Goal: Task Accomplishment & Management: Manage account settings

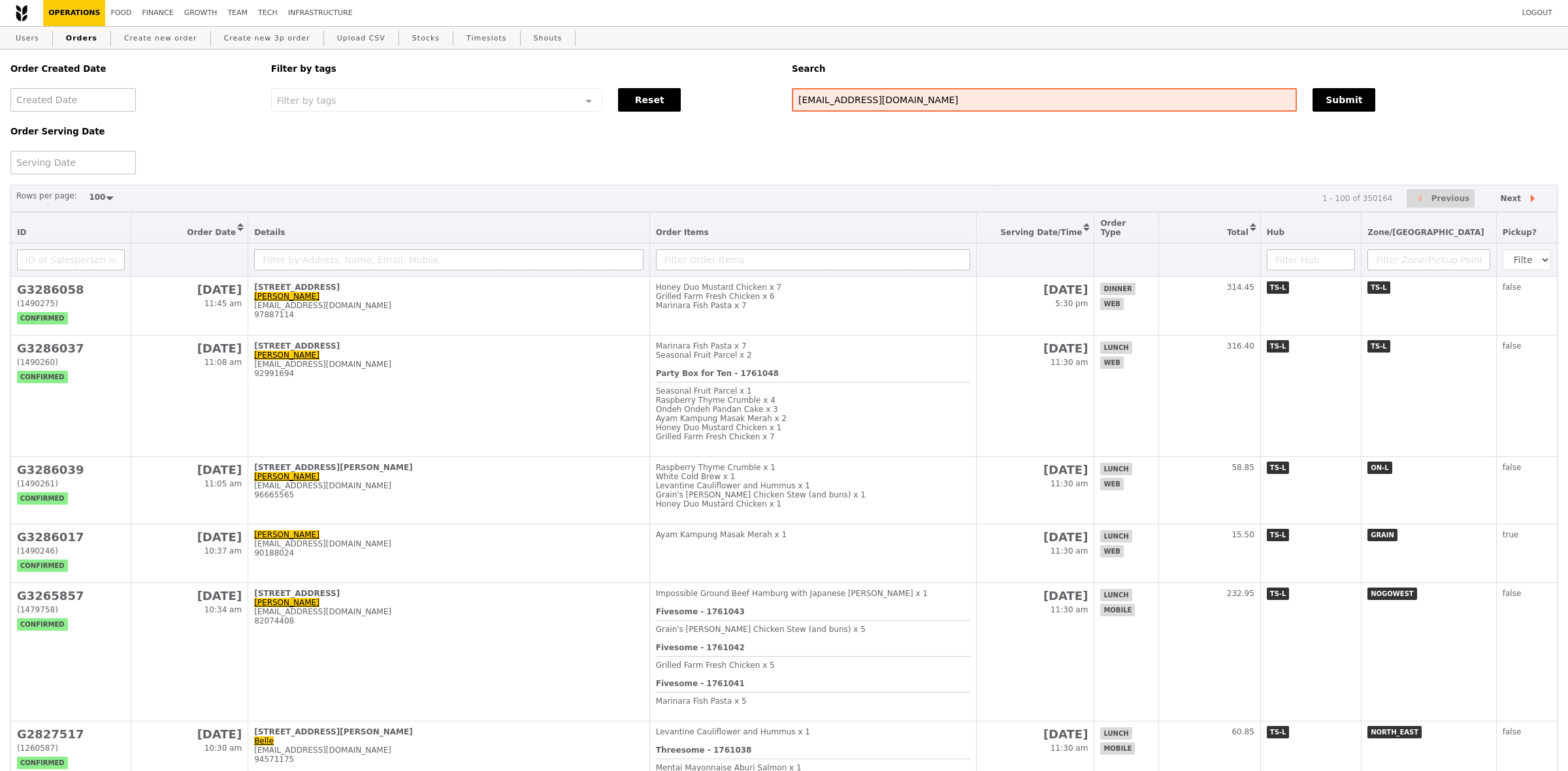
select select "100"
type input "[EMAIL_ADDRESS][DOMAIN_NAME]"
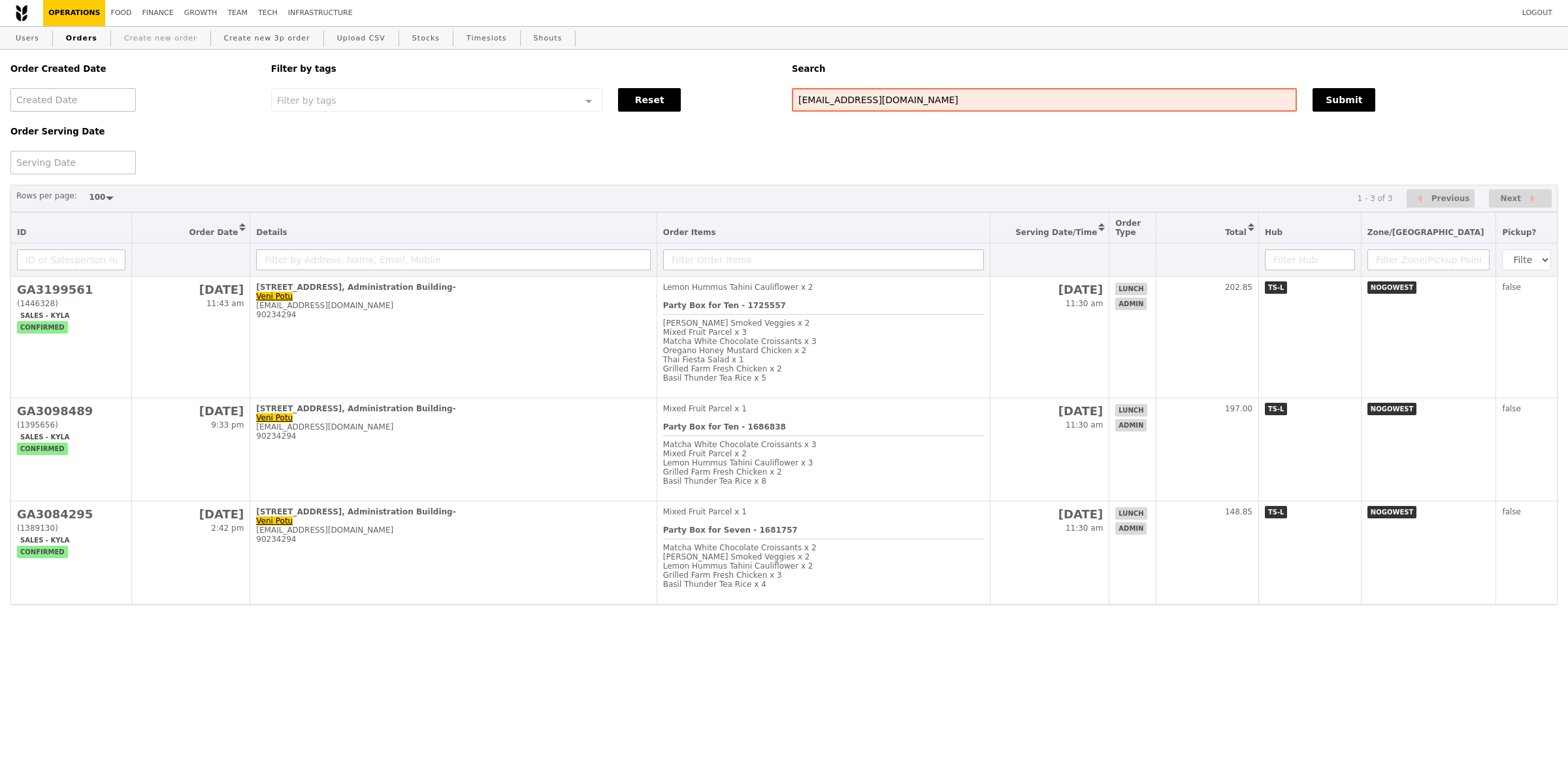
click at [132, 29] on link "Create new order" at bounding box center [161, 39] width 83 height 23
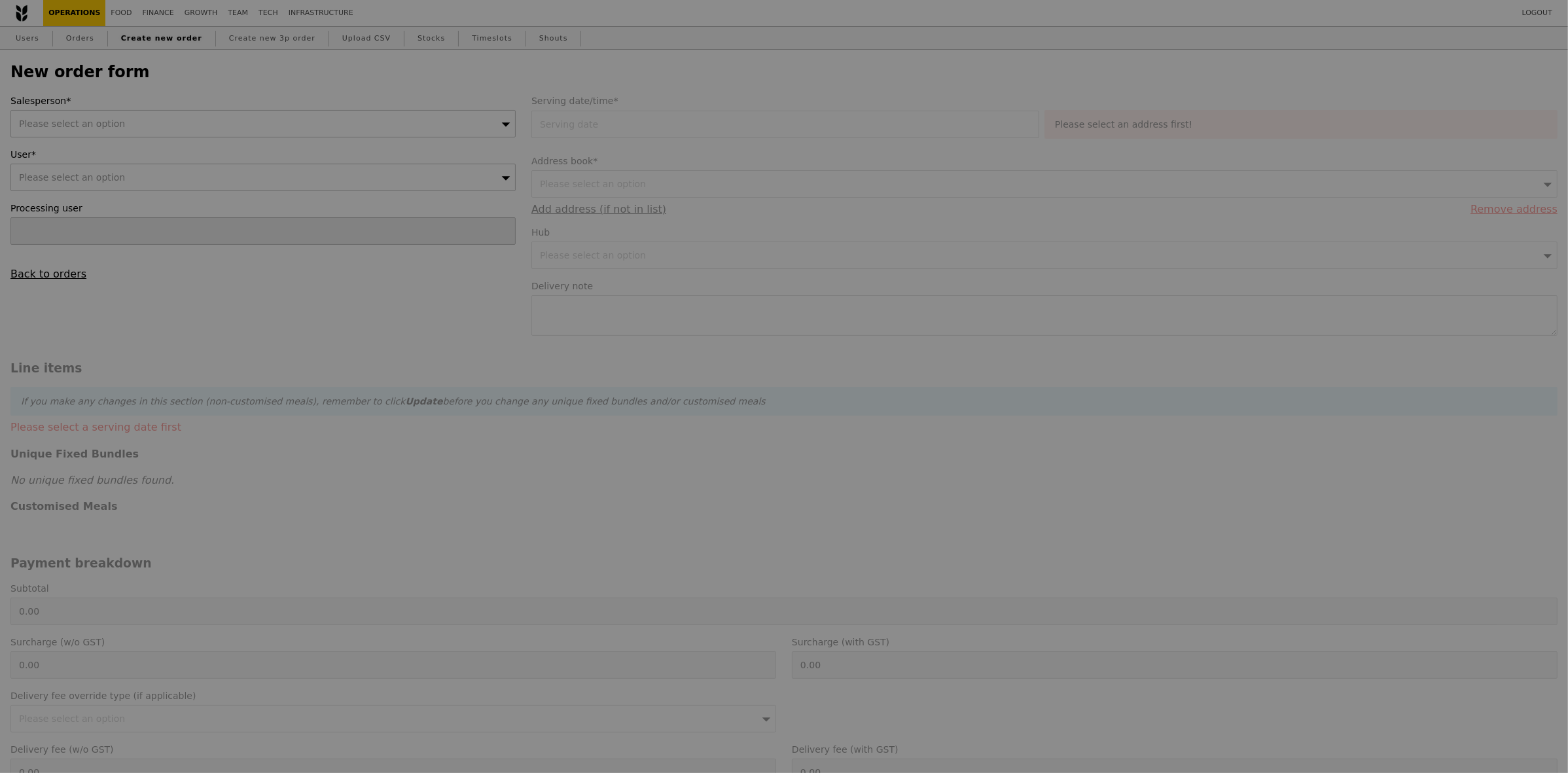
type input "Confirm"
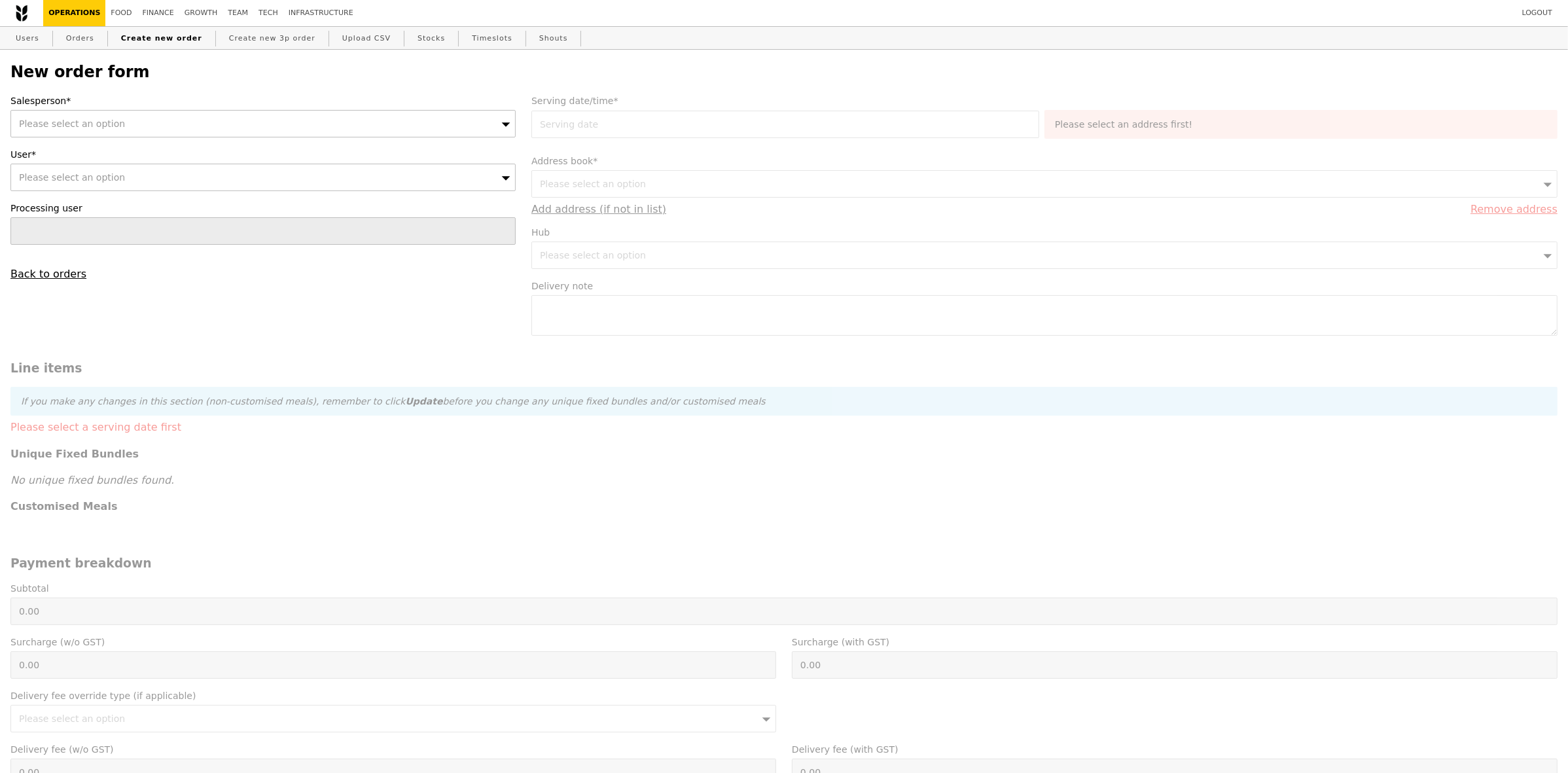
click at [237, 170] on div "Please select an option" at bounding box center [263, 177] width 505 height 28
click at [253, 121] on div "Please select an option" at bounding box center [263, 124] width 505 height 28
type input "joyce"
click at [220, 182] on div "Please select an option" at bounding box center [263, 177] width 505 height 28
type input "[EMAIL_ADDRESS][DOMAIN_NAME]"
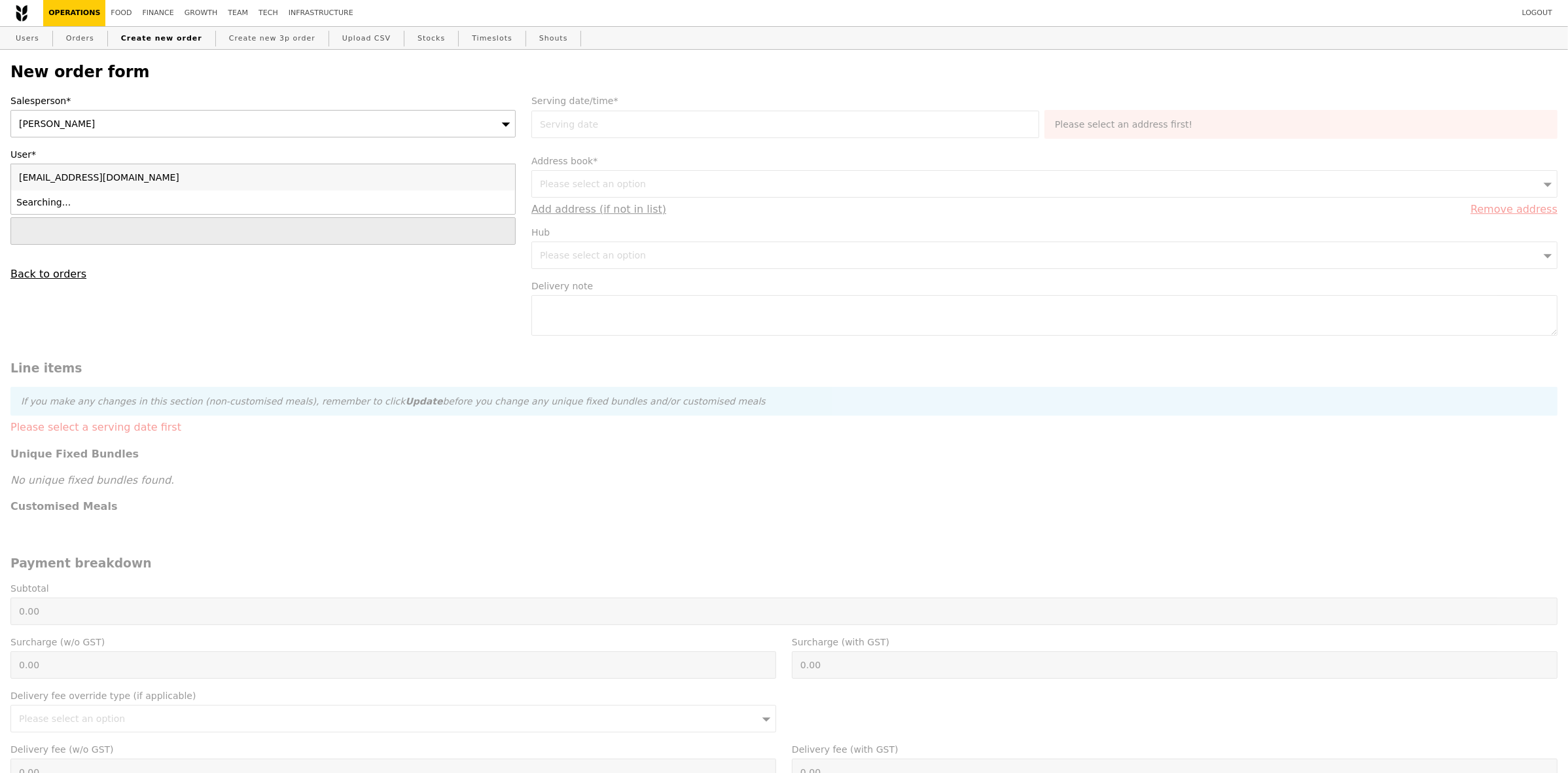
type input "Confirm"
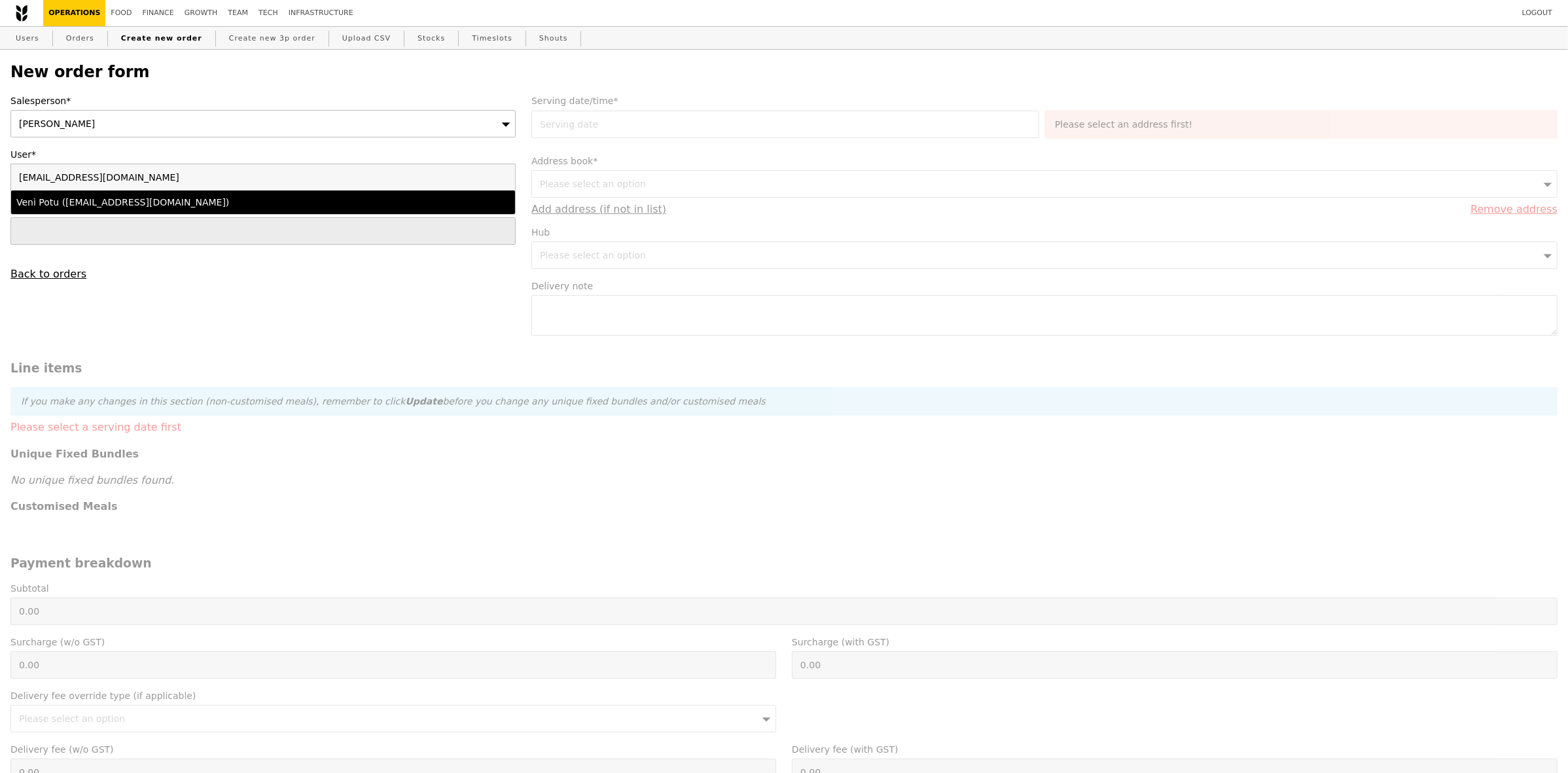
type input "[EMAIL_ADDRESS][DOMAIN_NAME]"
click at [205, 209] on div "Veni Potu (veni.potu@ntu.edu.sg)" at bounding box center [201, 202] width 370 height 13
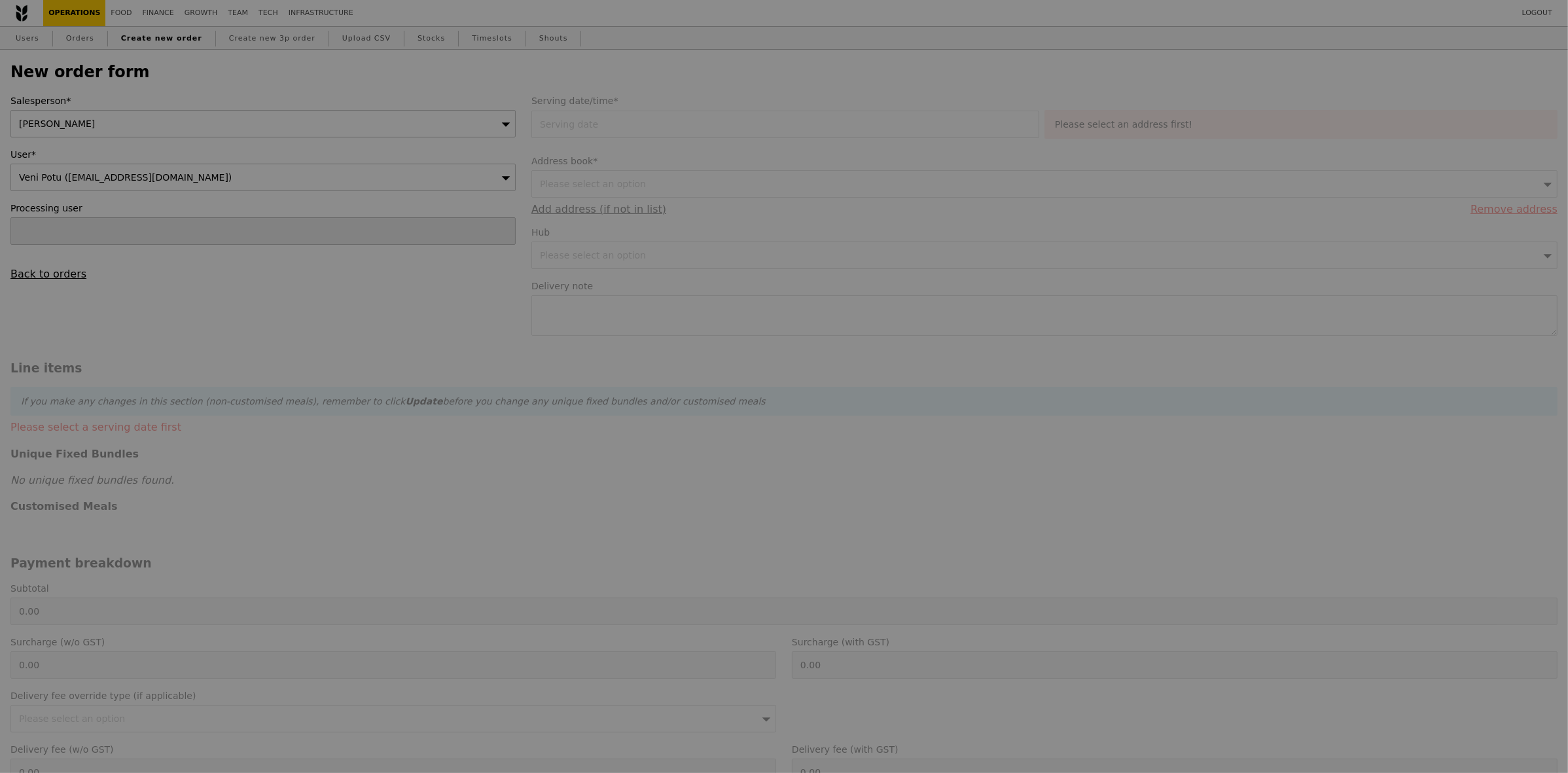
type input "Confirm"
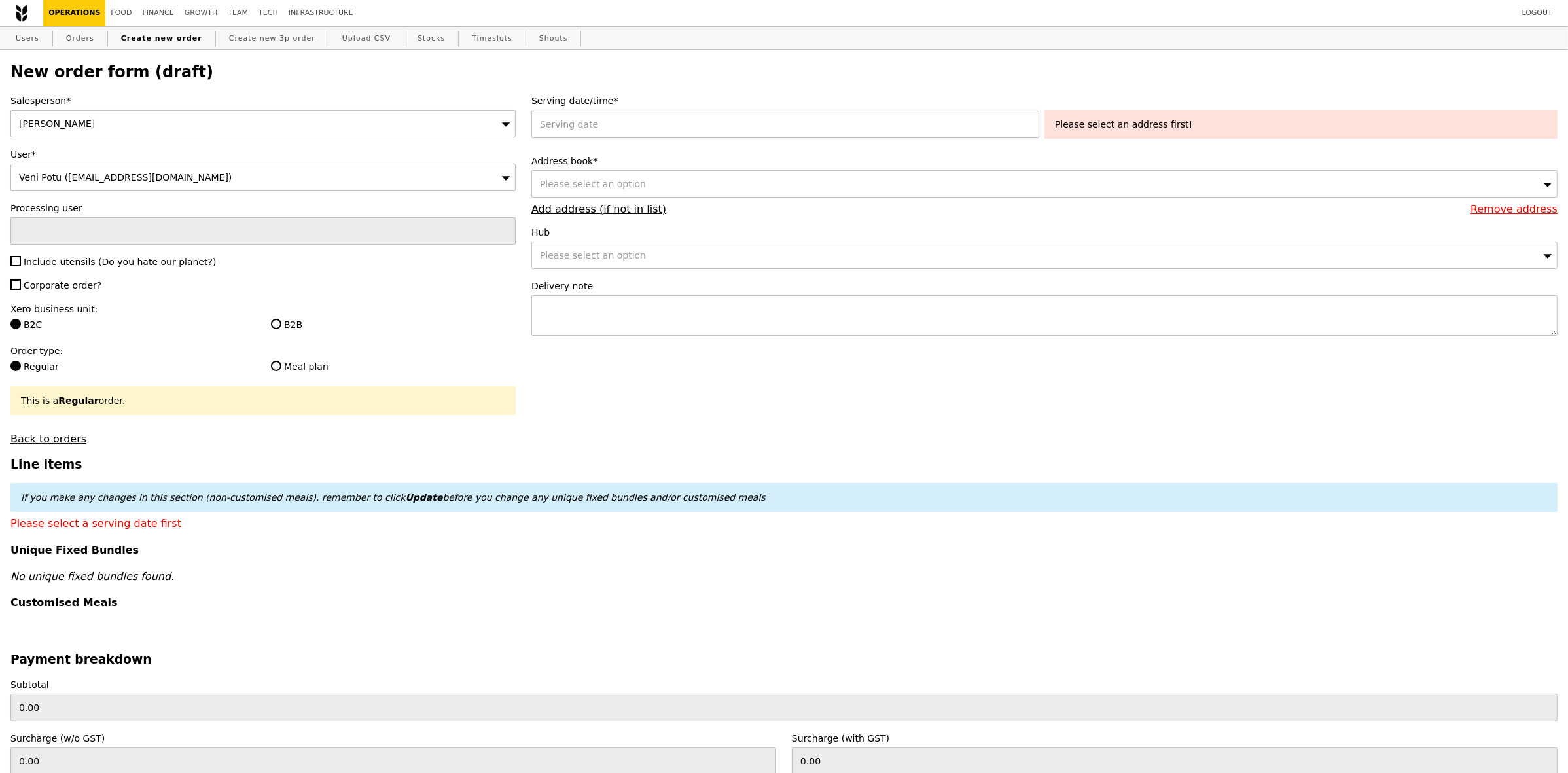
click at [698, 128] on div at bounding box center [788, 125] width 513 height 28
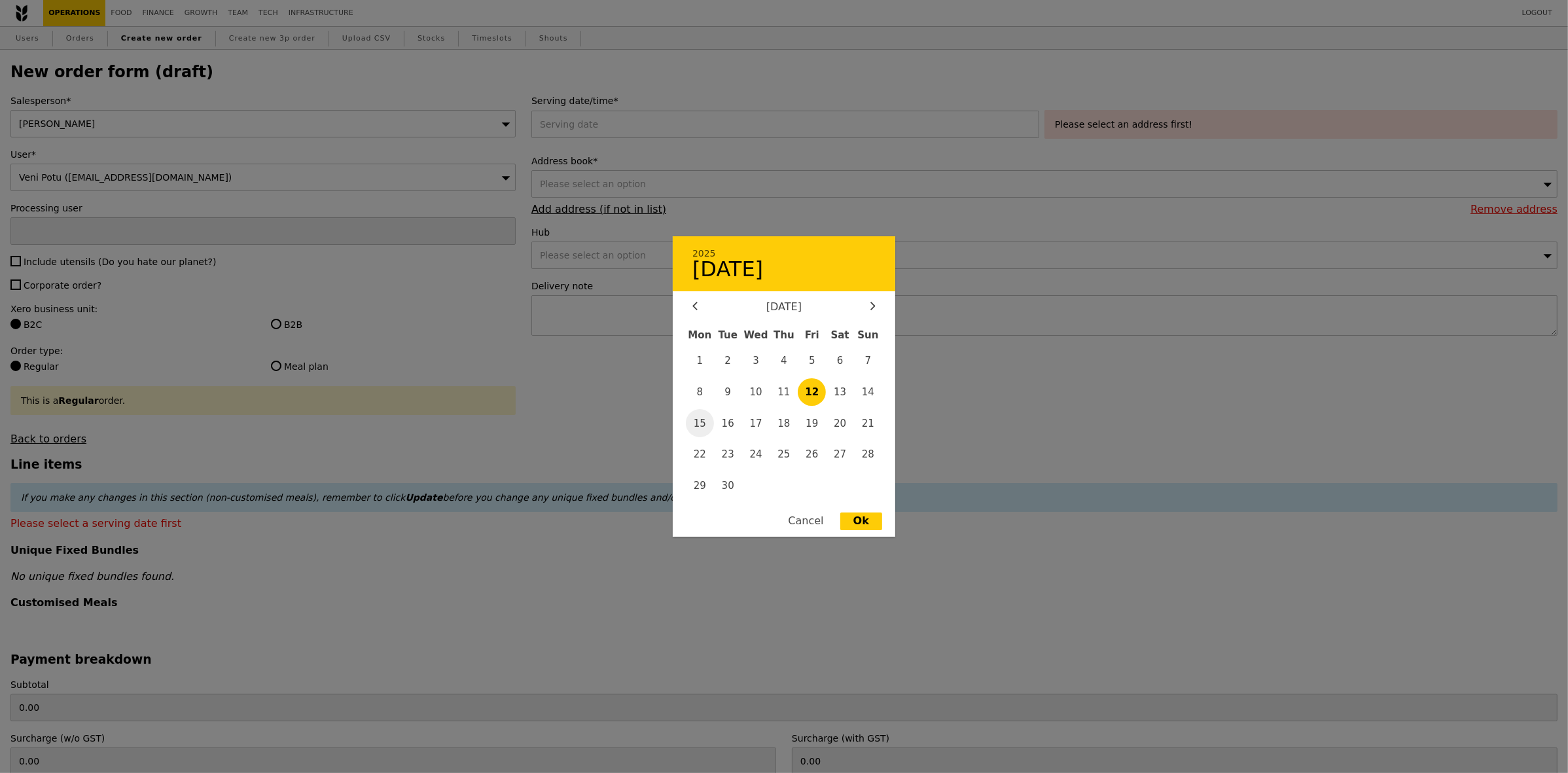
click at [700, 422] on span "15" at bounding box center [699, 423] width 28 height 28
type input "[DATE]"
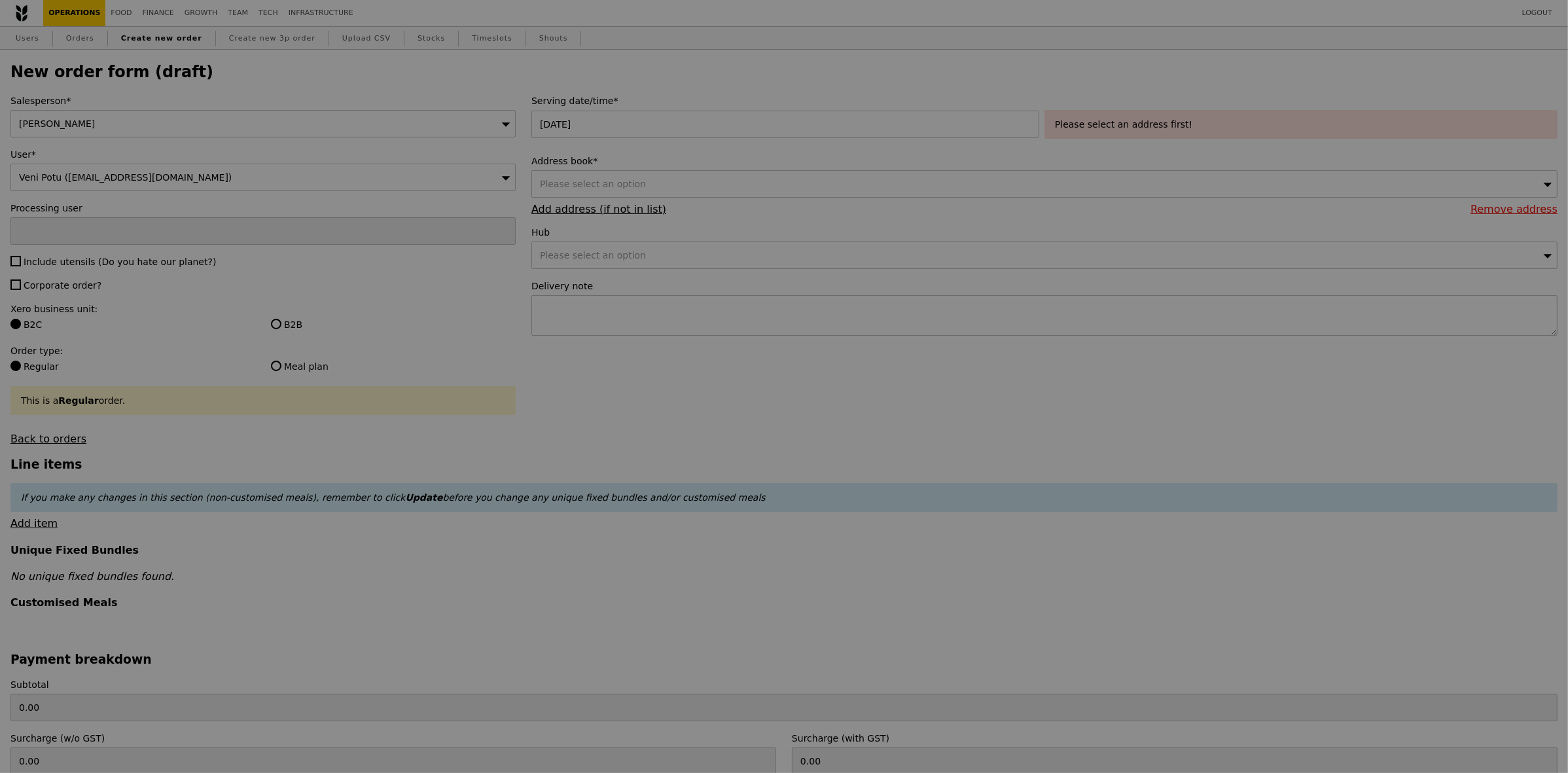
type input "Confirm"
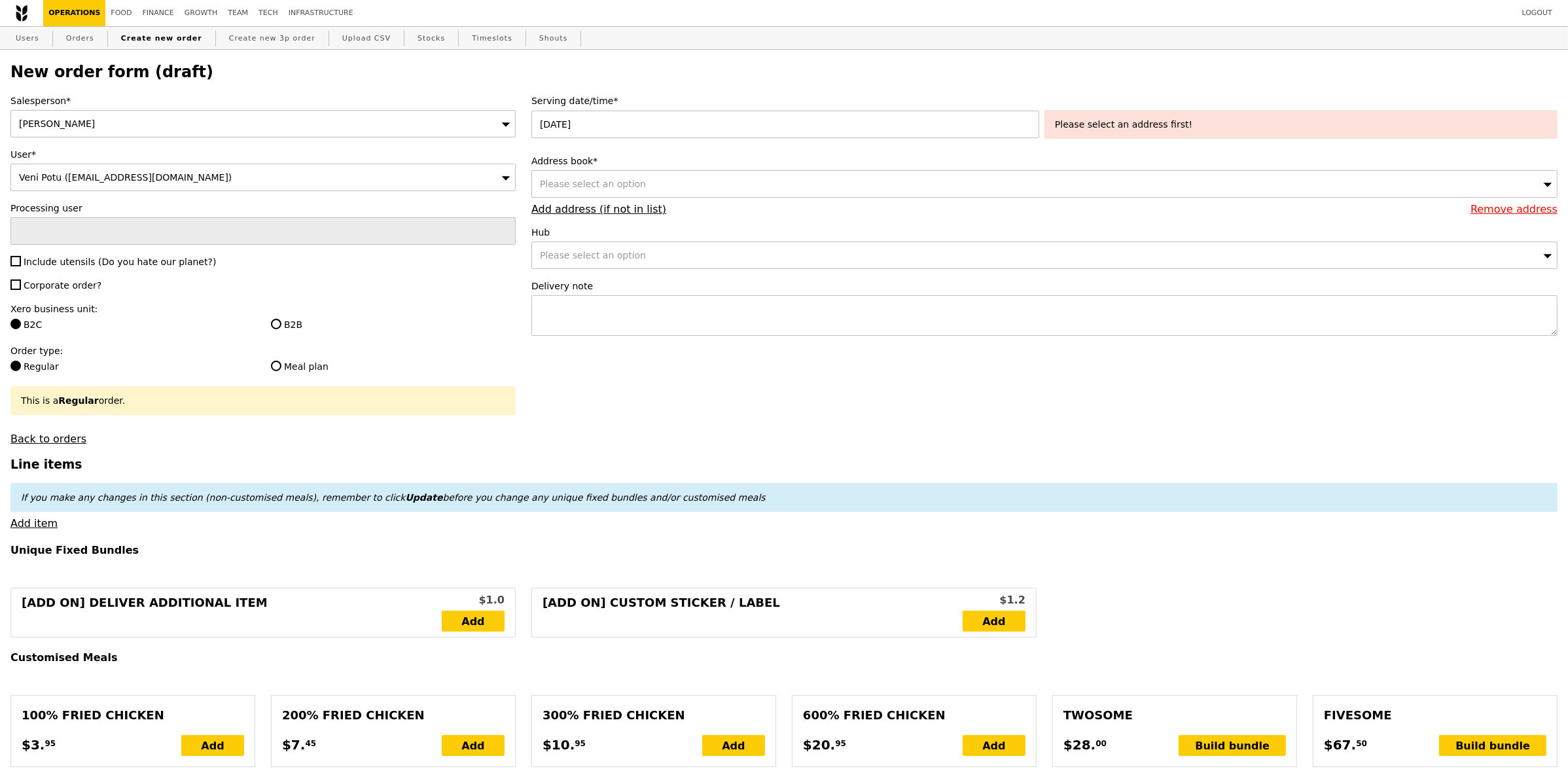
click at [1159, 122] on div "Please select an address first!" at bounding box center [1301, 125] width 492 height 13
click at [1142, 131] on div "Please select an address first!" at bounding box center [1301, 125] width 492 height 13
click at [781, 177] on div "Please select an option" at bounding box center [1044, 184] width 1026 height 28
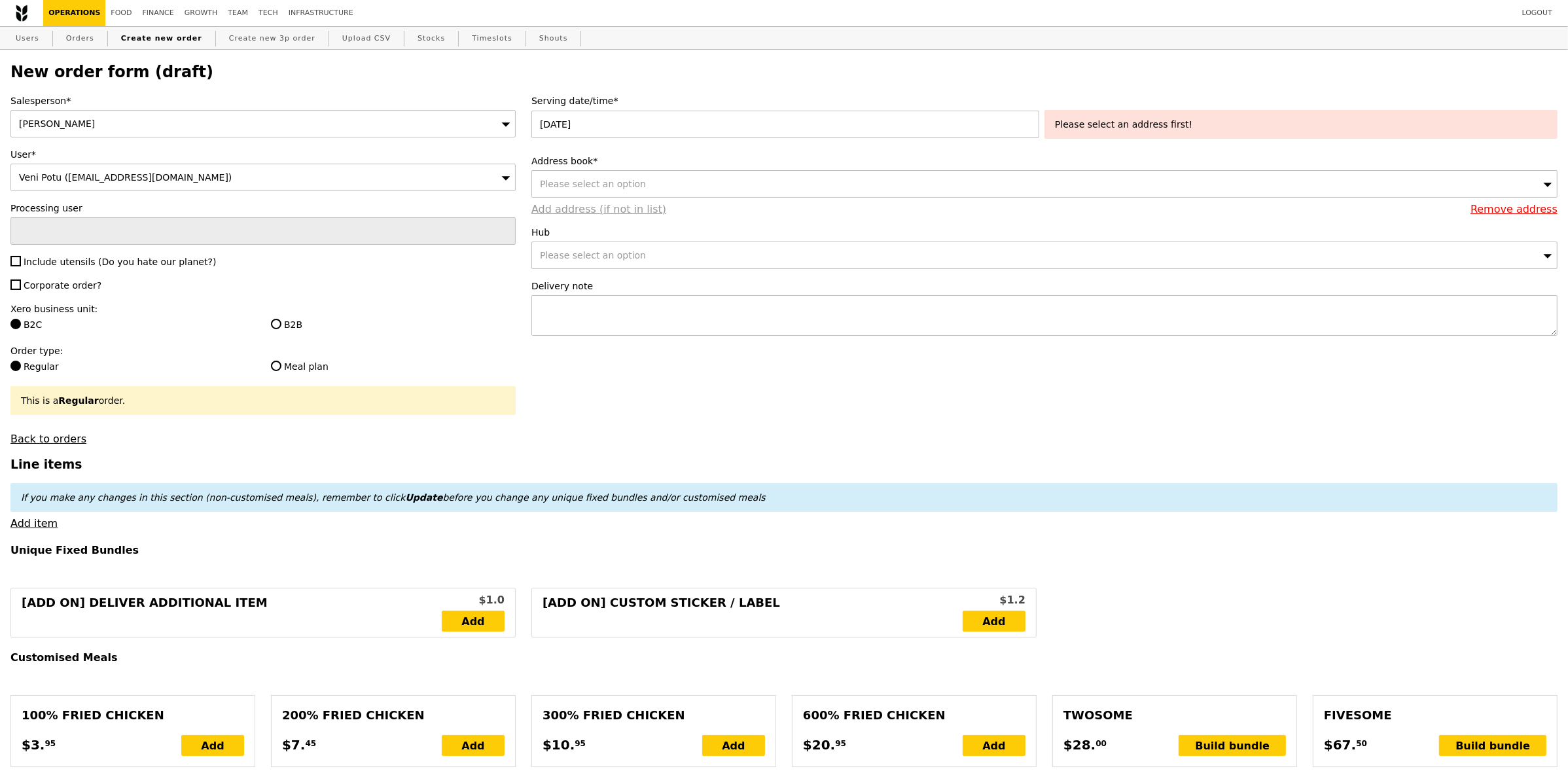
click at [620, 215] on link "Add address (if not in list)" at bounding box center [599, 209] width 135 height 12
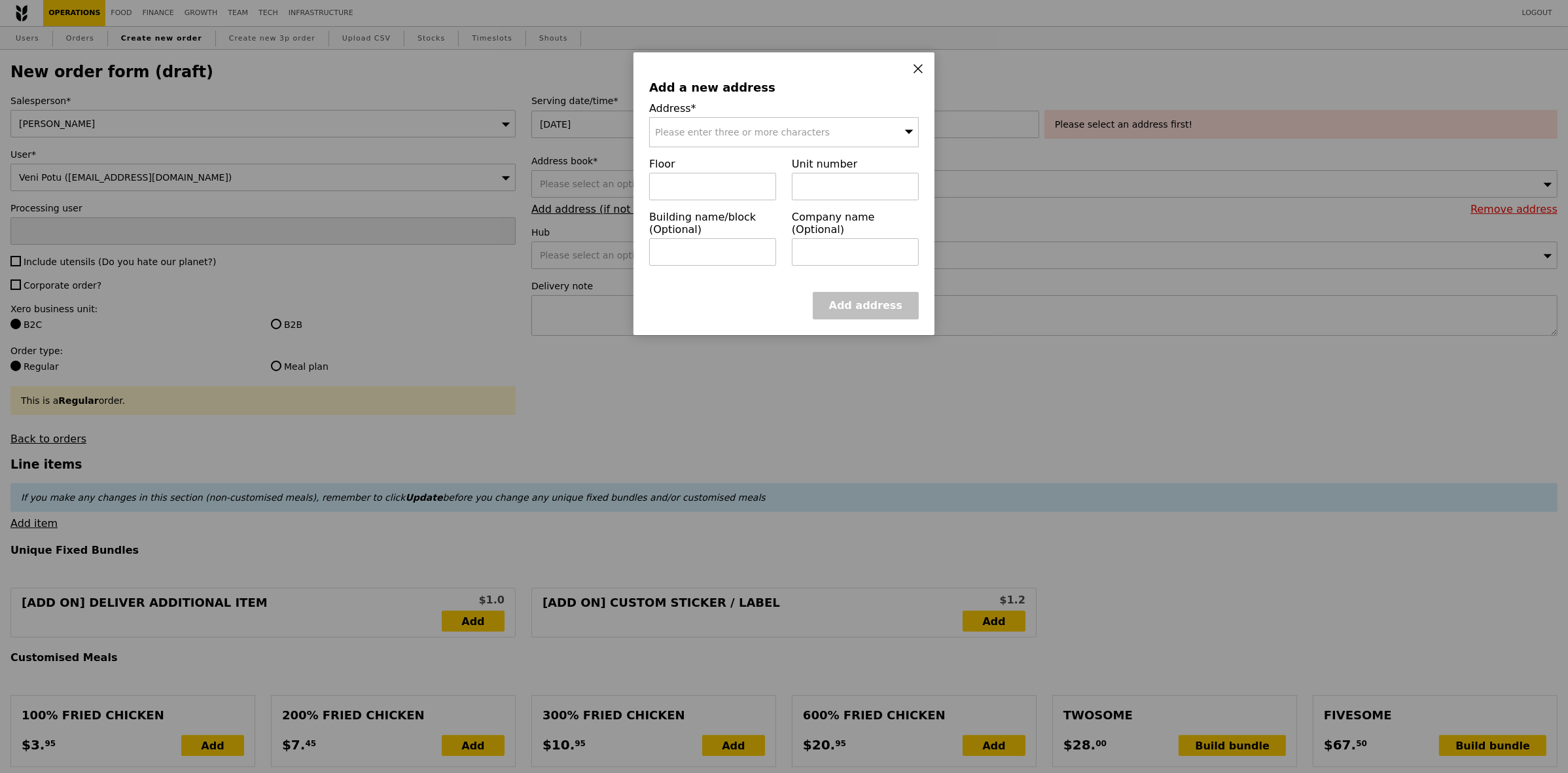
click at [729, 122] on div "Please enter three or more characters" at bounding box center [784, 132] width 270 height 30
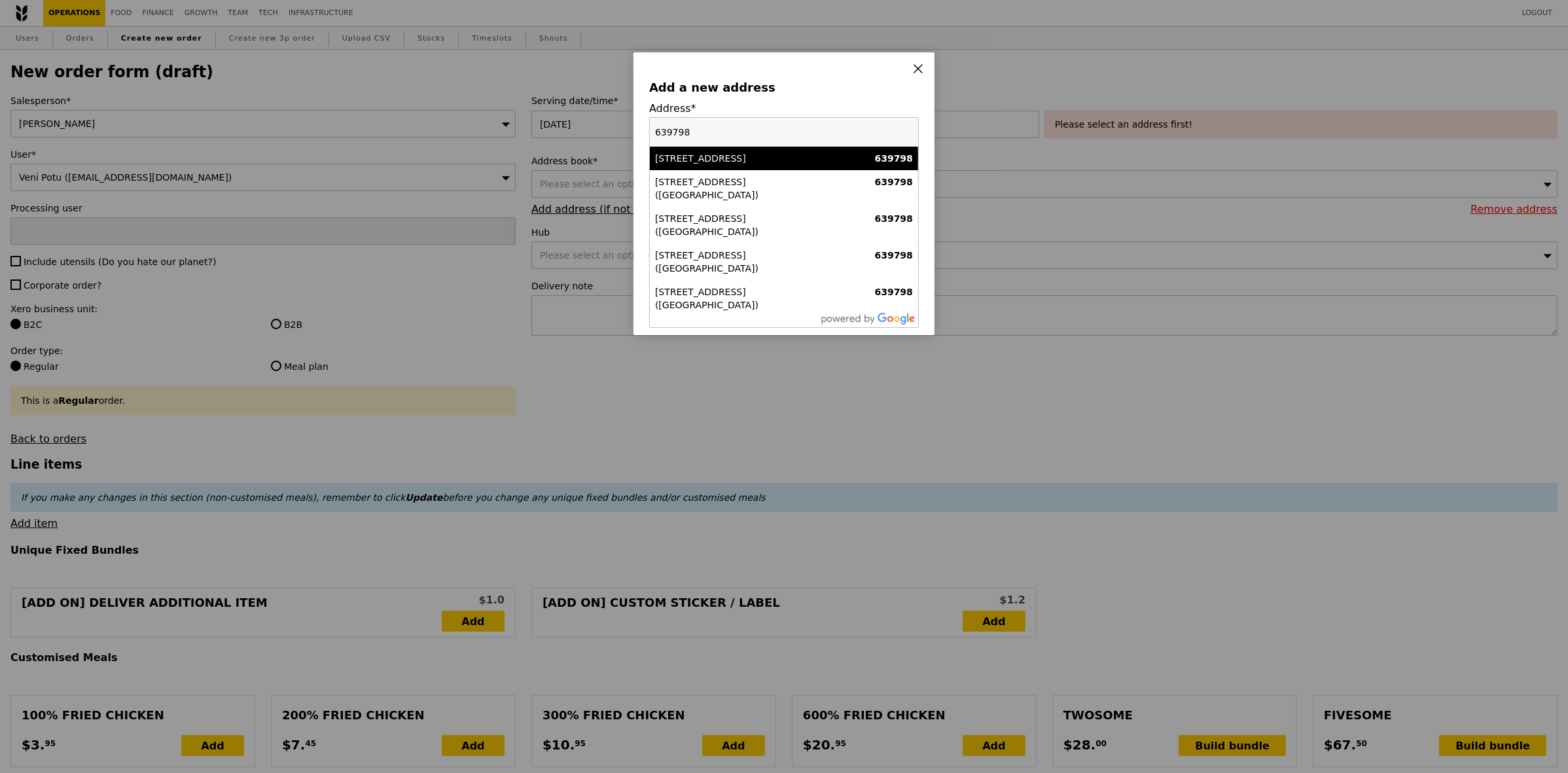
type input "639798"
click at [716, 155] on div "50 Nanyang Avenue" at bounding box center [751, 158] width 193 height 13
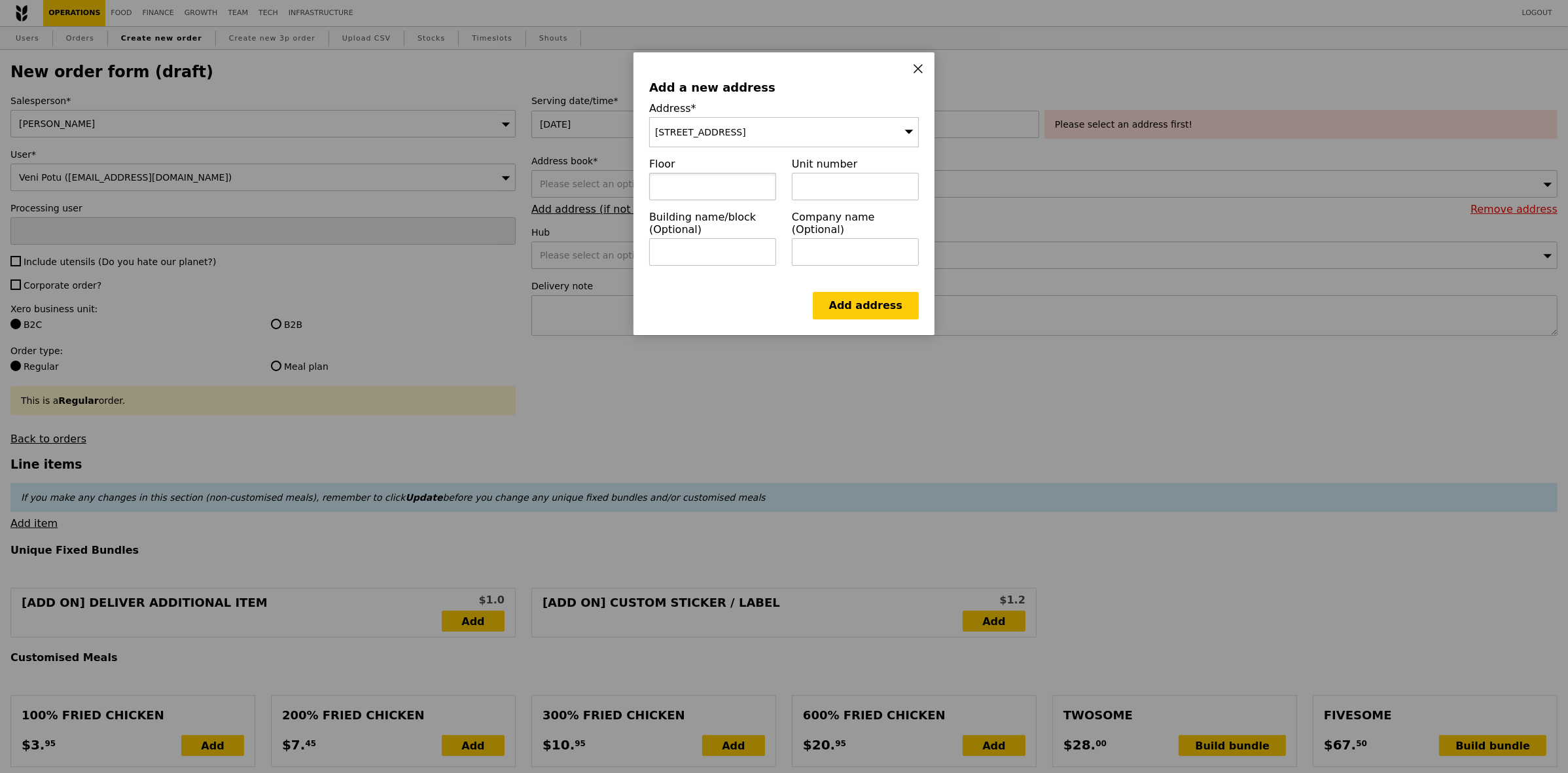
click at [707, 191] on input "text" at bounding box center [712, 187] width 127 height 28
type input "02"
click at [714, 259] on input "text" at bounding box center [712, 252] width 127 height 28
paste input "Office of International Engagement"
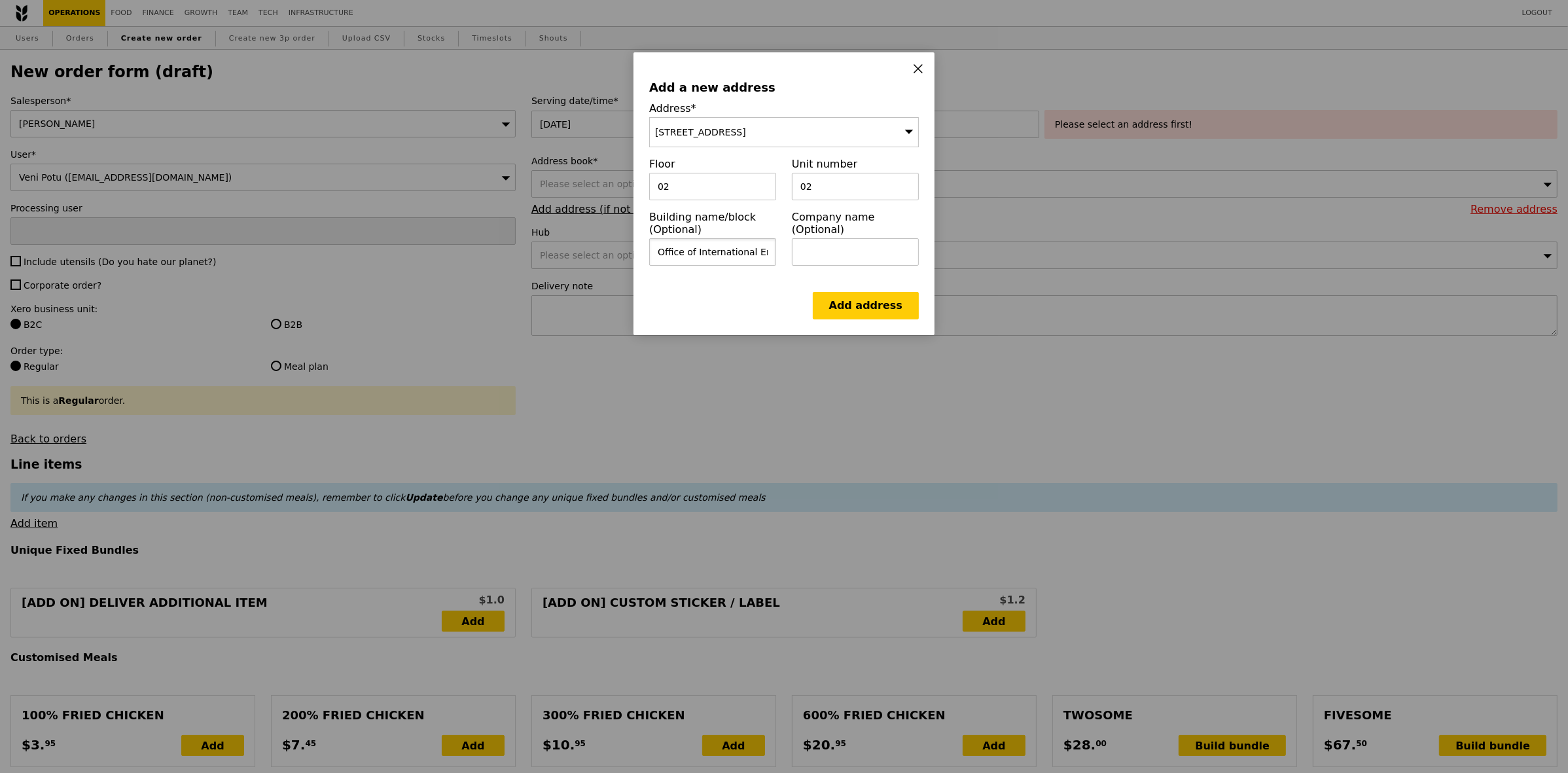
scroll to position [0, 33]
type input "Office of International Engagement"
click at [891, 260] on div "Company name (Optional)" at bounding box center [855, 243] width 143 height 65
click at [891, 240] on input "text" at bounding box center [855, 252] width 127 height 28
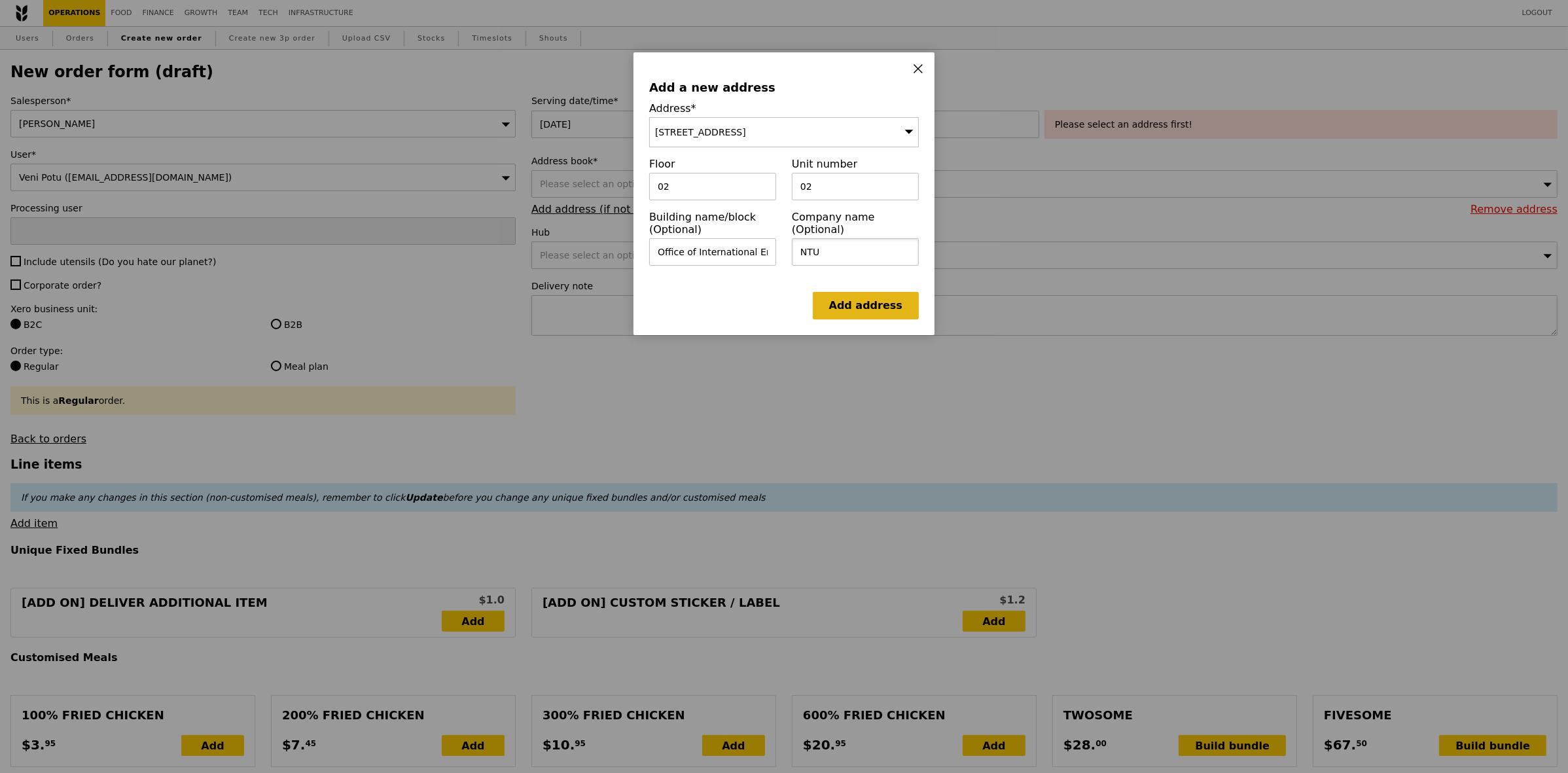
type input "NTU"
click at [879, 306] on link "Add address" at bounding box center [866, 306] width 106 height 28
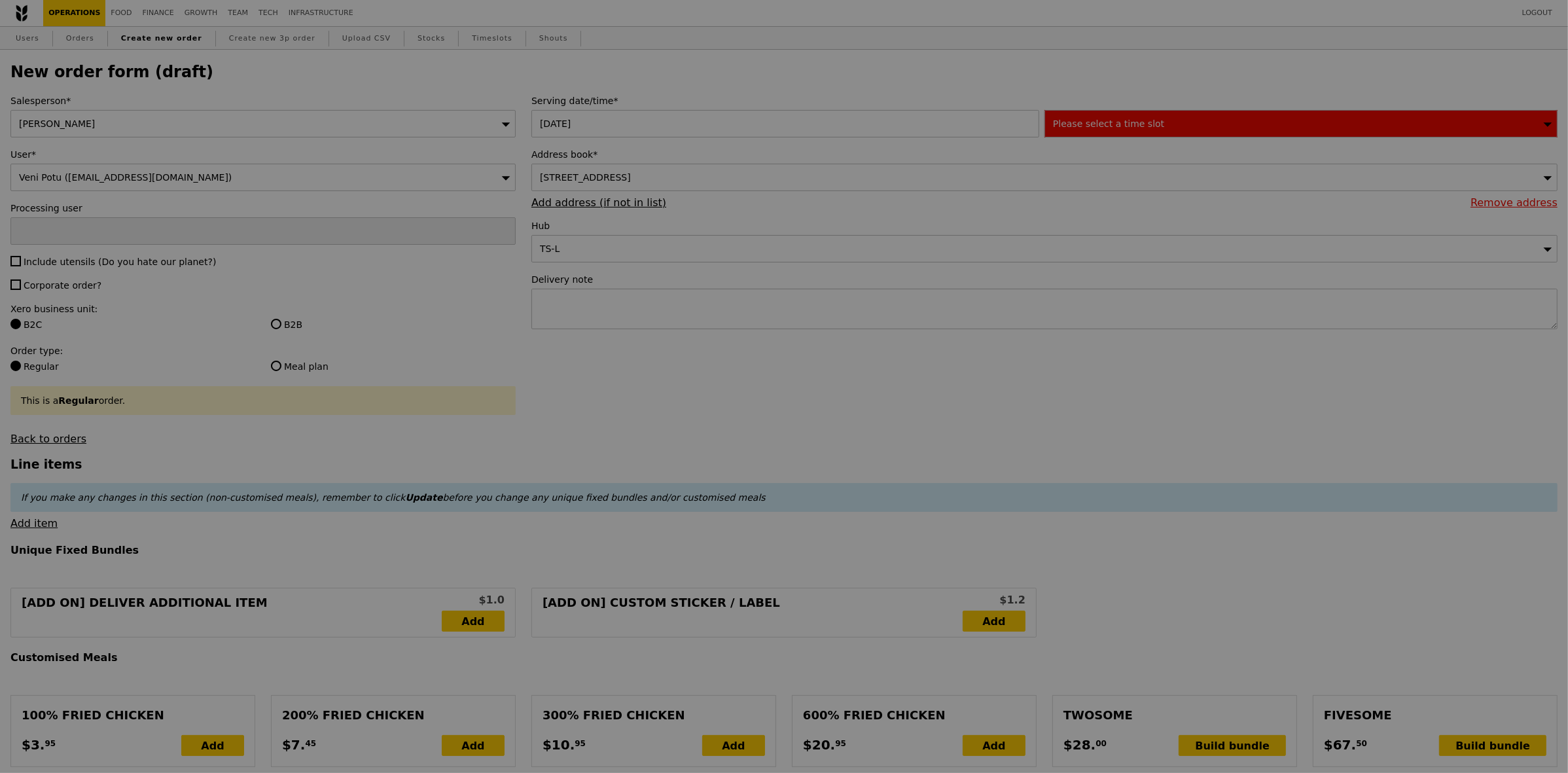
type input "Confirm"
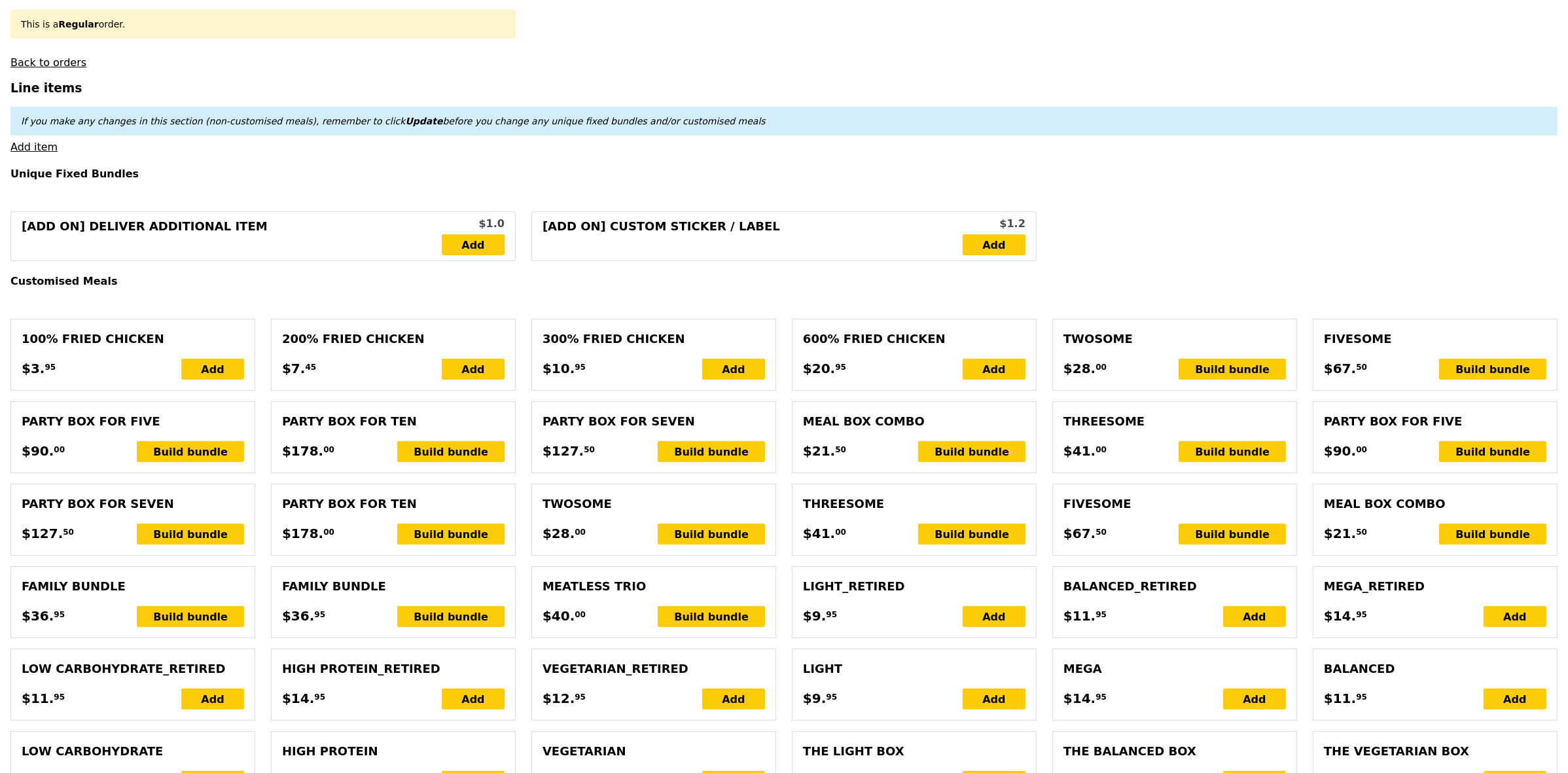
scroll to position [409, 0]
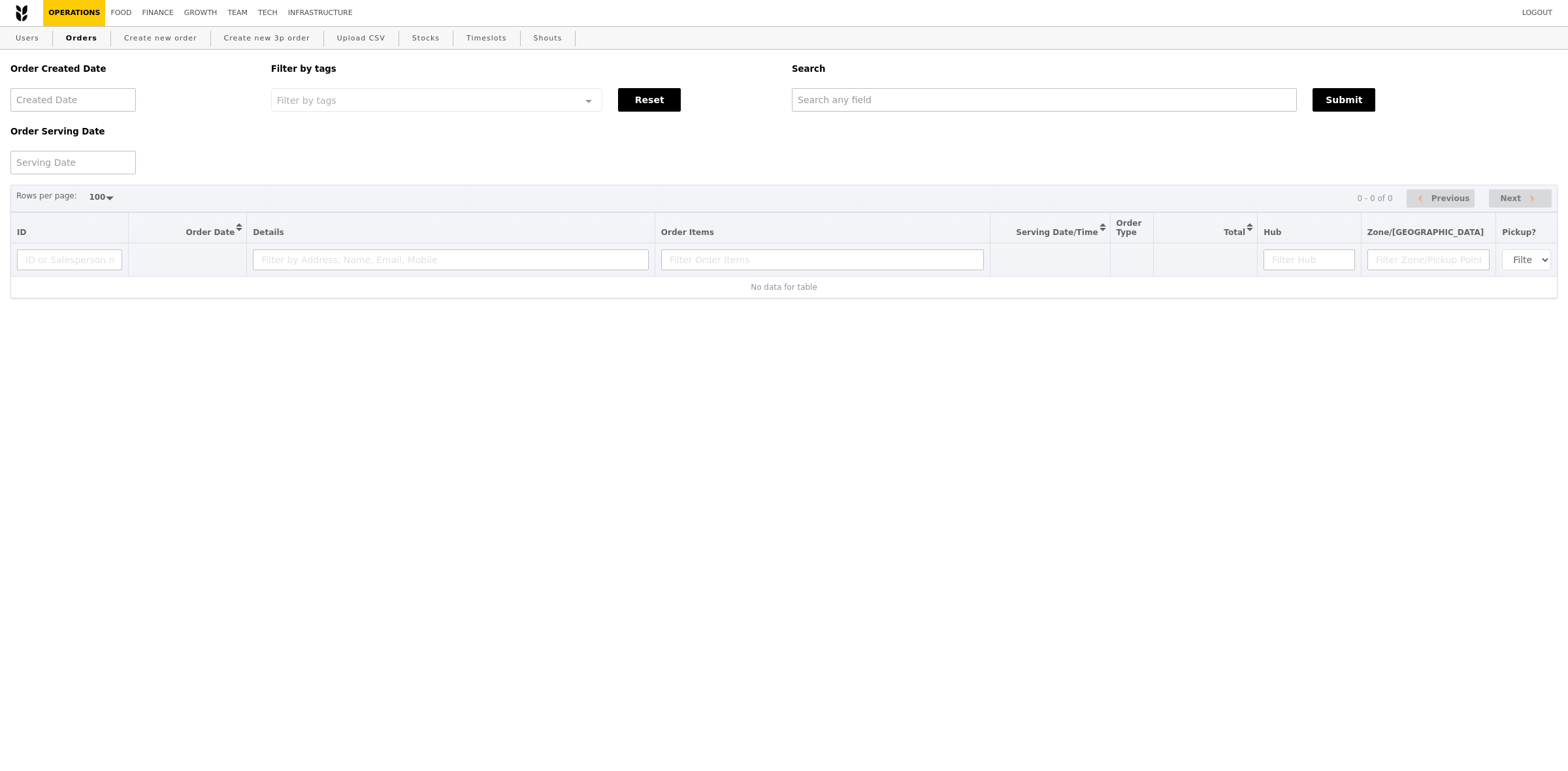
select select "100"
click at [921, 118] on div "Order Created Date Order Serving Date Filter by tags Filter by tags Meal_Plan W…" at bounding box center [784, 112] width 1562 height 125
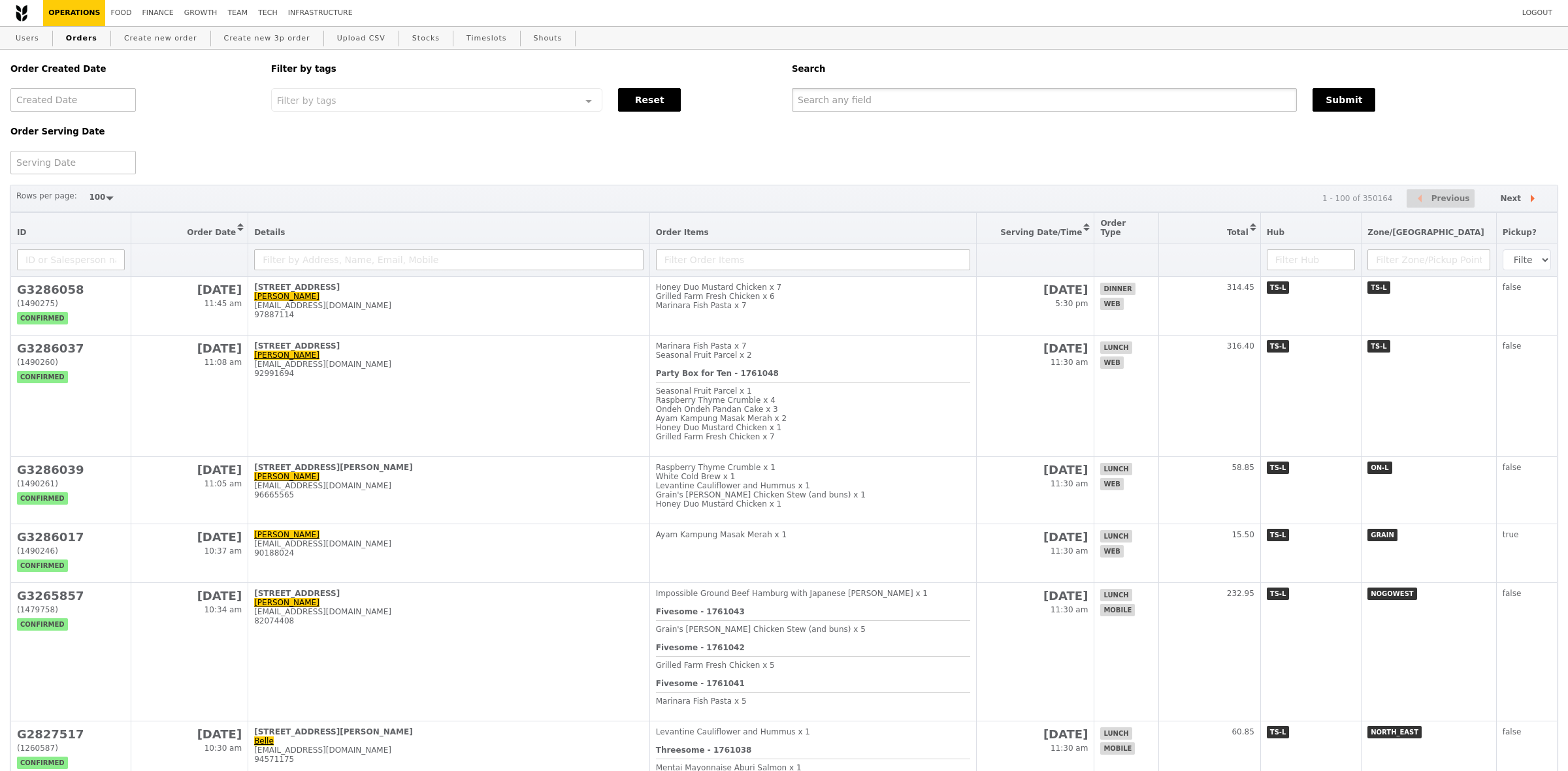
click at [926, 109] on input "text" at bounding box center [1044, 100] width 505 height 23
paste input "[EMAIL_ADDRESS][DOMAIN_NAME]"
type input "[EMAIL_ADDRESS][DOMAIN_NAME]"
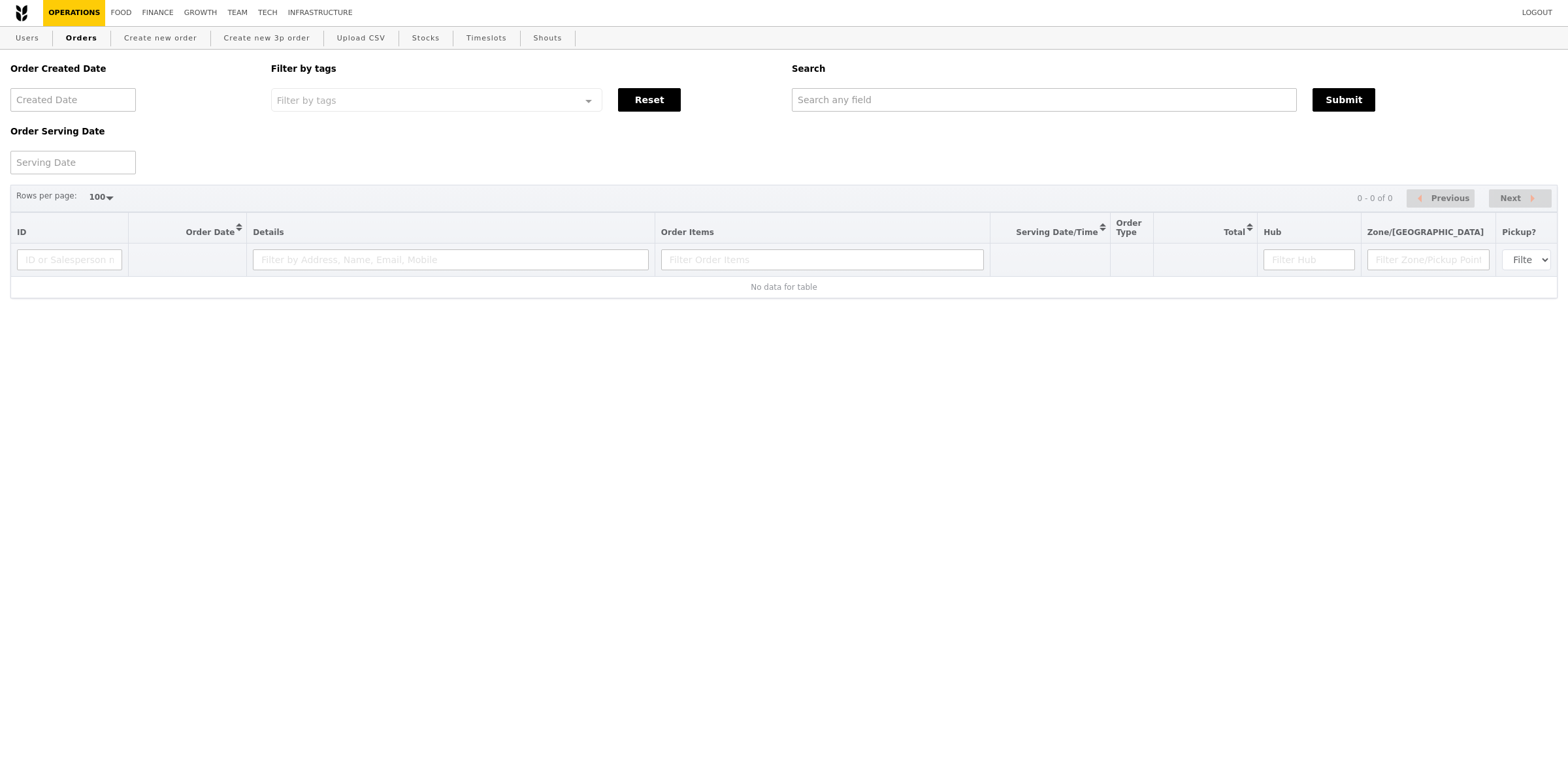
select select "100"
click at [876, 105] on input "text" at bounding box center [1044, 100] width 505 height 23
paste input "[EMAIL_ADDRESS][DOMAIN_NAME]"
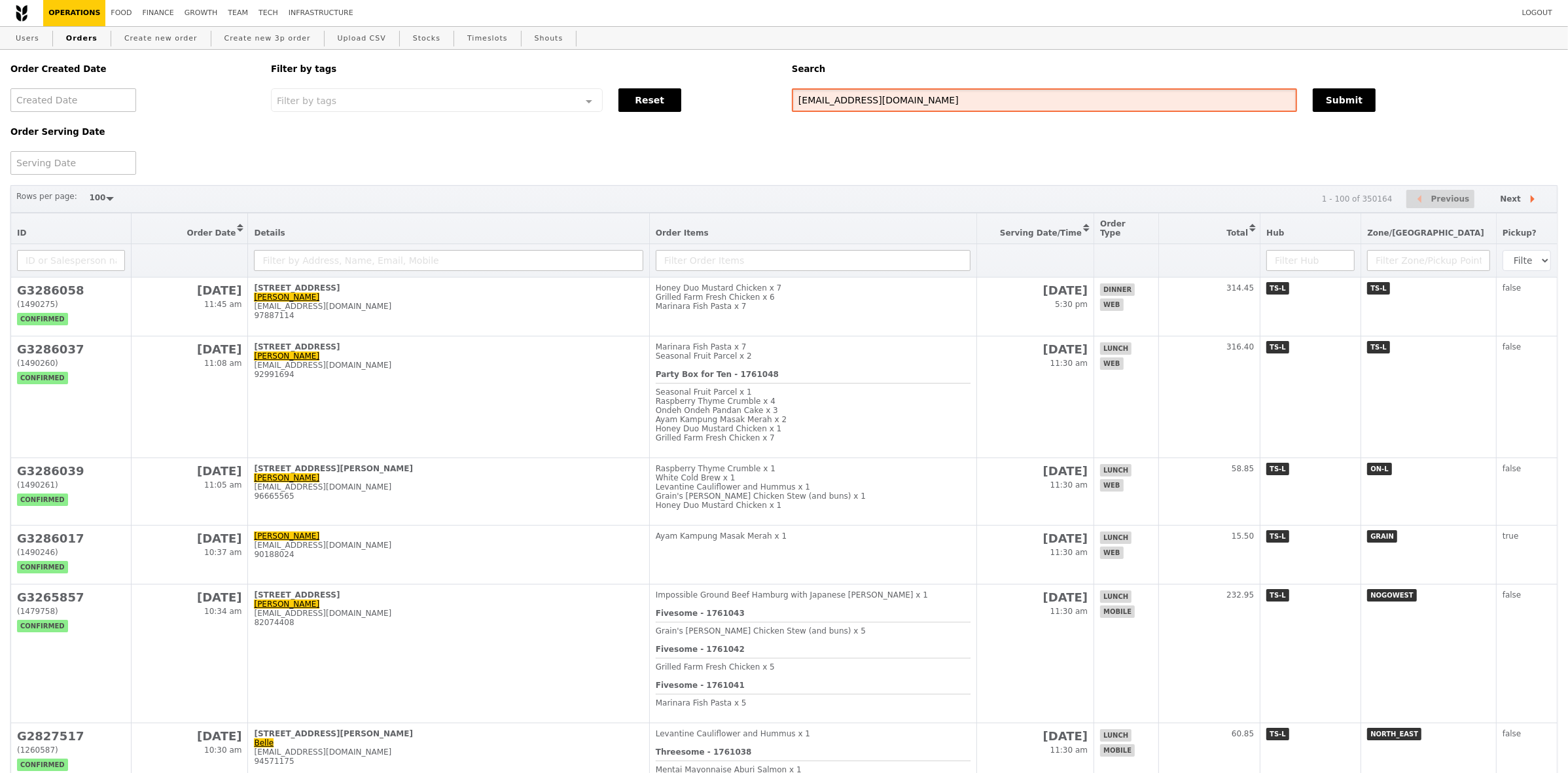
type input "[EMAIL_ADDRESS][DOMAIN_NAME]"
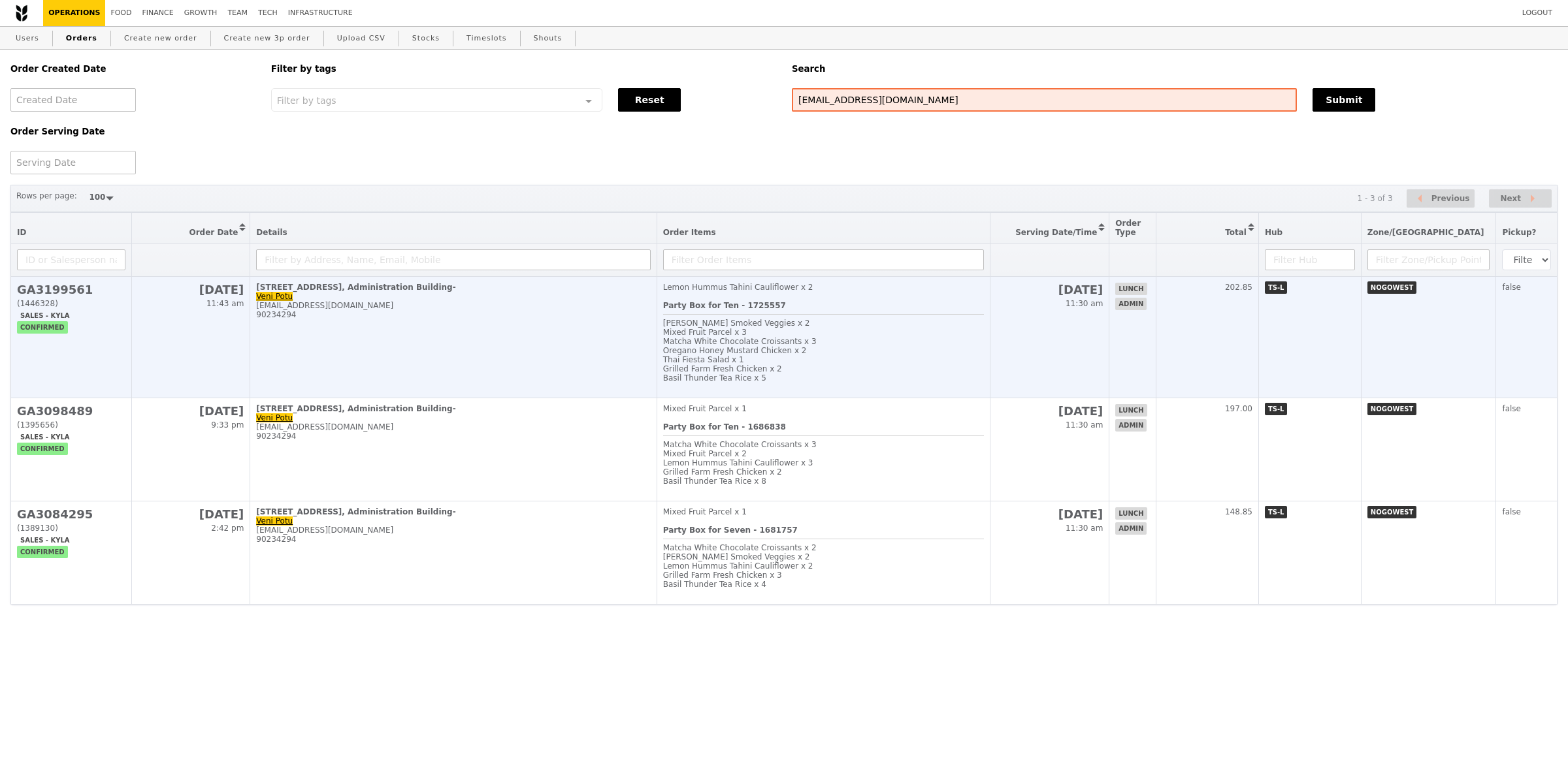
click at [448, 343] on td "50 Nanyang Avenue, # Level 2, Administration Building- Veni Potu veni.potu@ntu.…" at bounding box center [453, 338] width 406 height 121
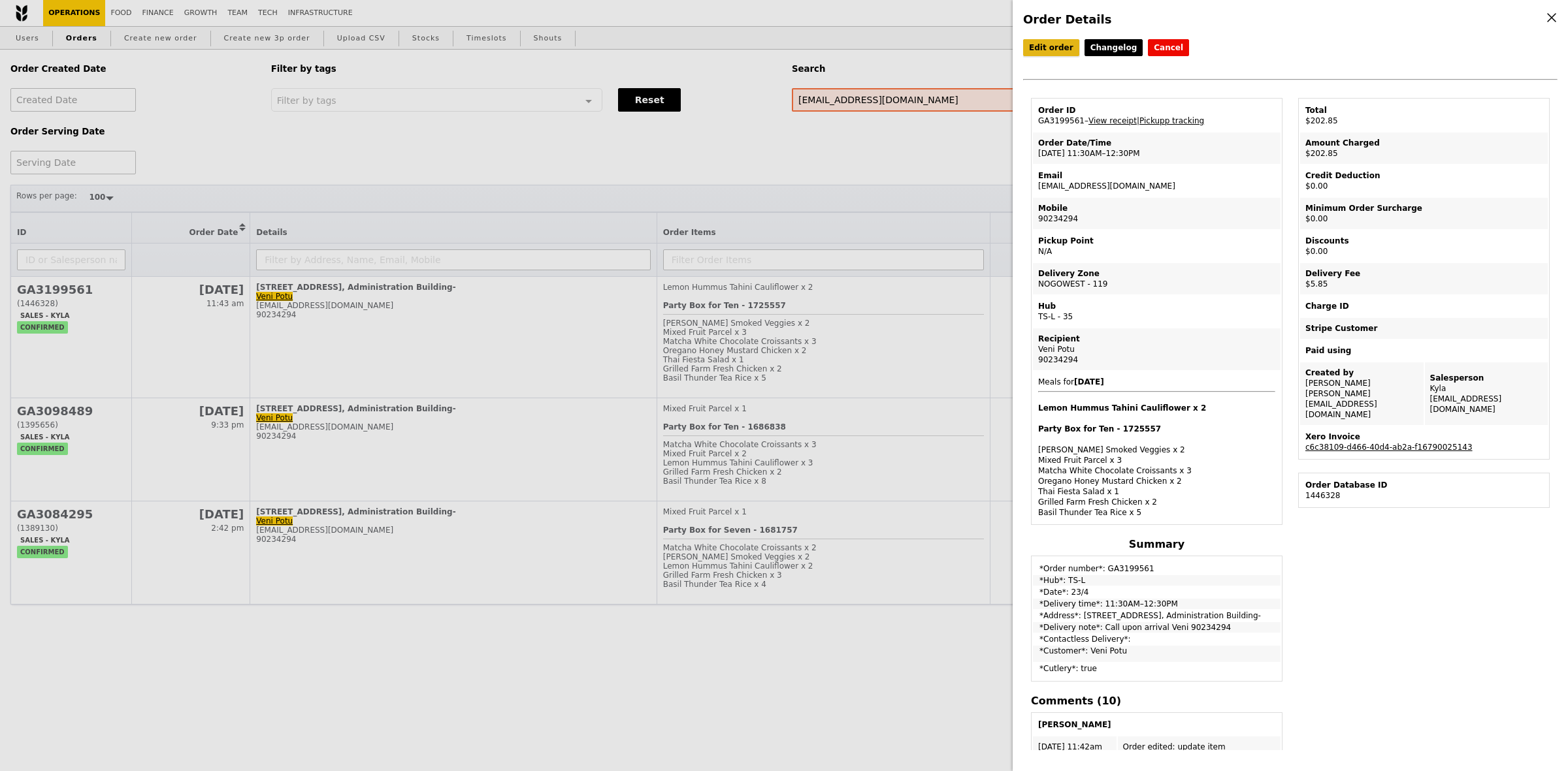
click at [1058, 54] on link "Edit order" at bounding box center [1050, 48] width 56 height 17
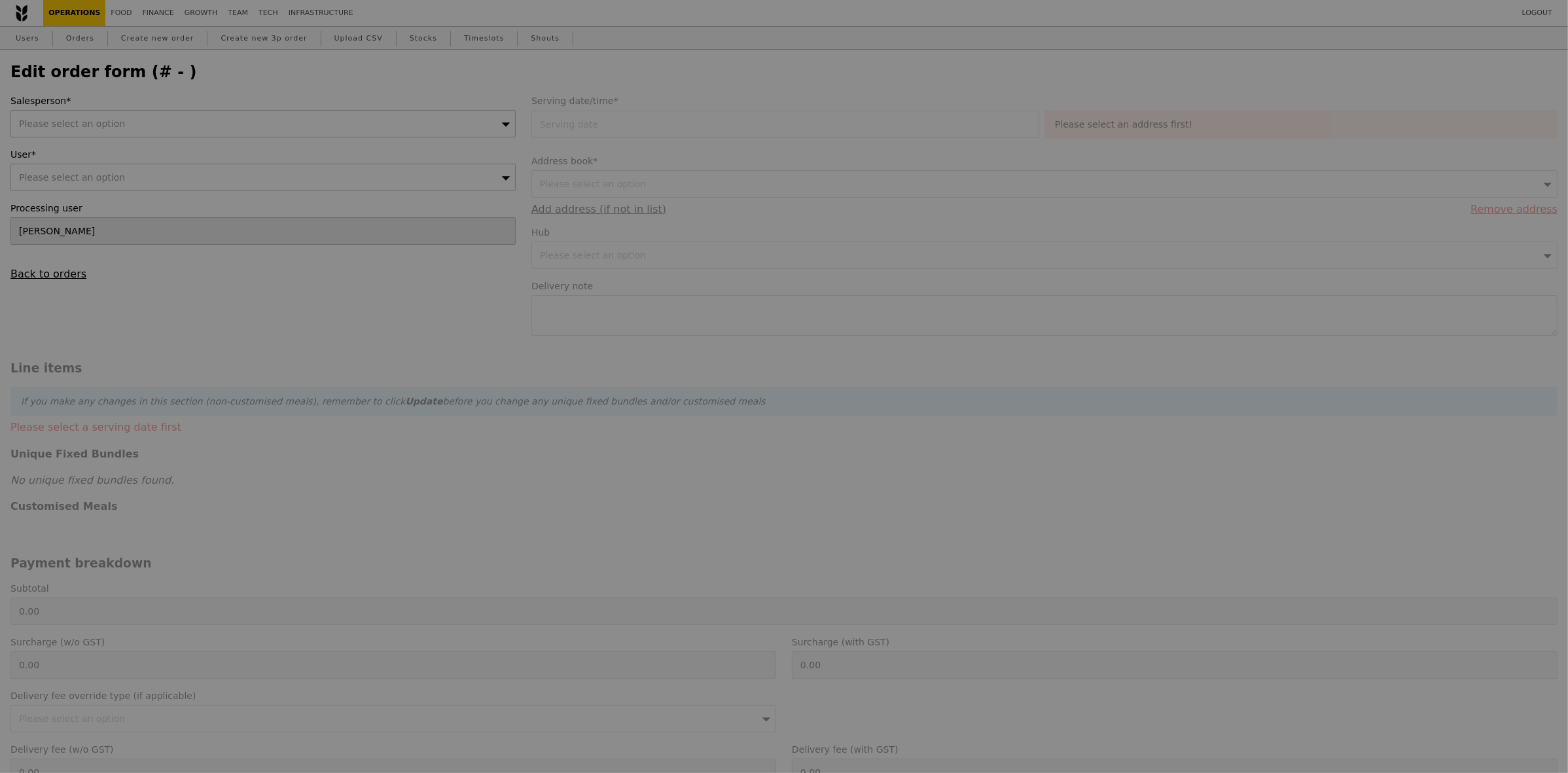
type input "23 Apr 2025"
type textarea "Call upon arrival Veni 90234294"
type input "256.67"
type input "3.62"
type input "3.95"
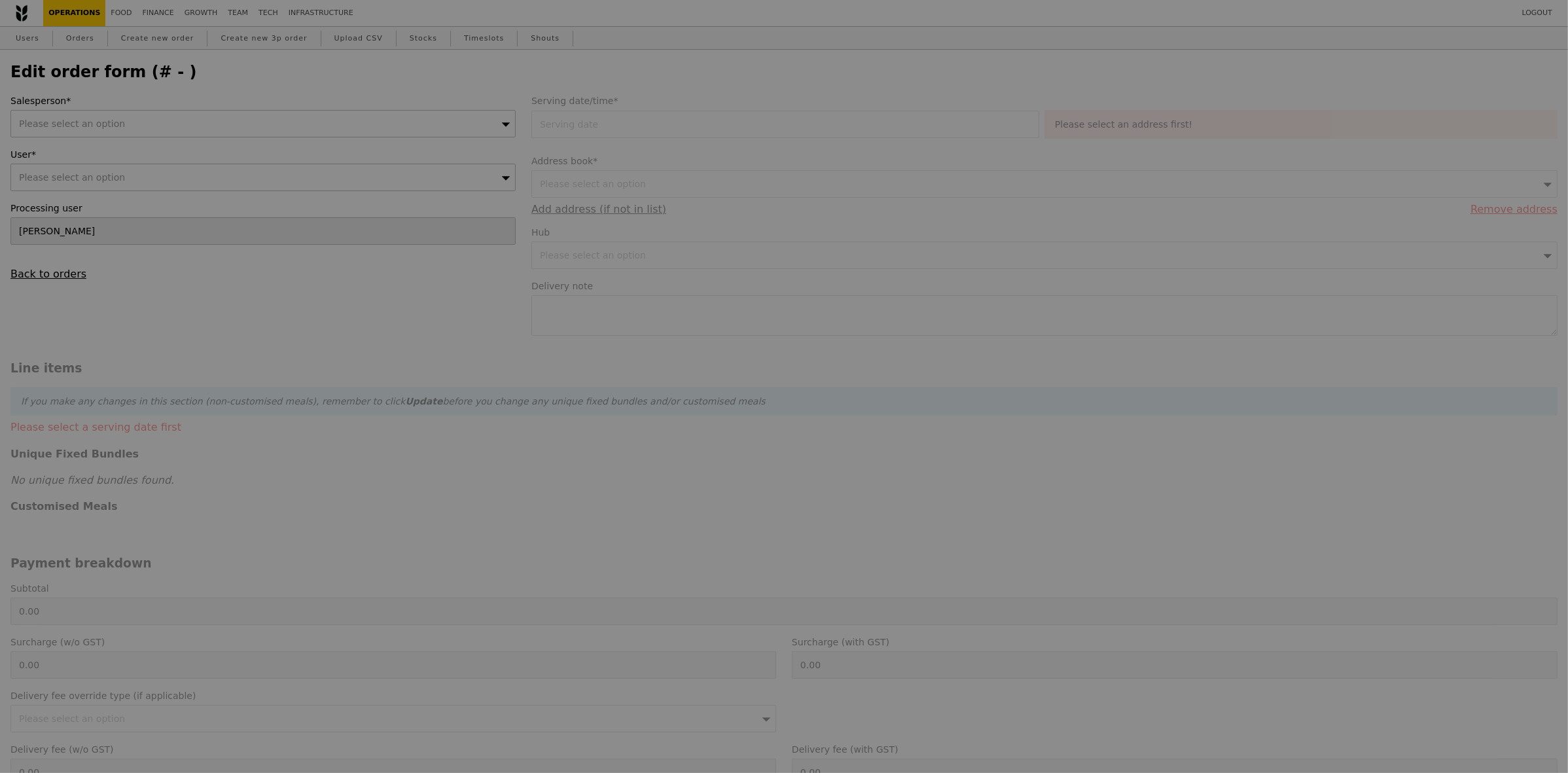
type input "260.62"
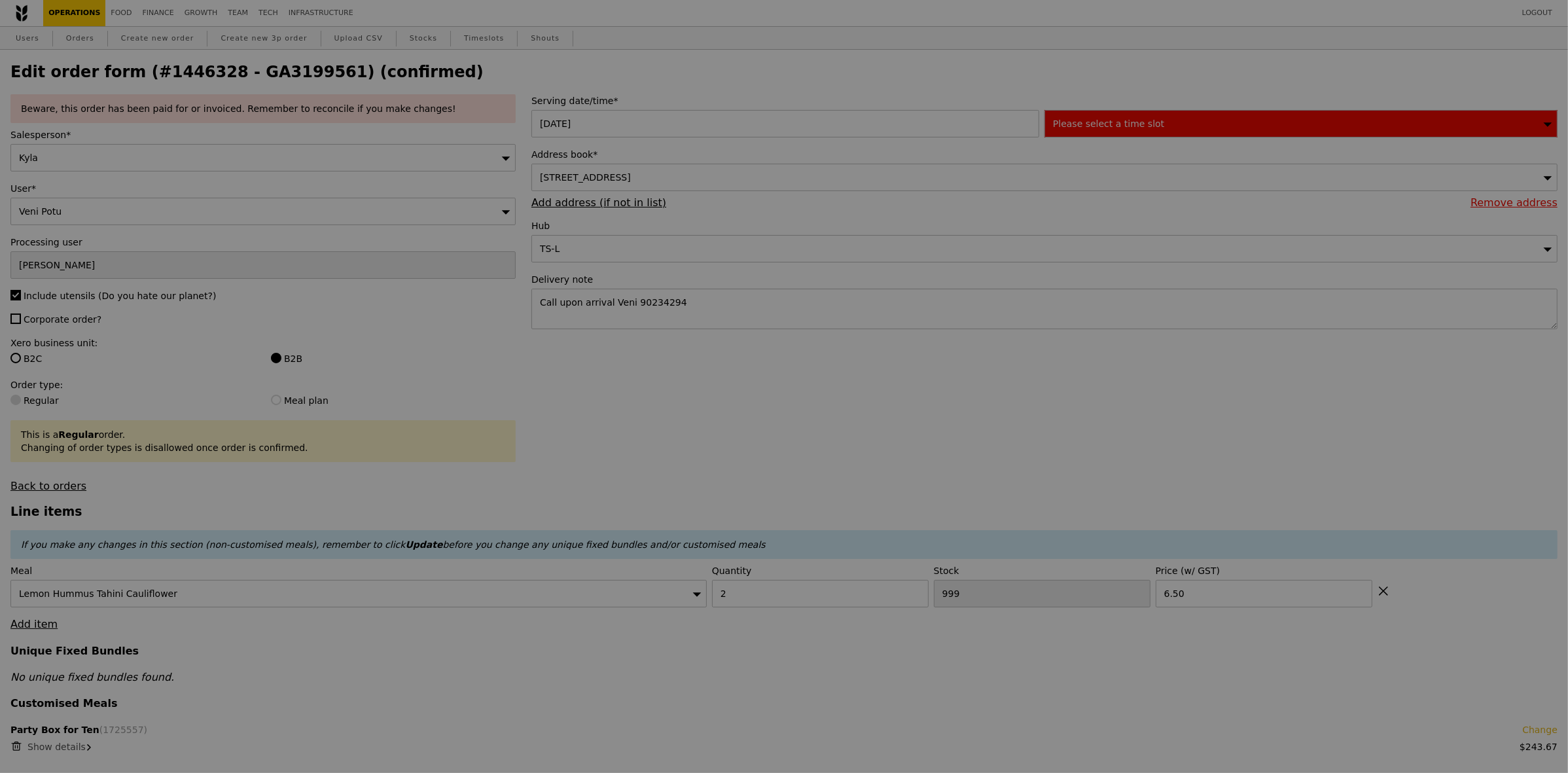
type input "4"
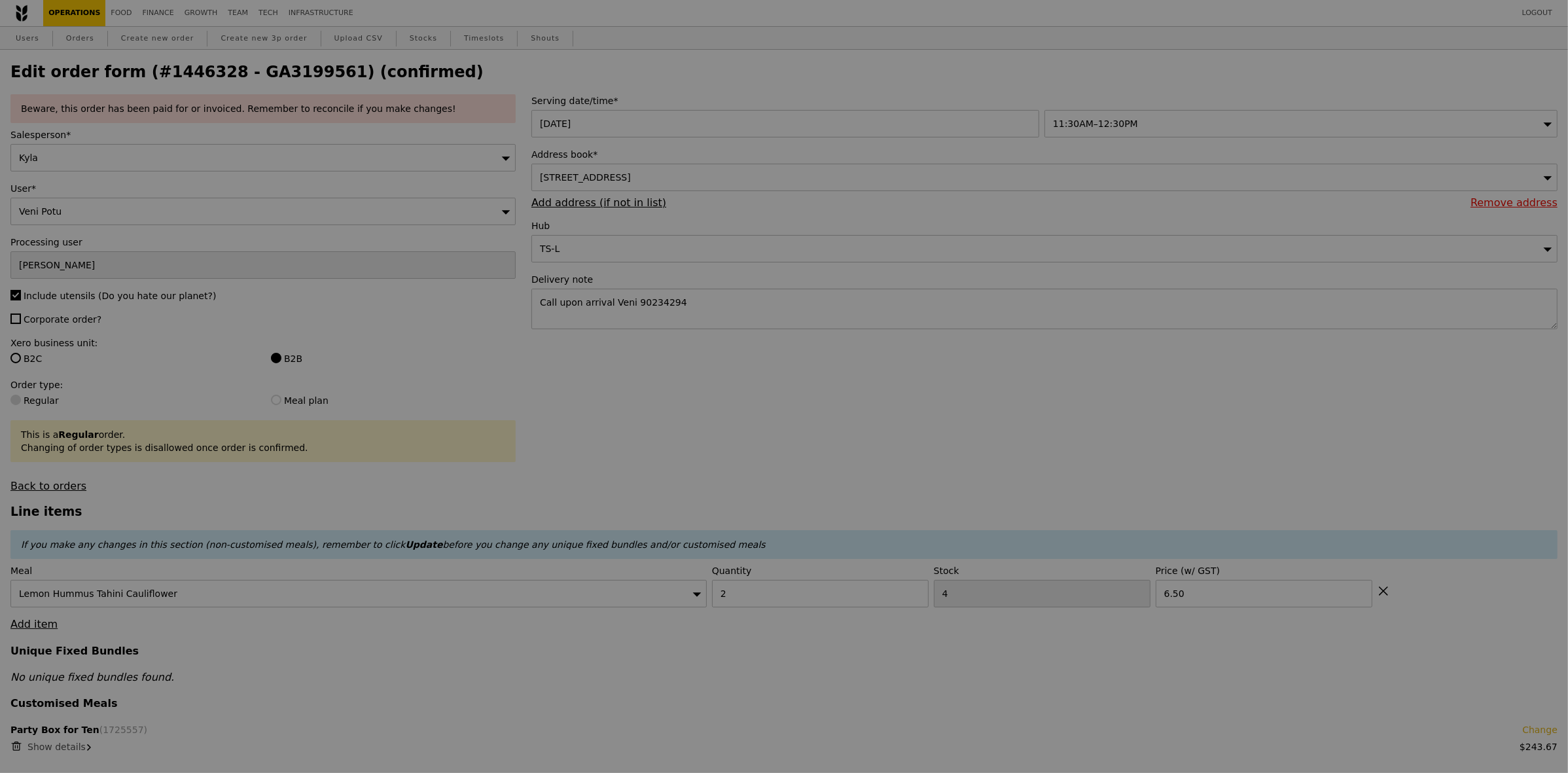
type input "Update"
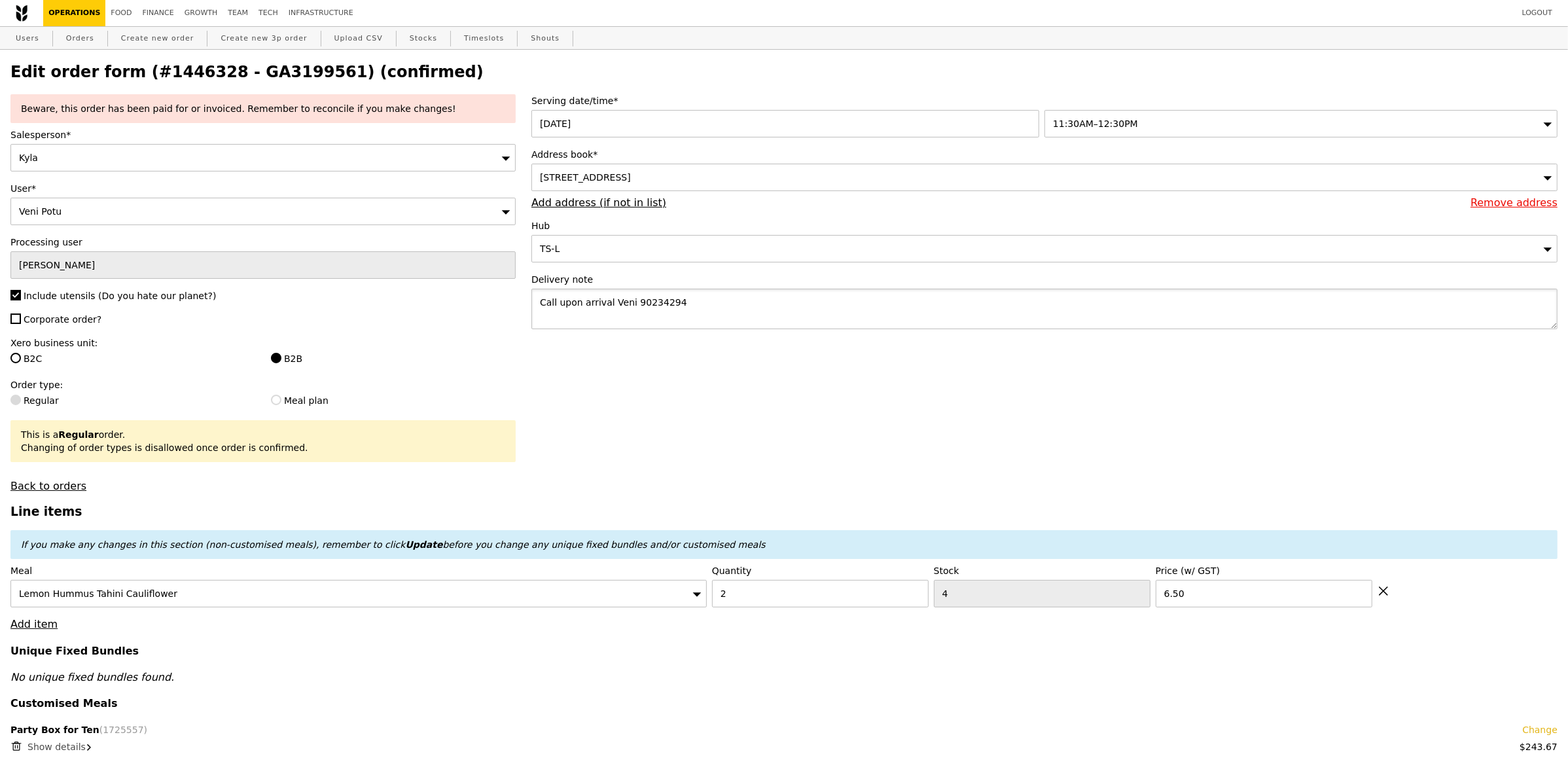
click at [656, 303] on textarea "Call upon arrival Veni 90234294" at bounding box center [1044, 308] width 1026 height 40
click at [852, 414] on form "Beware, this order has been paid for or invoiced. Remember to reconcile if you …" at bounding box center [784, 717] width 1563 height 1246
drag, startPoint x: 37, startPoint y: 38, endPoint x: 142, endPoint y: 1, distance: 111.3
click at [37, 38] on link "Users" at bounding box center [27, 39] width 34 height 23
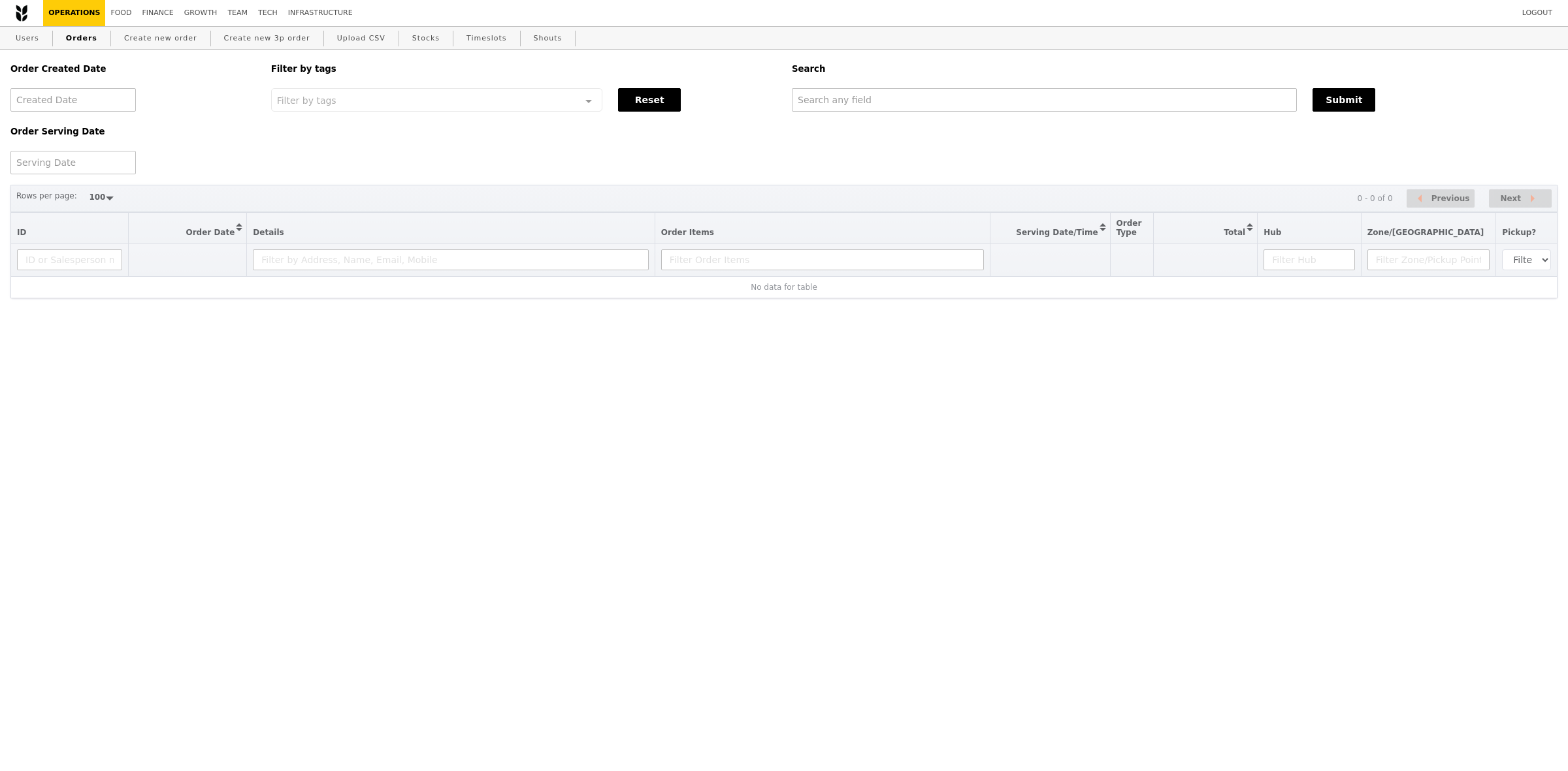
select select "100"
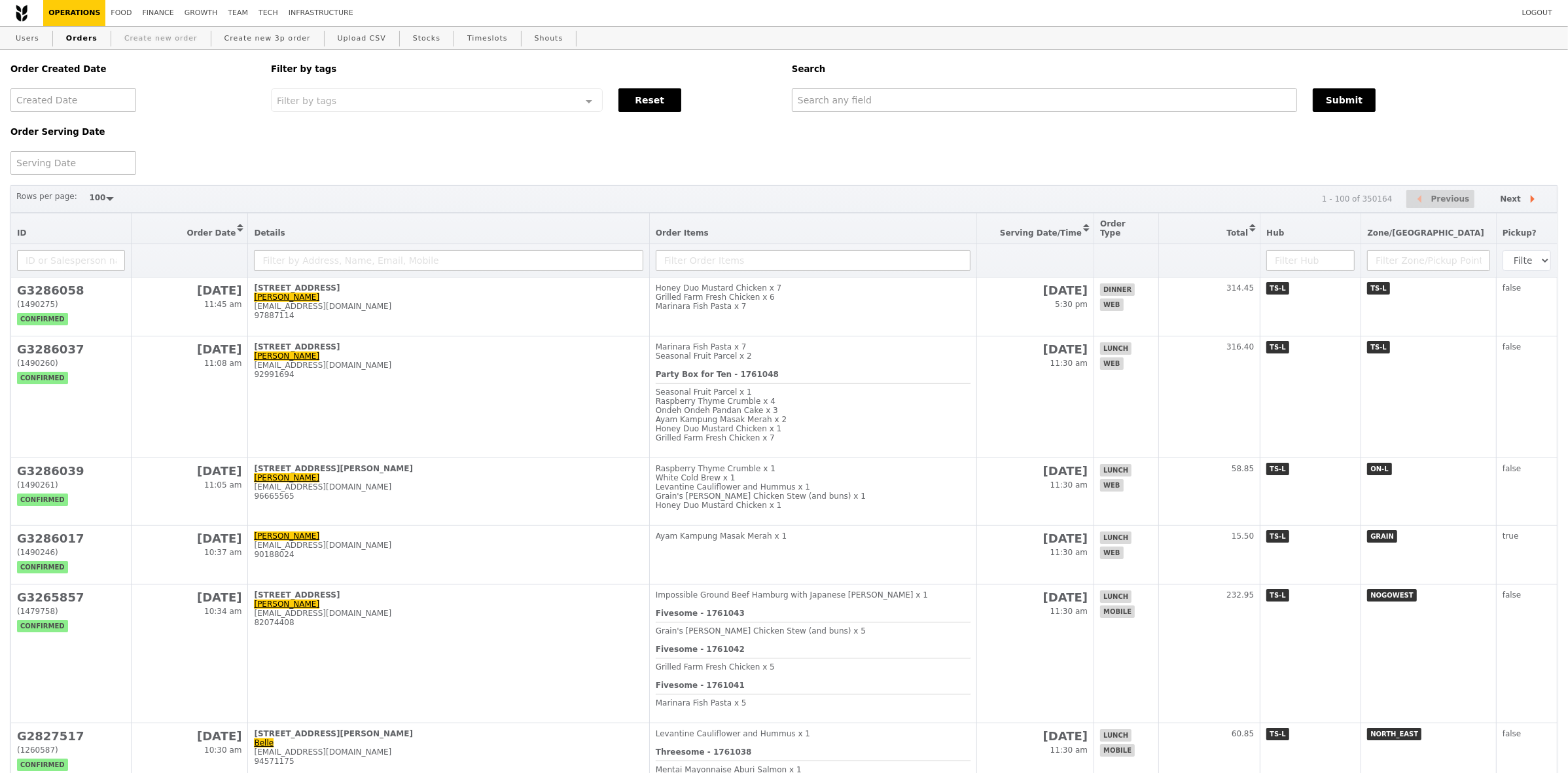
click at [152, 42] on link "Create new order" at bounding box center [161, 39] width 83 height 23
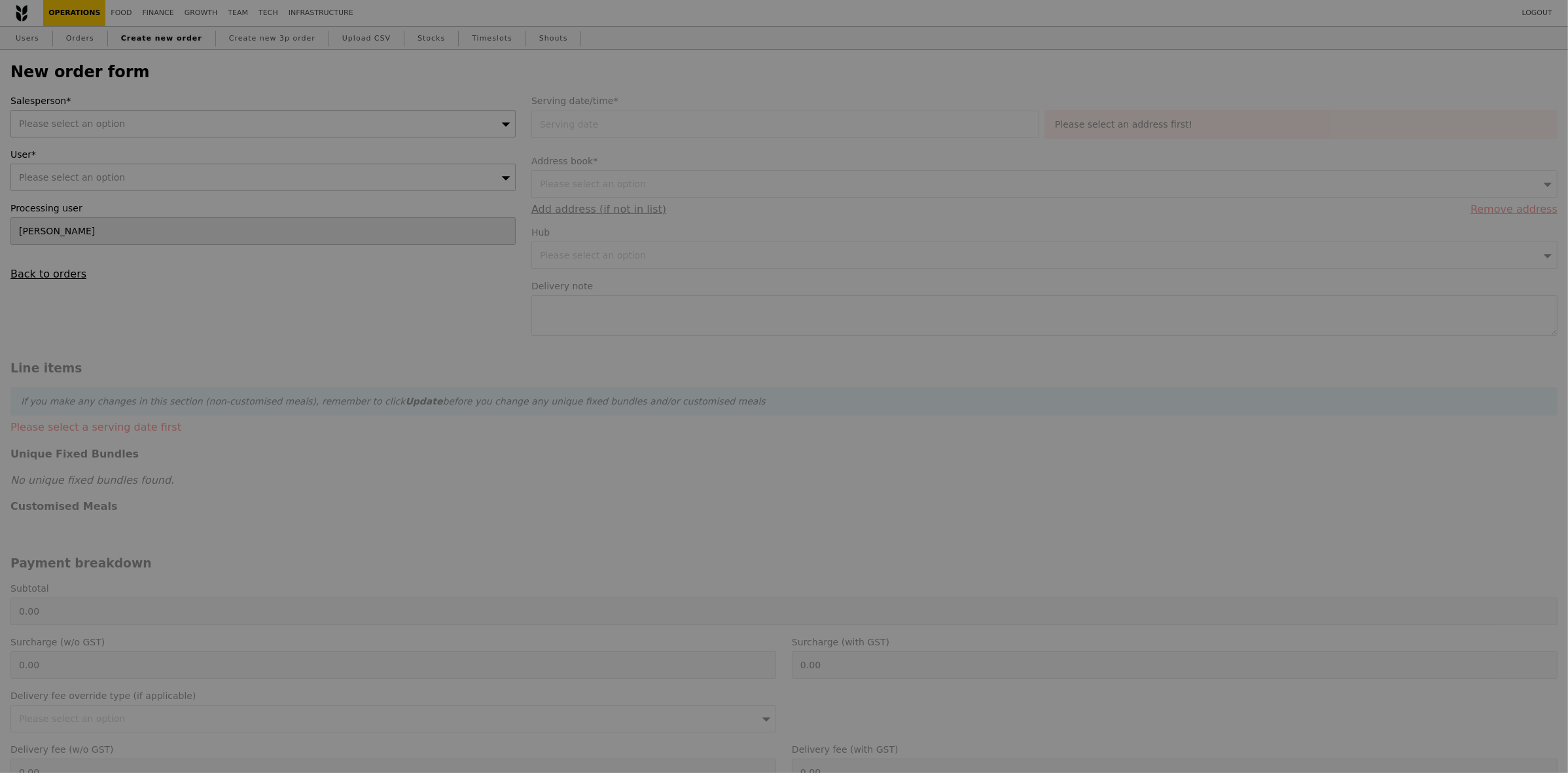
type input "Confirm"
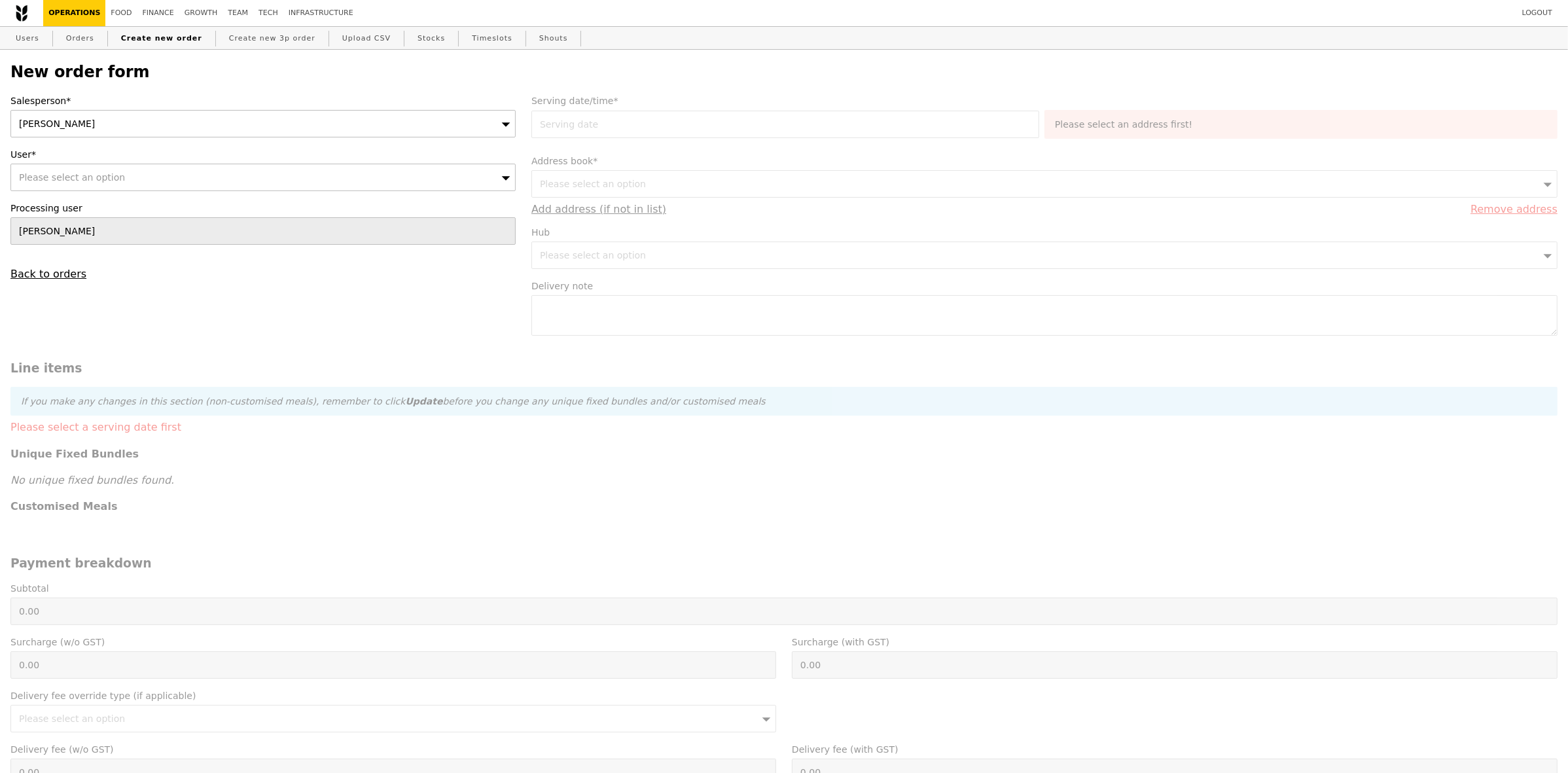
click at [270, 175] on div "Please select an option" at bounding box center [263, 177] width 505 height 28
type input "[EMAIL_ADDRESS][DOMAIN_NAME]"
type input "Confirm"
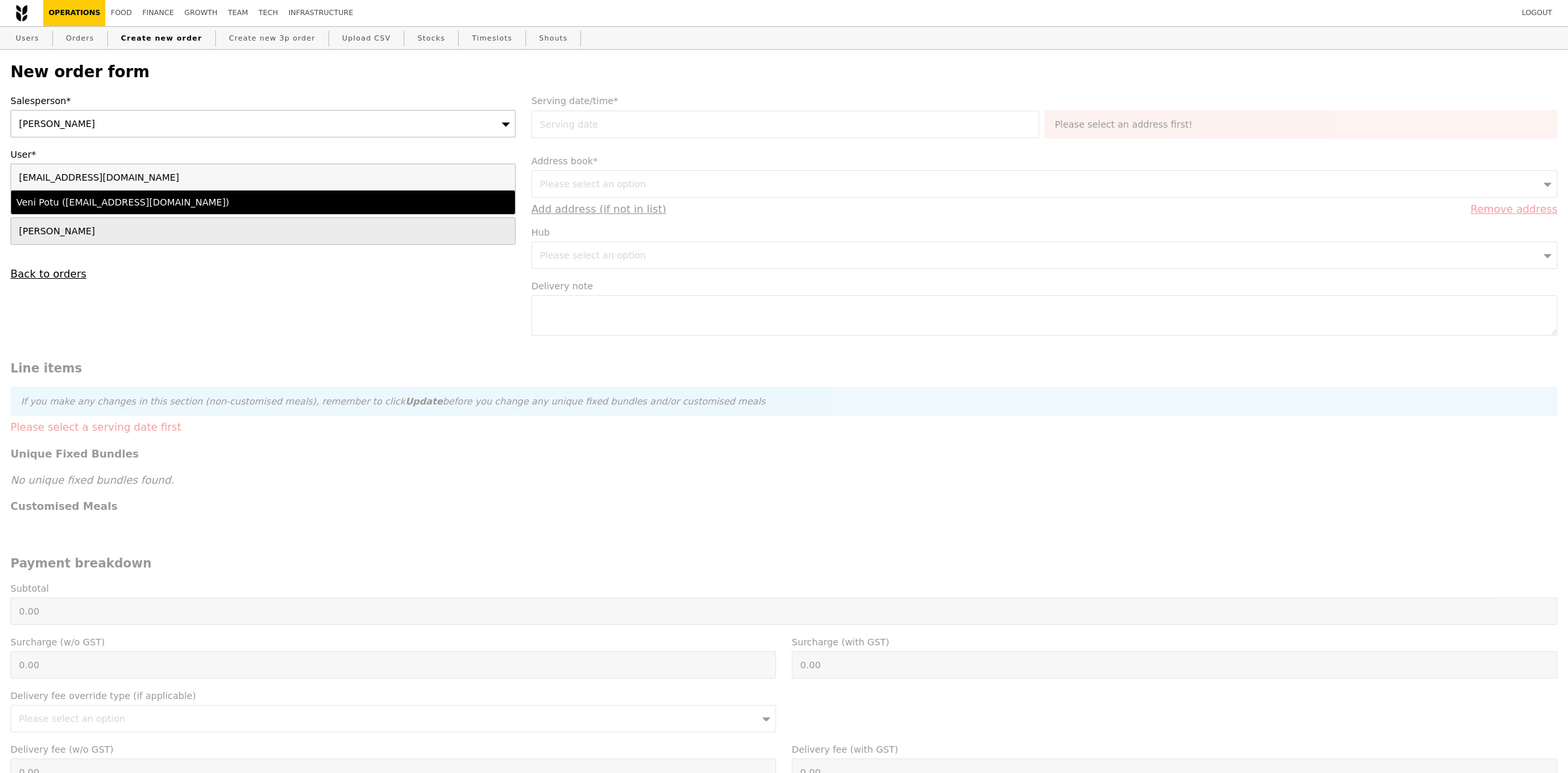
type input "[EMAIL_ADDRESS][DOMAIN_NAME]"
click at [237, 204] on div "Veni Potu ([EMAIL_ADDRESS][DOMAIN_NAME])" at bounding box center [201, 202] width 370 height 13
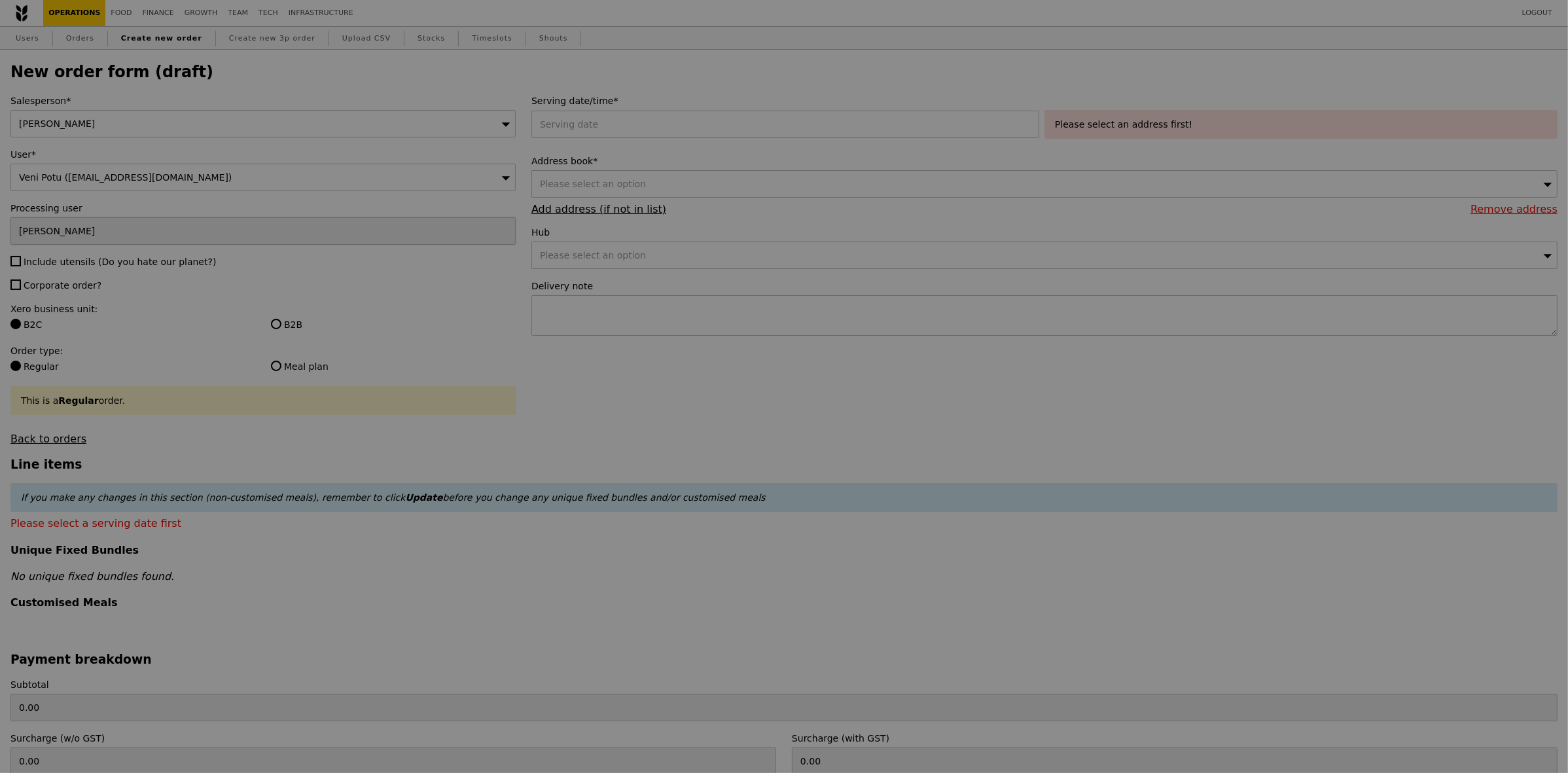
type input "Confirm"
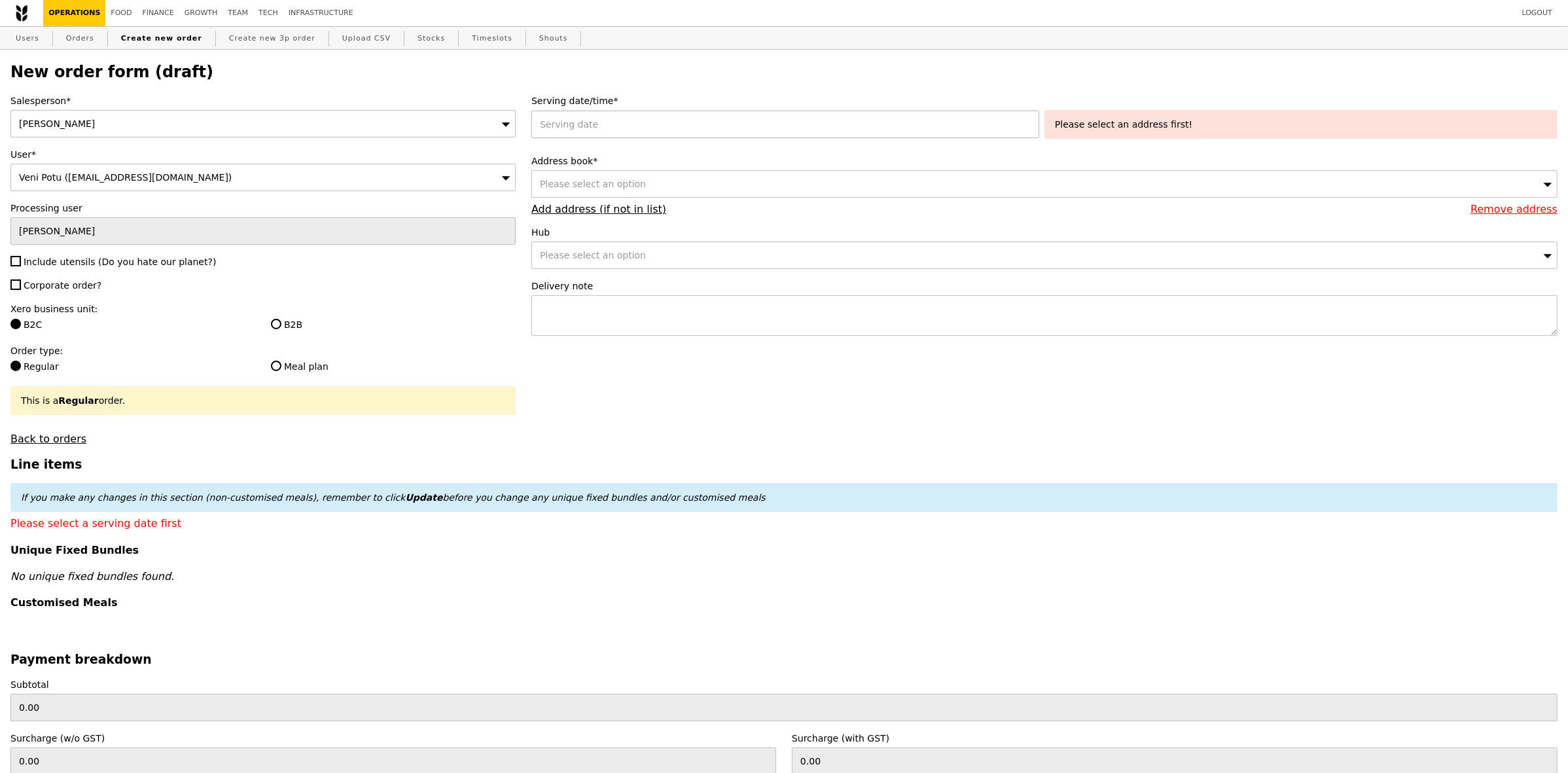
click at [642, 125] on div at bounding box center [788, 125] width 513 height 28
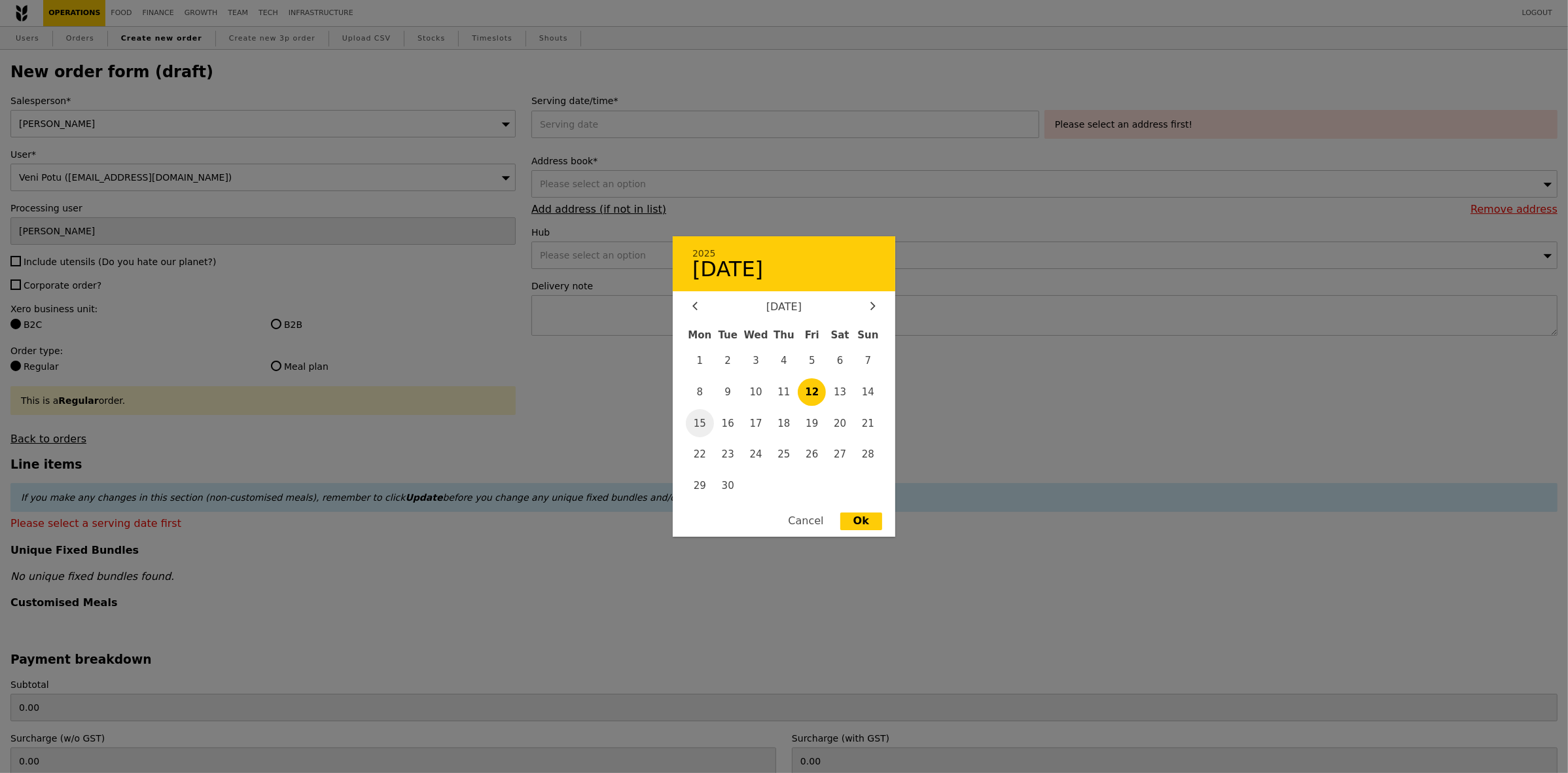
click at [697, 420] on span "15" at bounding box center [699, 423] width 28 height 28
type input "[DATE]"
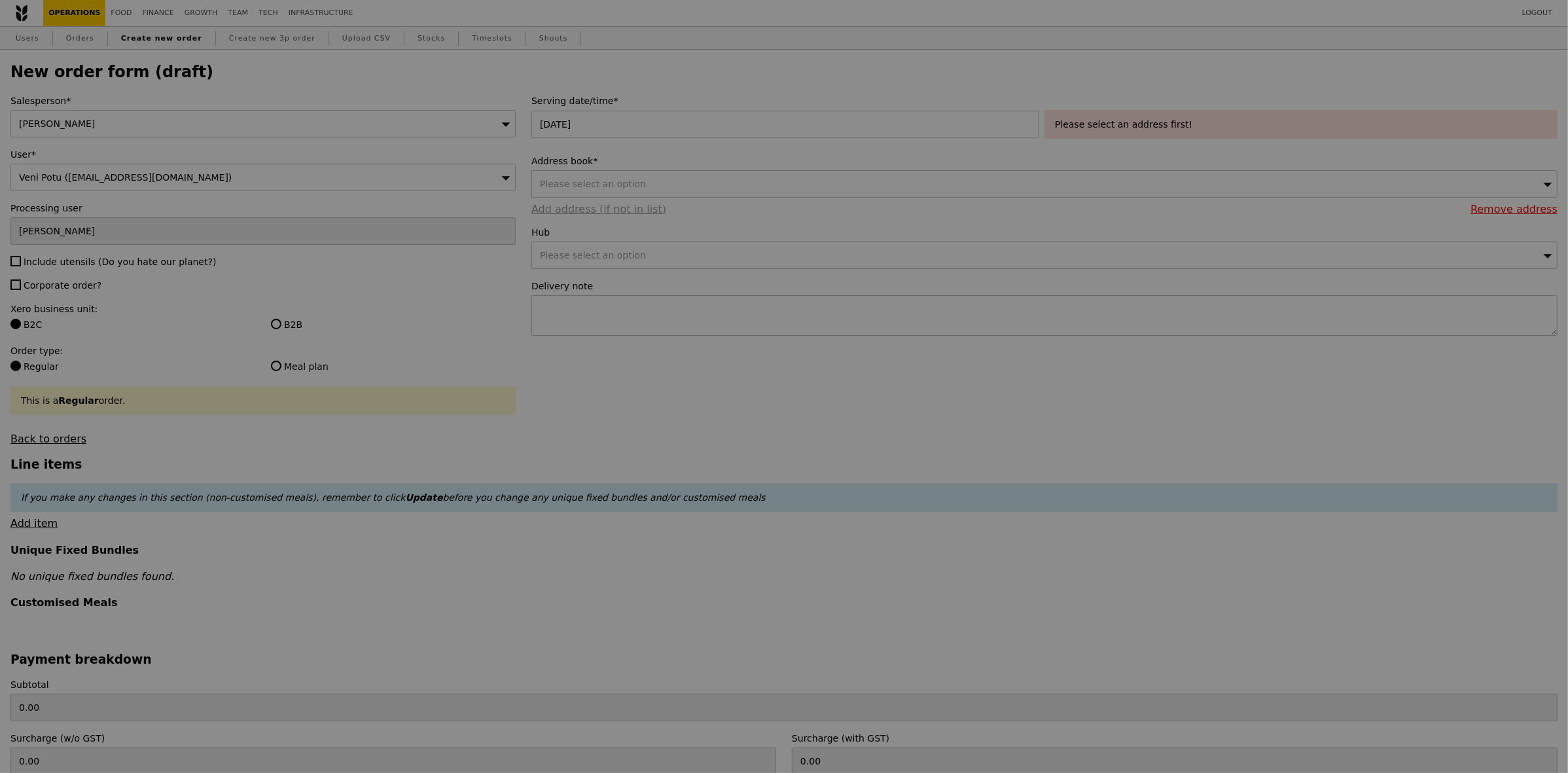
type input "Confirm"
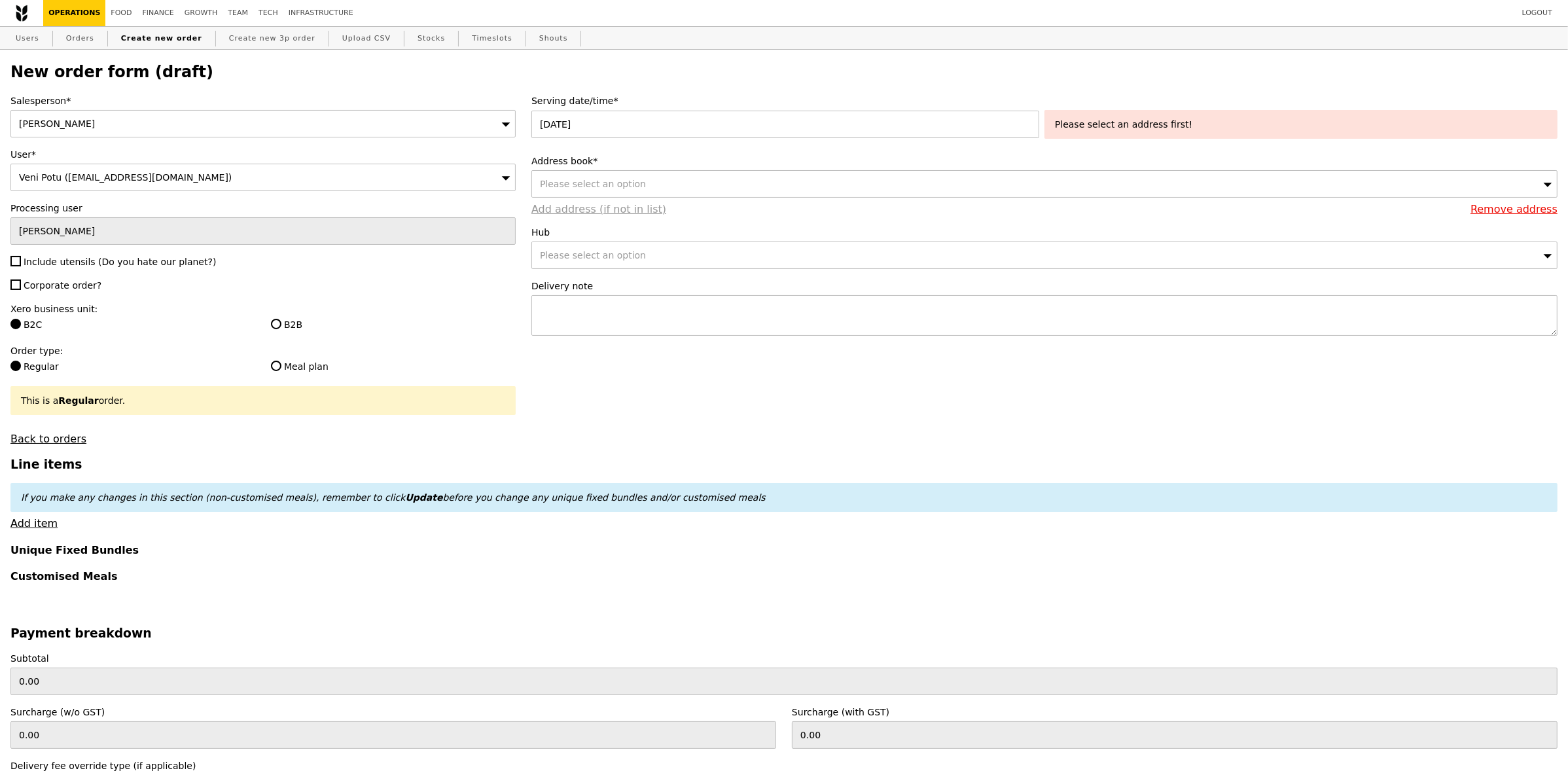
click at [600, 215] on link "Add address (if not in list)" at bounding box center [599, 209] width 135 height 12
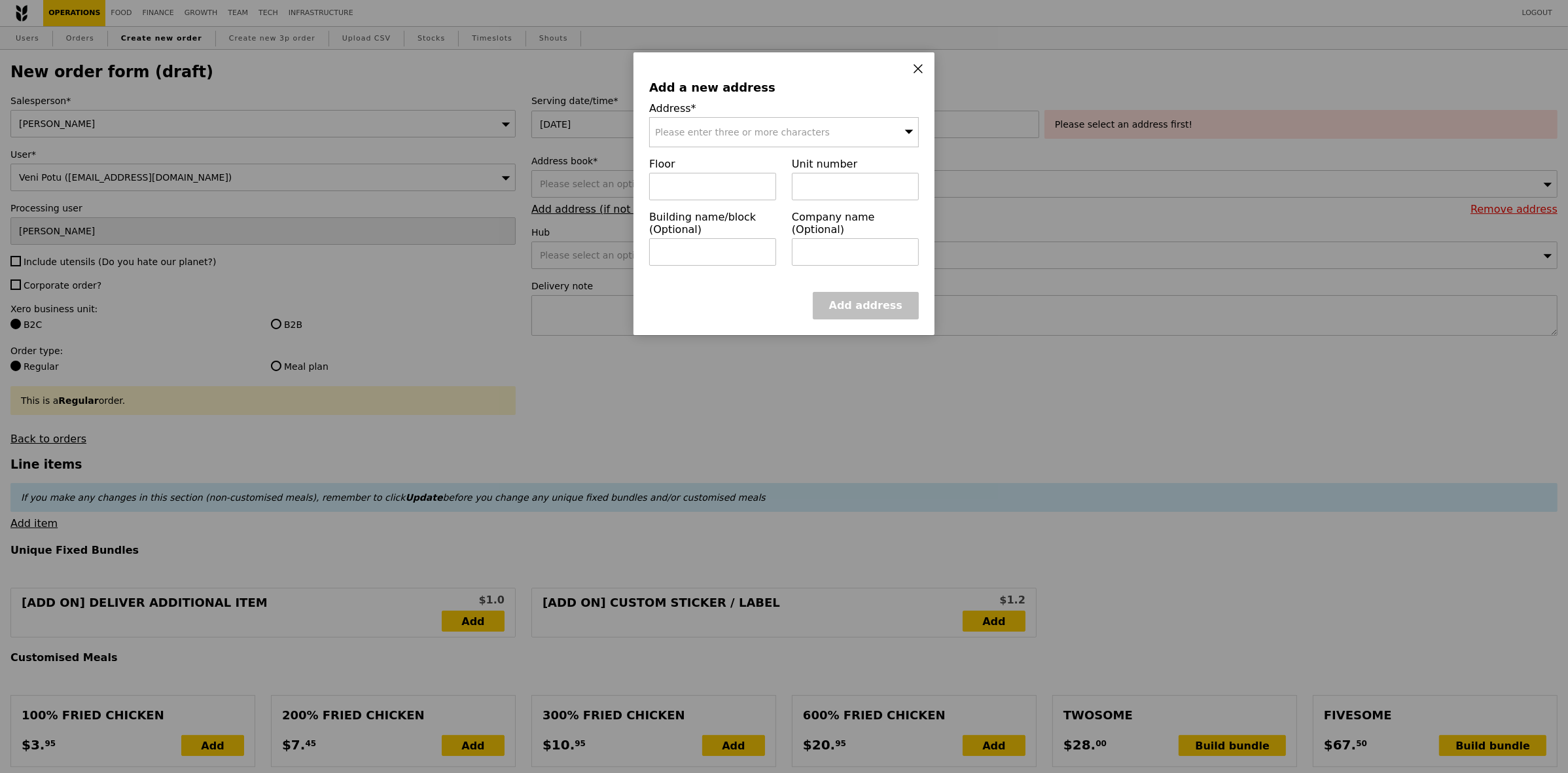
click at [786, 122] on div "Please enter three or more characters" at bounding box center [784, 132] width 270 height 30
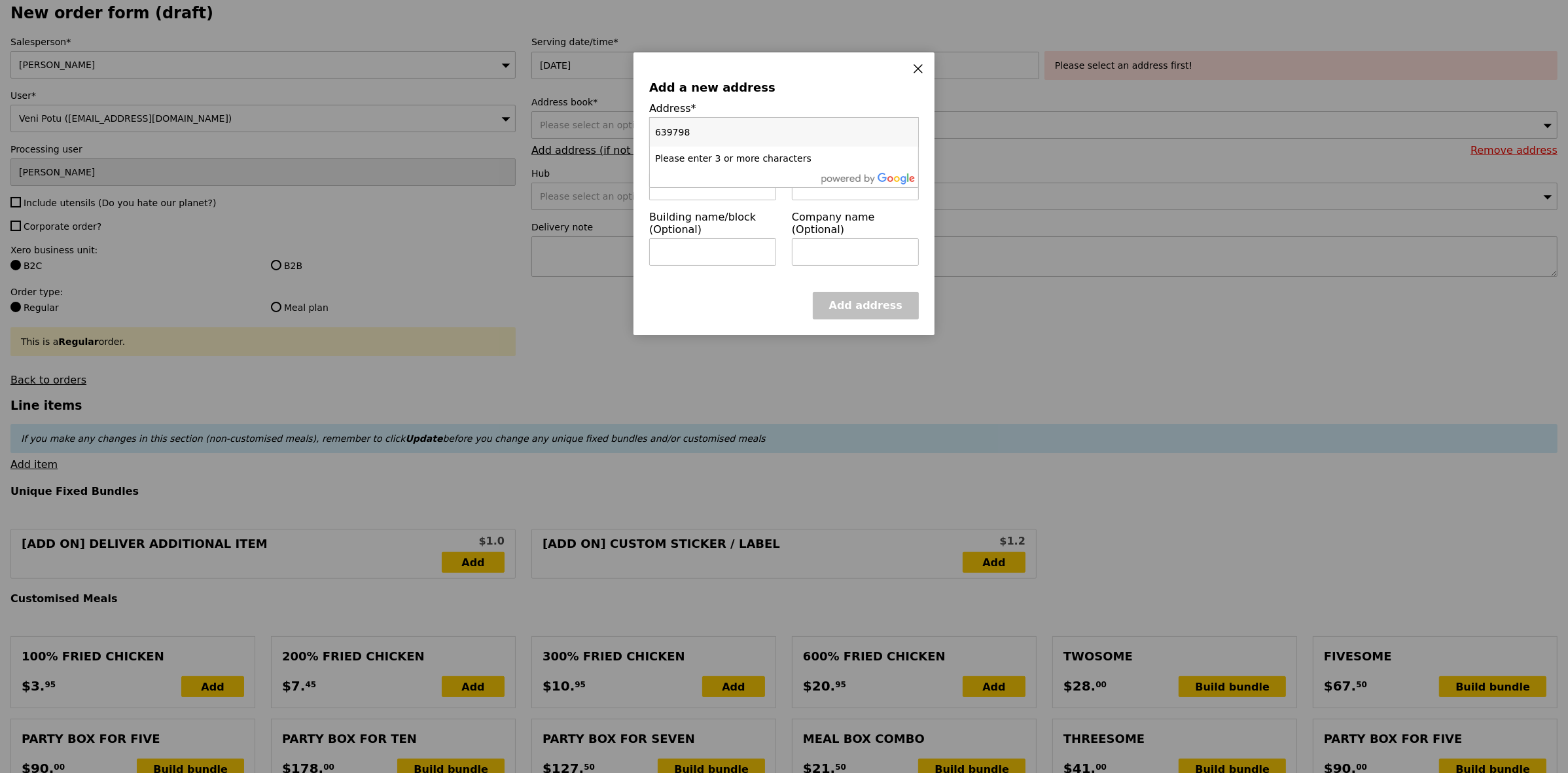
scroll to position [82, 0]
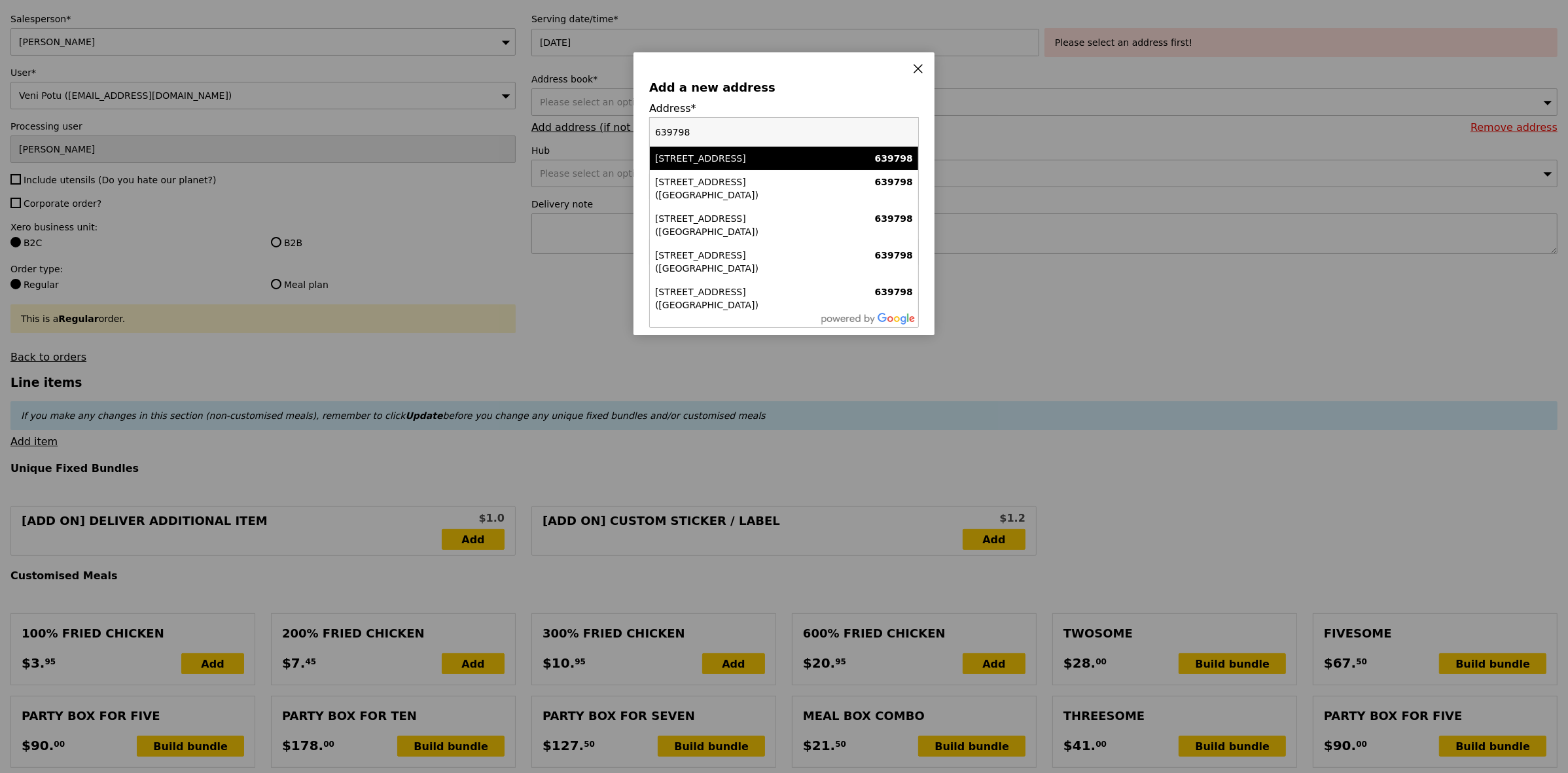
type input "639798"
click at [743, 161] on div "[STREET_ADDRESS]" at bounding box center [751, 158] width 193 height 13
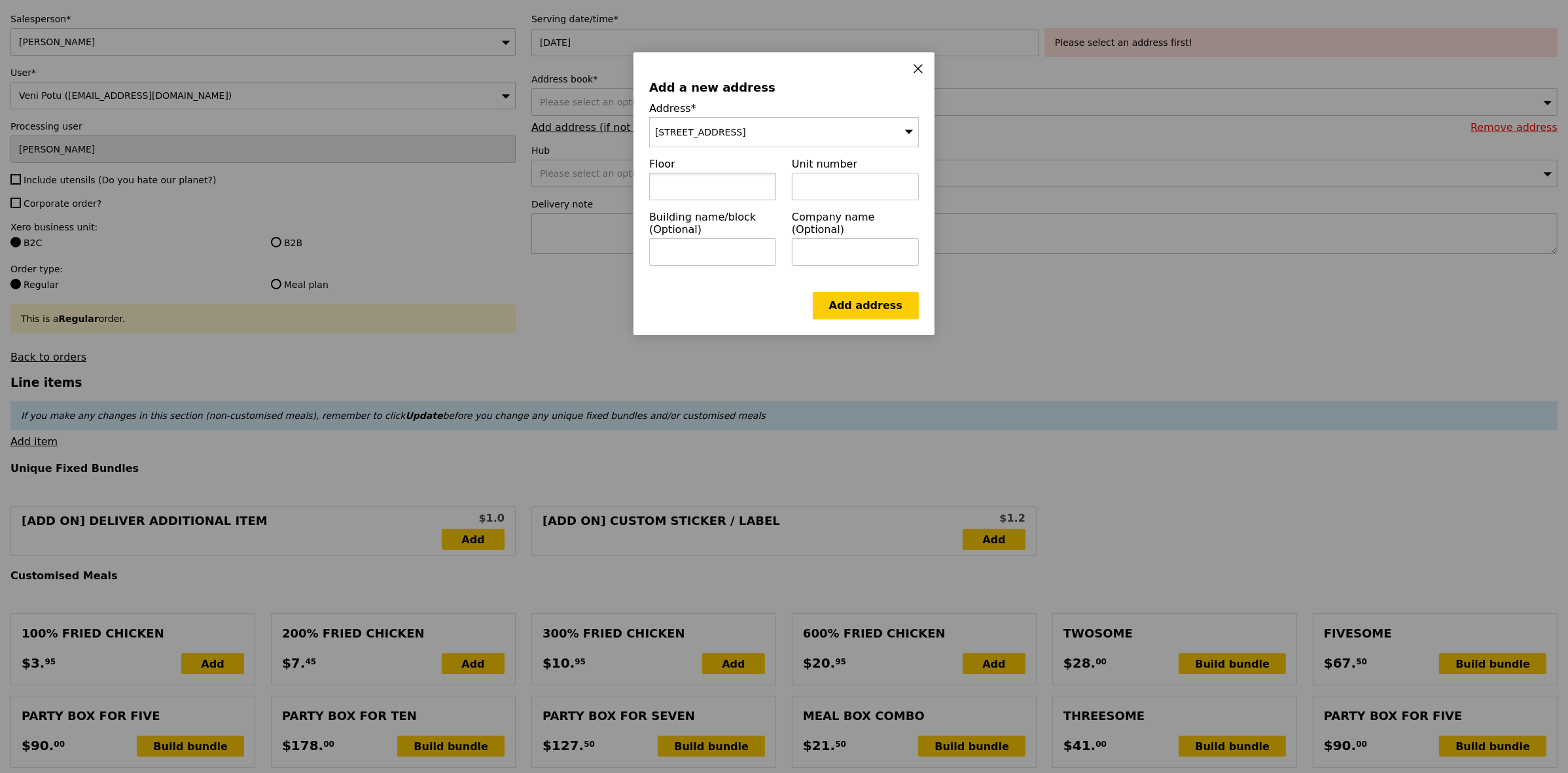
click at [744, 187] on input "text" at bounding box center [712, 187] width 127 height 28
type input "02"
click at [681, 259] on input "text" at bounding box center [712, 252] width 127 height 28
paste input "Office of International Engagement"
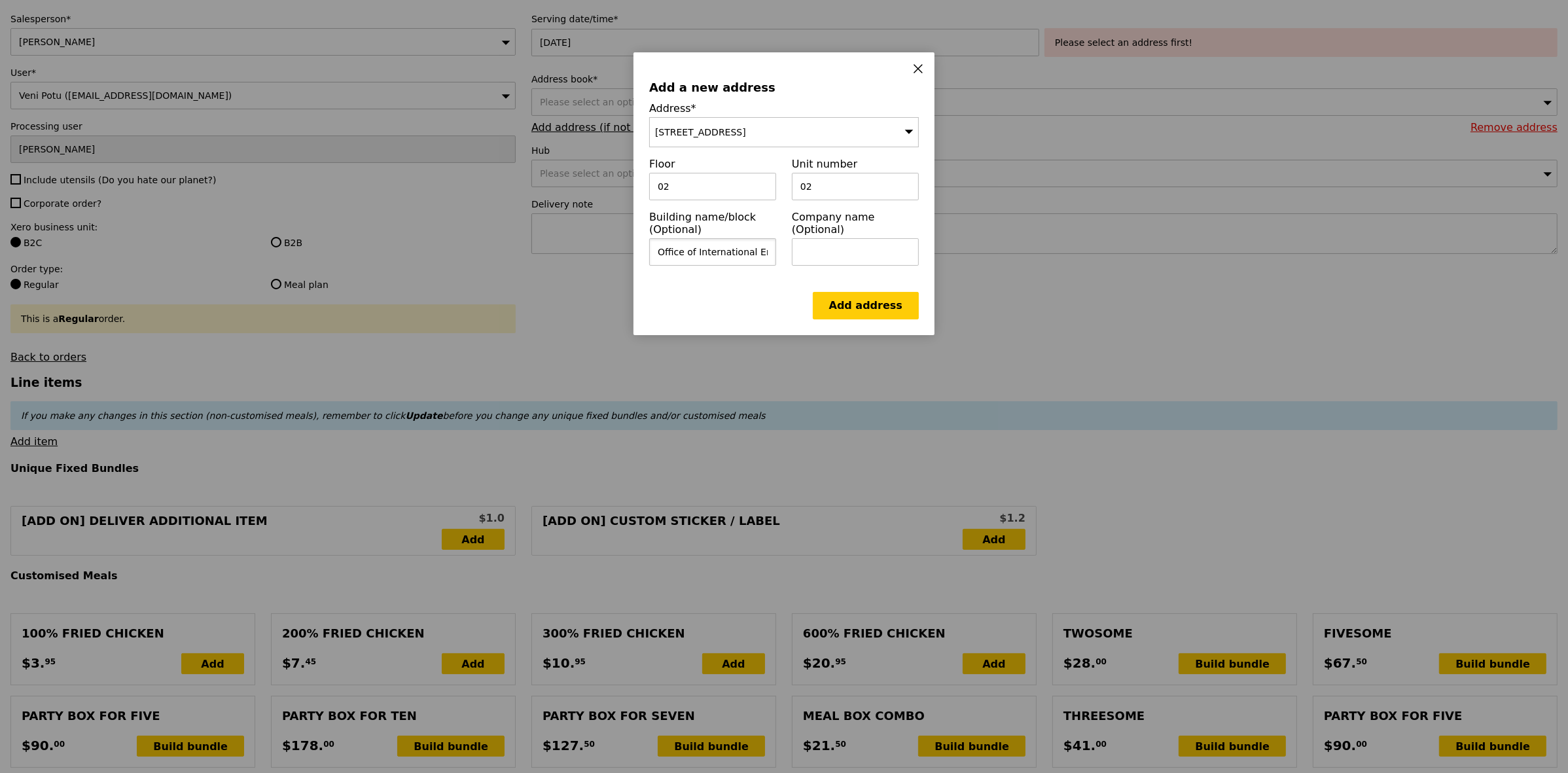
scroll to position [0, 33]
type input "Office of International Engagement"
click at [699, 303] on div "Add address" at bounding box center [784, 306] width 270 height 28
click at [741, 261] on input "Office of International Engagement" at bounding box center [712, 252] width 127 height 28
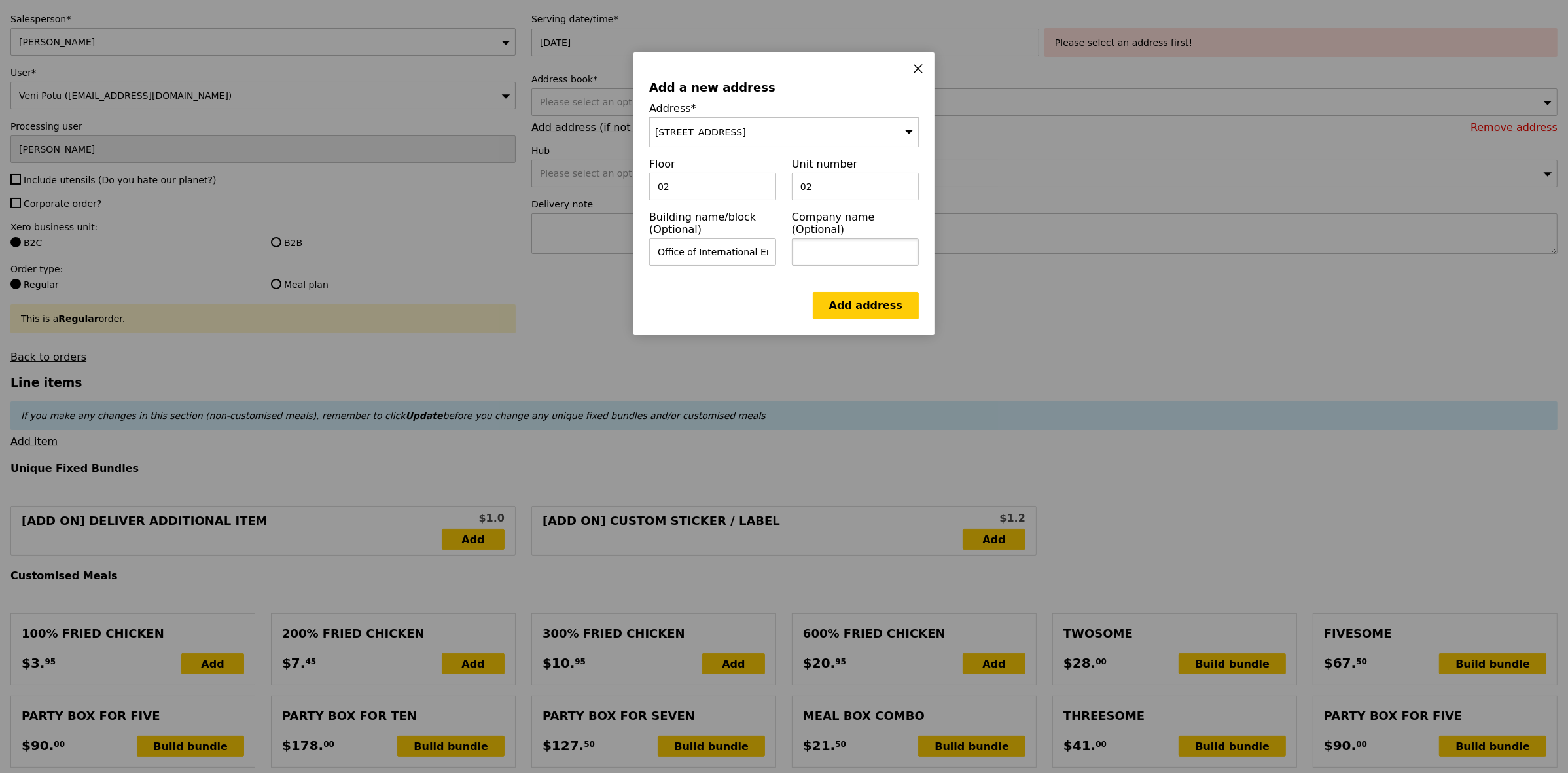
click at [826, 239] on input "text" at bounding box center [855, 252] width 127 height 28
paste input "Office of International Engagement"
type input "Office of International Engagement"
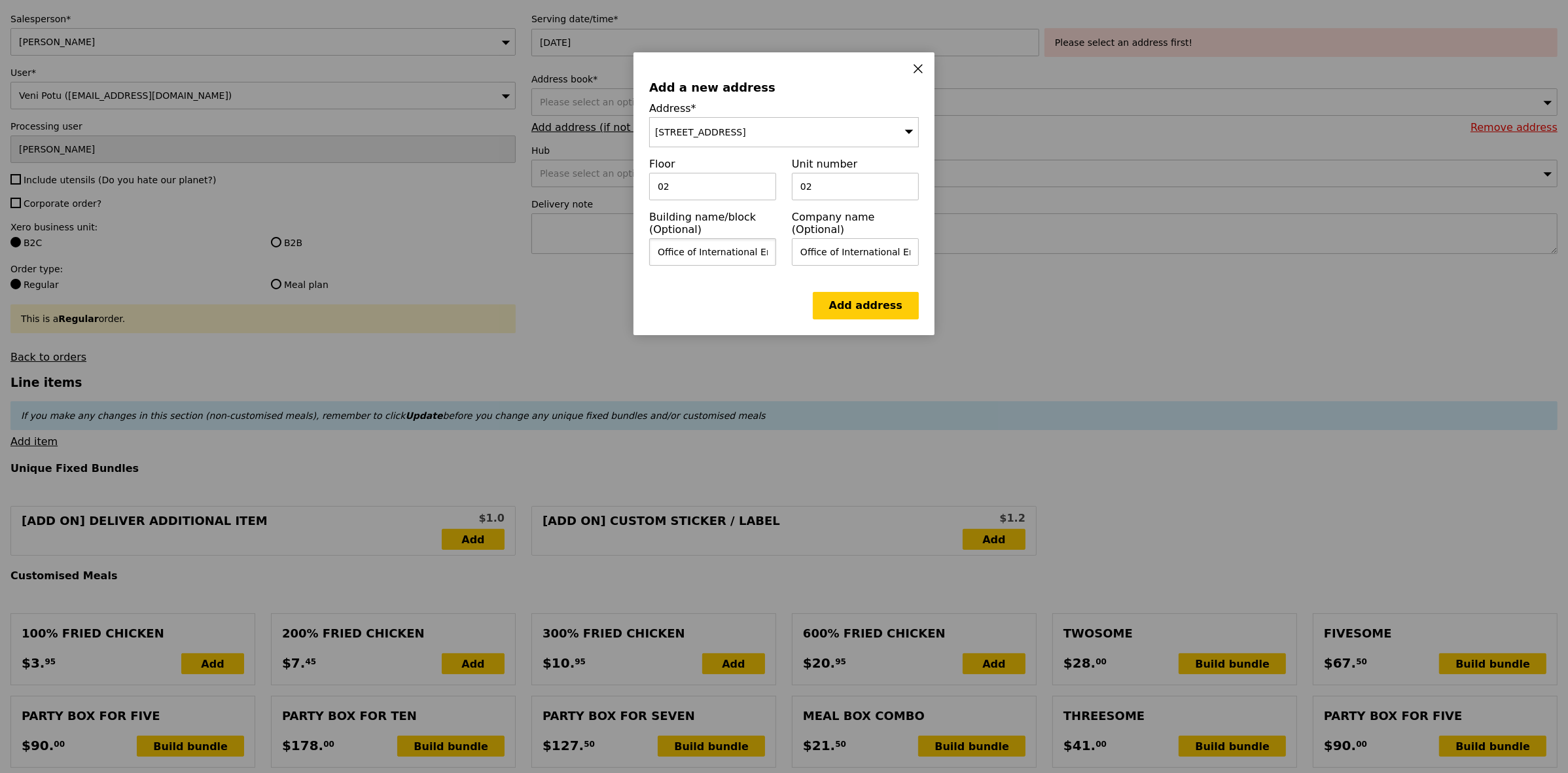
click at [710, 266] on input "Office of International Engagement" at bounding box center [712, 252] width 127 height 28
click at [782, 301] on div "Add address" at bounding box center [784, 306] width 270 height 28
click at [721, 246] on input "text" at bounding box center [712, 252] width 127 height 28
click at [847, 241] on input "Office of International Engagement" at bounding box center [855, 252] width 127 height 28
click at [705, 265] on input "text" at bounding box center [712, 252] width 127 height 28
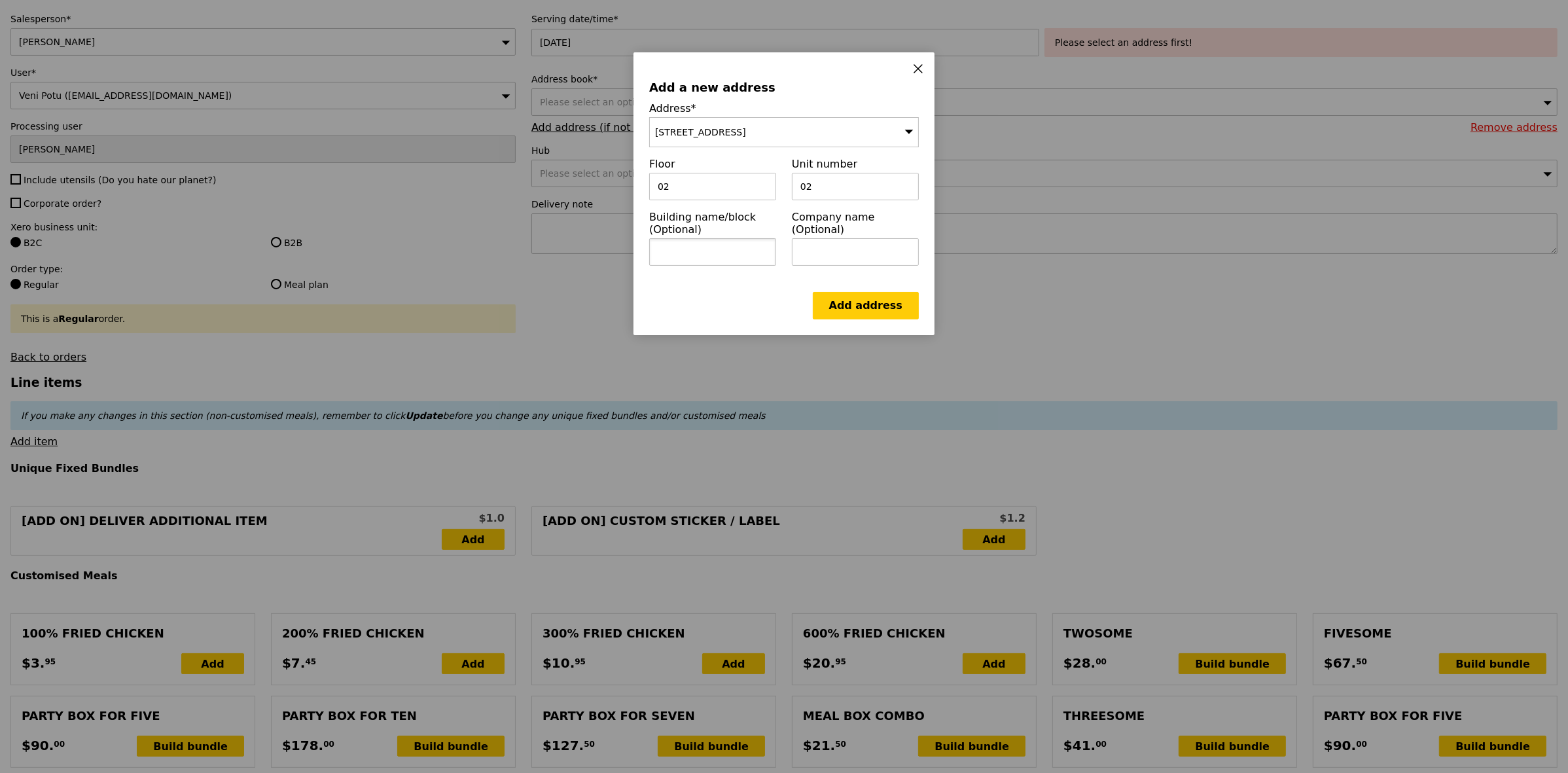
paste input "Office of International Engagement"
type input "Office of International Engagement"
click at [894, 248] on input "text" at bounding box center [855, 252] width 127 height 28
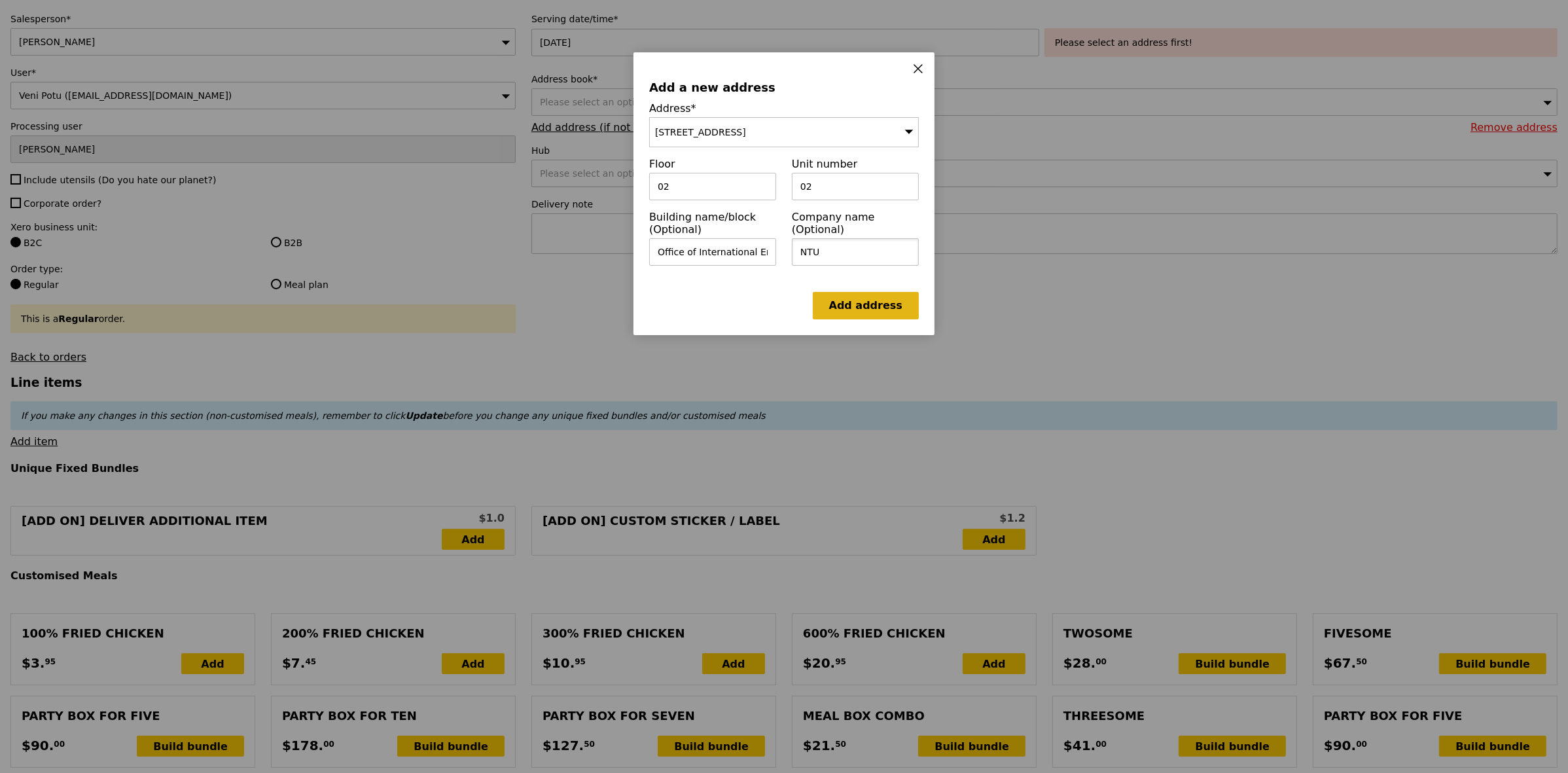
type input "NTU"
click at [870, 316] on link "Add address" at bounding box center [866, 306] width 106 height 28
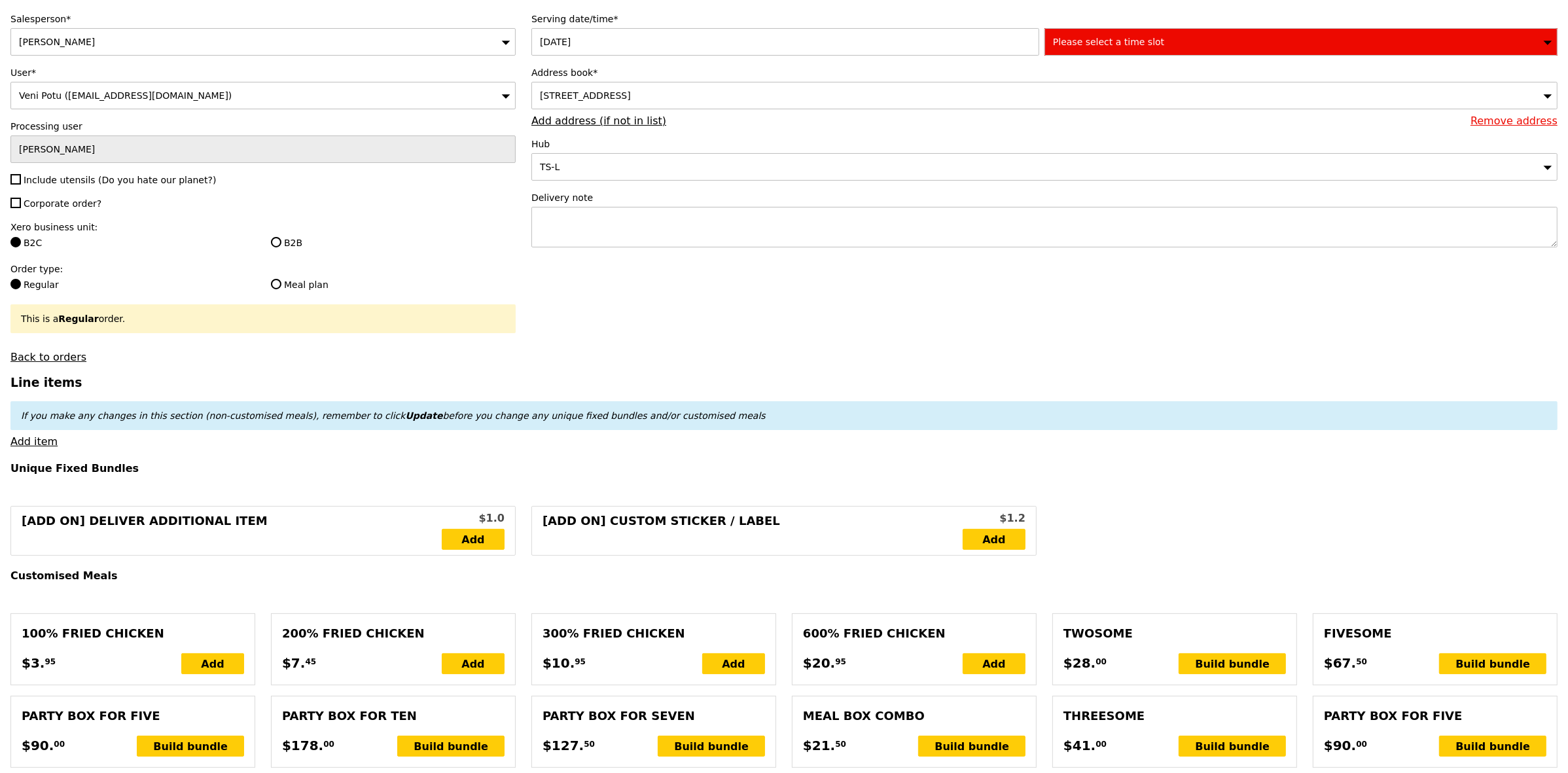
type input "Confirm"
click at [1104, 47] on span "Please select a time slot" at bounding box center [1109, 42] width 111 height 10
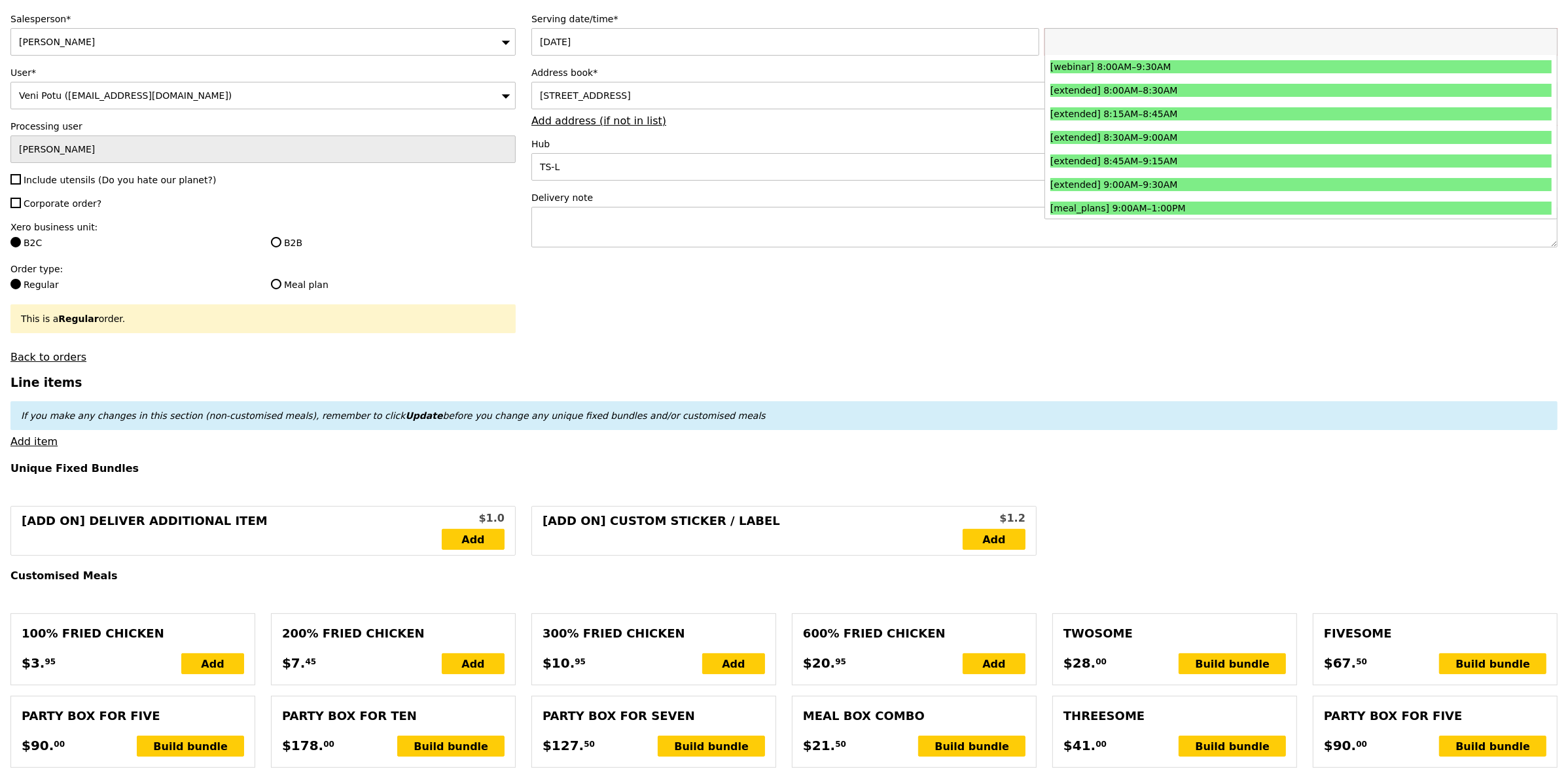
type input "2"
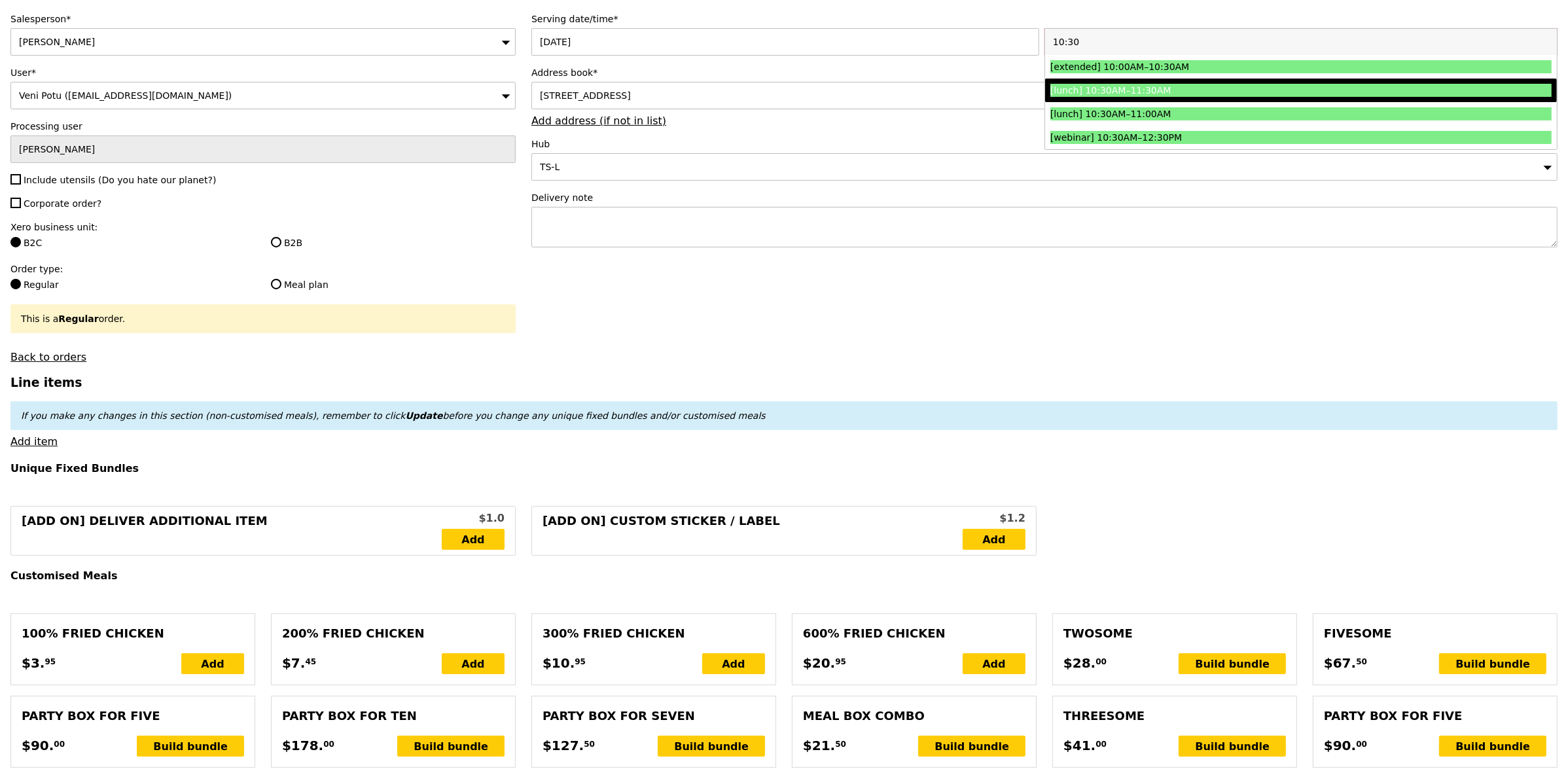
type input "10:30"
click at [1110, 86] on div "[lunch] 10:30AM–11:30AM" at bounding box center [1238, 90] width 376 height 13
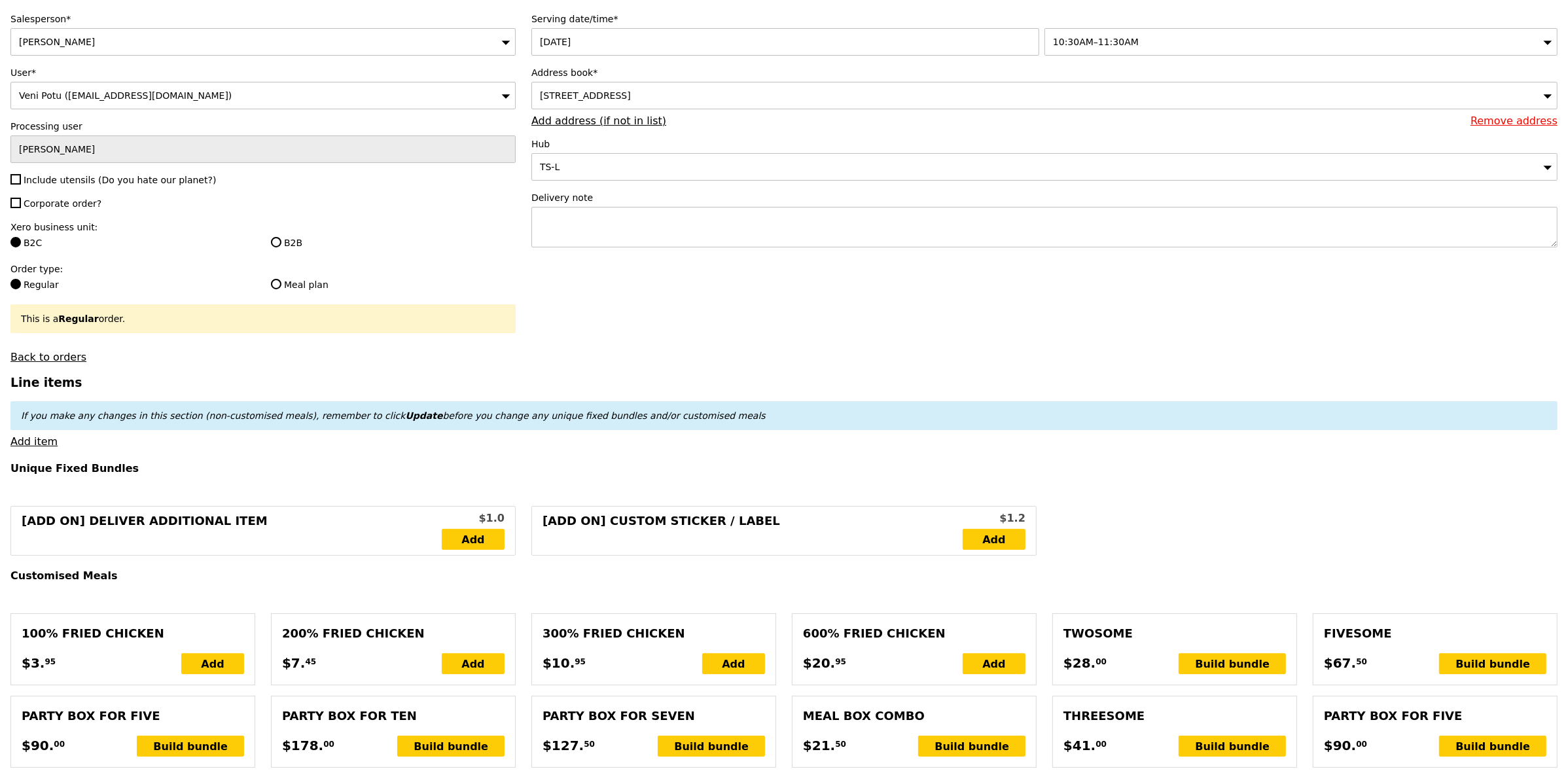
type input "Confirm"
click at [1199, 46] on div "10:30AM–11:30AM" at bounding box center [1301, 42] width 513 height 28
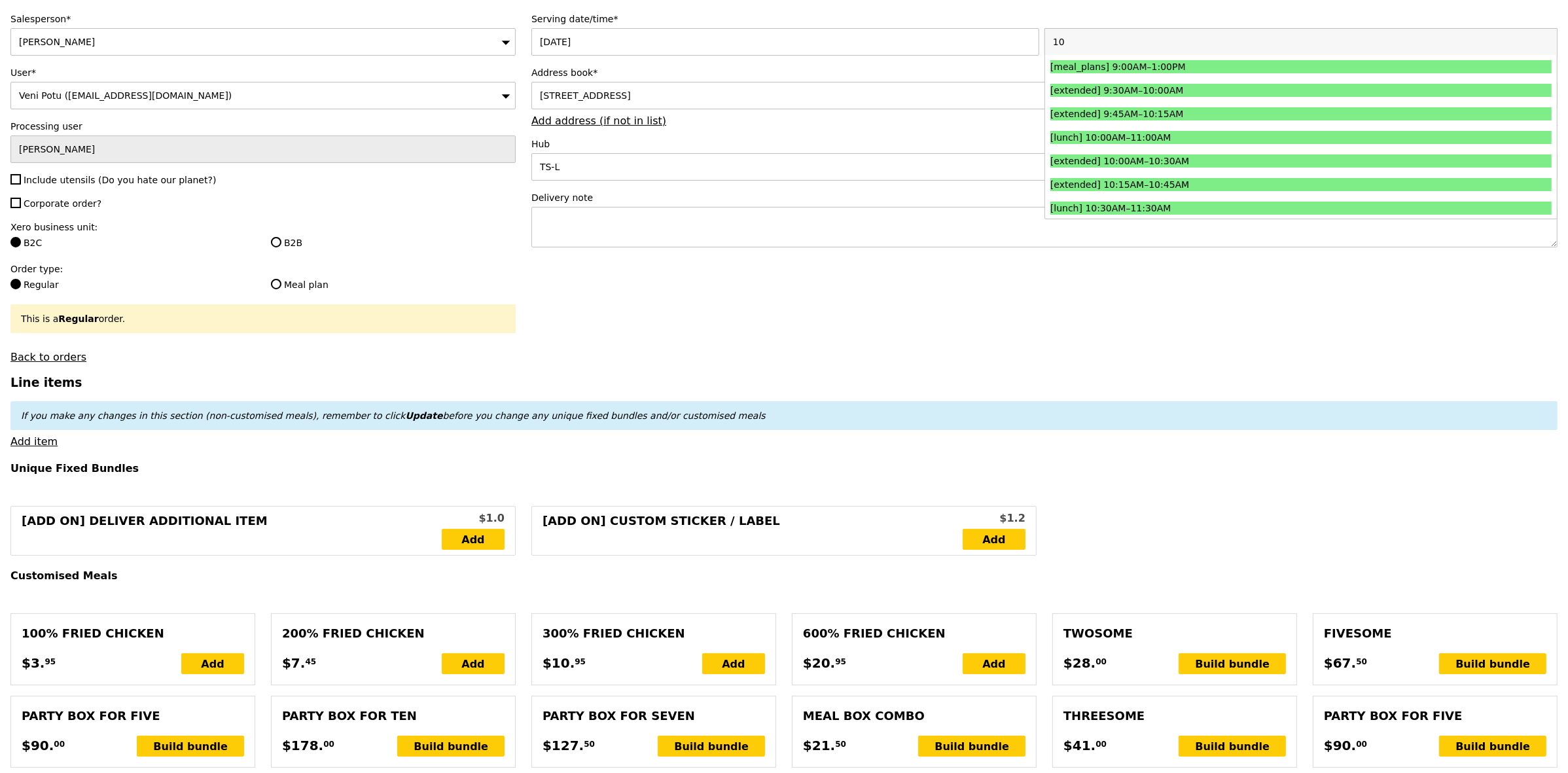
type input "1"
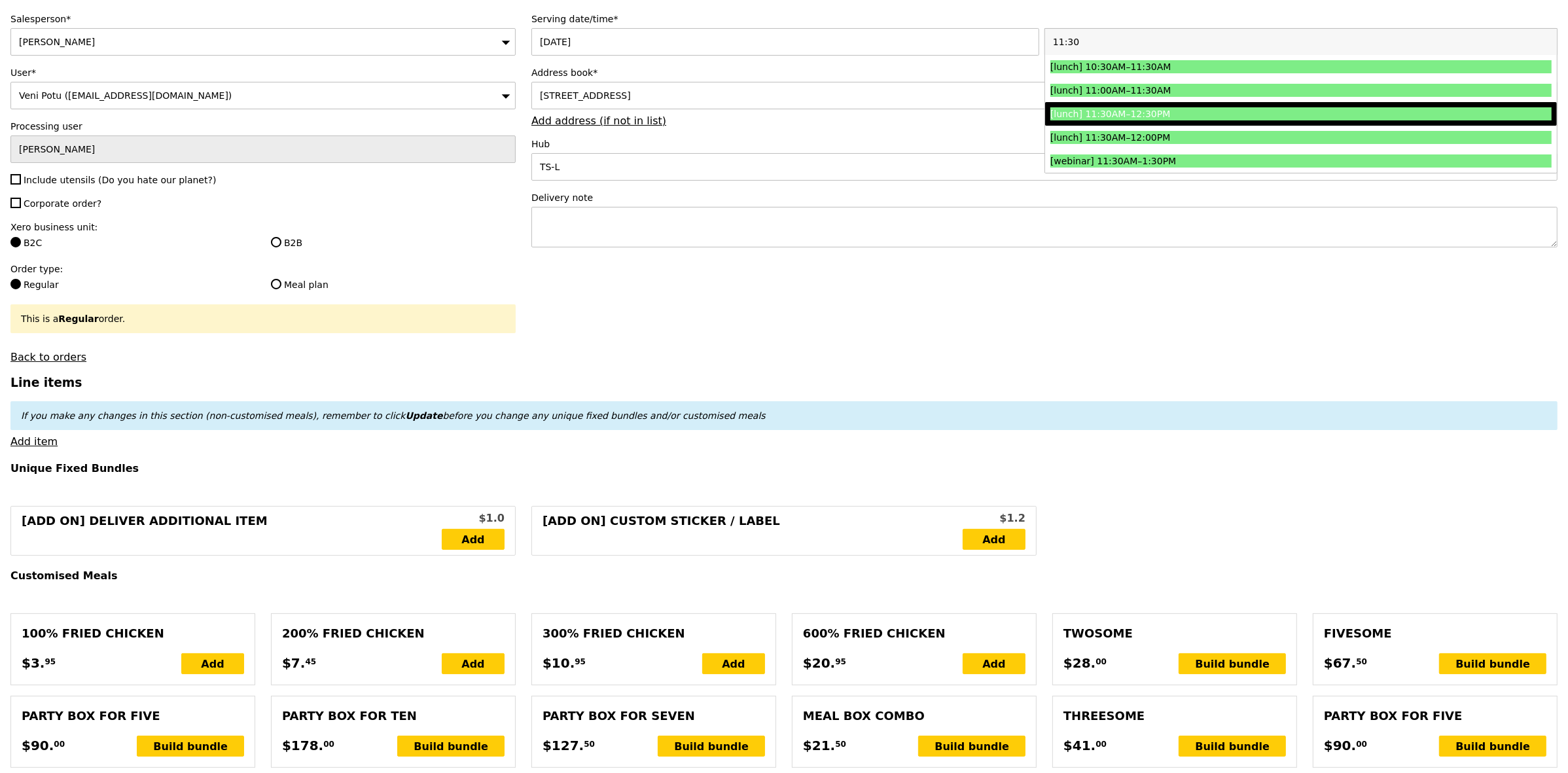
type input "11:30"
click at [1121, 116] on div "[lunch] 11:30AM–12:30PM" at bounding box center [1238, 114] width 376 height 13
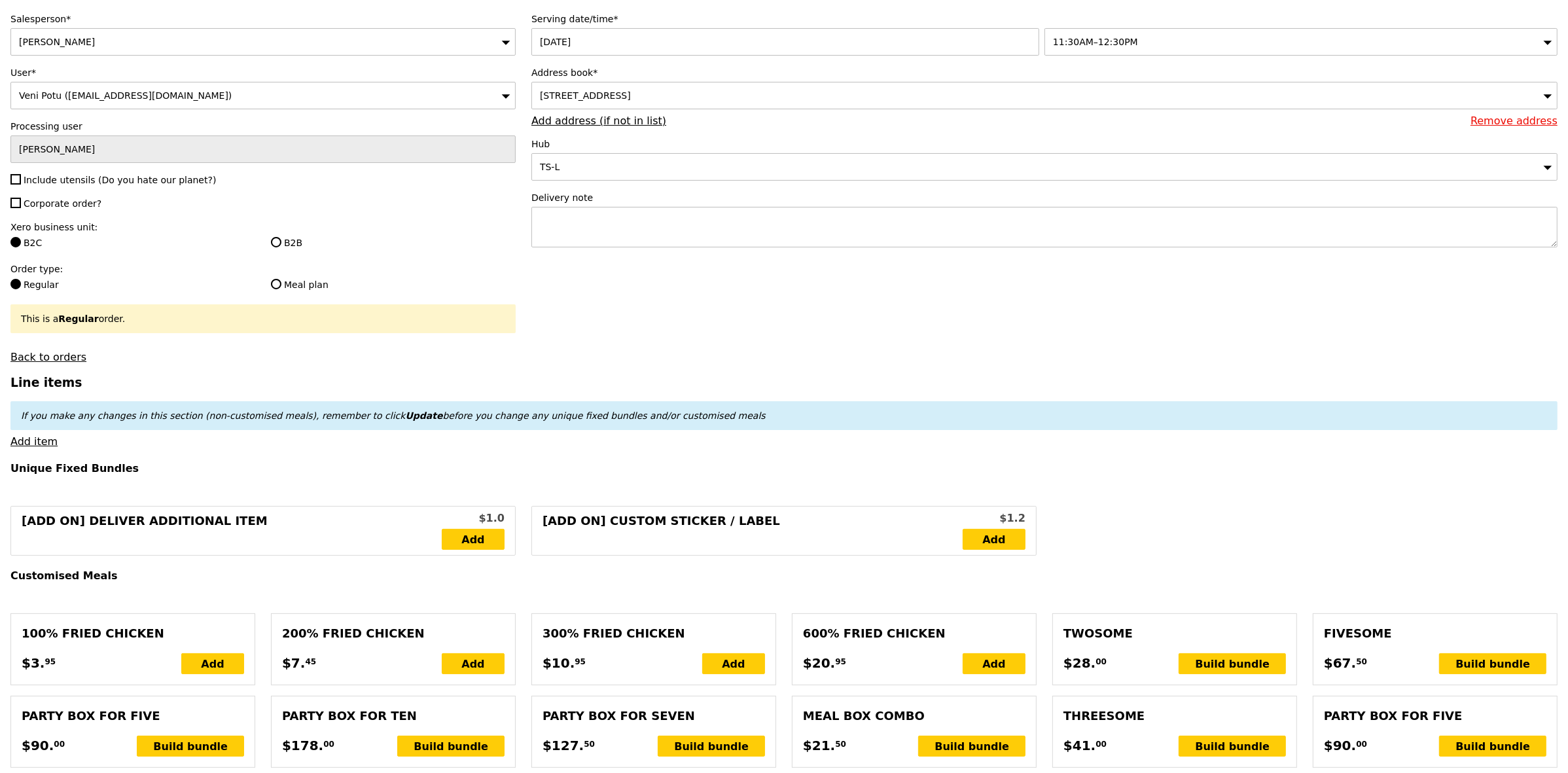
type input "Confirm"
click at [852, 216] on textarea at bounding box center [1044, 226] width 1026 height 40
type textarea "Call Veni -"
type input "Confirm"
click at [827, 228] on textarea "Call Veni -" at bounding box center [1044, 226] width 1026 height 40
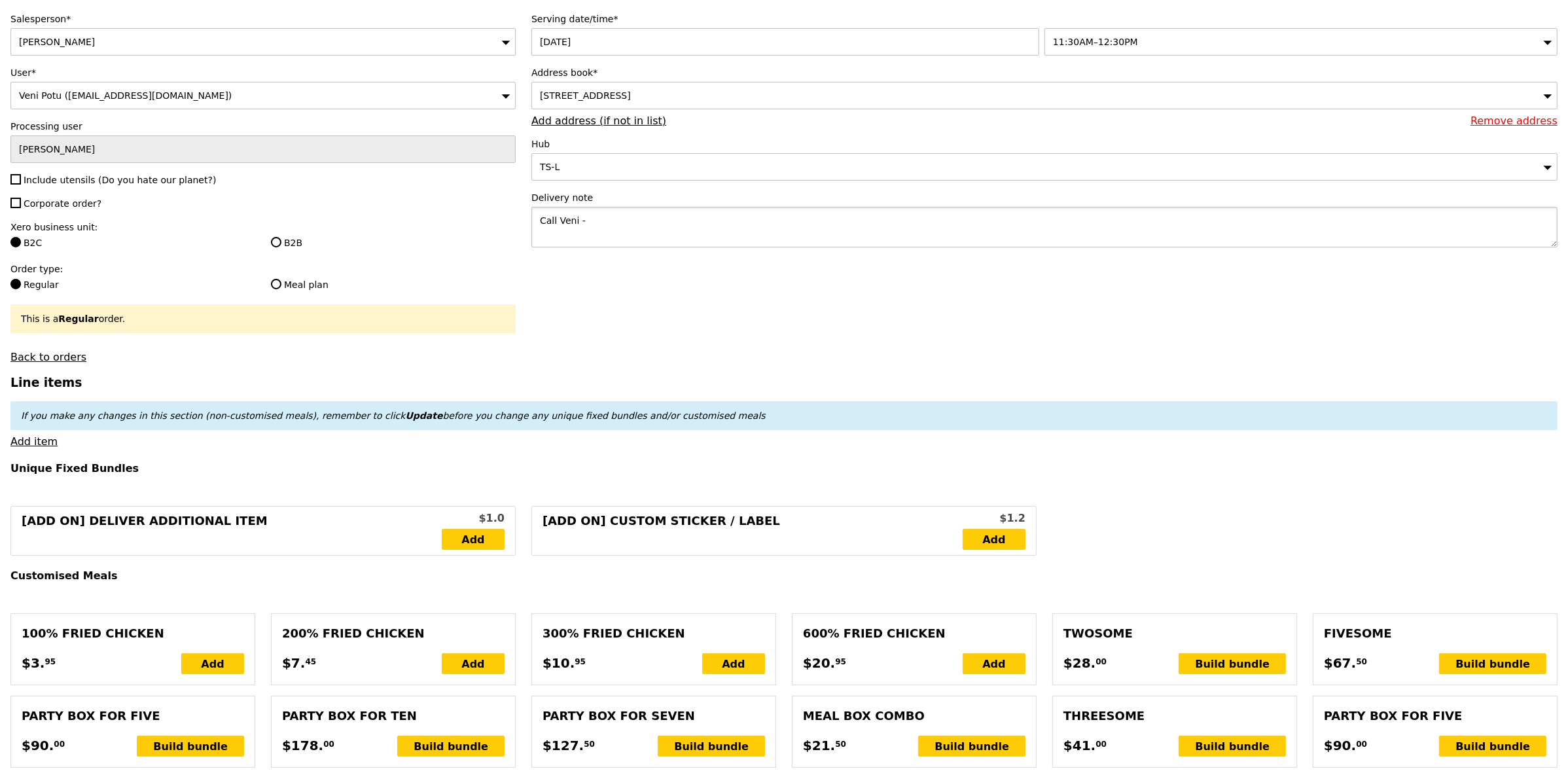
paste textarea "90234294"
type textarea "Call Veni - 90234294"
type input "Confirm"
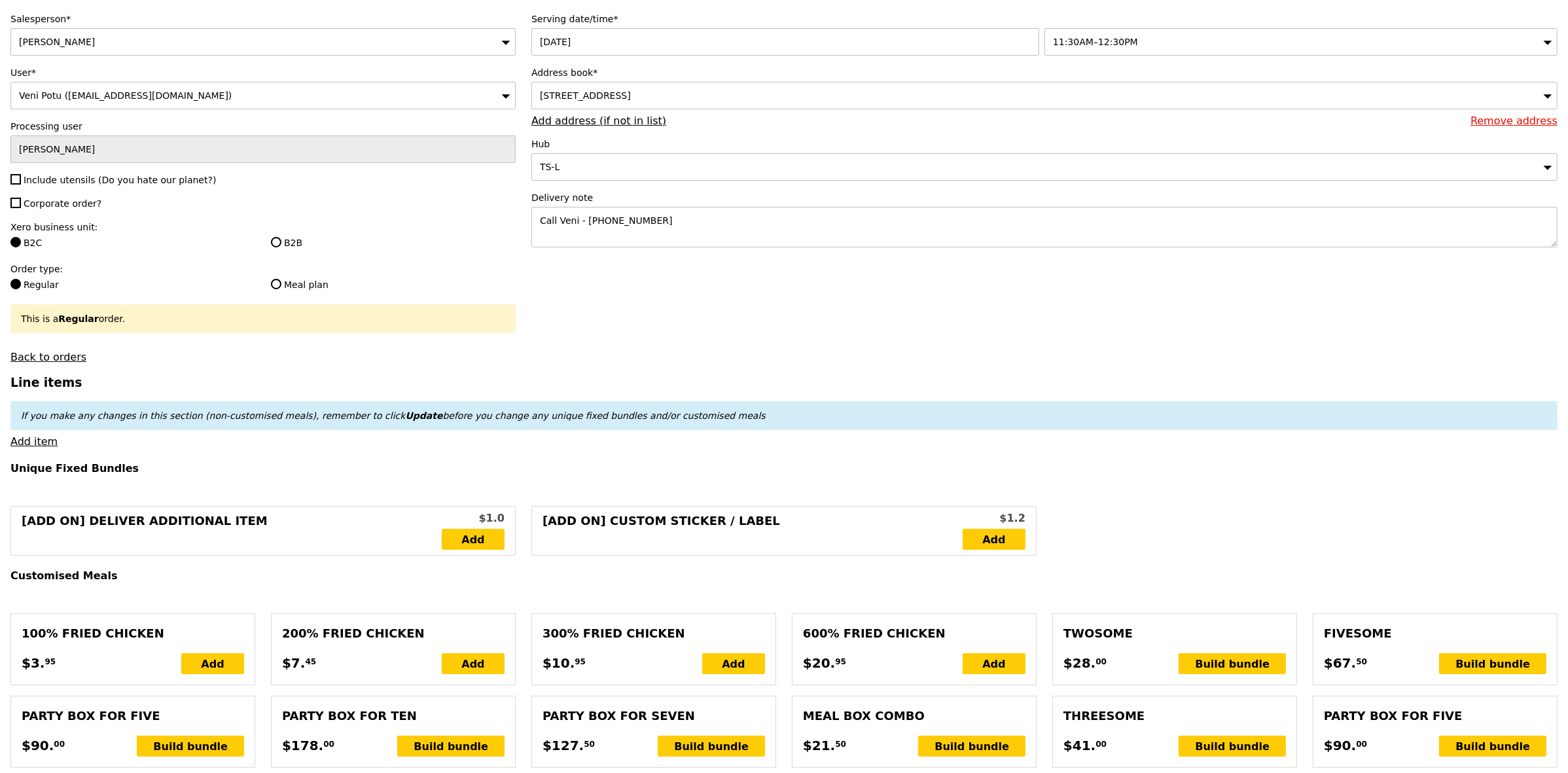
click at [119, 184] on span "Include utensils (Do you hate our planet?)" at bounding box center [119, 180] width 193 height 10
click at [21, 184] on input "Include utensils (Do you hate our planet?)" at bounding box center [15, 180] width 10 height 10
checkbox input "true"
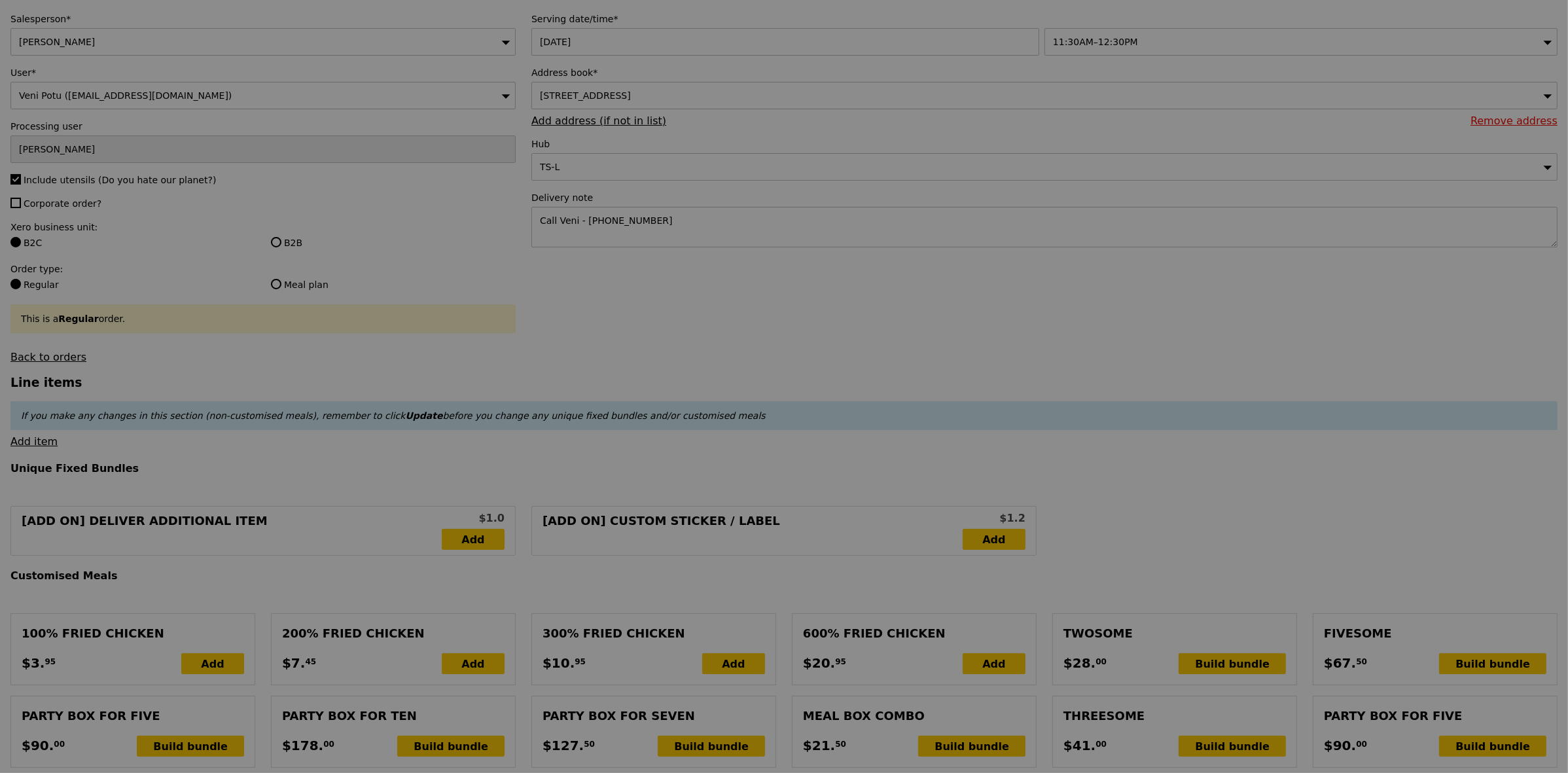
type input "Confirm"
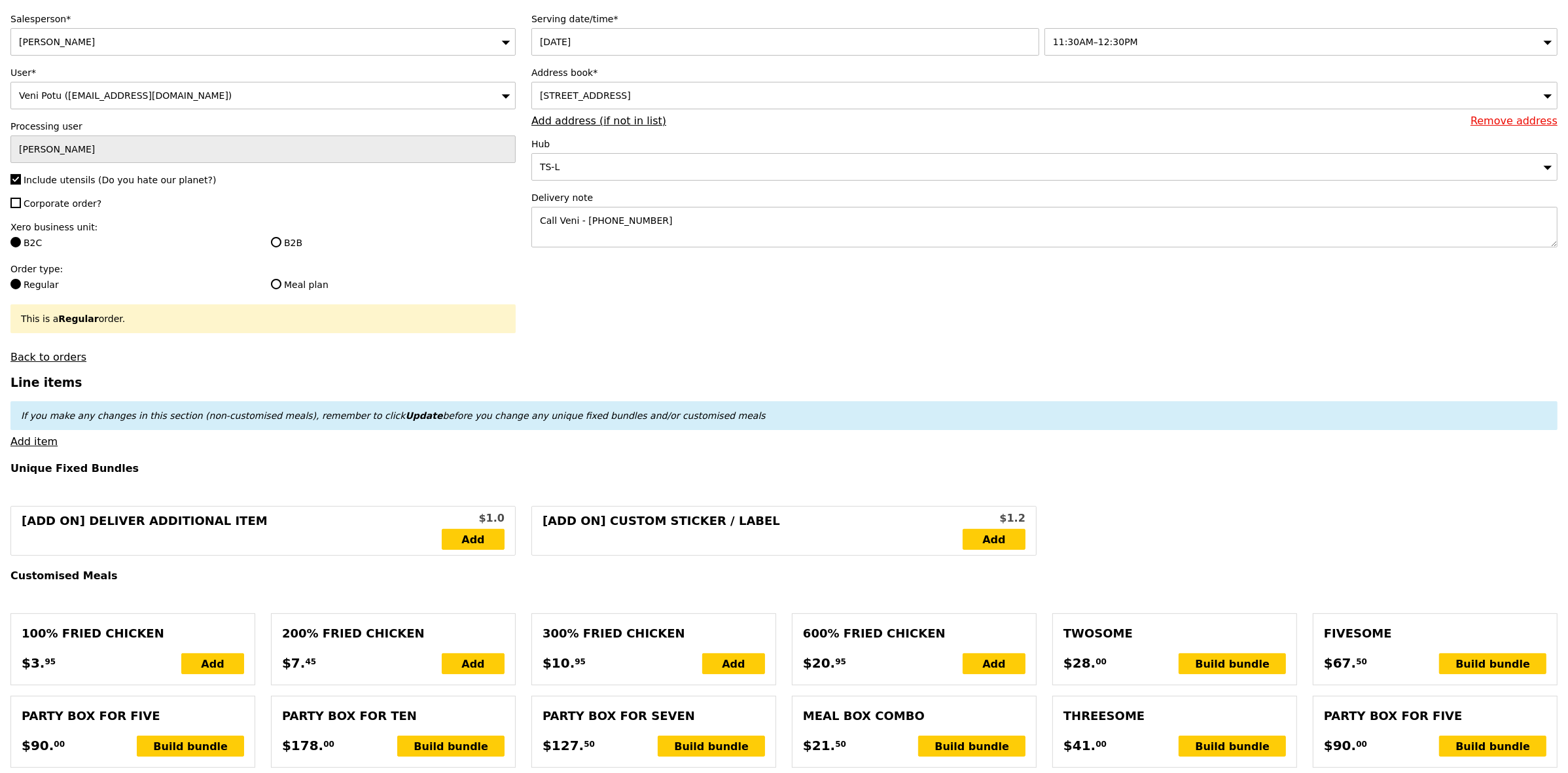
click at [78, 206] on span "Corporate order?" at bounding box center [62, 204] width 78 height 10
click at [21, 206] on input "Corporate order?" at bounding box center [15, 203] width 10 height 10
checkbox input "true"
click at [298, 247] on label "B2B" at bounding box center [393, 243] width 245 height 13
click at [281, 247] on input "B2B" at bounding box center [276, 242] width 10 height 10
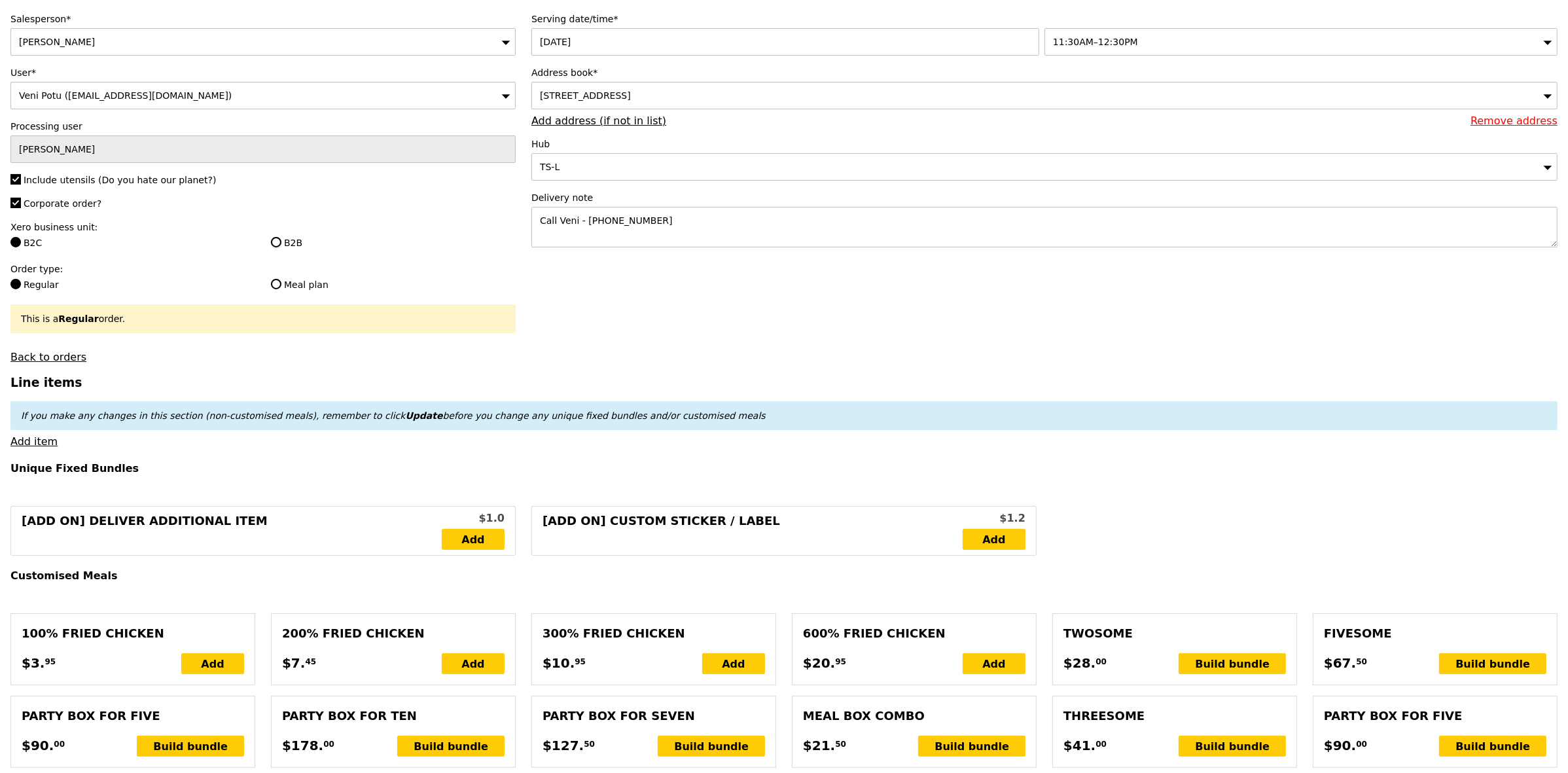
radio input "true"
type input "Loading..."
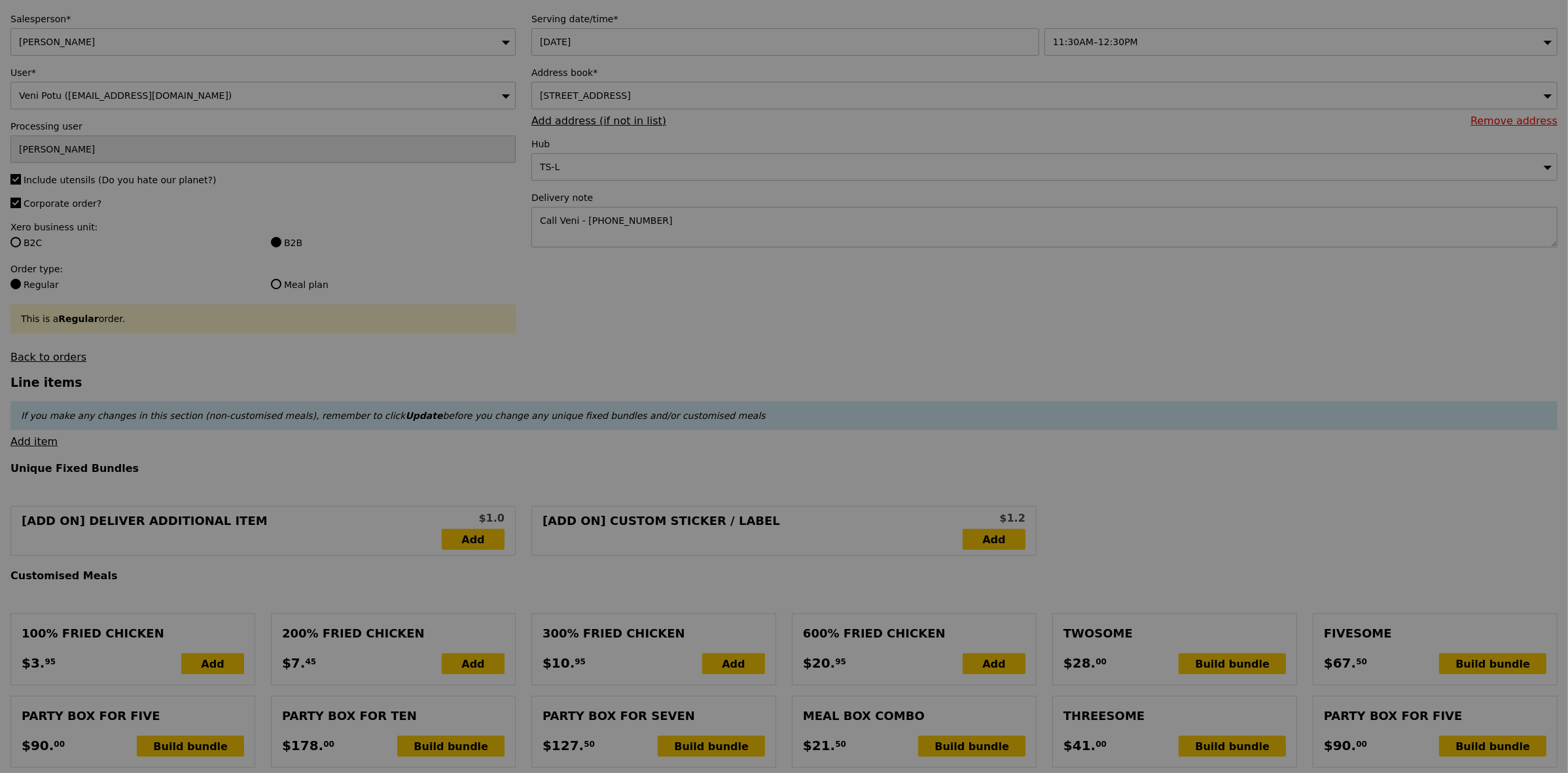
click at [606, 299] on div at bounding box center [784, 386] width 1568 height 773
type input "13.76"
type input "15.00"
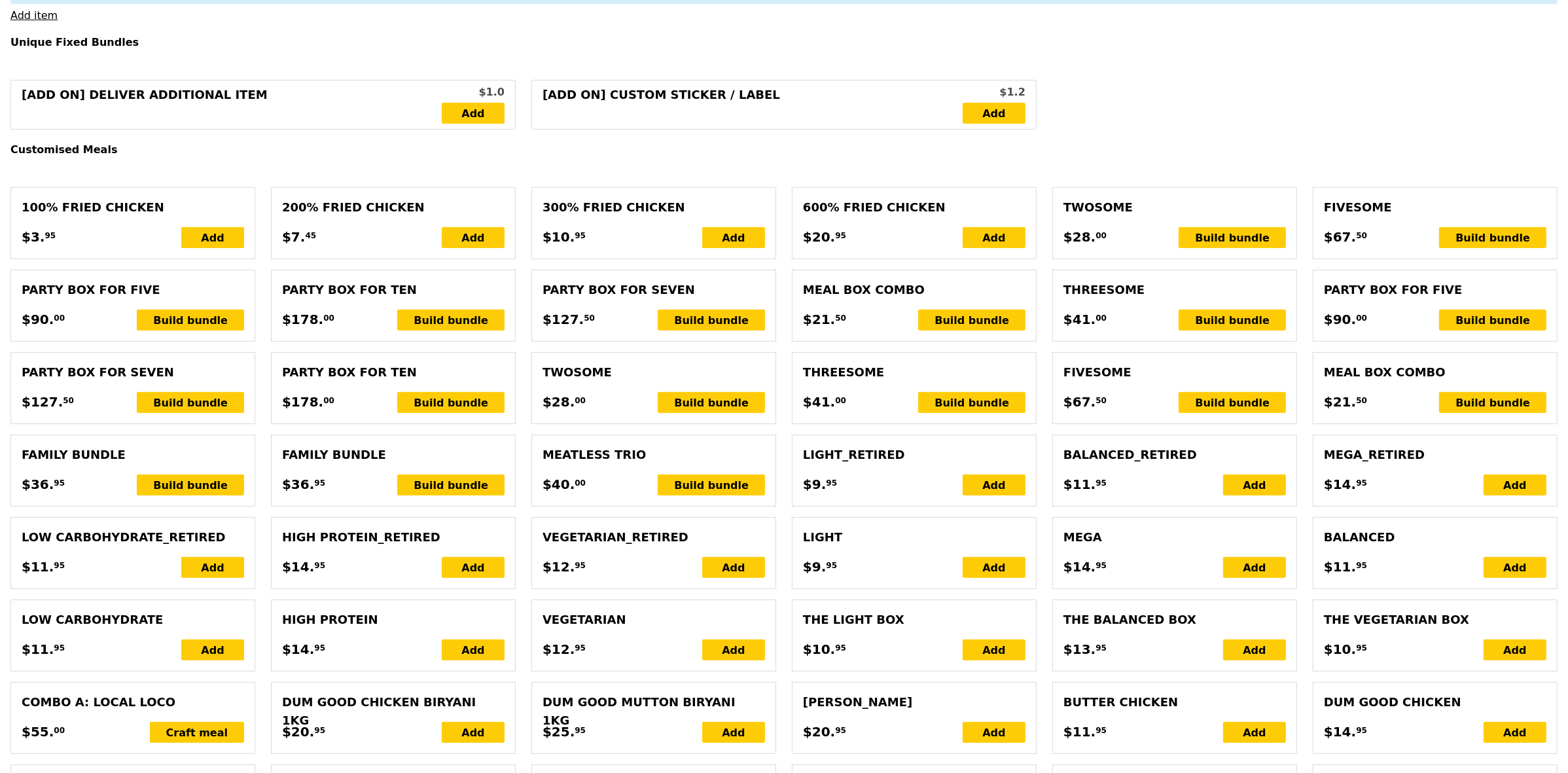
scroll to position [409, 0]
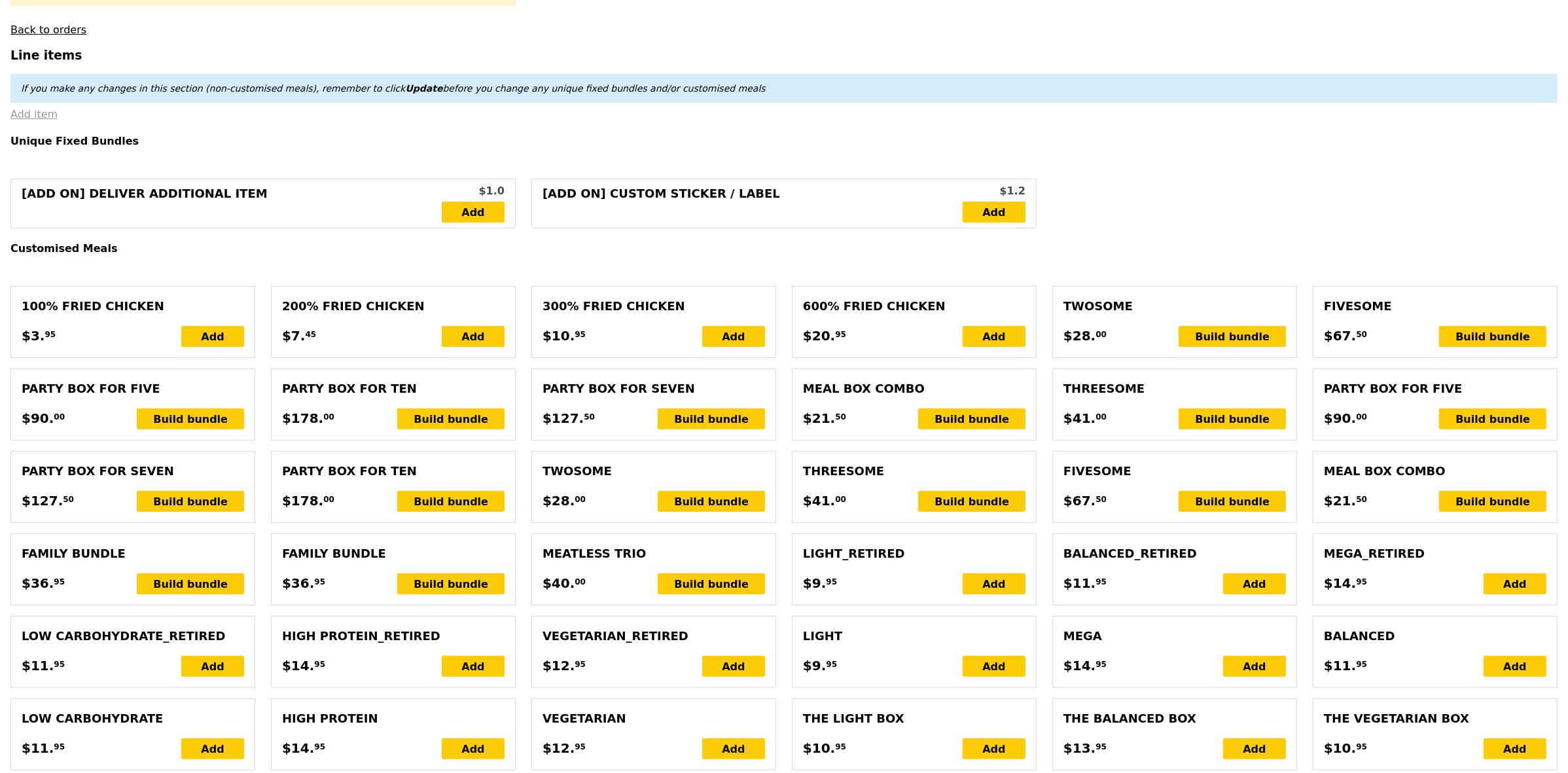
click at [40, 118] on link "Add item" at bounding box center [34, 114] width 47 height 12
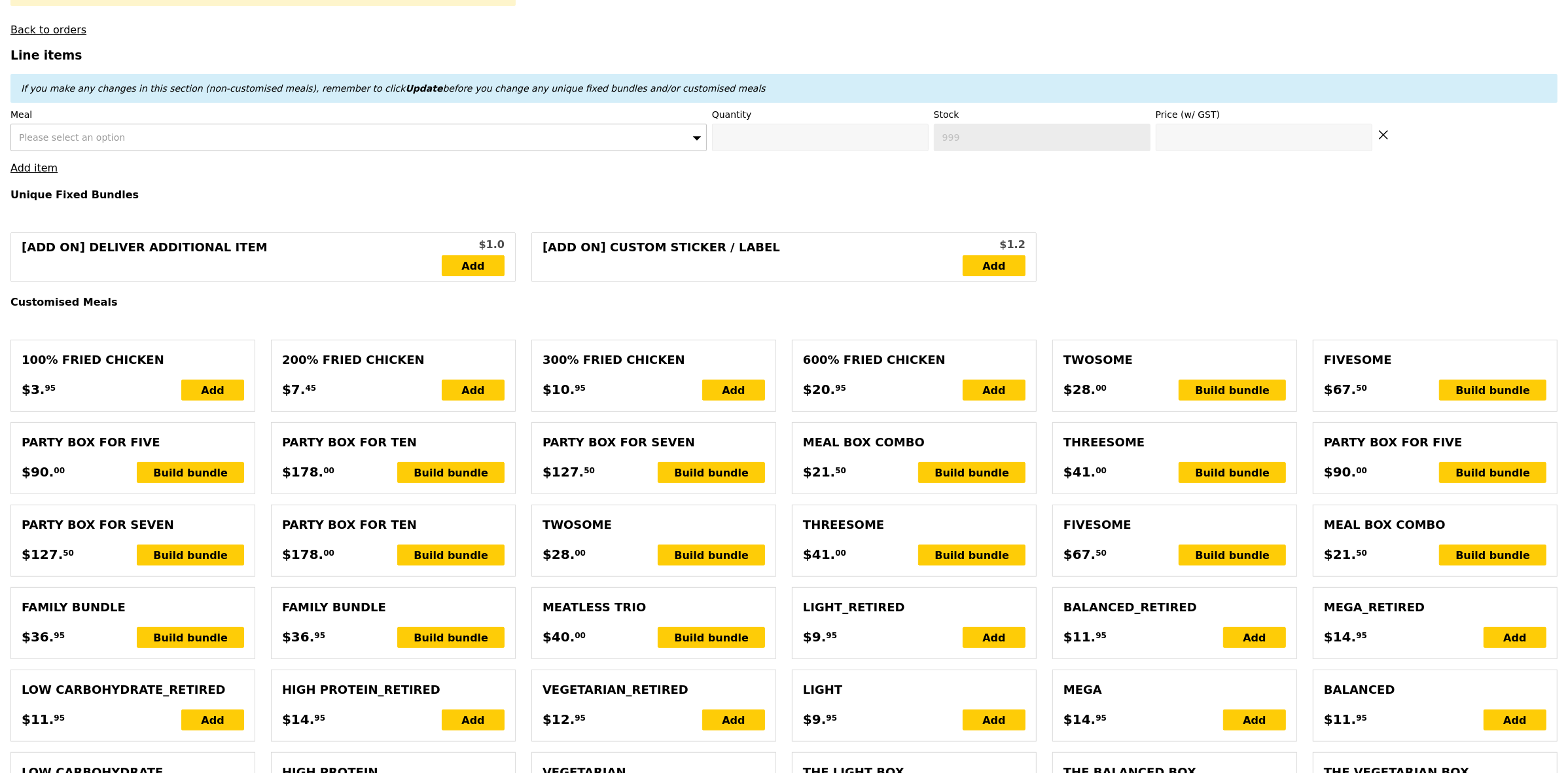
click at [1386, 141] on icon at bounding box center [1383, 135] width 12 height 12
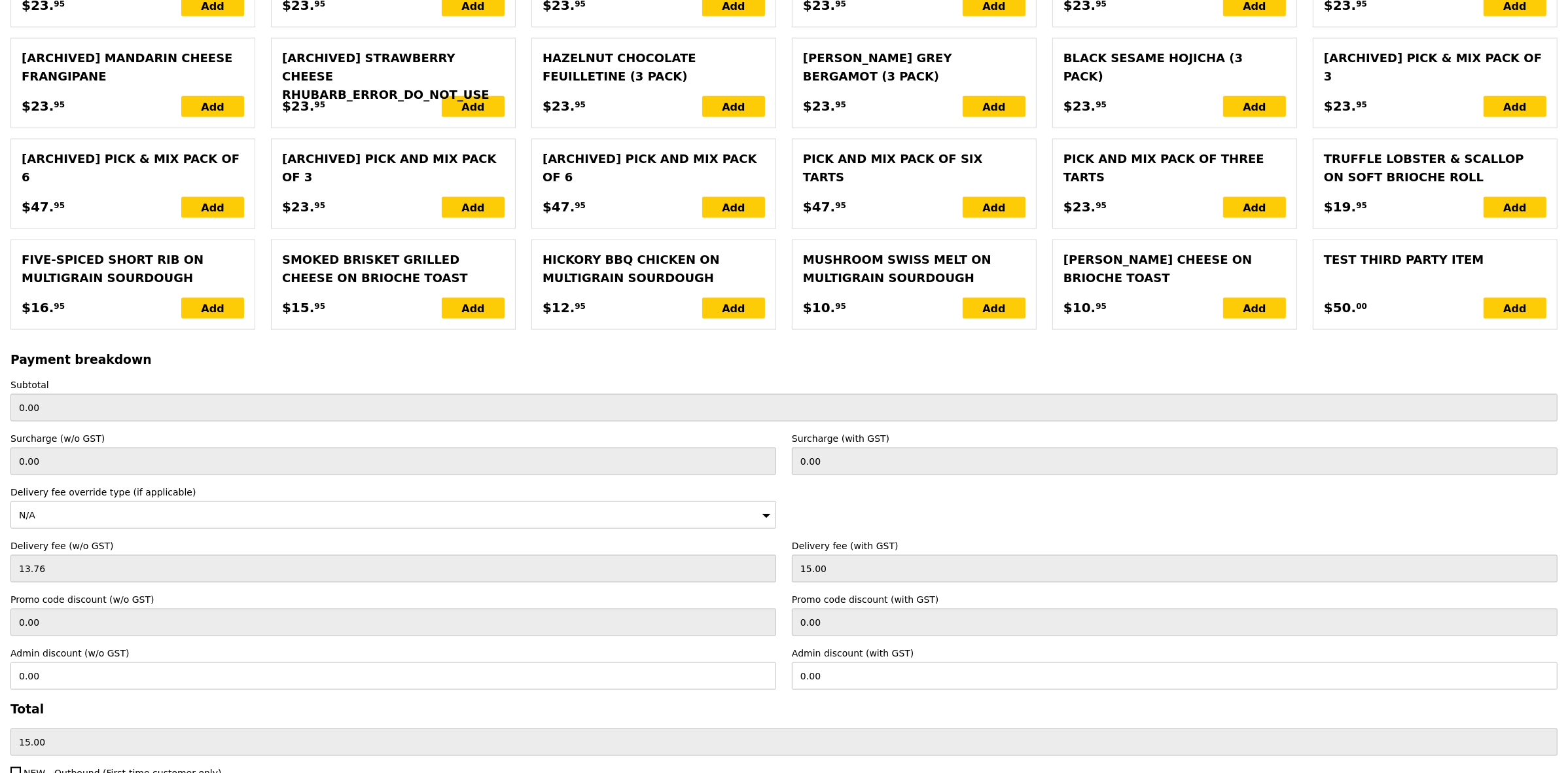
scroll to position [2480, 0]
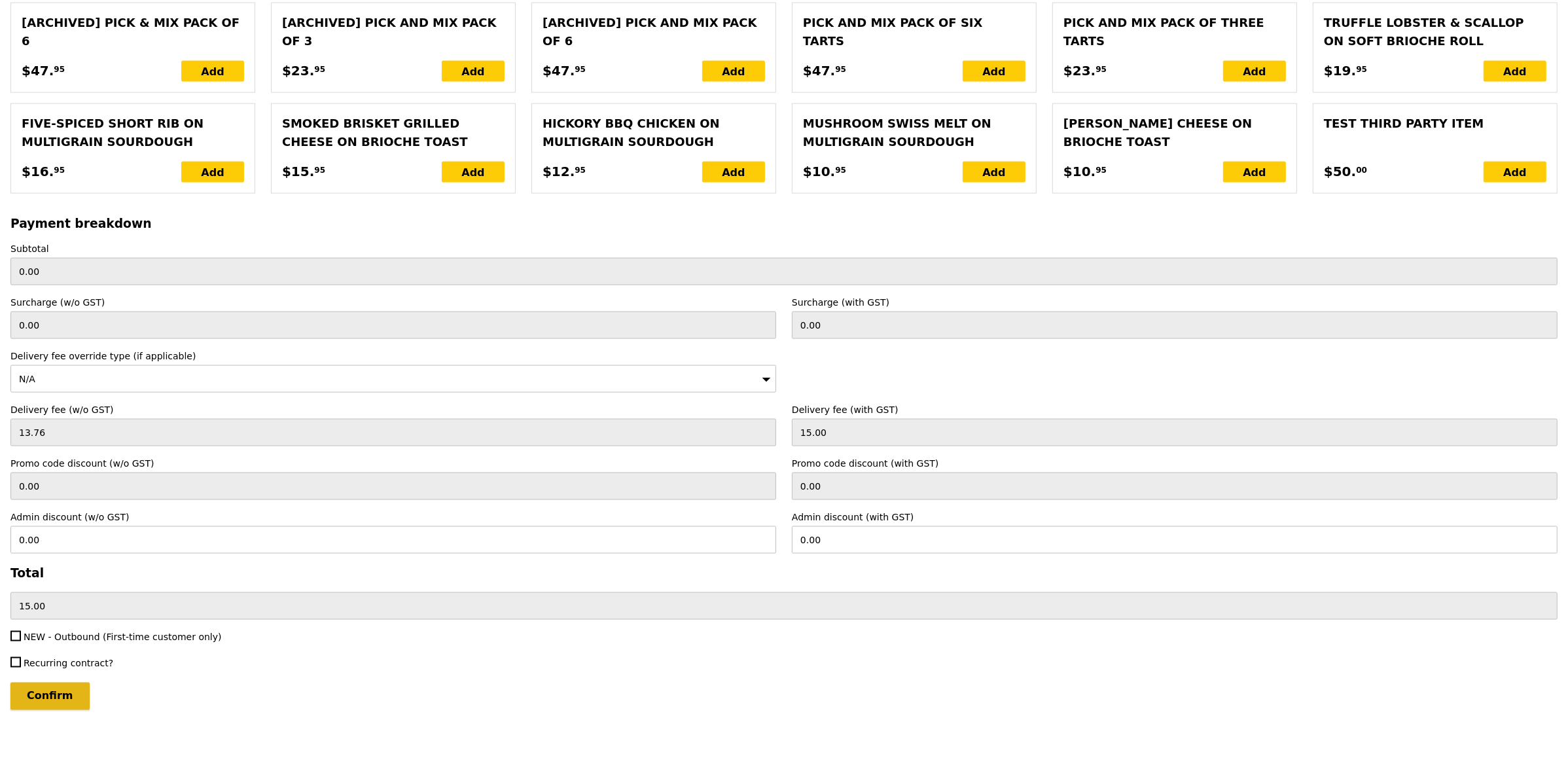
click at [67, 692] on input "Confirm" at bounding box center [50, 697] width 79 height 28
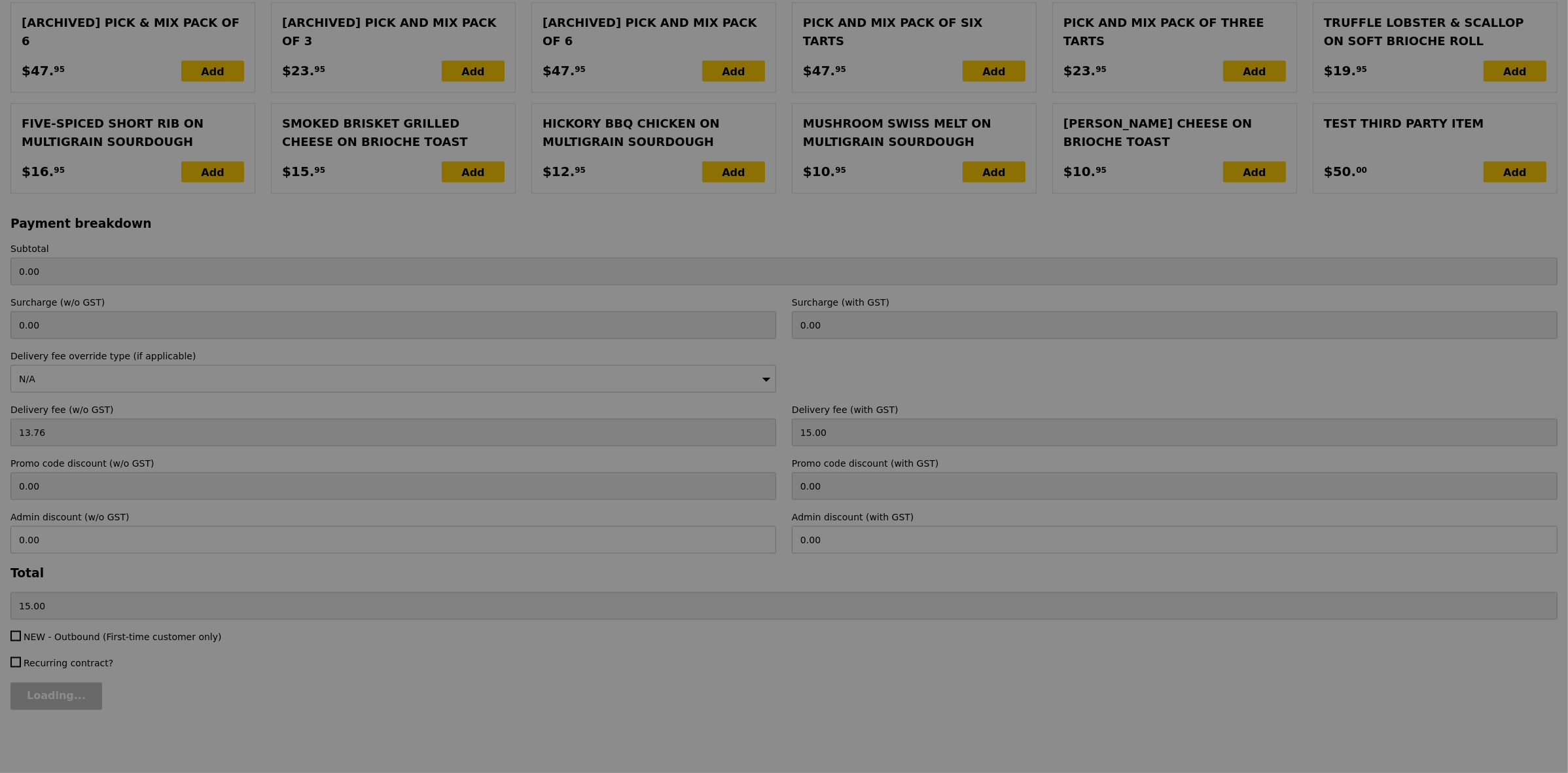
type input "Confirm anyway"
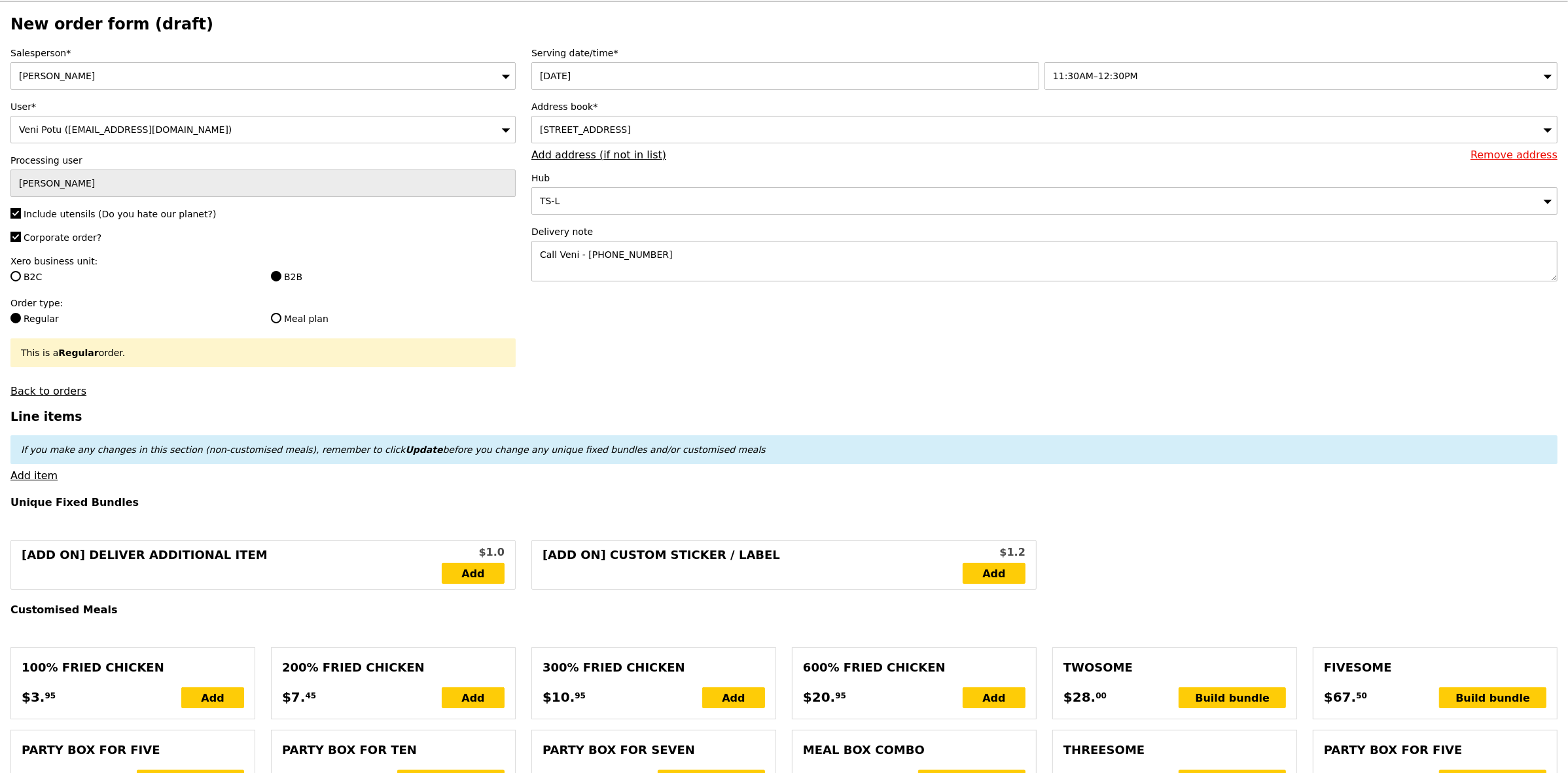
scroll to position [0, 0]
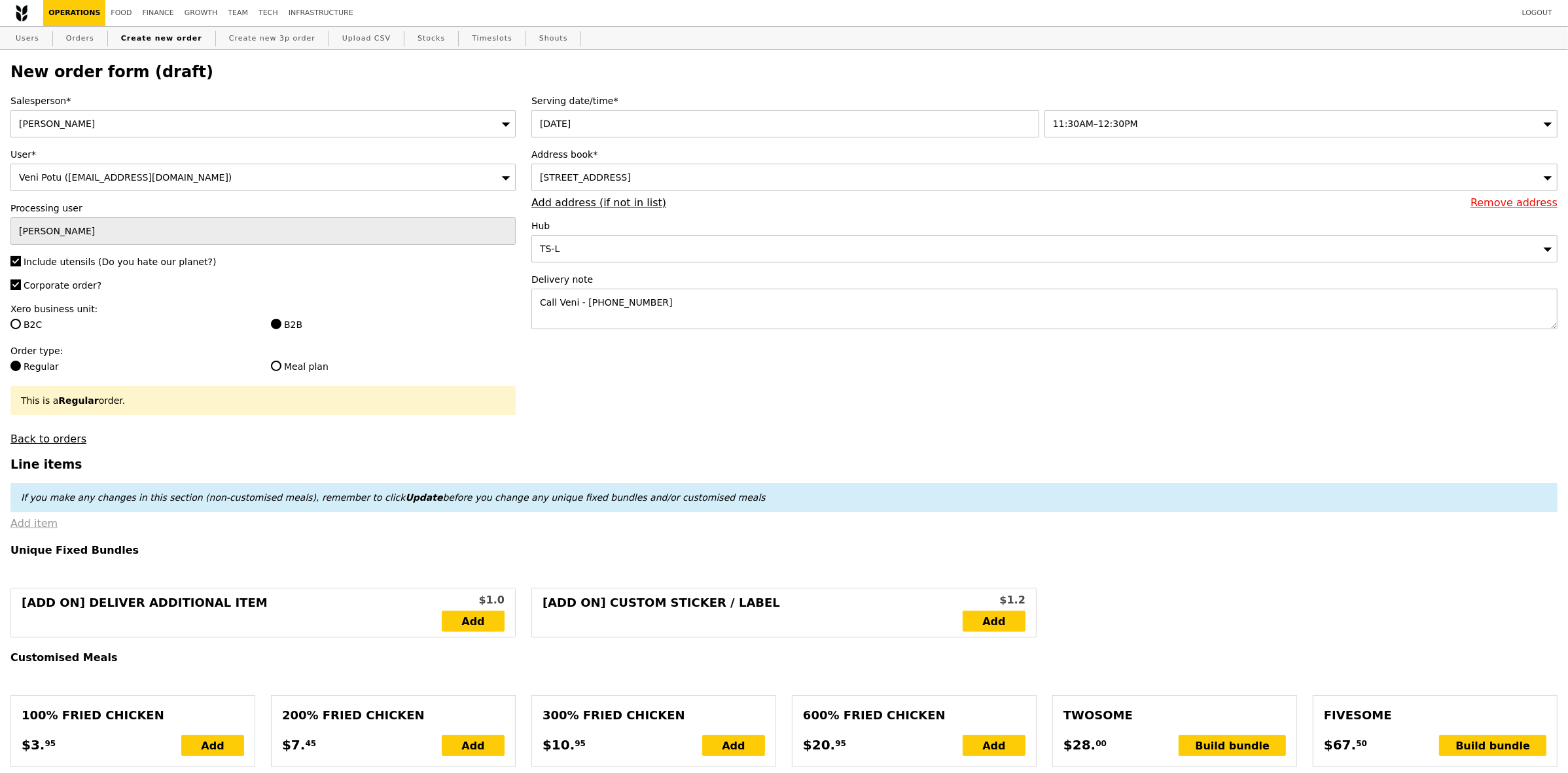
click at [46, 530] on link "Add item" at bounding box center [34, 523] width 47 height 12
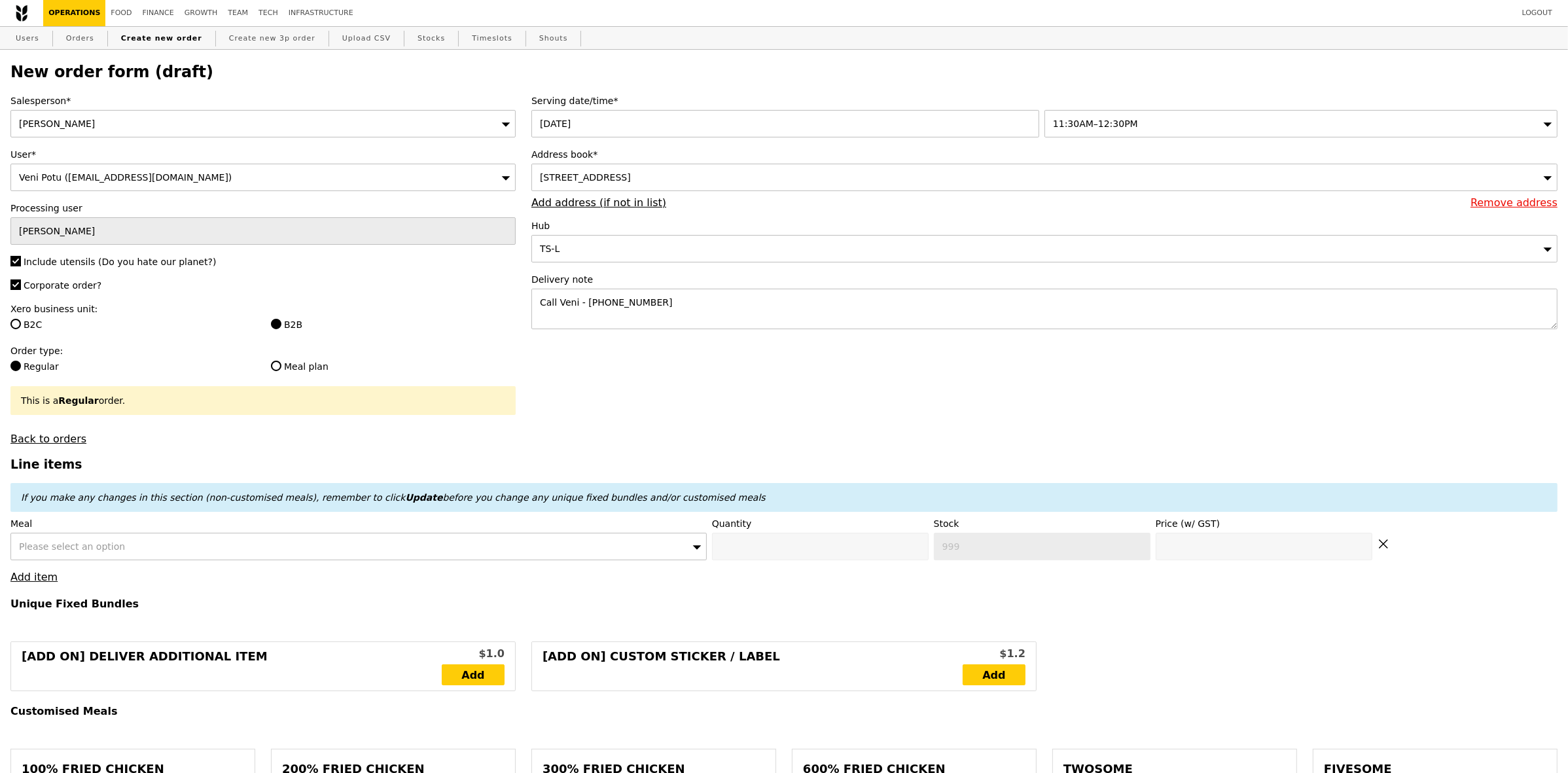
click at [1381, 544] on span at bounding box center [1383, 546] width 12 height 18
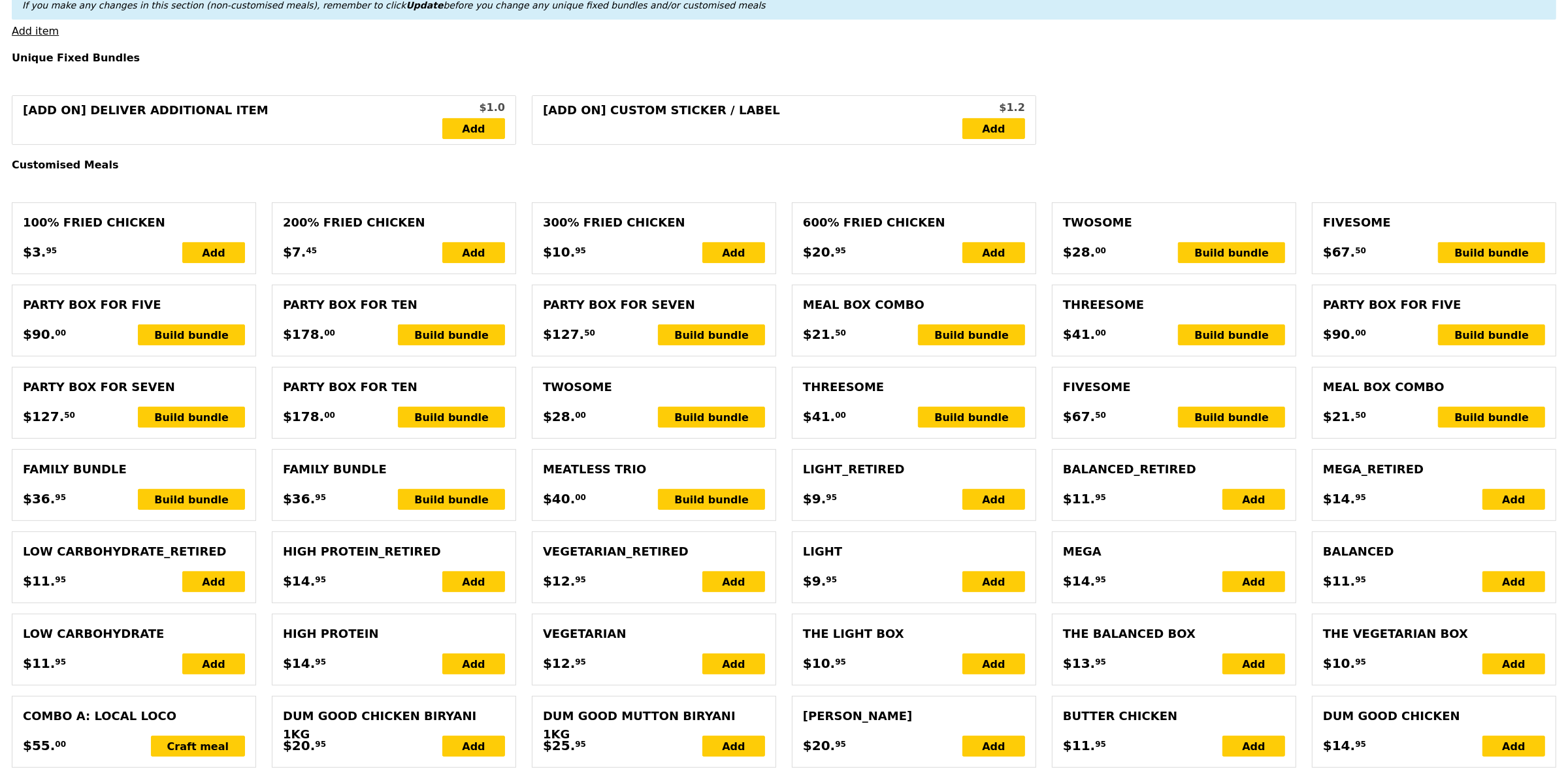
scroll to position [653, 0]
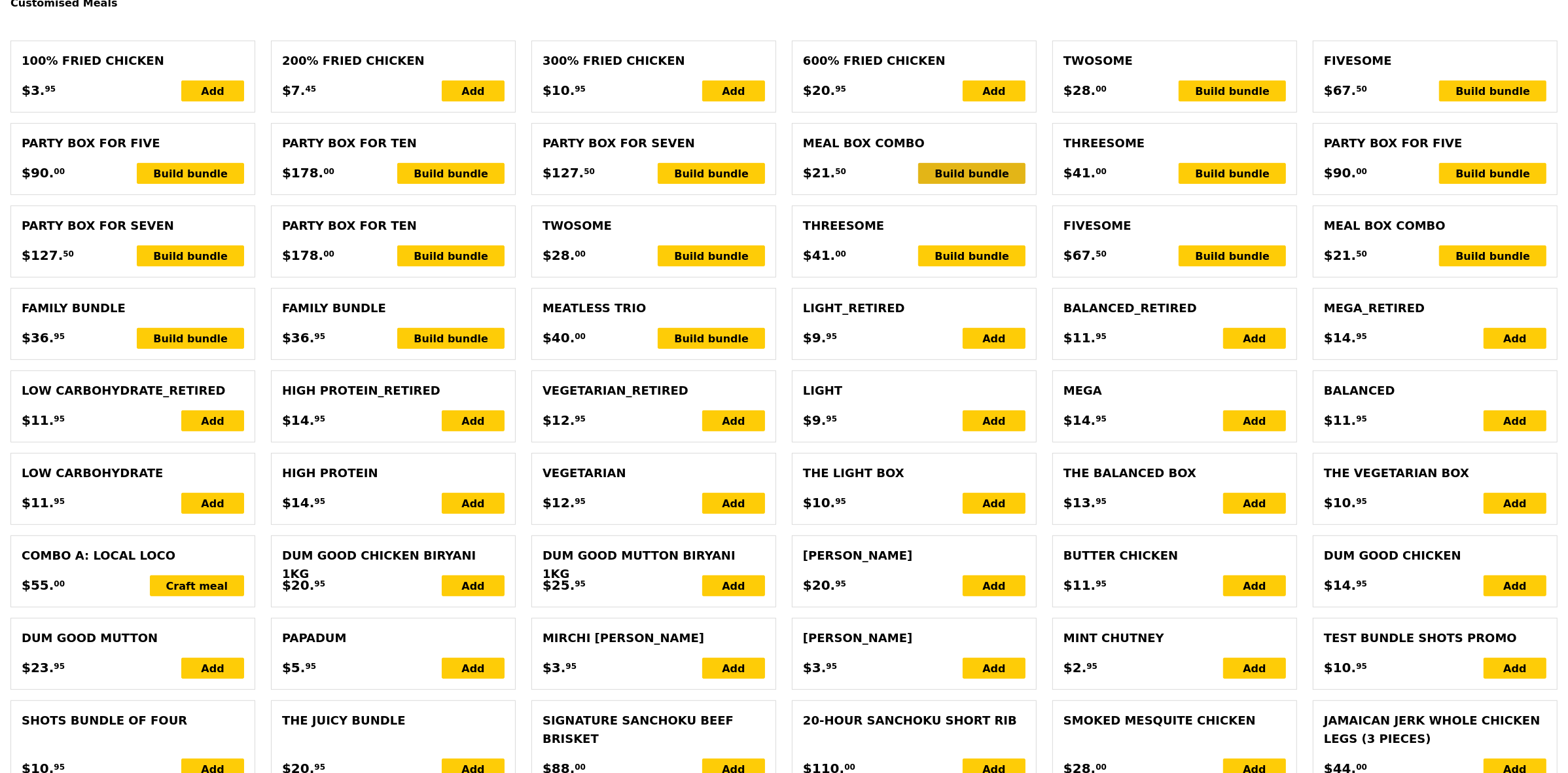
click at [981, 181] on div "Build bundle" at bounding box center [972, 174] width 108 height 21
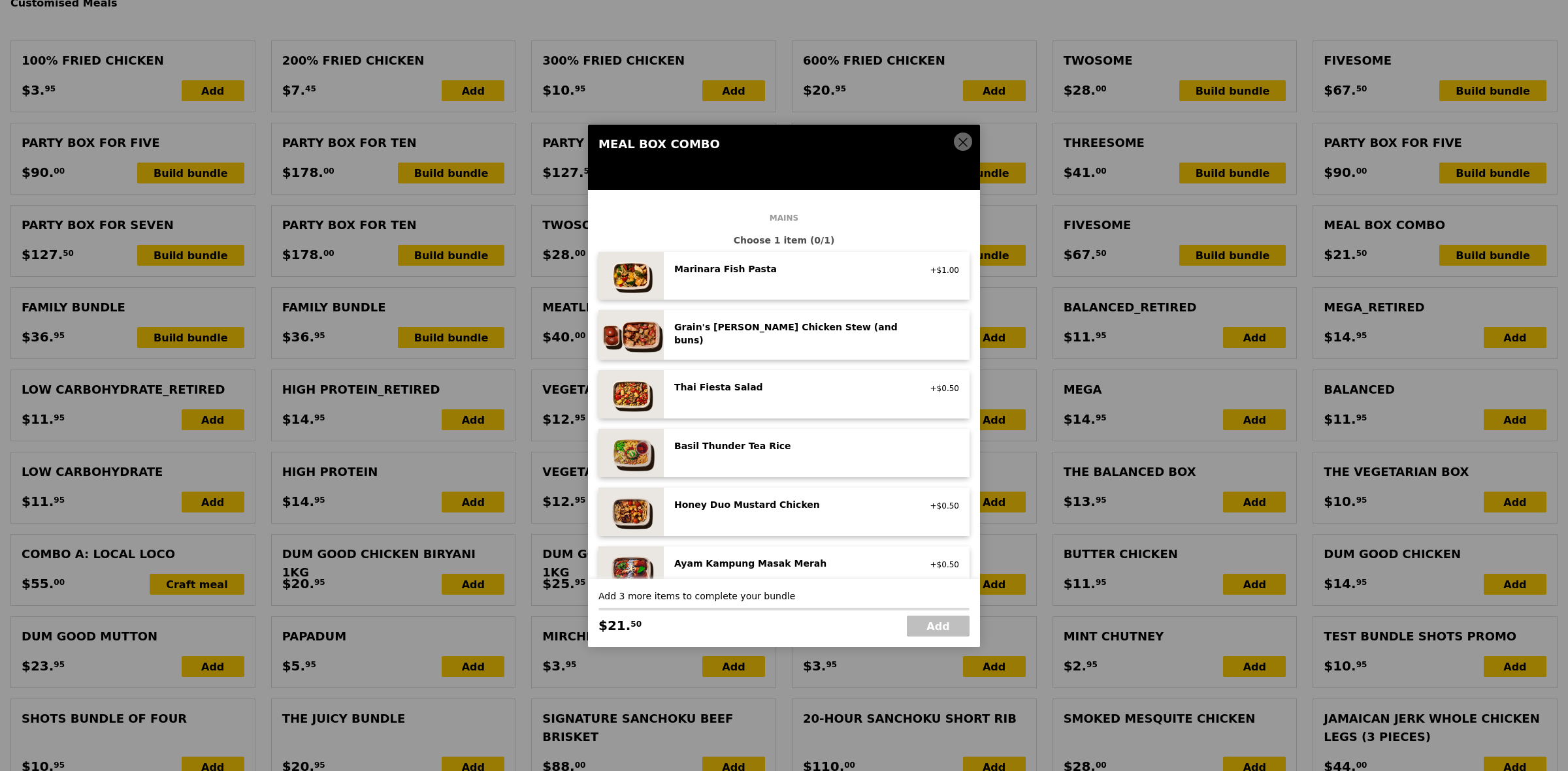
scroll to position [163, 0]
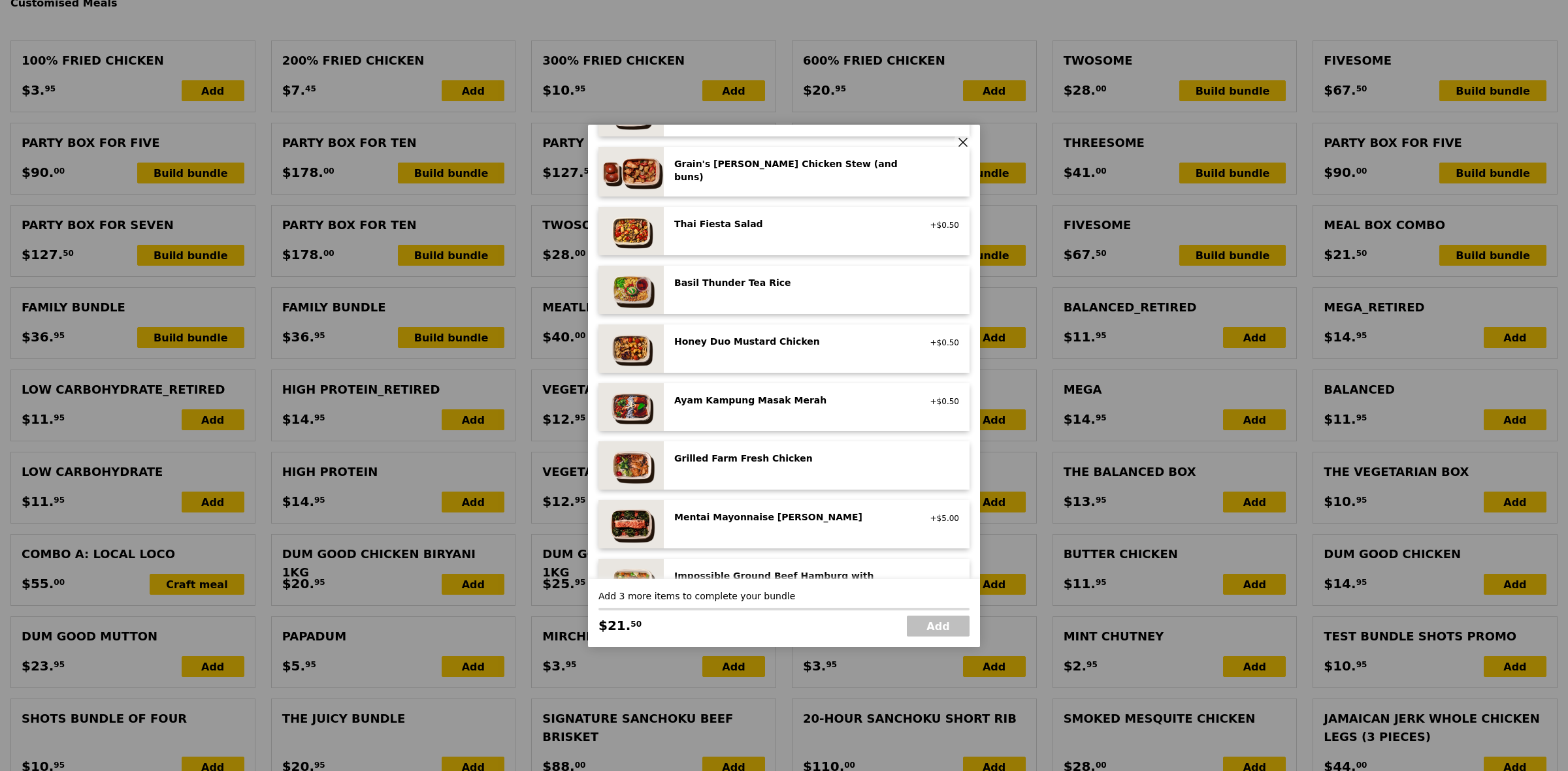
click at [828, 463] on div "Grilled Farm Fresh Chicken" at bounding box center [791, 458] width 235 height 13
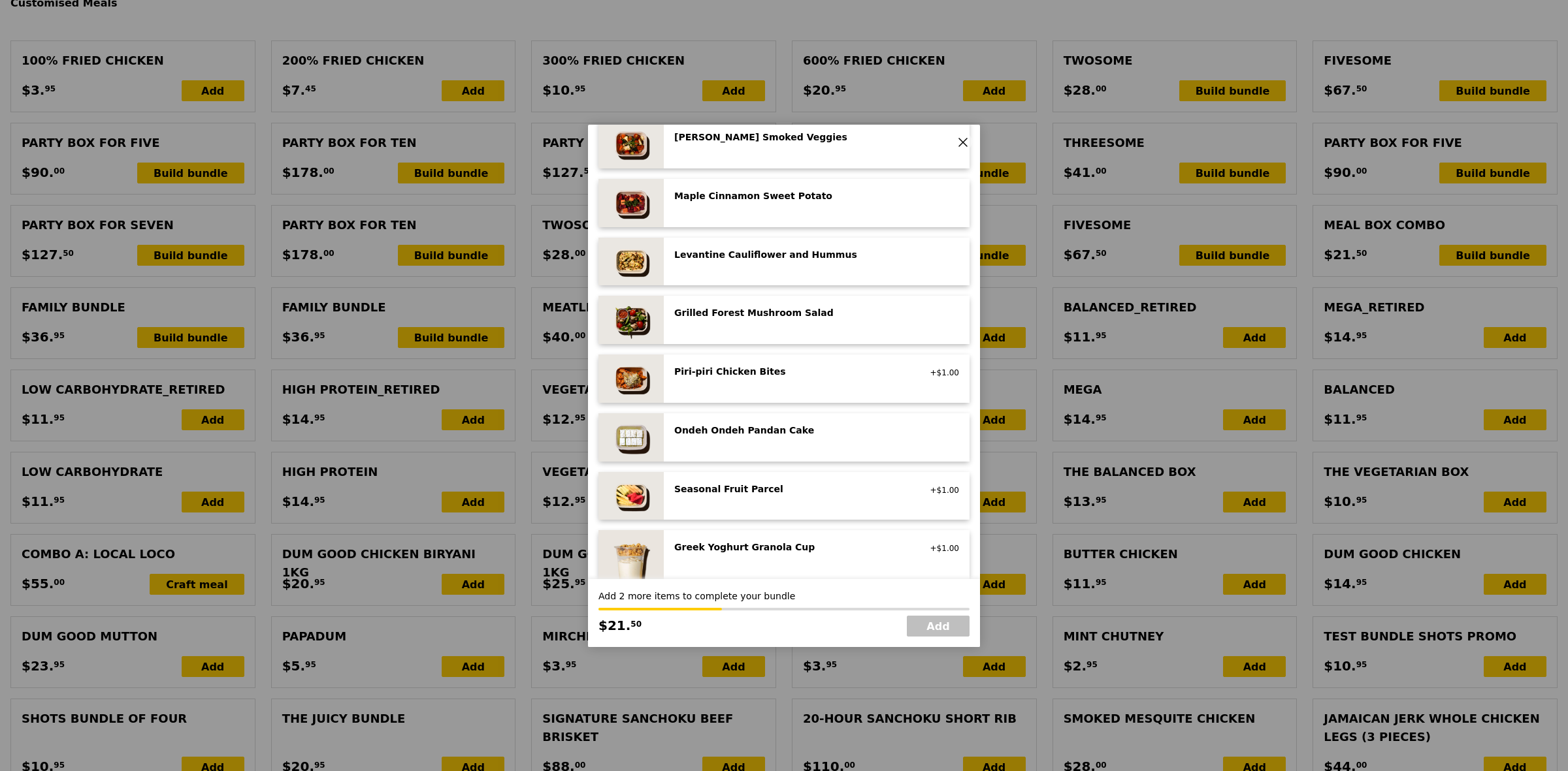
scroll to position [816, 0]
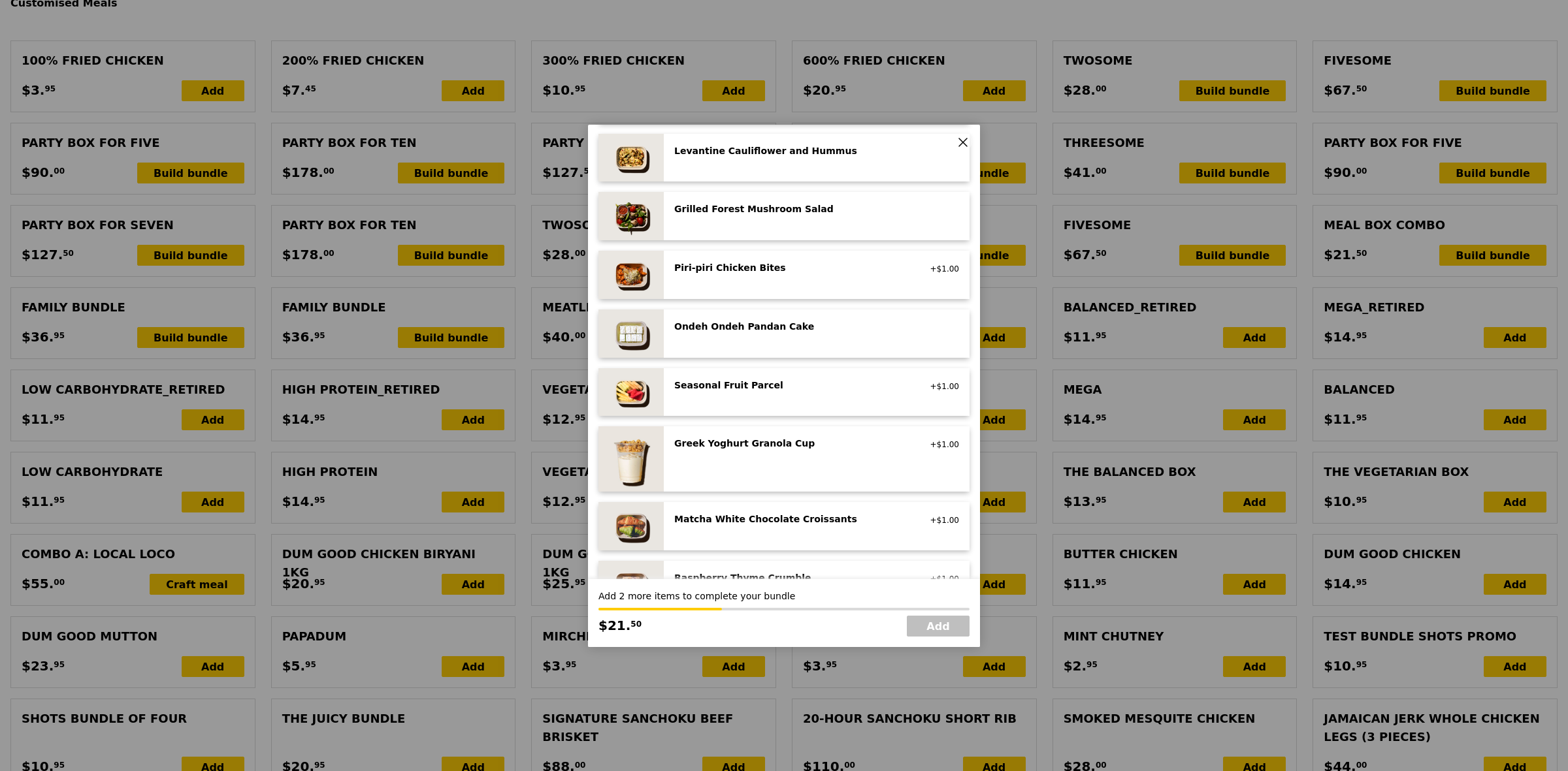
click at [798, 517] on div "Matcha White Chocolate Croissants" at bounding box center [791, 519] width 235 height 13
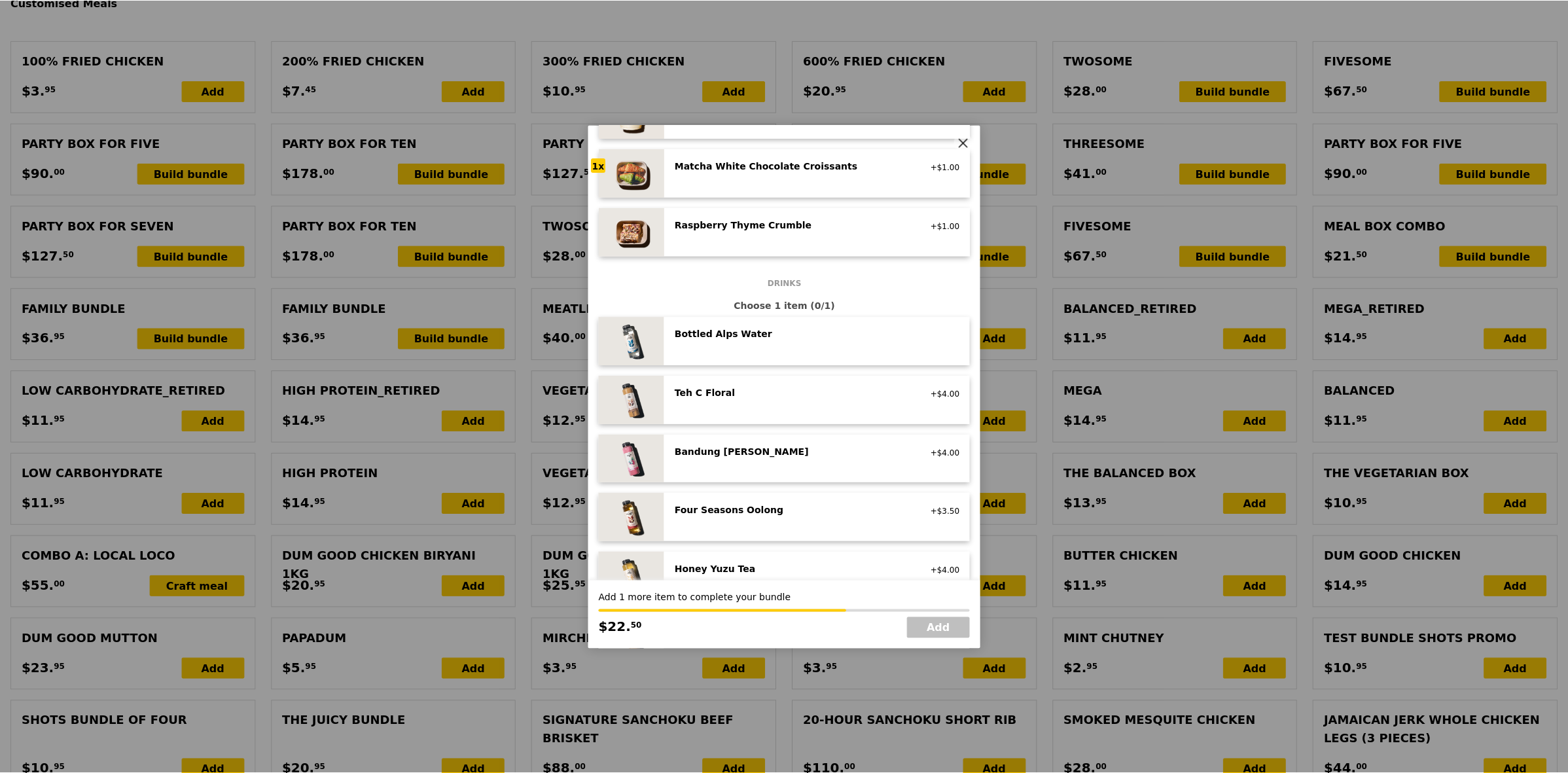
scroll to position [1391, 0]
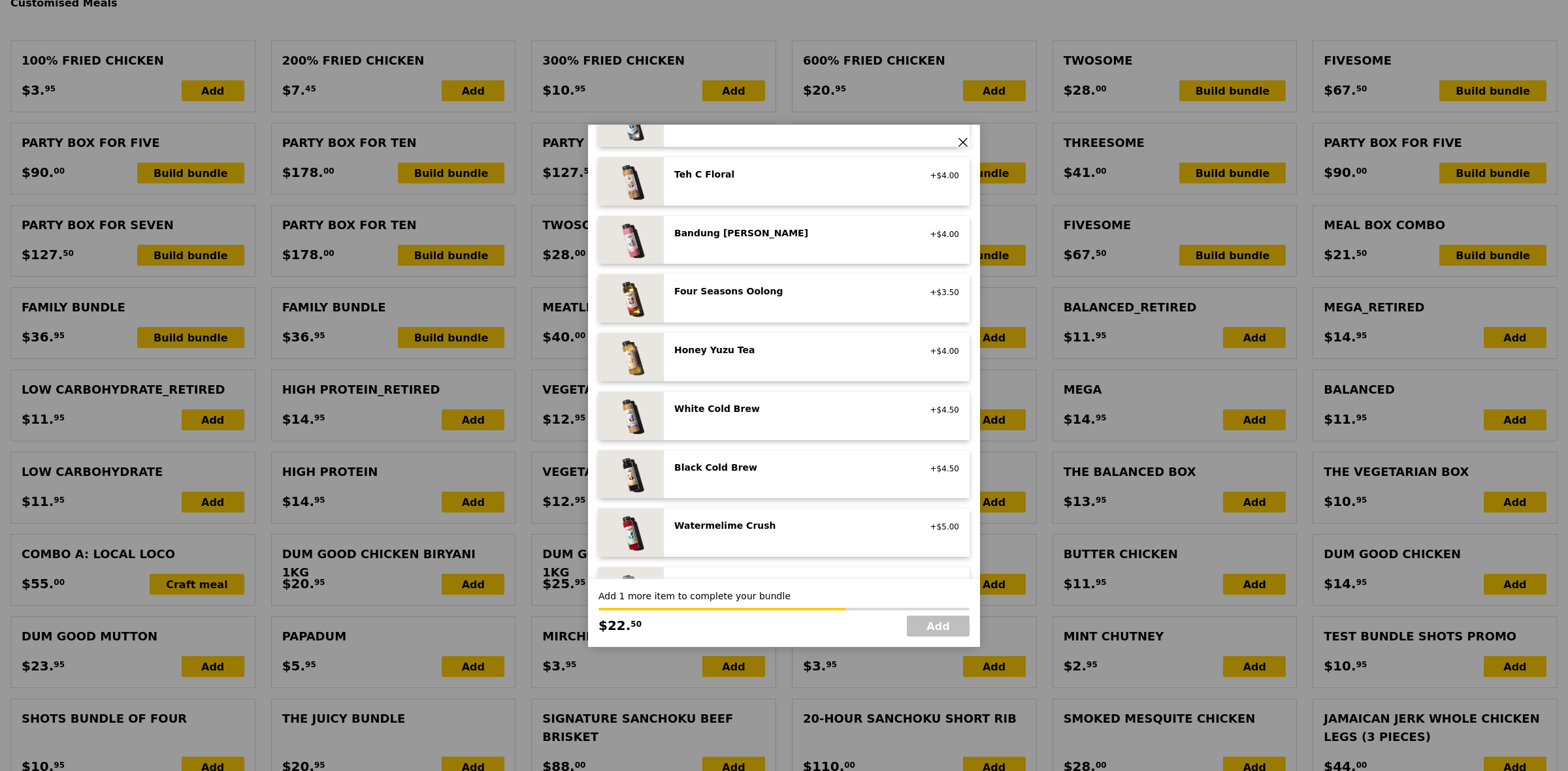
click at [967, 138] on icon at bounding box center [963, 143] width 12 height 12
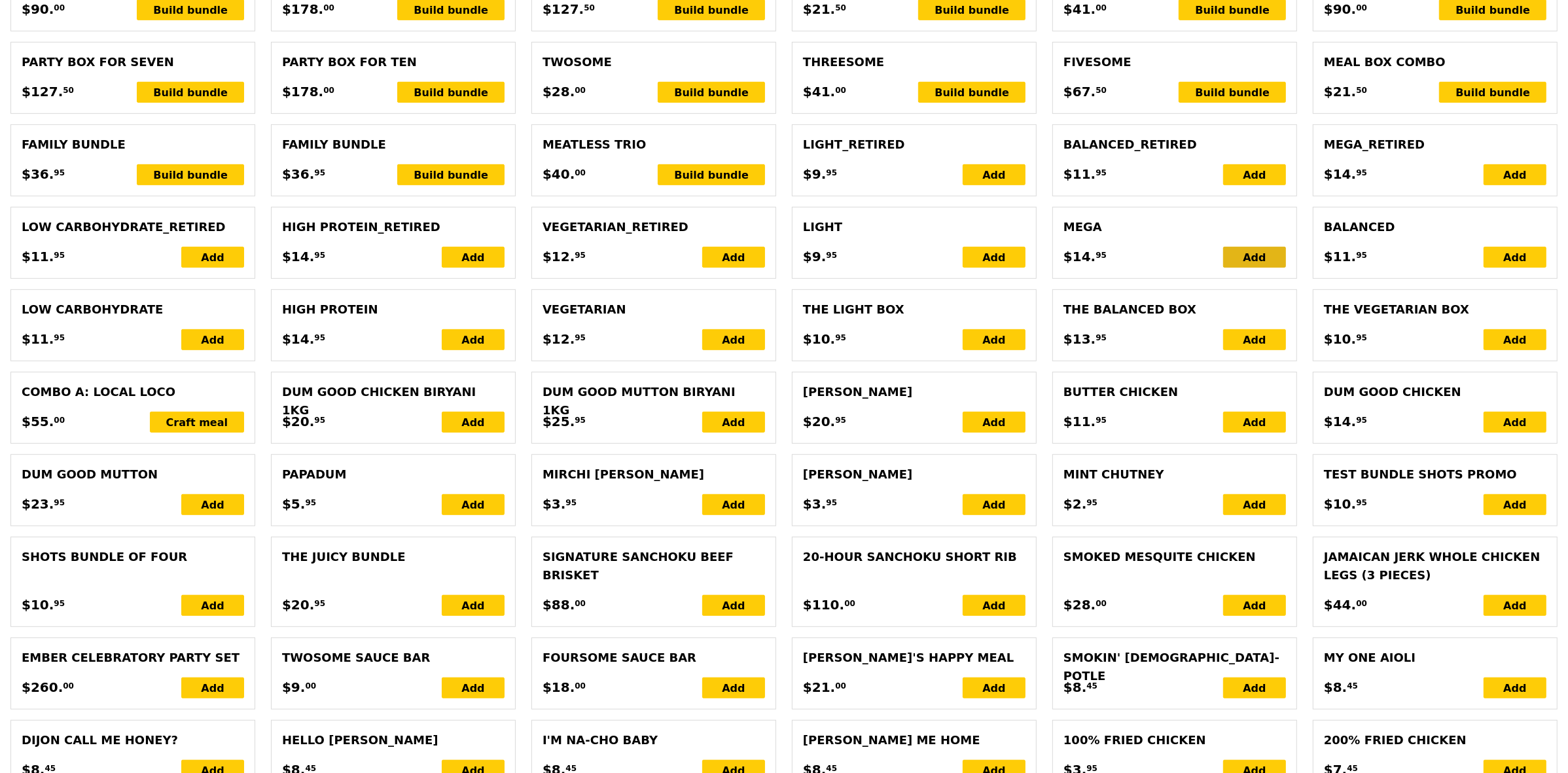
scroll to position [900, 0]
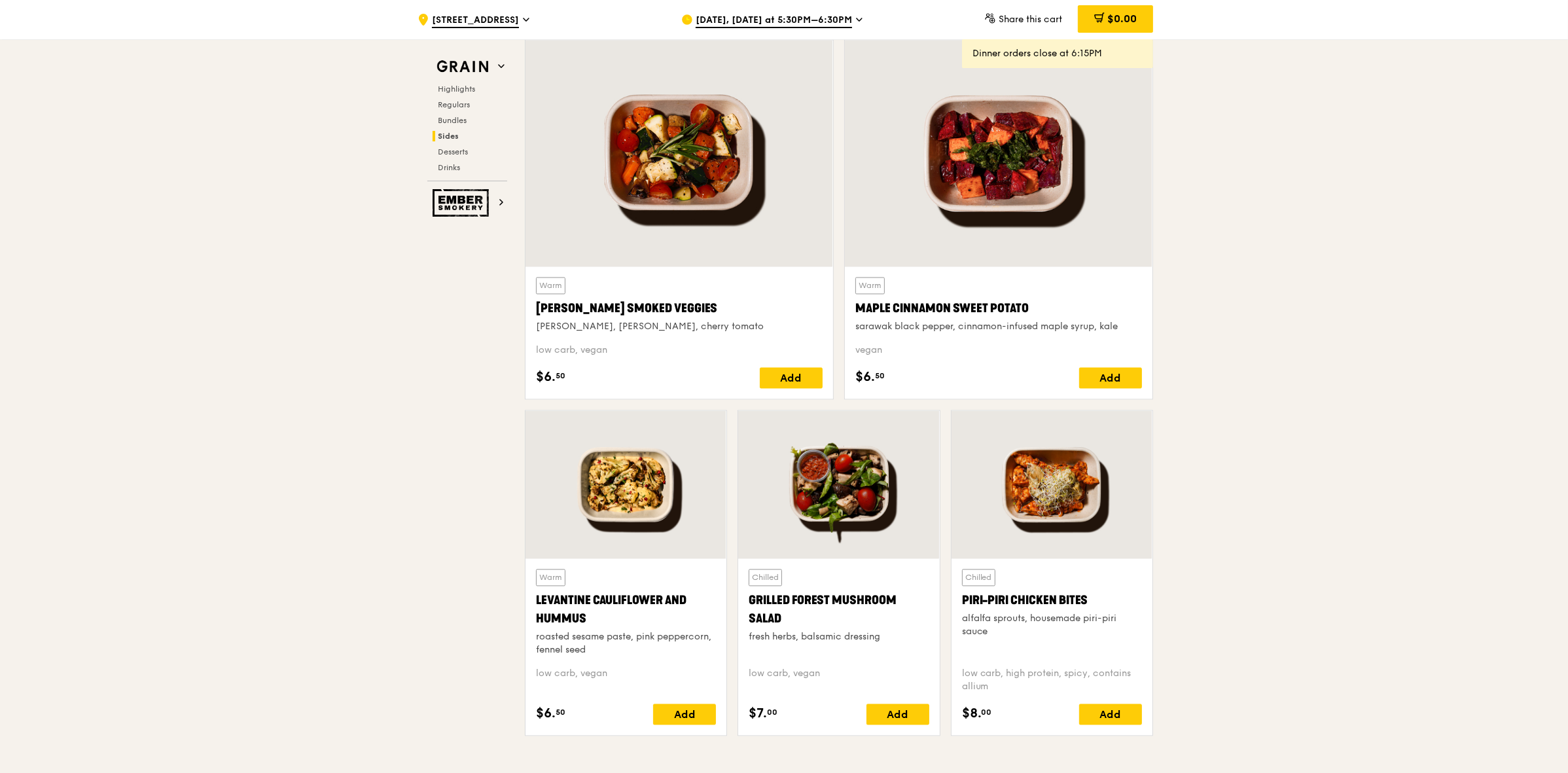
scroll to position [2783, 0]
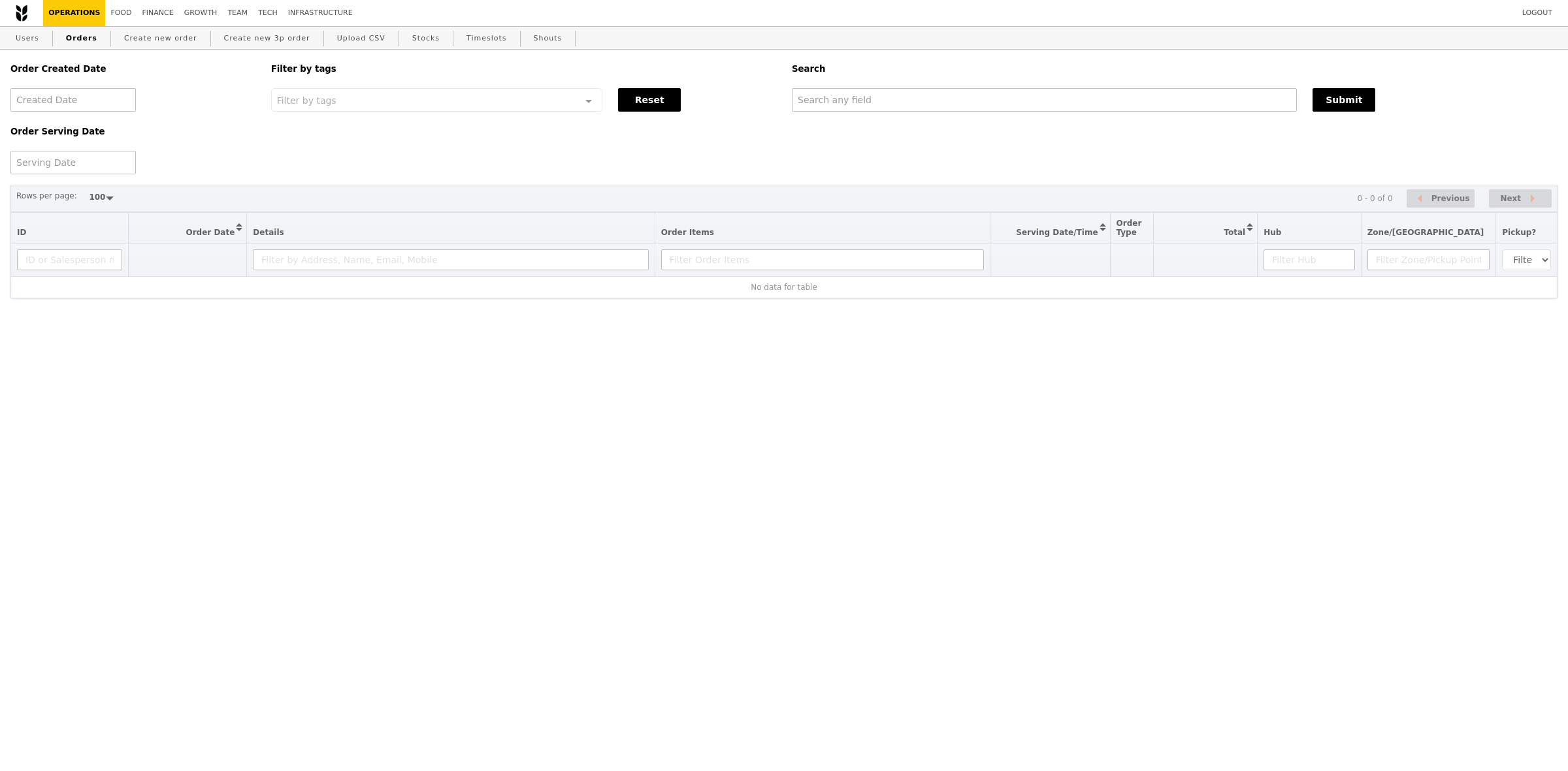
select select "100"
click at [844, 102] on input "text" at bounding box center [1044, 100] width 505 height 23
paste input "[EMAIL_ADDRESS][DOMAIN_NAME]"
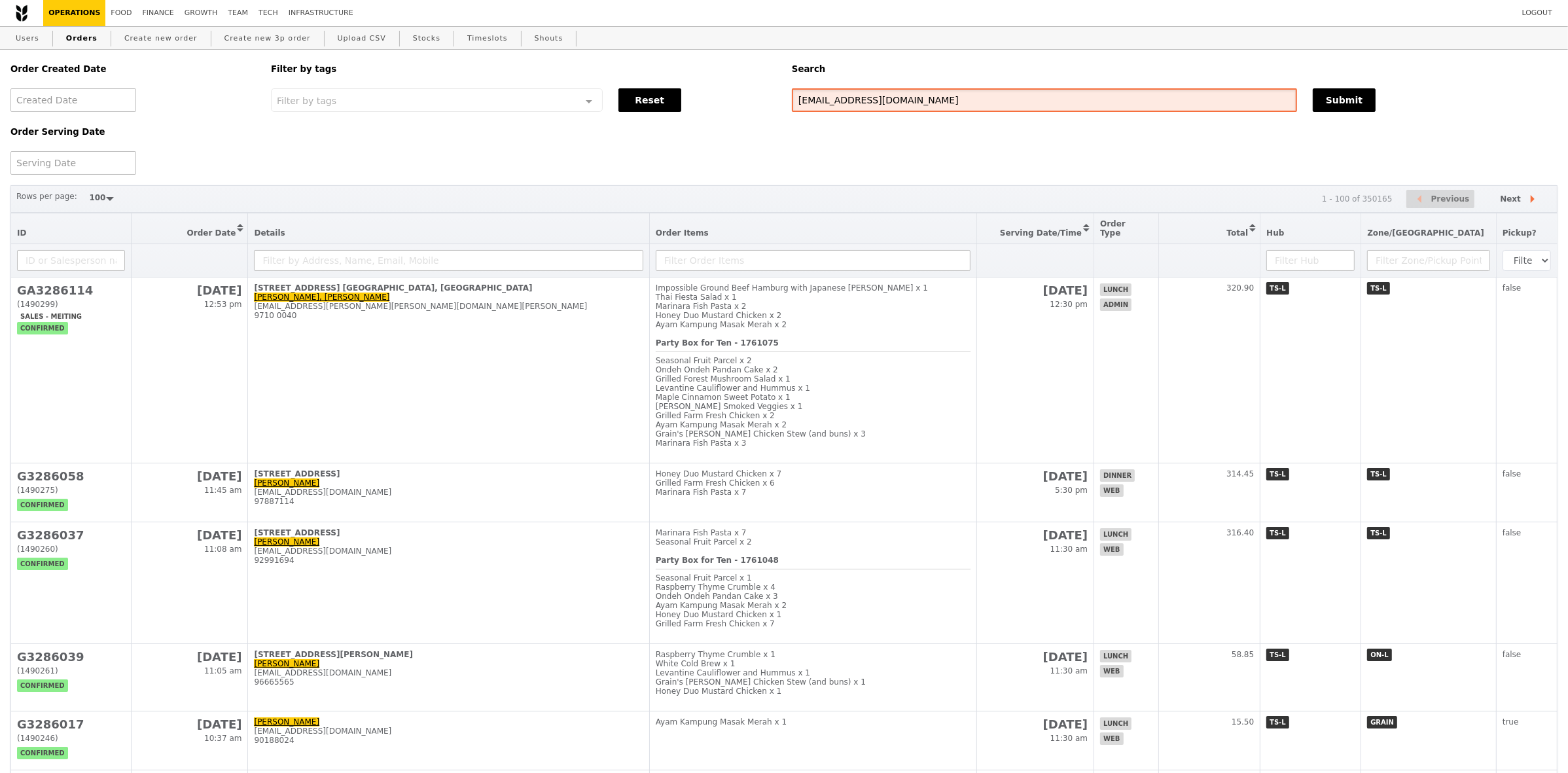
type input "[EMAIL_ADDRESS][DOMAIN_NAME]"
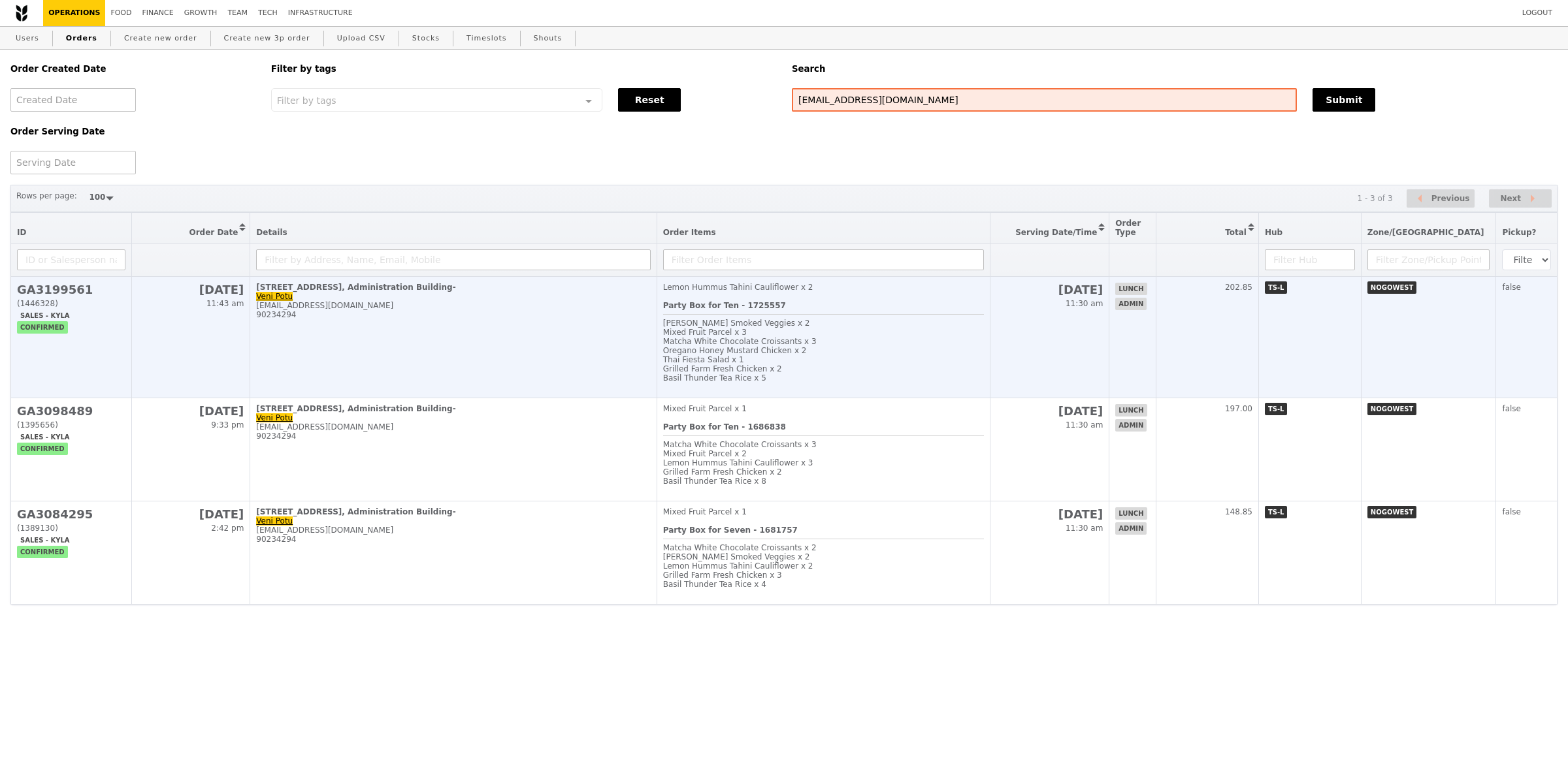
click at [530, 379] on td "50 Nanyang Avenue, # Level 2, Administration Building- Veni Potu veni.potu@ntu.…" at bounding box center [453, 338] width 406 height 121
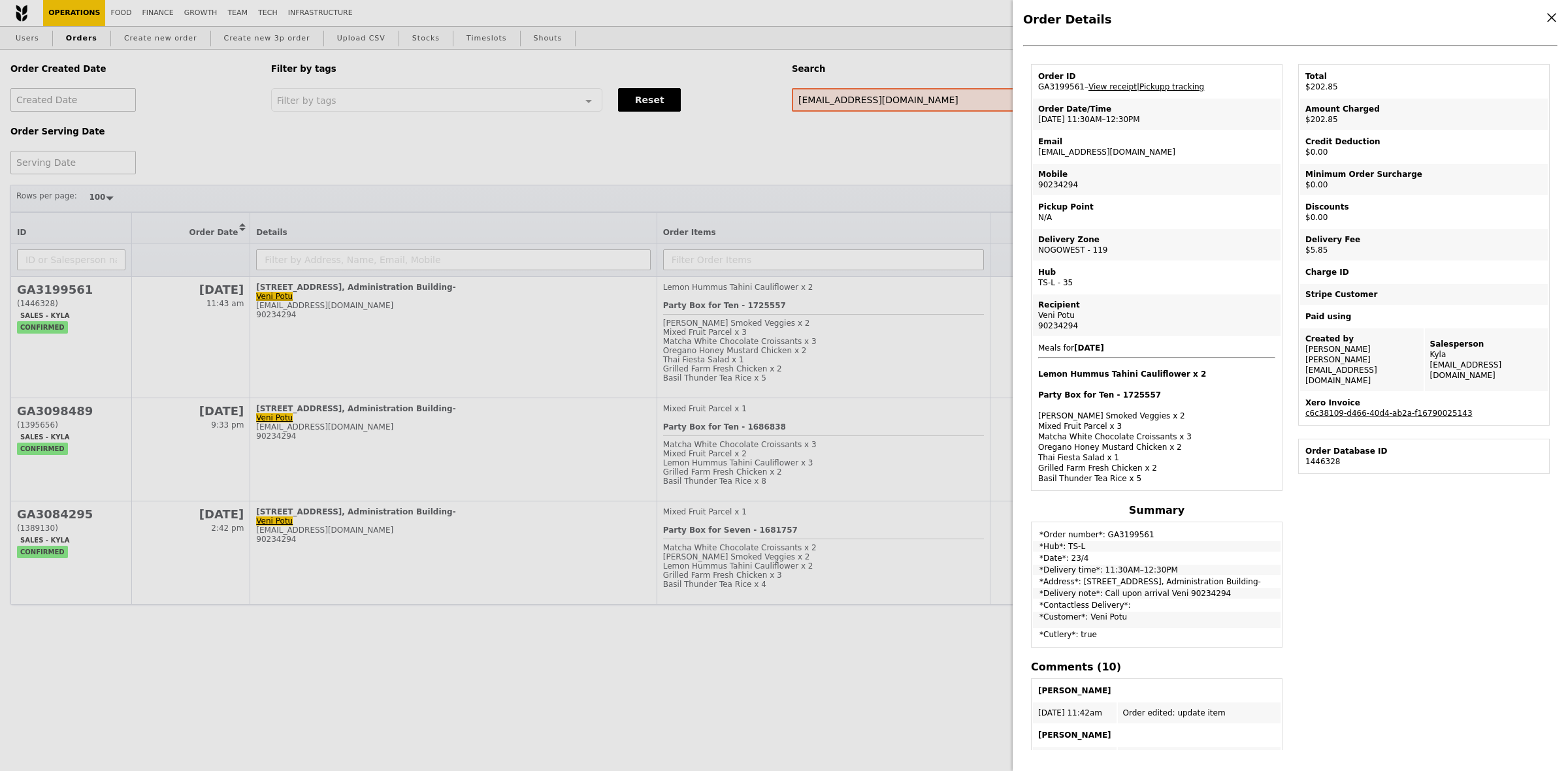
scroll to position [82, 0]
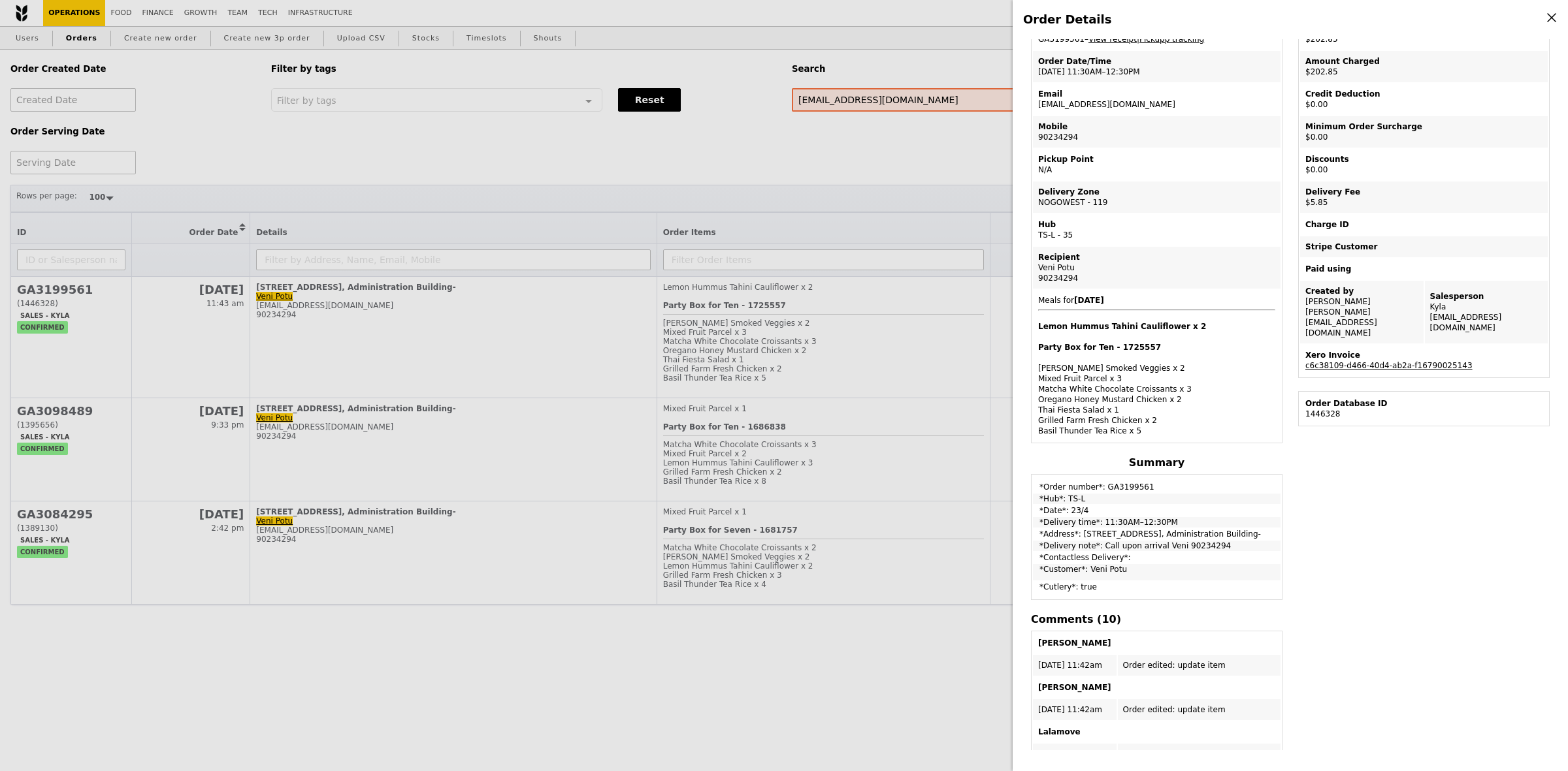
drag, startPoint x: 1216, startPoint y: 539, endPoint x: 1094, endPoint y: 542, distance: 122.0
click at [1094, 542] on td "*Delivery note*: Call upon arrival Veni 90234294" at bounding box center [1156, 546] width 248 height 10
copy td "Call upon arrival Veni 90234294"
click at [656, 154] on div "Order Details Edit order Changelog Cancel Order ID GA3199561 – View receipt | P…" at bounding box center [784, 385] width 1568 height 771
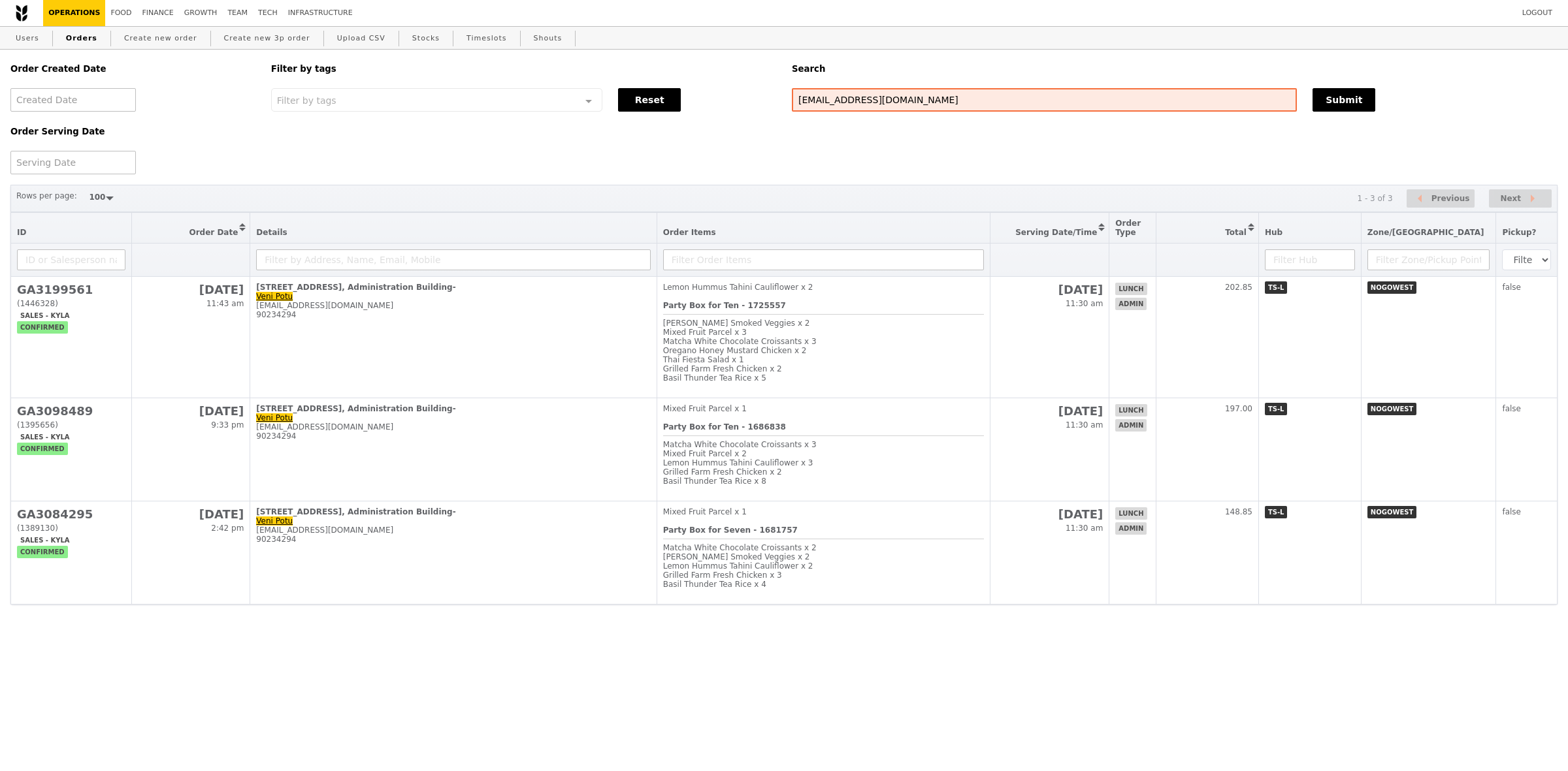
scroll to position [136, 0]
click at [937, 132] on div "Order Created Date Order Serving Date Filter by tags Filter by tags Meal_Plan W…" at bounding box center [784, 112] width 1562 height 125
click at [949, 111] on input "[EMAIL_ADDRESS][DOMAIN_NAME]" at bounding box center [1044, 100] width 505 height 23
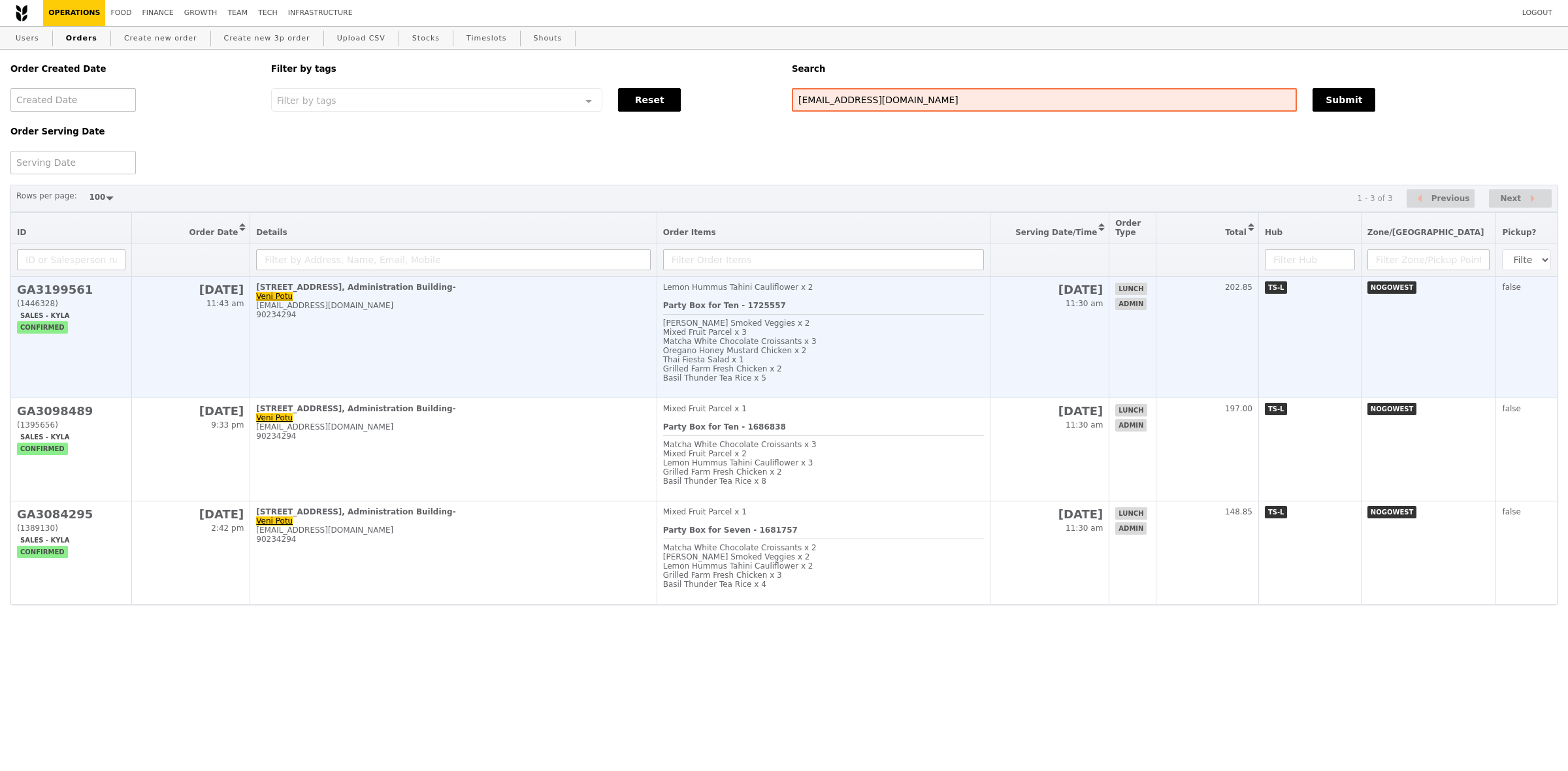
click at [614, 335] on td "50 Nanyang Avenue, # Level 2, Administration Building- Veni Potu veni.potu@ntu.…" at bounding box center [453, 338] width 406 height 121
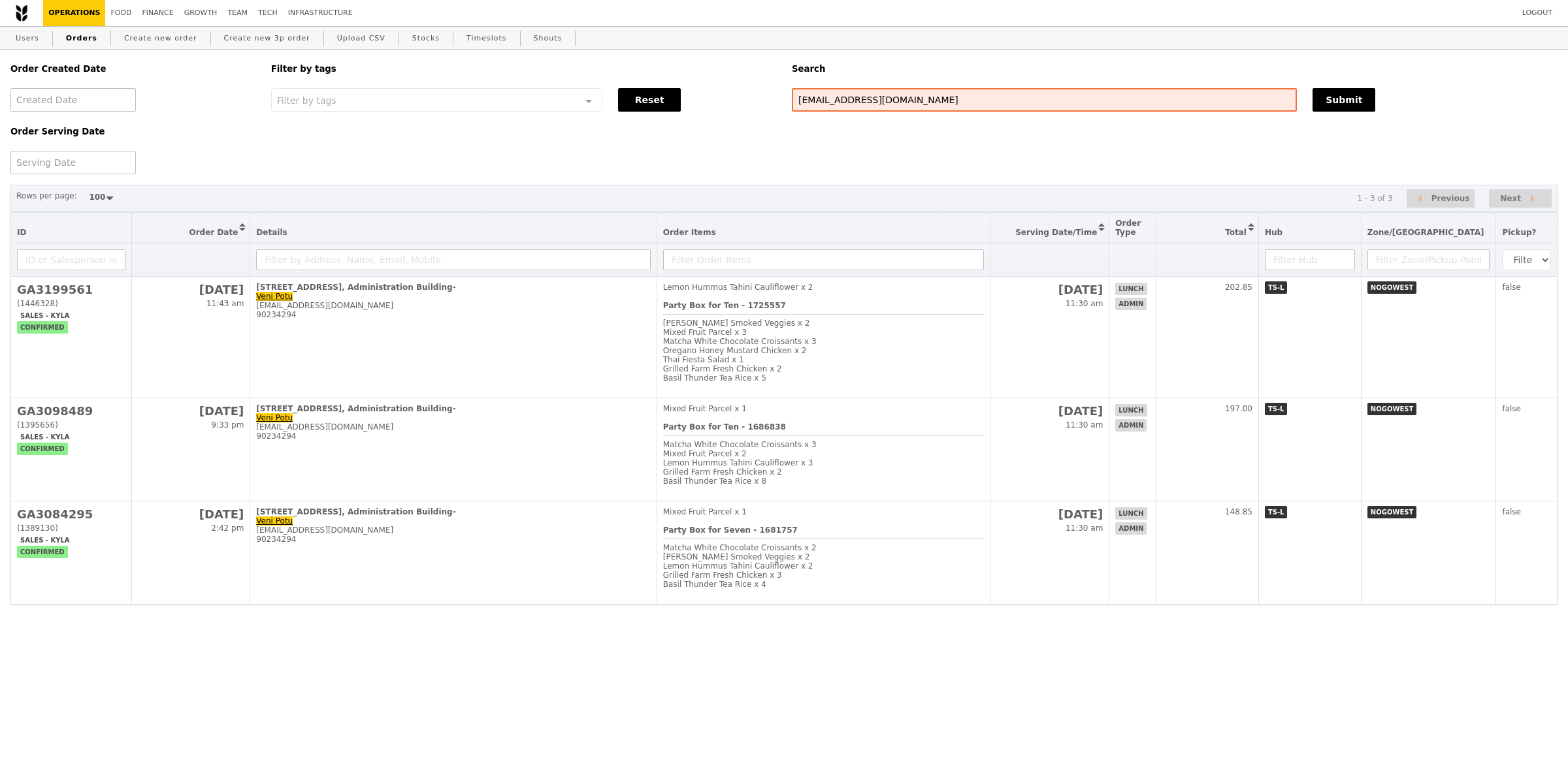
scroll to position [82, 0]
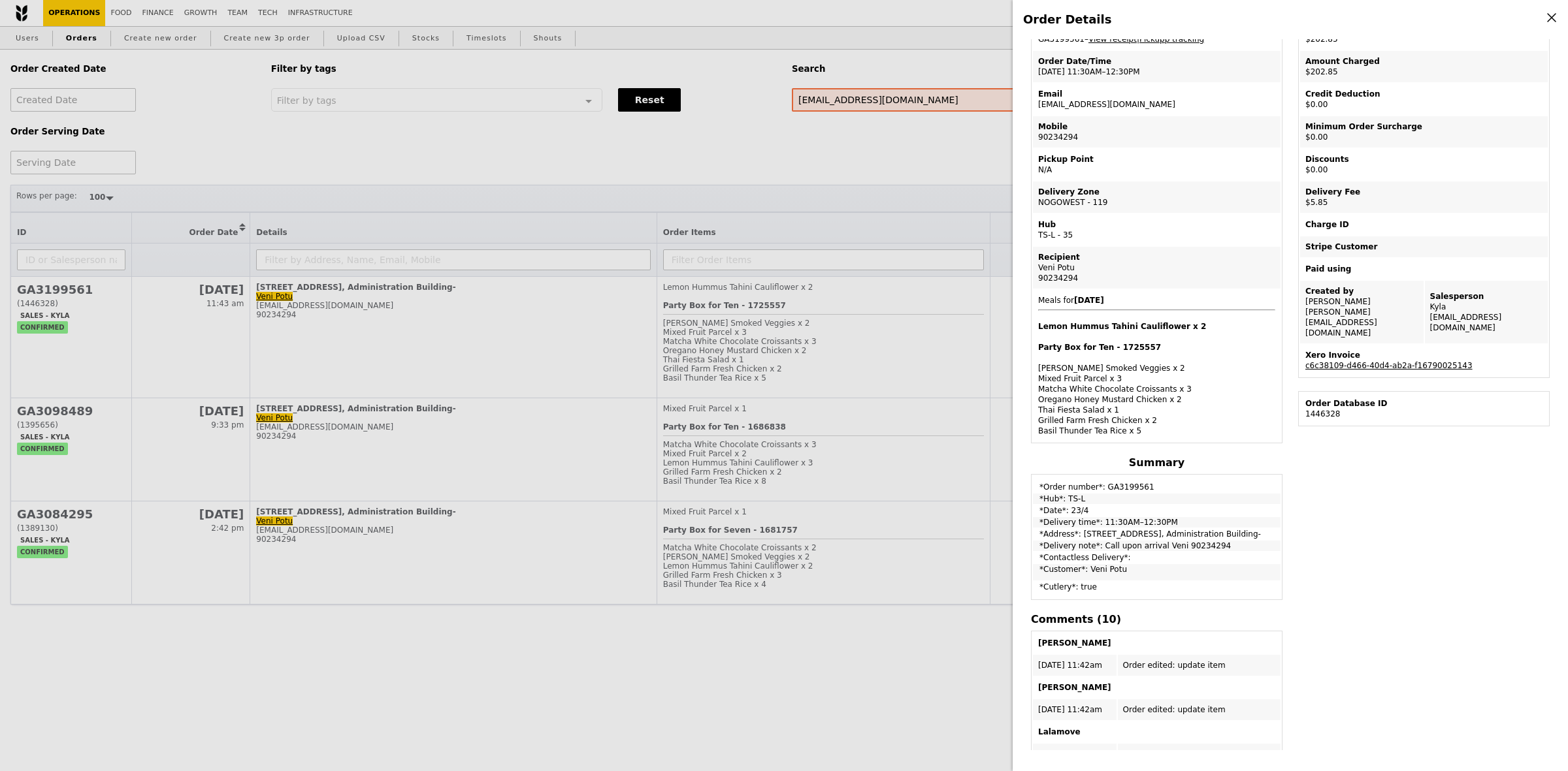
drag, startPoint x: 1194, startPoint y: 543, endPoint x: 1094, endPoint y: 543, distance: 100.0
click at [1094, 543] on td "*Delivery note*: Call upon arrival Veni 90234294" at bounding box center [1156, 546] width 248 height 10
copy td "Call upon arrival Veni 90234294"
click at [651, 152] on div "Order Details Edit order Changelog Cancel Order ID GA3199561 – View receipt | P…" at bounding box center [784, 385] width 1568 height 771
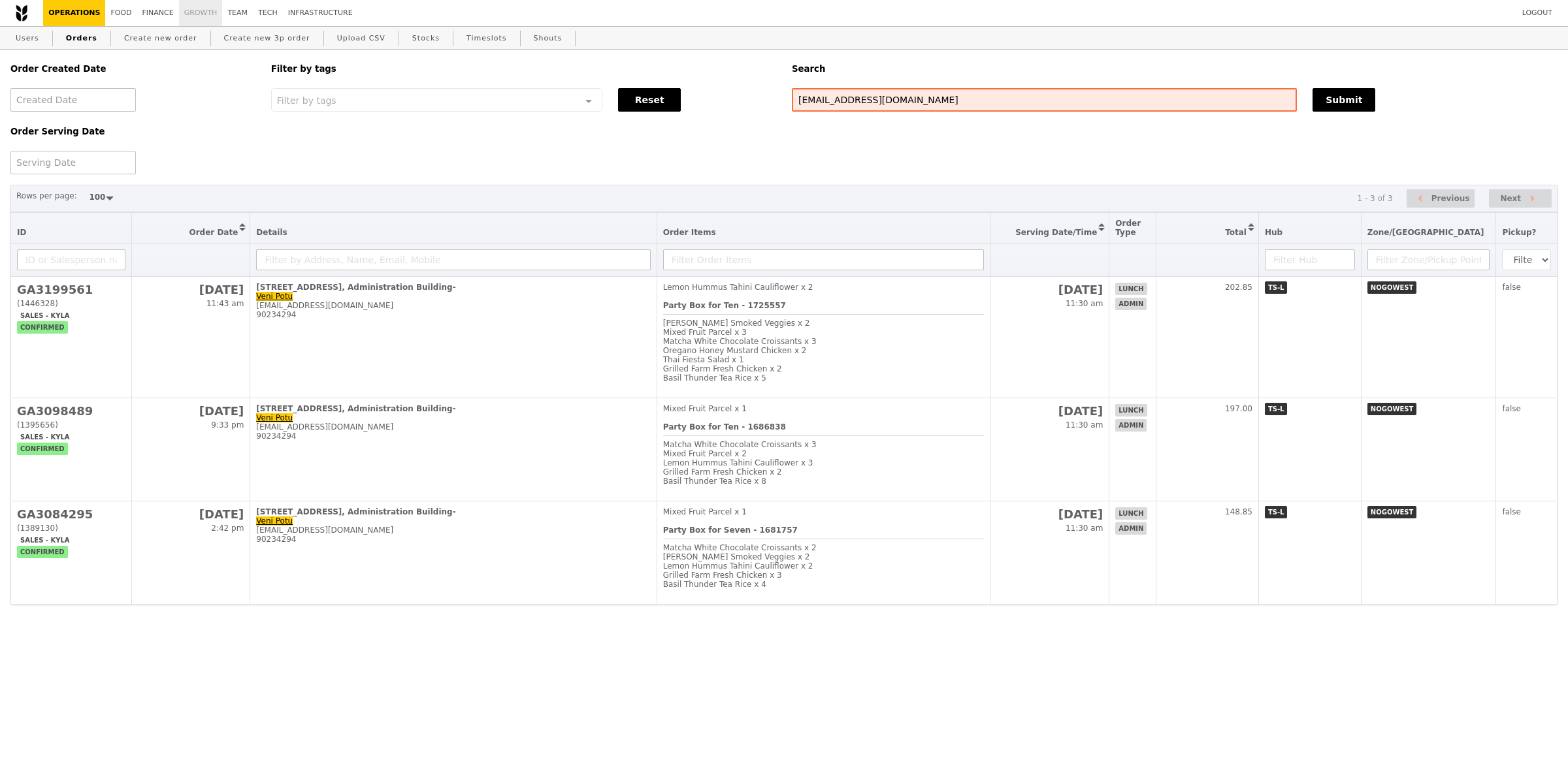
scroll to position [136, 0]
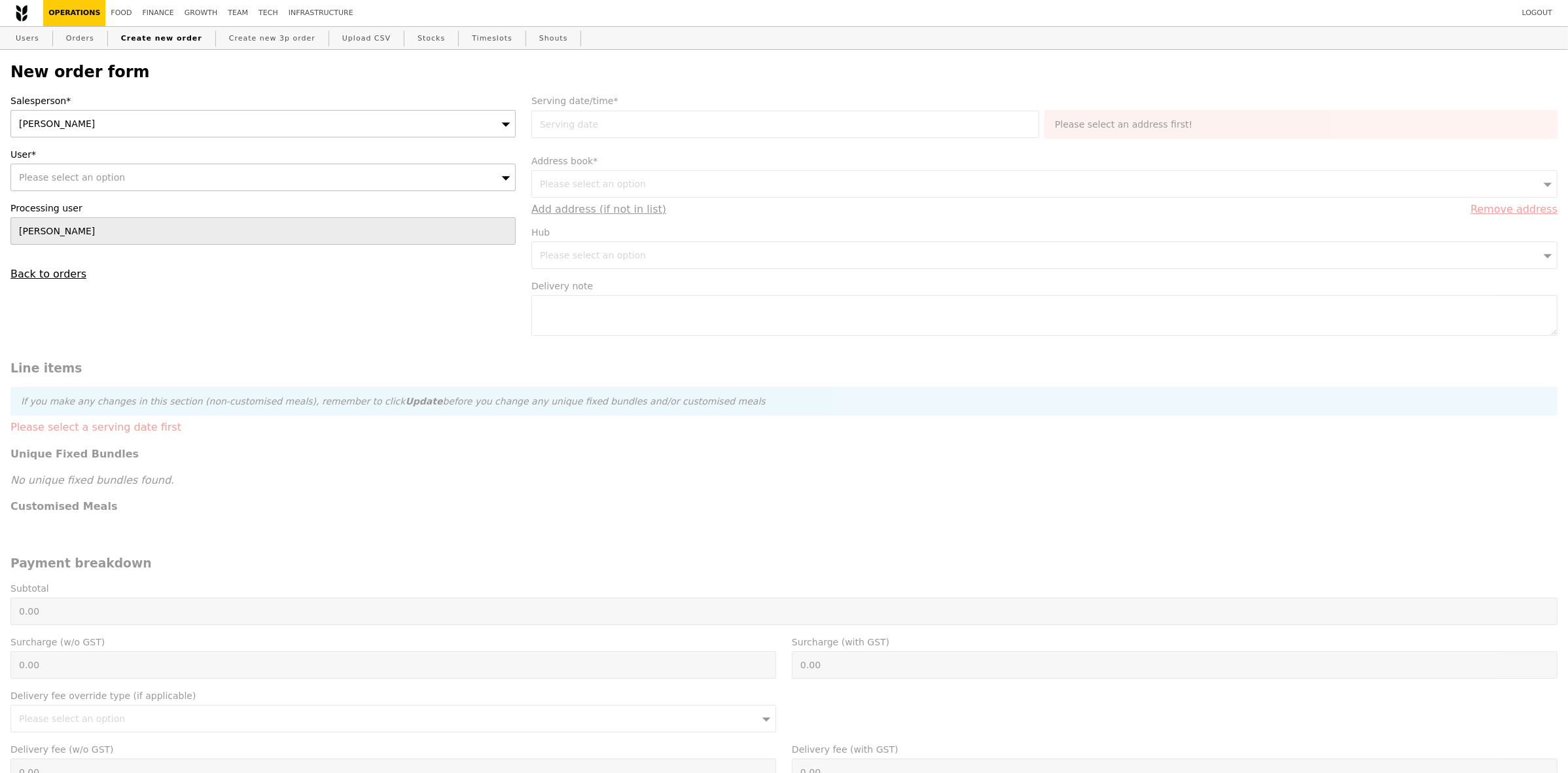
click at [270, 179] on div "Please select an option" at bounding box center [263, 177] width 505 height 28
type input "[EMAIL_ADDRESS][DOMAIN_NAME]"
type input "Confirm"
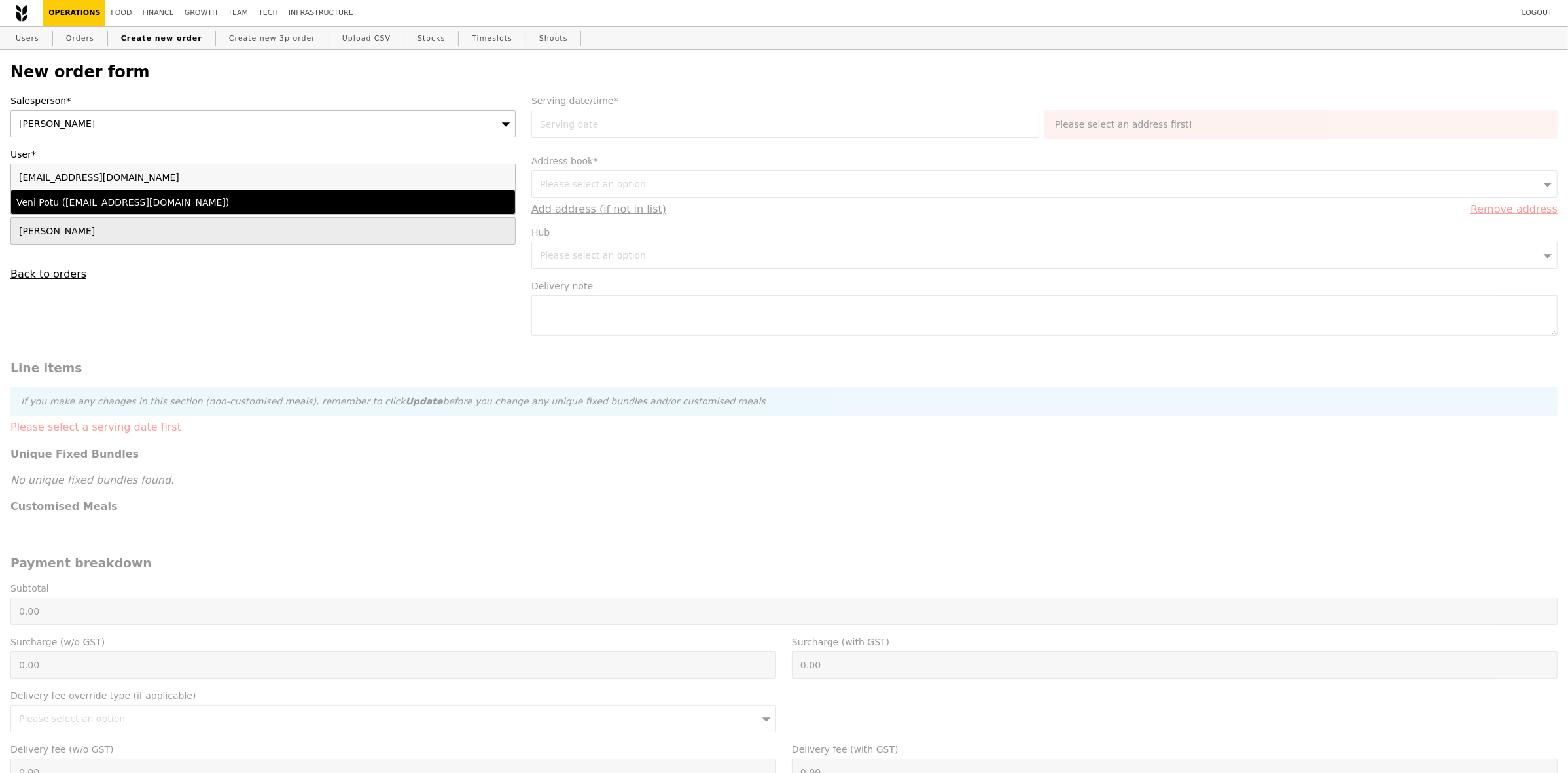
type input "[EMAIL_ADDRESS][DOMAIN_NAME]"
click at [261, 209] on div "Veni Potu ([EMAIL_ADDRESS][DOMAIN_NAME])" at bounding box center [201, 202] width 370 height 13
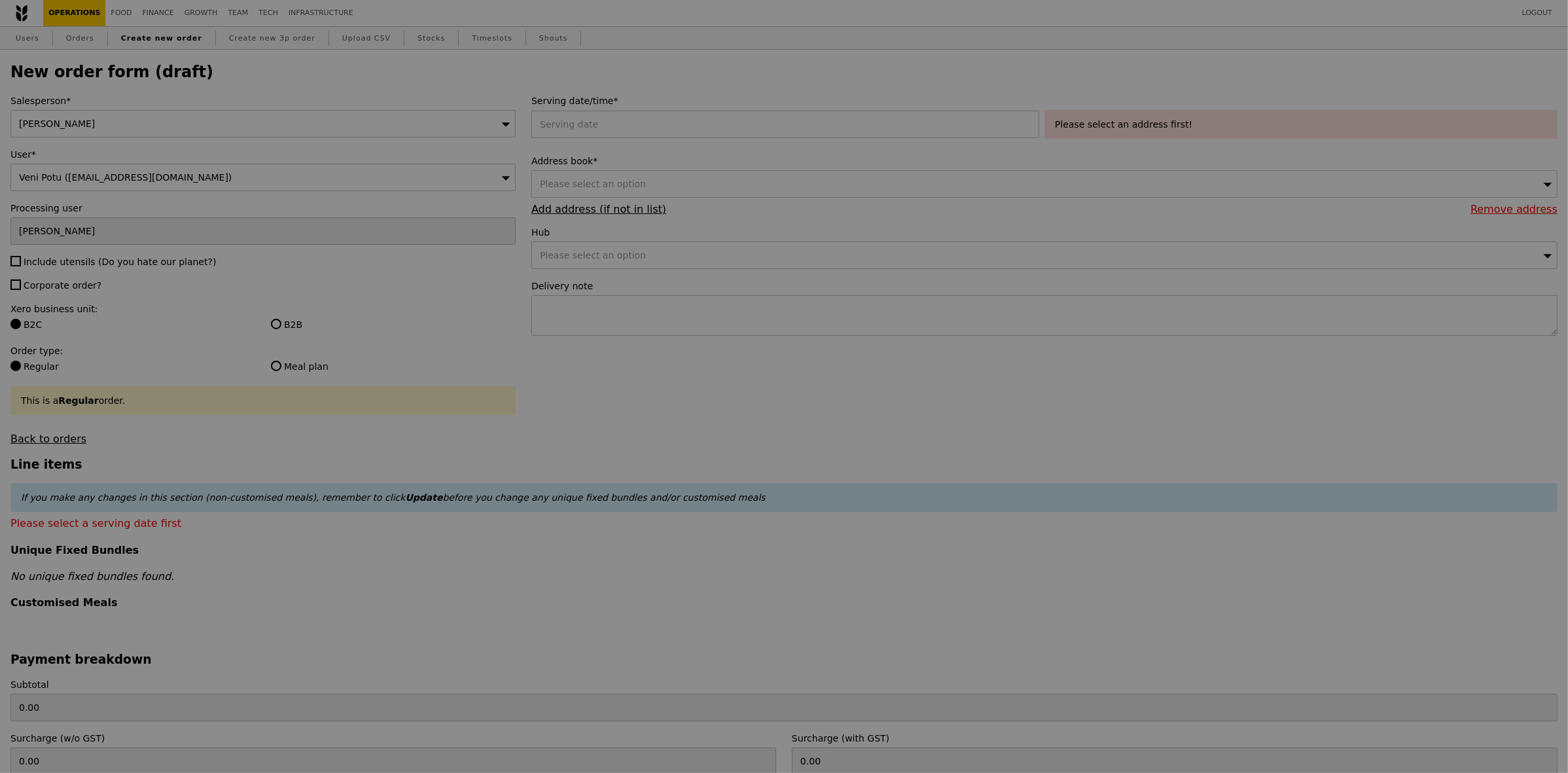
type input "Confirm"
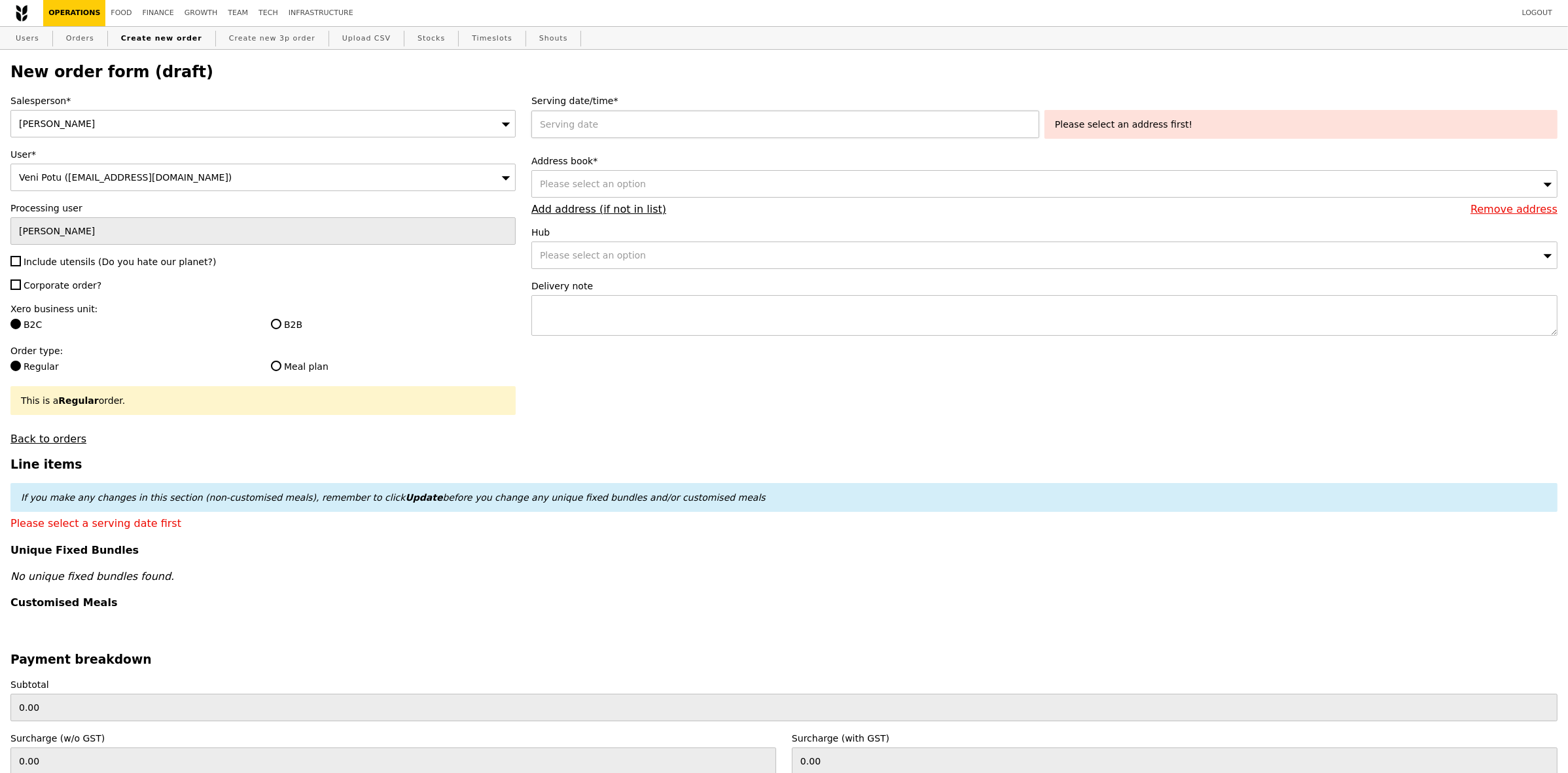
click at [666, 126] on div at bounding box center [788, 125] width 513 height 28
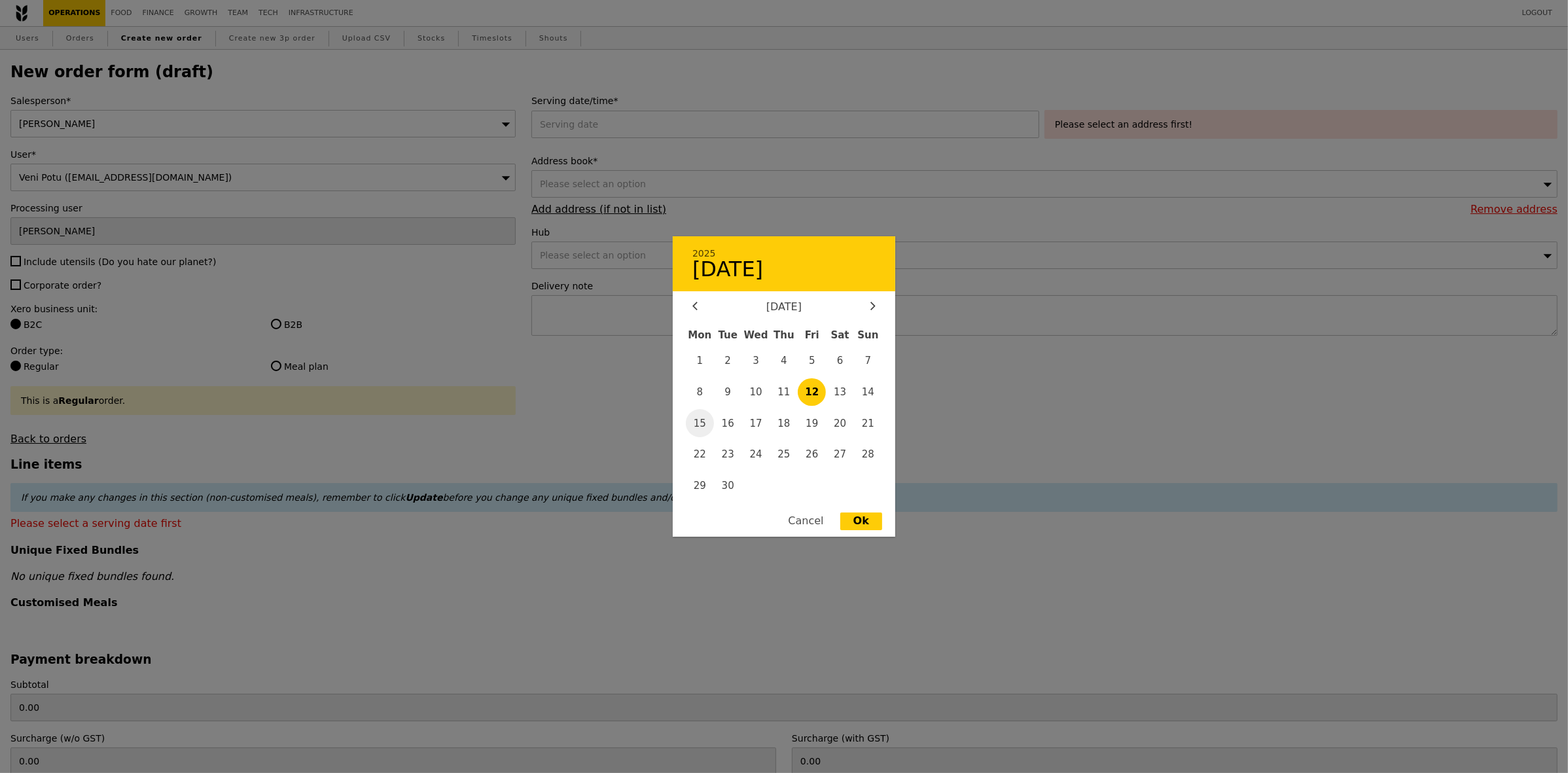
click at [705, 416] on span "15" at bounding box center [699, 423] width 28 height 28
type input "[DATE]"
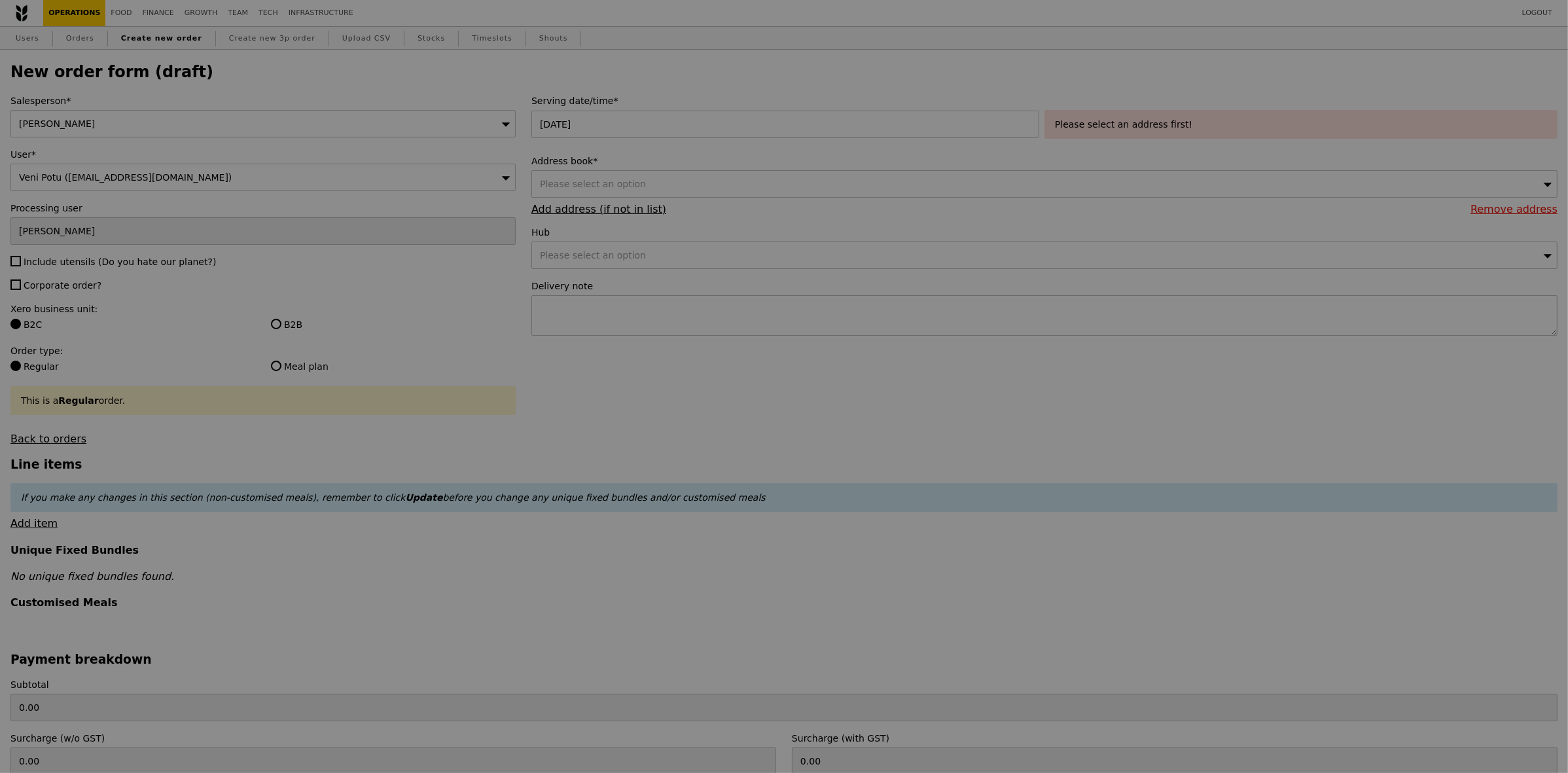
type input "Confirm"
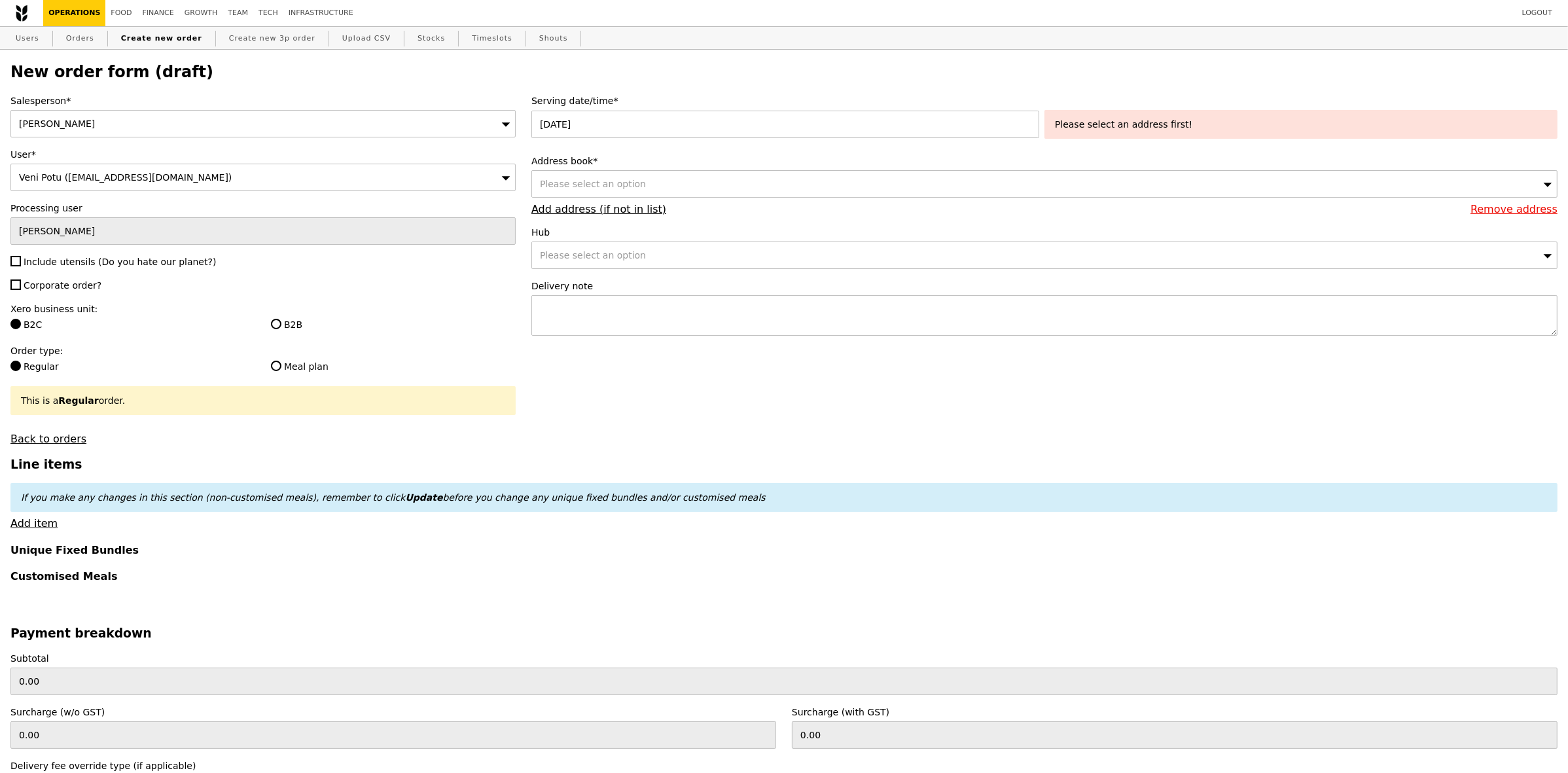
click at [1101, 116] on div "Please select an address first!" at bounding box center [1301, 124] width 513 height 29
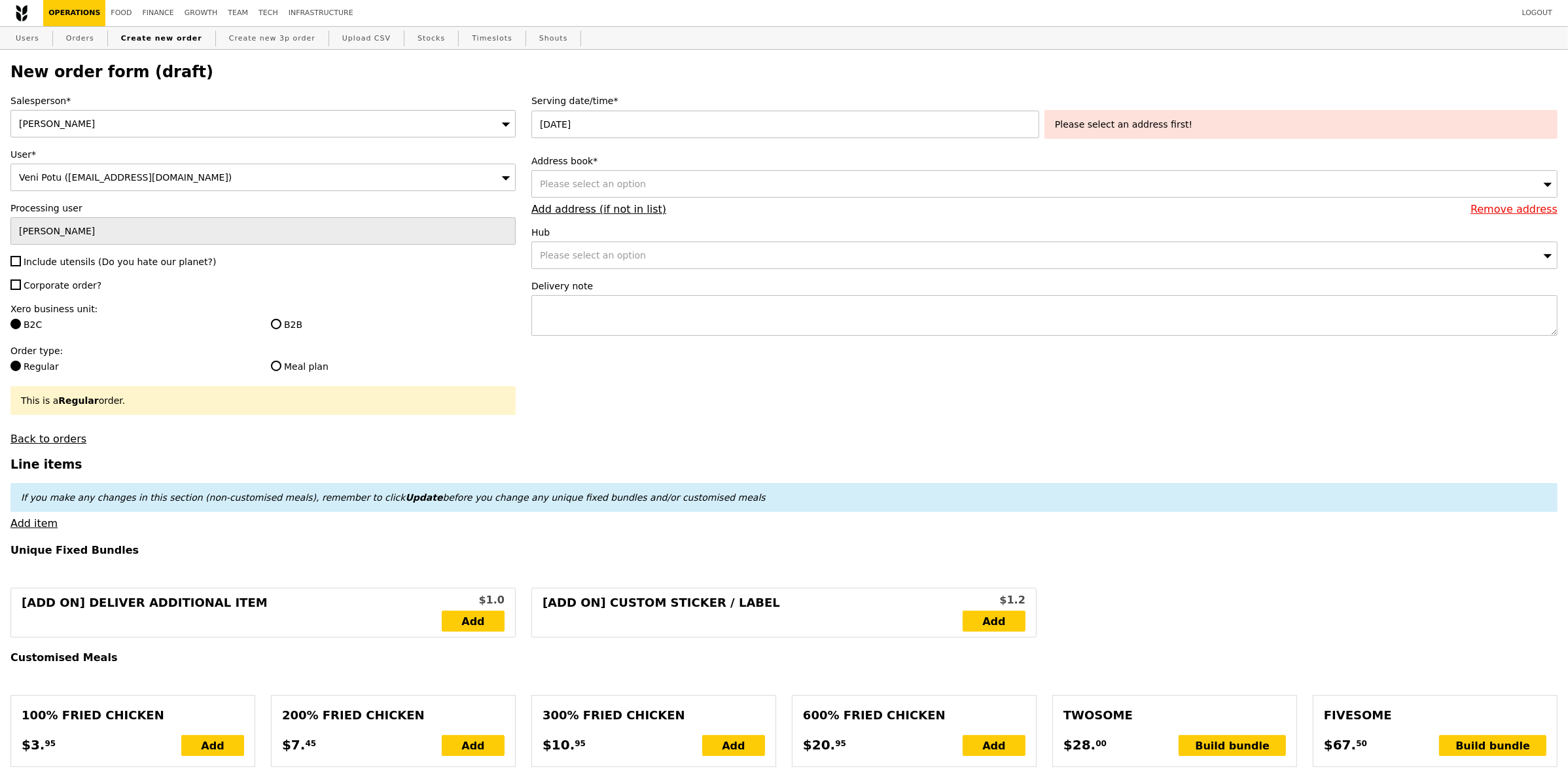
click at [1117, 126] on div "Please select an address first!" at bounding box center [1301, 125] width 492 height 13
click at [757, 190] on div "Please select an option" at bounding box center [1044, 184] width 1026 height 28
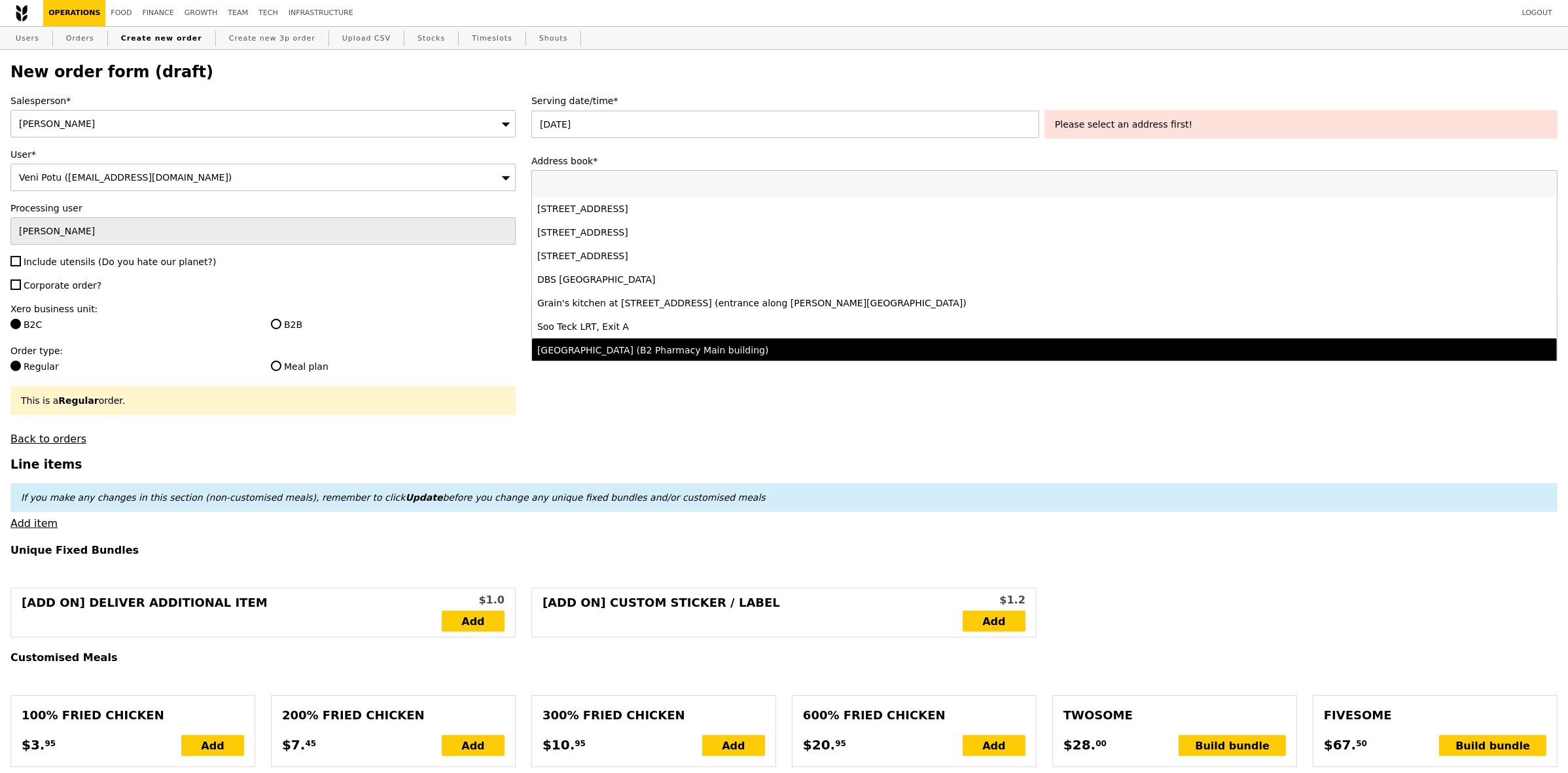
click at [881, 467] on h3 "Line items" at bounding box center [784, 465] width 1547 height 14
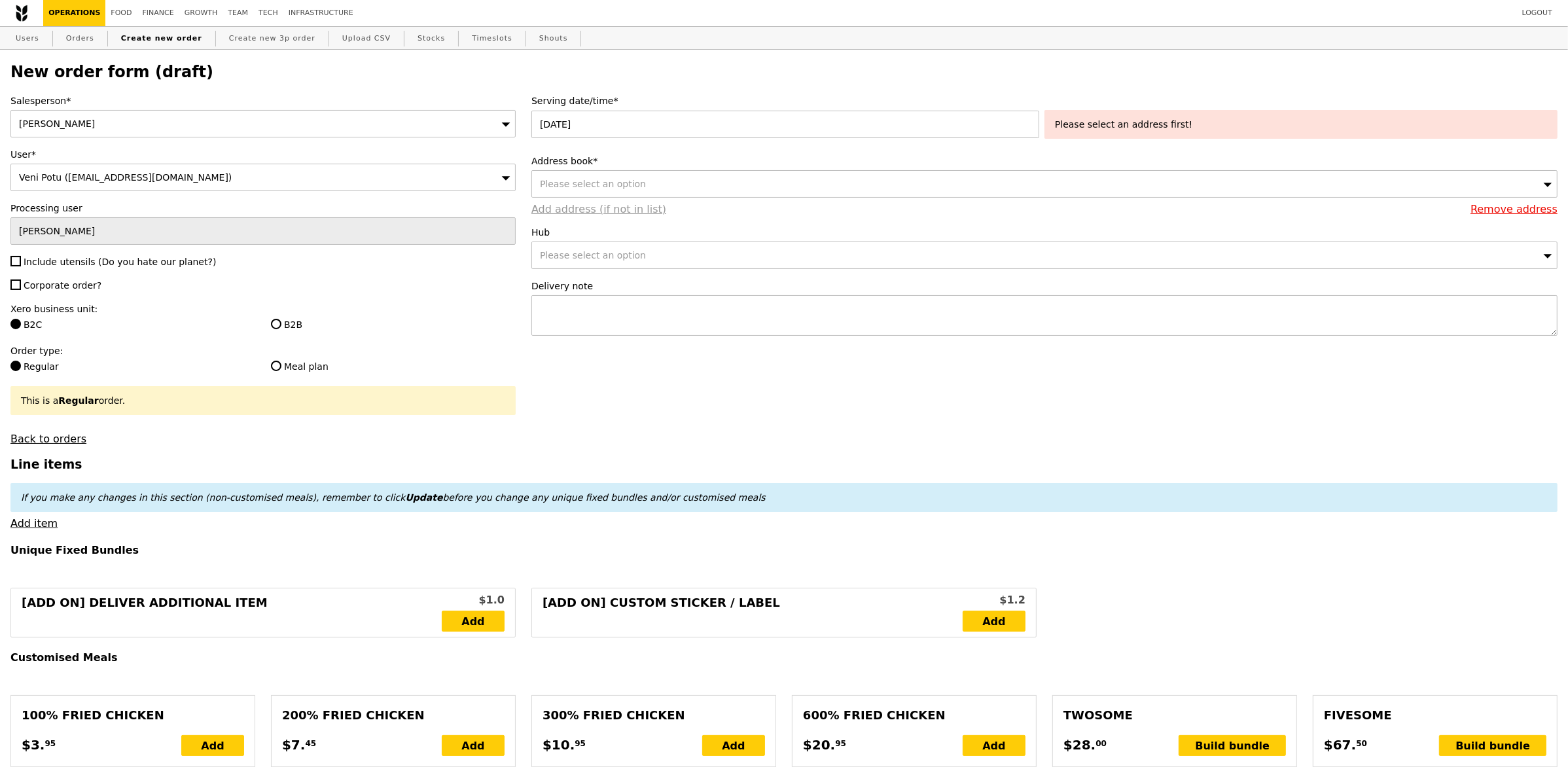
click at [624, 212] on link "Add address (if not in list)" at bounding box center [599, 209] width 135 height 12
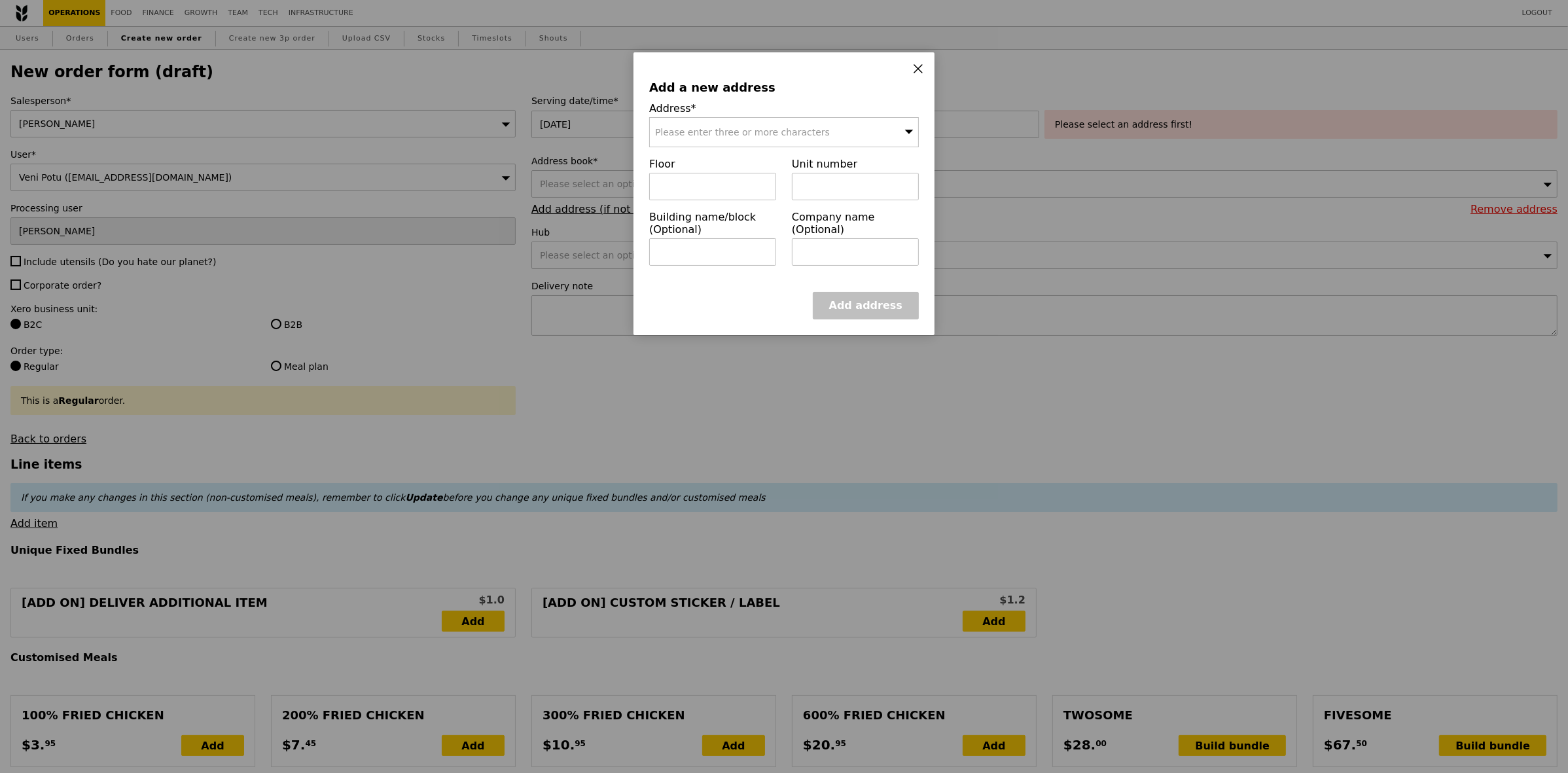
click at [813, 133] on div "Please enter three or more characters" at bounding box center [784, 132] width 270 height 30
type input "639798"
click at [754, 158] on li "Searching..." at bounding box center [784, 158] width 268 height 23
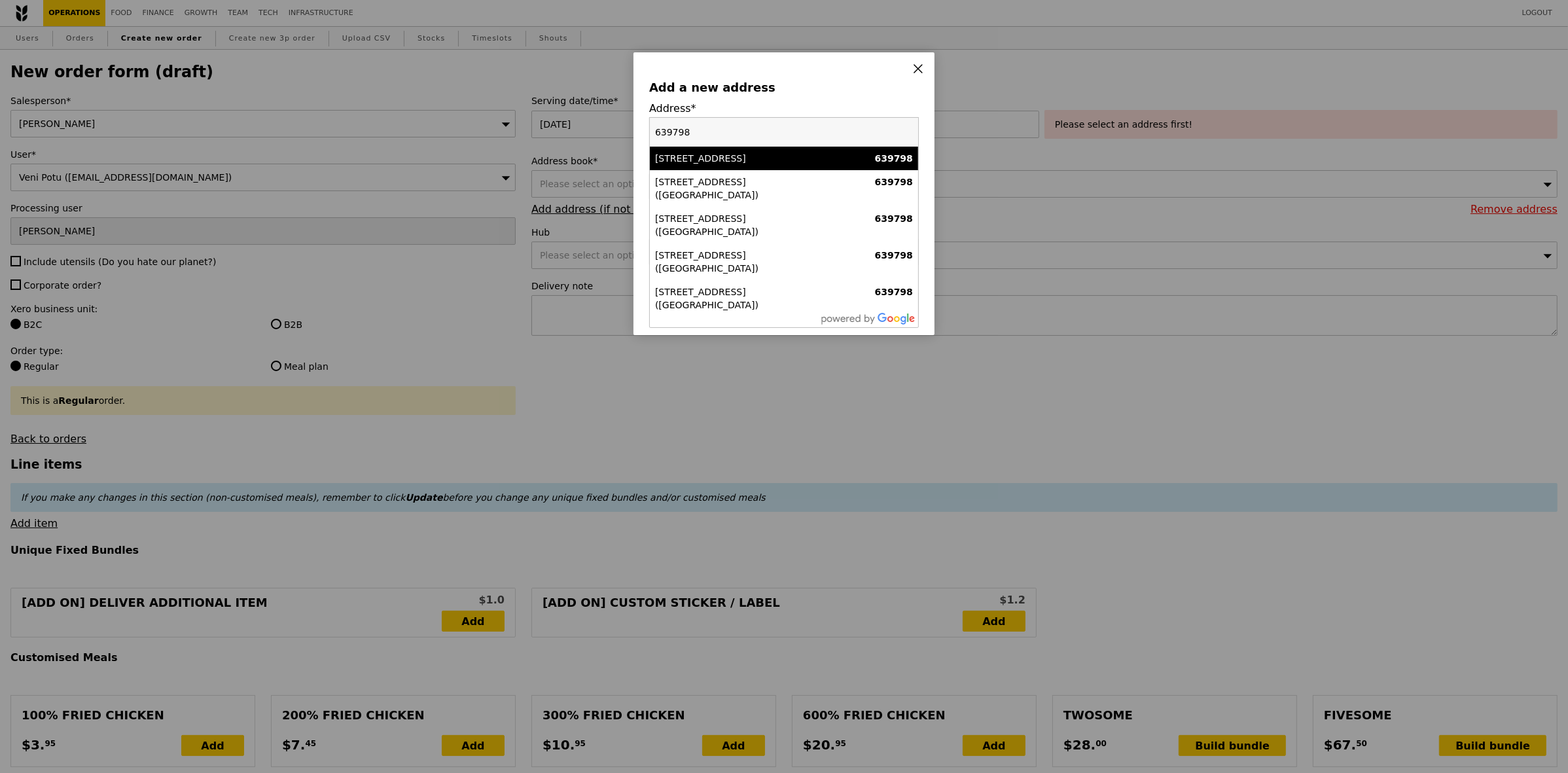
click at [747, 159] on div "50 Nanyang Avenue" at bounding box center [751, 158] width 193 height 13
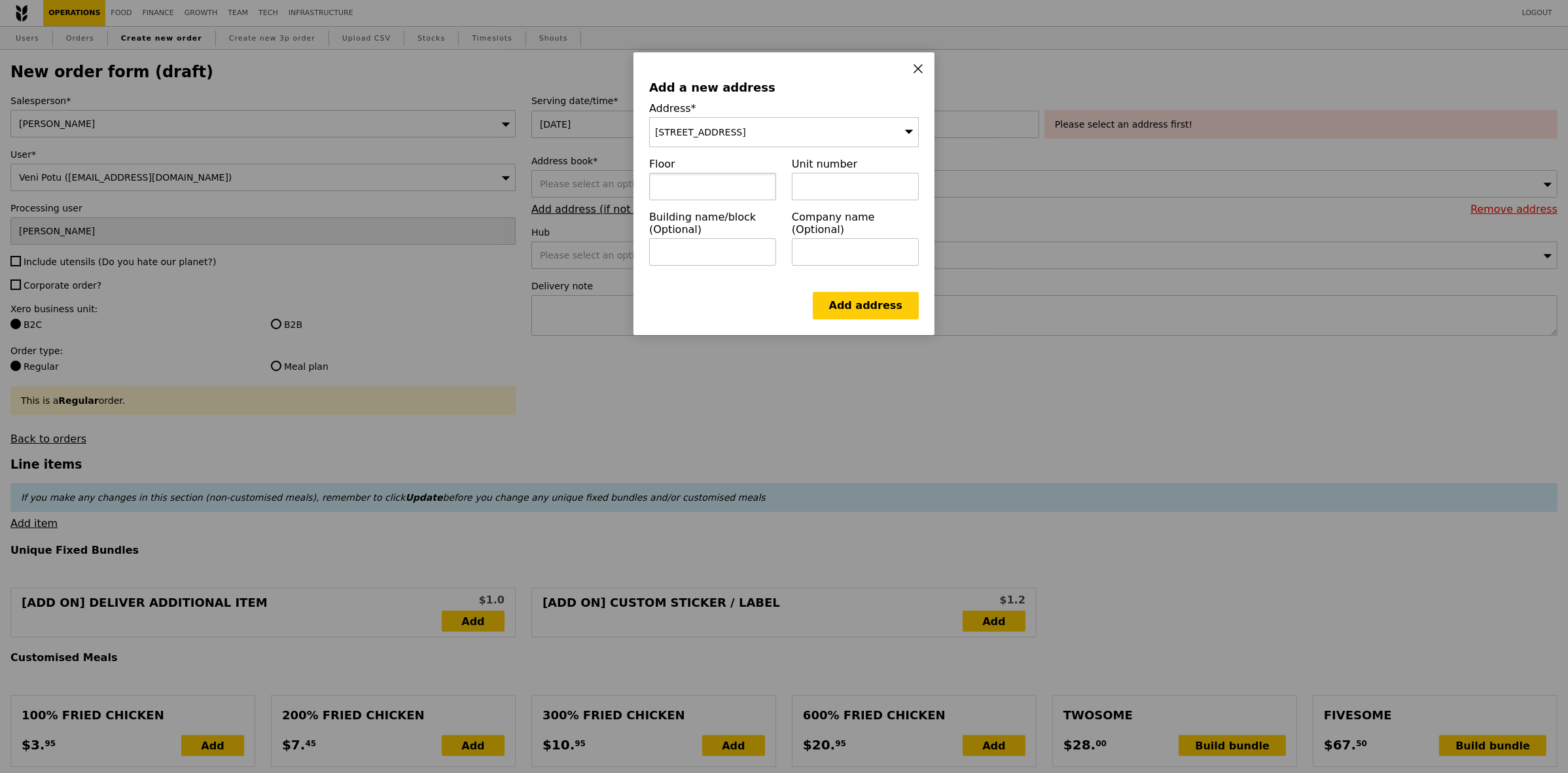
click at [720, 192] on input "text" at bounding box center [712, 187] width 127 height 28
type input "02"
click at [737, 252] on input "text" at bounding box center [712, 252] width 127 height 28
paste input "Office of International Engagement"
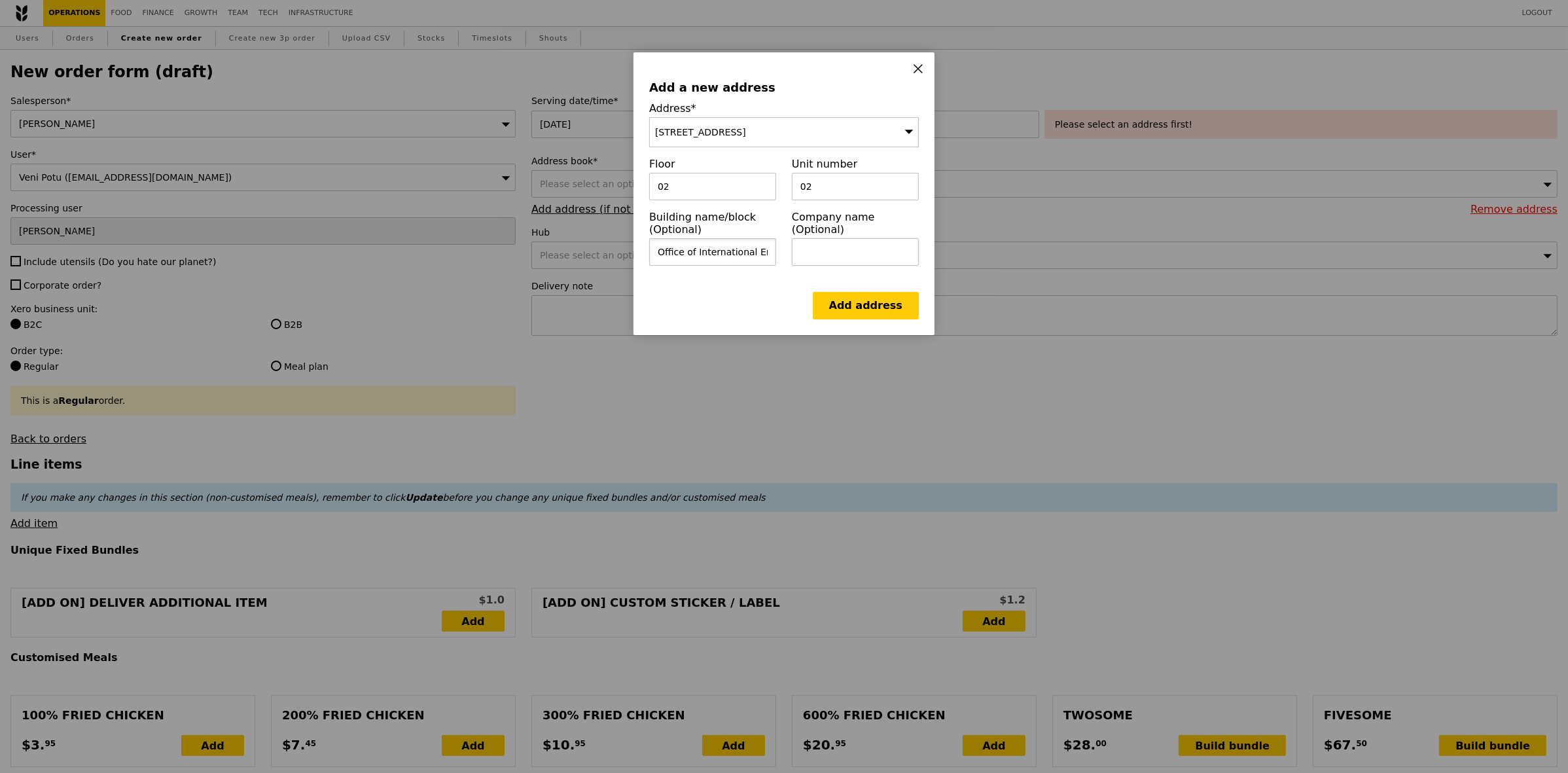
scroll to position [0, 33]
type input "Office of International Engagement"
click at [812, 253] on input "text" at bounding box center [855, 252] width 127 height 28
type input "NTU"
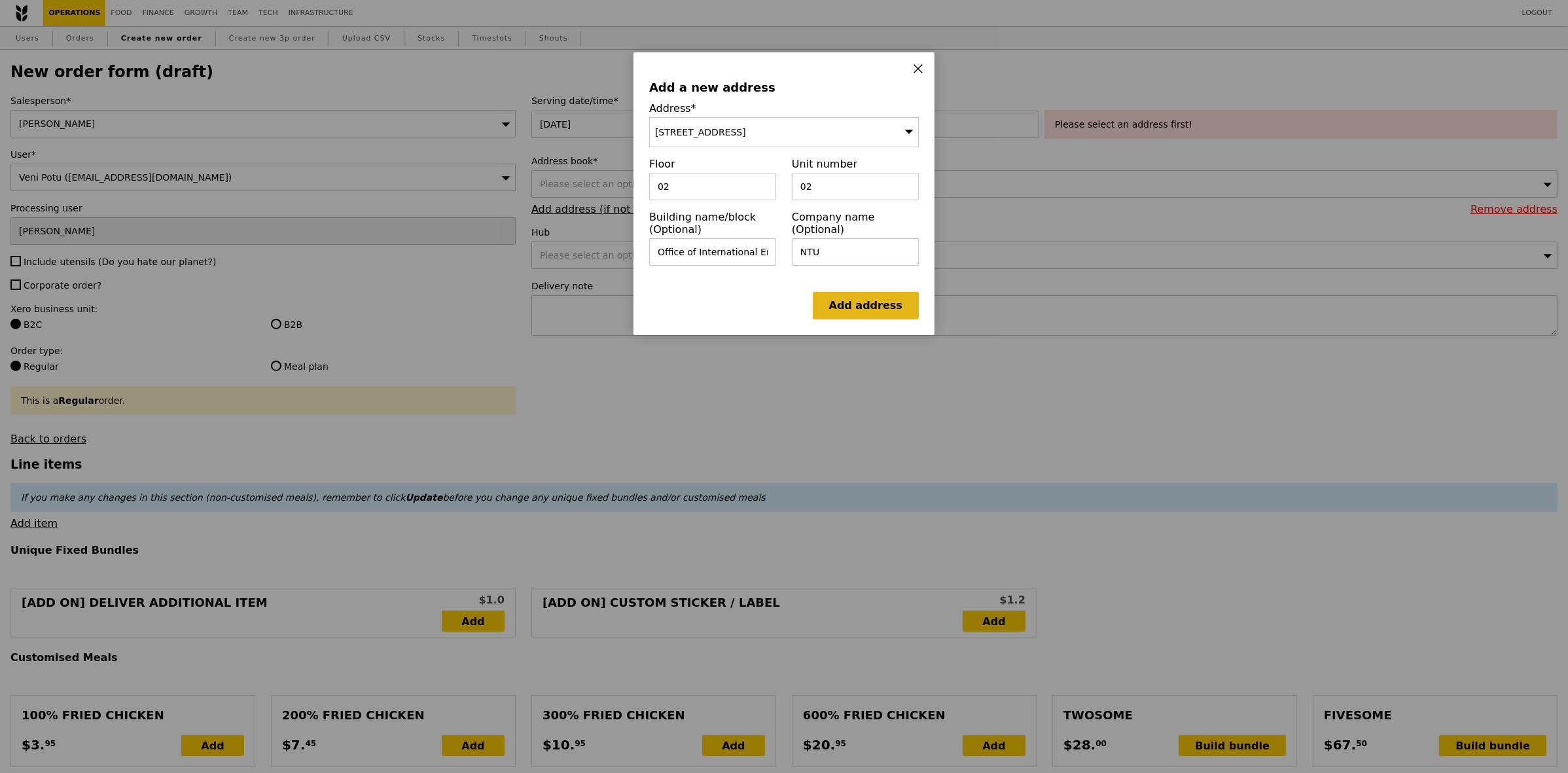
click at [858, 319] on link "Add address" at bounding box center [866, 306] width 106 height 28
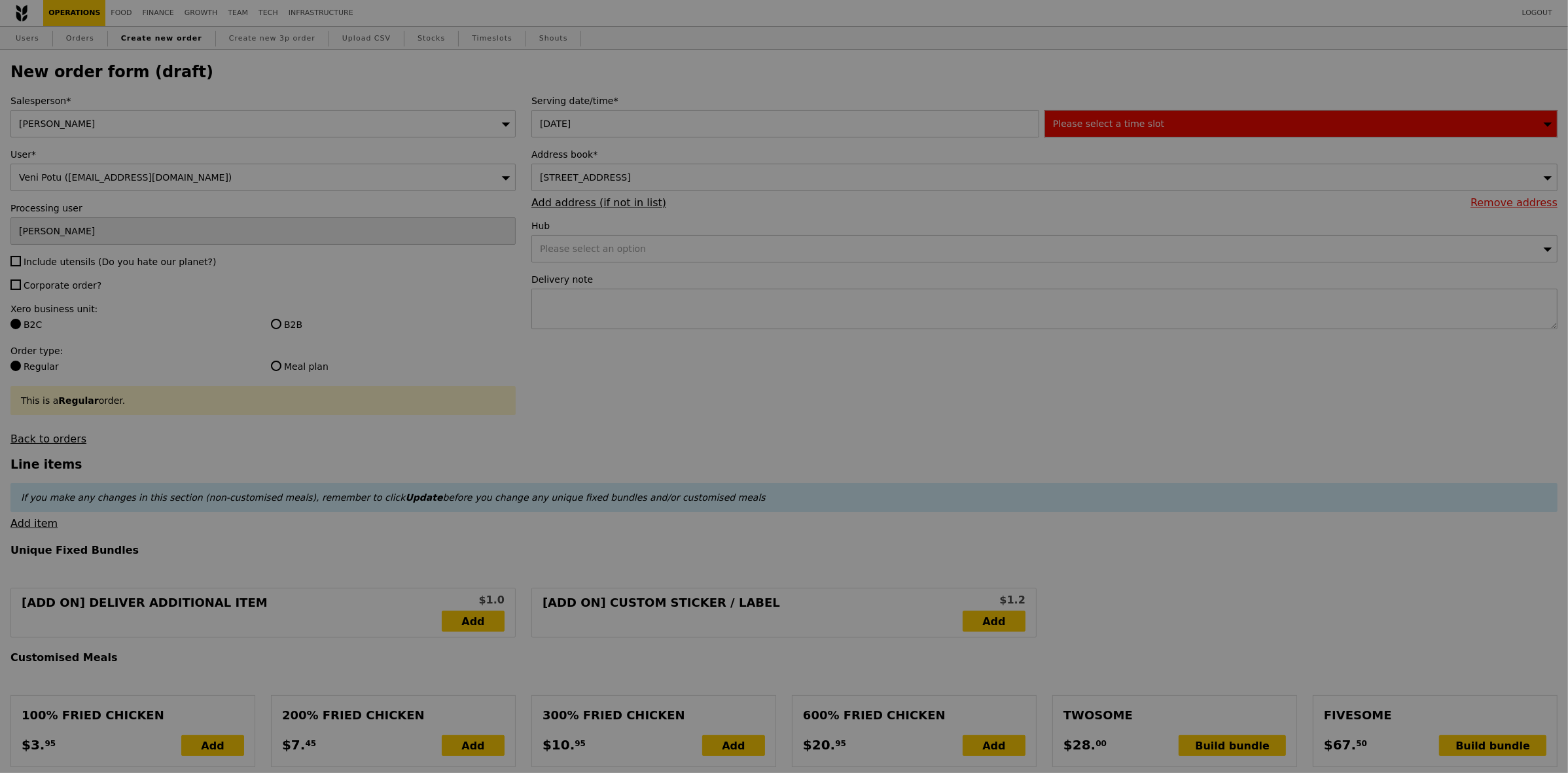
type input "Confirm"
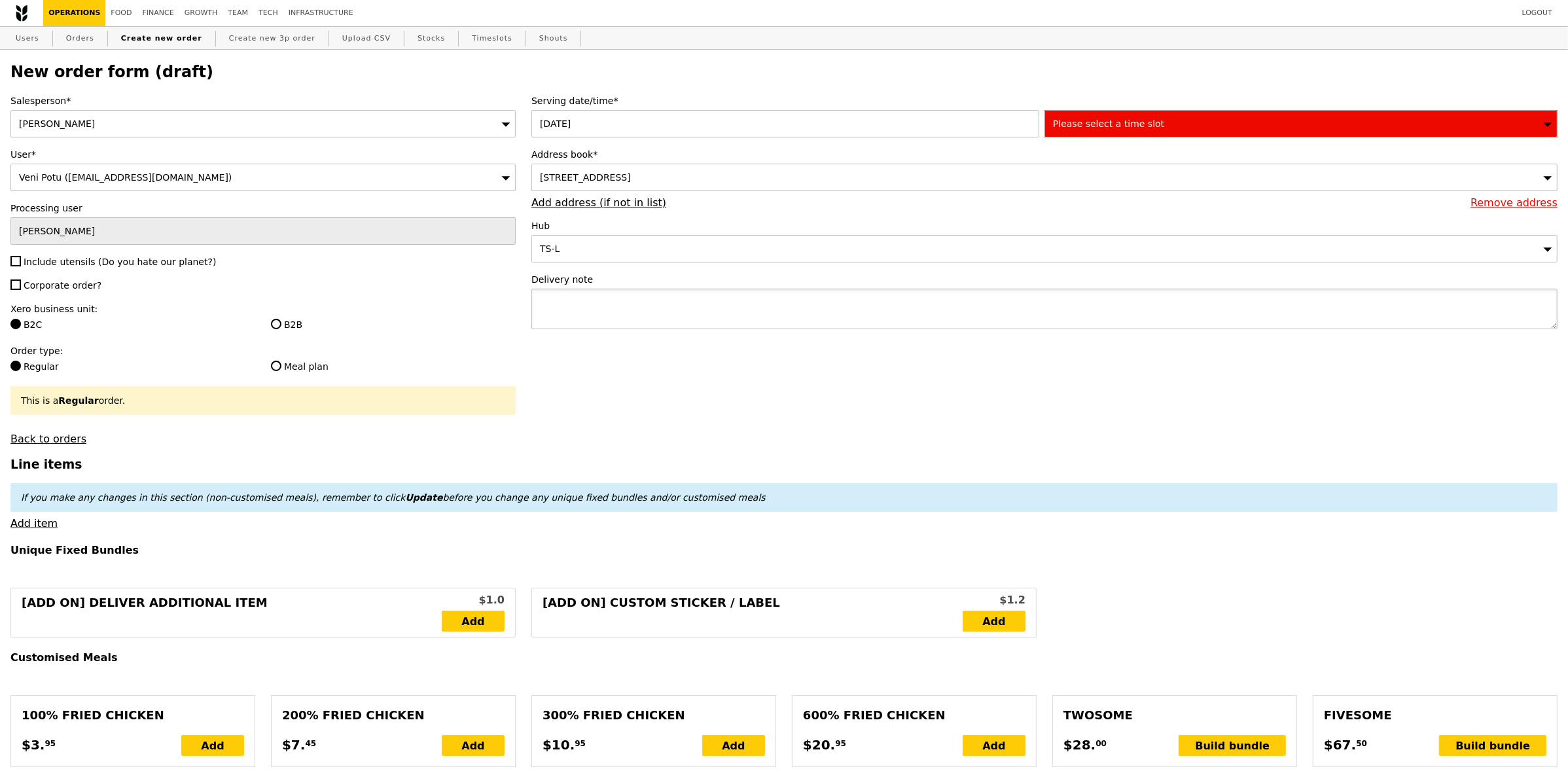
click at [716, 296] on textarea at bounding box center [1044, 308] width 1026 height 40
paste textarea "Call upon arrival Veni 90234294"
type textarea "Call upon arrival Veni 90234294"
click at [1164, 132] on div "Please select a time slot" at bounding box center [1301, 124] width 513 height 28
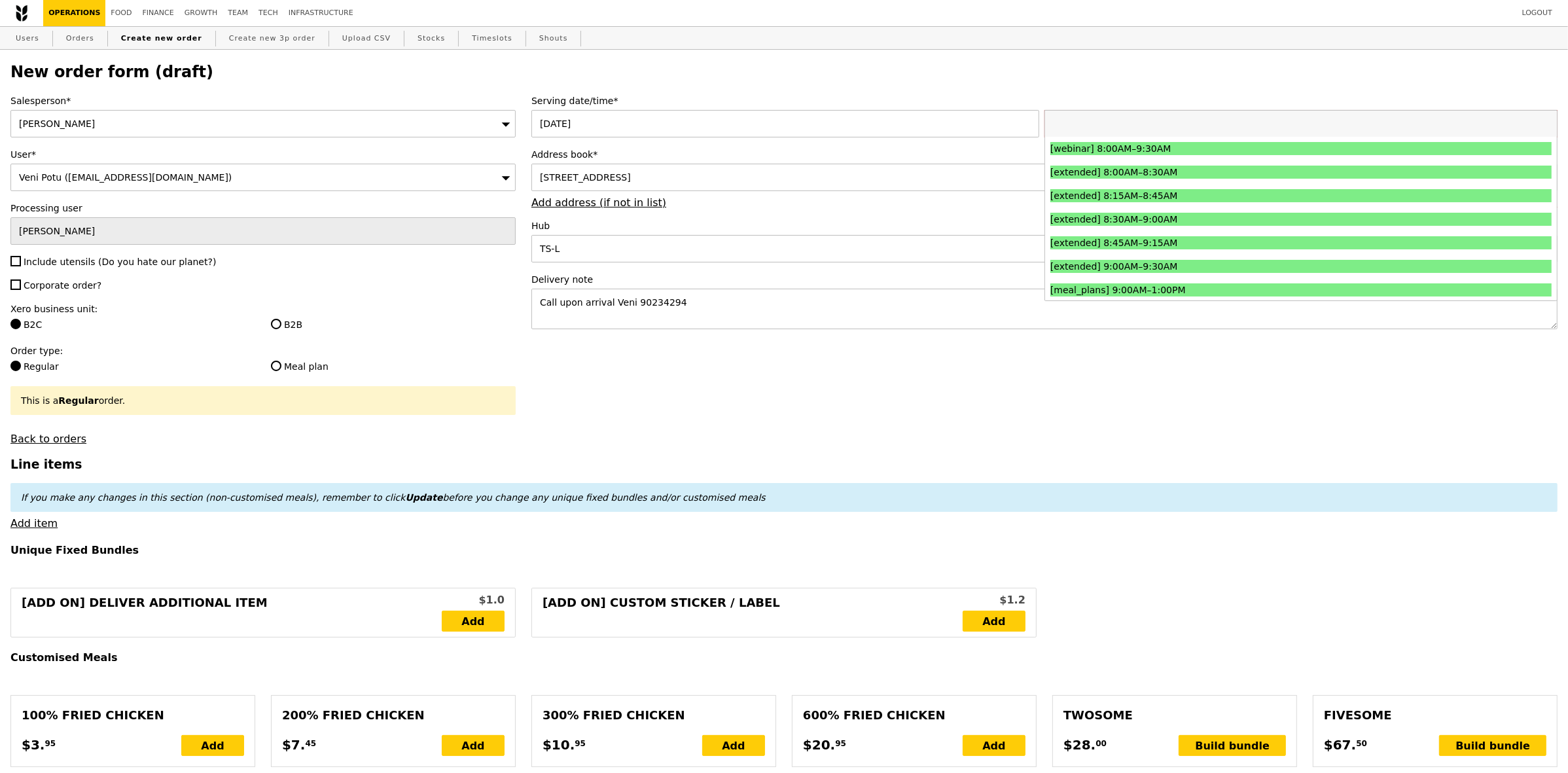
type input "Confirm"
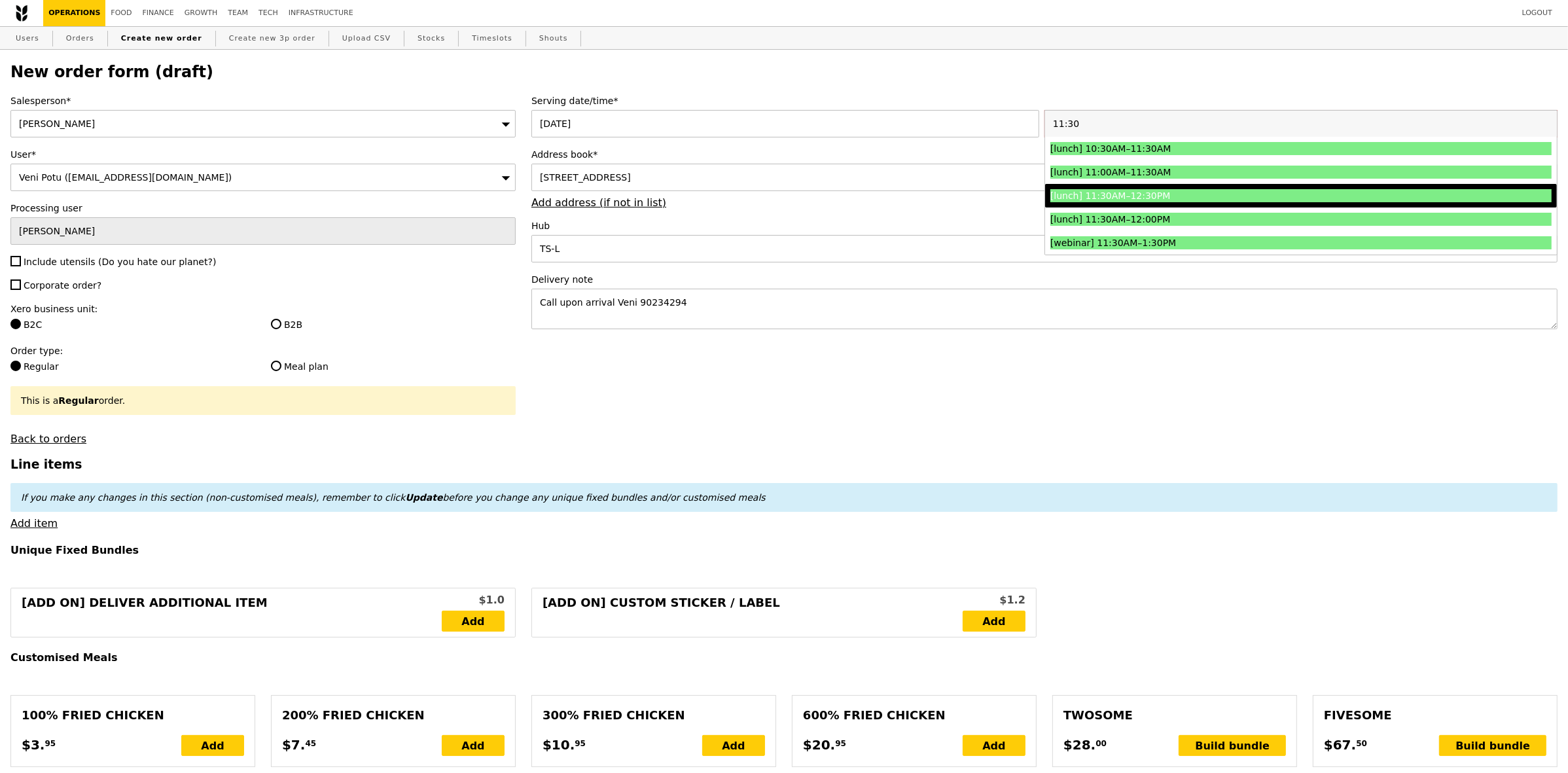
type input "11:30"
click at [1131, 196] on div "[lunch] 11:30AM–12:30PM" at bounding box center [1238, 196] width 376 height 13
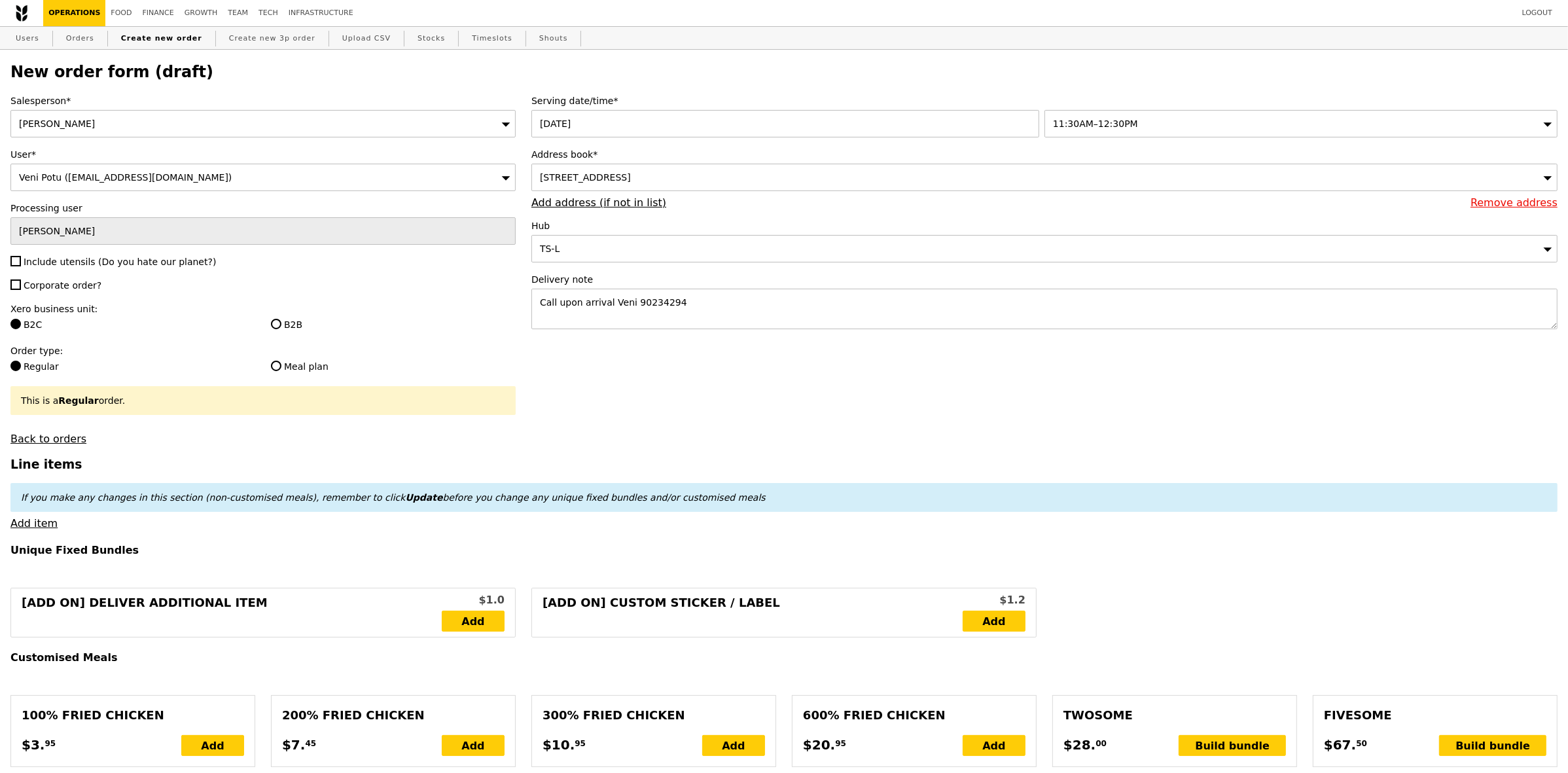
type input "Confirm"
click at [87, 262] on span "Include utensils (Do you hate our planet?)" at bounding box center [119, 262] width 193 height 10
click at [21, 262] on input "Include utensils (Do you hate our planet?)" at bounding box center [15, 261] width 10 height 10
checkbox input "true"
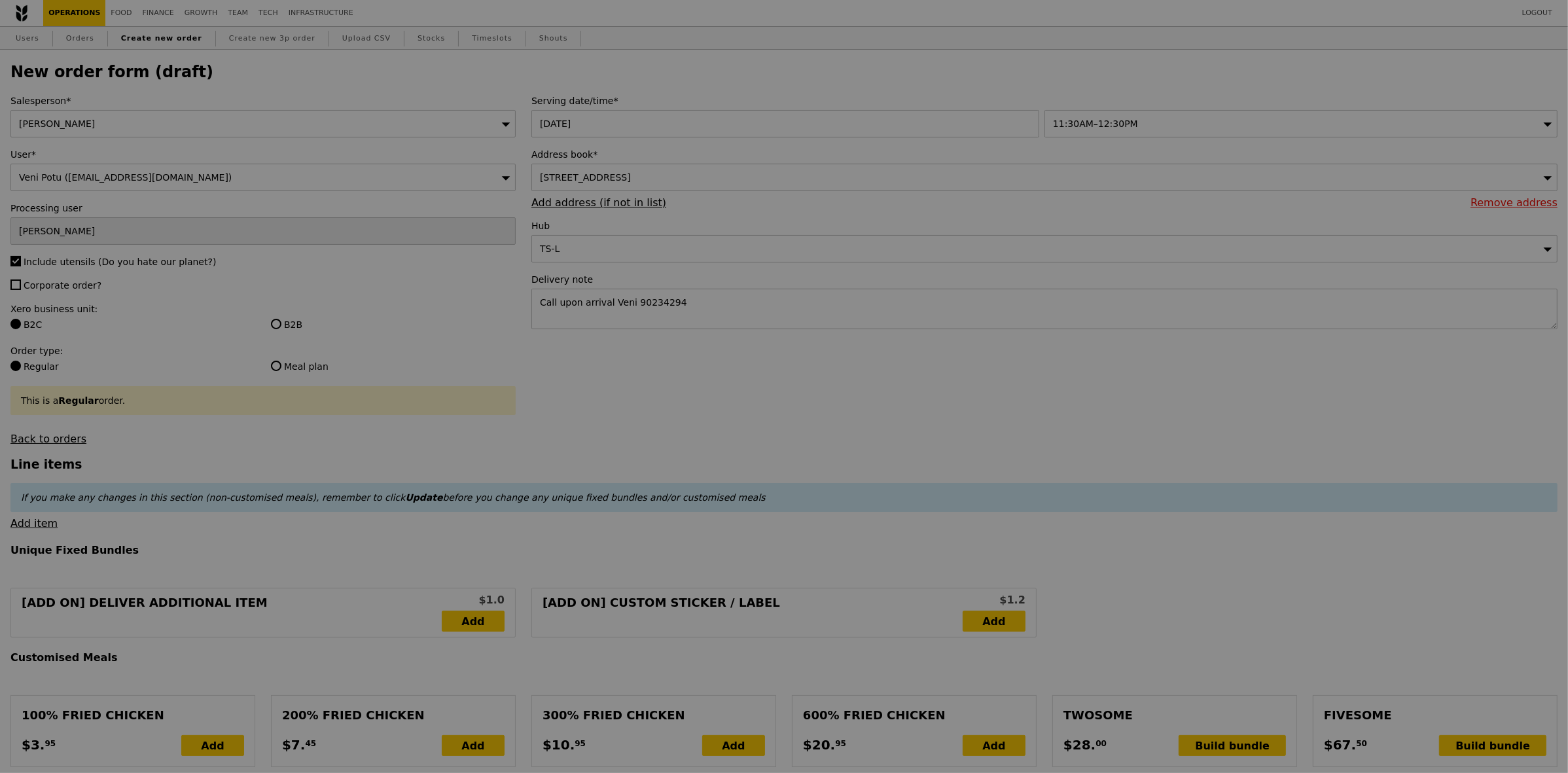
click at [52, 285] on div at bounding box center [784, 386] width 1568 height 773
type input "Confirm"
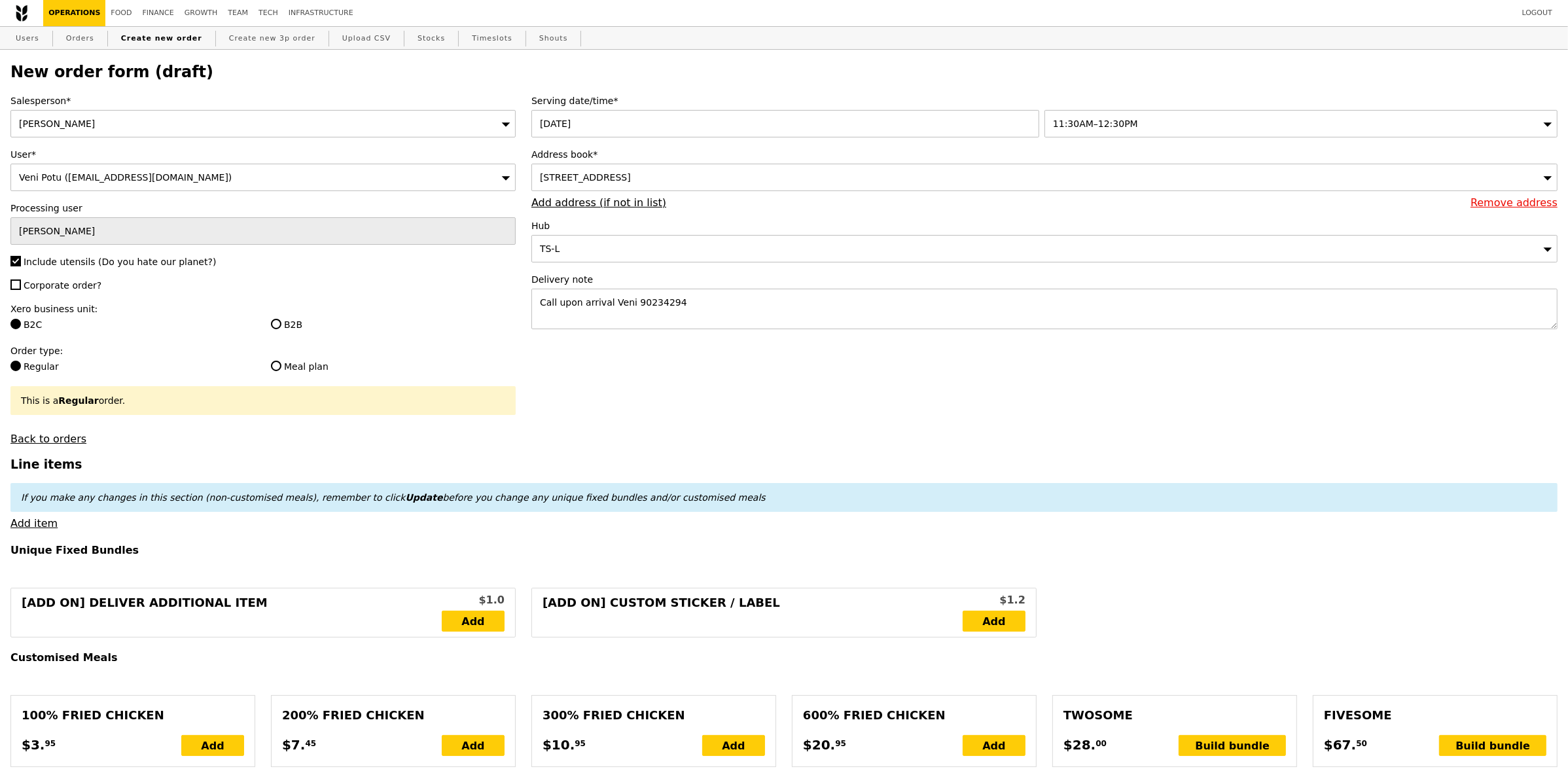
click at [51, 286] on span "Corporate order?" at bounding box center [62, 285] width 78 height 10
click at [21, 286] on input "Corporate order?" at bounding box center [15, 285] width 10 height 10
checkbox input "true"
click at [267, 326] on div "B2B" at bounding box center [393, 325] width 261 height 15
click at [279, 325] on input "B2B" at bounding box center [276, 324] width 10 height 10
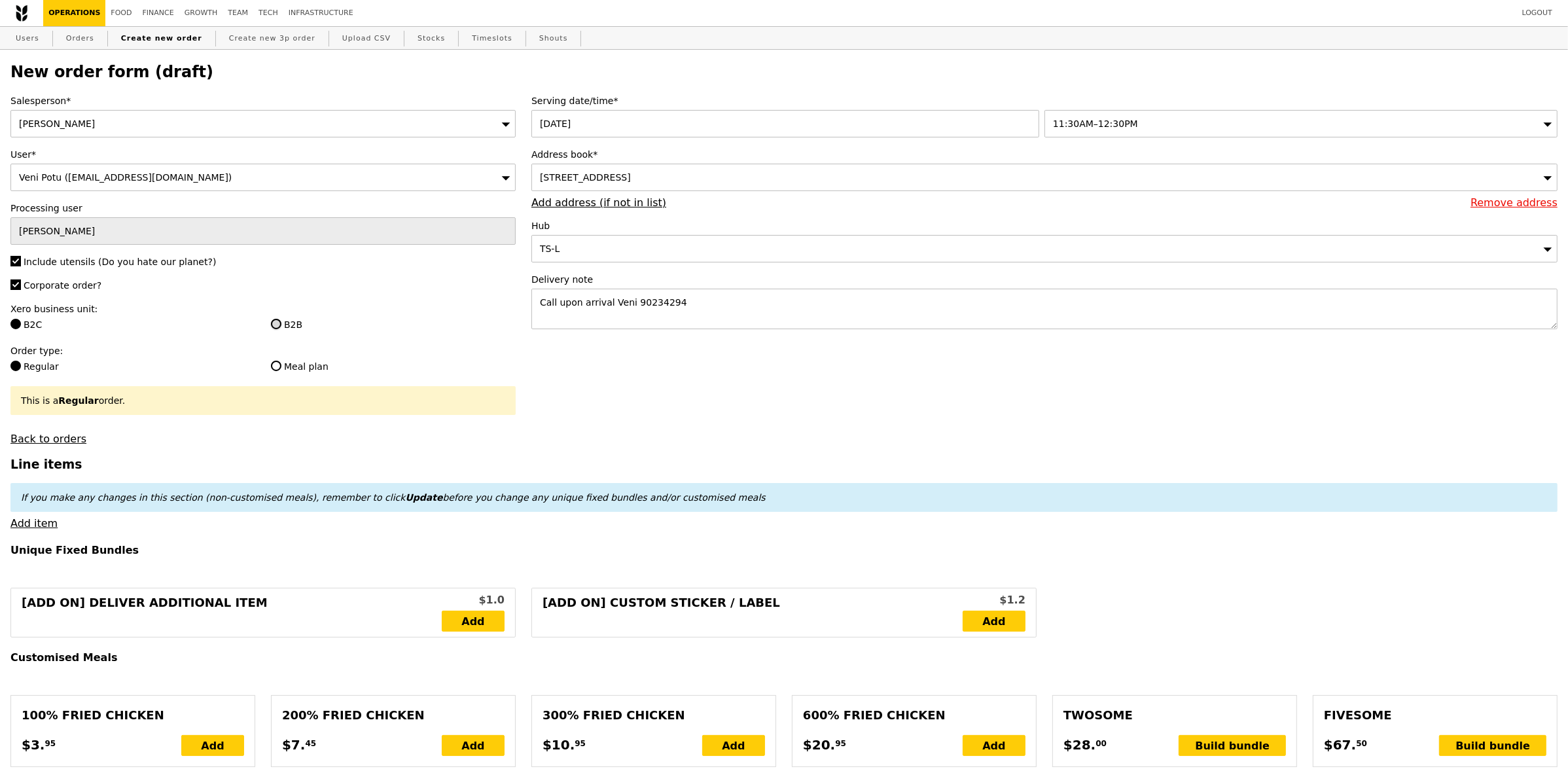
radio input "true"
type input "Loading..."
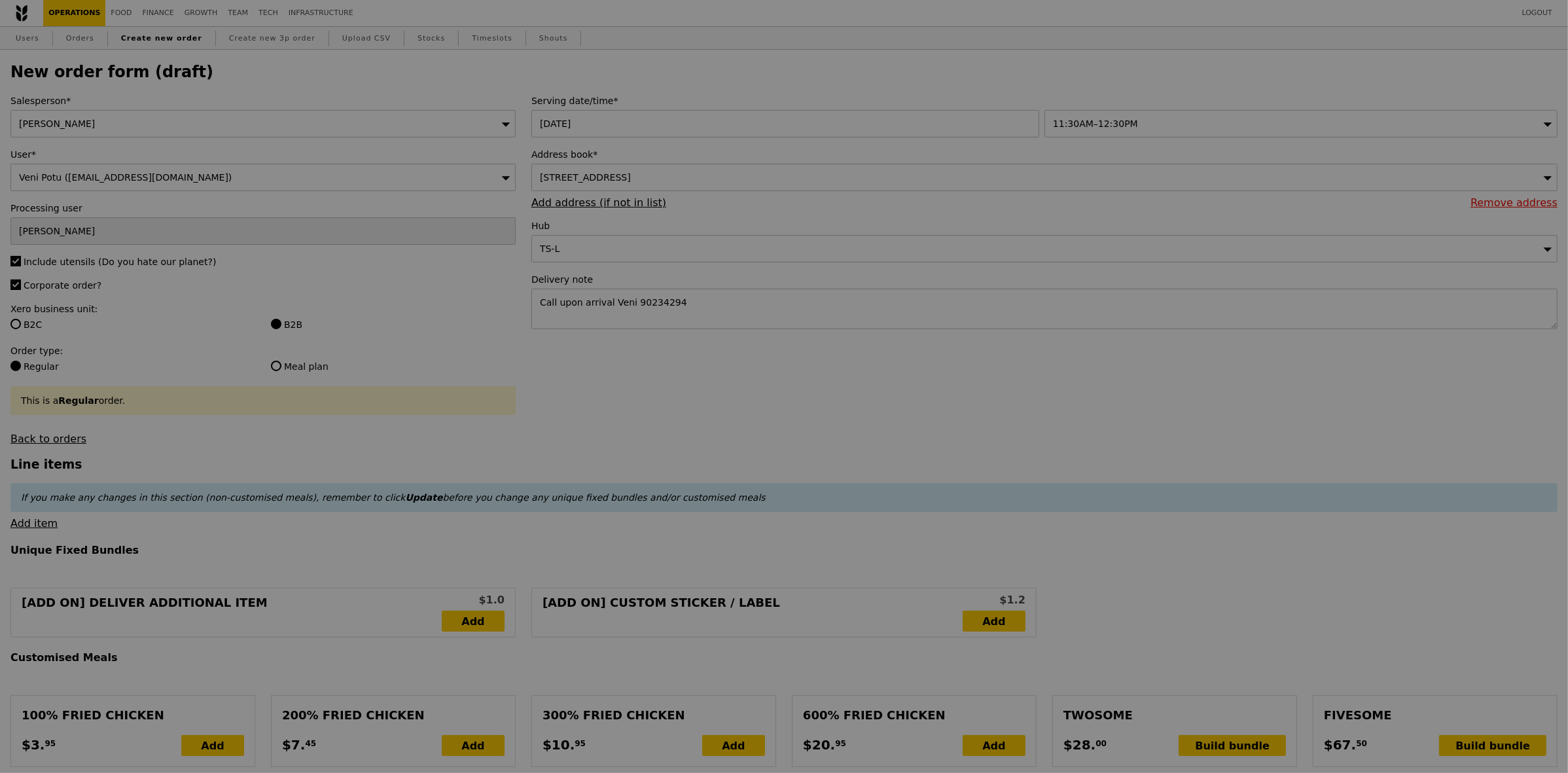
click at [772, 386] on div at bounding box center [784, 386] width 1568 height 773
type input "13.76"
type input "15.00"
type input "Confirm"
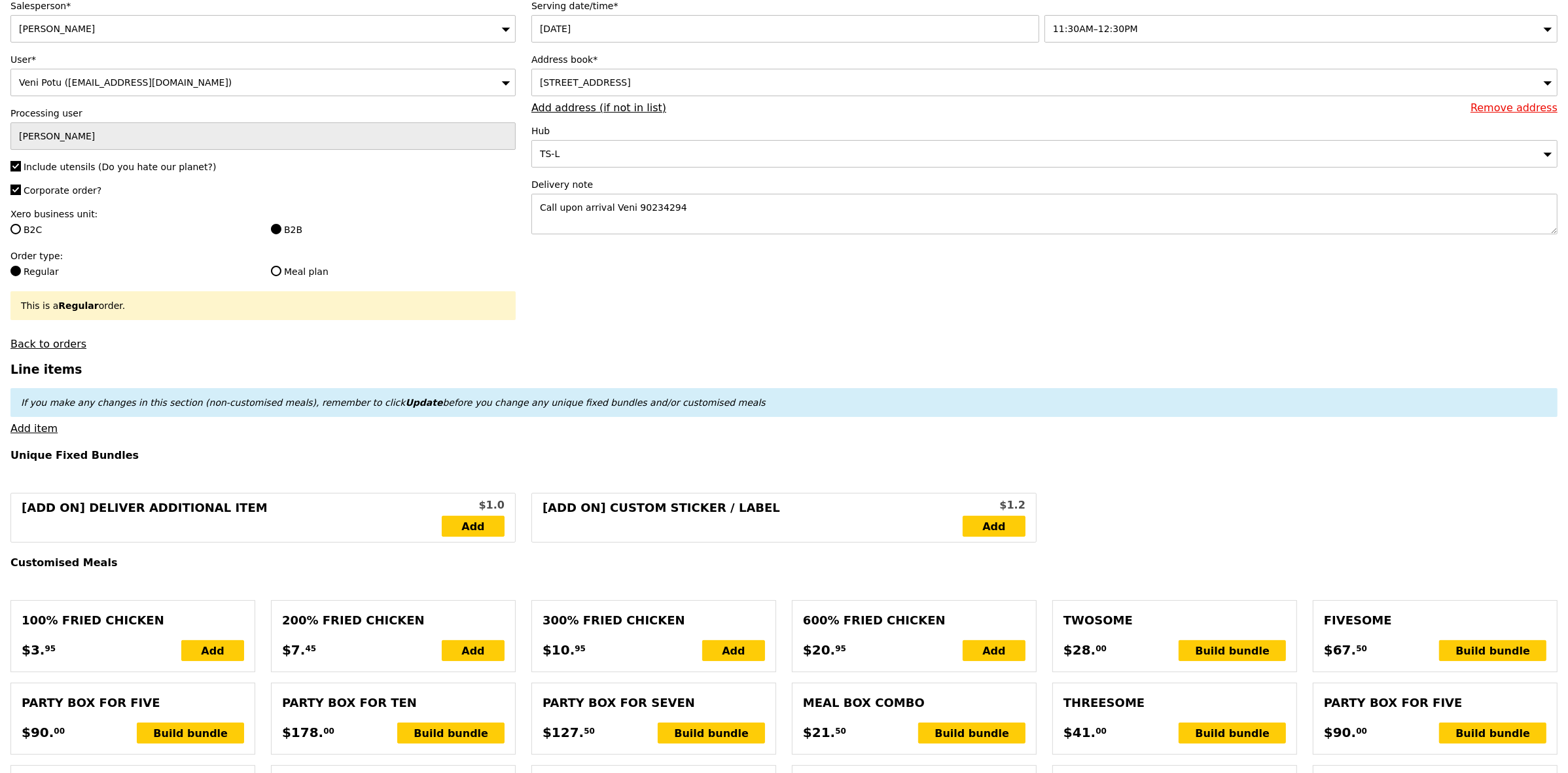
scroll to position [245, 0]
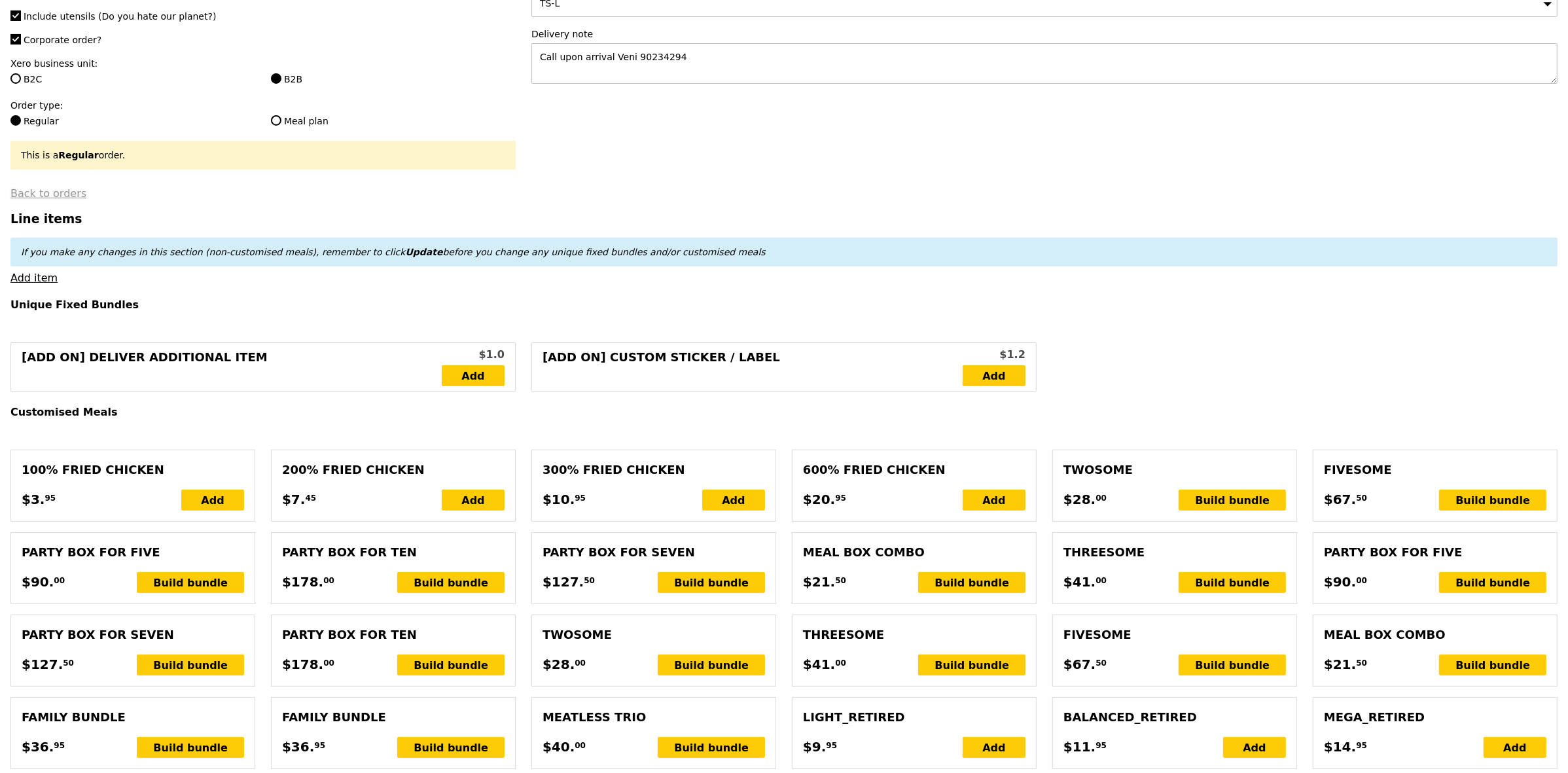
click at [56, 197] on link "Back to orders" at bounding box center [48, 193] width 76 height 12
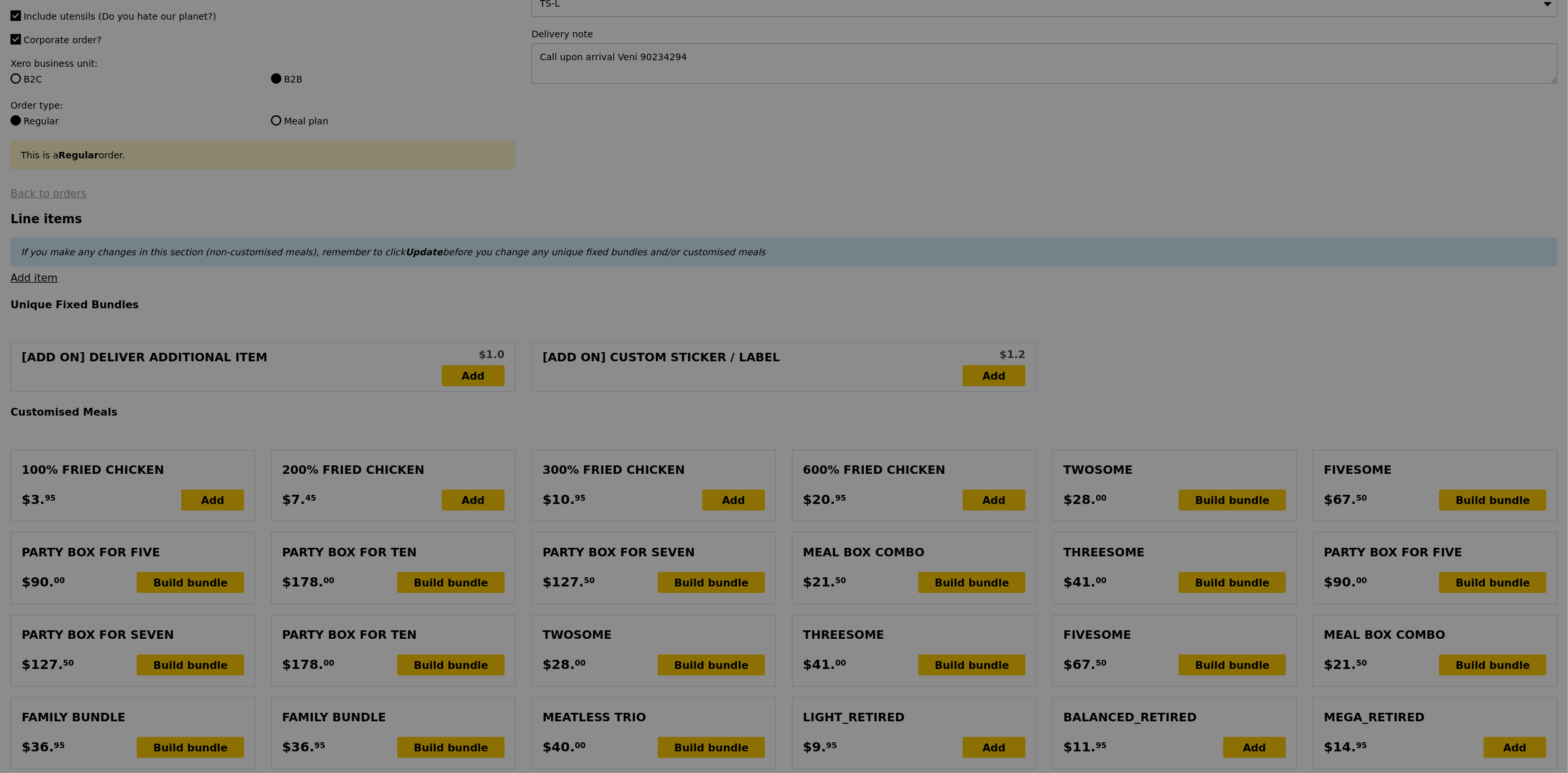
select select "100"
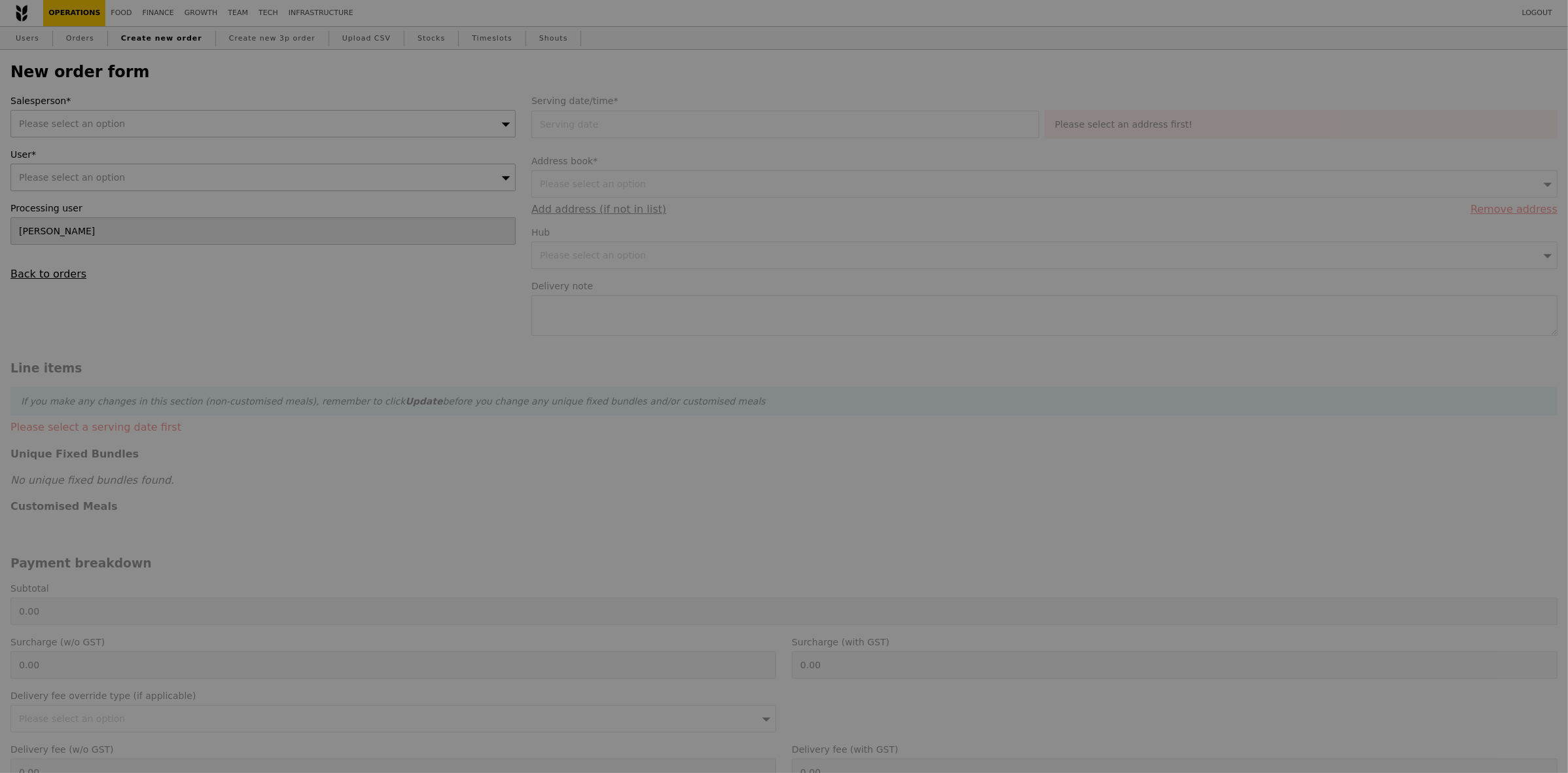
scroll to position [245, 0]
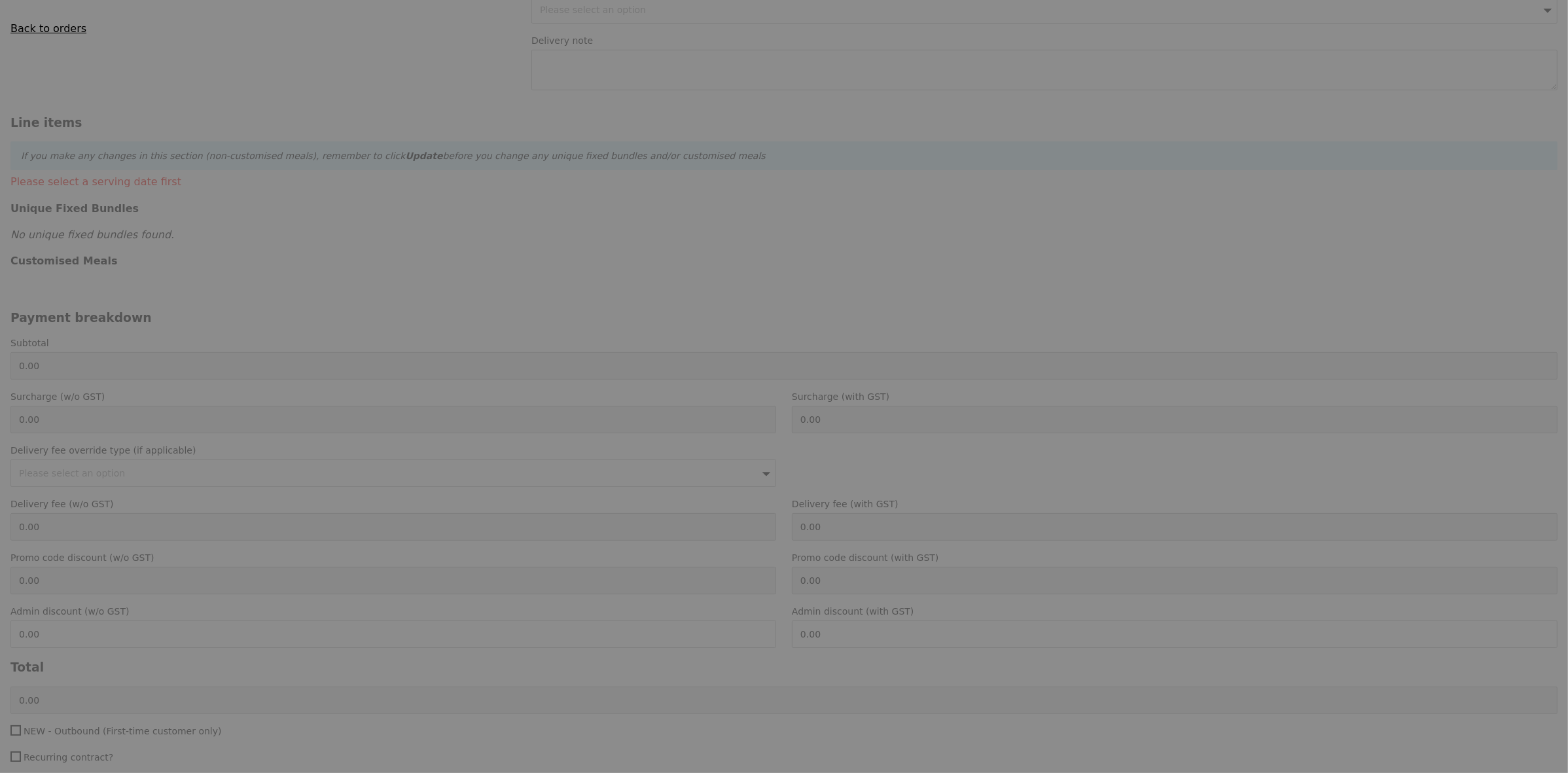
type input "Confirm"
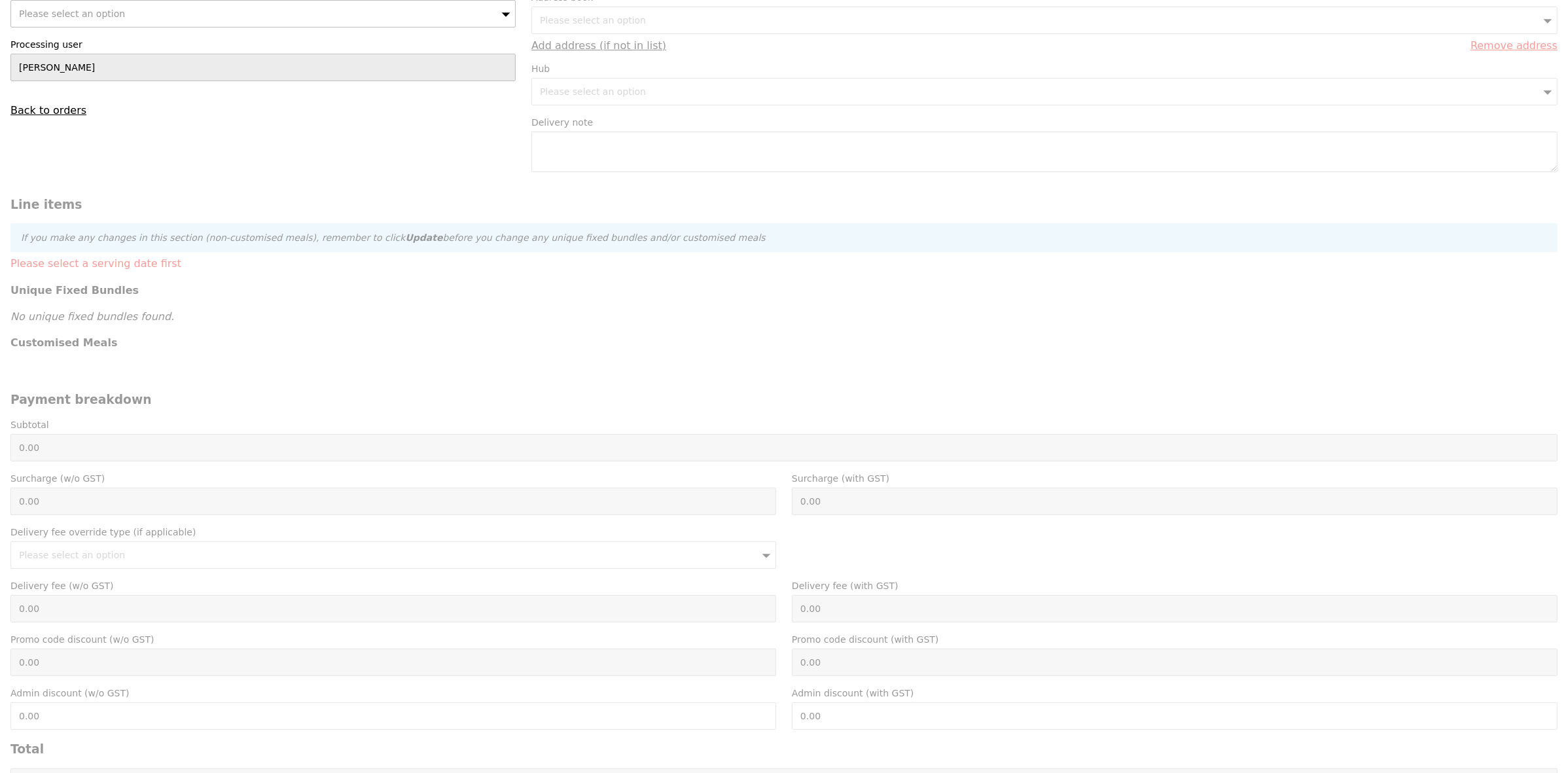
click at [488, 365] on form "Salesperson* Joyce User* Please select an option Processing user Joyce Back to …" at bounding box center [784, 413] width 1563 height 966
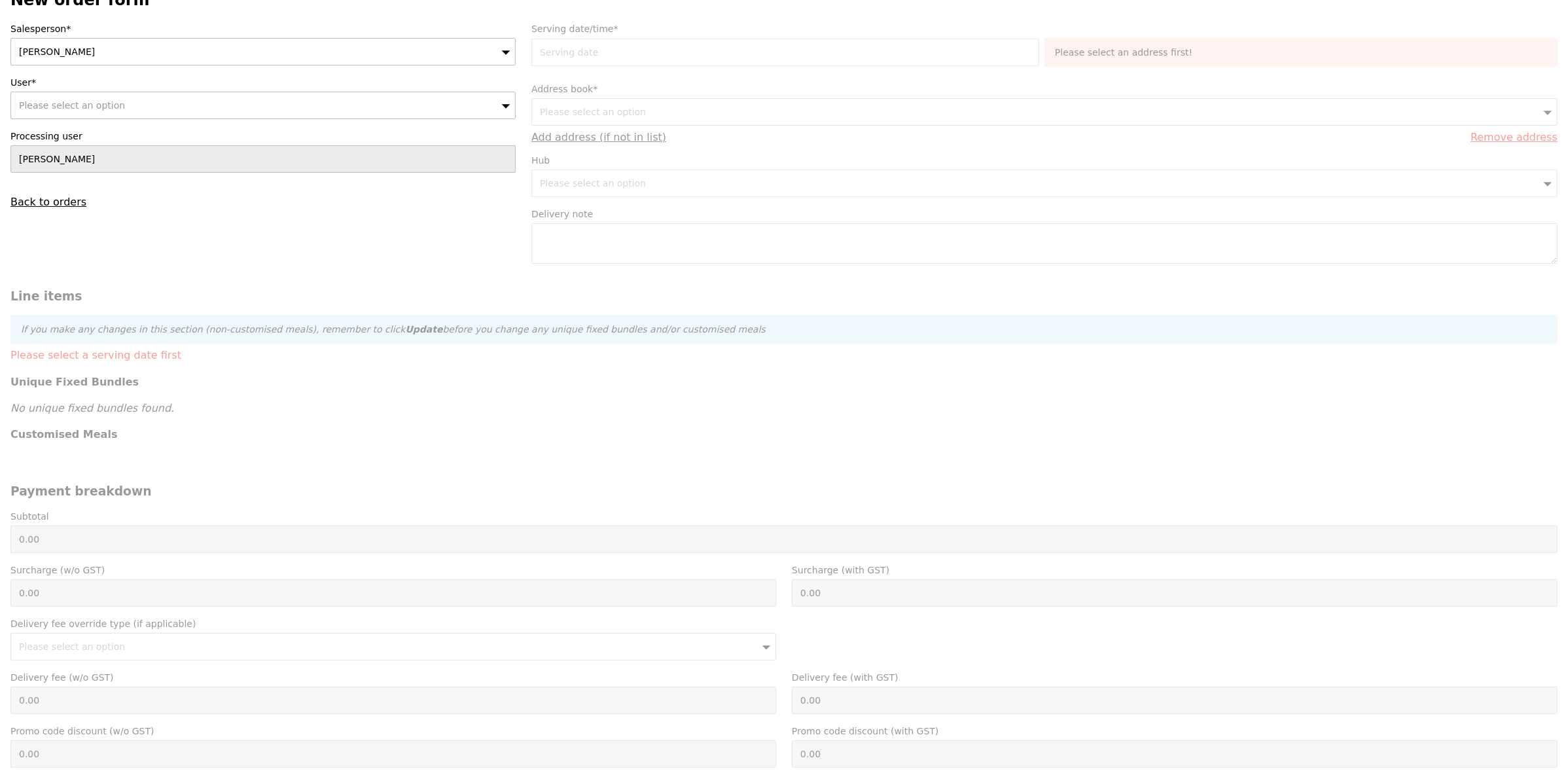
scroll to position [0, 0]
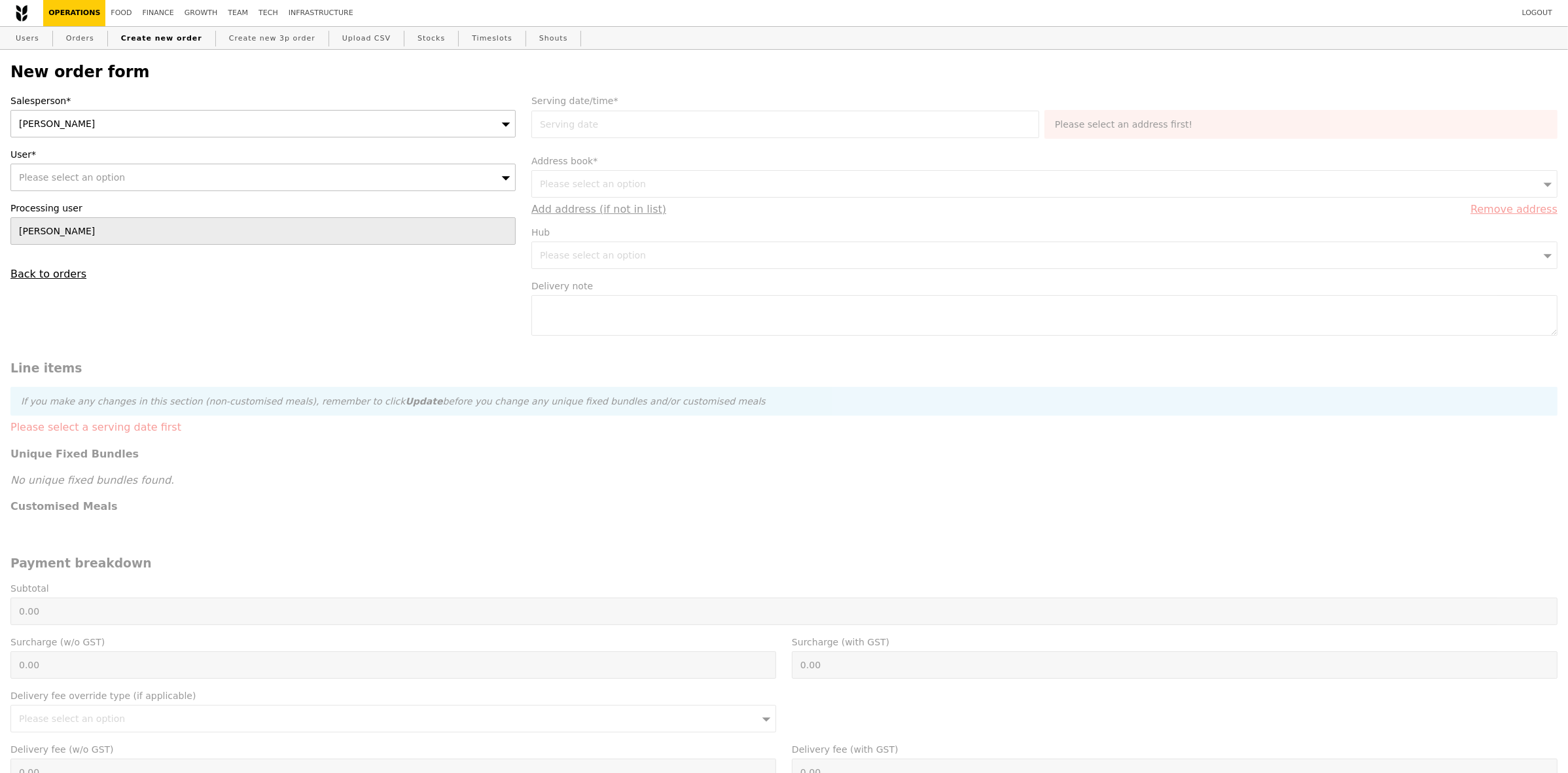
click at [231, 181] on div "Please select an option" at bounding box center [263, 177] width 505 height 28
type input "Call upon arrival Veni 90234294"
type input "Confirm"
click at [341, 178] on input "User*" at bounding box center [263, 177] width 504 height 26
paste input "veni.potu@ntu.edu.sg"
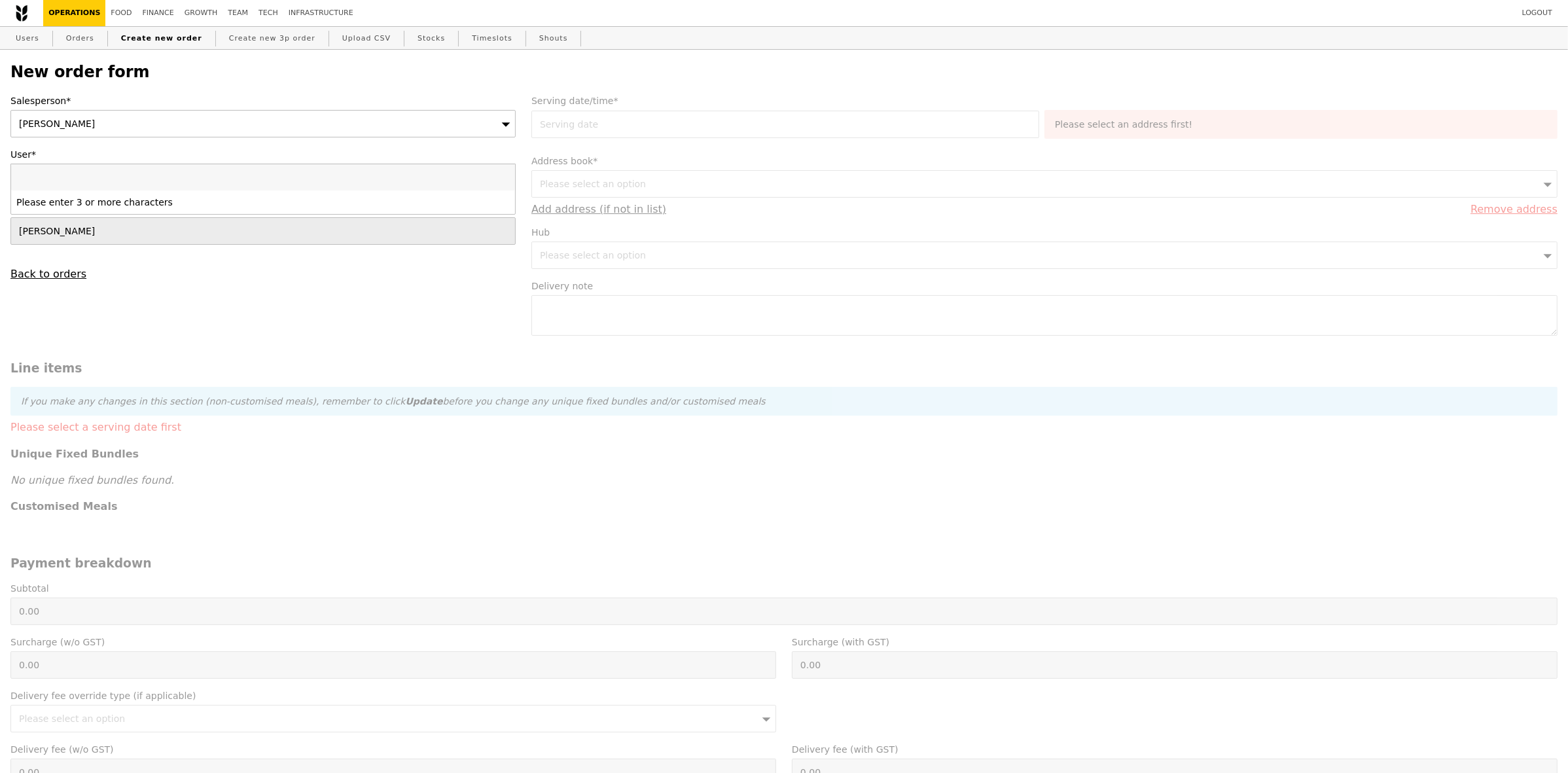
type input "veni.potu@ntu.edu.sg"
type input "Confirm"
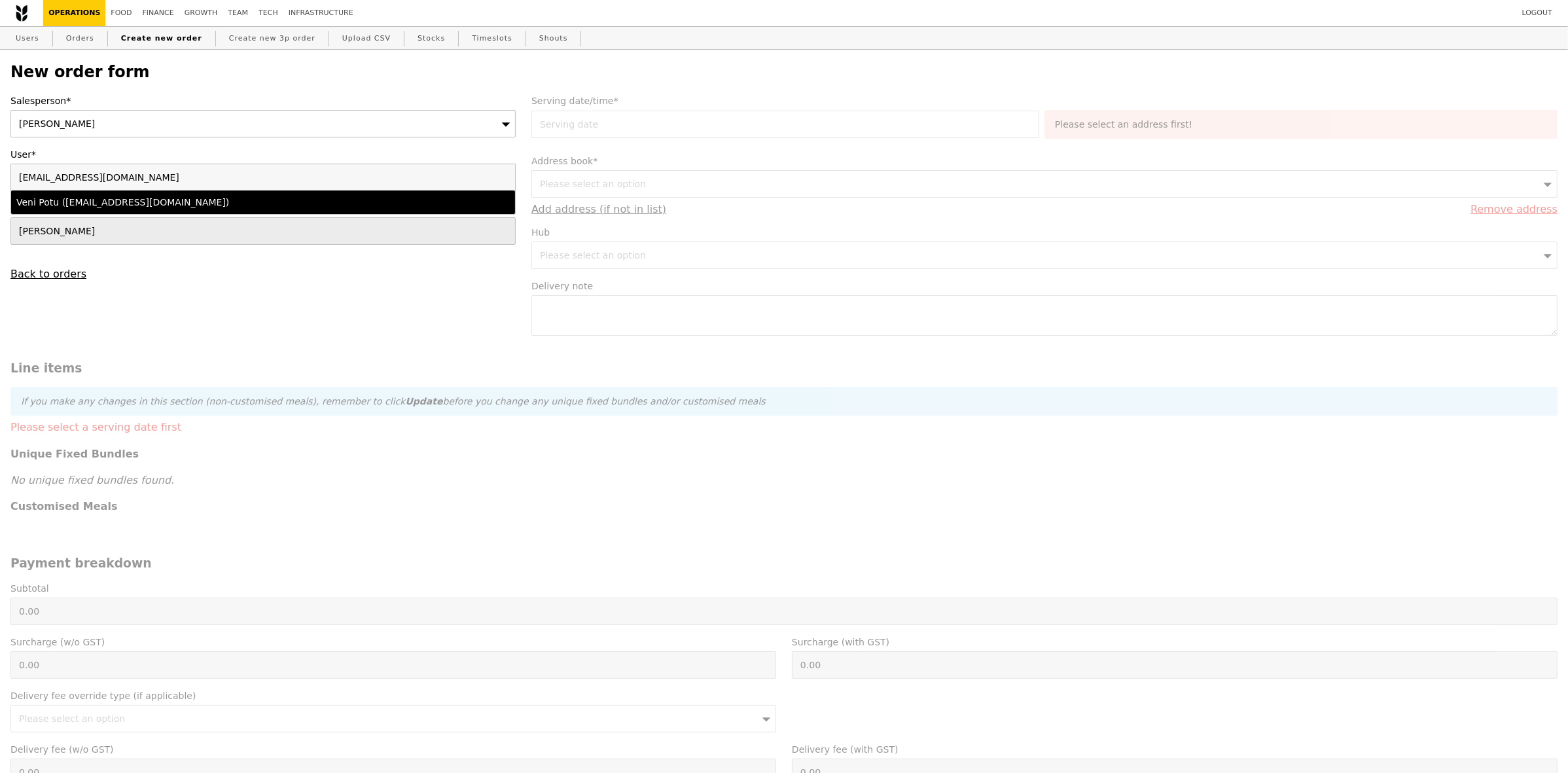
type input "veni.potu@ntu.edu.sg"
click at [241, 209] on div "Veni Potu (veni.potu@ntu.edu.sg)" at bounding box center [201, 202] width 370 height 13
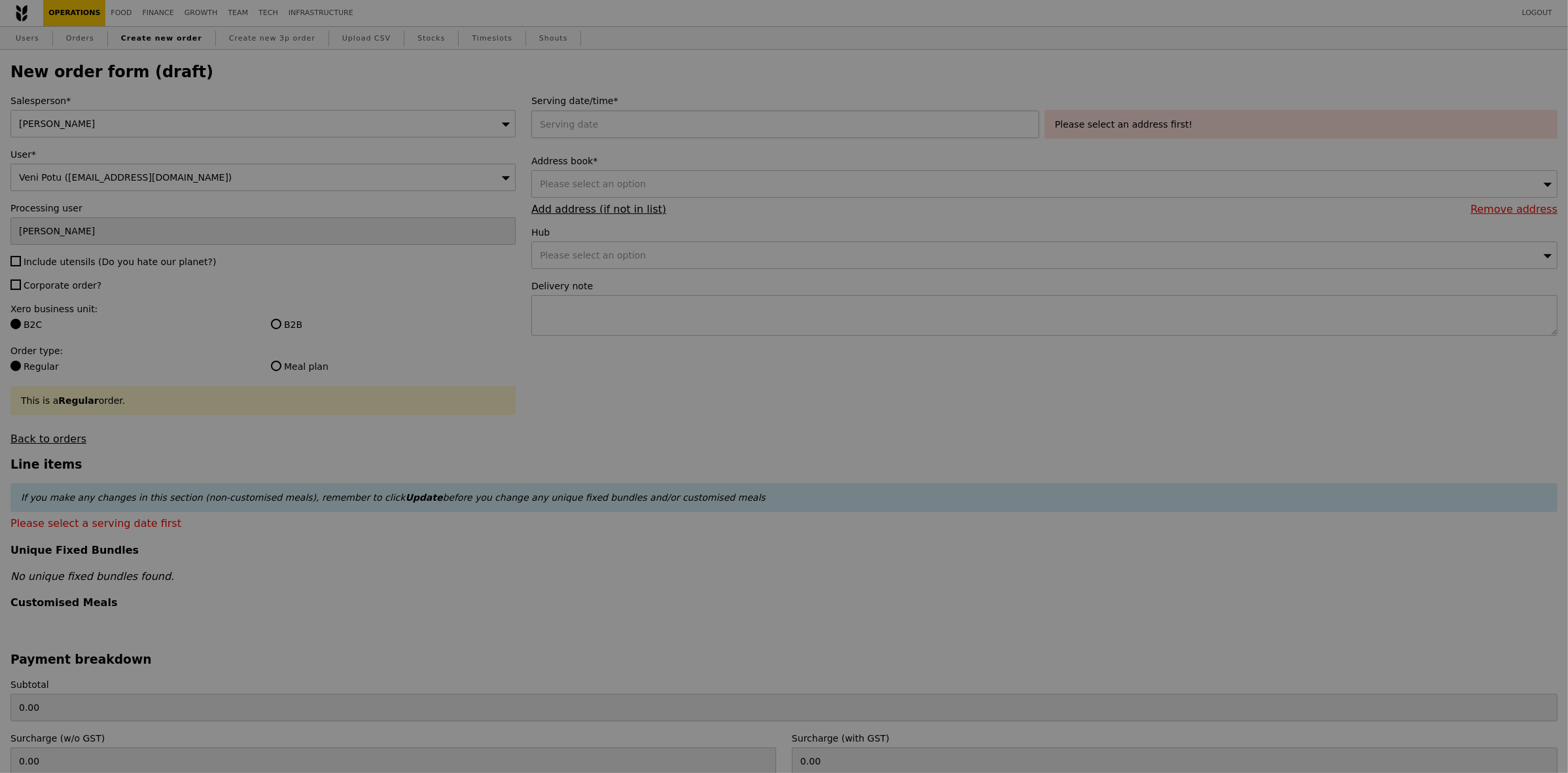
type input "Confirm"
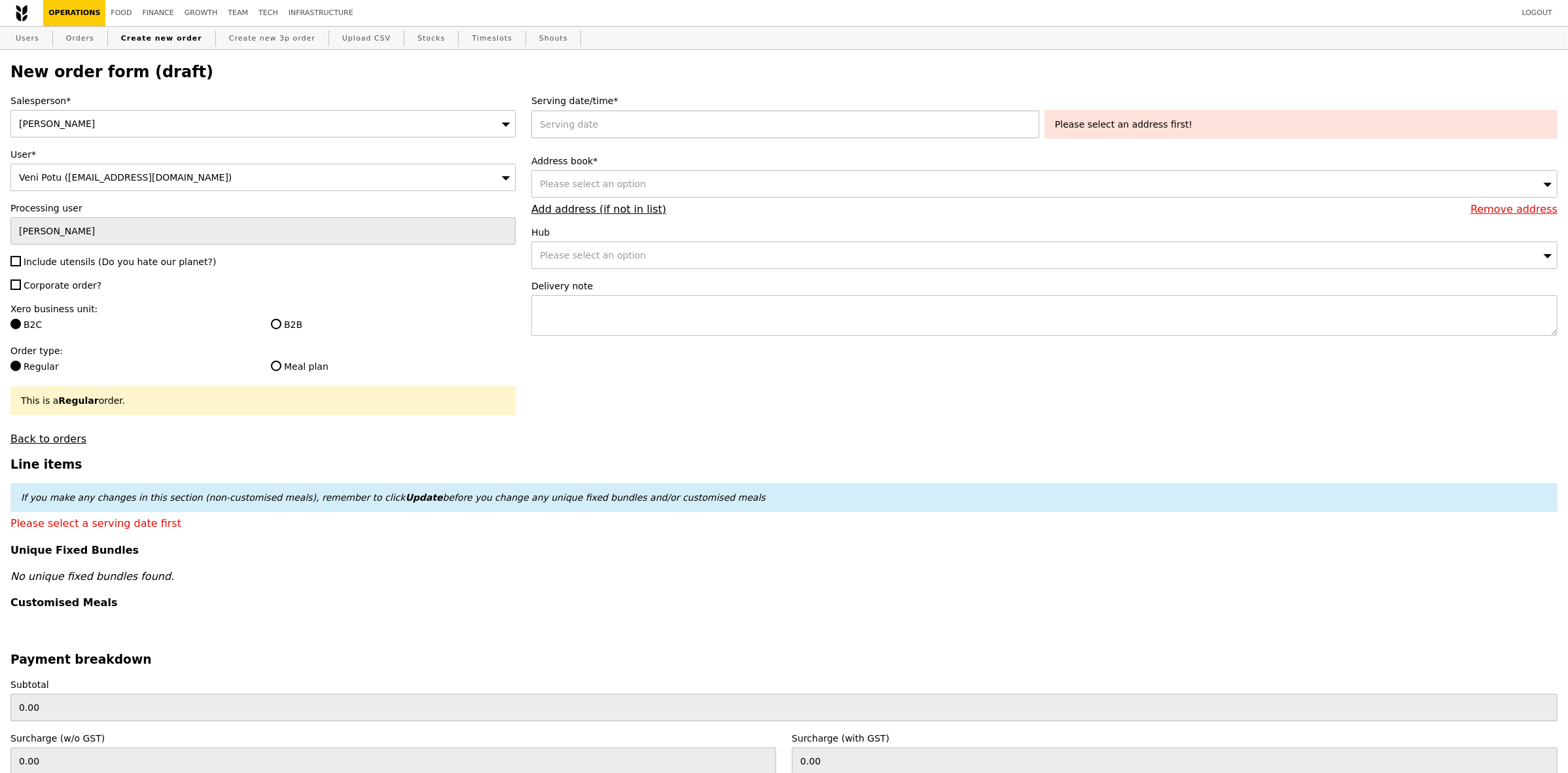
click at [688, 128] on div at bounding box center [788, 125] width 513 height 28
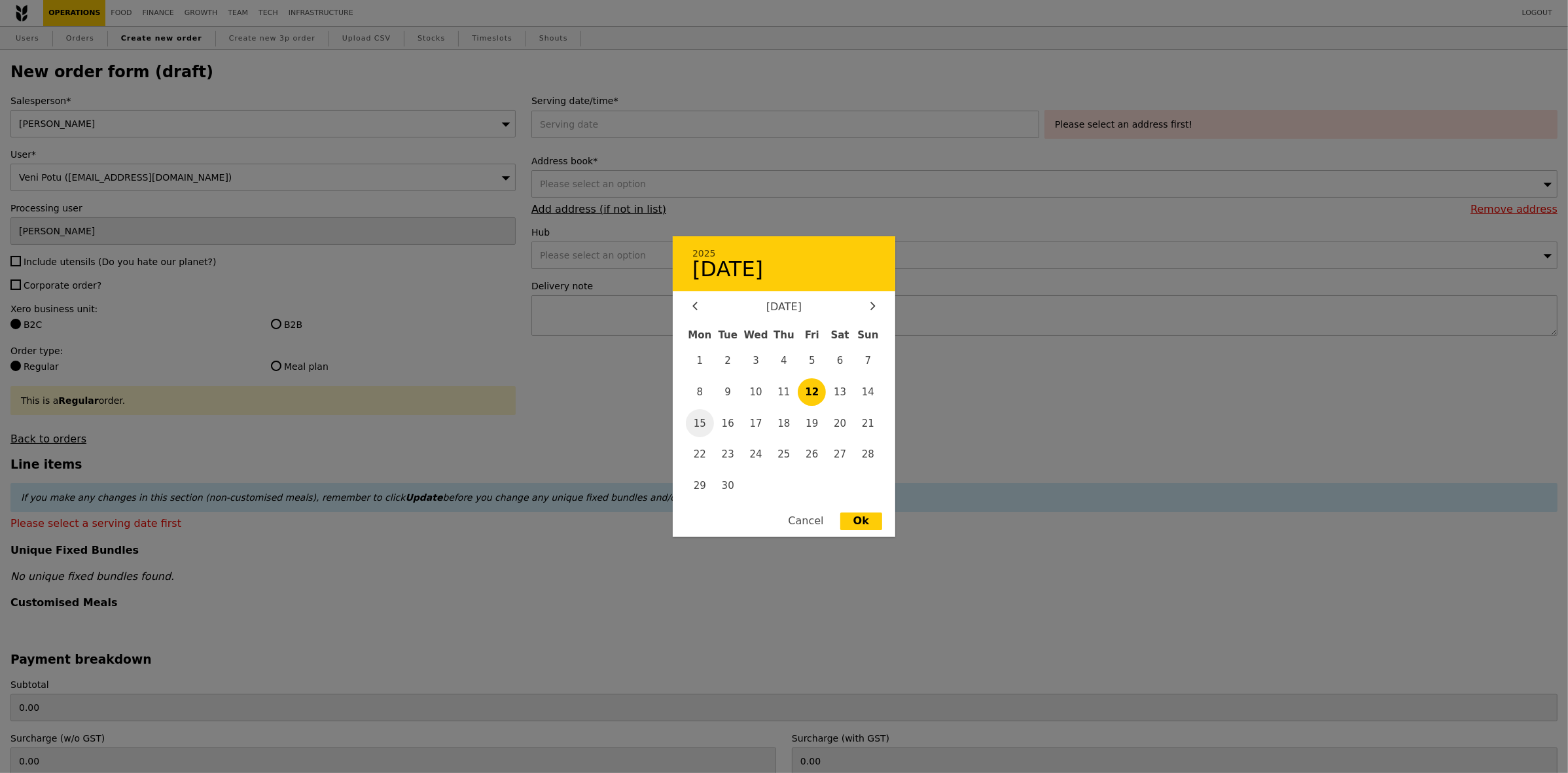
click at [691, 421] on span "15" at bounding box center [699, 423] width 28 height 28
type input "15 Sep 2025"
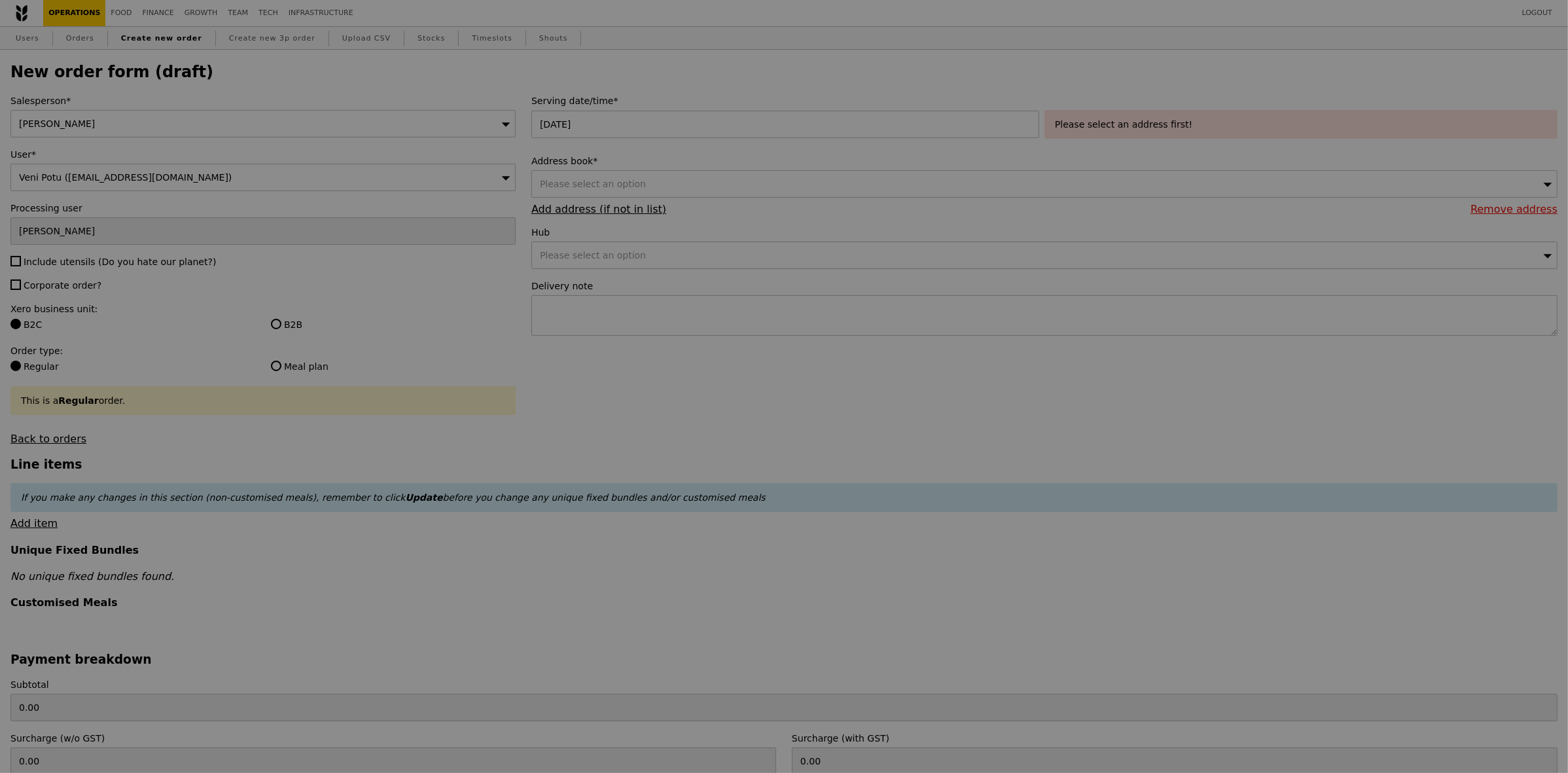
type input "Confirm"
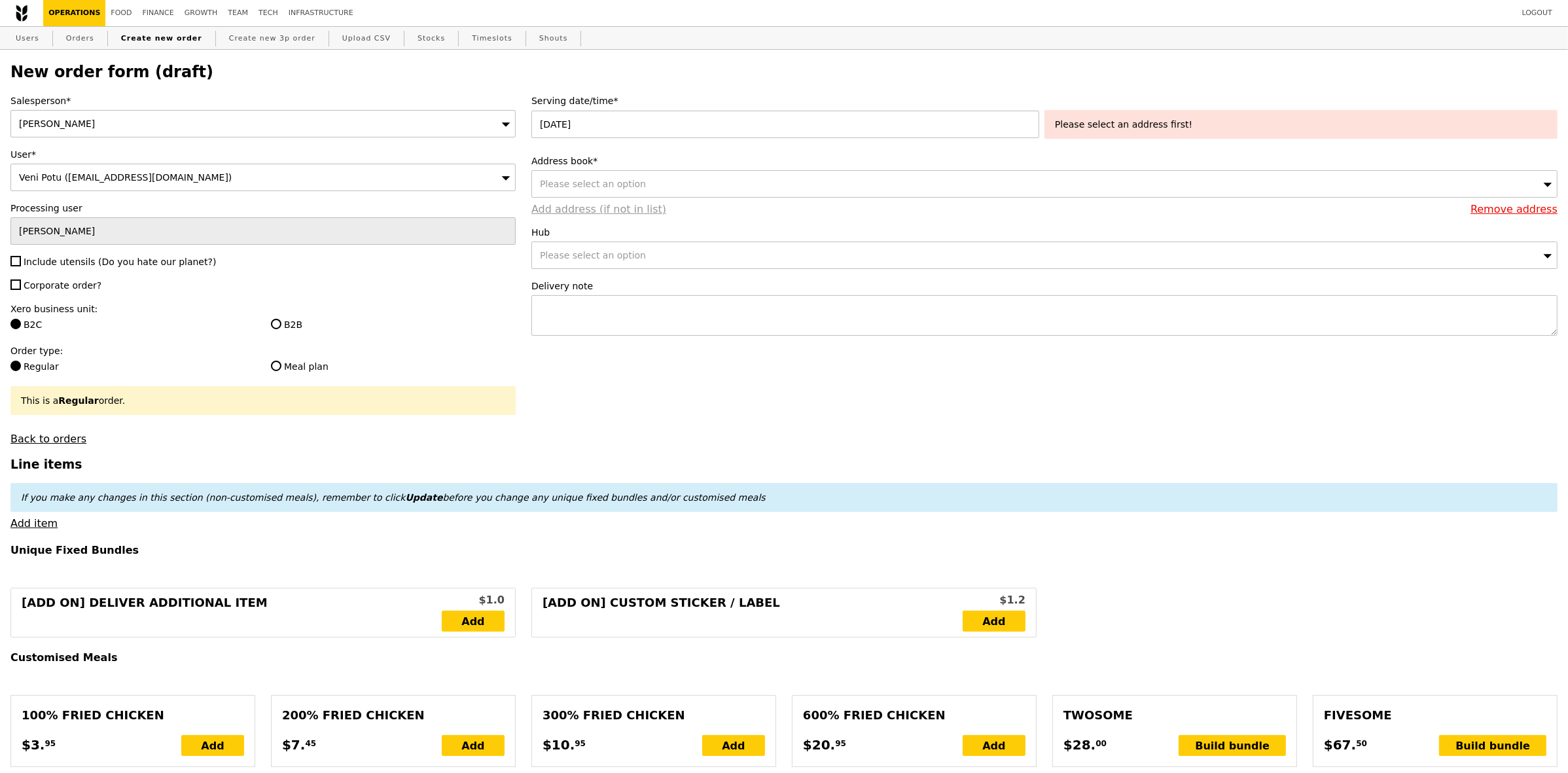
click at [591, 213] on link "Add address (if not in list)" at bounding box center [599, 209] width 135 height 12
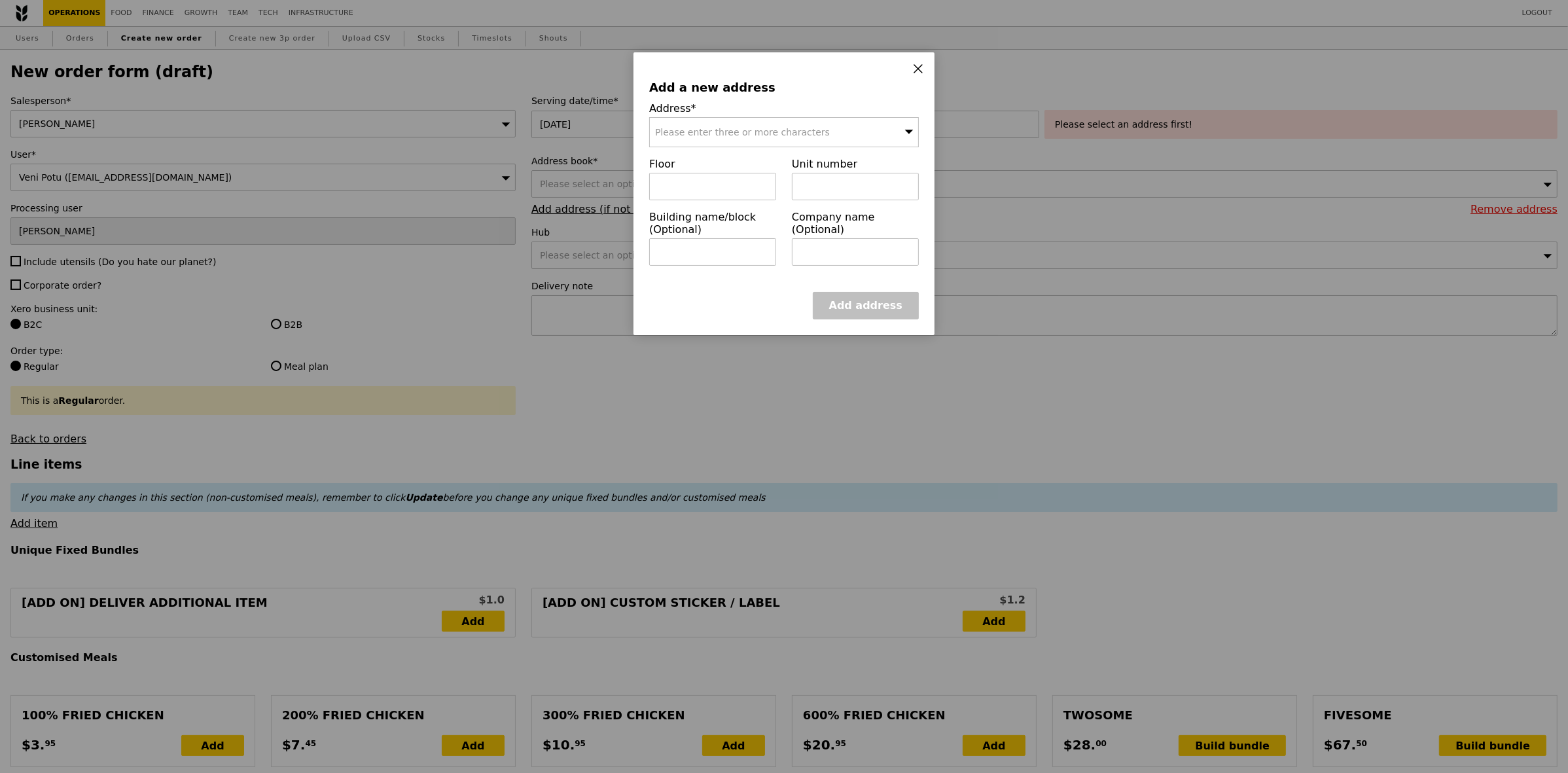
click at [740, 142] on div "Please enter three or more characters" at bounding box center [784, 132] width 270 height 30
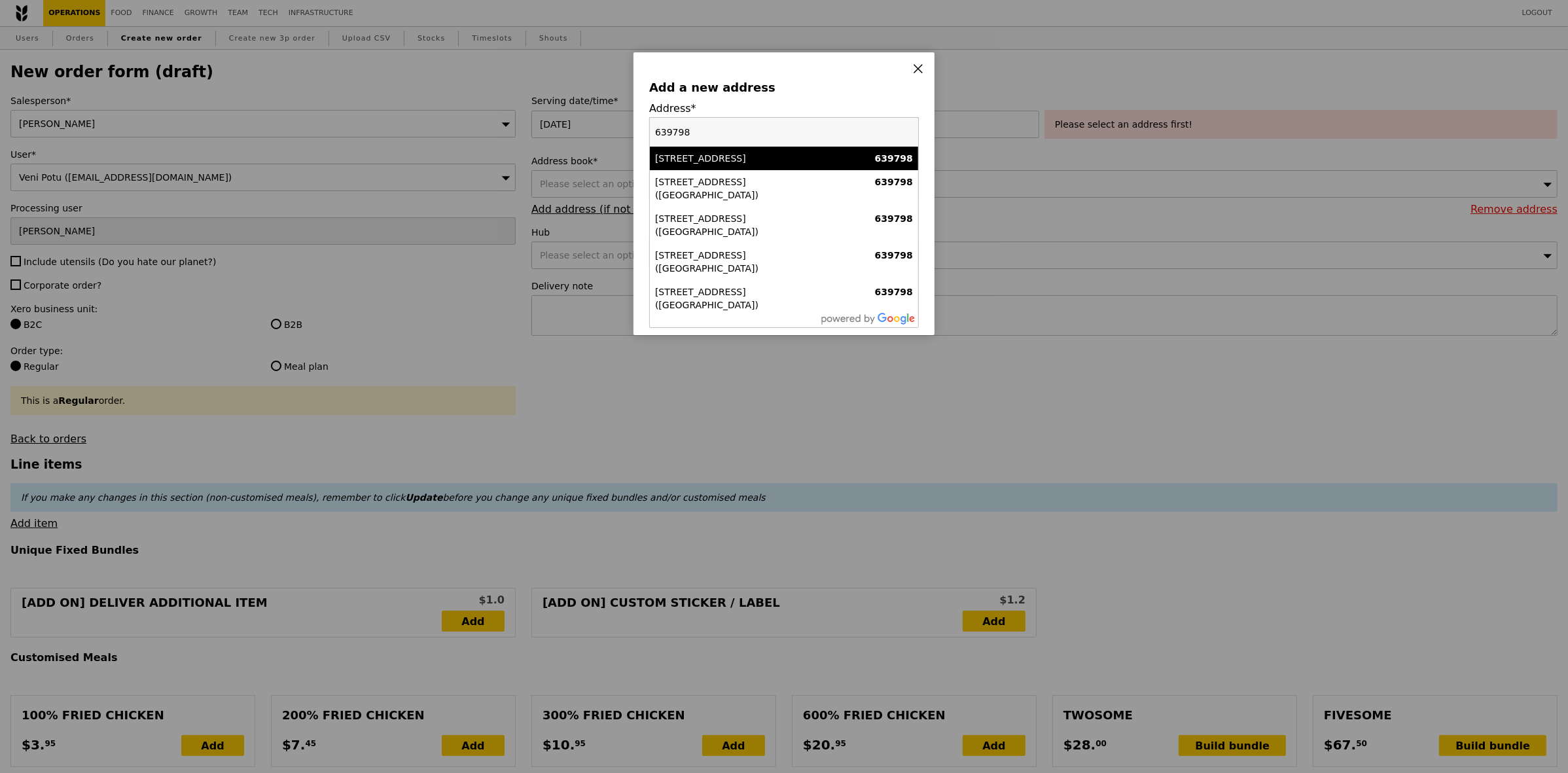
type input "639798"
click at [798, 163] on div "50 Nanyang Avenue" at bounding box center [751, 158] width 193 height 13
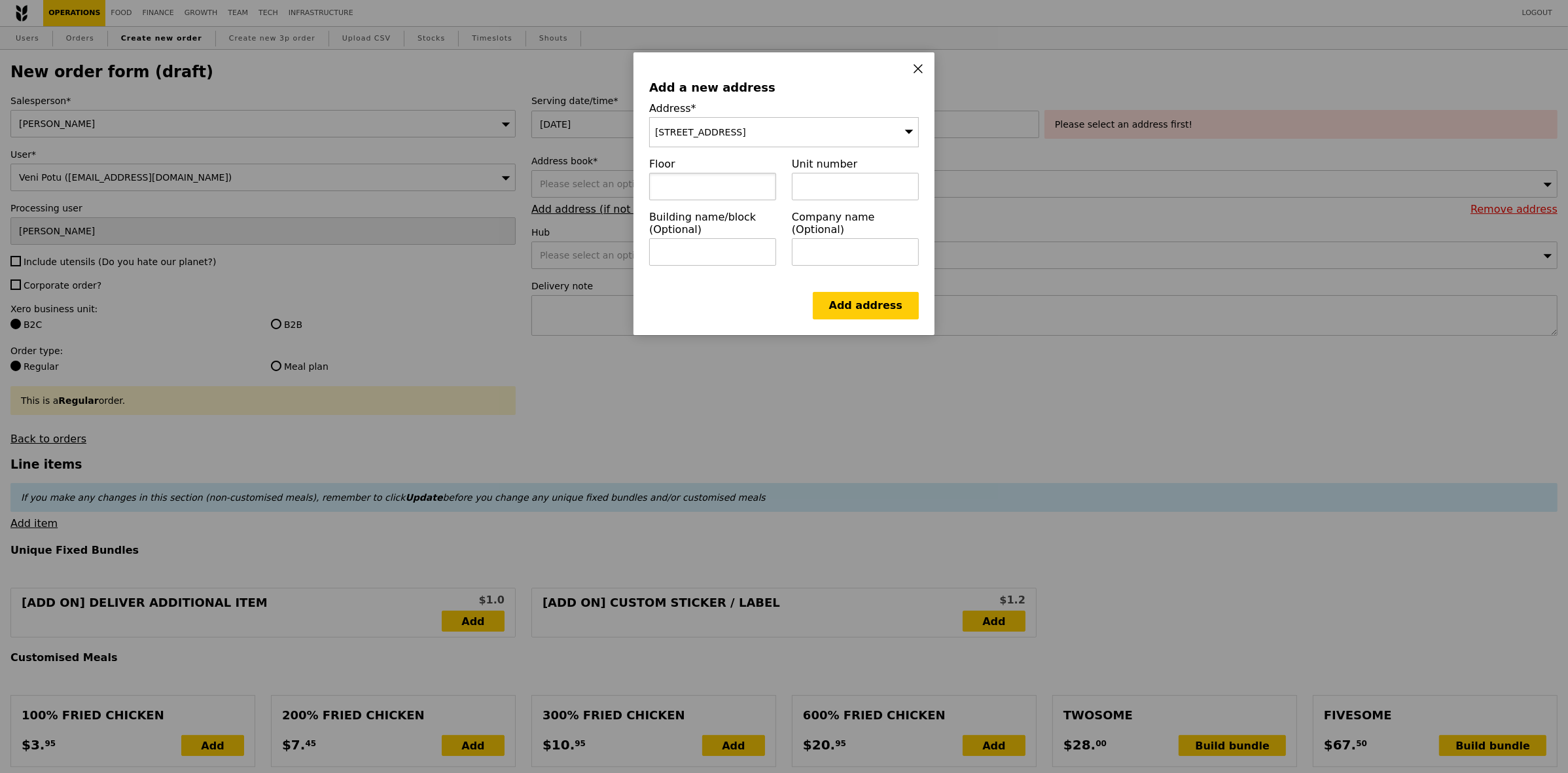
click at [694, 200] on input "text" at bounding box center [712, 187] width 127 height 28
paste input "02"
type input "02"
click at [858, 195] on input "text" at bounding box center [855, 187] width 127 height 28
paste input "02"
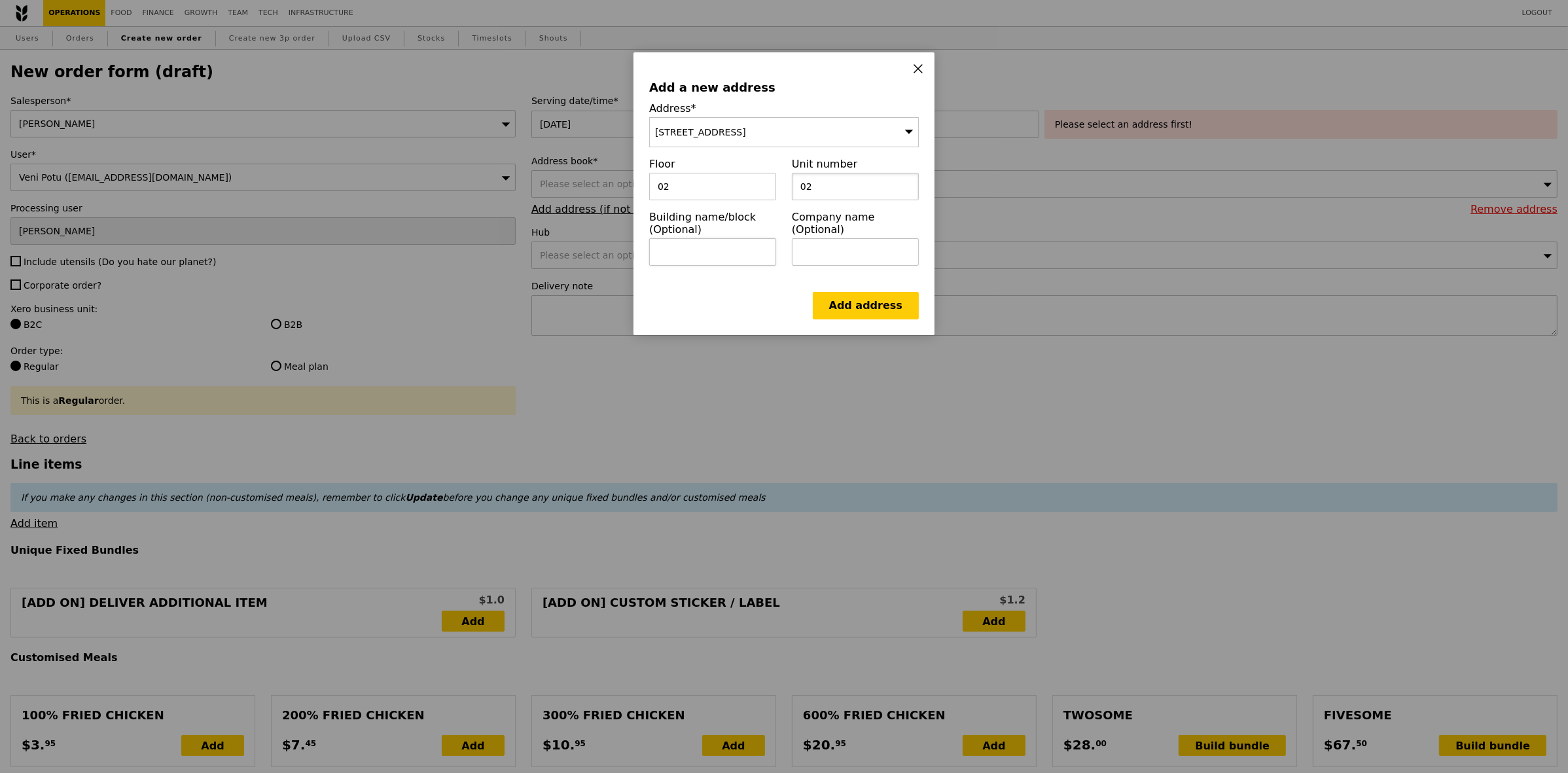
type input "02"
click at [750, 259] on input "text" at bounding box center [712, 252] width 127 height 28
click at [659, 255] on input "text" at bounding box center [712, 252] width 127 height 28
paste input "Office of International Engagement"
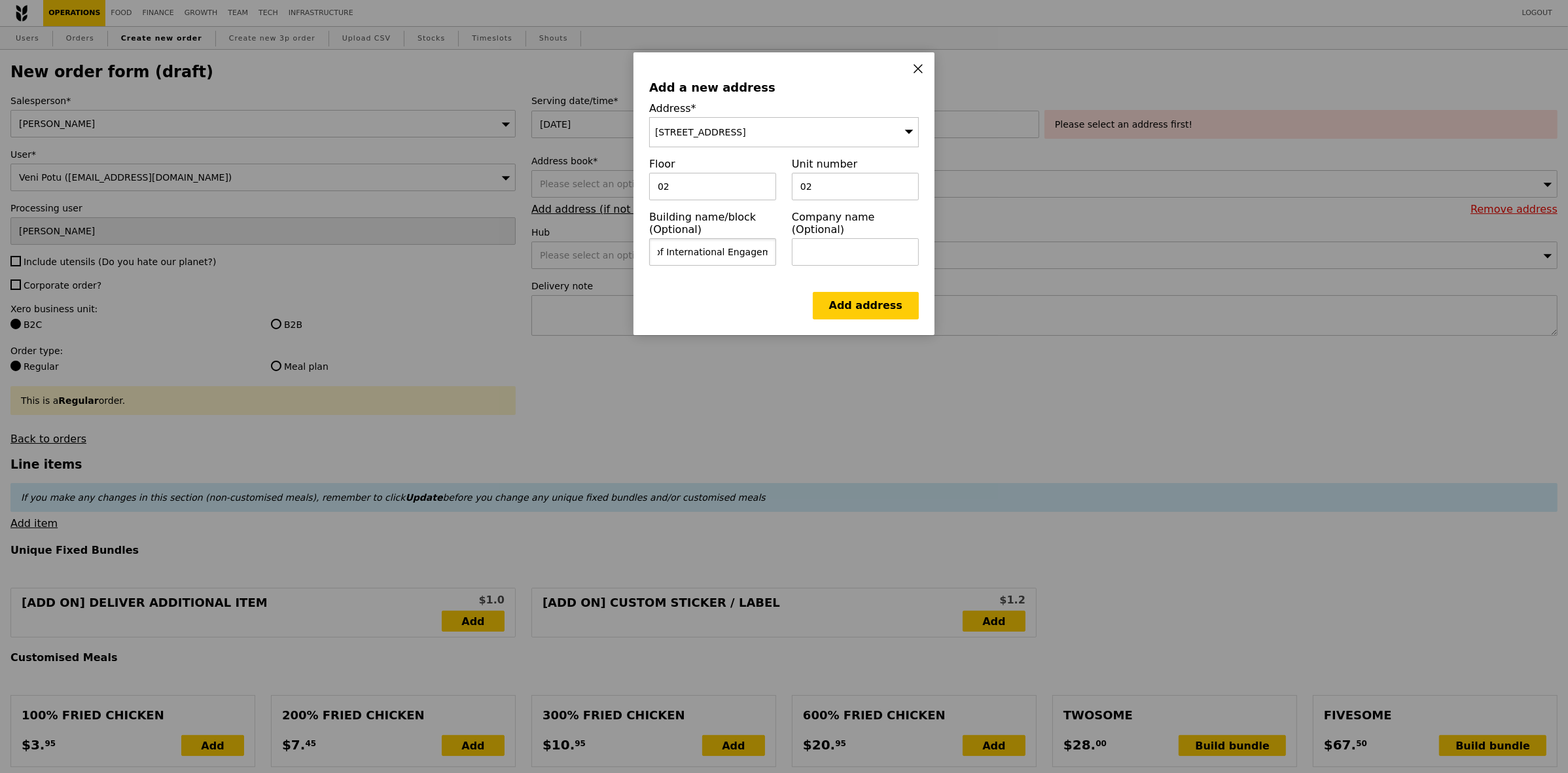
type input "Office of International Engagement"
drag, startPoint x: 688, startPoint y: 302, endPoint x: 822, endPoint y: 259, distance: 140.7
click at [688, 302] on div "Add address" at bounding box center [784, 306] width 270 height 28
click at [846, 245] on input "text" at bounding box center [855, 252] width 127 height 28
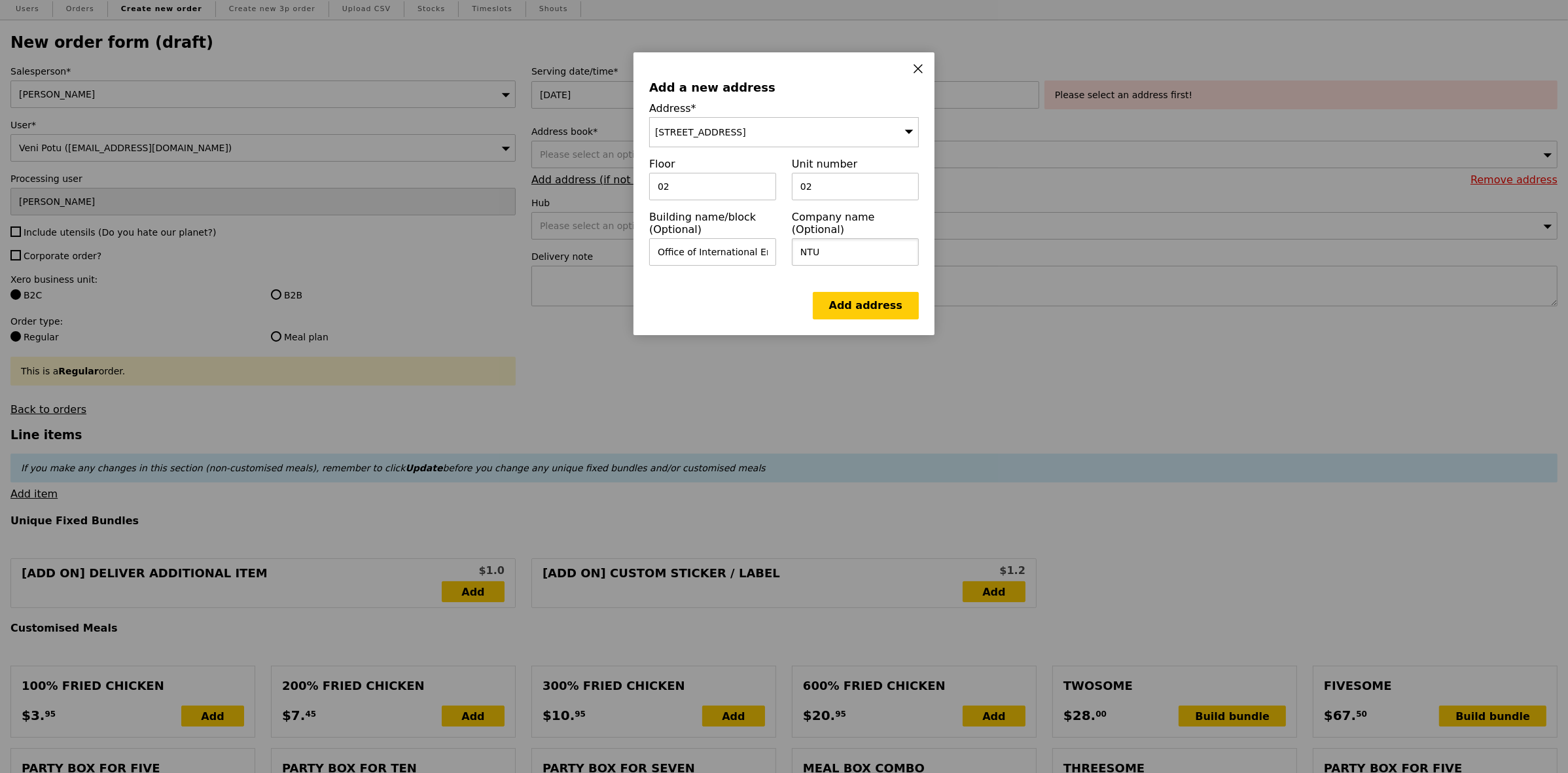
scroll to position [82, 0]
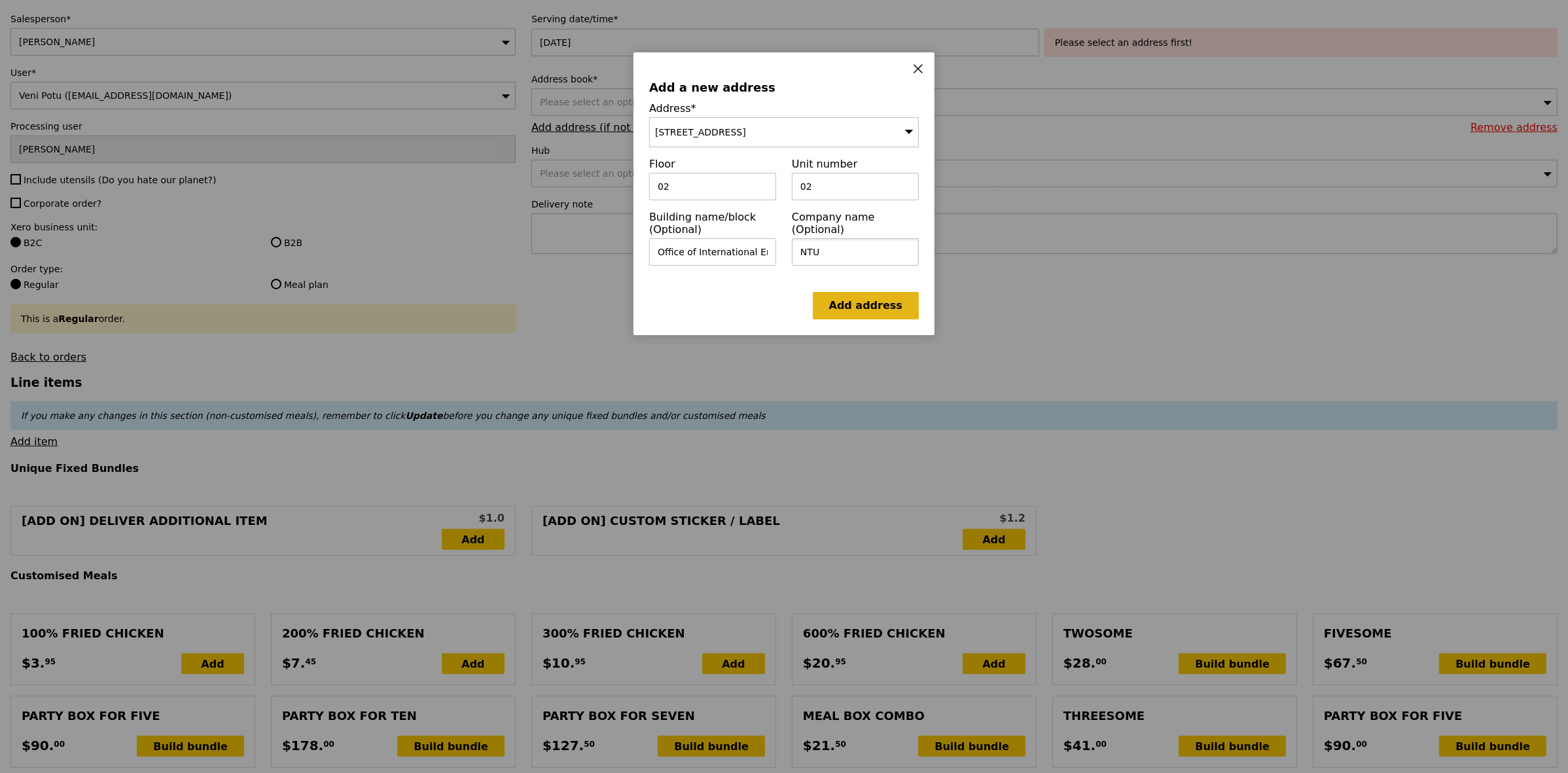
type input "NTU"
click at [859, 305] on link "Add address" at bounding box center [866, 306] width 106 height 28
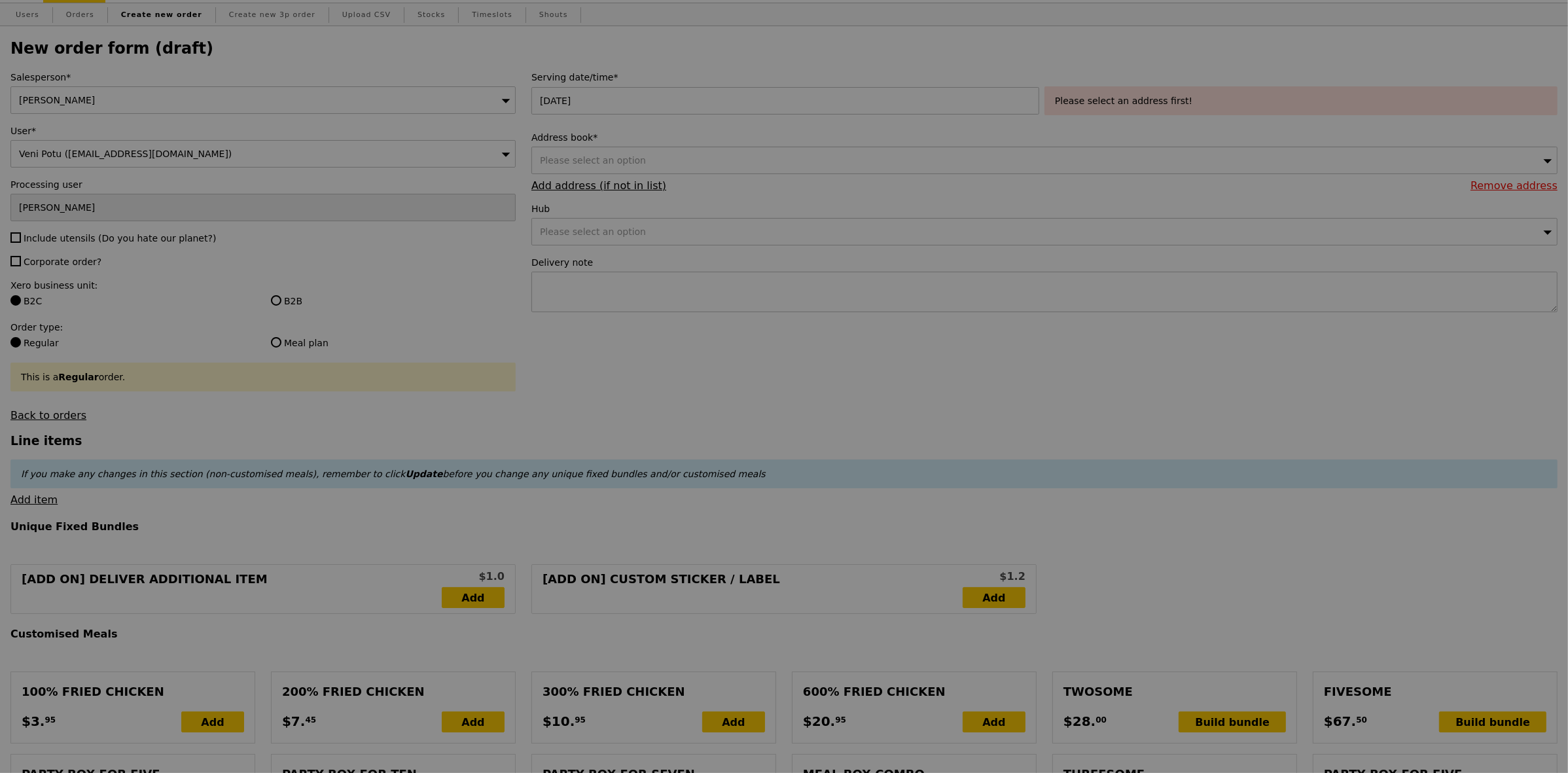
scroll to position [0, 0]
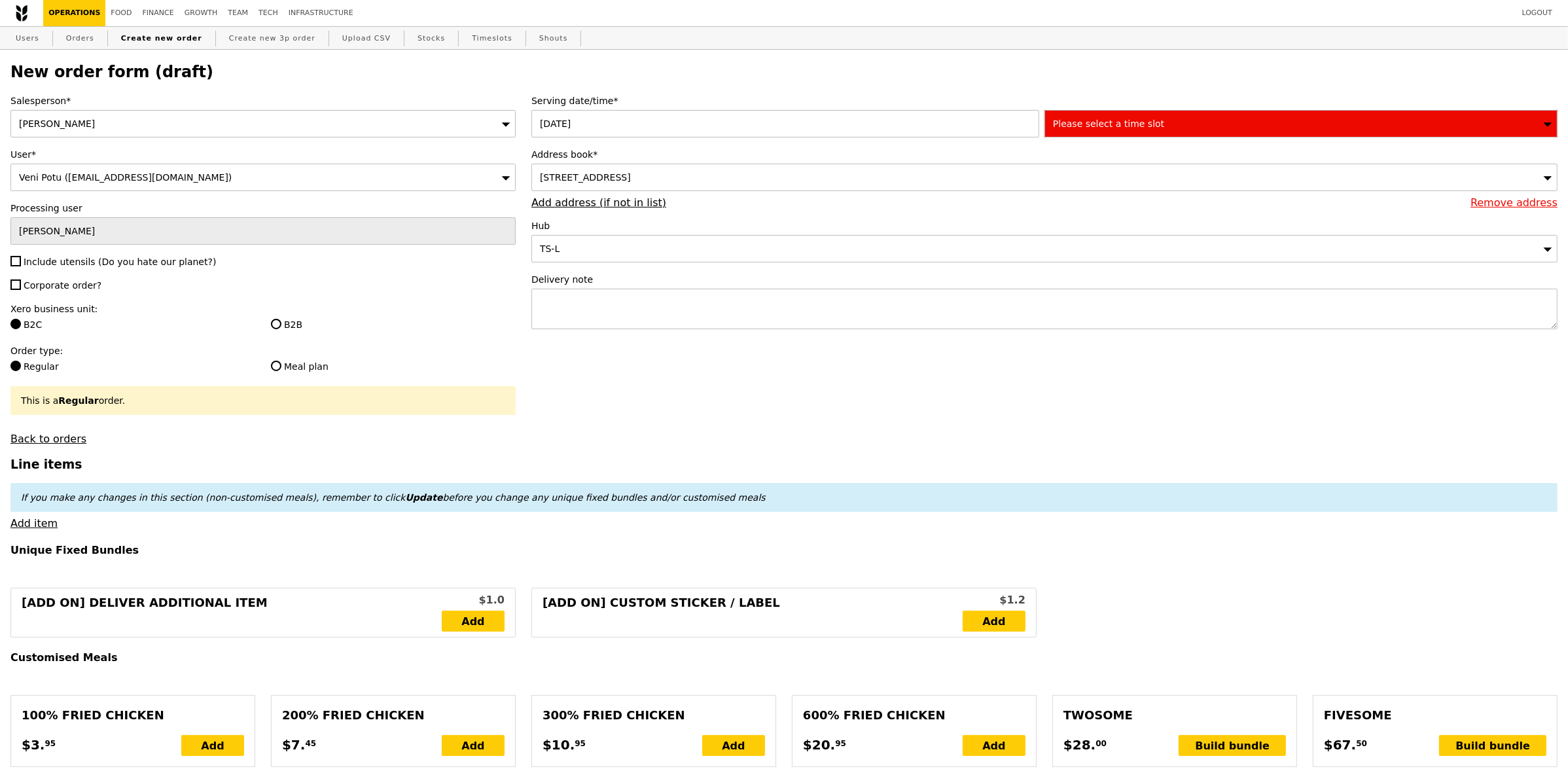
type input "Confirm"
click at [109, 267] on span "Include utensils (Do you hate our planet?)" at bounding box center [119, 262] width 193 height 10
click at [21, 267] on input "Include utensils (Do you hate our planet?)" at bounding box center [15, 261] width 10 height 10
checkbox input "true"
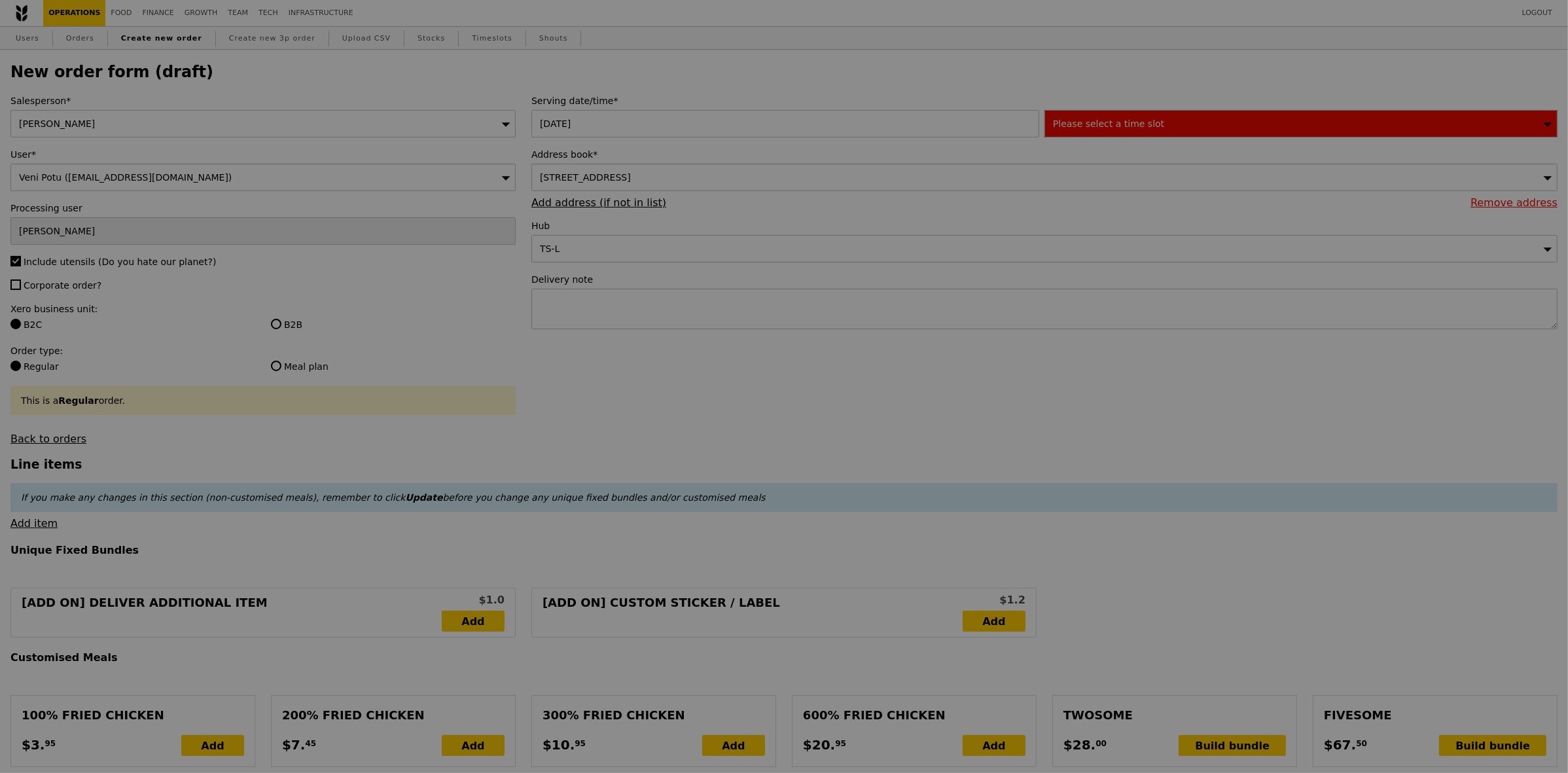
type input "Confirm"
click at [59, 290] on span "Corporate order?" at bounding box center [62, 285] width 78 height 10
click at [21, 290] on input "Corporate order?" at bounding box center [15, 285] width 10 height 10
checkbox input "true"
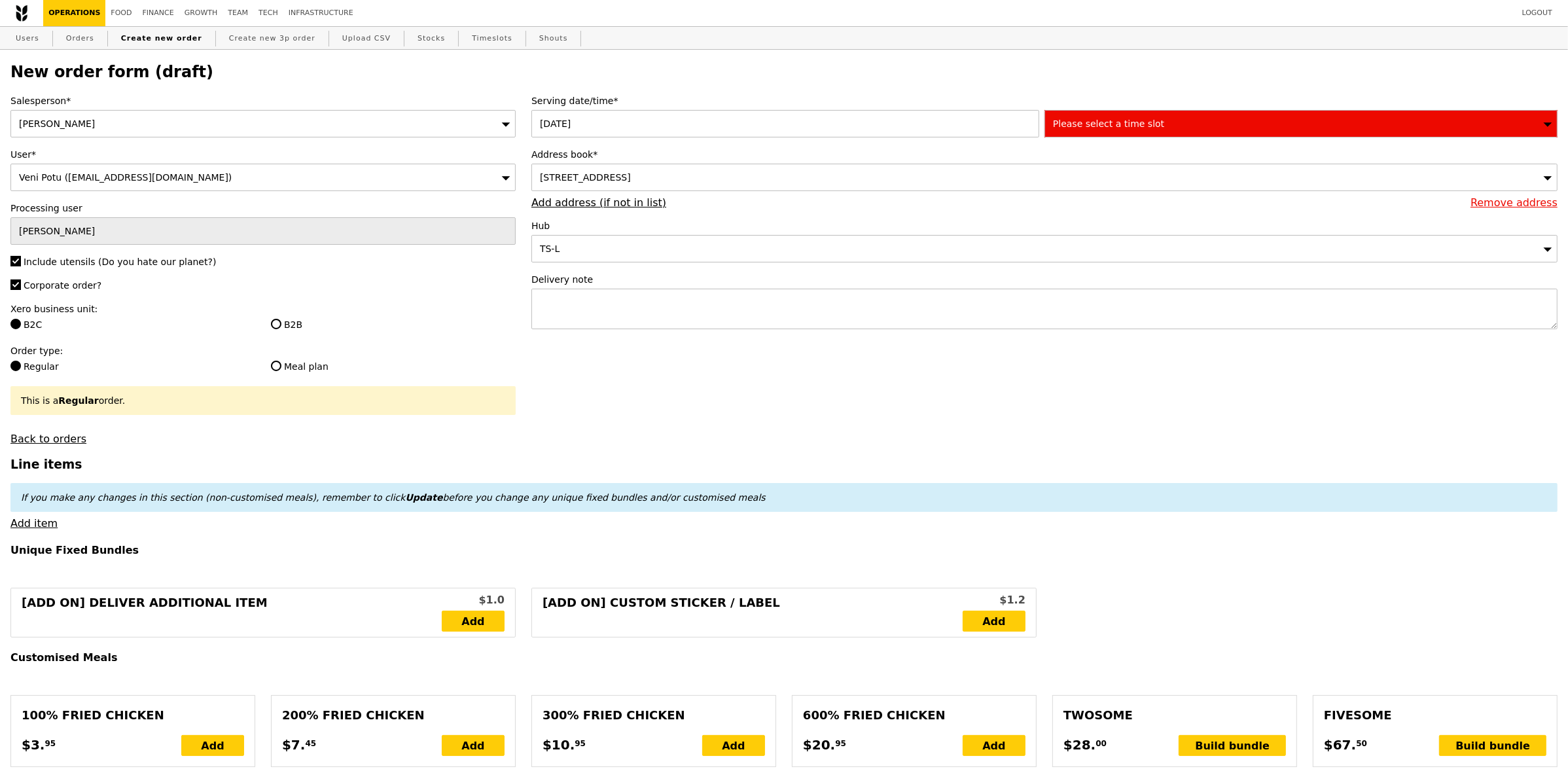
click at [270, 316] on label "Xero business unit:" at bounding box center [263, 309] width 505 height 13
click at [301, 325] on label "B2B" at bounding box center [393, 325] width 245 height 13
click at [281, 325] on input "B2B" at bounding box center [276, 324] width 10 height 10
radio input "true"
type input "Loading..."
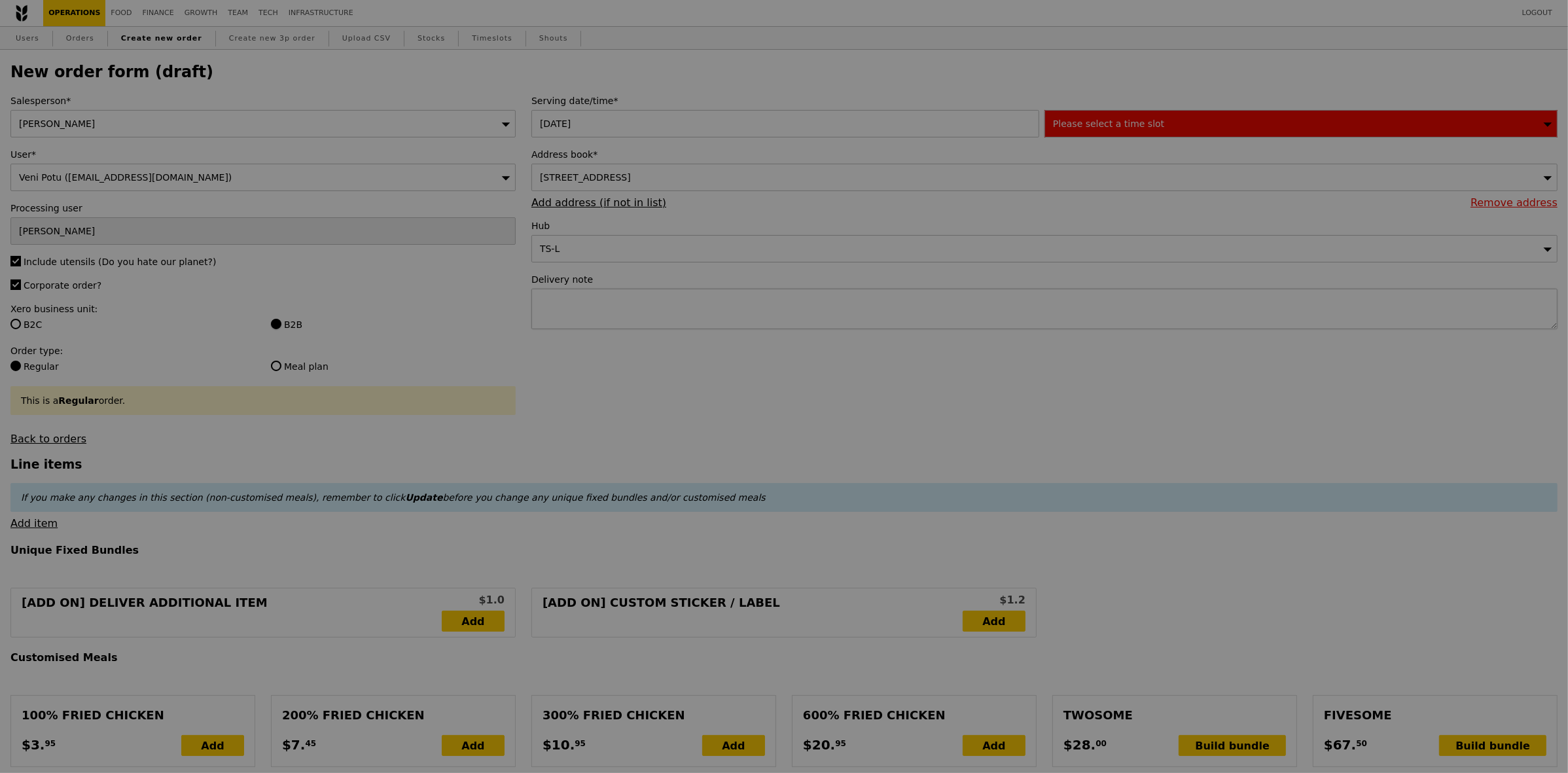
type input "13.76"
type input "15.00"
type input "Confirm"
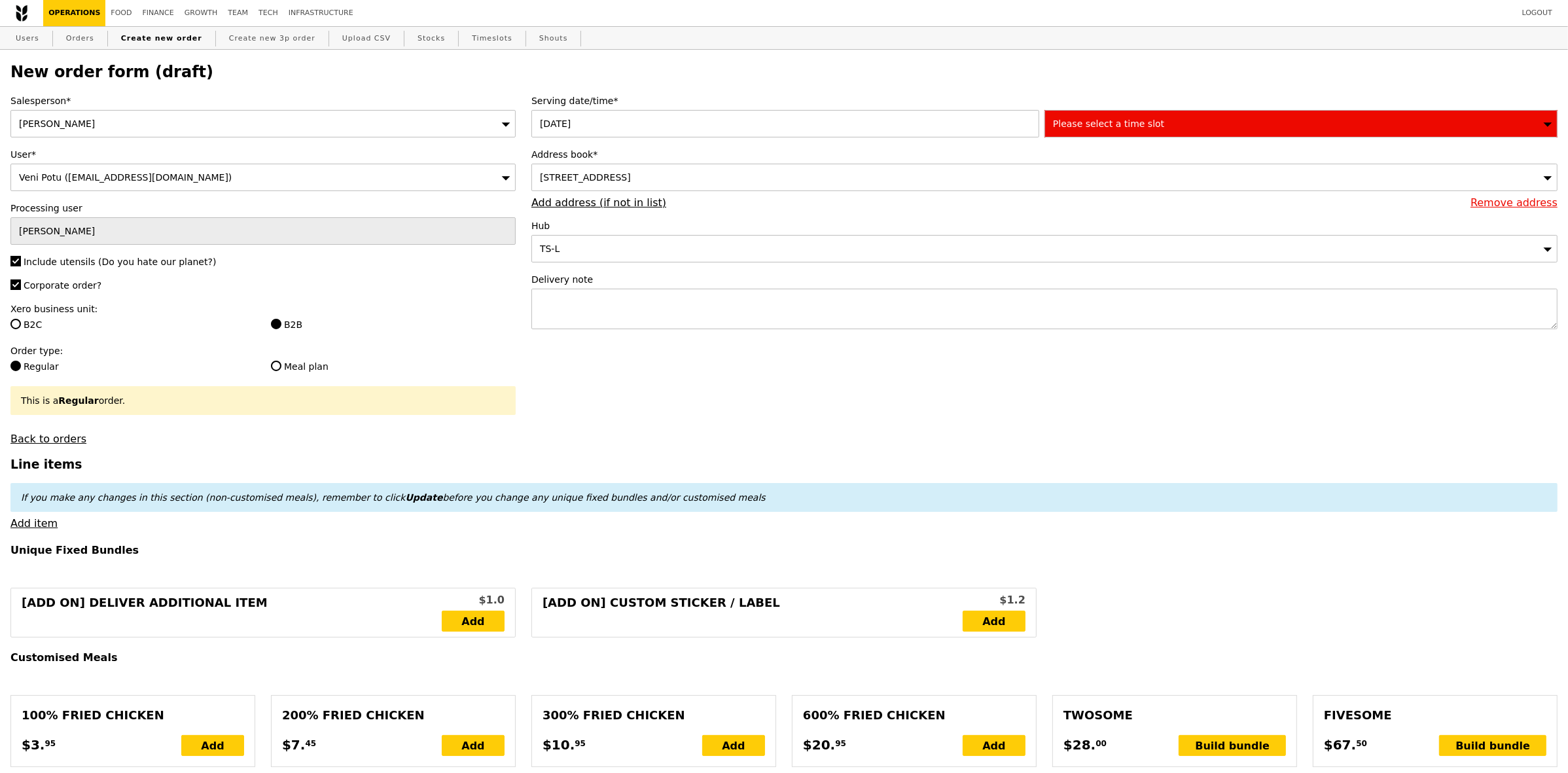
click at [1222, 115] on div "Please select a time slot" at bounding box center [1301, 124] width 513 height 28
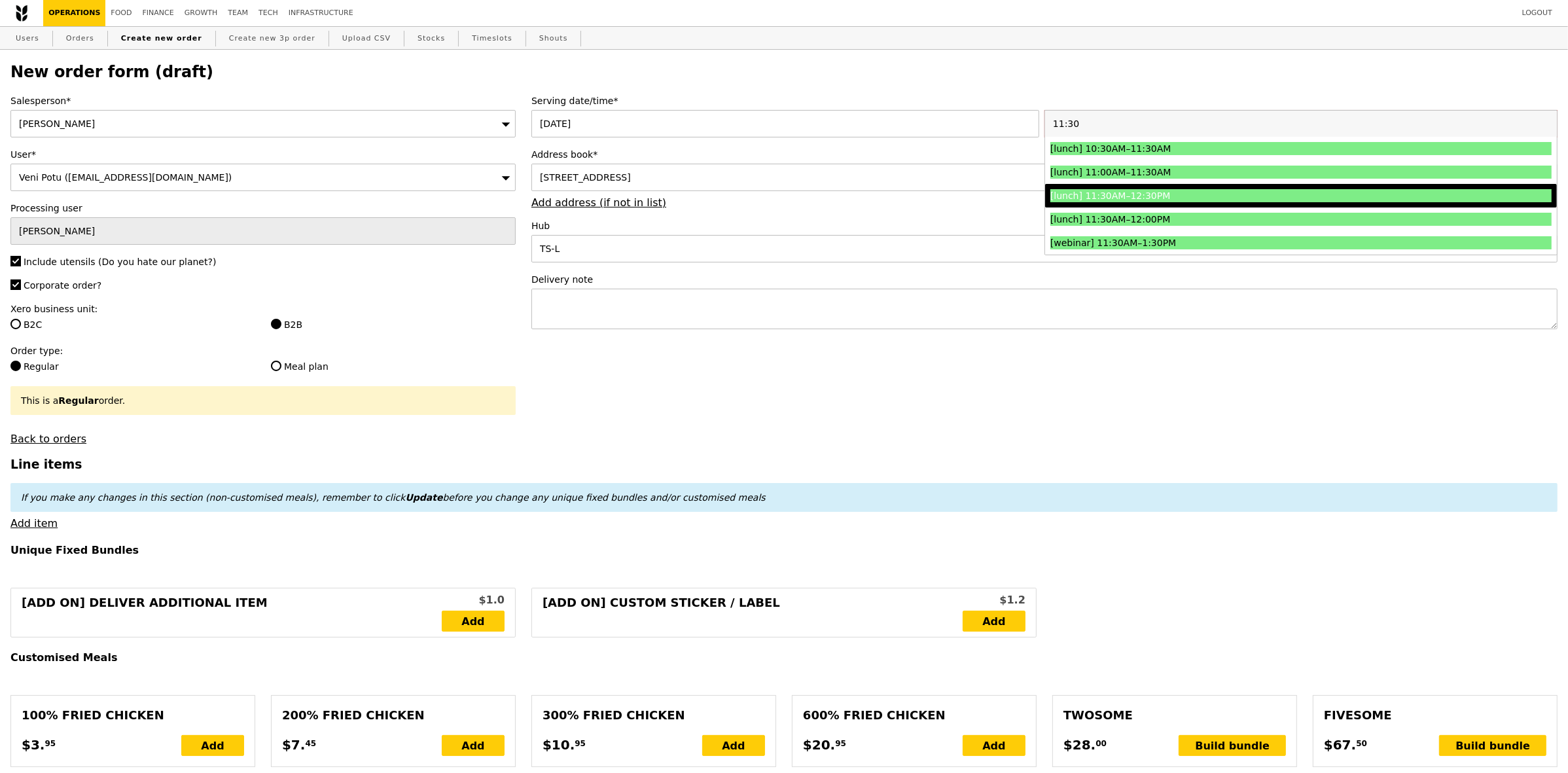
type input "11:30"
click at [1159, 200] on div "[lunch] 11:30AM–12:30PM" at bounding box center [1238, 196] width 376 height 13
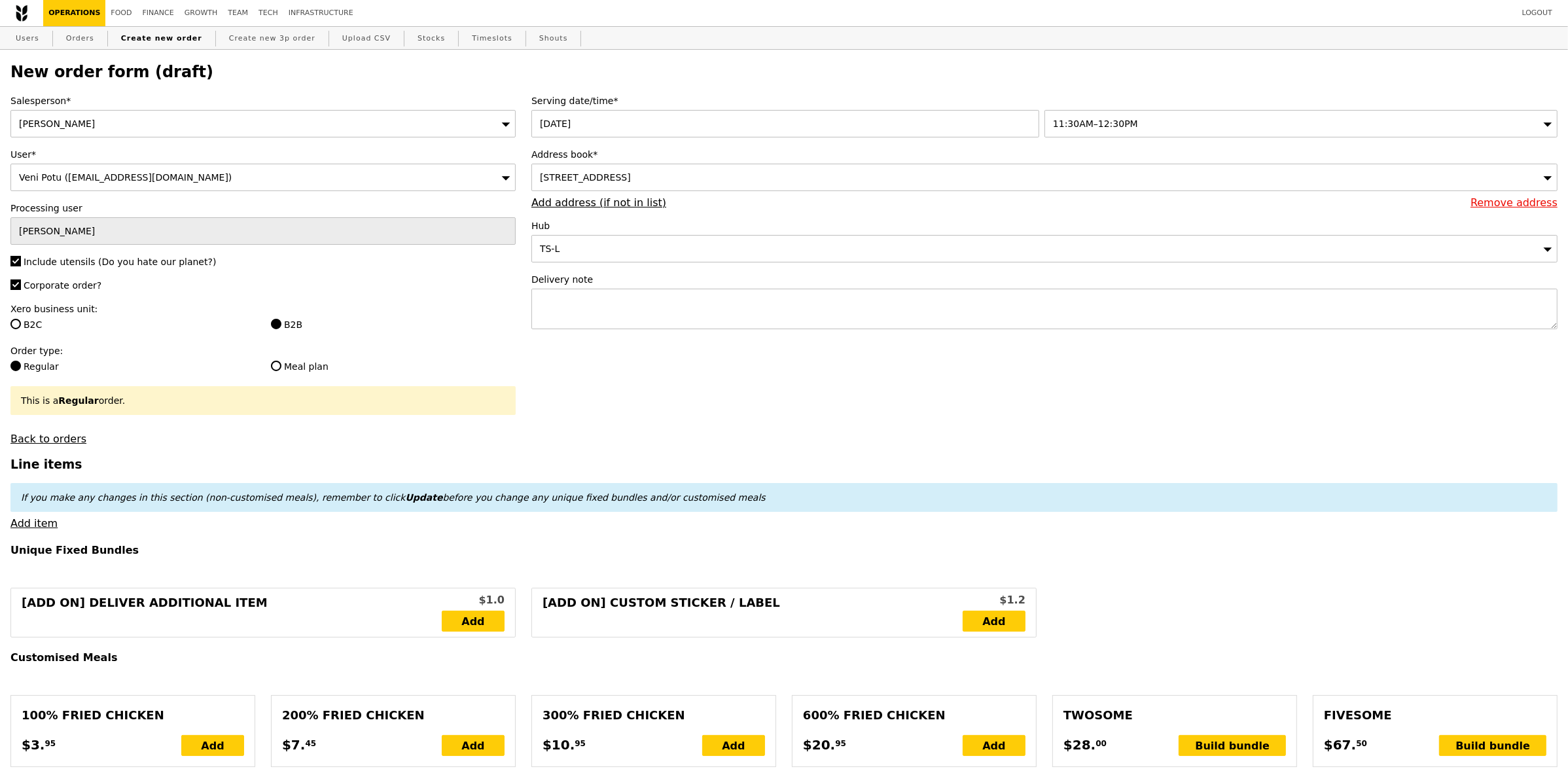
type input "Confirm"
click at [695, 311] on textarea at bounding box center [1044, 308] width 1026 height 40
paste textarea "Call upon arrival Veni 90234294"
type textarea "Call upon arrival Veni 90234294"
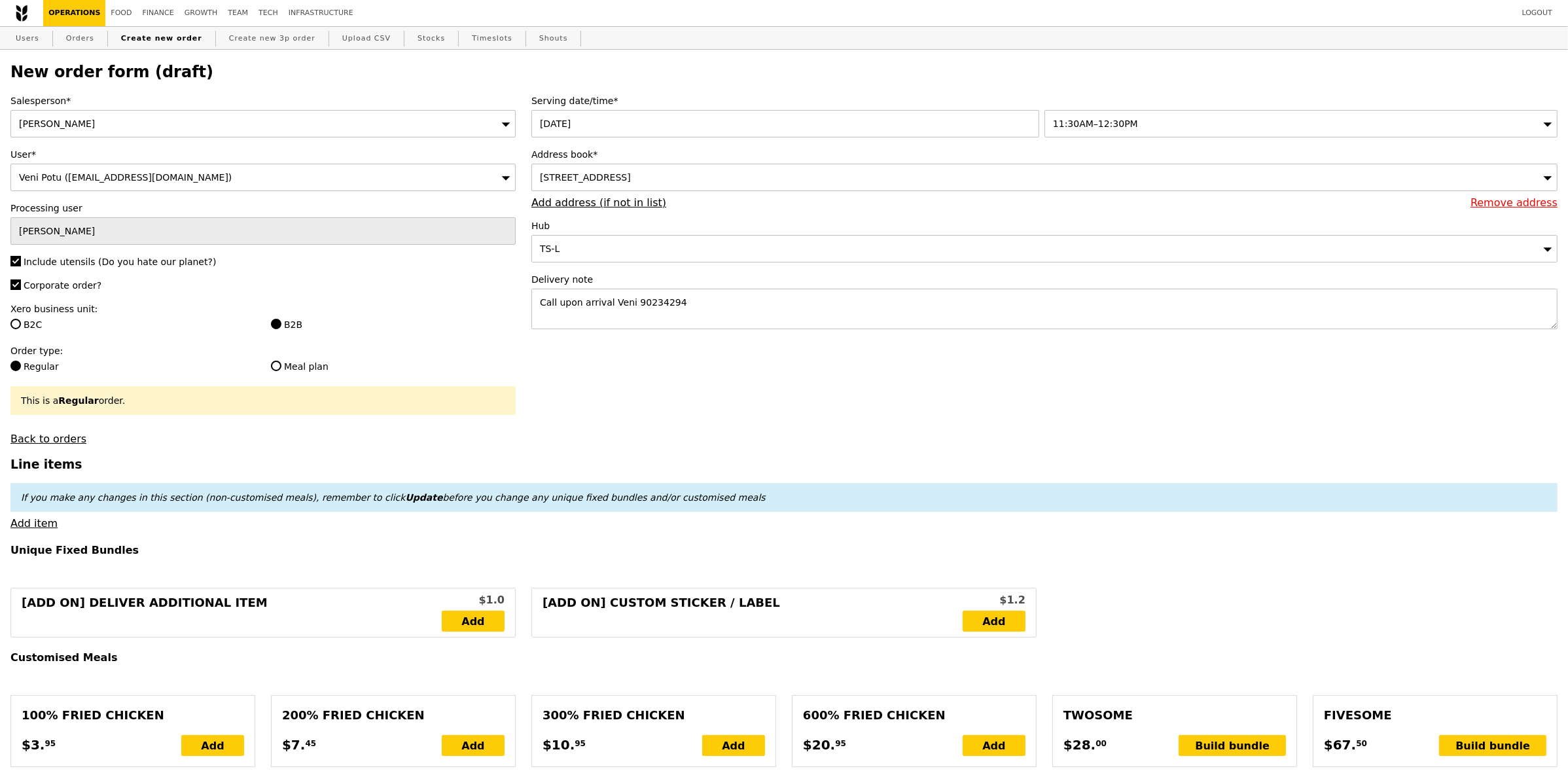
type input "Confirm"
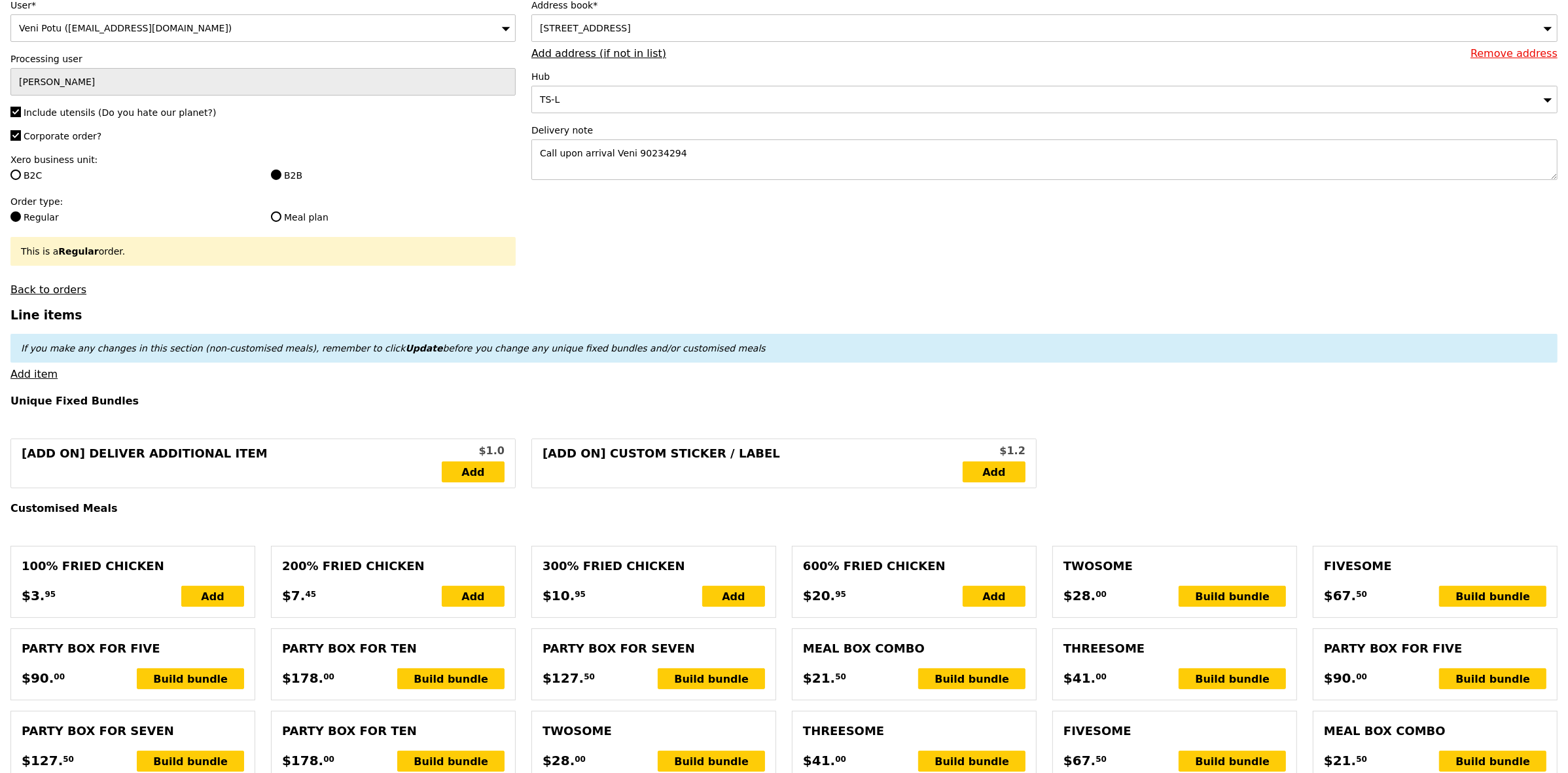
scroll to position [82, 0]
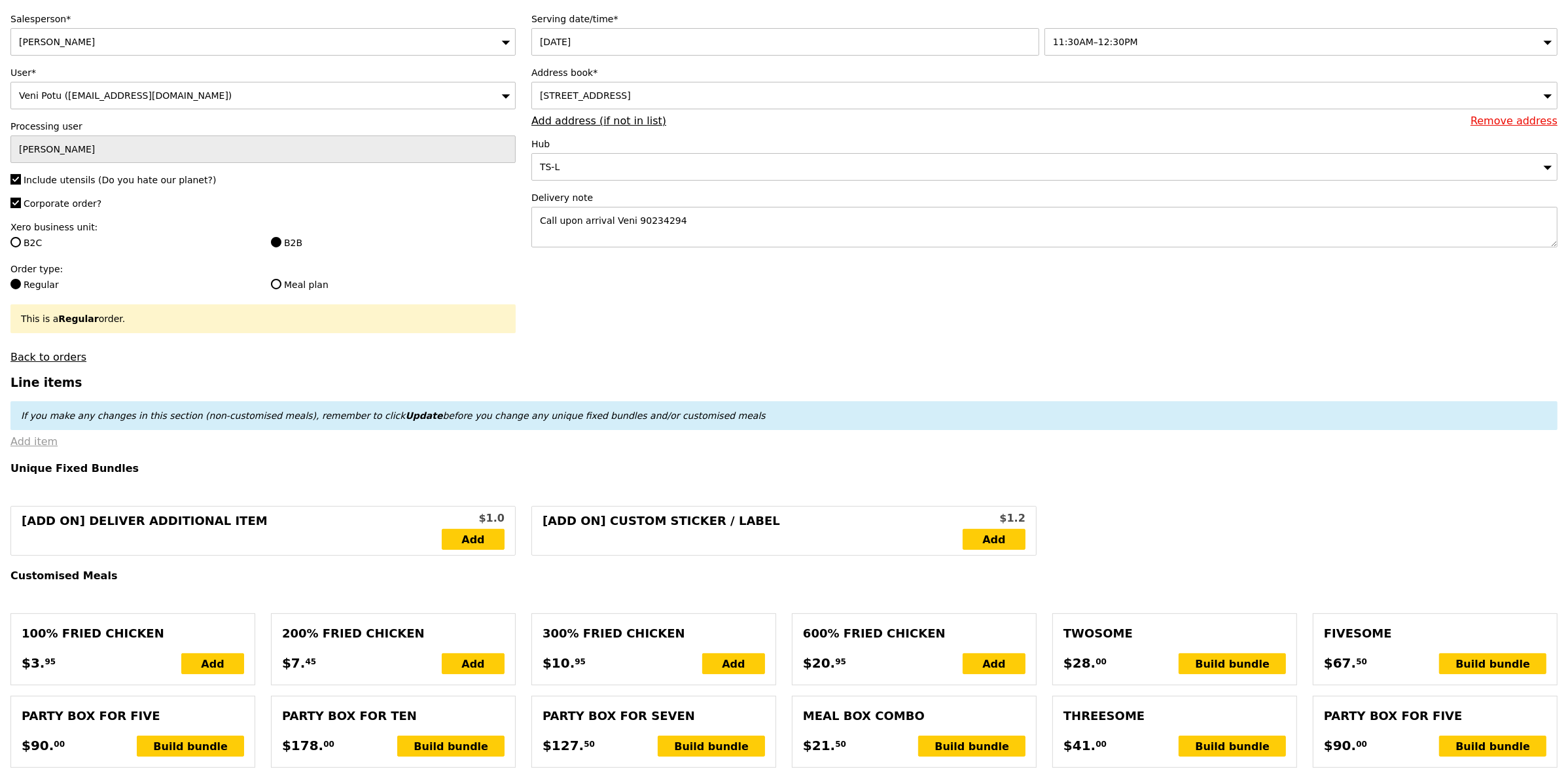
click at [41, 448] on link "Add item" at bounding box center [34, 441] width 47 height 12
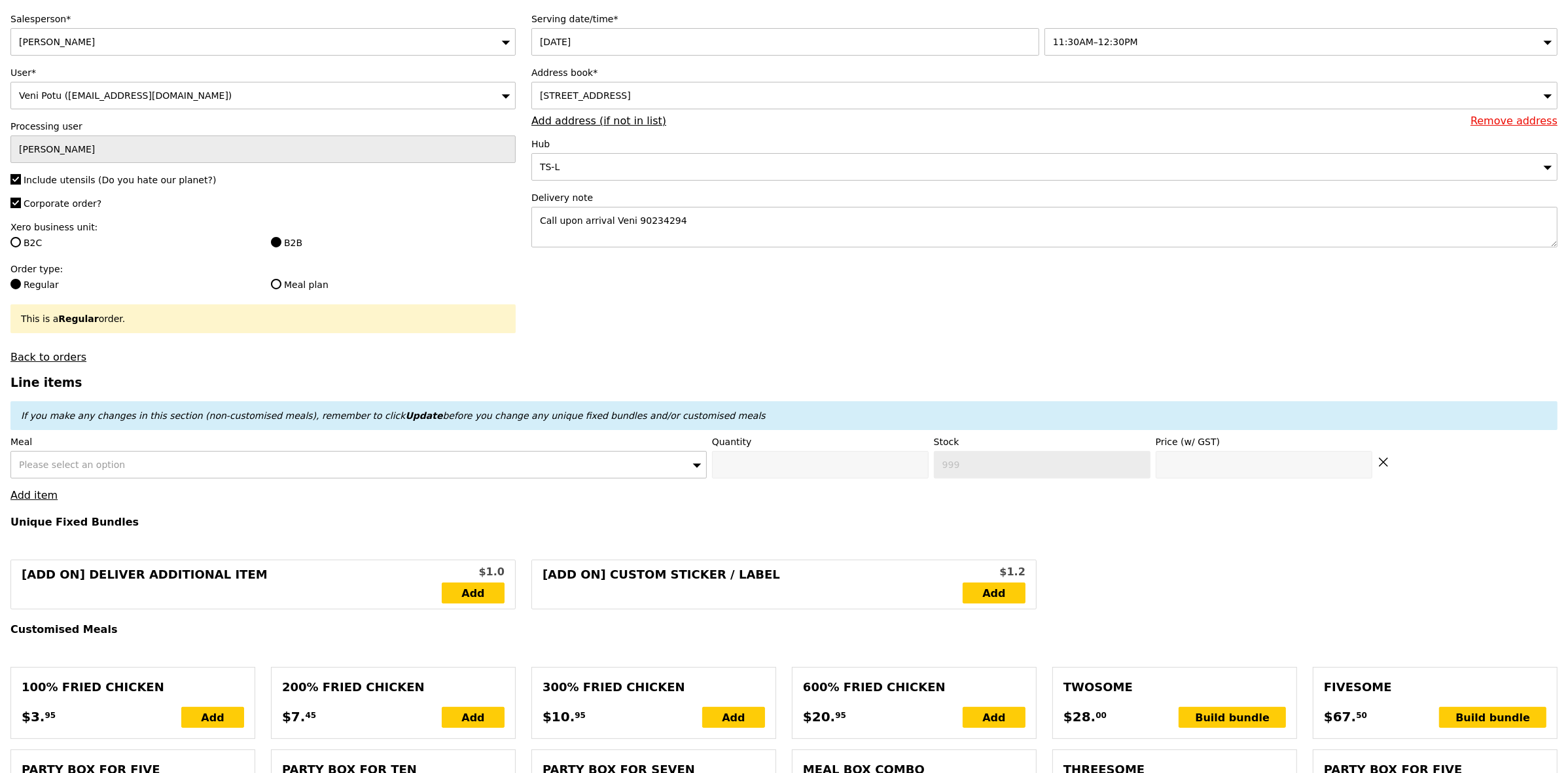
click at [283, 471] on div "Please select an option" at bounding box center [358, 465] width 696 height 28
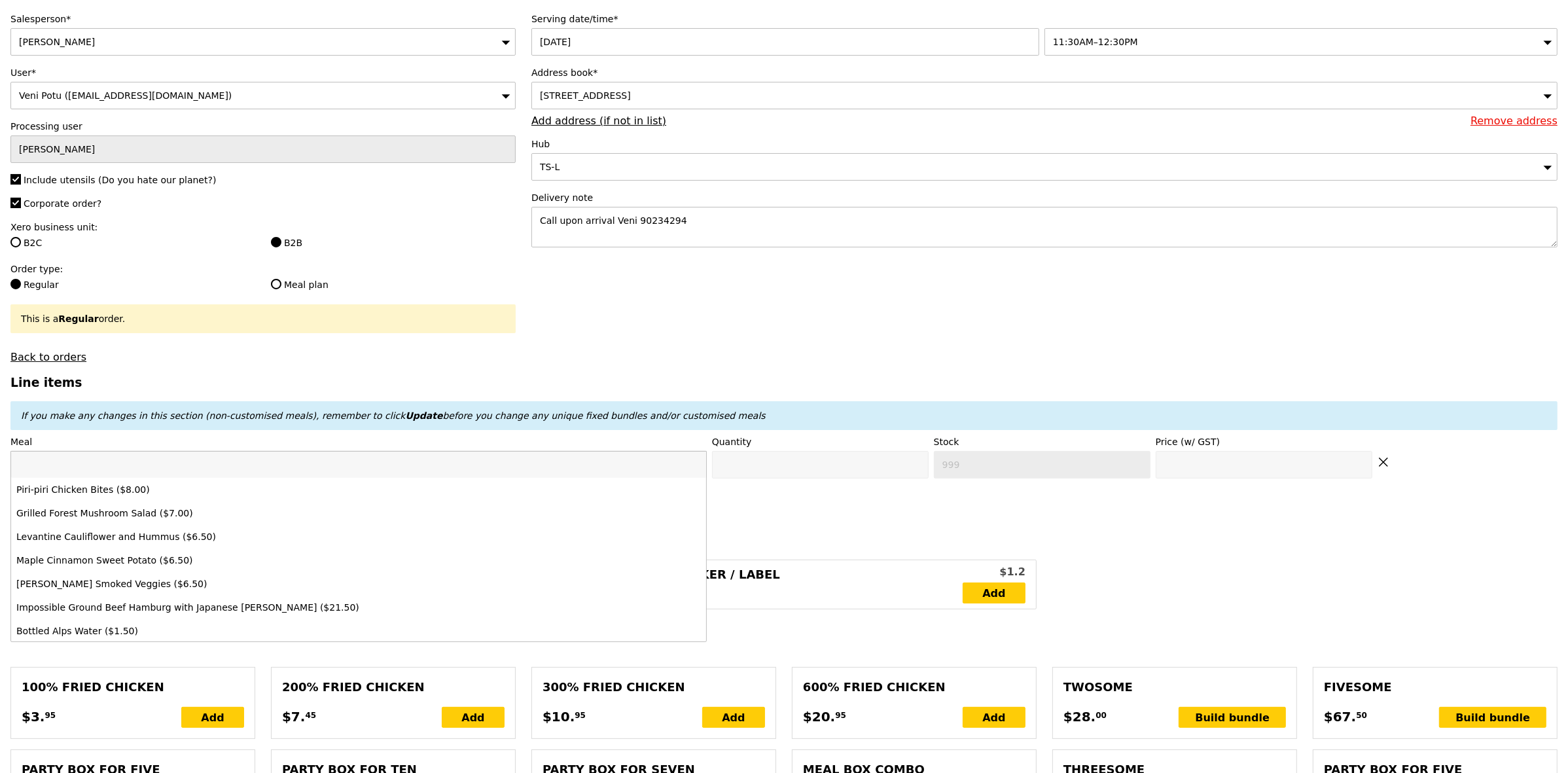
type input "f"
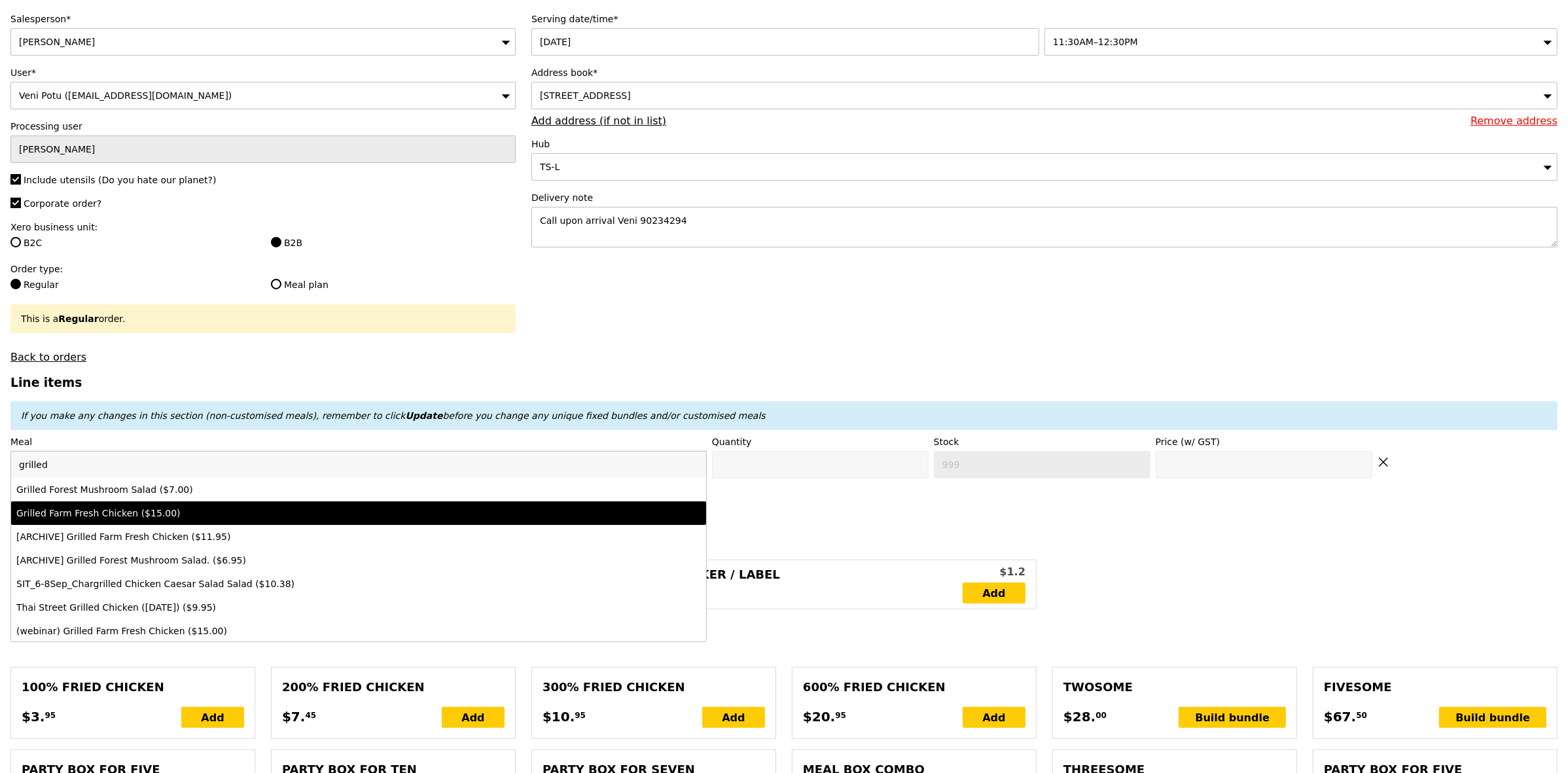
type input "grilled"
click at [316, 520] on div "Grilled Farm Fresh Chicken ($15.00)" at bounding box center [272, 514] width 513 height 13
type input "Confirm anyway"
type input "0"
type input "67"
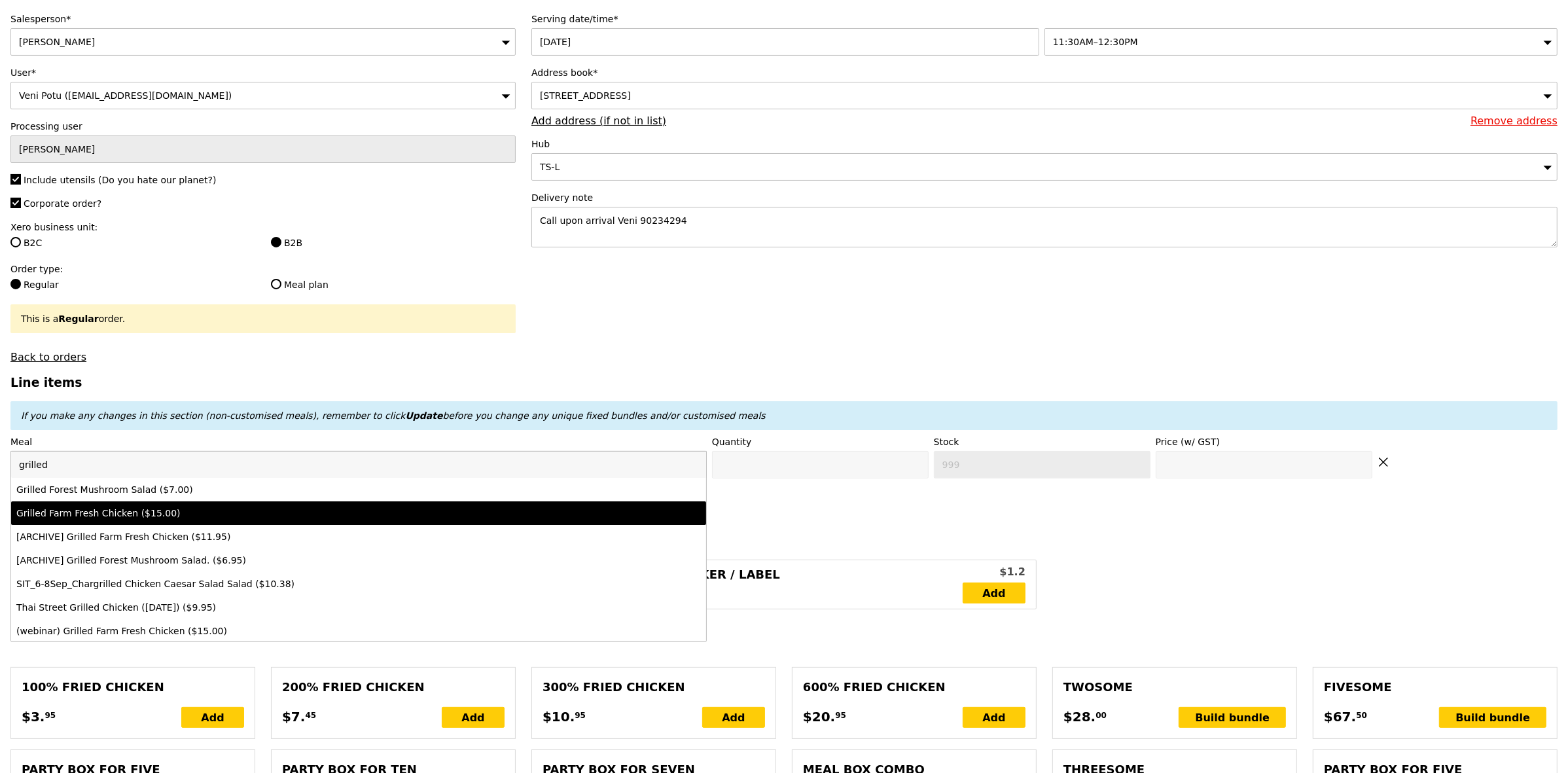
type input "15.0"
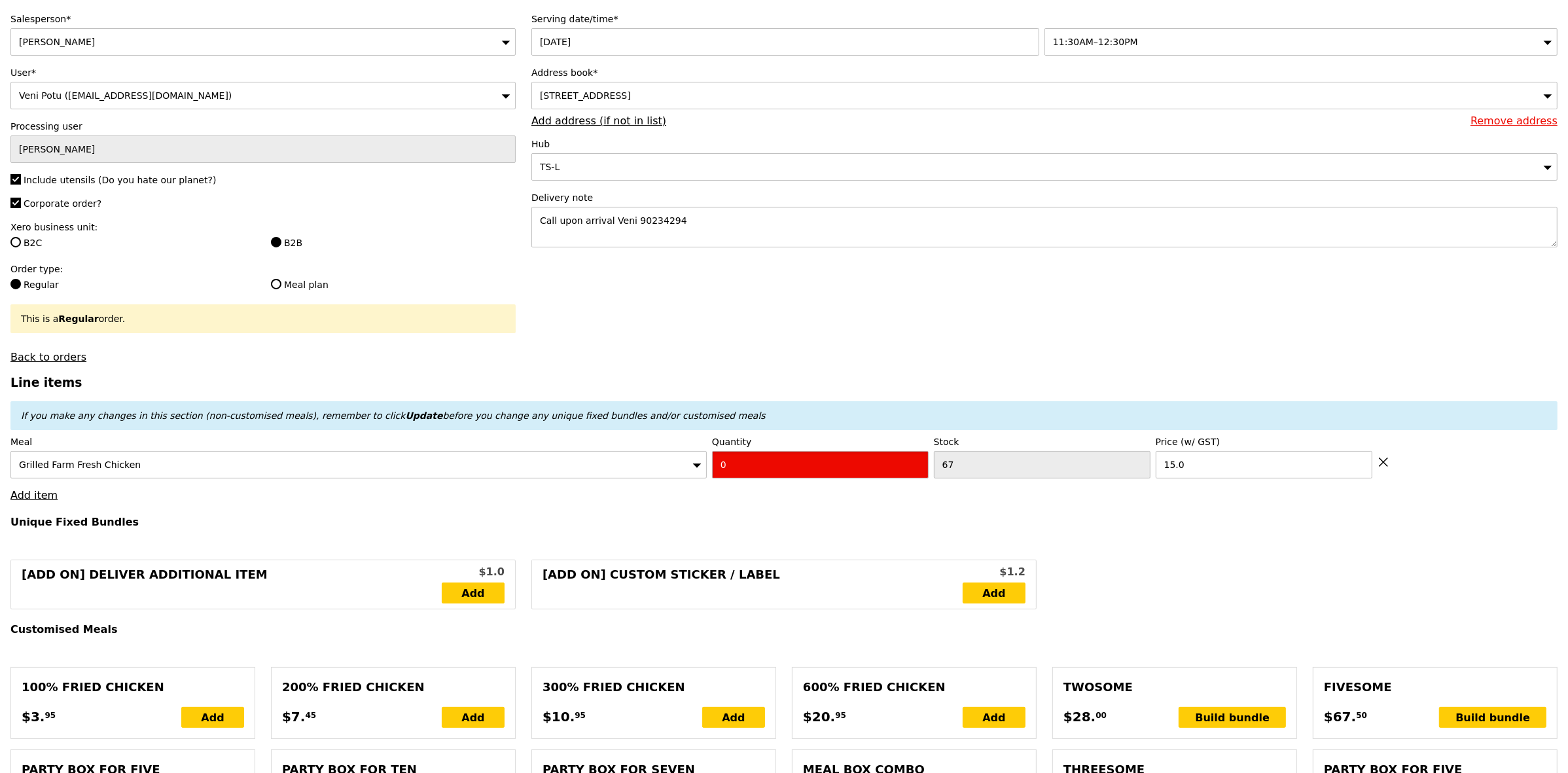
drag, startPoint x: 781, startPoint y: 466, endPoint x: 678, endPoint y: 465, distance: 103.0
click at [678, 465] on div "Meal Grilled Farm Fresh Chicken Quantity 0 Stock 67 Price (w/ GST) 15.0" at bounding box center [784, 456] width 1547 height 43
type input "Confirm"
type input "6"
click at [642, 528] on h4 "Unique Fixed Bundles" at bounding box center [784, 522] width 1547 height 12
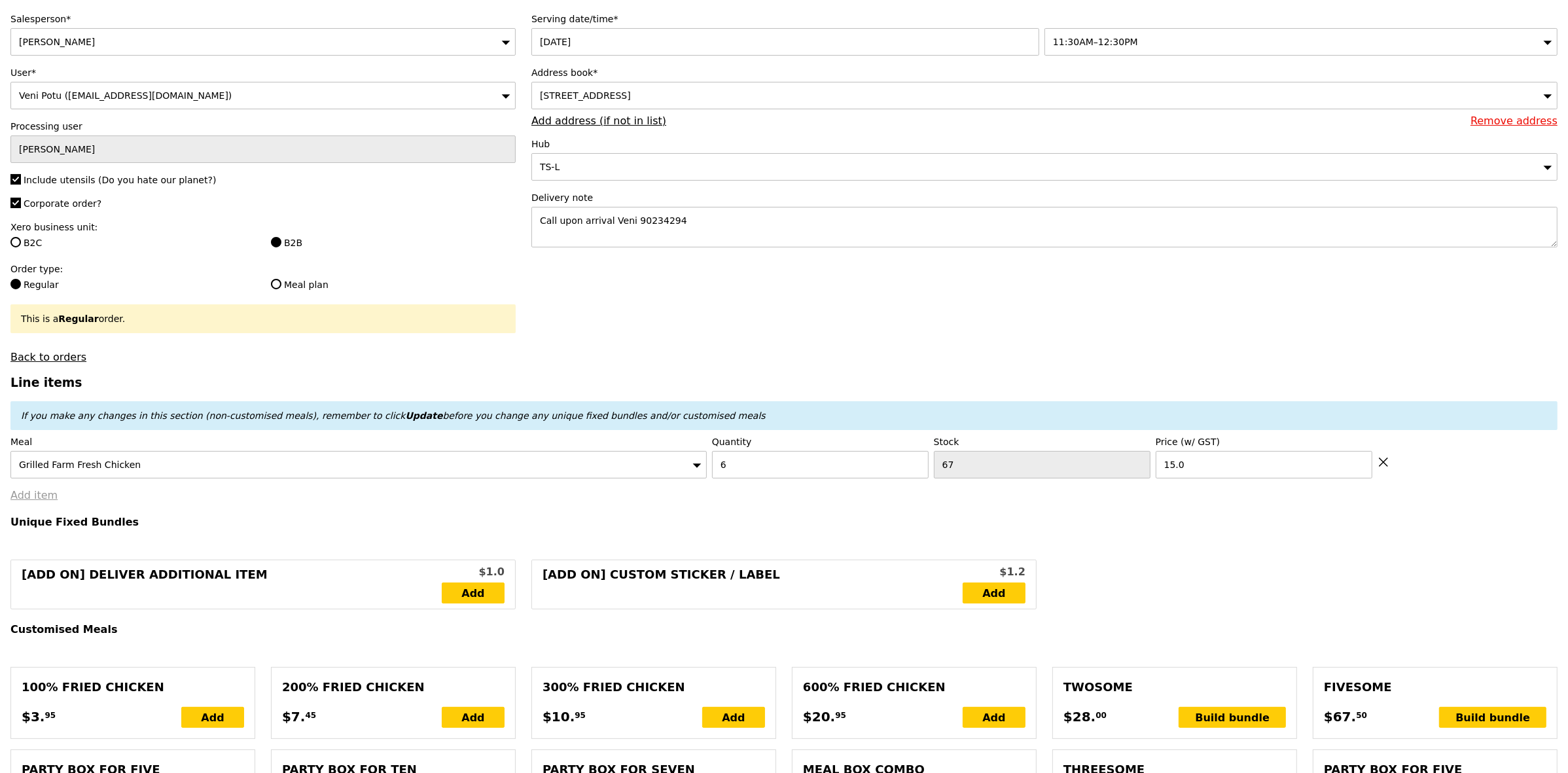
type input "Loading..."
click at [40, 501] on link "Add item" at bounding box center [34, 495] width 47 height 12
type input "90.00"
type input "105.00"
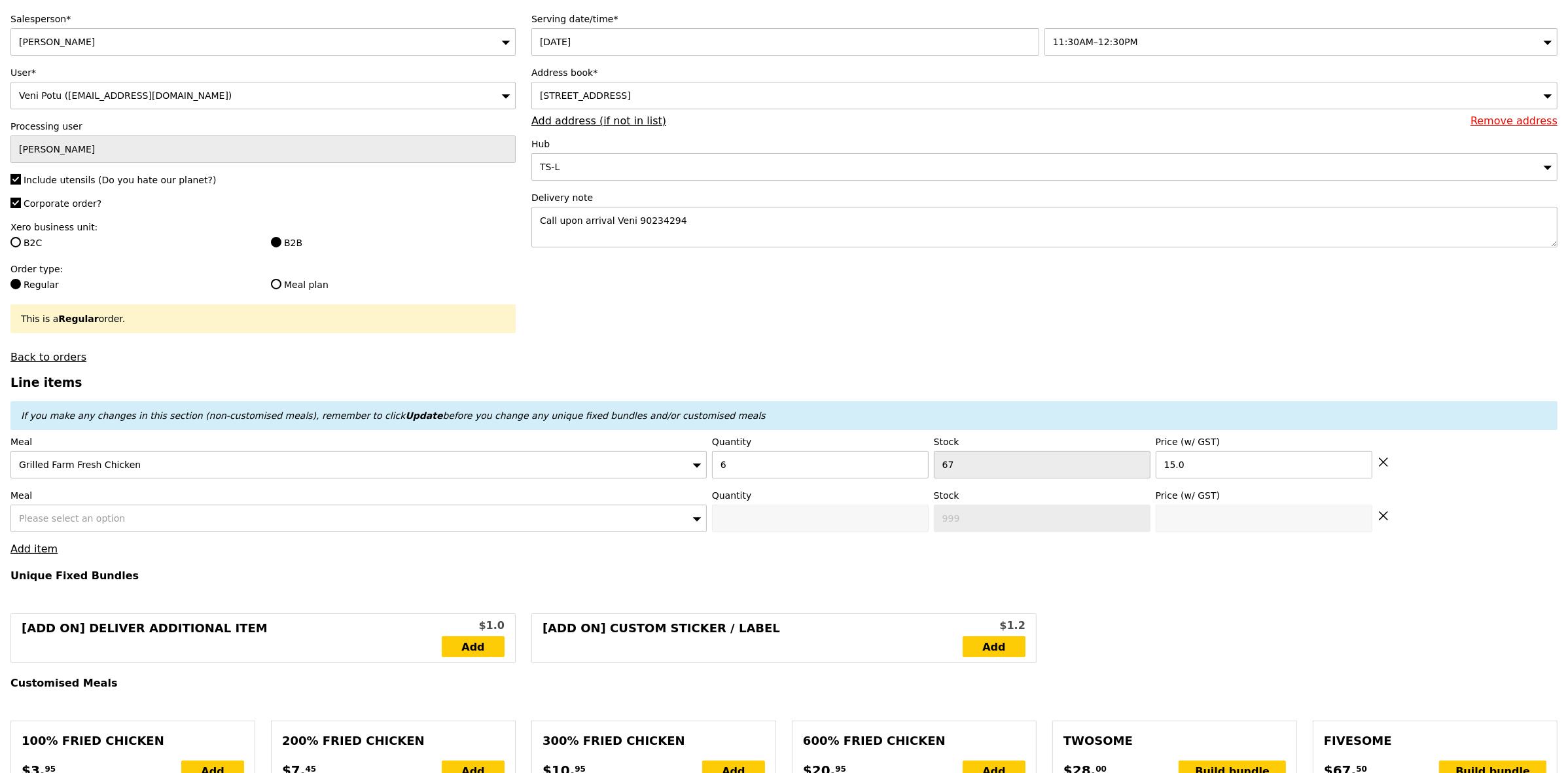
click at [118, 516] on div "Please select an option" at bounding box center [358, 519] width 696 height 28
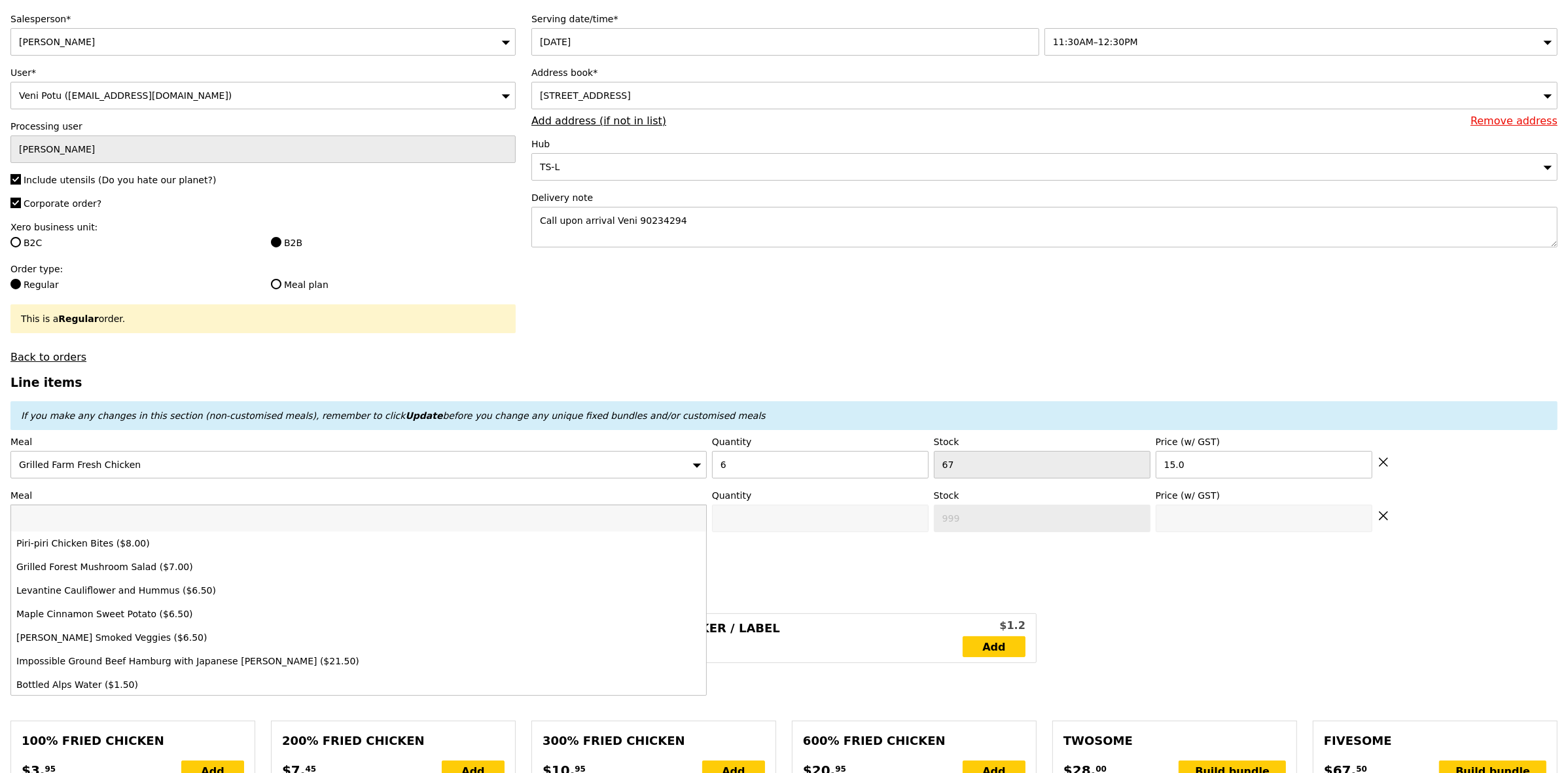
click at [1383, 465] on icon at bounding box center [1383, 462] width 12 height 12
type input "Loading..."
type input "999"
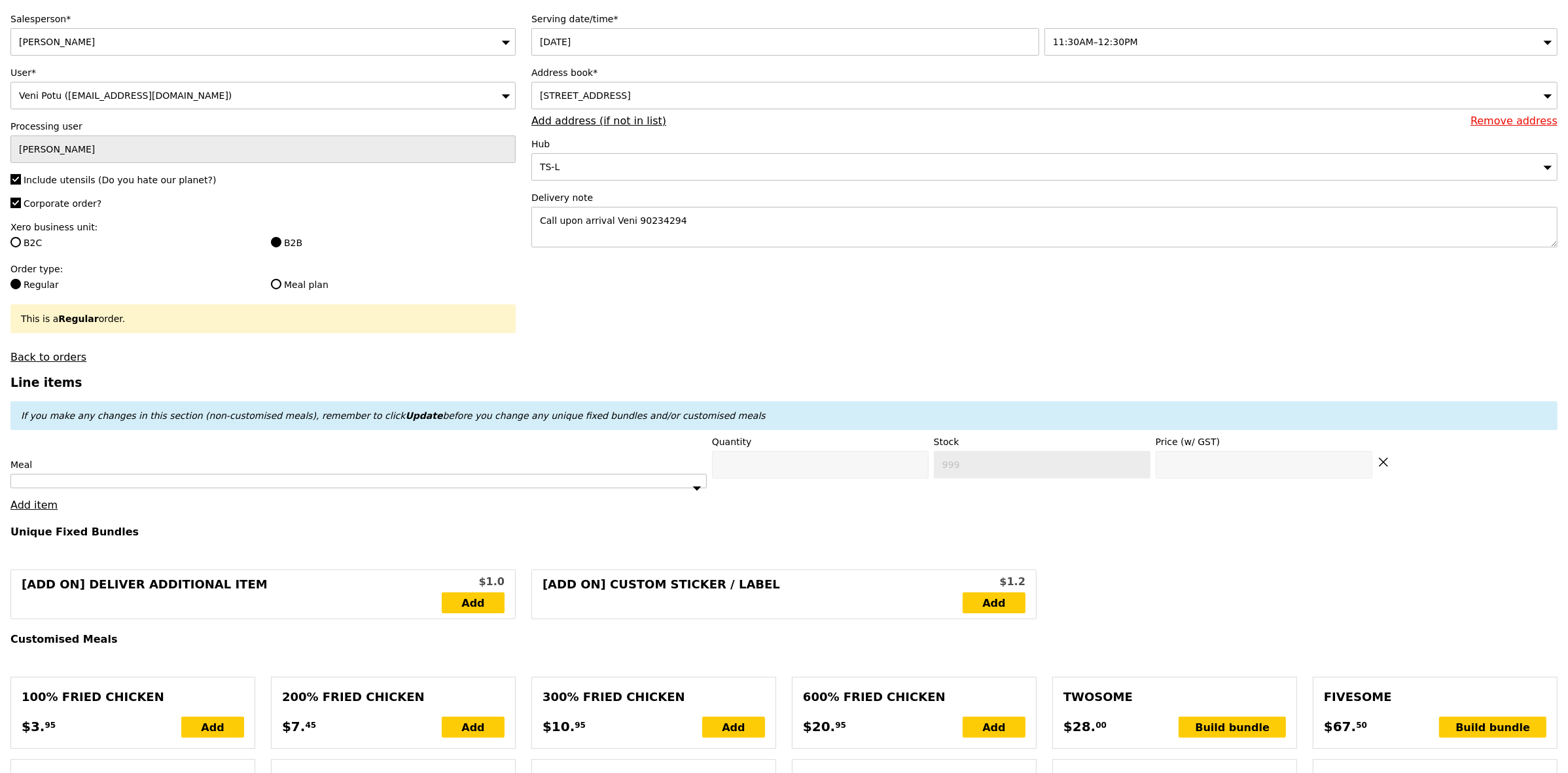
type input "0.00"
type input "15.00"
click at [1387, 468] on icon at bounding box center [1383, 462] width 12 height 12
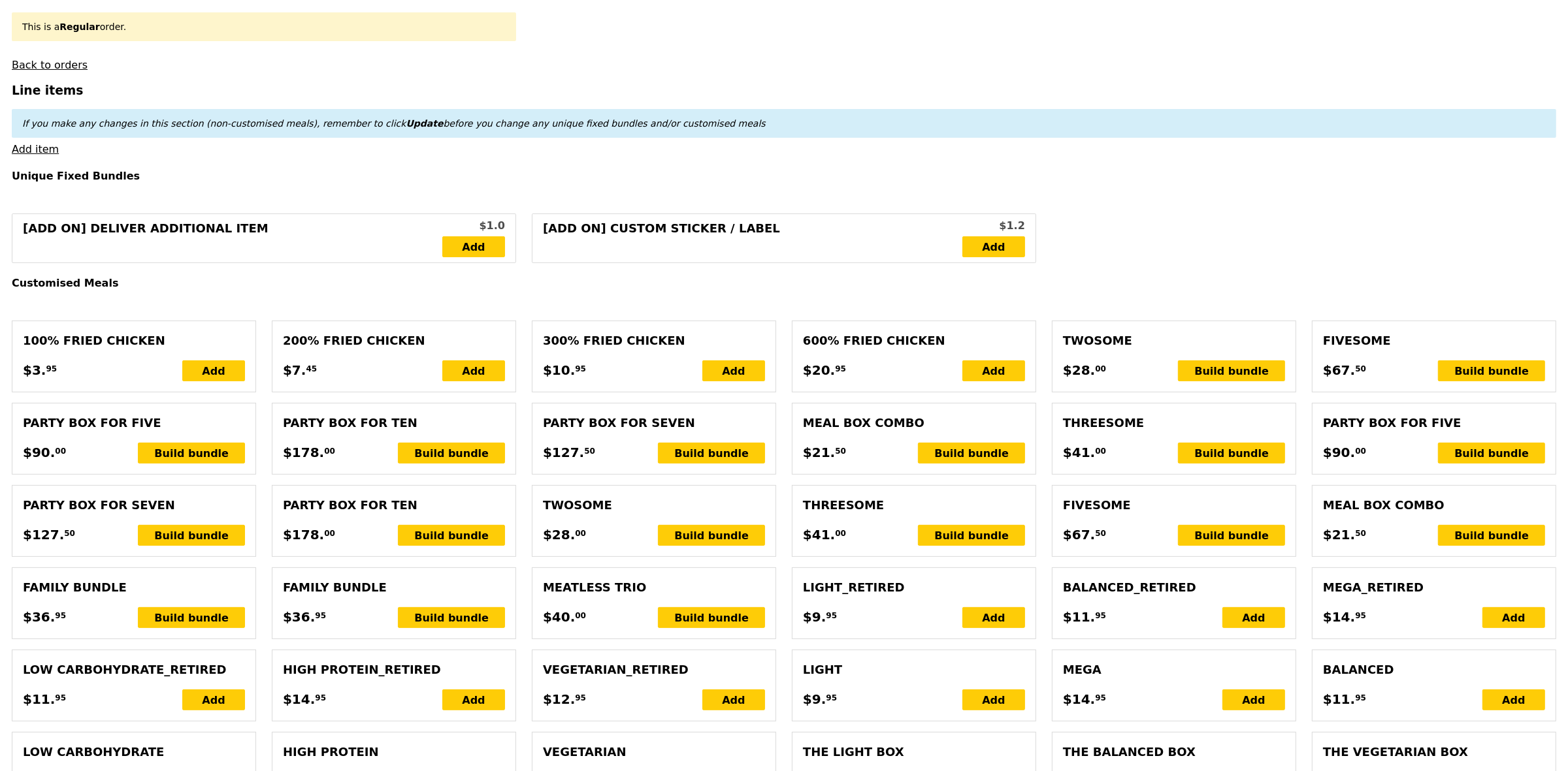
scroll to position [408, 0]
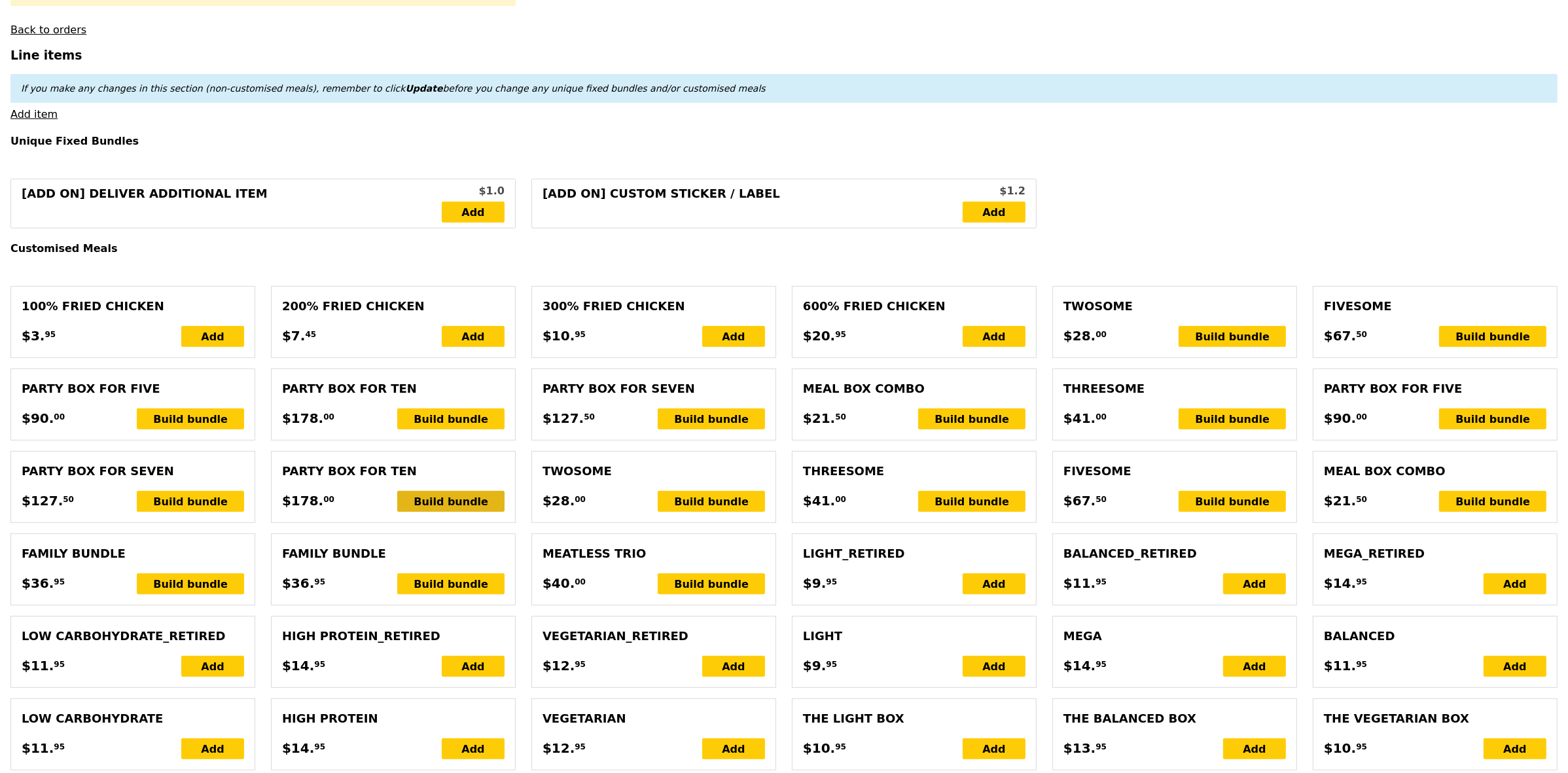
click at [473, 512] on div "Build bundle" at bounding box center [450, 501] width 108 height 21
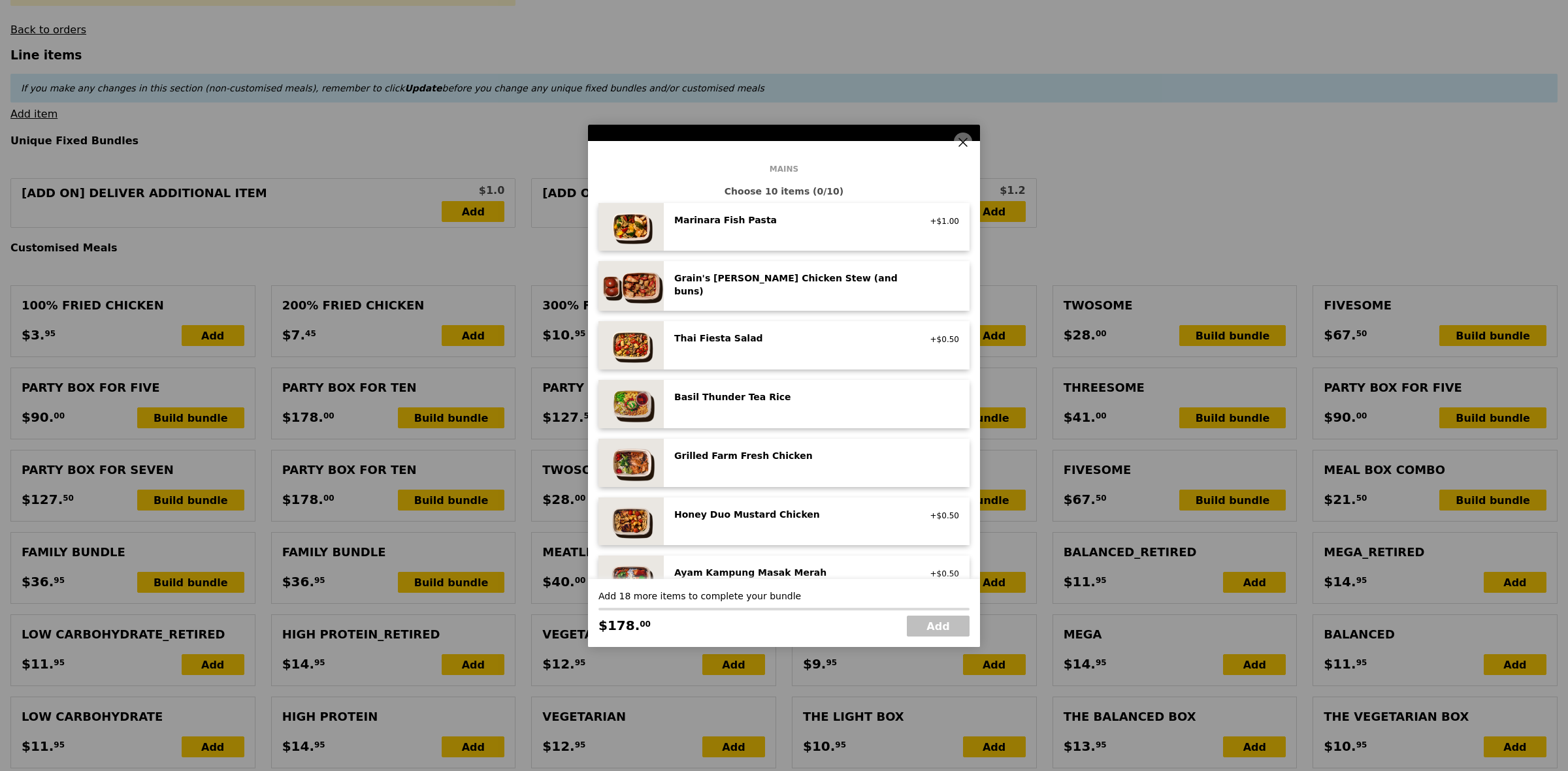
scroll to position [82, 0]
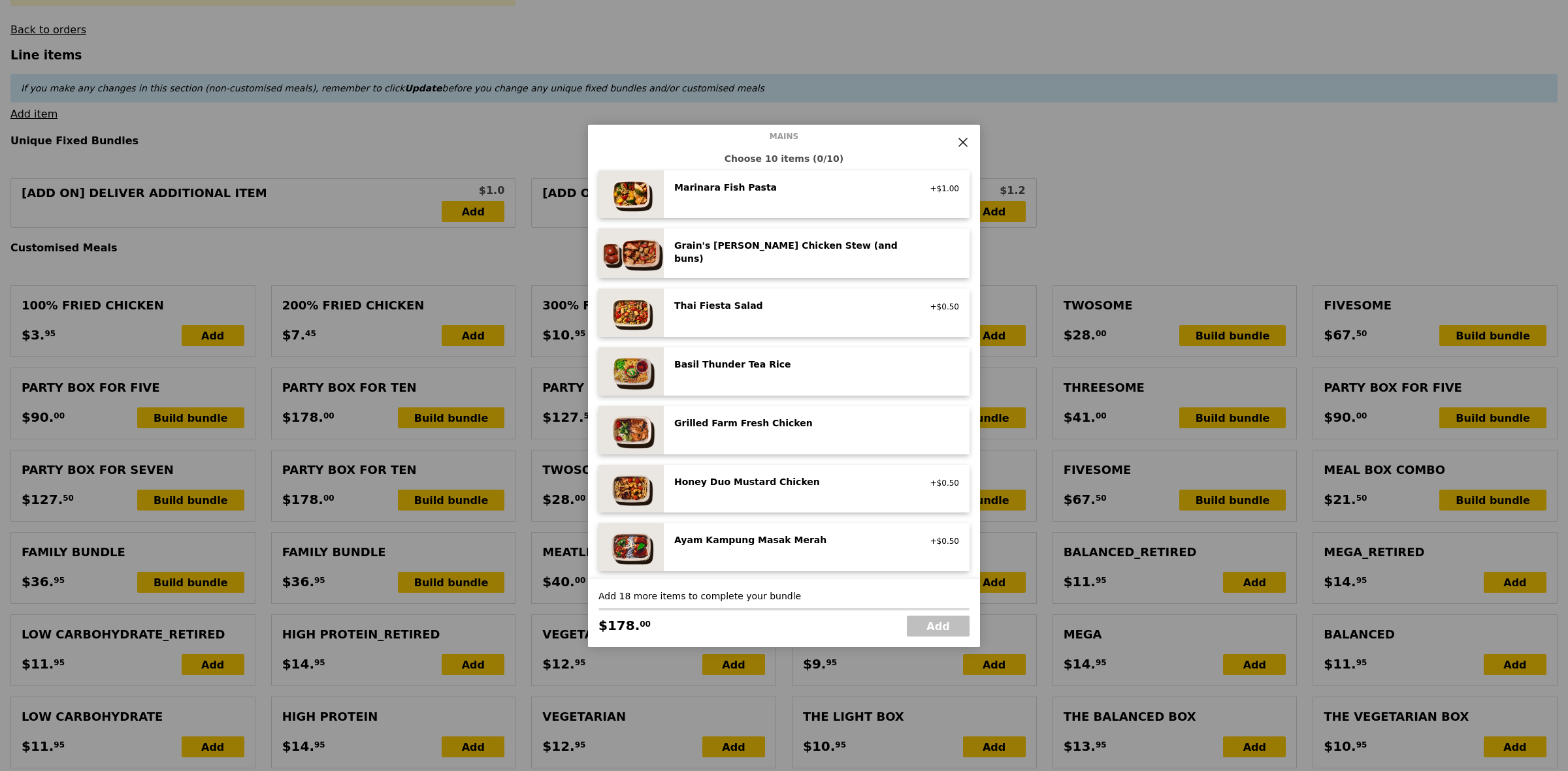
click at [808, 436] on div "Grilled Farm Fresh Chicken high protein, contains allium, dairy, nuts, soy" at bounding box center [817, 430] width 285 height 28
click at [808, 436] on div "Grilled Farm Fresh Chicken high protein, contains allium, dairy, nuts, soy Remo…" at bounding box center [817, 430] width 285 height 28
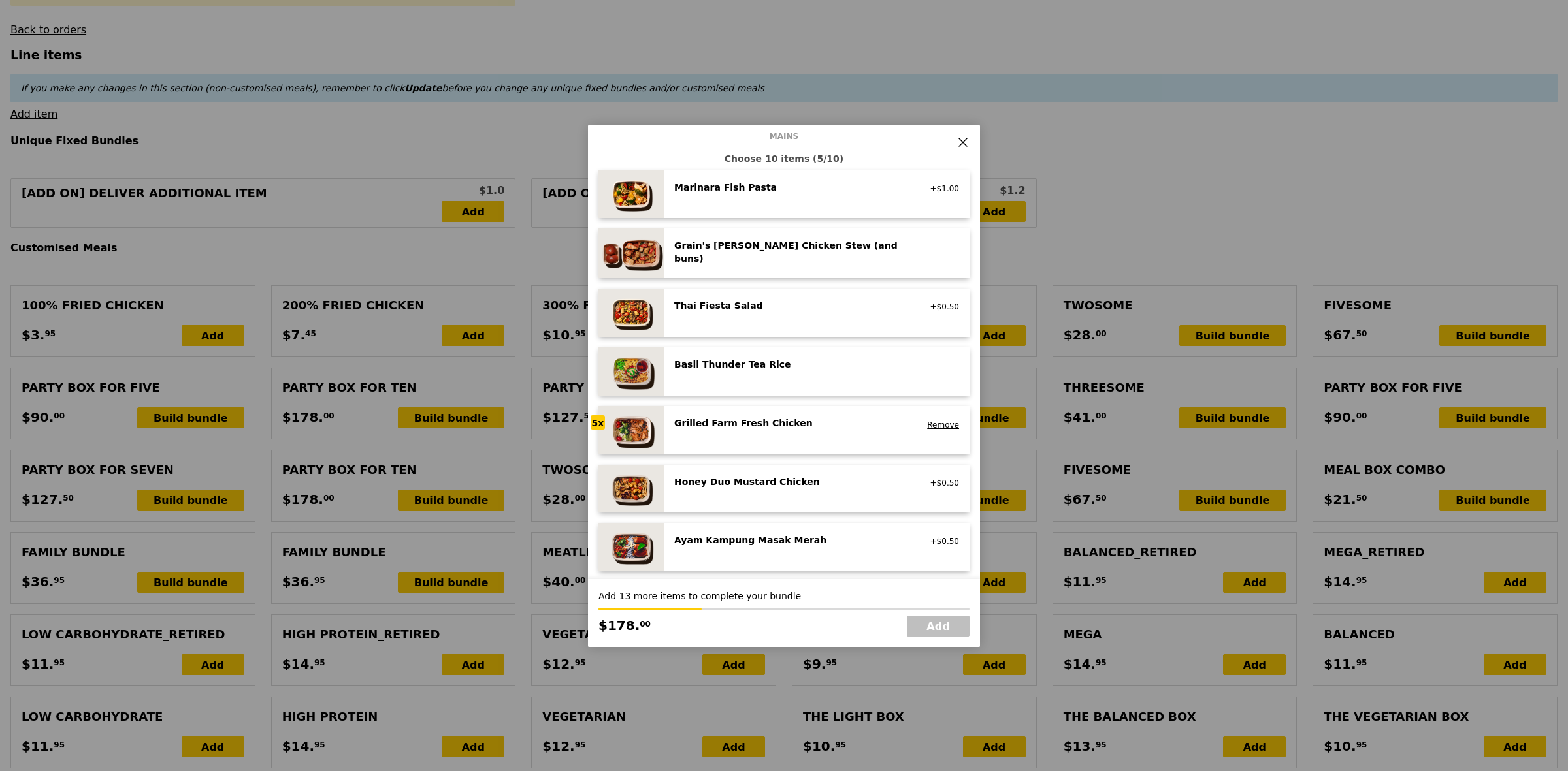
click at [808, 436] on div "Grilled Farm Fresh Chicken high protein, contains allium, dairy, nuts, soy Remo…" at bounding box center [817, 430] width 285 height 28
click at [928, 422] on link "Remove" at bounding box center [943, 425] width 32 height 10
click at [833, 438] on div "Grilled Farm Fresh Chicken high protein, contains allium, dairy, nuts, soy" at bounding box center [817, 430] width 285 height 28
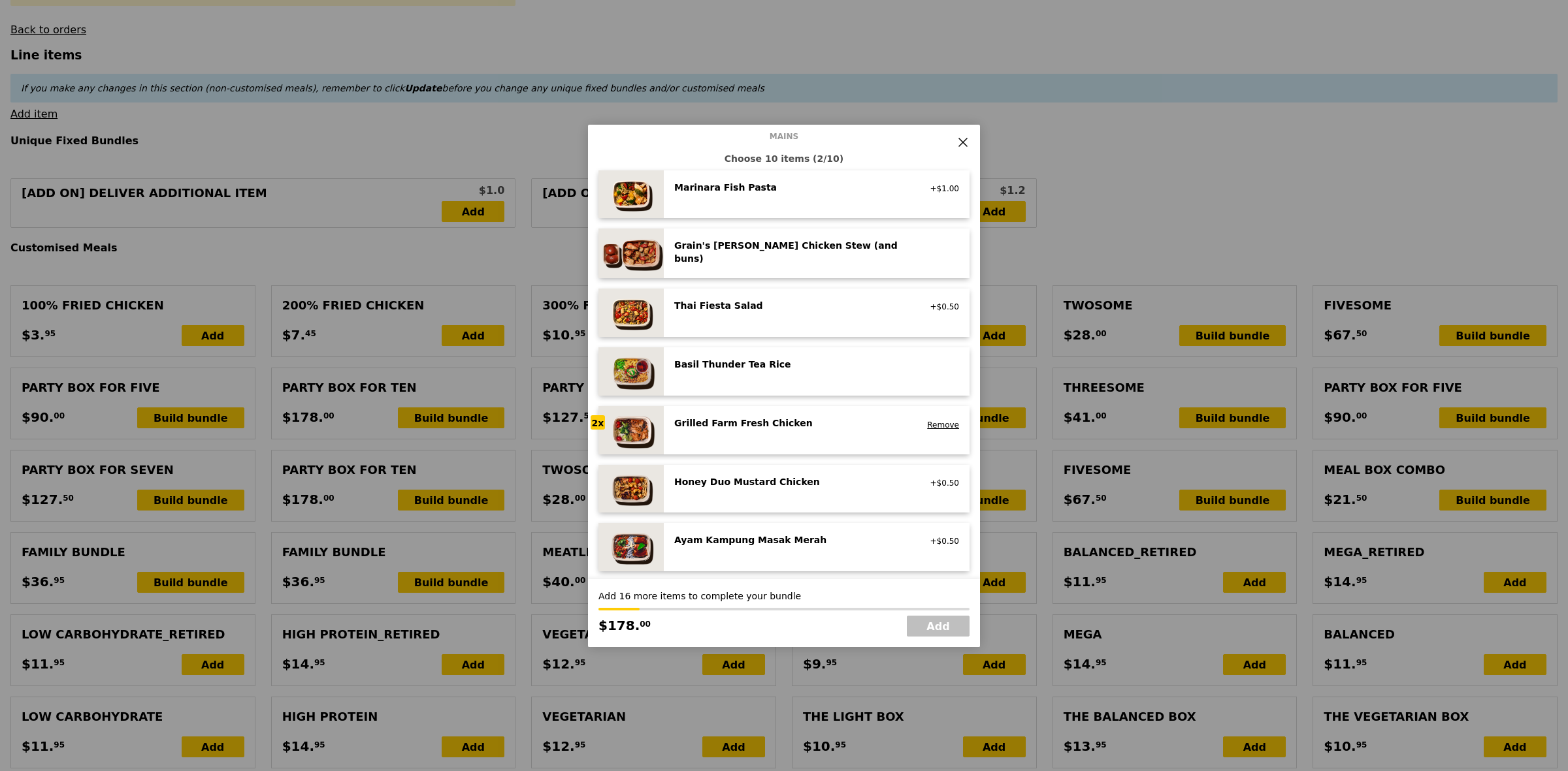
click at [833, 438] on div "Grilled Farm Fresh Chicken high protein, contains allium, dairy, nuts, soy Remo…" at bounding box center [817, 430] width 285 height 28
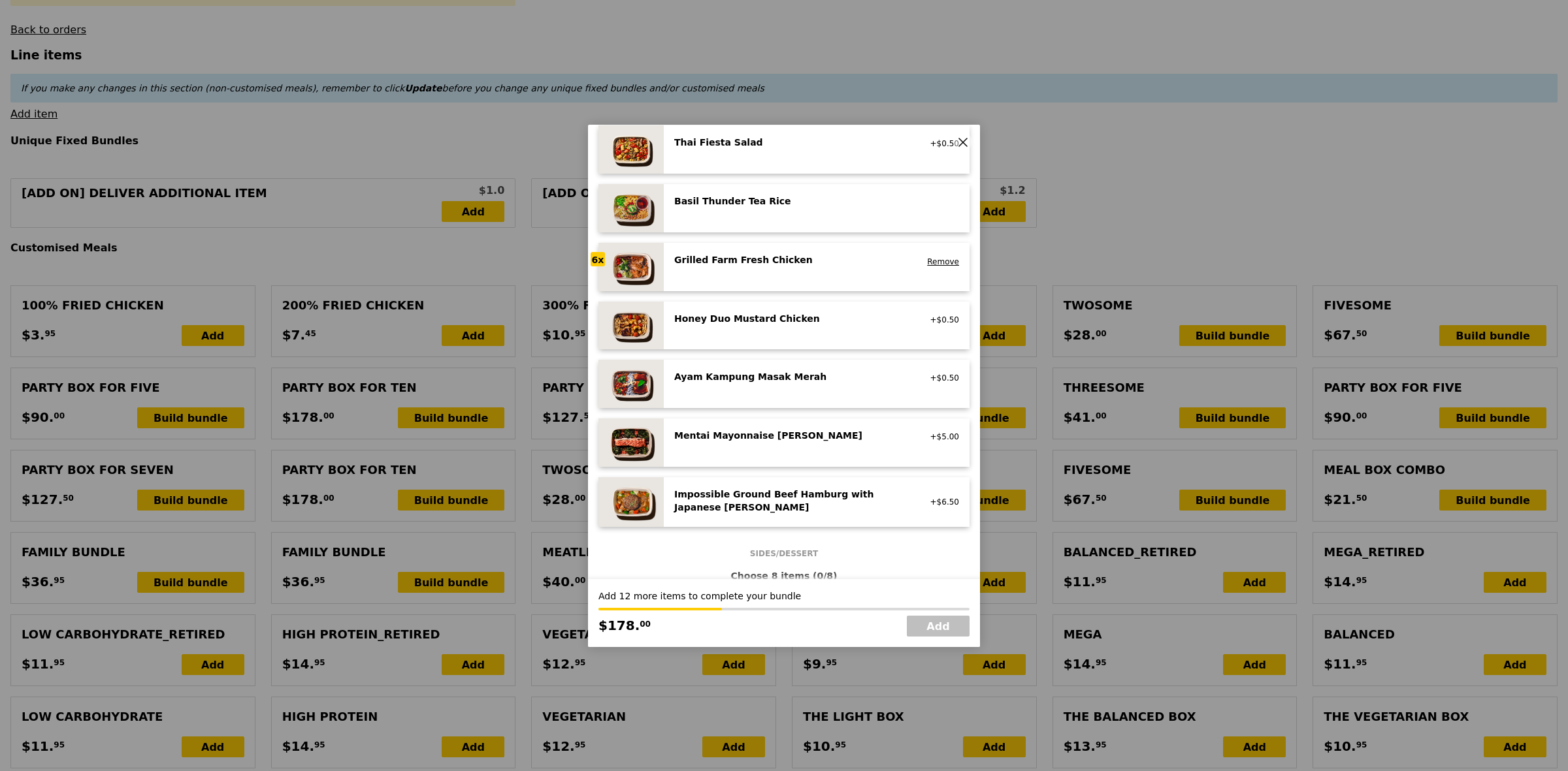
click at [833, 439] on div "Mentai Mayonnaise [PERSON_NAME]" at bounding box center [791, 436] width 235 height 13
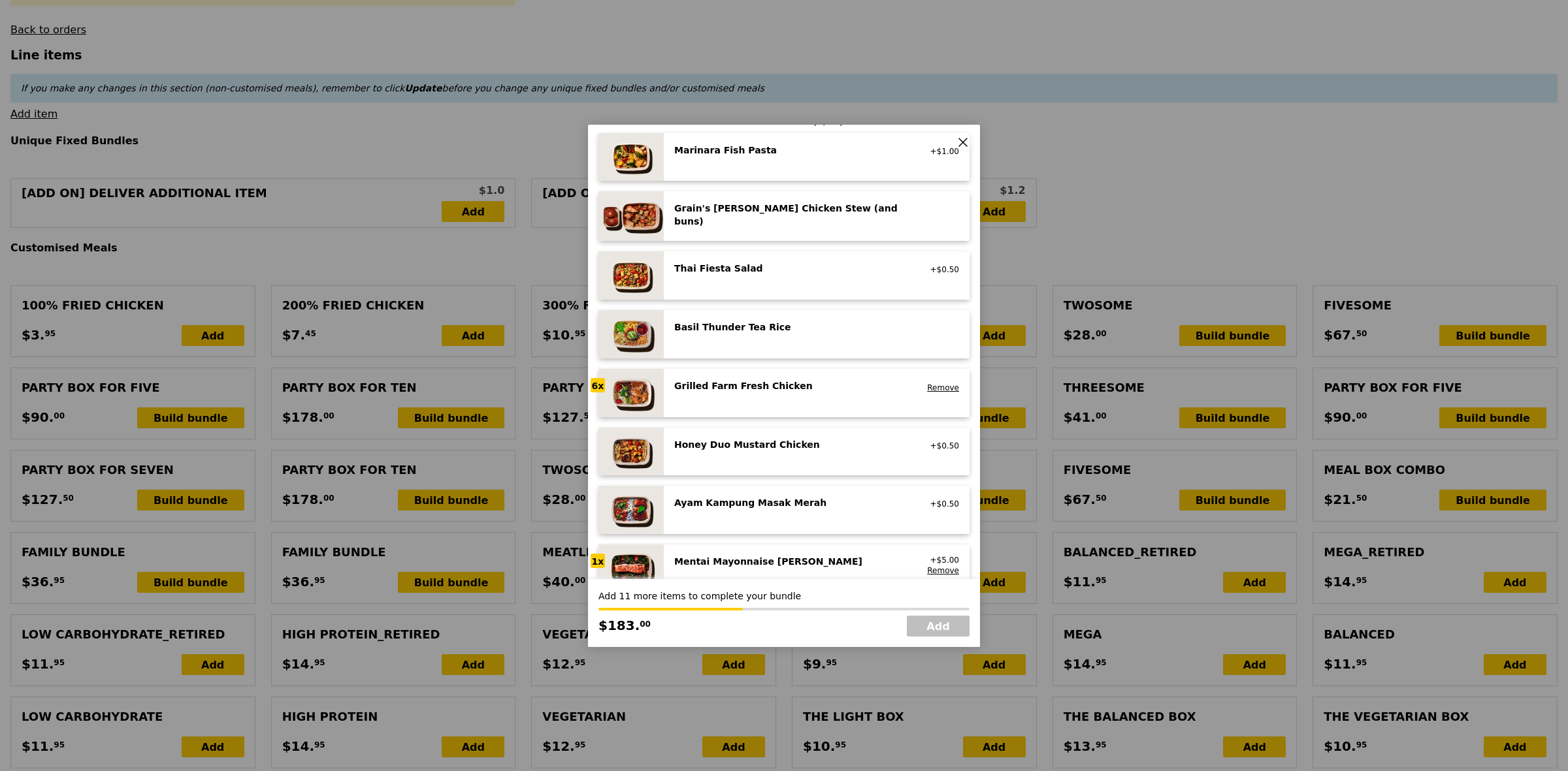
scroll to position [82, 0]
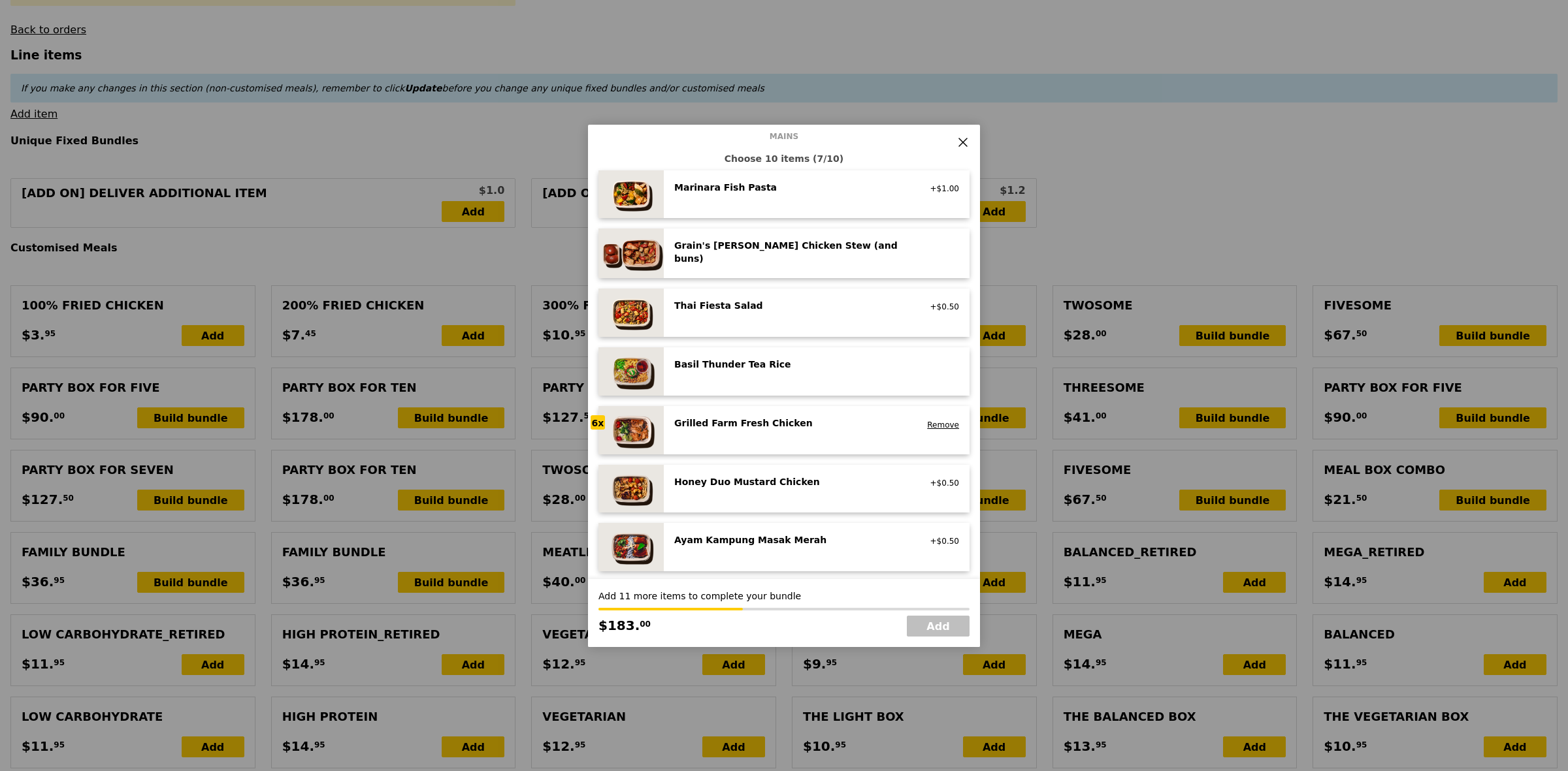
click at [824, 381] on div "Basil Thunder Tea Rice vegetarian, contains allium, barley, egg, nuts, soy, whe…" at bounding box center [817, 372] width 285 height 28
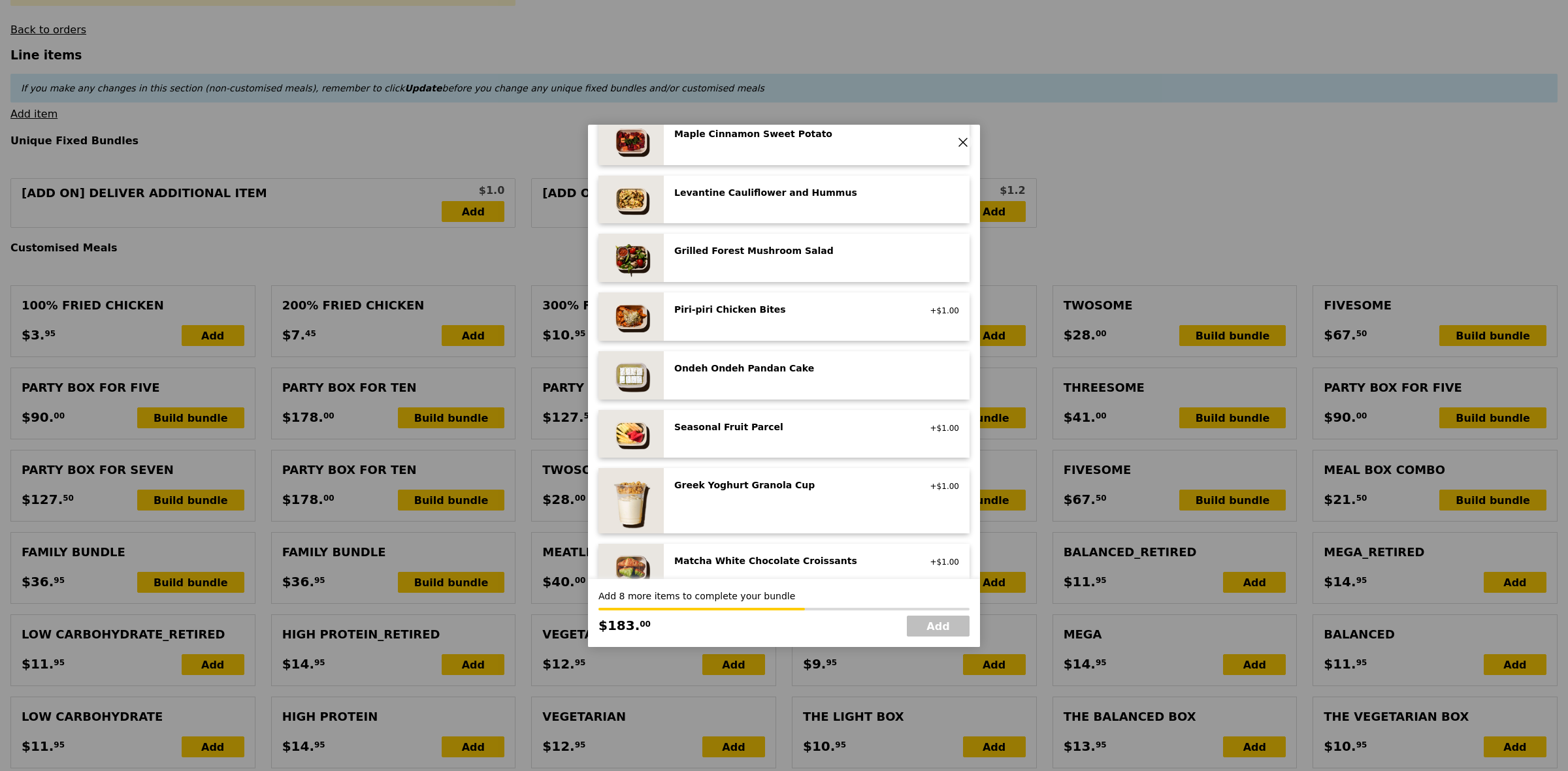
scroll to position [816, 0]
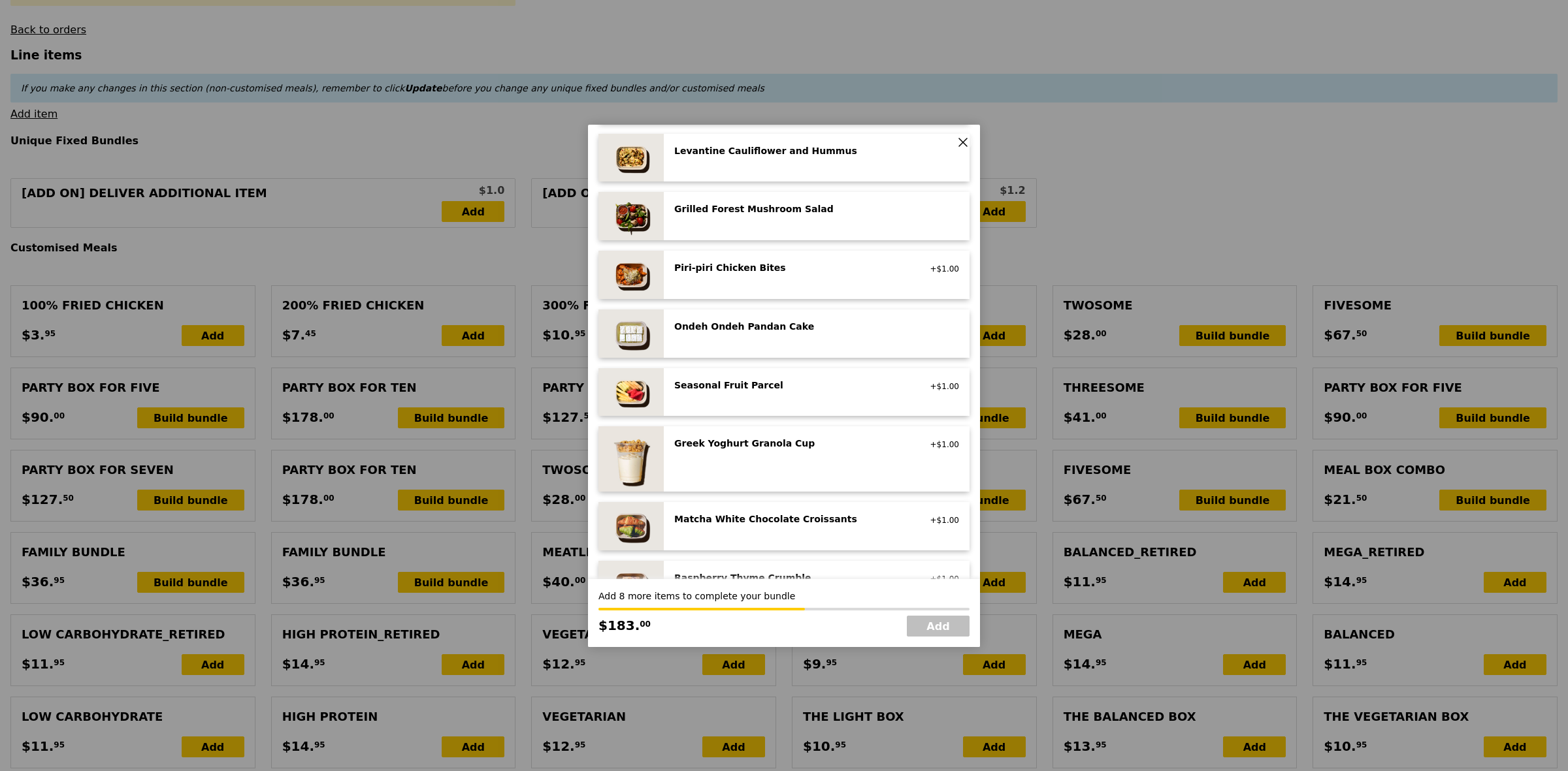
click at [770, 514] on div "Matcha White Chocolate Croissants" at bounding box center [791, 519] width 235 height 13
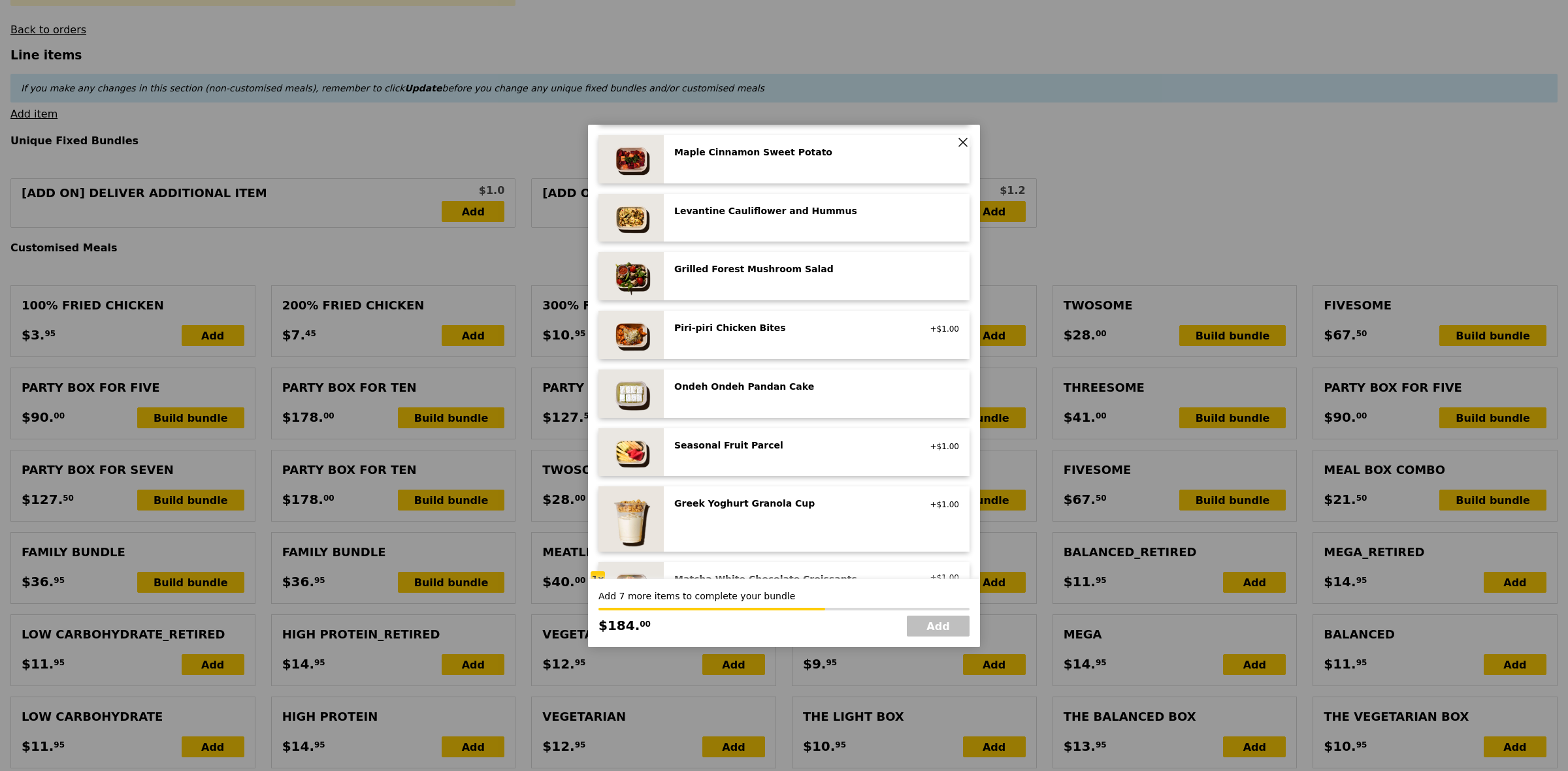
scroll to position [734, 0]
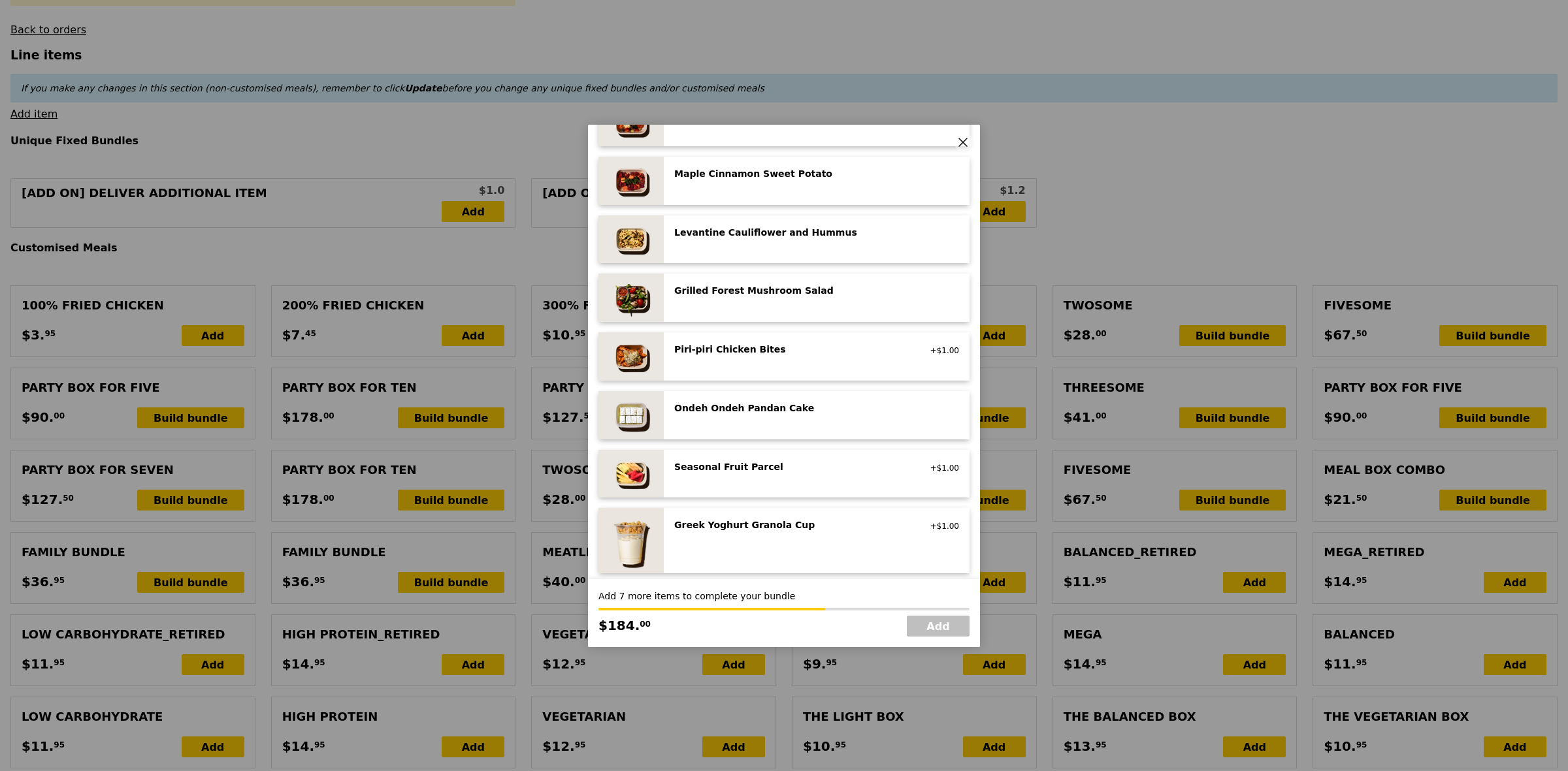
click at [783, 305] on div "Grilled Forest Mushroom Salad low carb, vegan" at bounding box center [817, 298] width 285 height 28
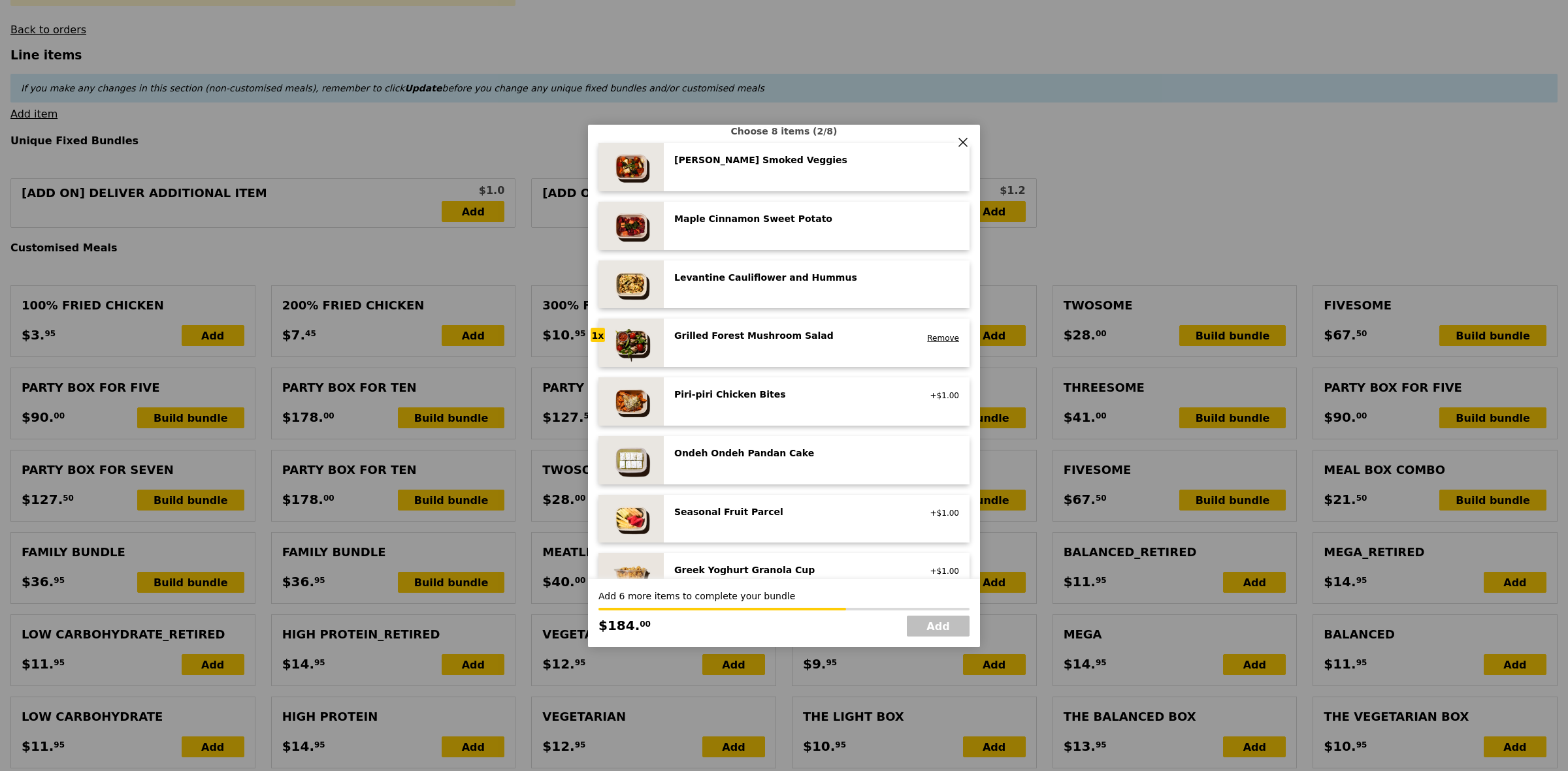
scroll to position [653, 0]
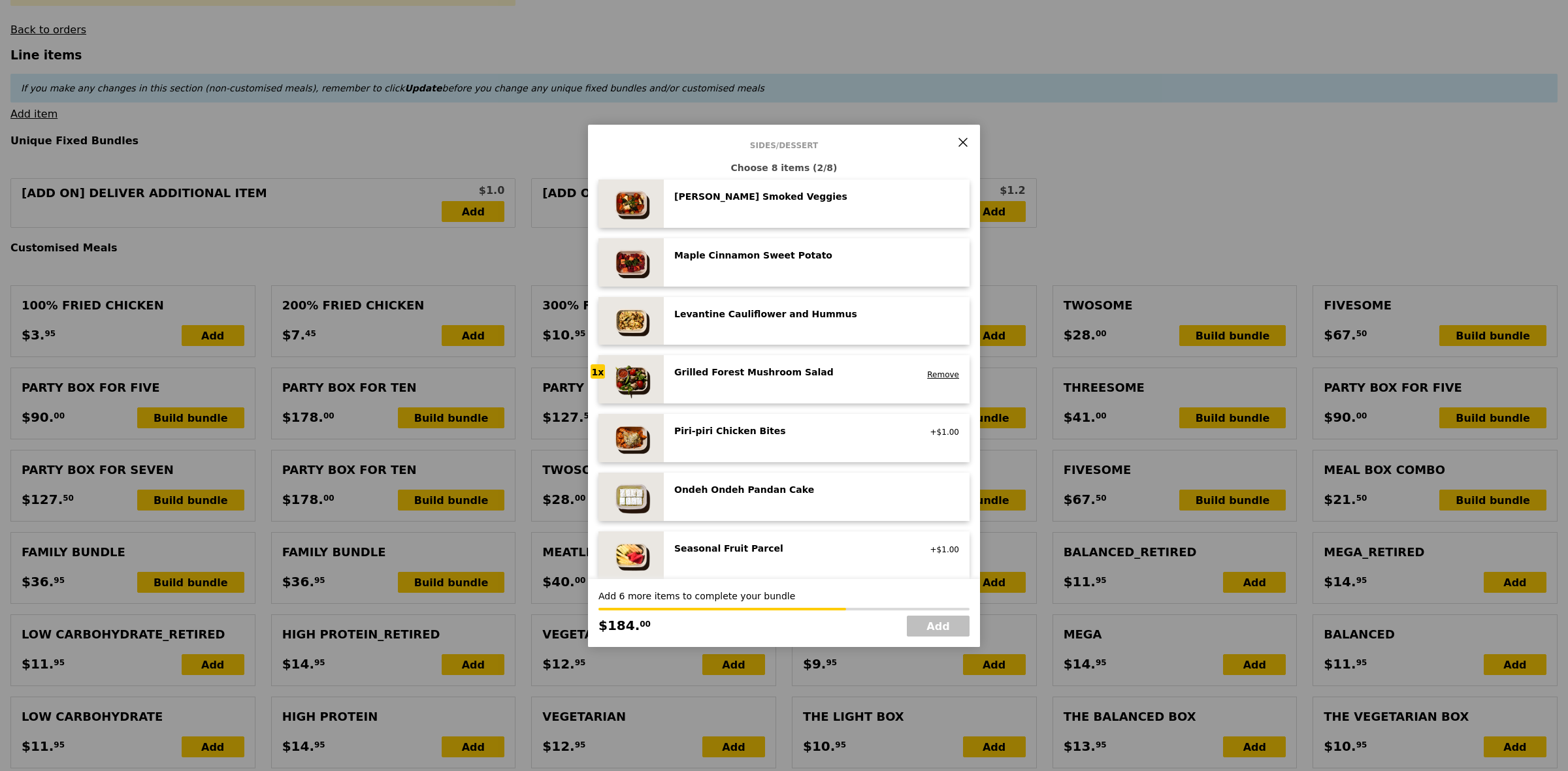
click at [710, 480] on div "Ondeh Ondeh Pandan Cake vegetarian, contains dairy, egg, wheat" at bounding box center [817, 497] width 306 height 48
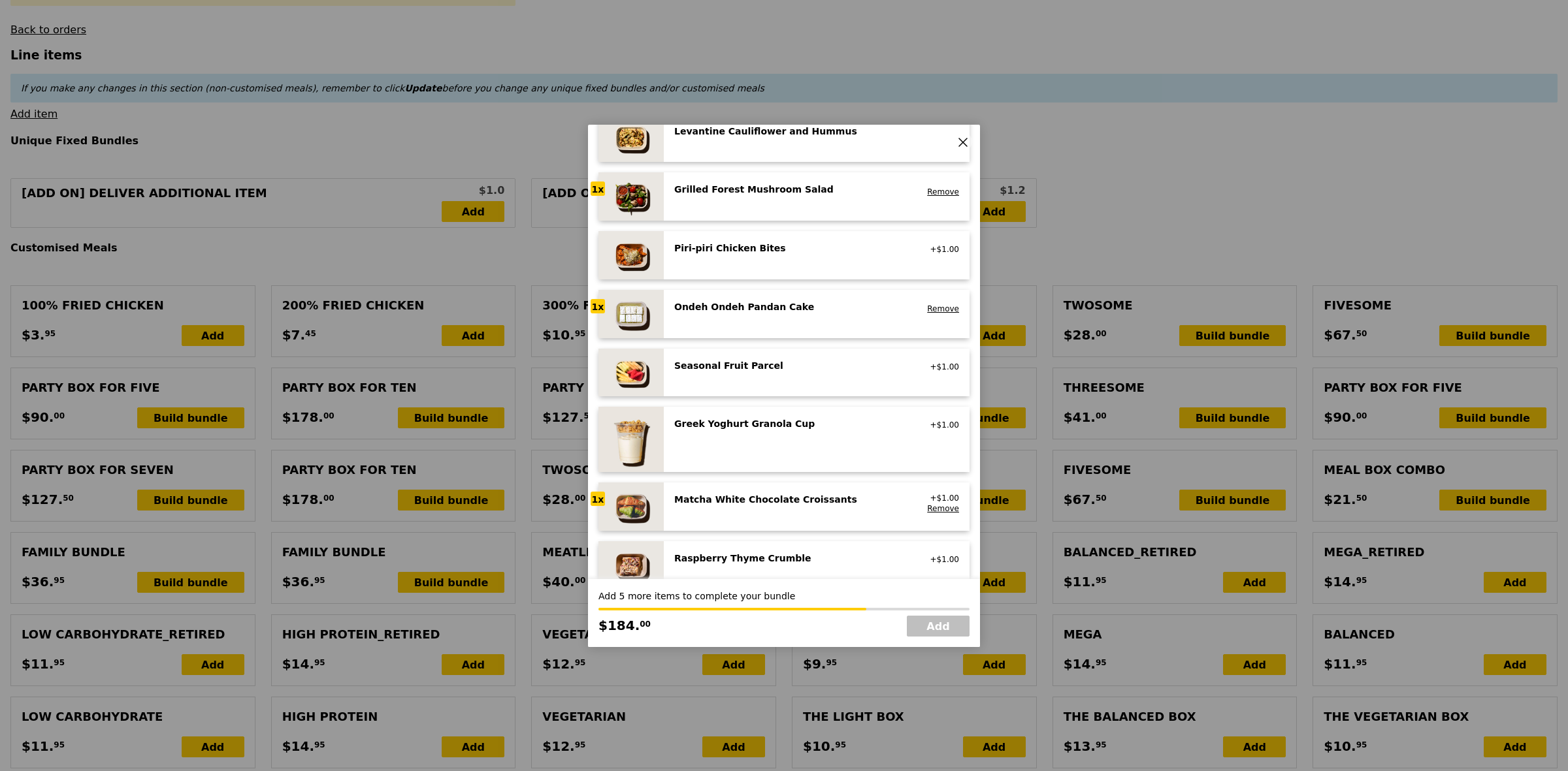
scroll to position [898, 0]
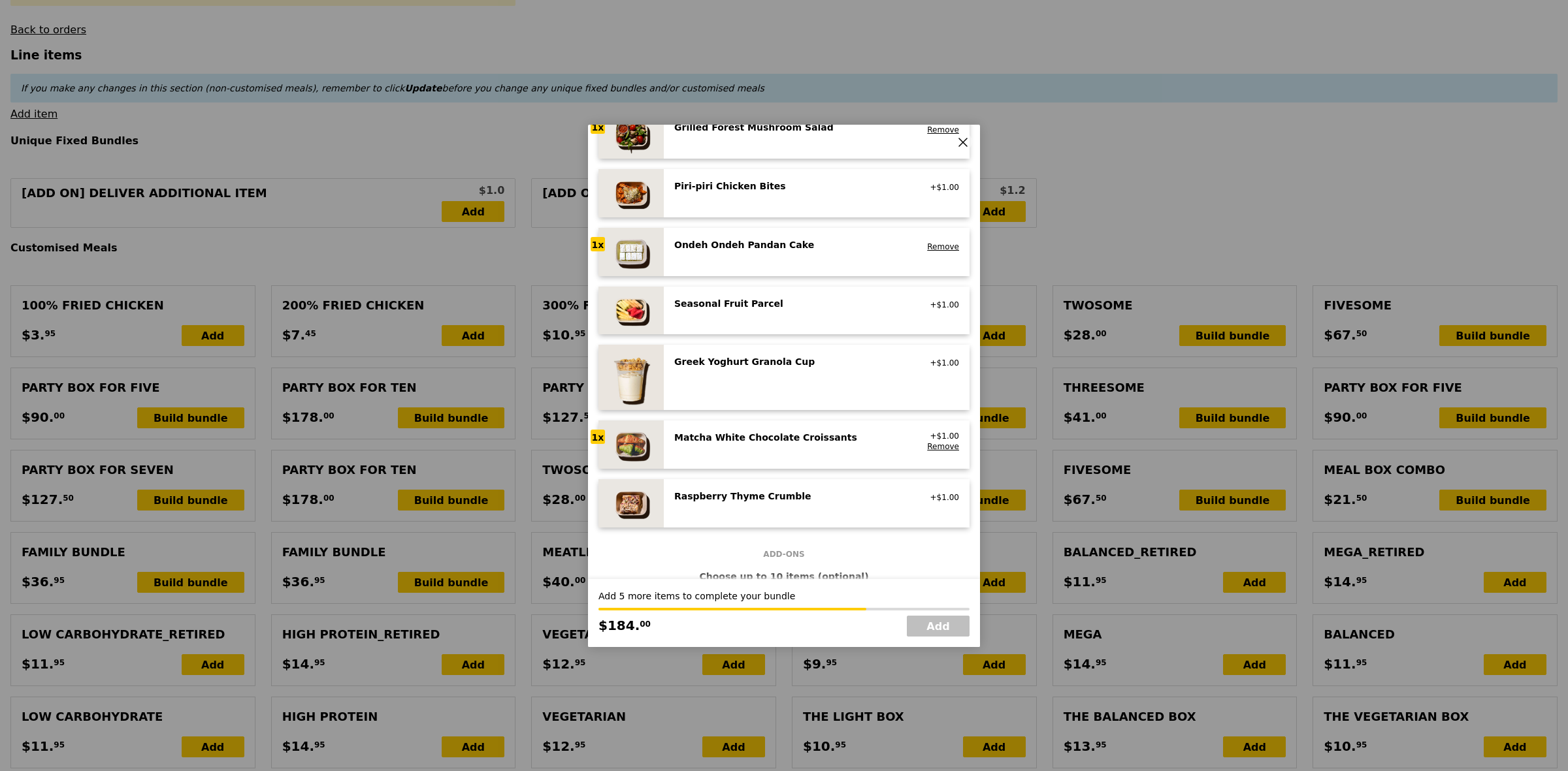
click at [781, 379] on div "Greek Yoghurt Granola Cup vegetarian, contains dairy, nuts +$1.00" at bounding box center [817, 377] width 285 height 45
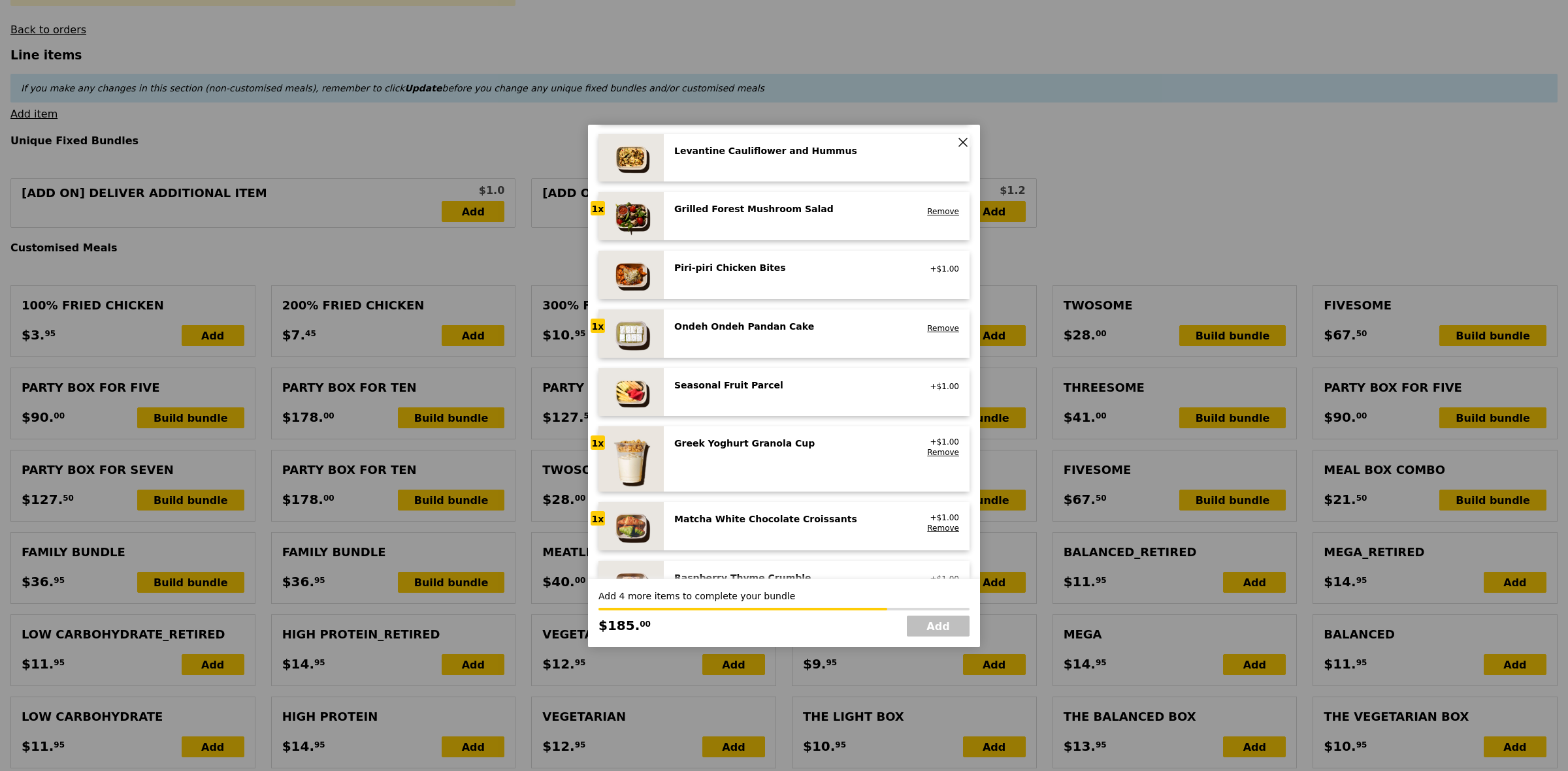
click at [791, 268] on div "Piri‑piri Chicken Bites" at bounding box center [791, 267] width 235 height 13
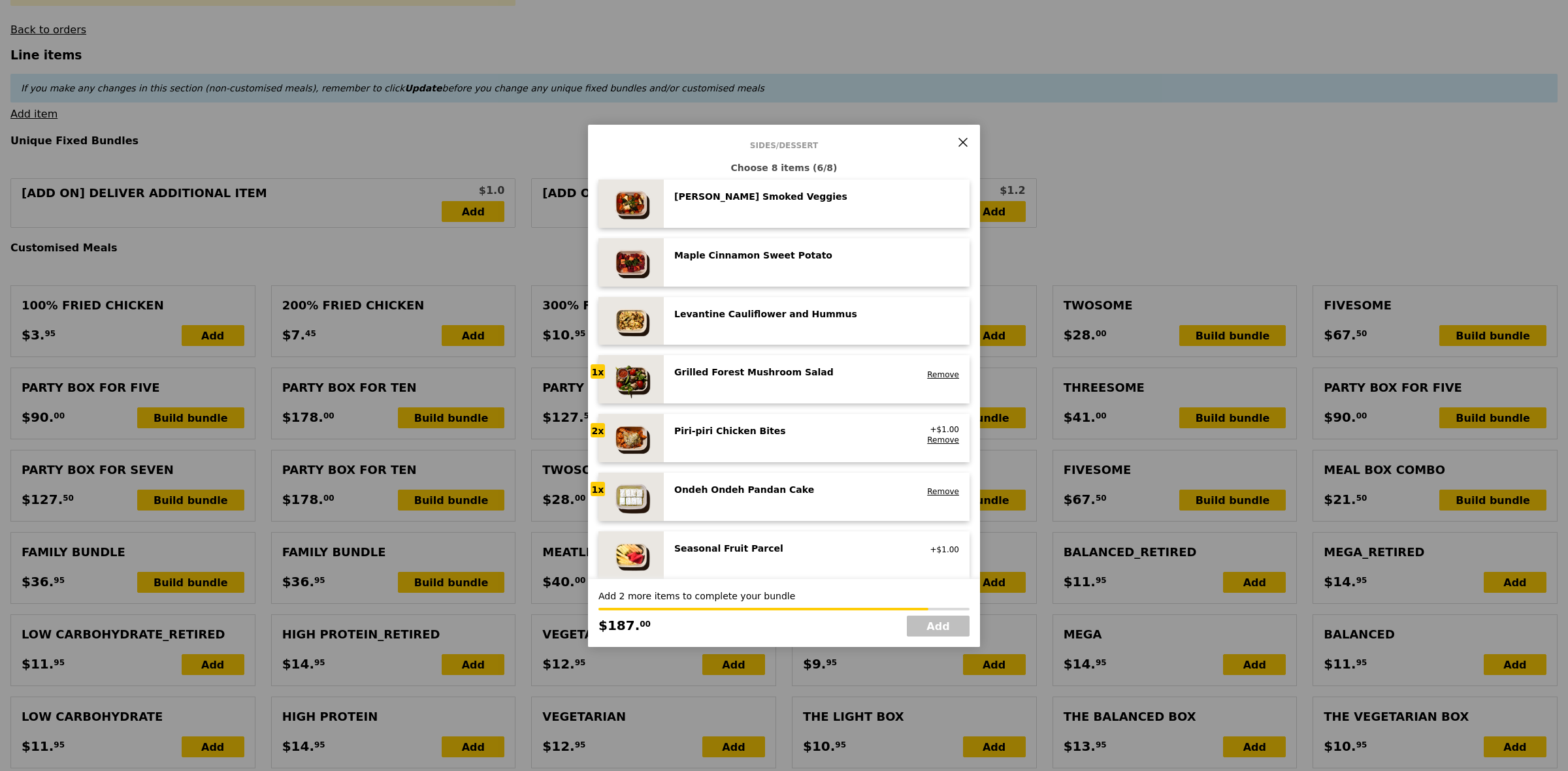
click at [756, 209] on div "Rosemary Smoked Veggies low carb, vegan" at bounding box center [817, 204] width 285 height 28
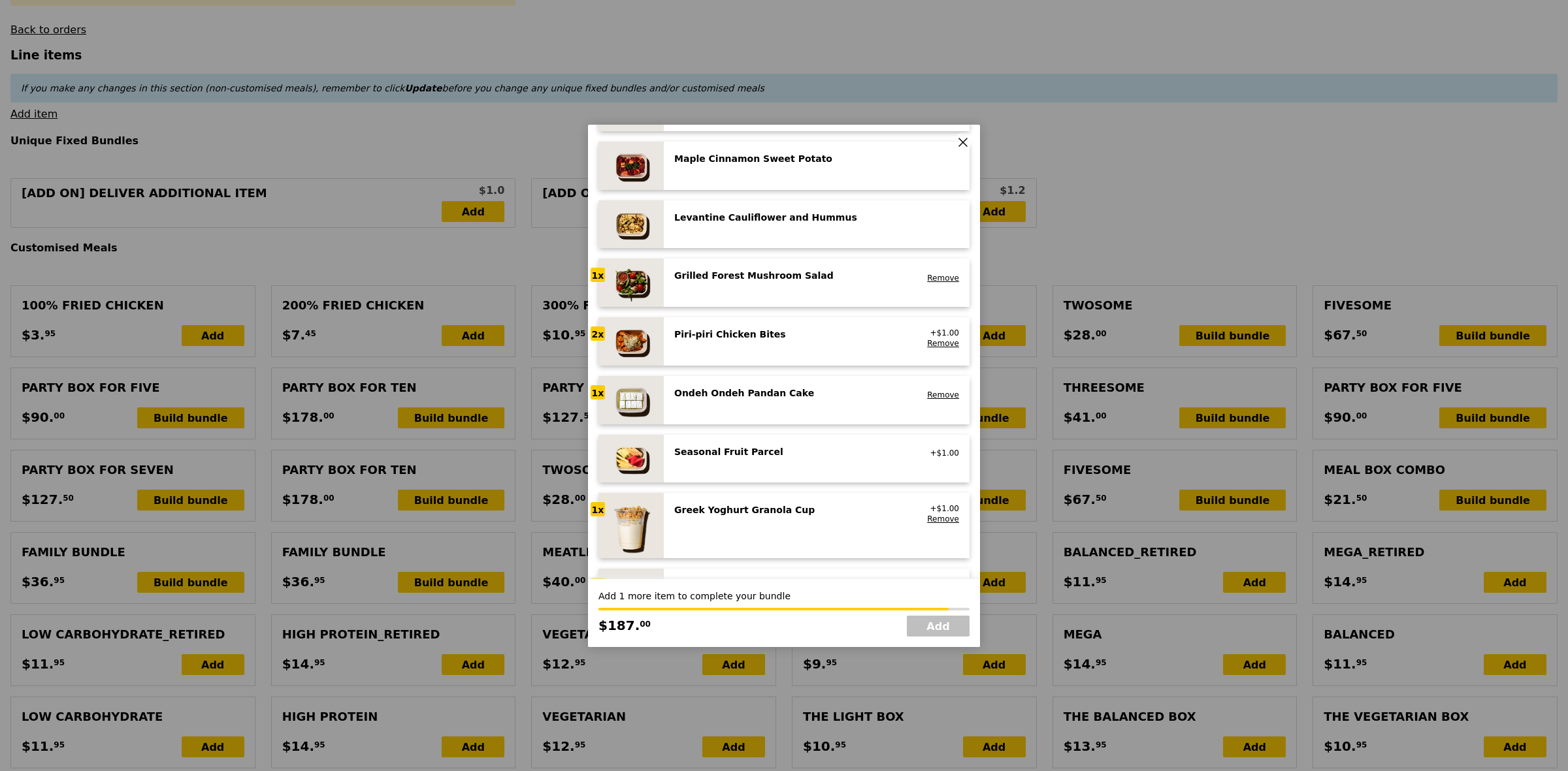
scroll to position [816, 0]
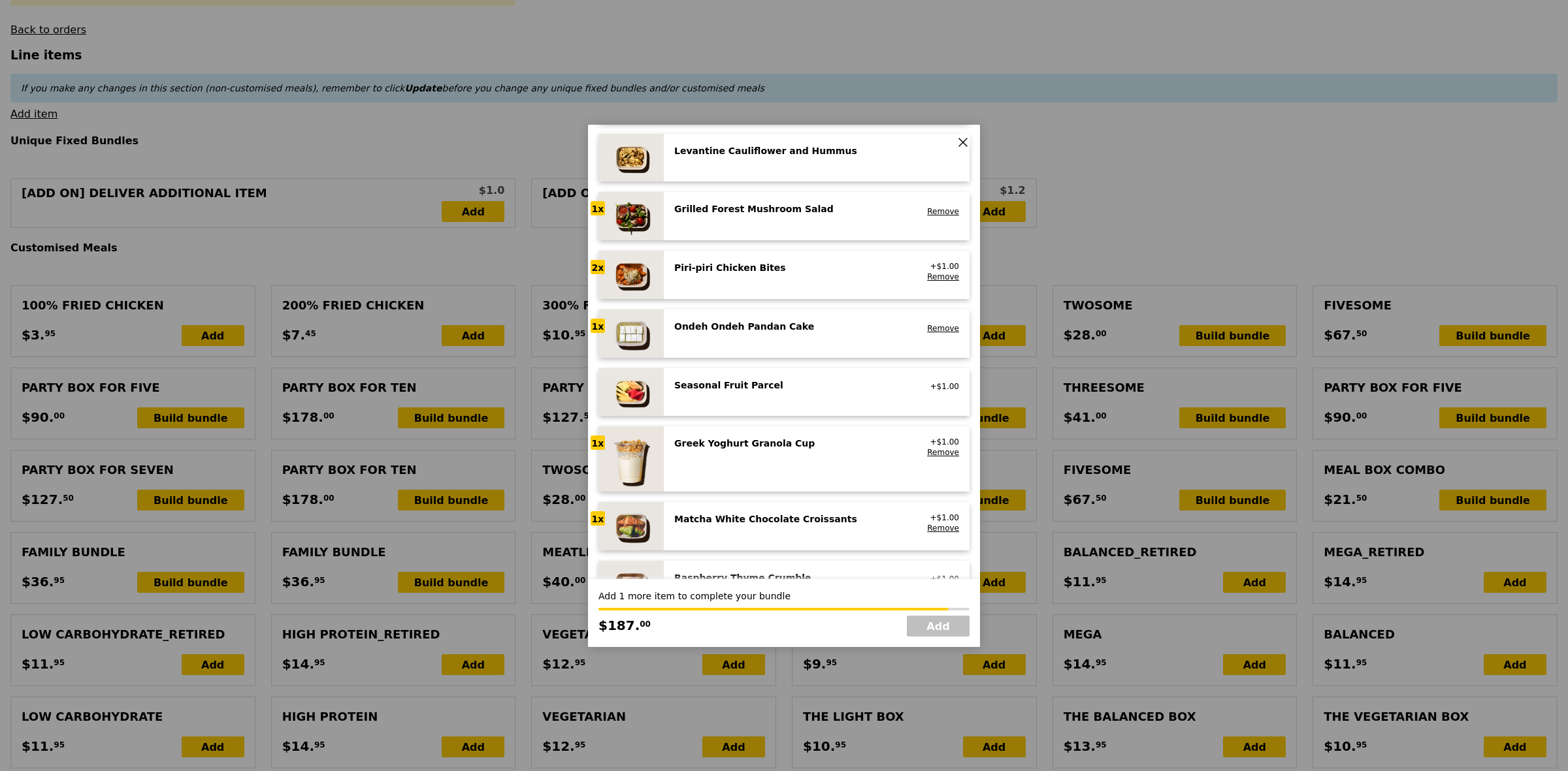
click at [758, 531] on div "Matcha White Chocolate Croissants vegetarian, contains dairy, egg, wheat" at bounding box center [791, 523] width 250 height 21
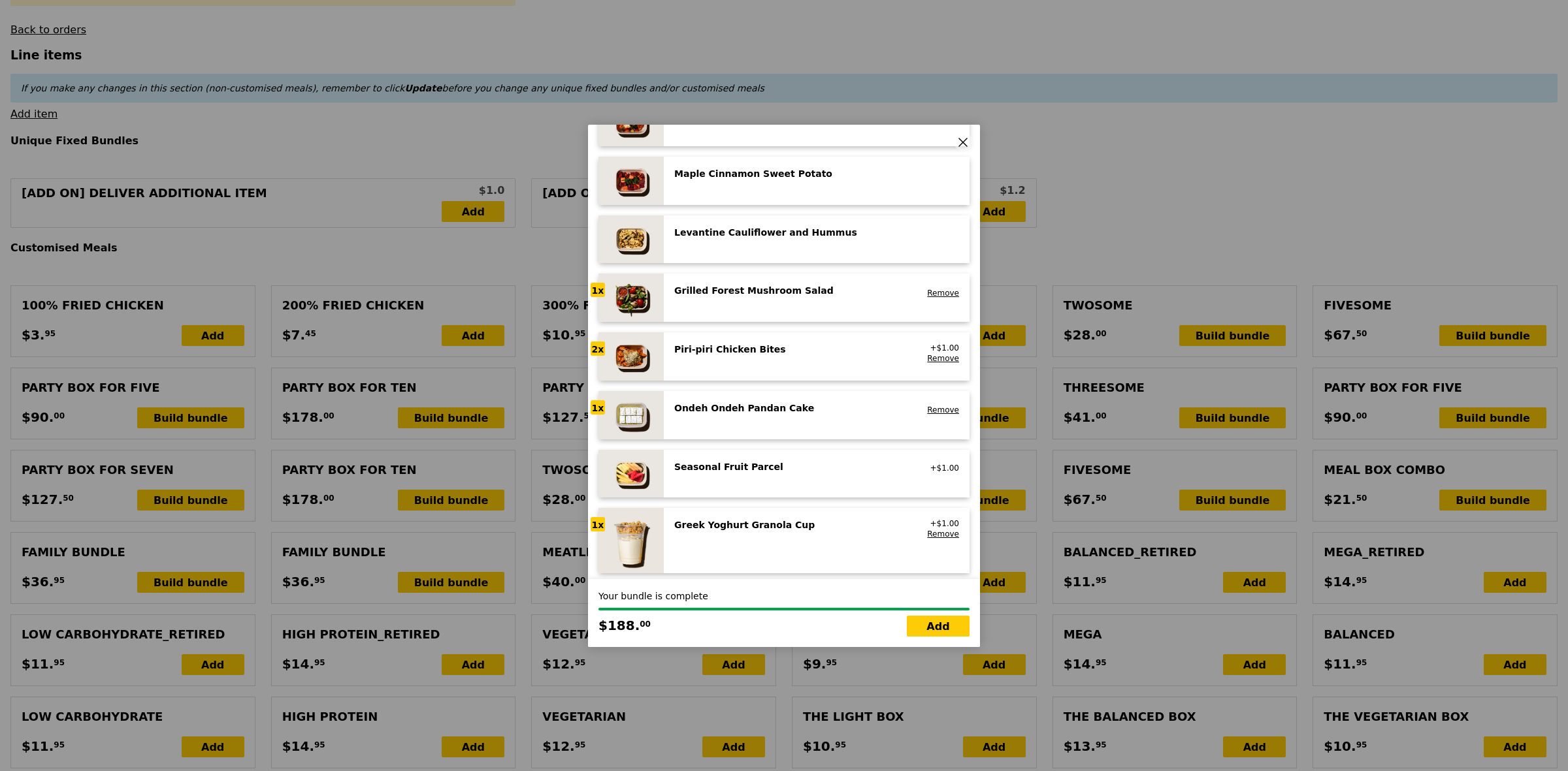
scroll to position [653, 0]
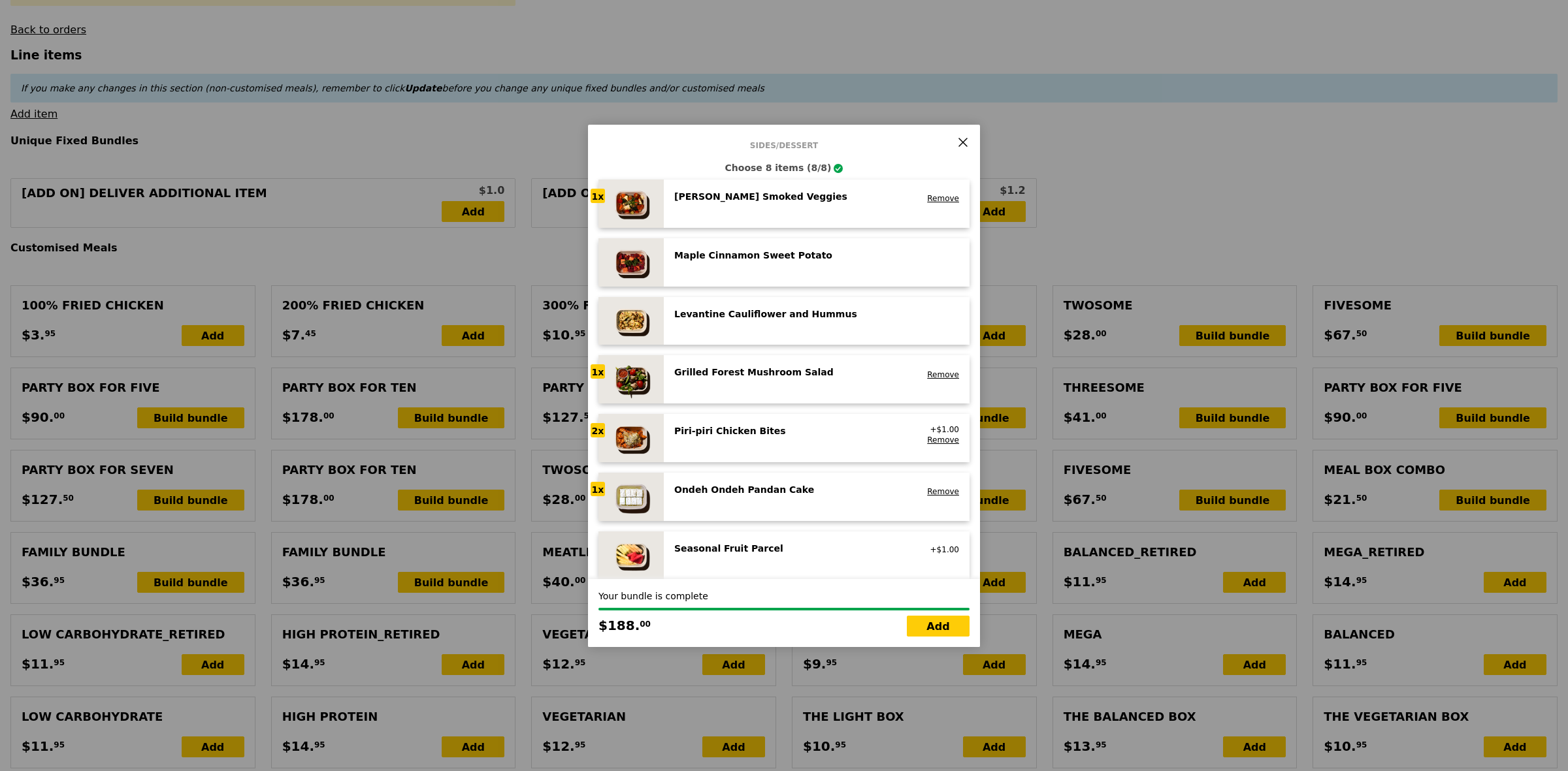
click at [787, 206] on div "Rosemary Smoked Veggies low carb, vegan Remove" at bounding box center [817, 204] width 285 height 28
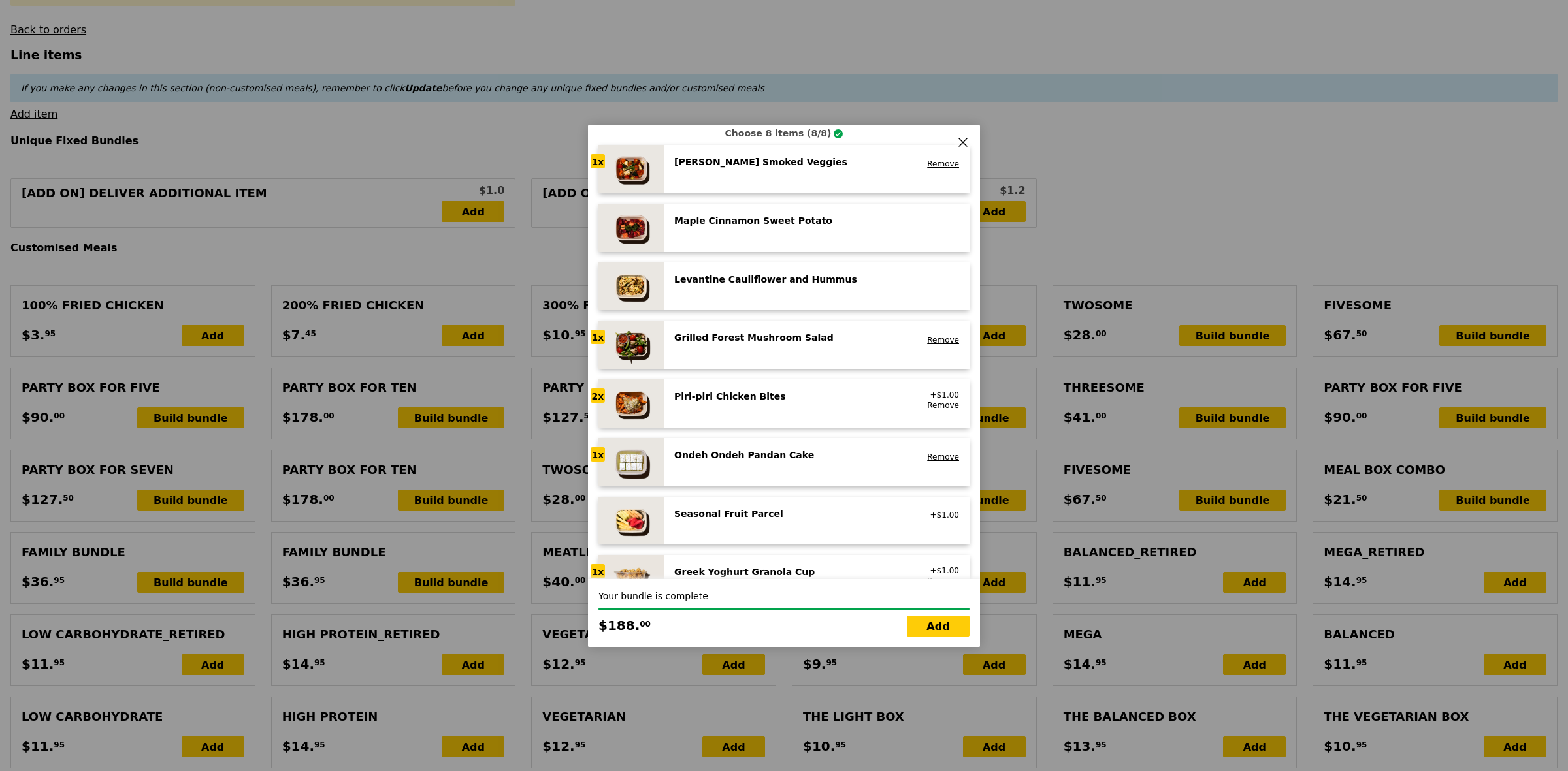
scroll to position [816, 0]
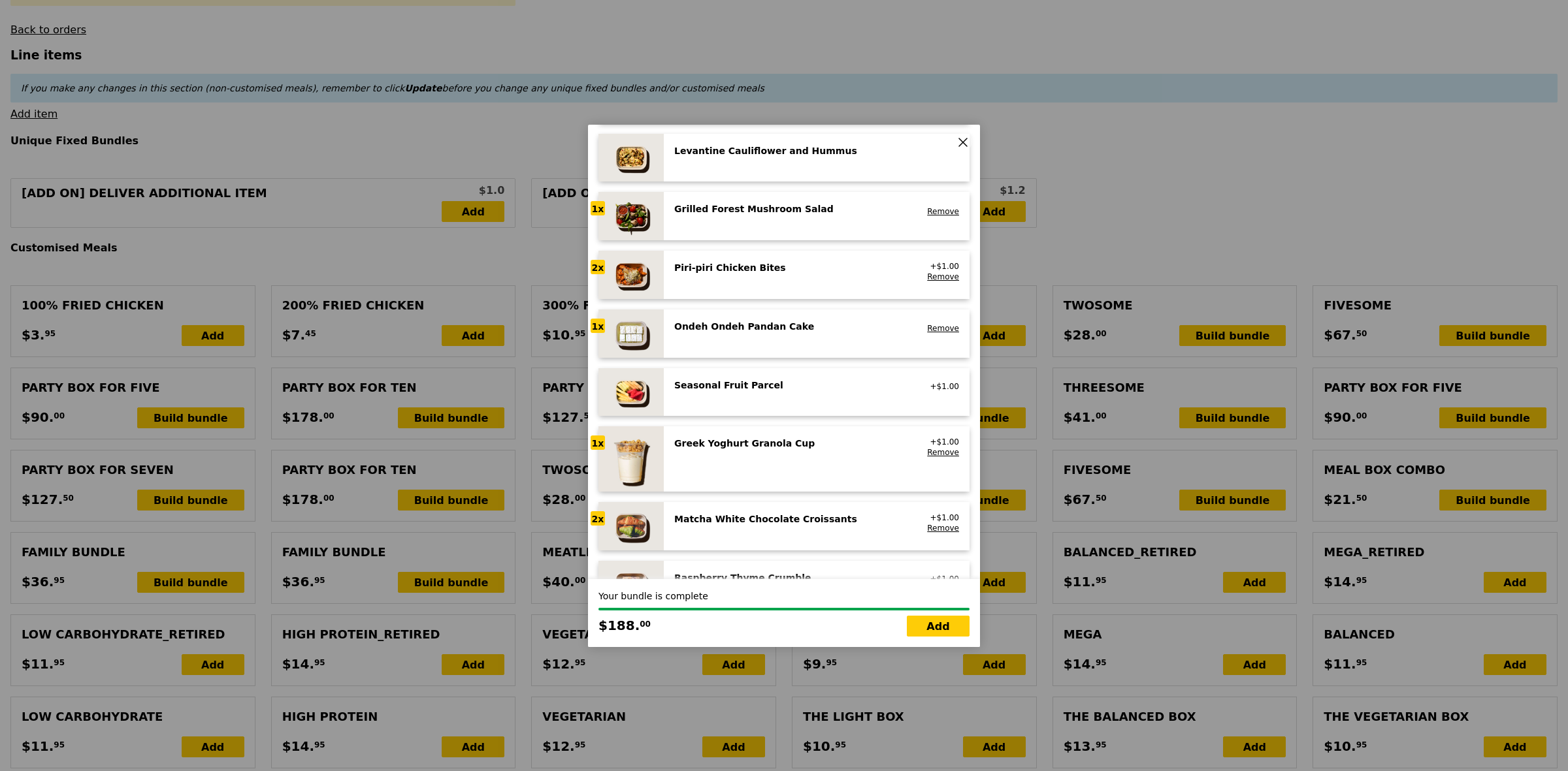
click at [795, 392] on div "Seasonal Fruit Parcel vegan" at bounding box center [791, 386] width 250 height 15
click at [798, 390] on div "Seasonal Fruit Parcel vegan" at bounding box center [791, 386] width 250 height 15
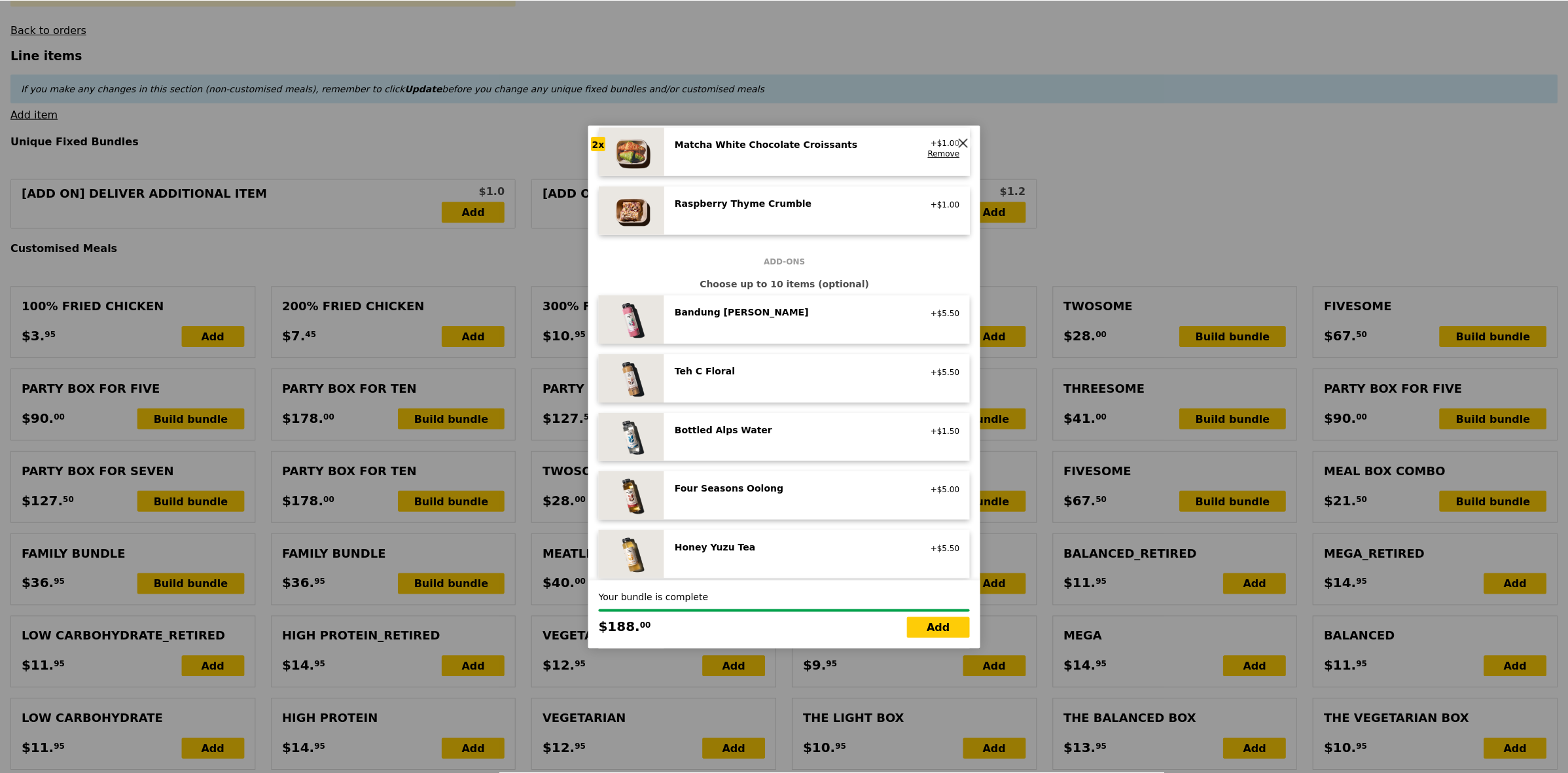
scroll to position [1227, 0]
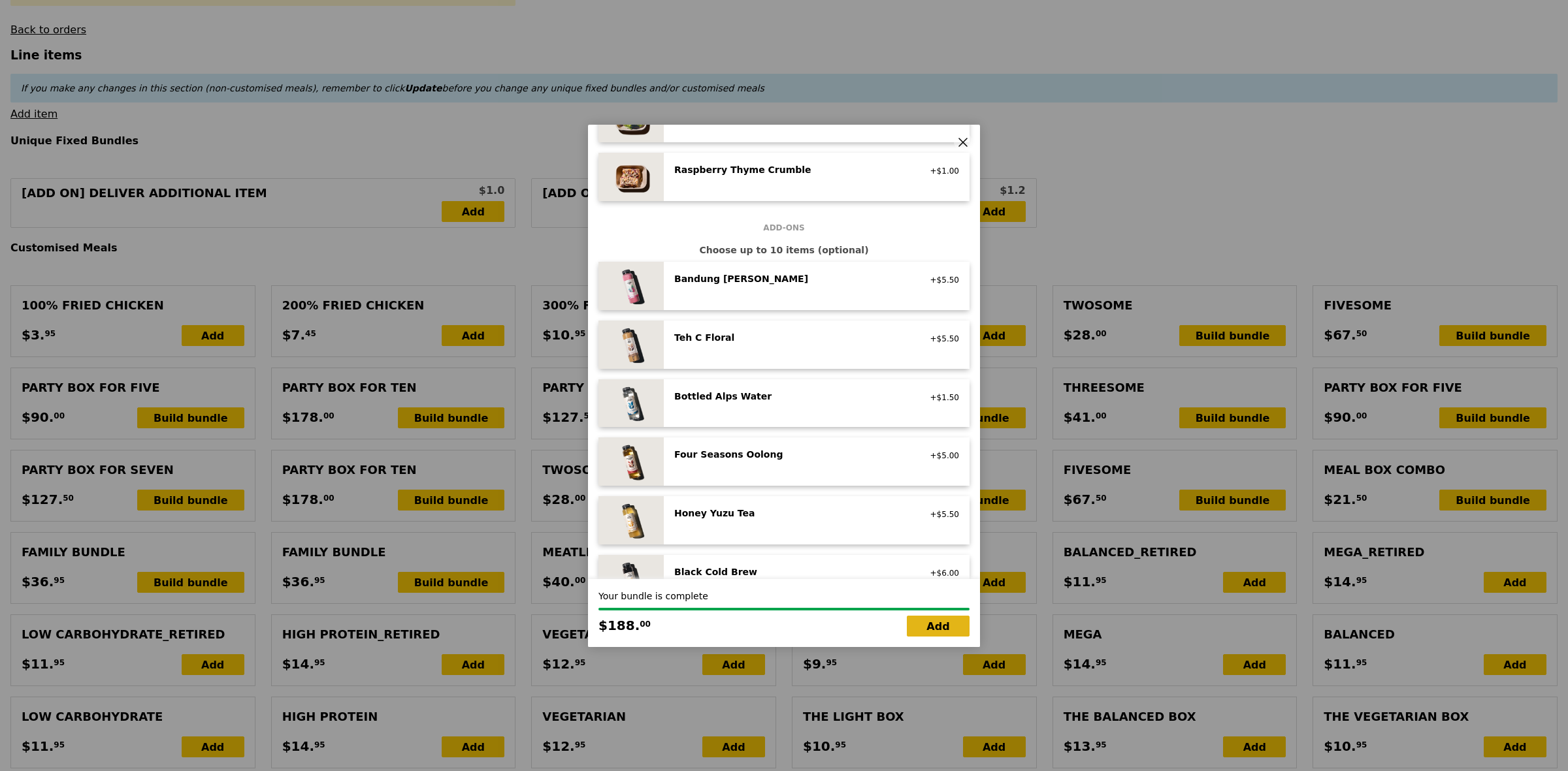
click at [946, 627] on link "Add" at bounding box center [938, 626] width 63 height 21
type input "Loading..."
type input "188.00"
type input "6.10"
type input "6.65"
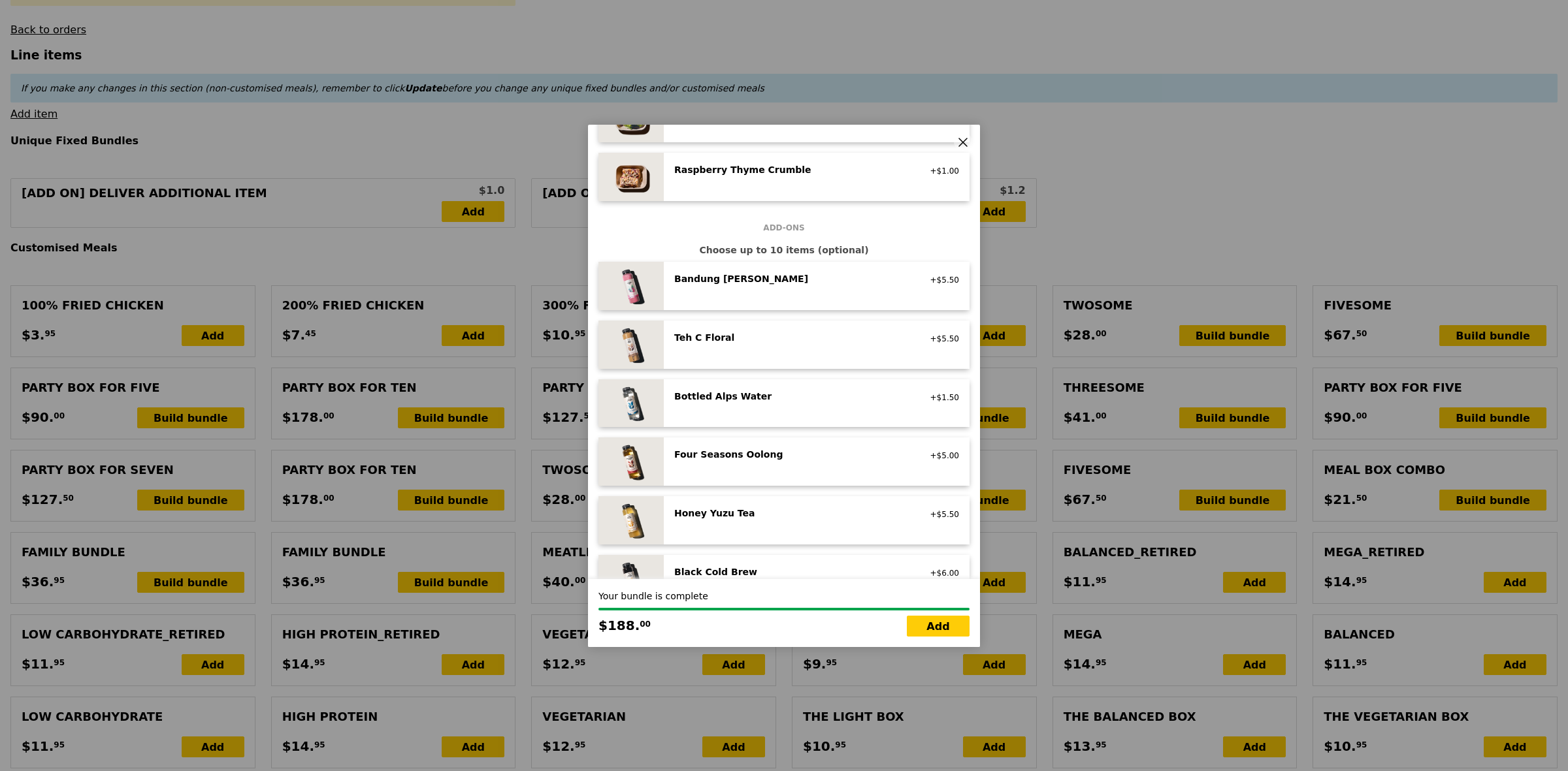
type input "194.65"
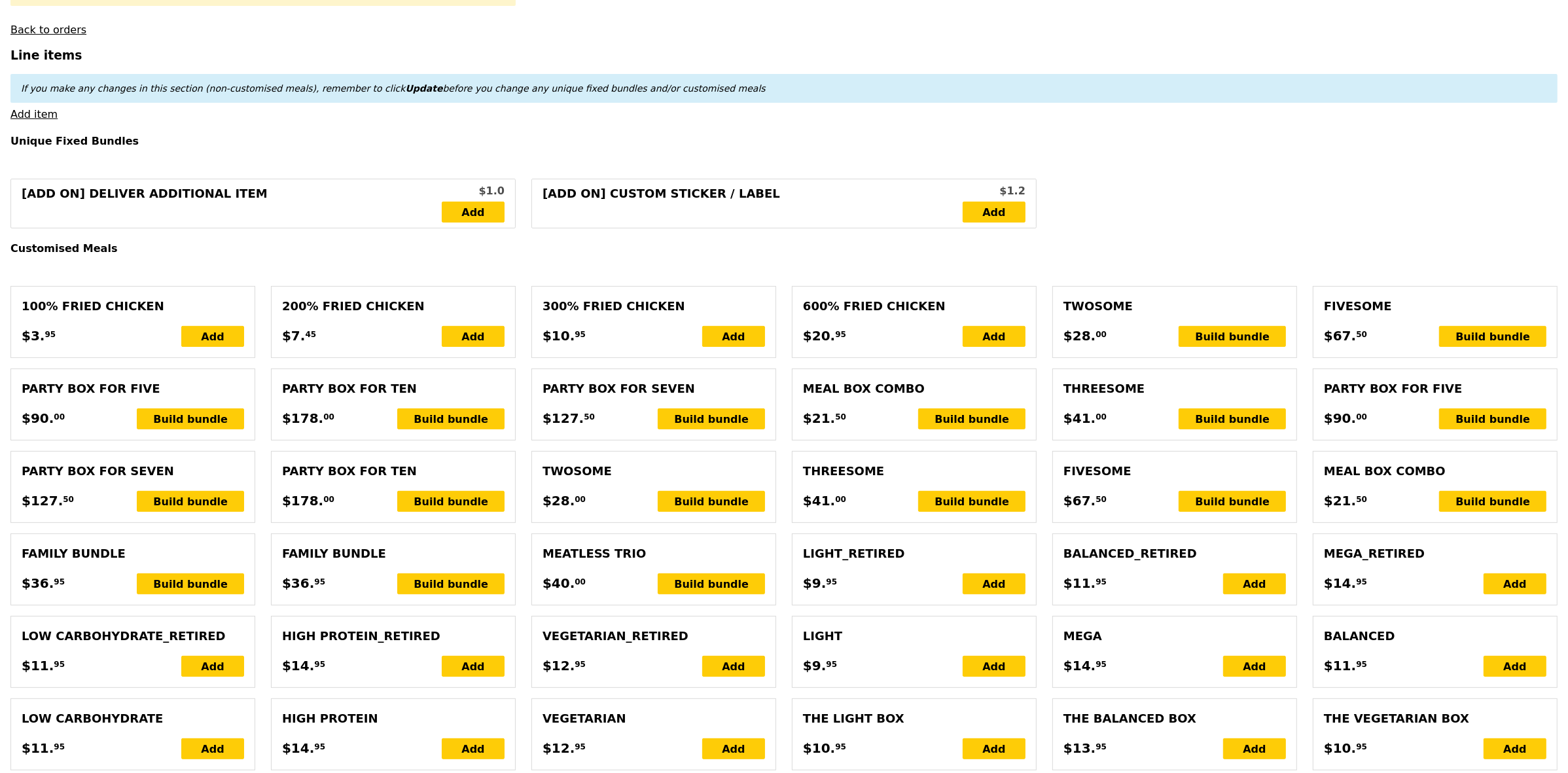
type input "Confirm"
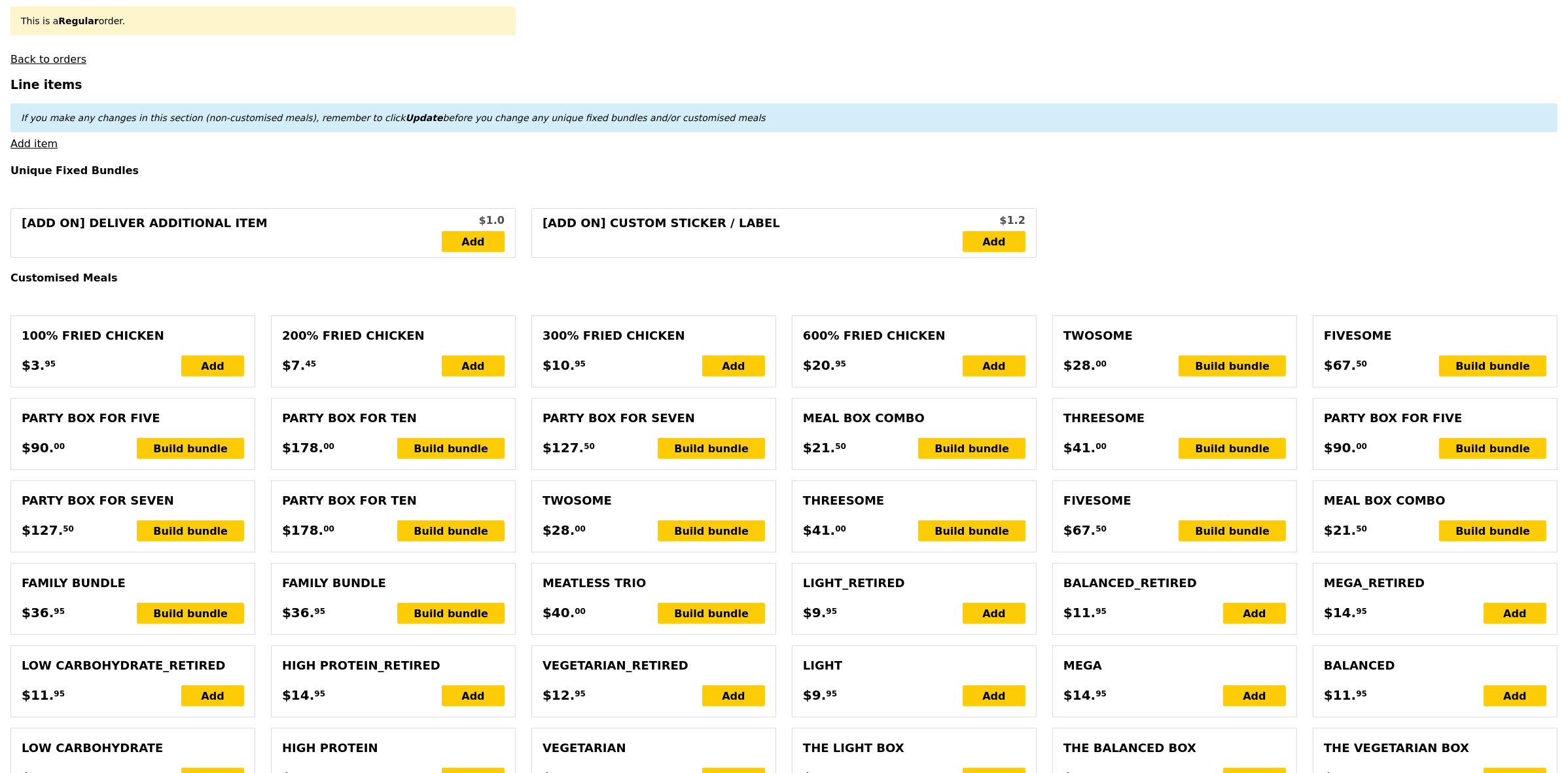
scroll to position [328, 0]
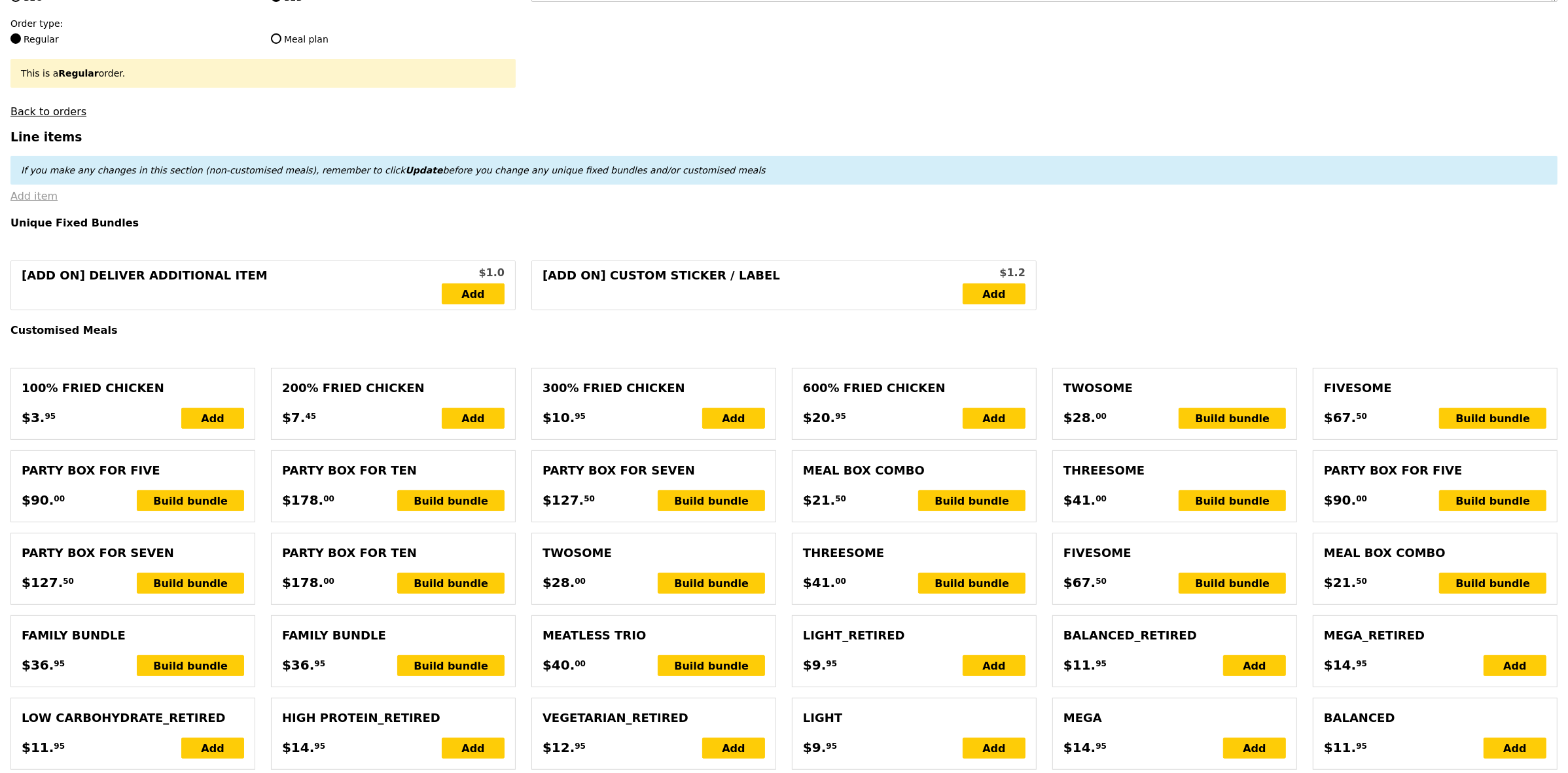
click at [42, 202] on link "Add item" at bounding box center [34, 196] width 47 height 12
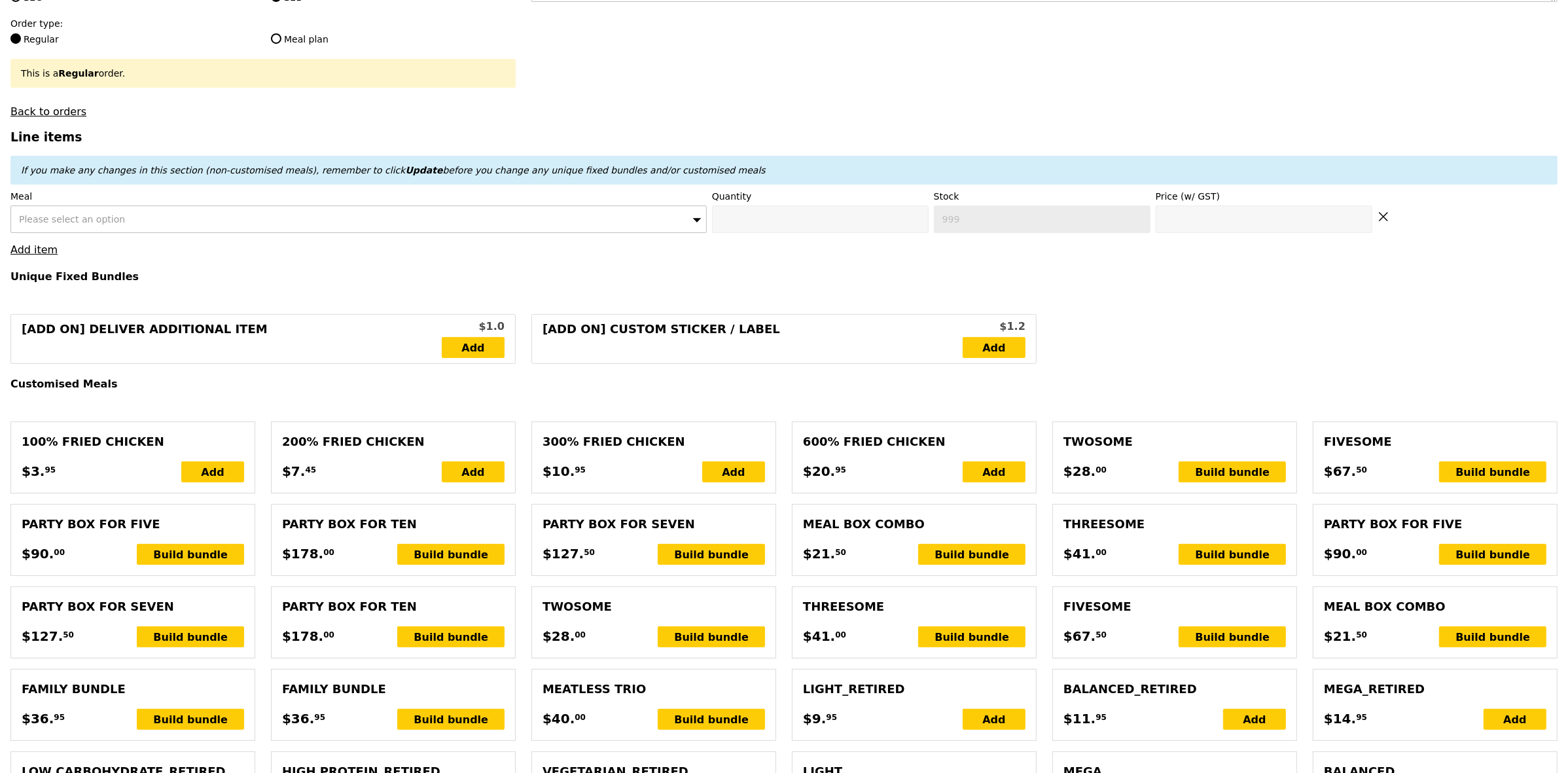
click at [141, 229] on div "Please select an option" at bounding box center [358, 220] width 696 height 28
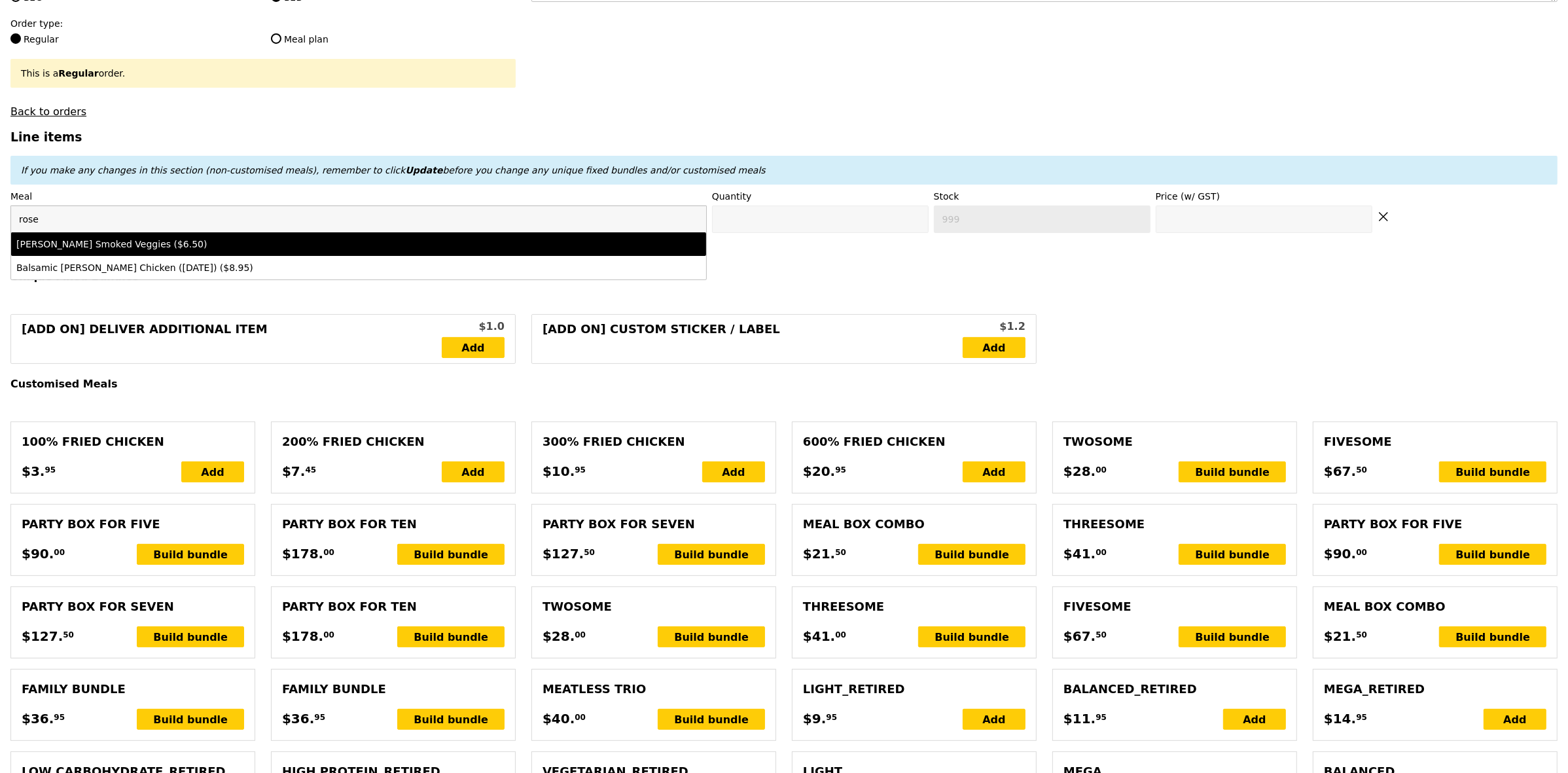
type input "rose"
click at [149, 251] on div "Rosemary Smoked Veggies ($6.50)" at bounding box center [272, 244] width 513 height 13
type input "Confirm anyway"
type input "0"
type input "97"
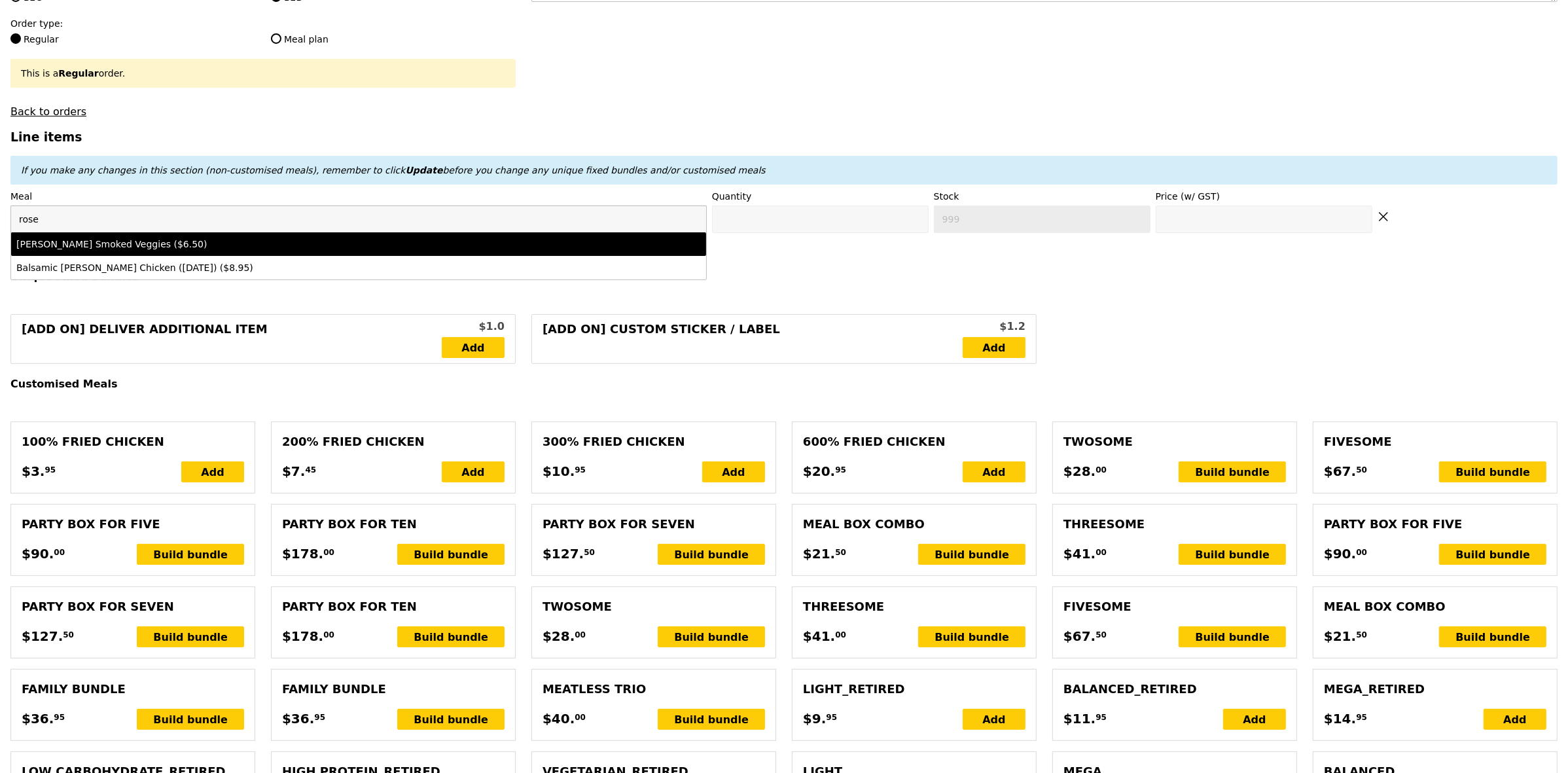
type input "6.5"
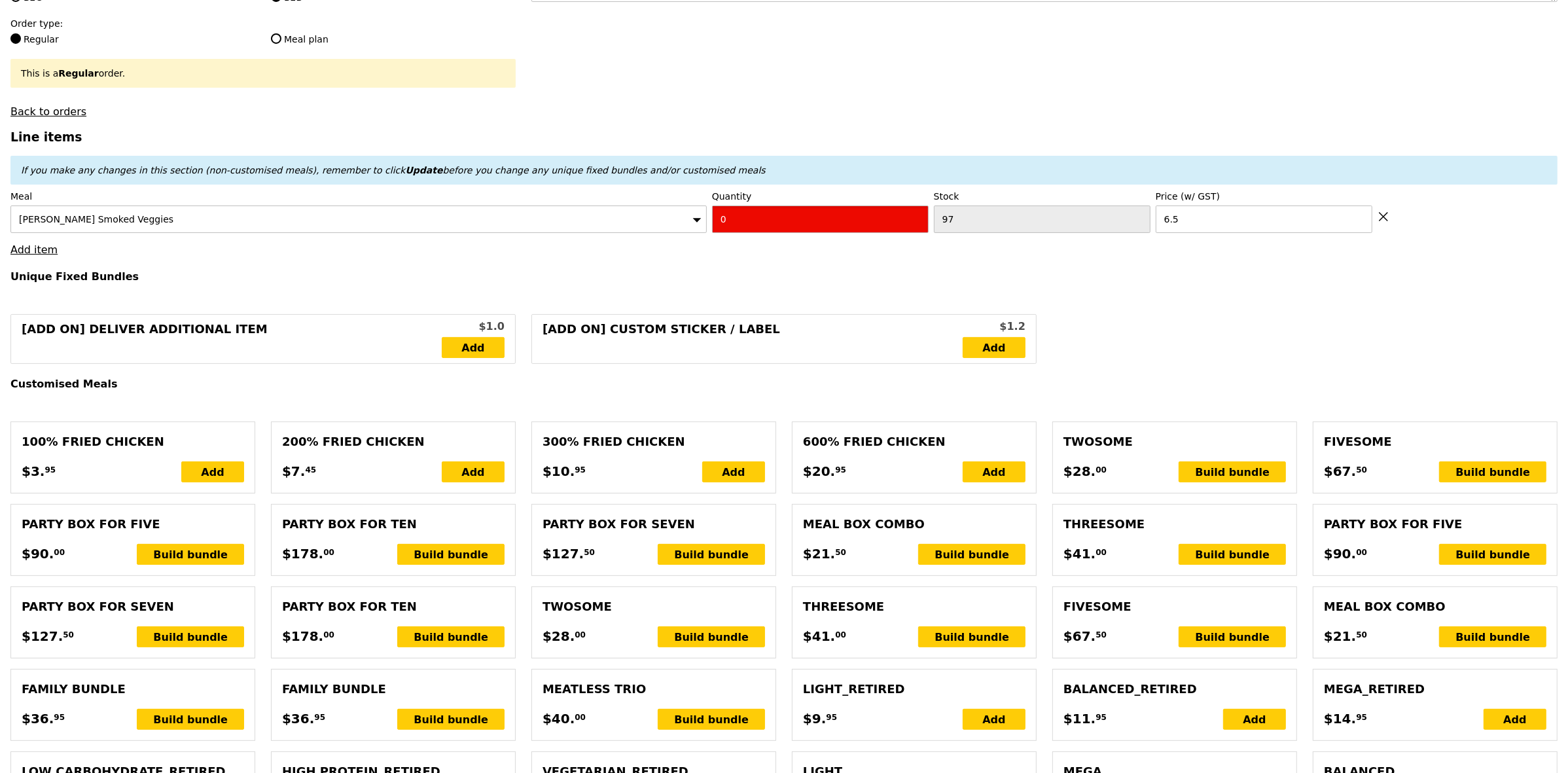
drag, startPoint x: 802, startPoint y: 233, endPoint x: 504, endPoint y: 221, distance: 298.2
click at [557, 218] on div "Meal Rosemary Smoked Veggies Quantity 0 Stock 97 Price (w/ GST) 6.5" at bounding box center [784, 211] width 1547 height 43
type input "Confirm"
type input "1"
click at [23, 254] on link "Add item" at bounding box center [34, 249] width 47 height 12
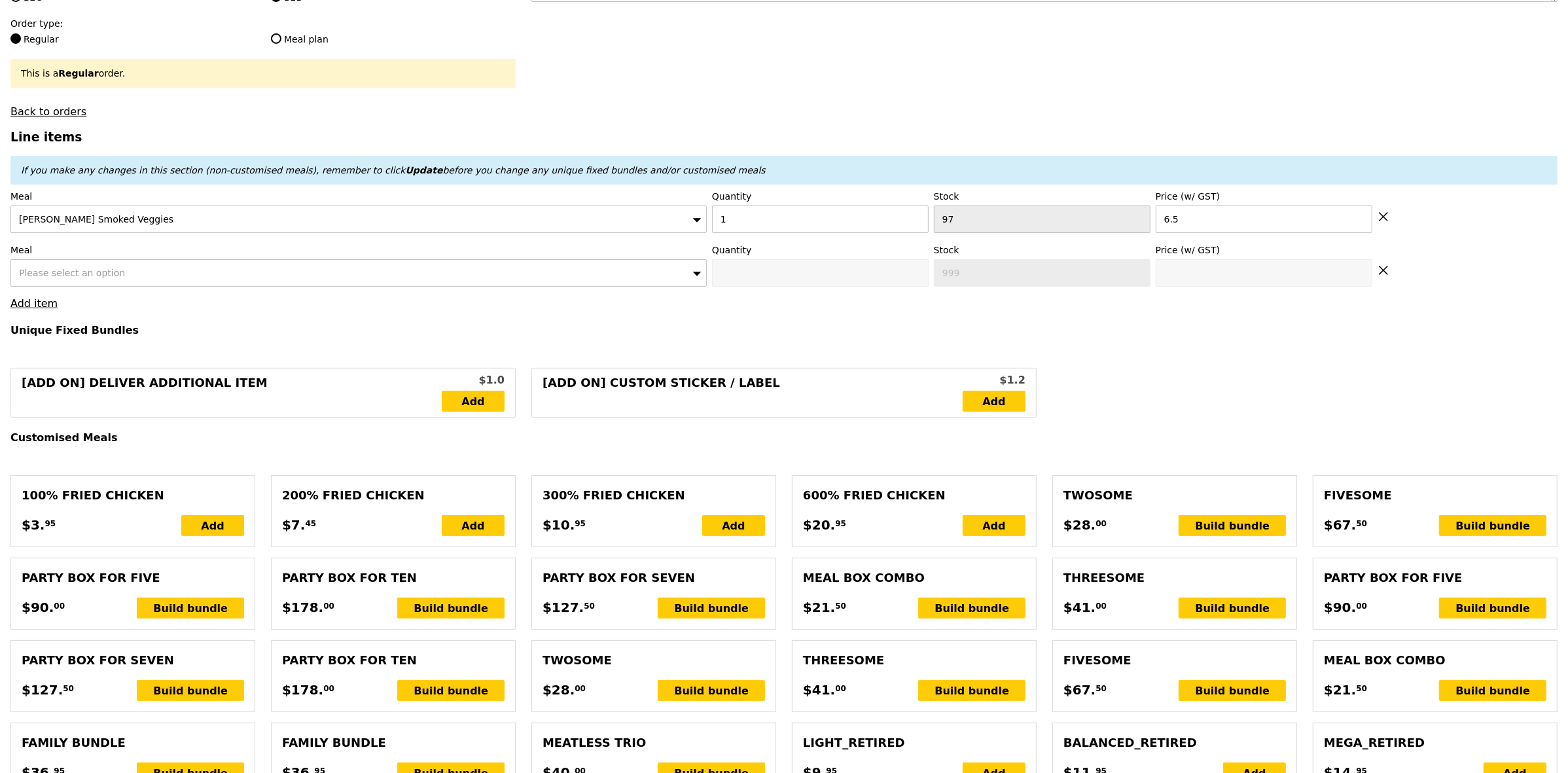
click at [90, 278] on span "Please select an option" at bounding box center [72, 273] width 106 height 10
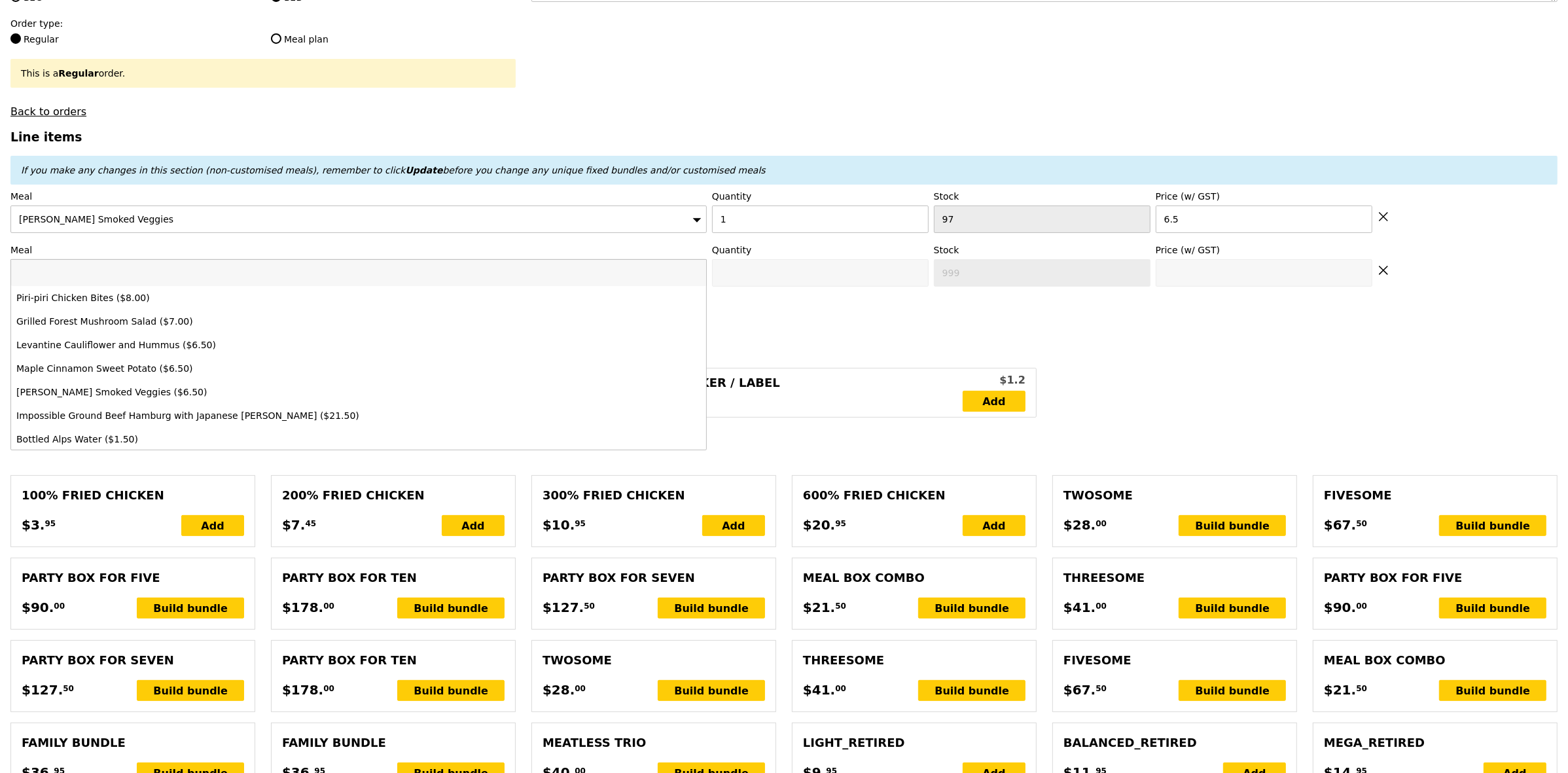
type input "Loading..."
type input "194.50"
type input "5.50"
type input "6.00"
type input "200.50"
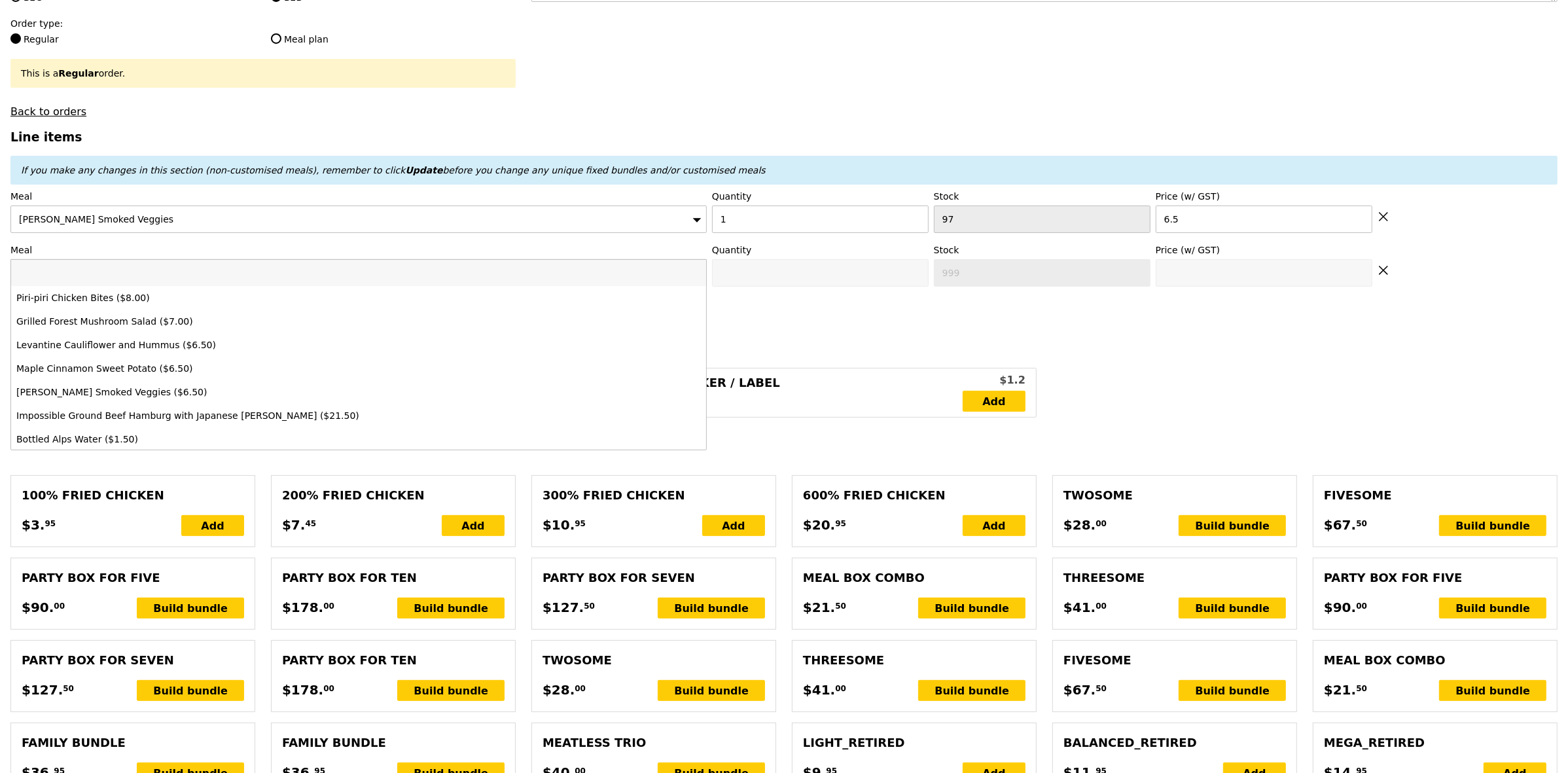
type input "s"
type input "Confirm"
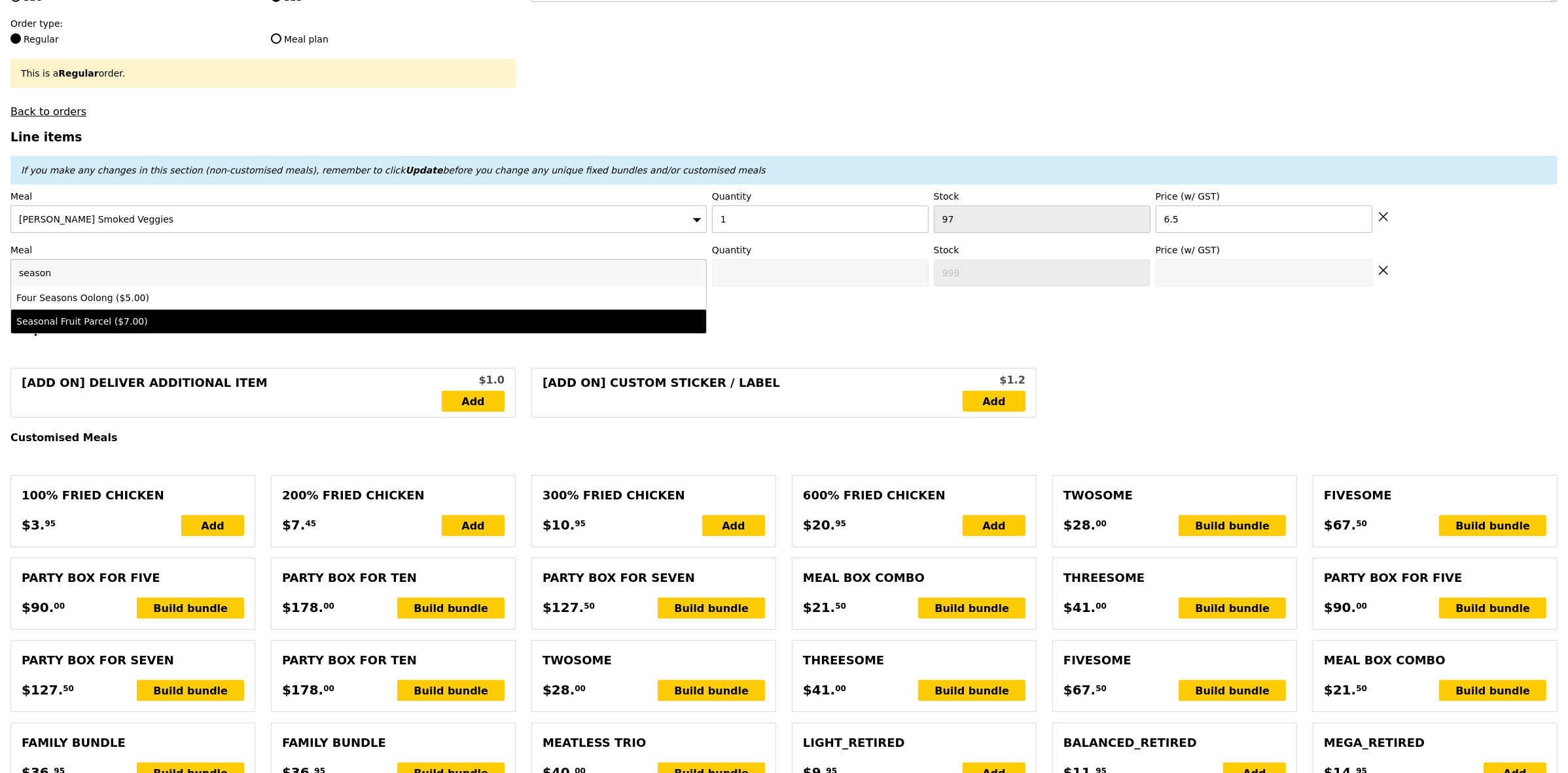
type input "season"
click at [305, 333] on li "Seasonal Fruit Parcel ($7.00)" at bounding box center [358, 322] width 695 height 23
type input "Confirm anyway"
type input "0"
type input "72"
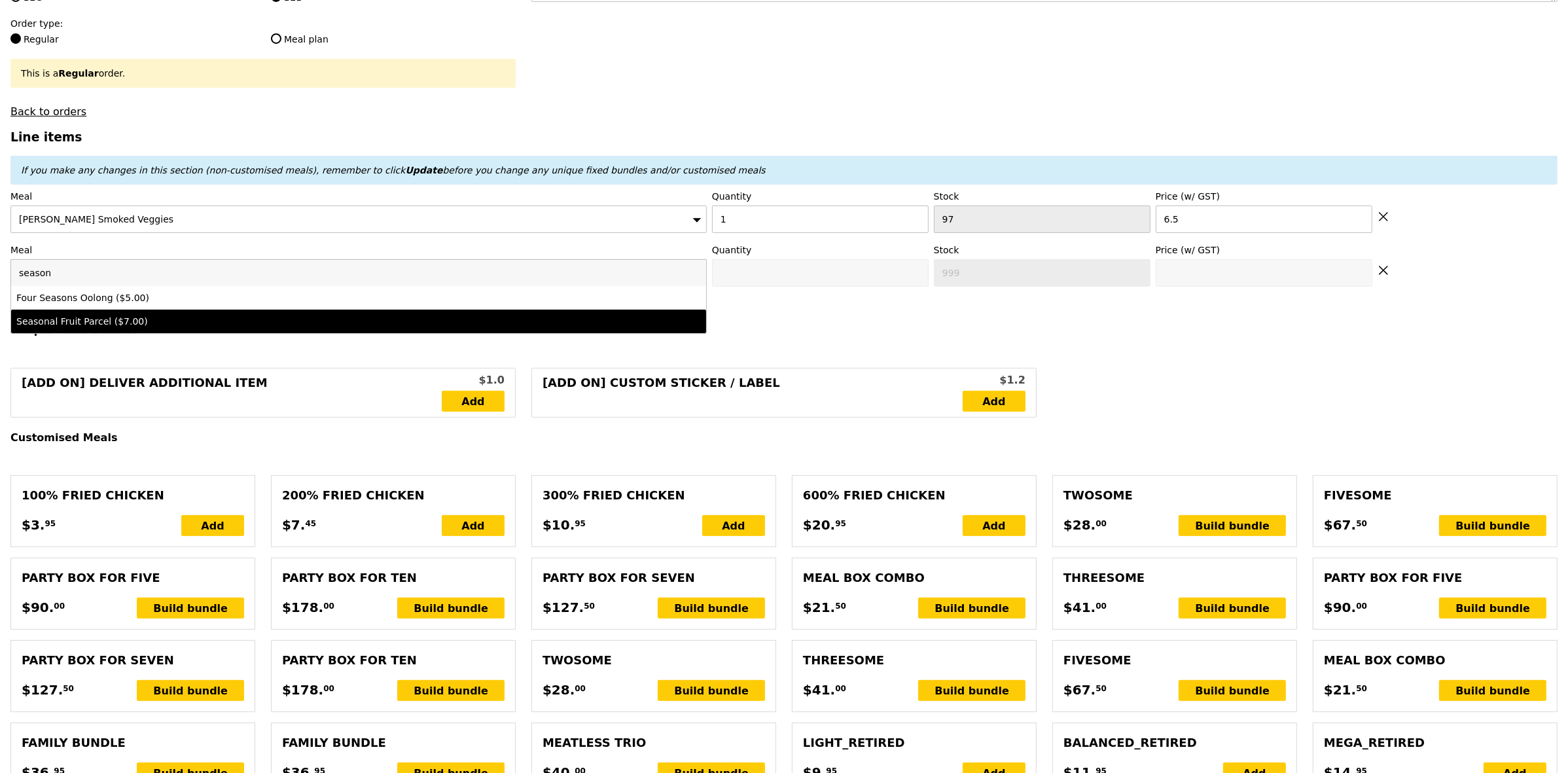
type input "7.0"
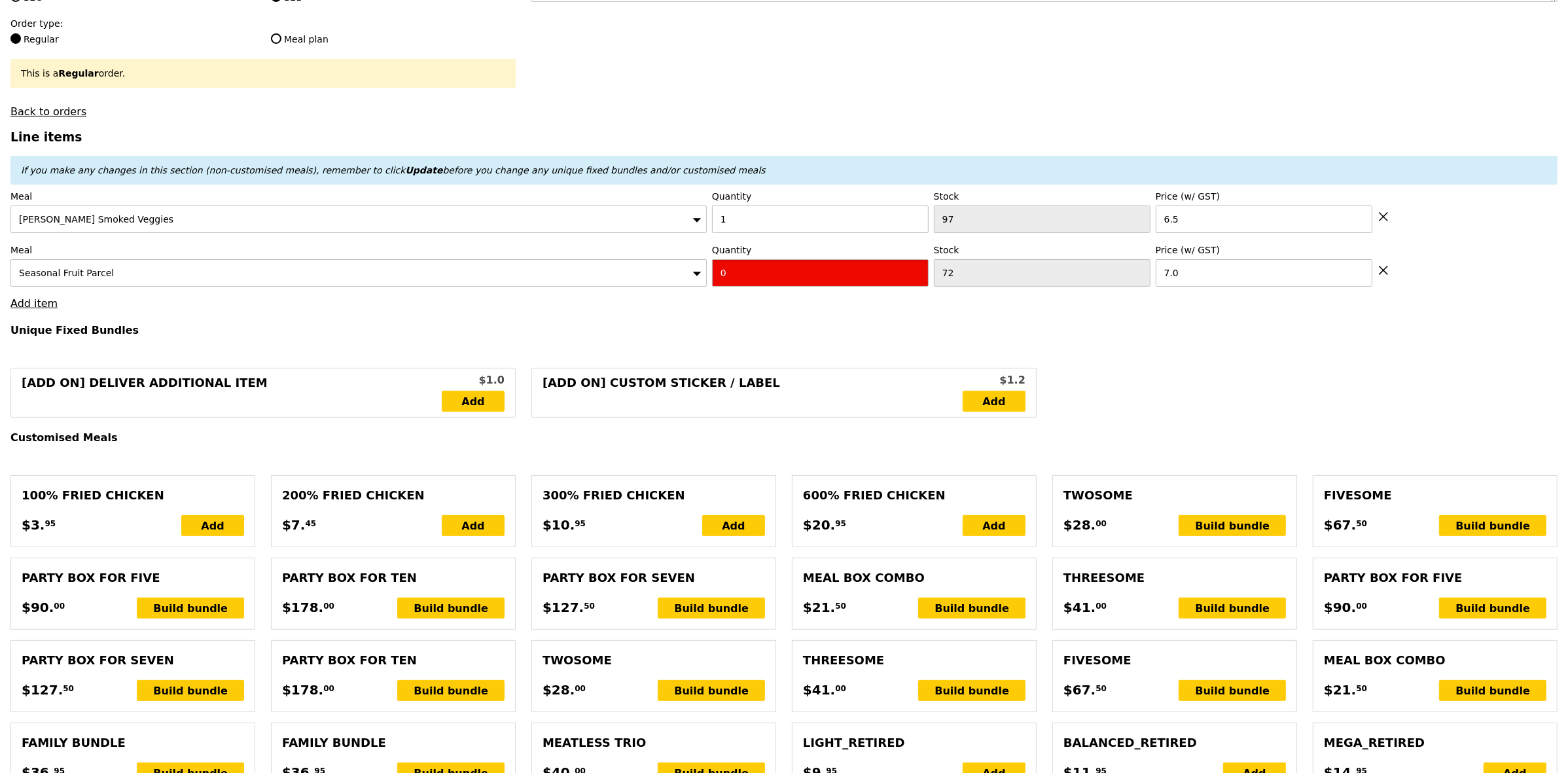
drag, startPoint x: 737, startPoint y: 275, endPoint x: 672, endPoint y: 292, distance: 67.2
click at [672, 286] on div "Meal Seasonal Fruit Parcel Quantity 0 Stock 72 Price (w/ GST) 7.0" at bounding box center [784, 265] width 1547 height 43
type input "Confirm"
type input "1"
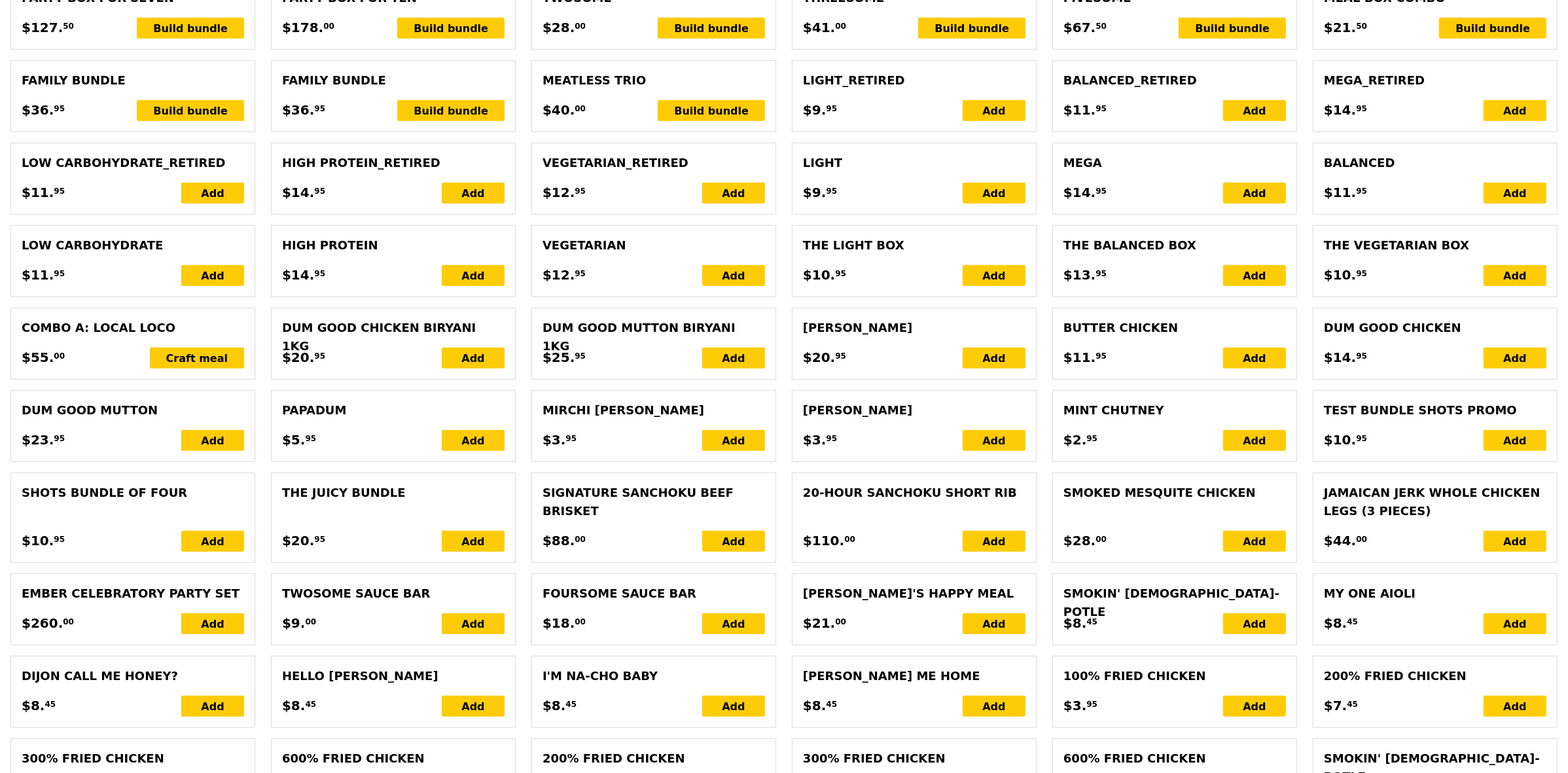
type input "Loading..."
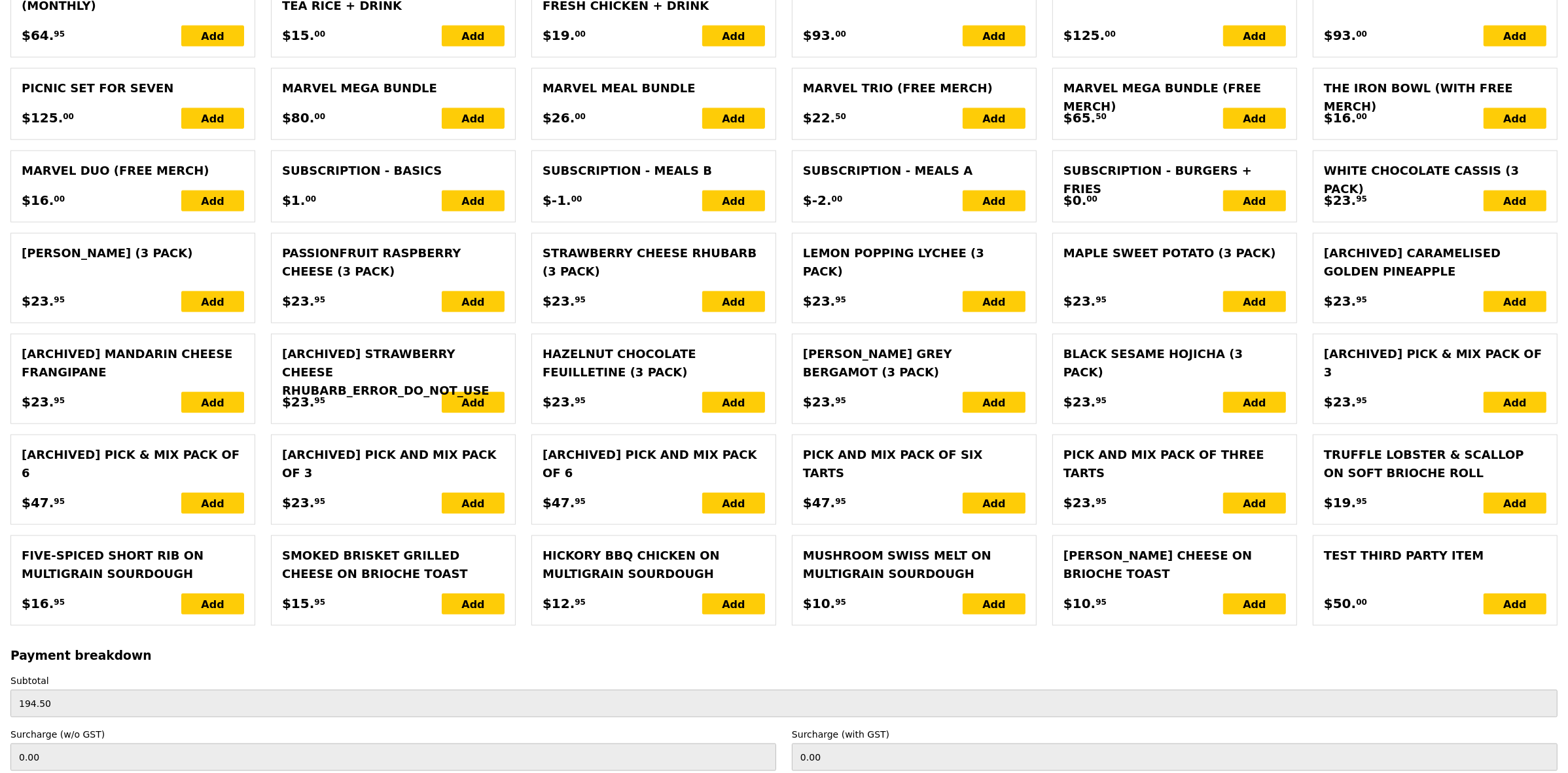
type input "201.50"
type input "4.86"
type input "5.30"
type input "206.80"
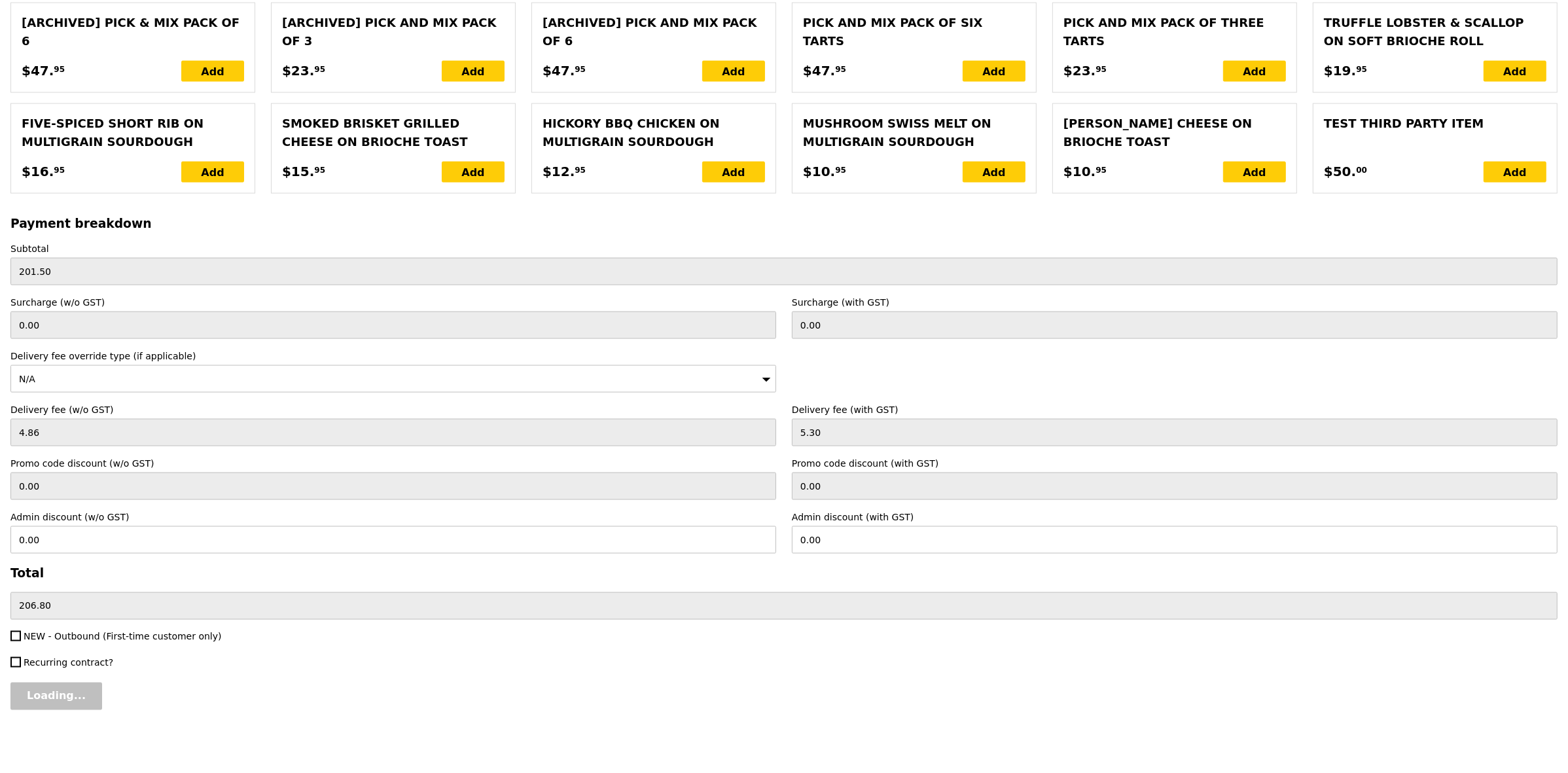
scroll to position [2588, 0]
click at [53, 691] on input "Confirm" at bounding box center [50, 697] width 79 height 28
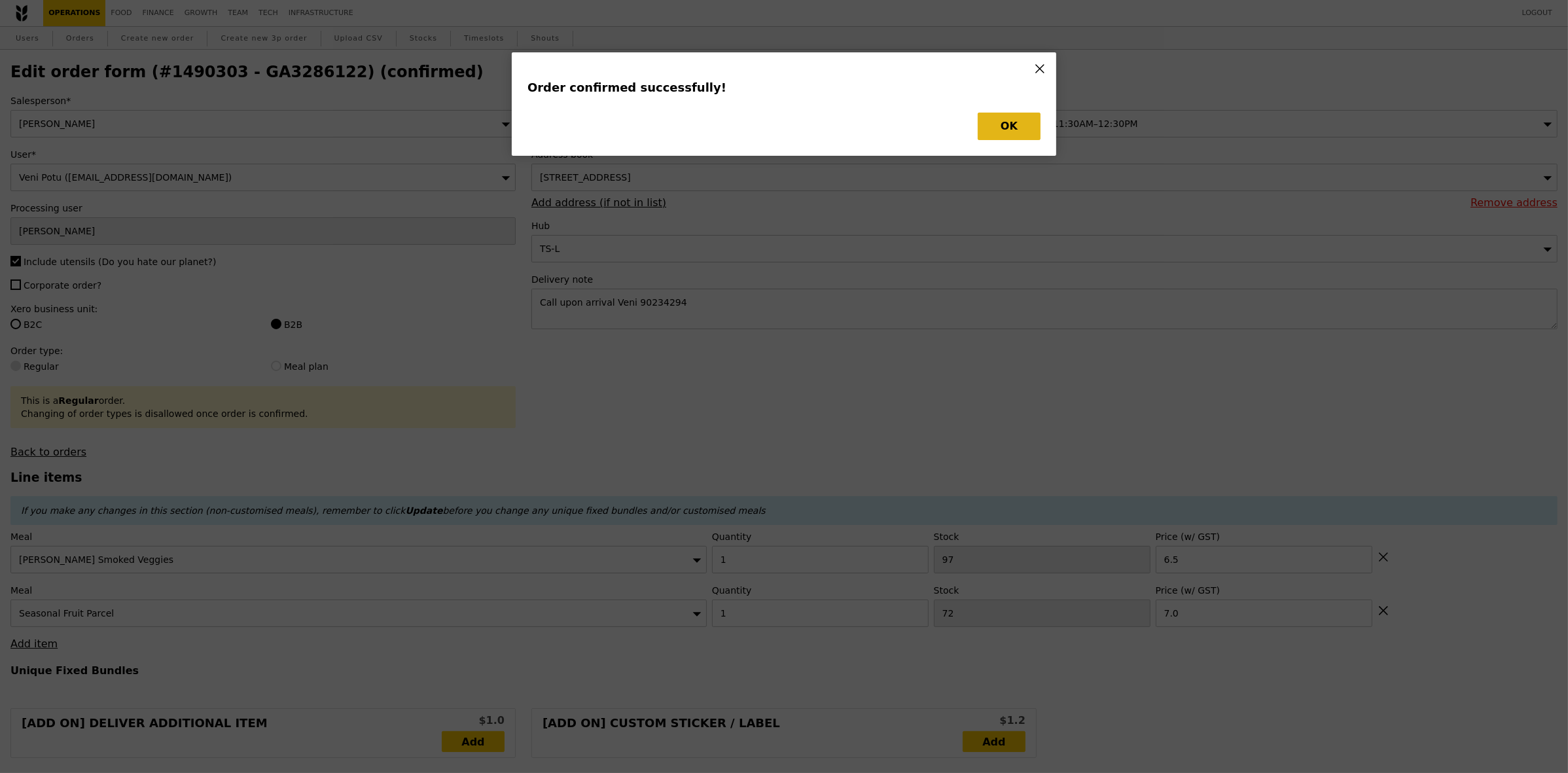
click at [997, 114] on button "OK" at bounding box center [1009, 127] width 63 height 28
click at [1002, 126] on button "OK" at bounding box center [1009, 127] width 63 height 28
type input "Loading..."
checkbox input "false"
type input "72"
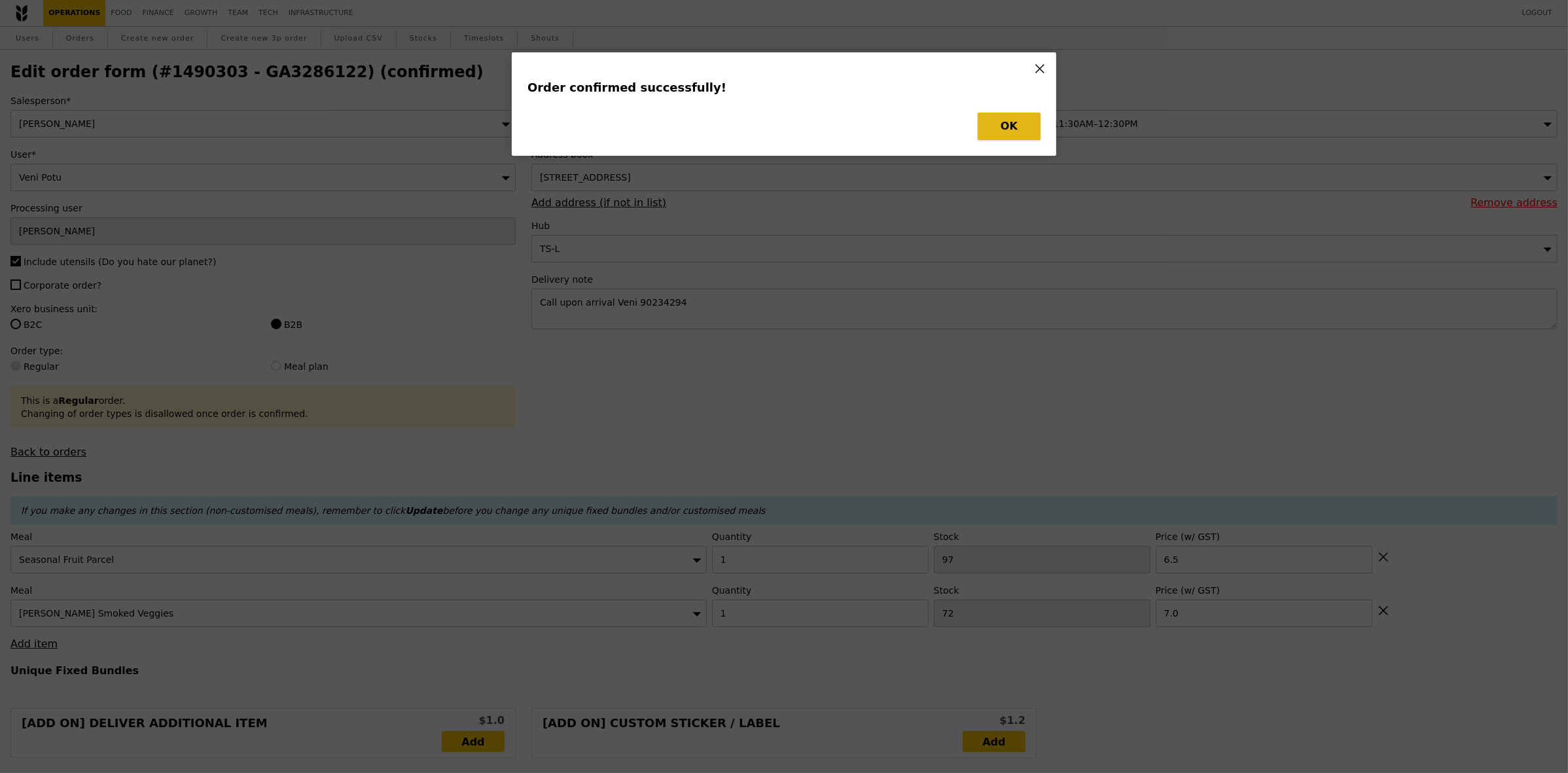
type input "7.00"
type input "97"
type input "6.50"
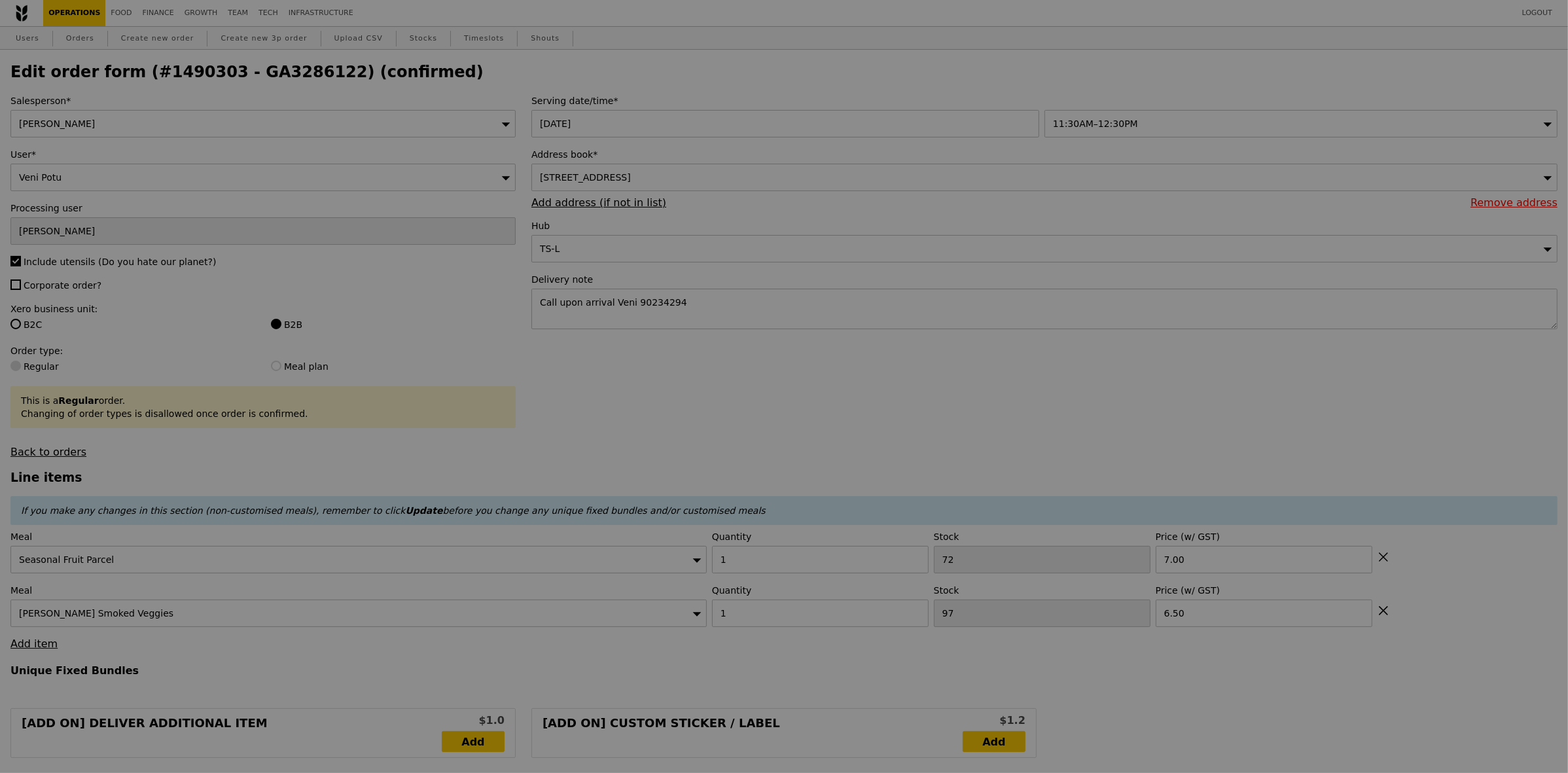
type input "71"
type input "95"
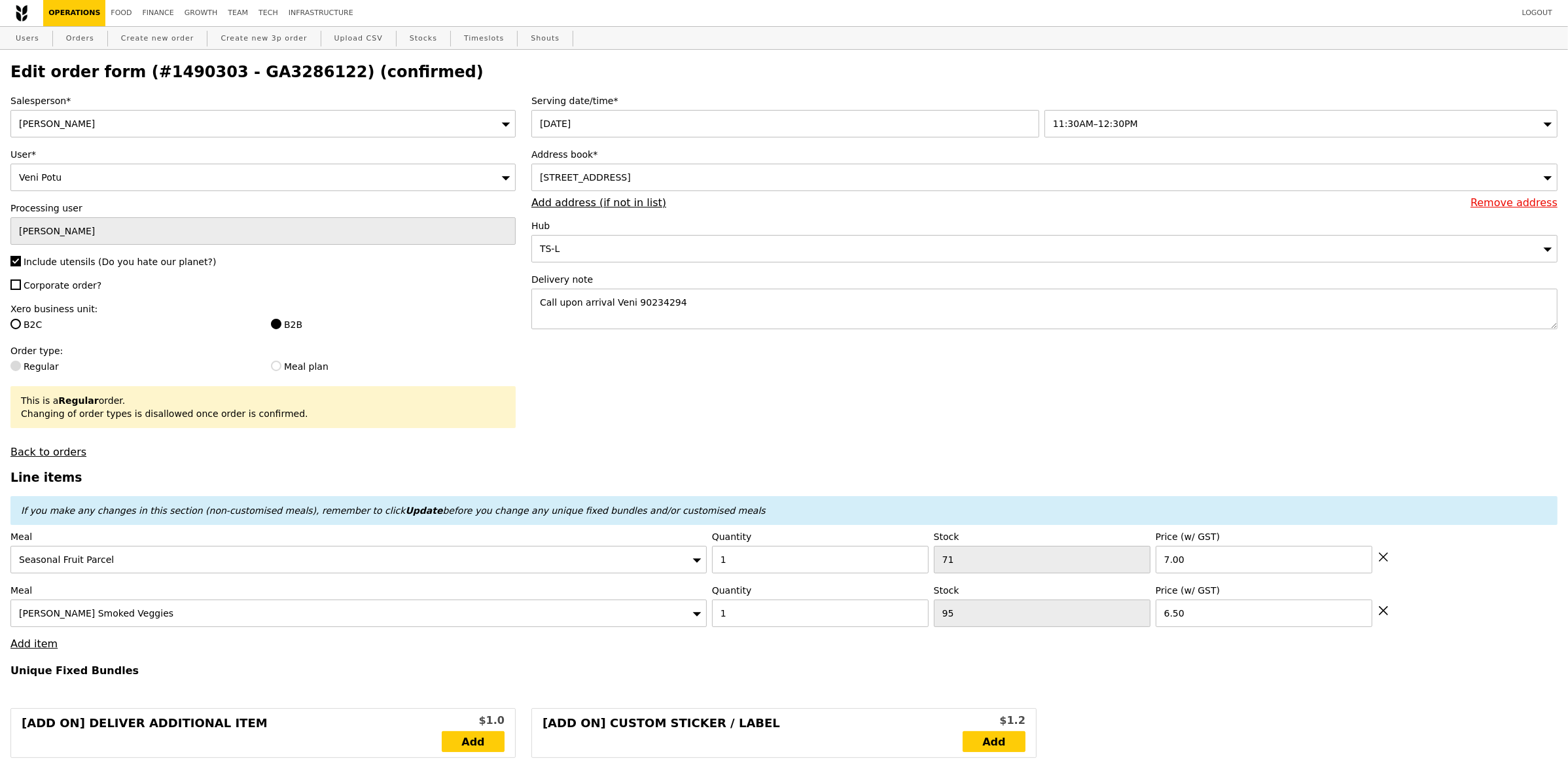
type input "Update"
click at [246, 77] on h2 "Edit order form (#1490303 - GA3286122) (confirmed)" at bounding box center [784, 72] width 1547 height 18
drag, startPoint x: 85, startPoint y: 34, endPoint x: 197, endPoint y: 34, distance: 112.0
click at [85, 34] on link "Orders" at bounding box center [80, 39] width 39 height 23
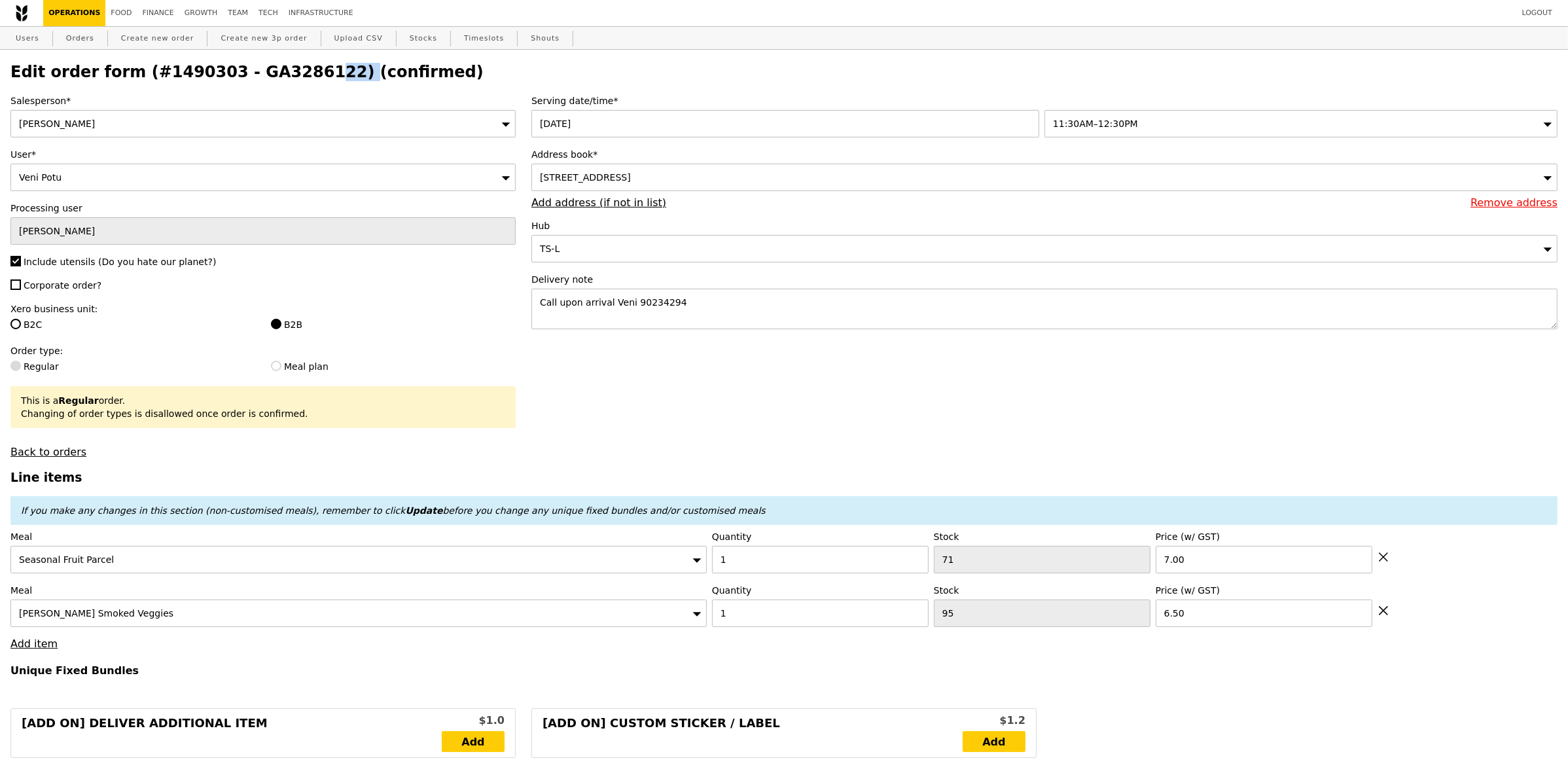
select select "100"
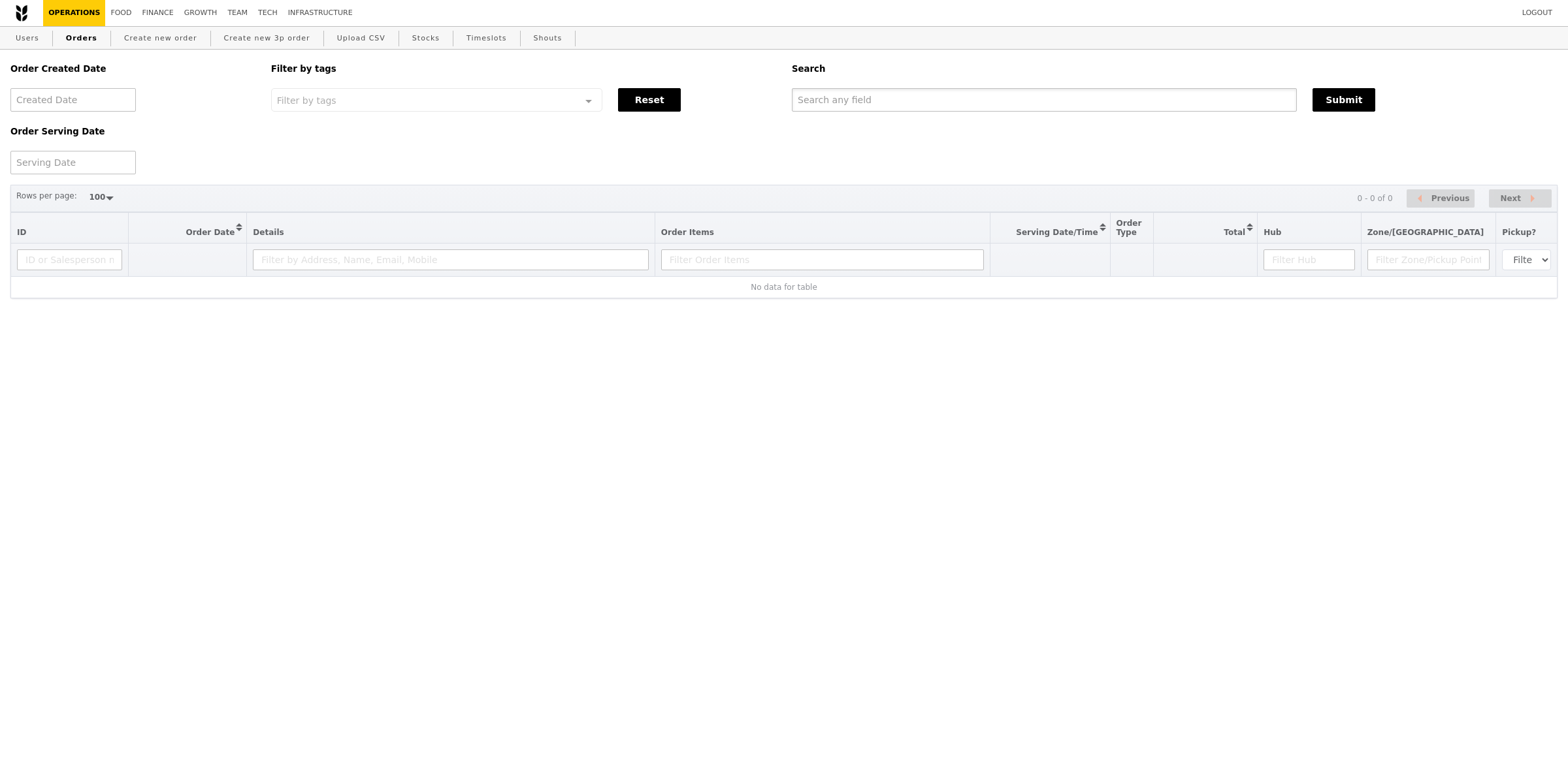
click at [901, 94] on input "text" at bounding box center [1044, 100] width 505 height 23
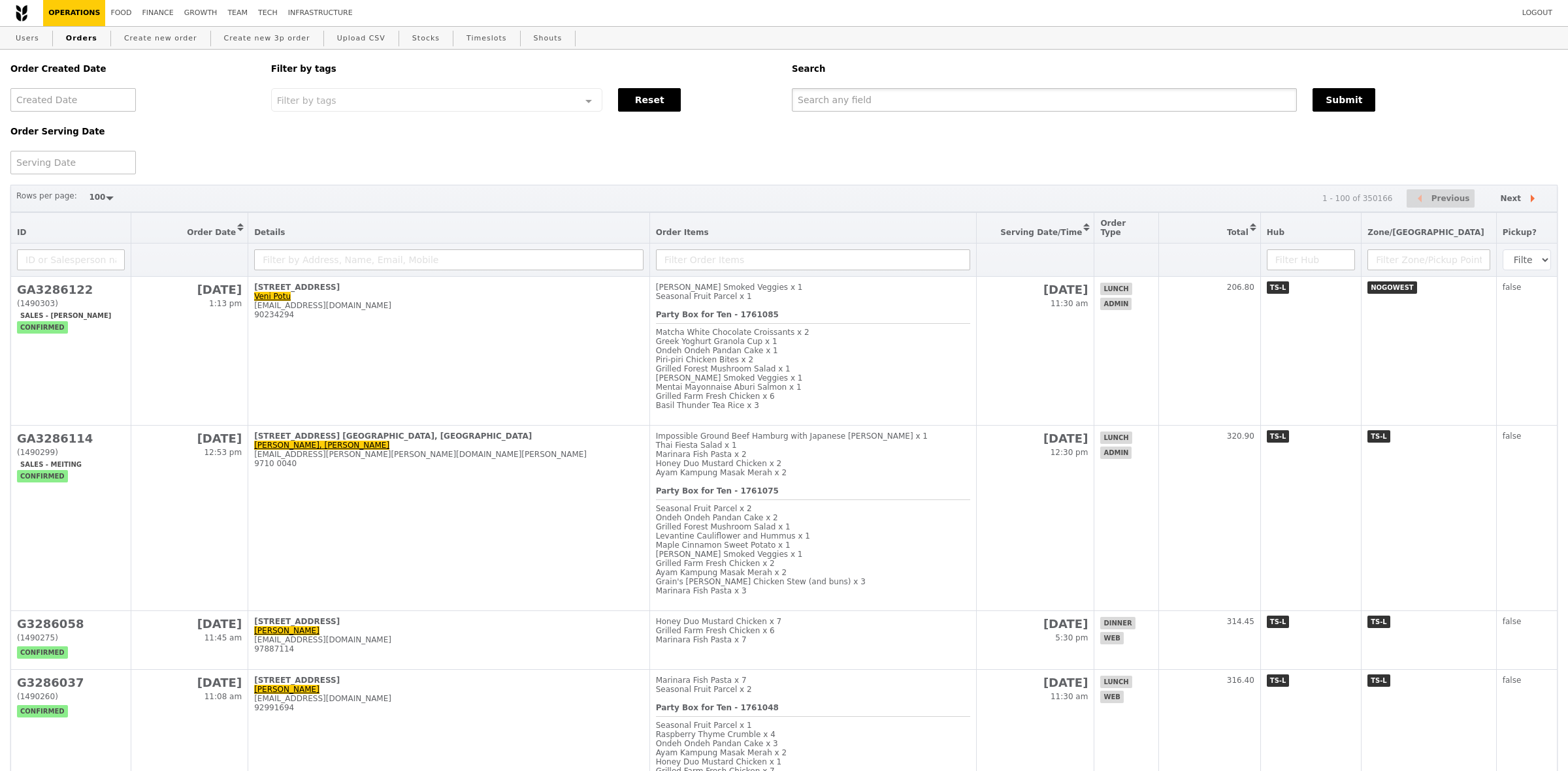
paste input "veni.potu@ntu.edu.sg"
type input "veni.potu@ntu.edu.sg"
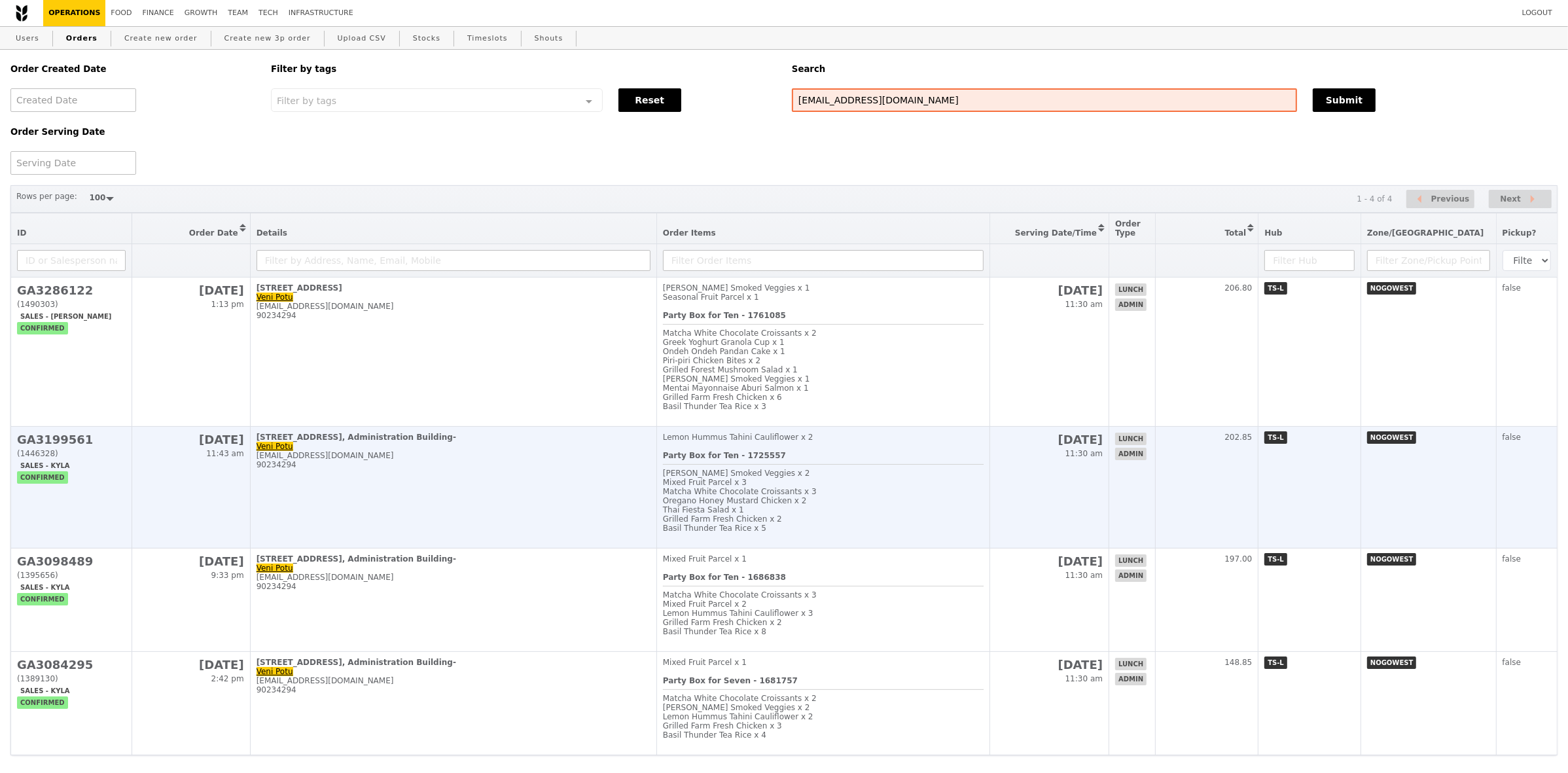
click at [501, 460] on div "veni.potu@ntu.edu.sg" at bounding box center [453, 456] width 394 height 10
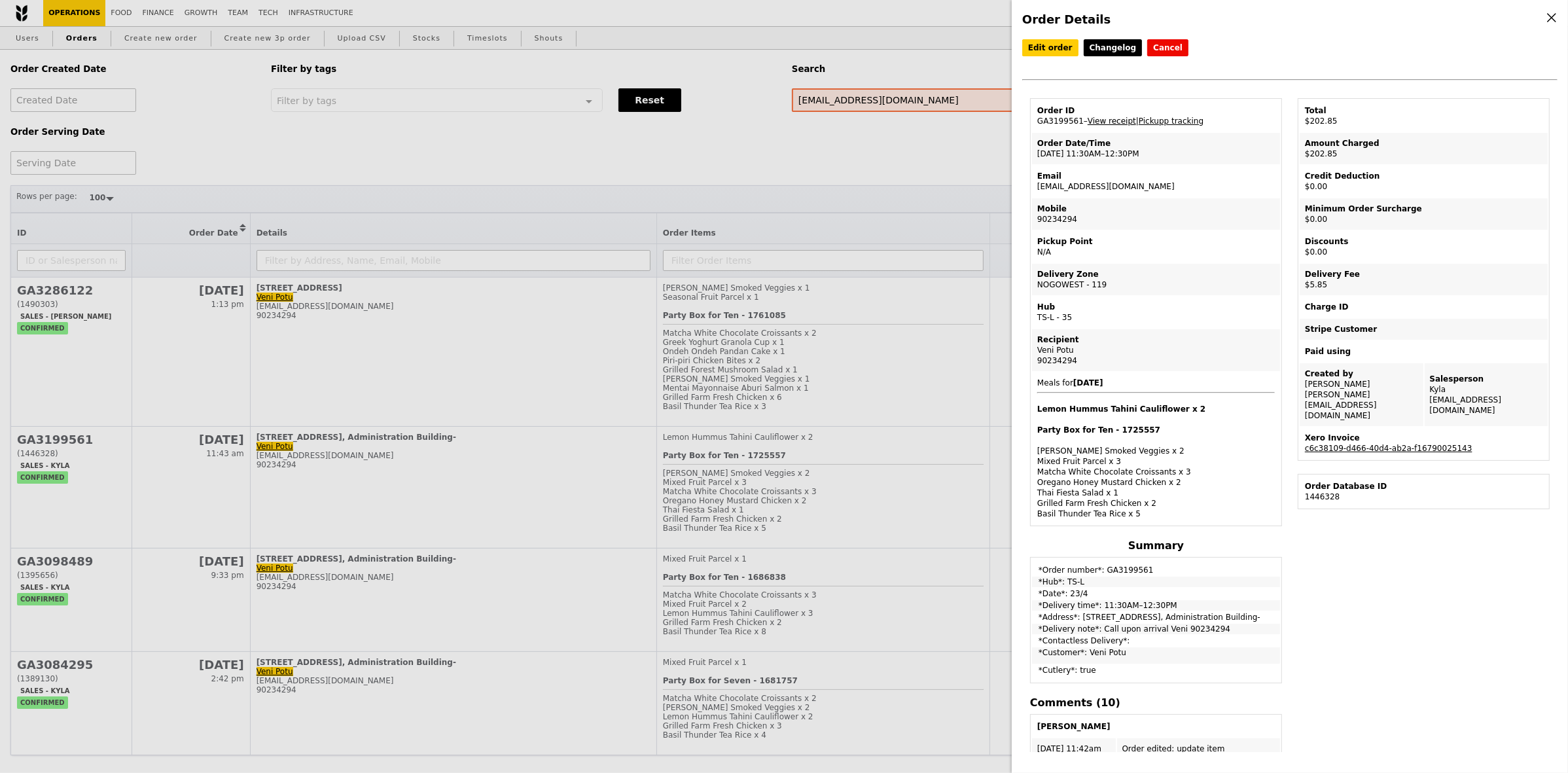
click at [1110, 126] on link "View receipt" at bounding box center [1112, 121] width 48 height 10
click at [1107, 125] on link "View receipt" at bounding box center [1112, 121] width 48 height 10
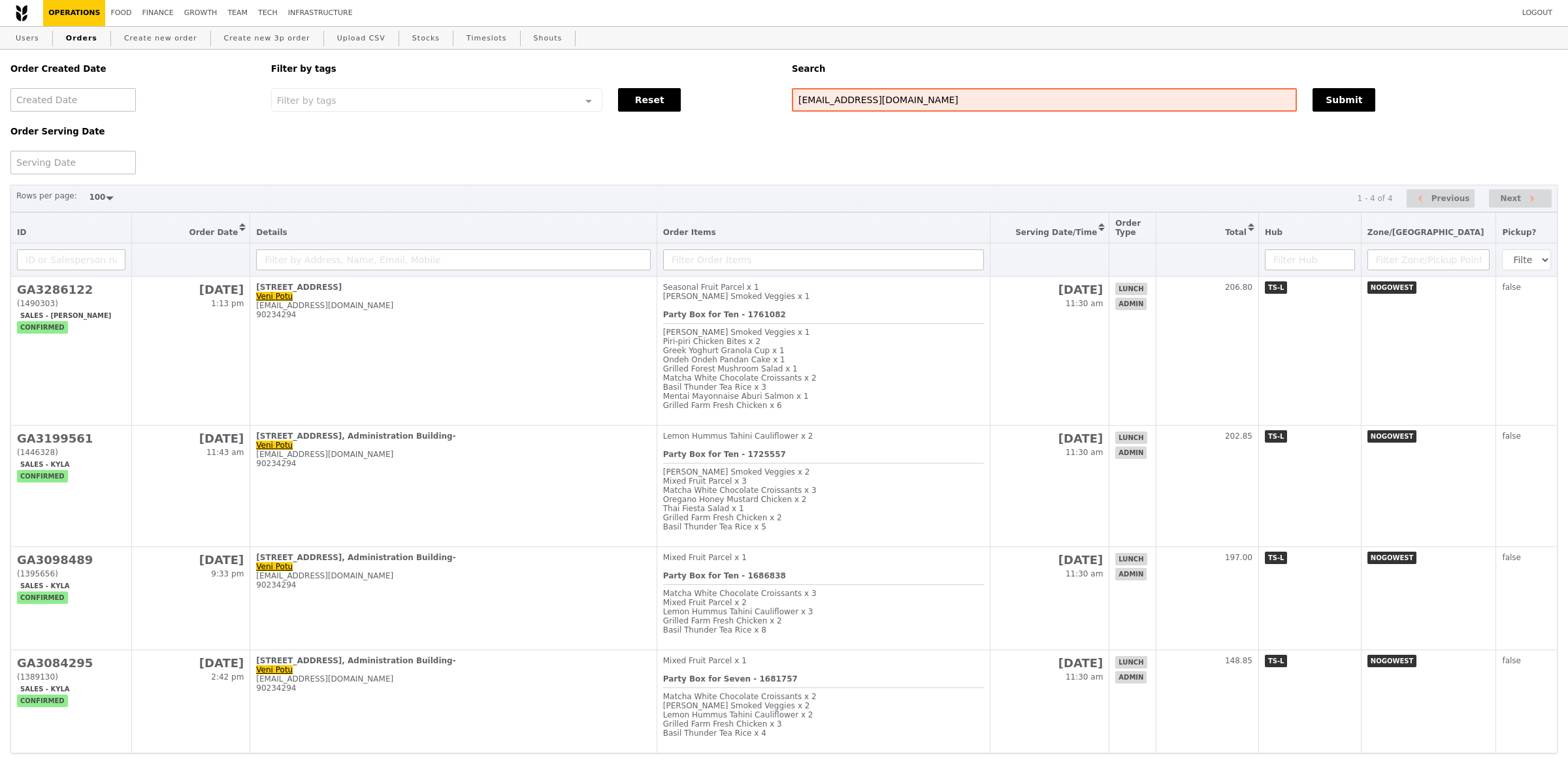
select select "100"
drag, startPoint x: 0, startPoint y: 0, endPoint x: 671, endPoint y: 85, distance: 676.4
click at [683, 89] on div "Order Created Date Order Serving Date Filter by tags Filter by tags Meal_Plan W…" at bounding box center [783, 112] width 1560 height 125
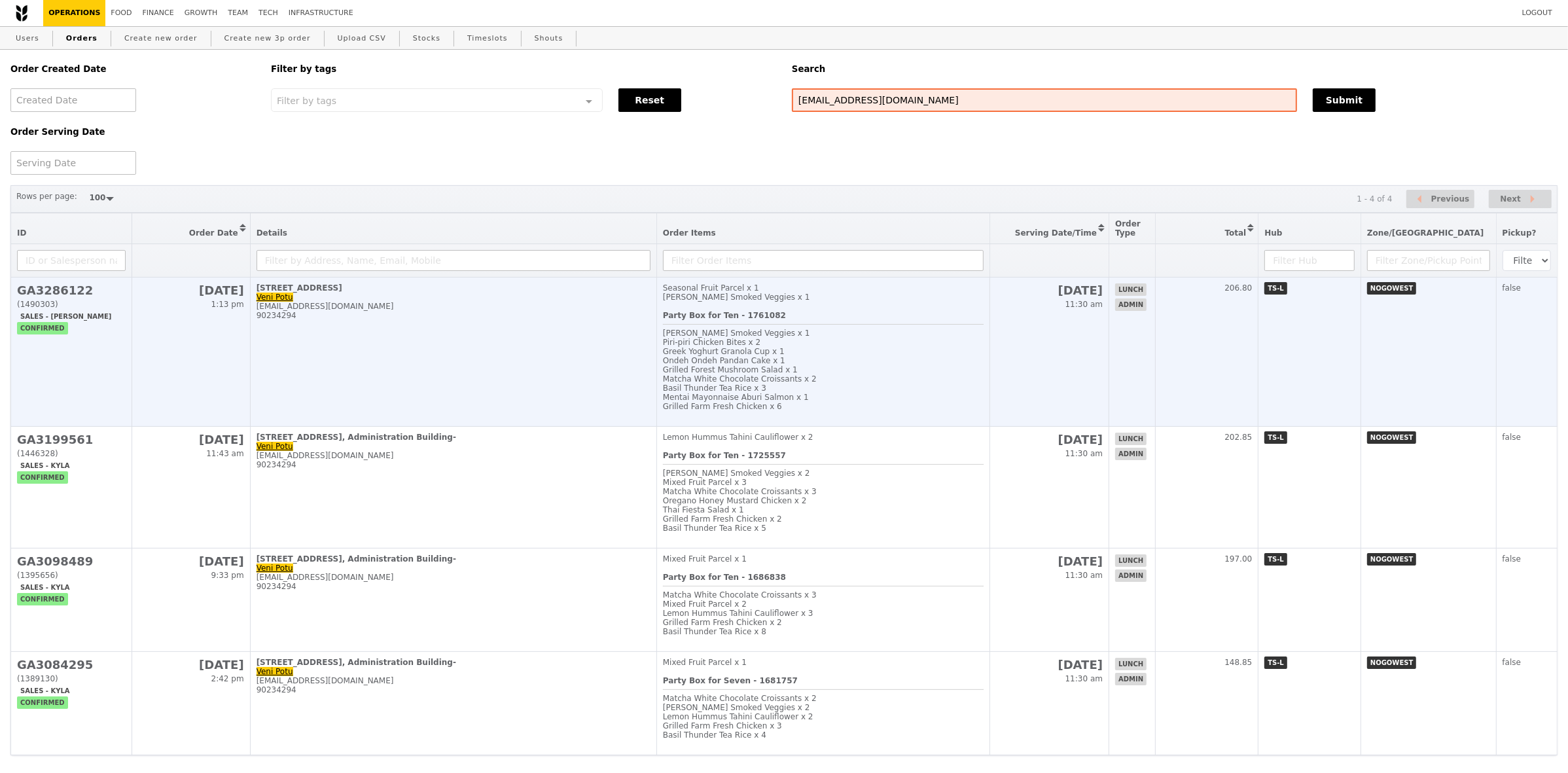
click at [563, 336] on td "[STREET_ADDRESS] Veni Potu [EMAIL_ADDRESS][DOMAIN_NAME] 90234294" at bounding box center [453, 352] width 406 height 149
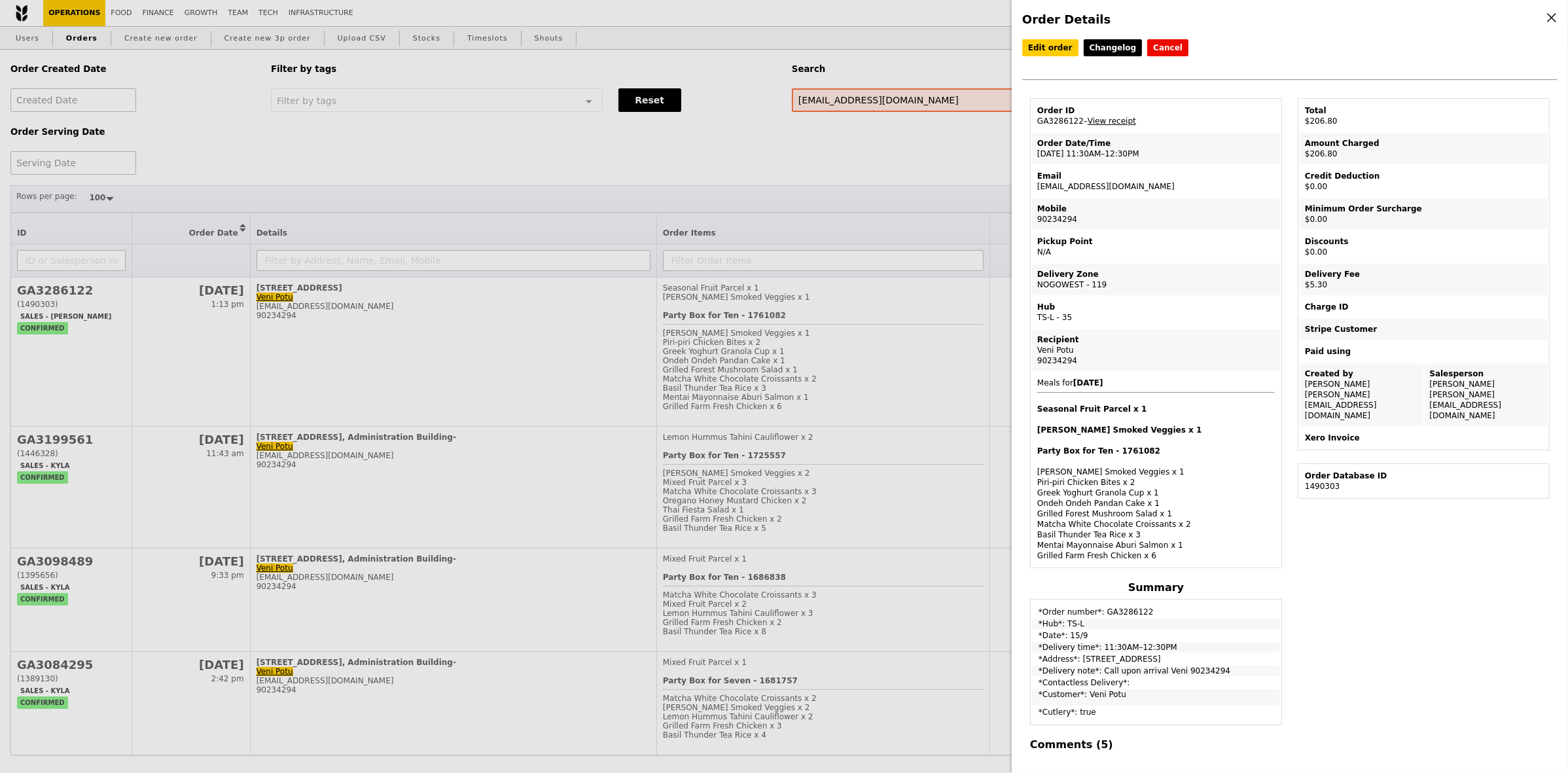
click at [1055, 119] on td "Order ID GA3286122 – View receipt" at bounding box center [1156, 116] width 248 height 32
click at [1051, 125] on td "Order ID GA3286122 – View receipt" at bounding box center [1156, 116] width 248 height 32
copy td "GA3286122"
click at [811, 146] on div "Order Details Edit order Changelog Cancel Order ID GA3286122 – View receipt Ord…" at bounding box center [784, 386] width 1568 height 773
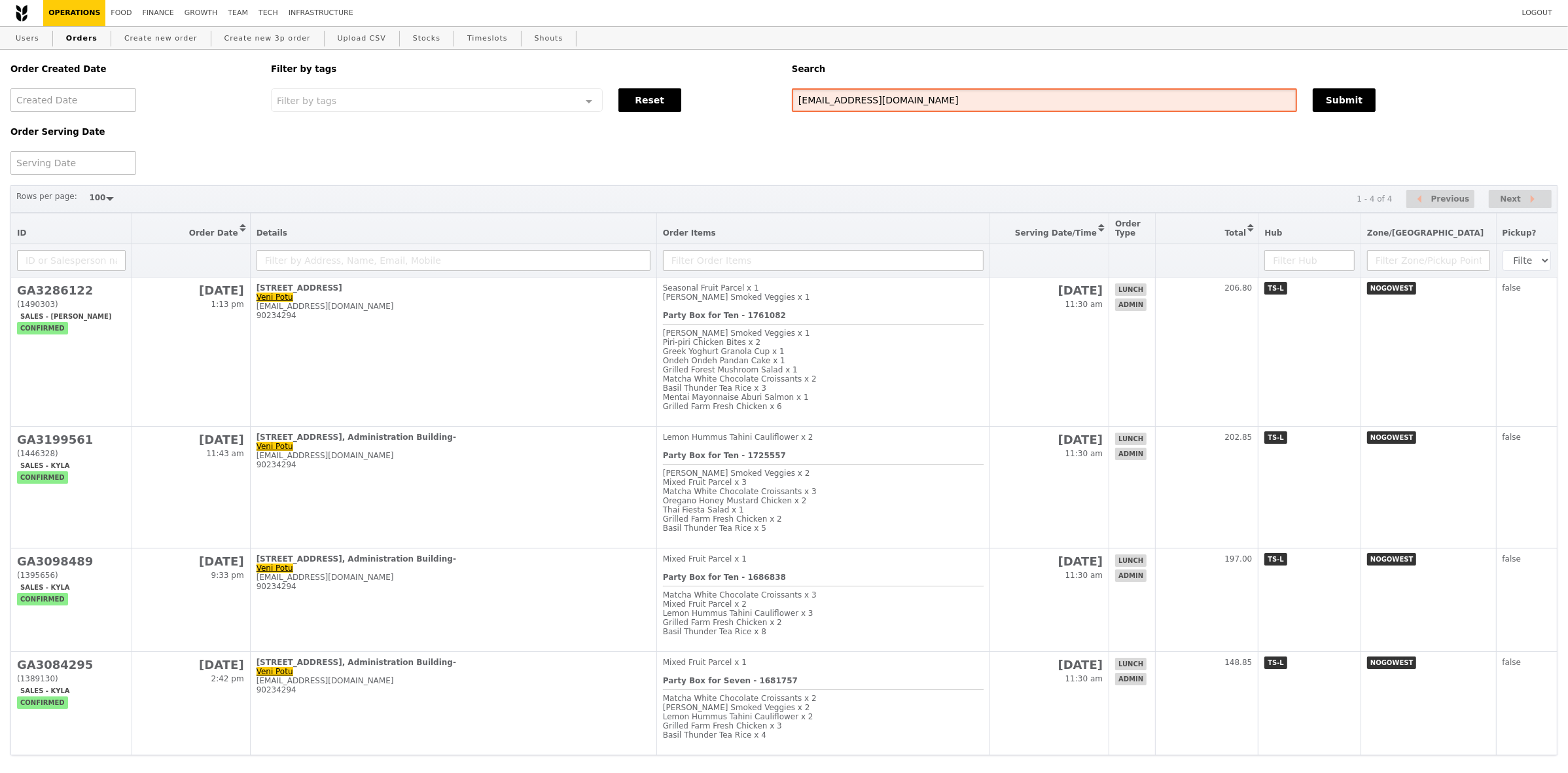
click at [977, 102] on input "[EMAIL_ADDRESS][DOMAIN_NAME]" at bounding box center [1044, 100] width 505 height 23
drag, startPoint x: 985, startPoint y: 97, endPoint x: 531, endPoint y: 70, distance: 454.8
click at [557, 79] on div "Order Created Date Order Serving Date Filter by tags Filter by tags Meal_Plan W…" at bounding box center [784, 112] width 1563 height 125
paste input "GA3286122"
type input "GA3286122"
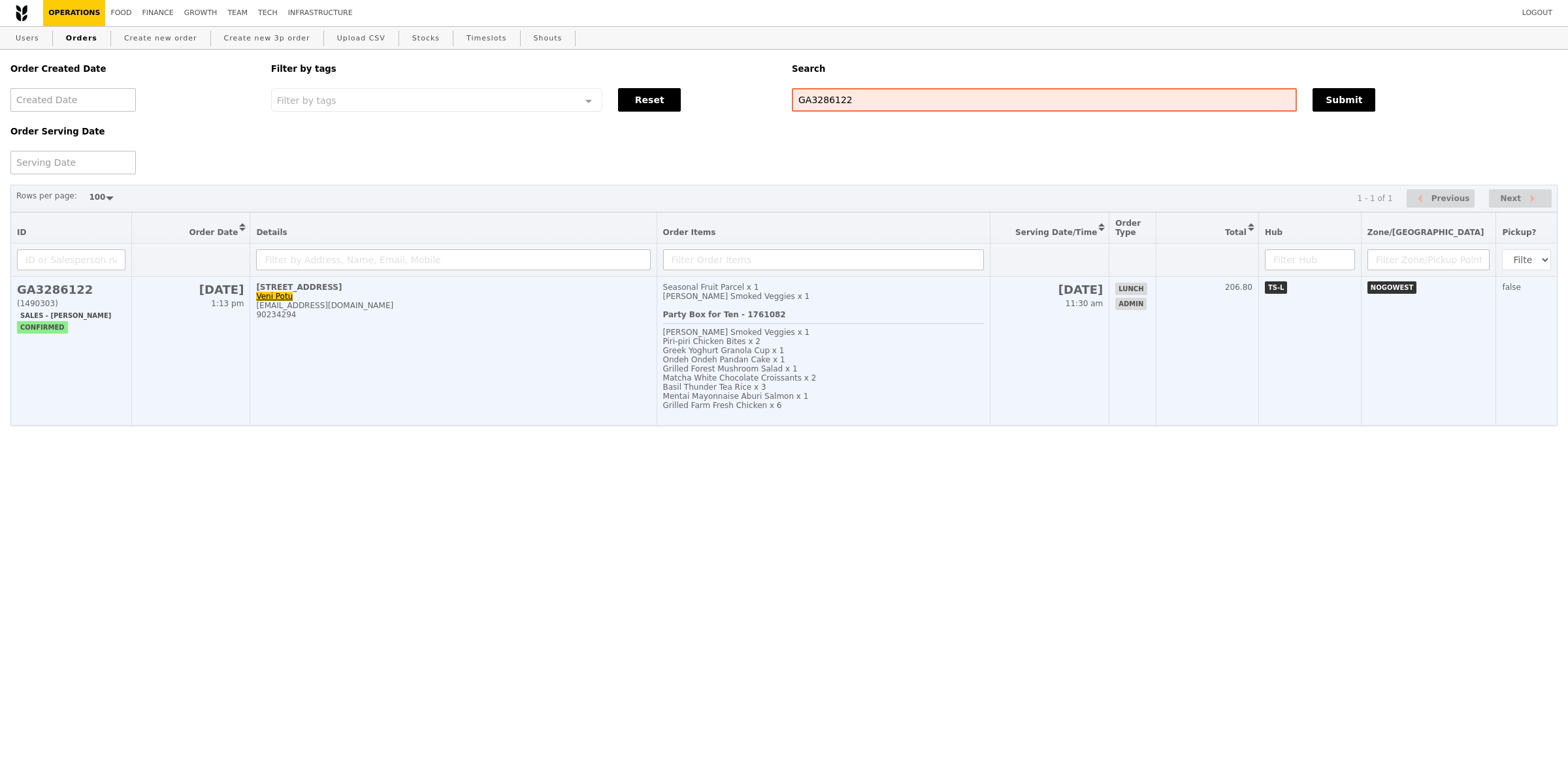
click at [583, 379] on td "[STREET_ADDRESS] Veni Potu [EMAIL_ADDRESS][DOMAIN_NAME] 90234294" at bounding box center [453, 352] width 406 height 149
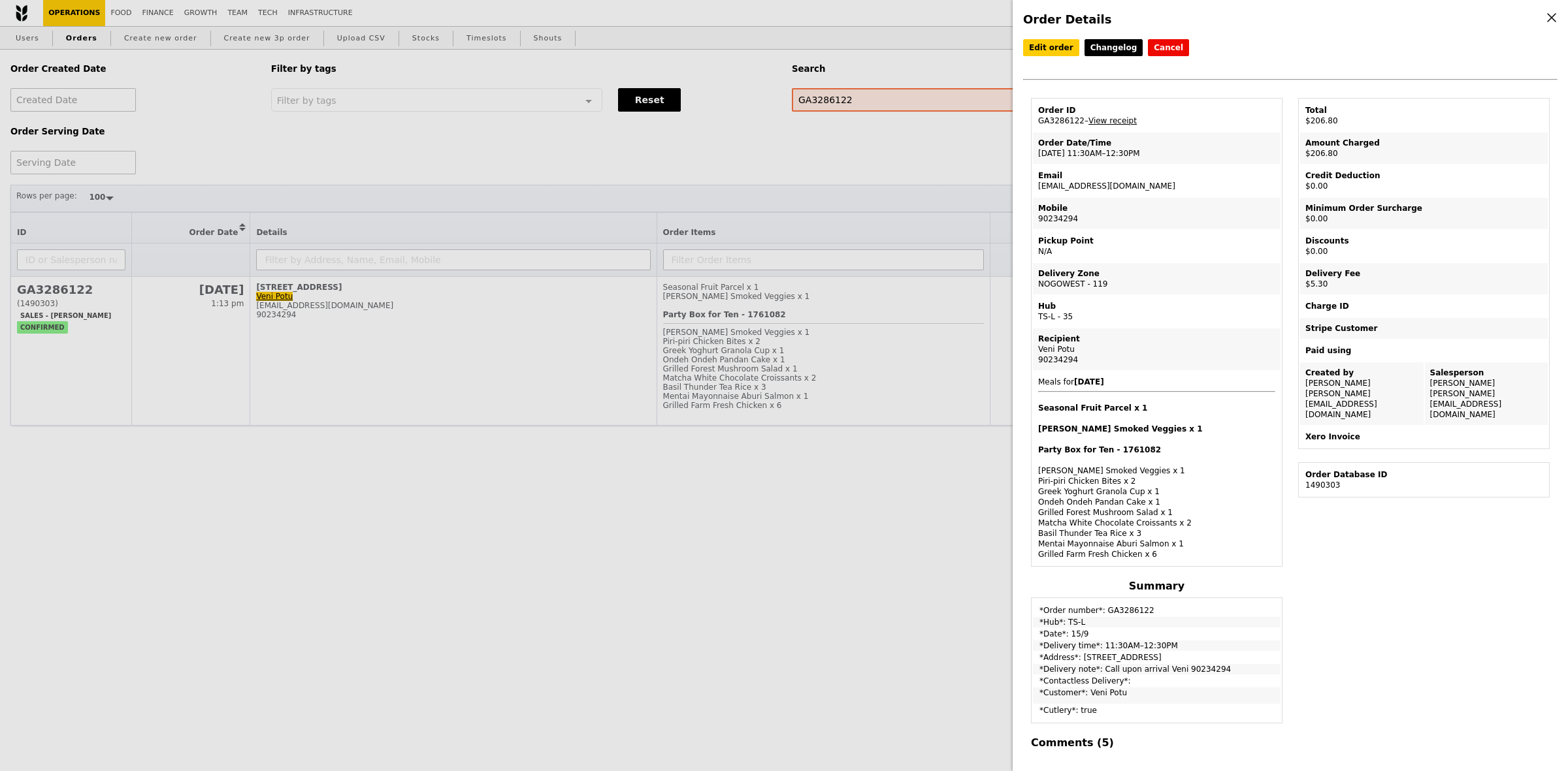
click at [702, 549] on div "Order Details Edit order Changelog Cancel Order ID GA3286122 – View receipt Ord…" at bounding box center [784, 385] width 1568 height 771
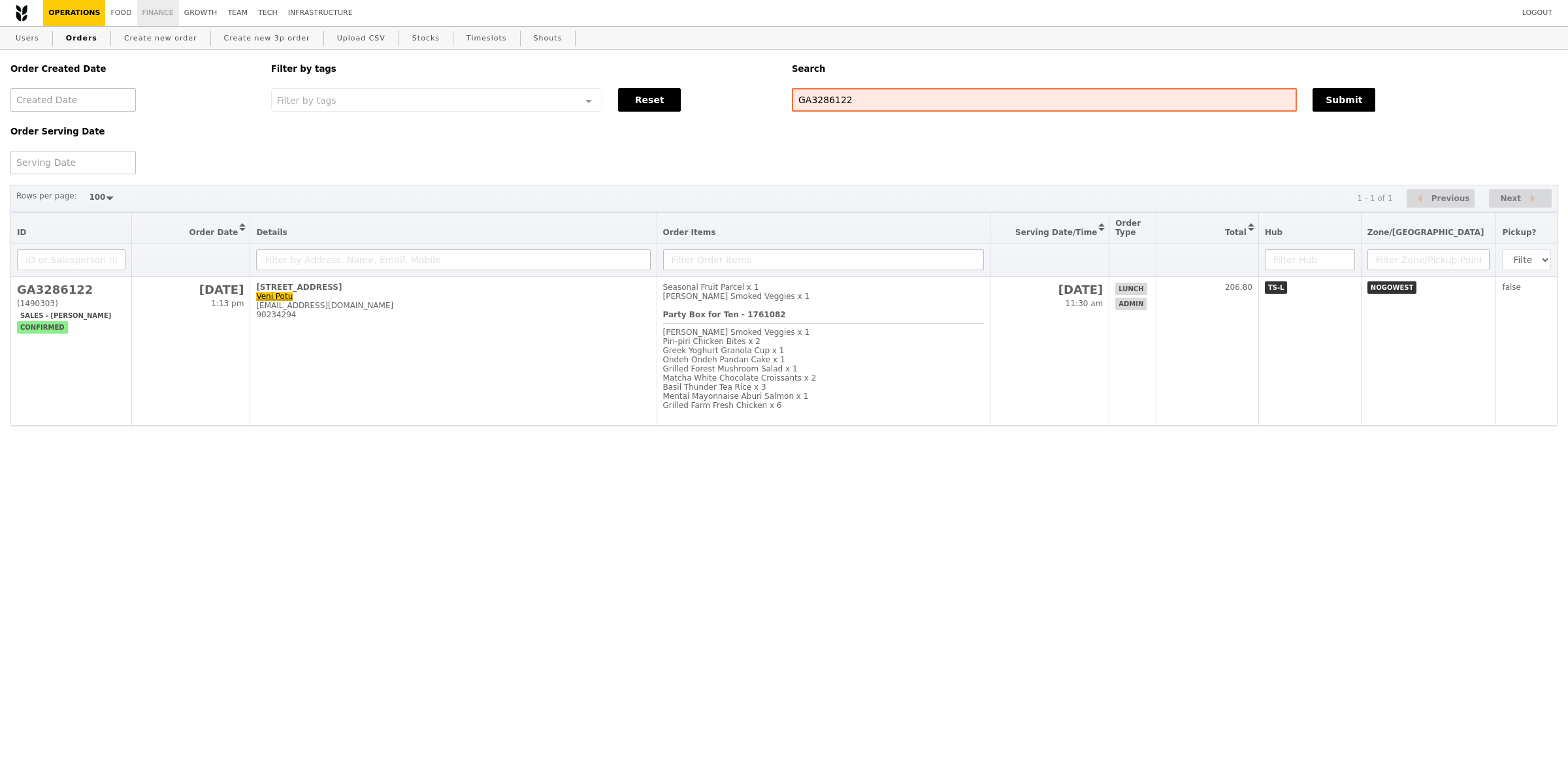
click at [156, 17] on link "Finance" at bounding box center [158, 13] width 42 height 26
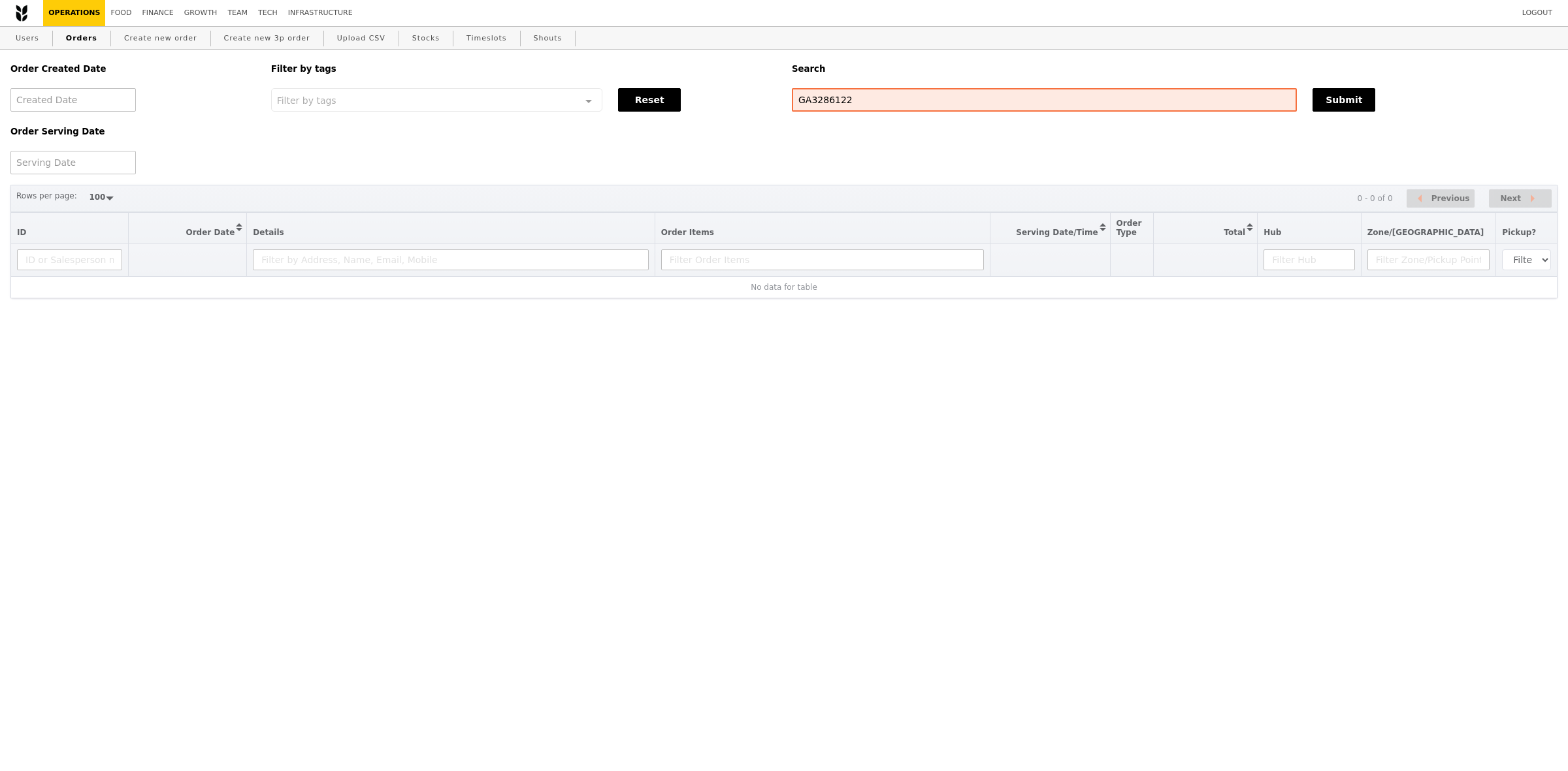
select select "100"
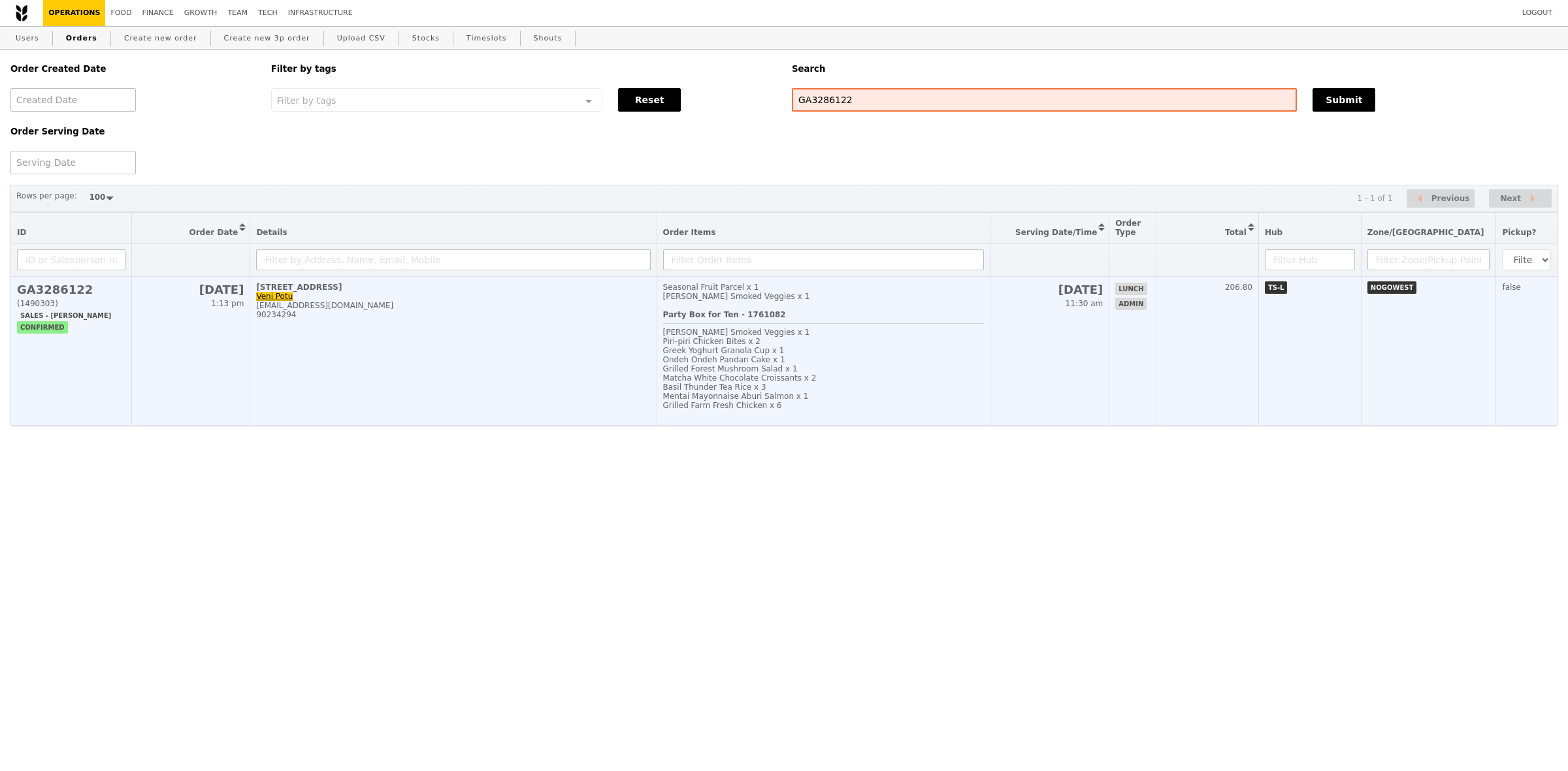
click at [609, 351] on td "[STREET_ADDRESS] Veni Potu [EMAIL_ADDRESS][DOMAIN_NAME] 90234294" at bounding box center [453, 352] width 406 height 149
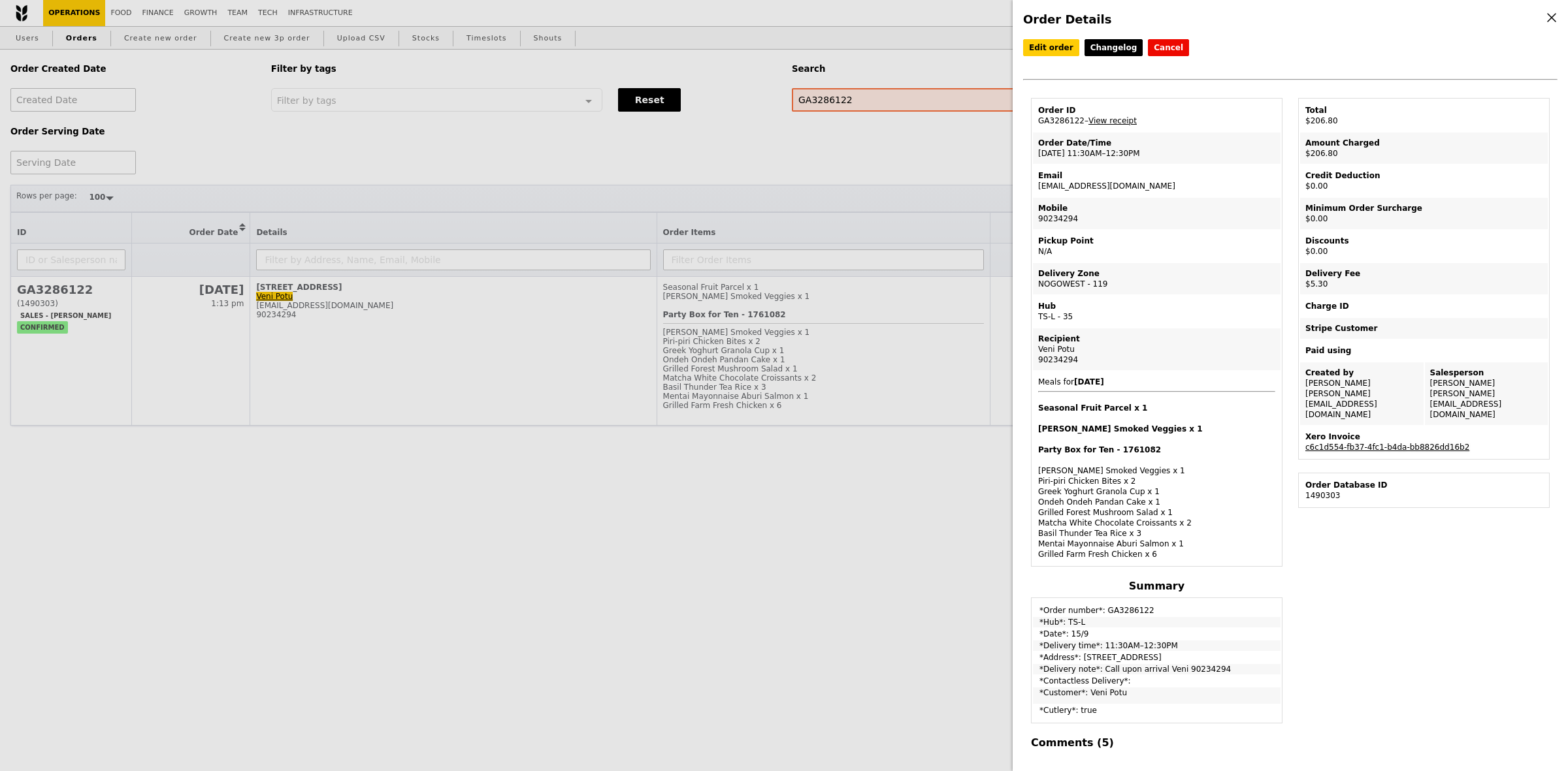
click at [1379, 443] on link "c6c1d554-fb37-4fc1-b4da-bb8826dd16b2" at bounding box center [1387, 447] width 164 height 10
click at [1105, 125] on link "View receipt" at bounding box center [1113, 121] width 48 height 10
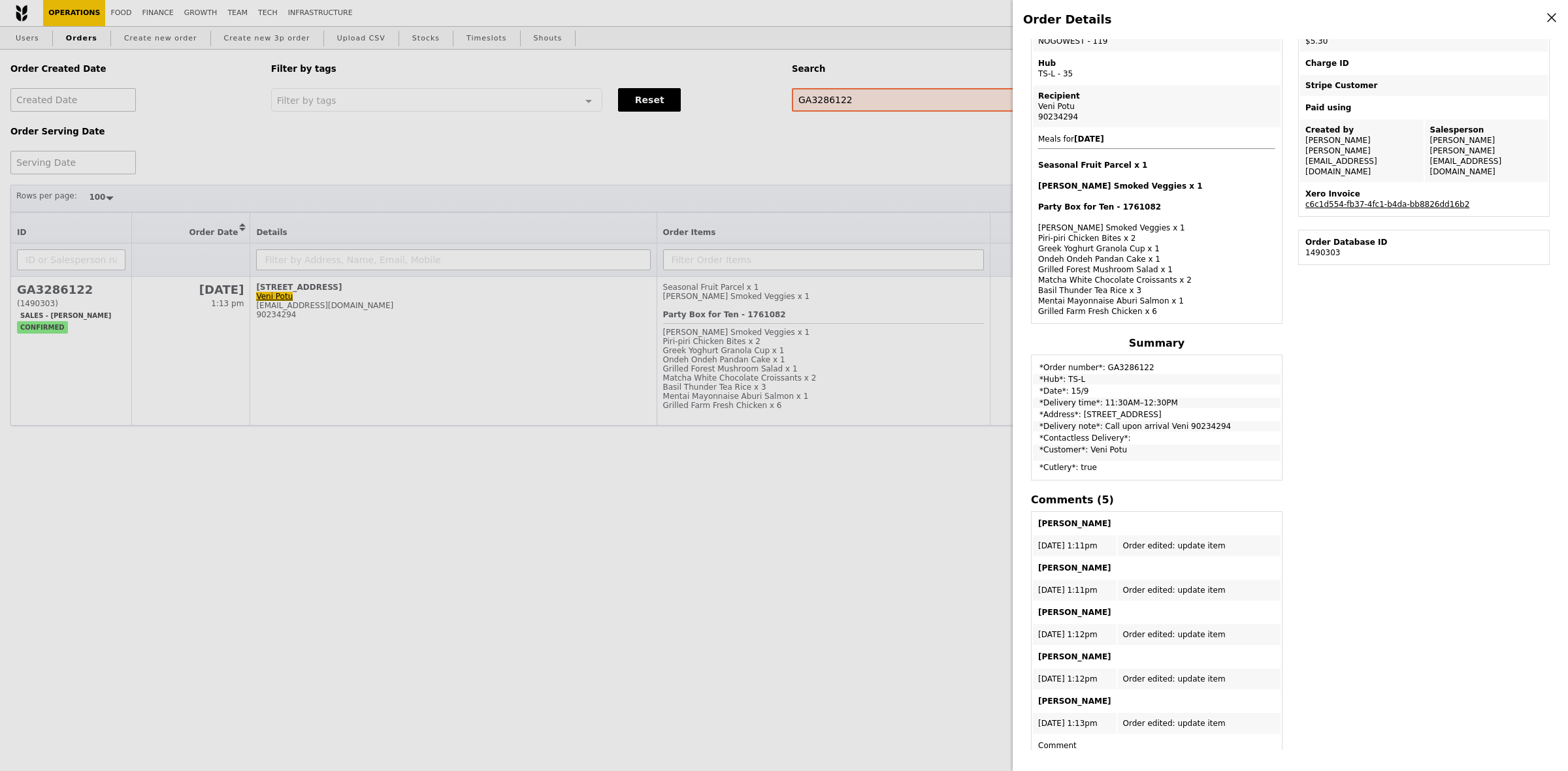
scroll to position [245, 0]
drag, startPoint x: 1077, startPoint y: 409, endPoint x: 1173, endPoint y: 409, distance: 96.0
click at [1173, 409] on td "*Address*: [STREET_ADDRESS]" at bounding box center [1156, 413] width 248 height 10
copy td "[STREET_ADDRESS]"
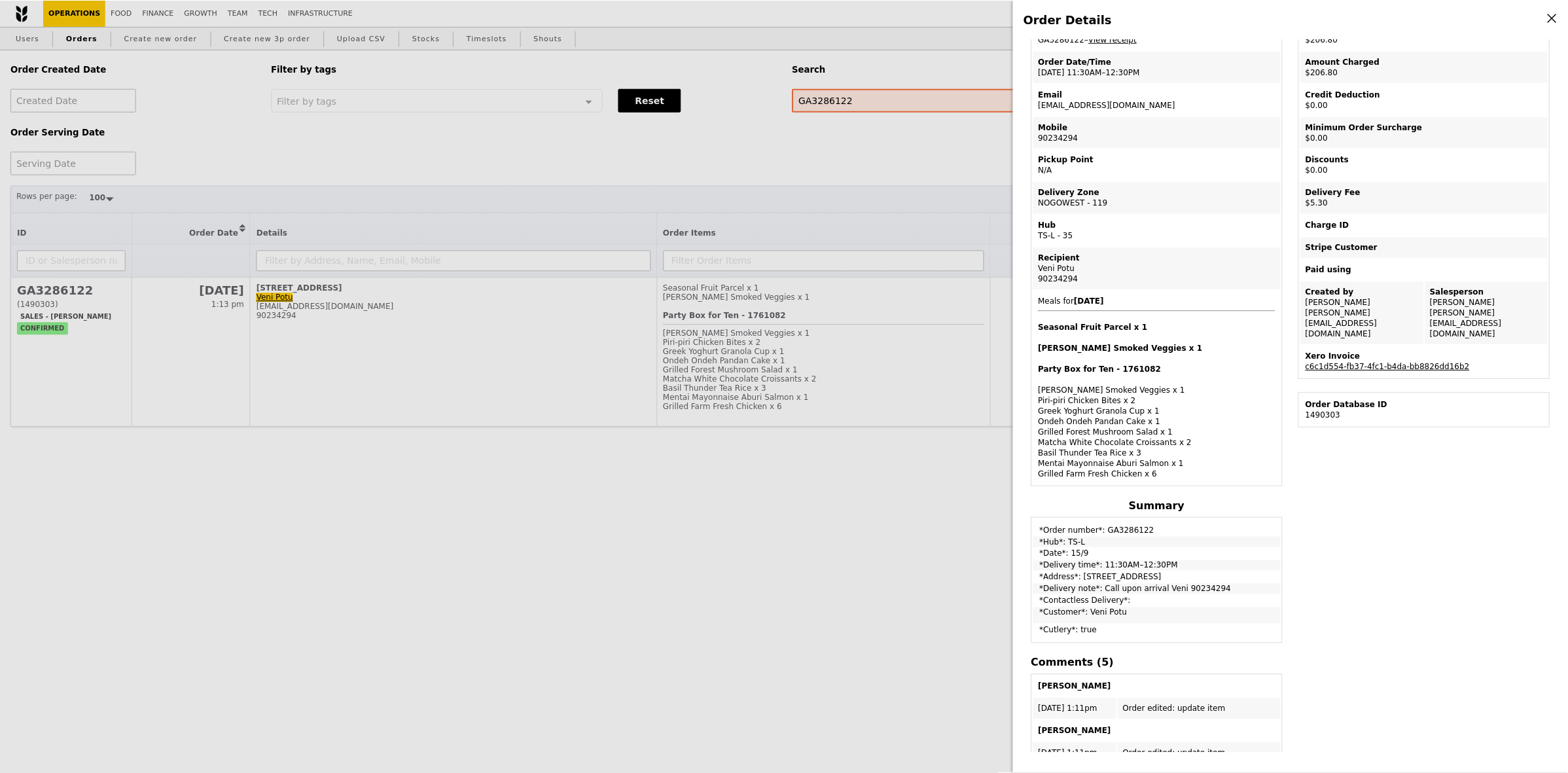
scroll to position [0, 0]
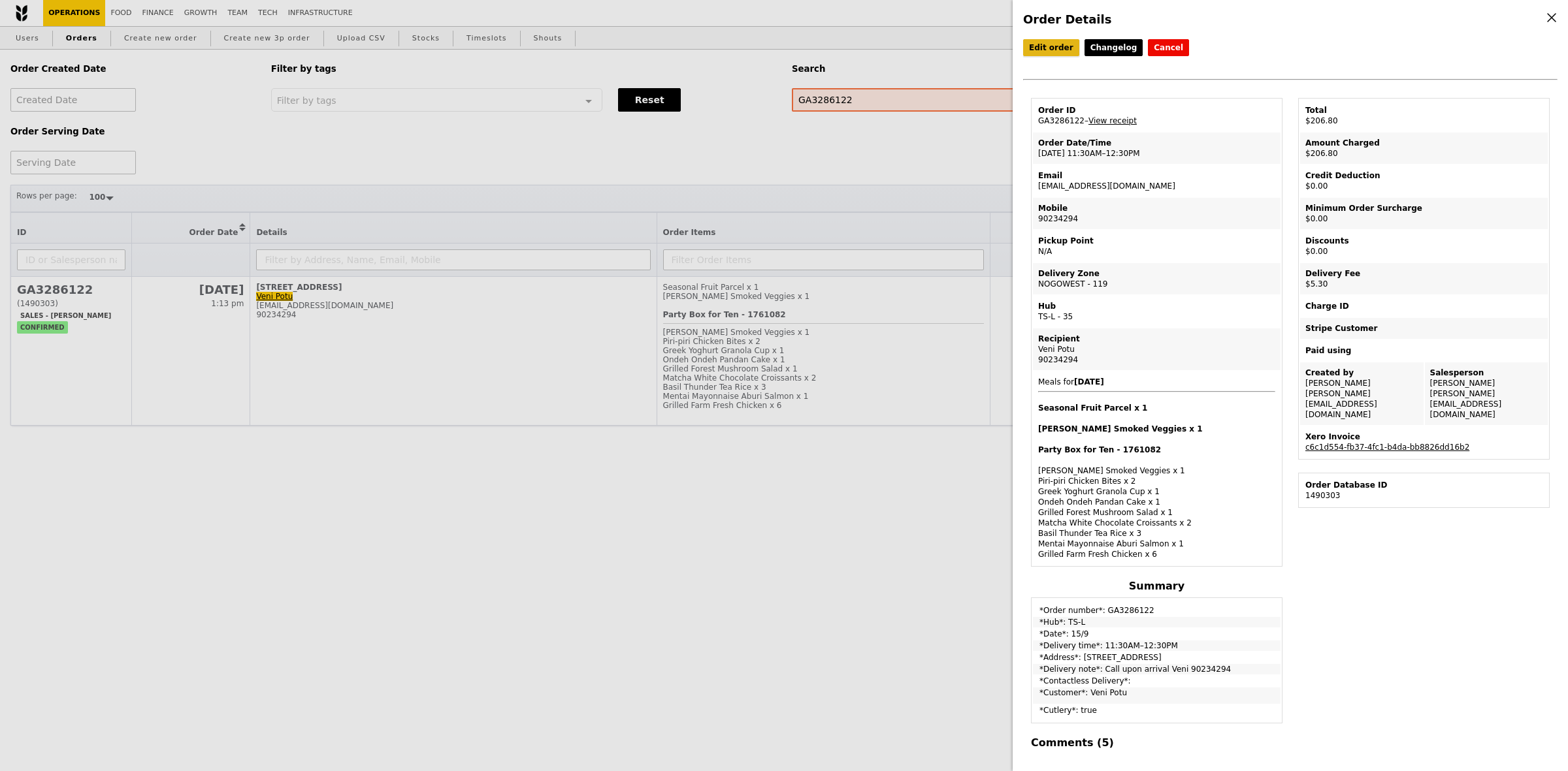
click at [1055, 43] on link "Edit order" at bounding box center [1050, 48] width 56 height 17
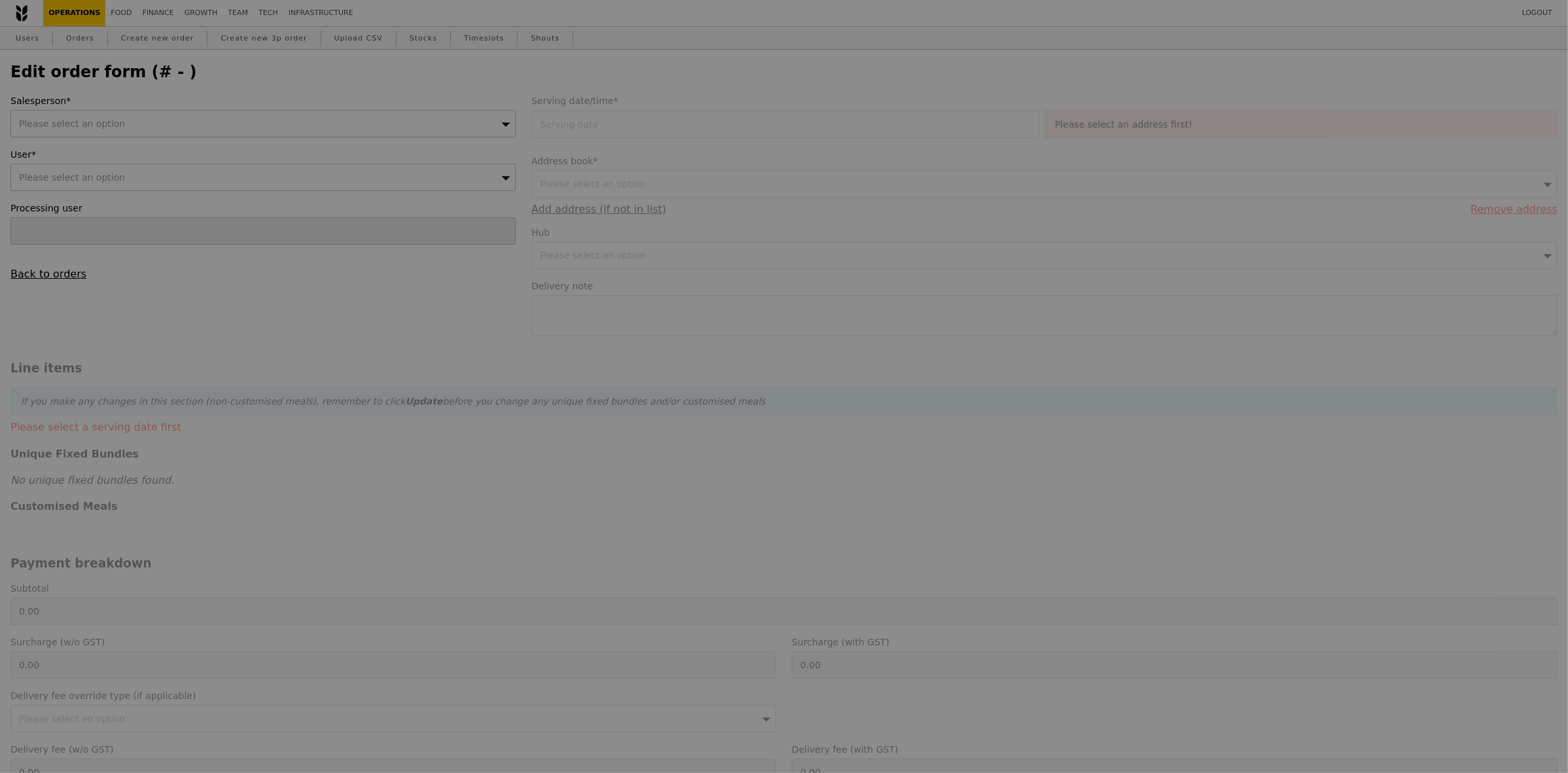
type input "[DATE]"
type textarea "Call upon arrival Veni 90234294"
type input "201.50"
type input "4.86"
type input "5.30"
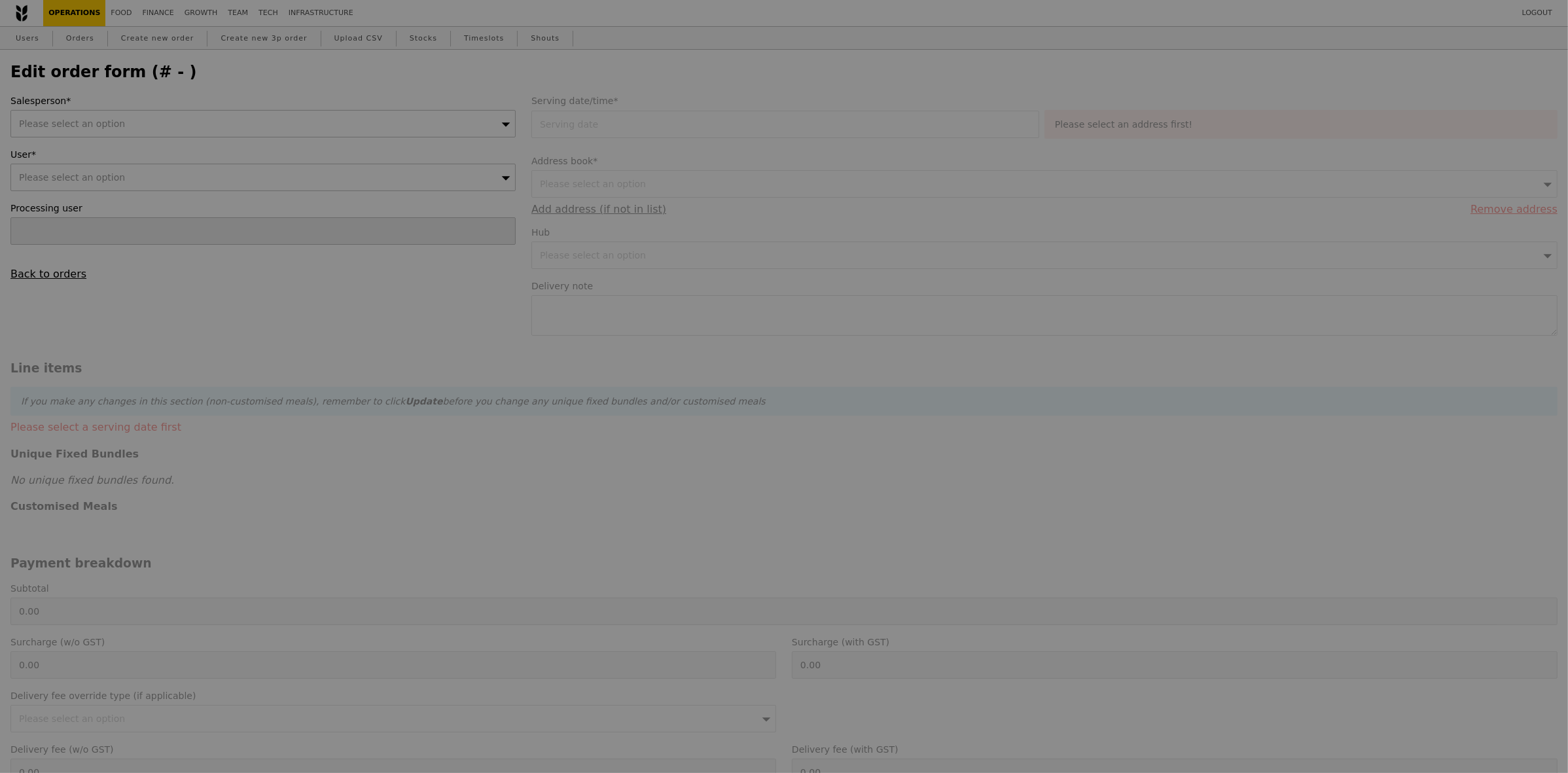
type input "206.80"
type input "Loading..."
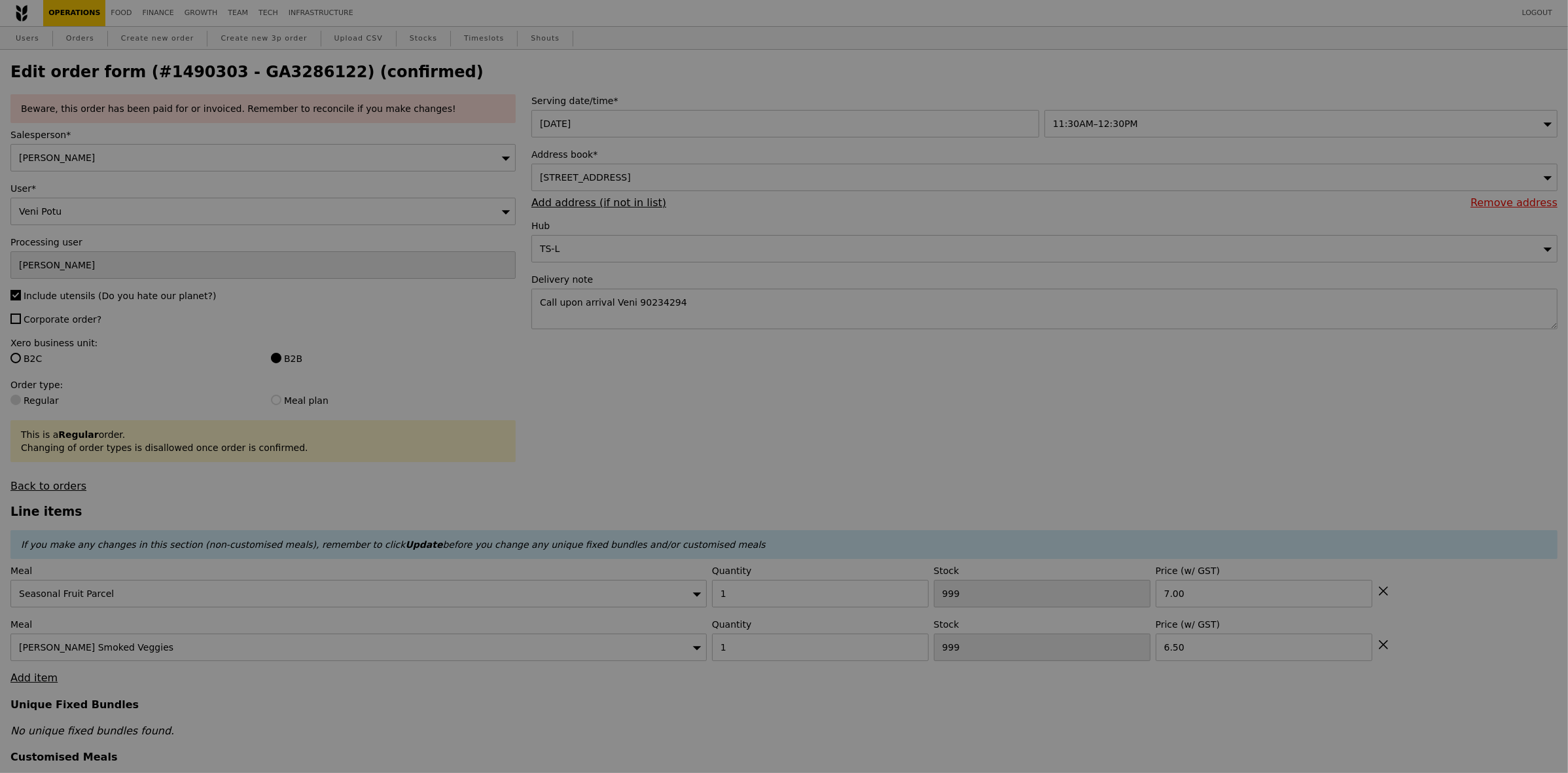
type input "71"
type input "95"
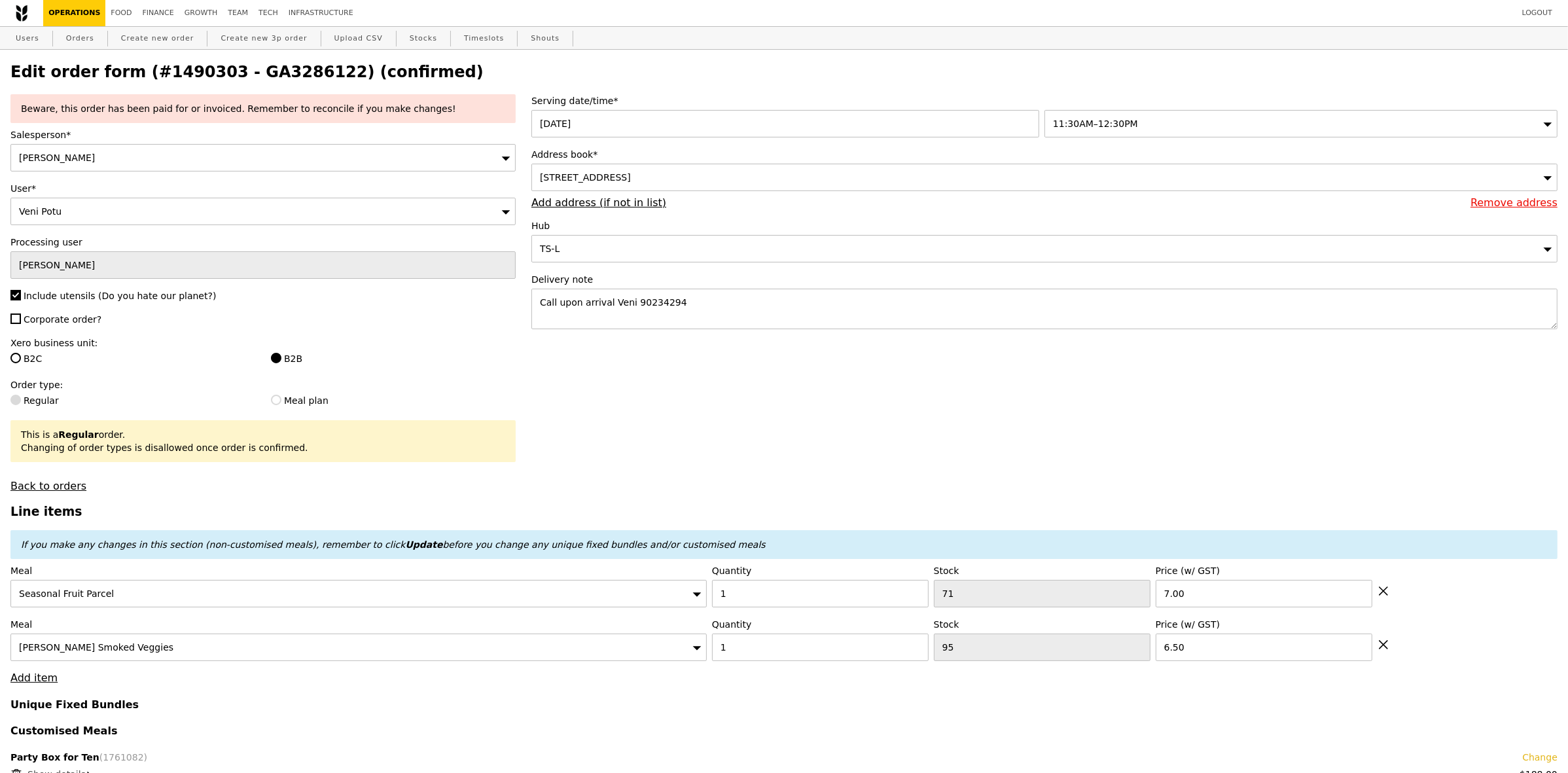
type input "Update"
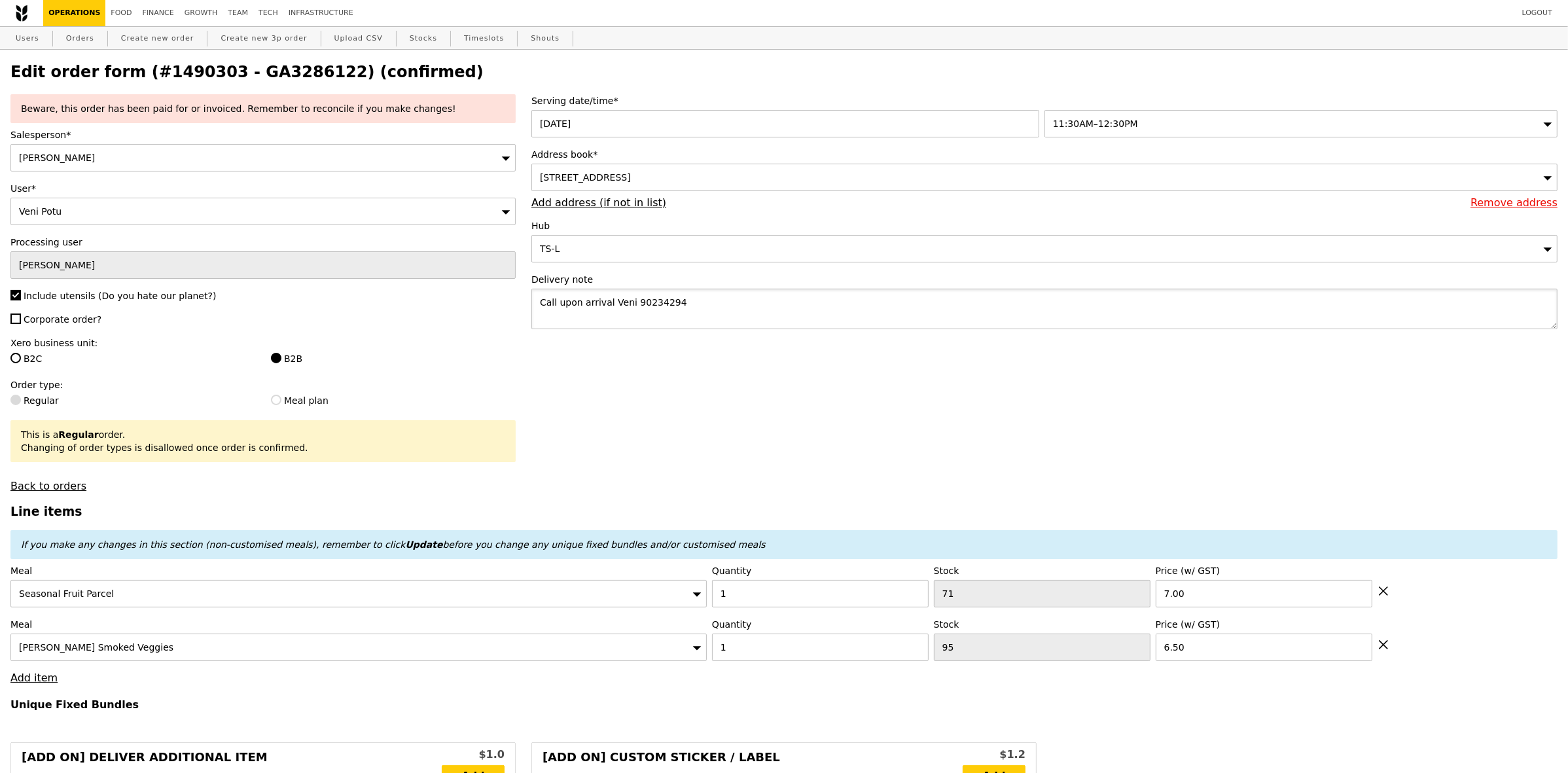
click at [672, 321] on textarea "Call upon arrival Veni 90234294" at bounding box center [1044, 308] width 1026 height 40
click at [661, 329] on textarea "Call upon arrival Veni 90234294" at bounding box center [1044, 308] width 1026 height 40
click at [631, 329] on textarea "Call upon arrival Veni 90234294" at bounding box center [1044, 308] width 1026 height 40
paste textarea "Office of International Engagement"
click at [642, 328] on textarea "Call upon arrival Veni 90234294" at bounding box center [1044, 308] width 1026 height 40
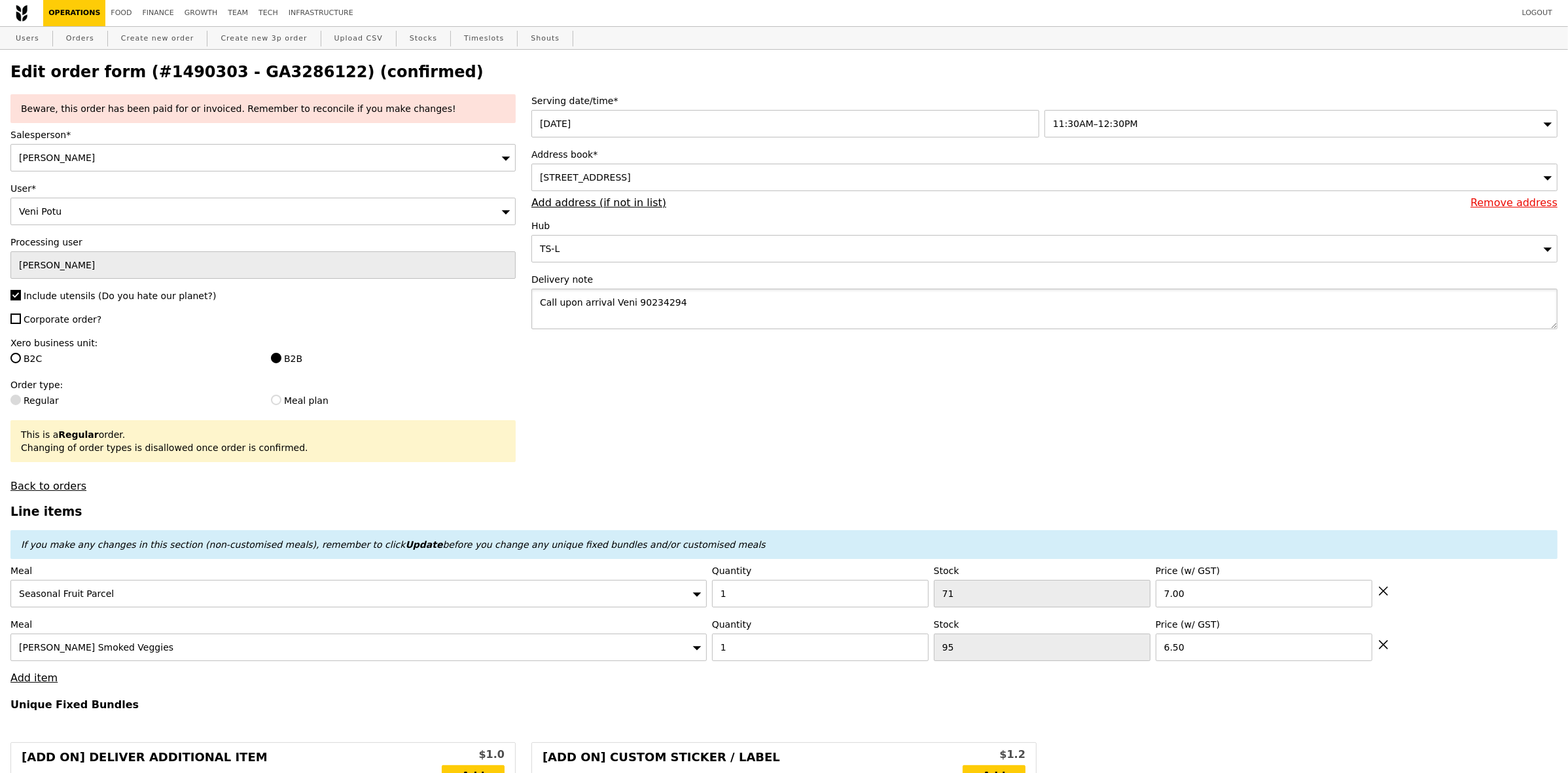
click at [696, 329] on textarea "Call upon arrival Veni 90234294" at bounding box center [1044, 308] width 1026 height 40
paste textarea "Office of International Engagement"
type textarea "Call upon arrival Veni 90234294 Office of International Engagement"
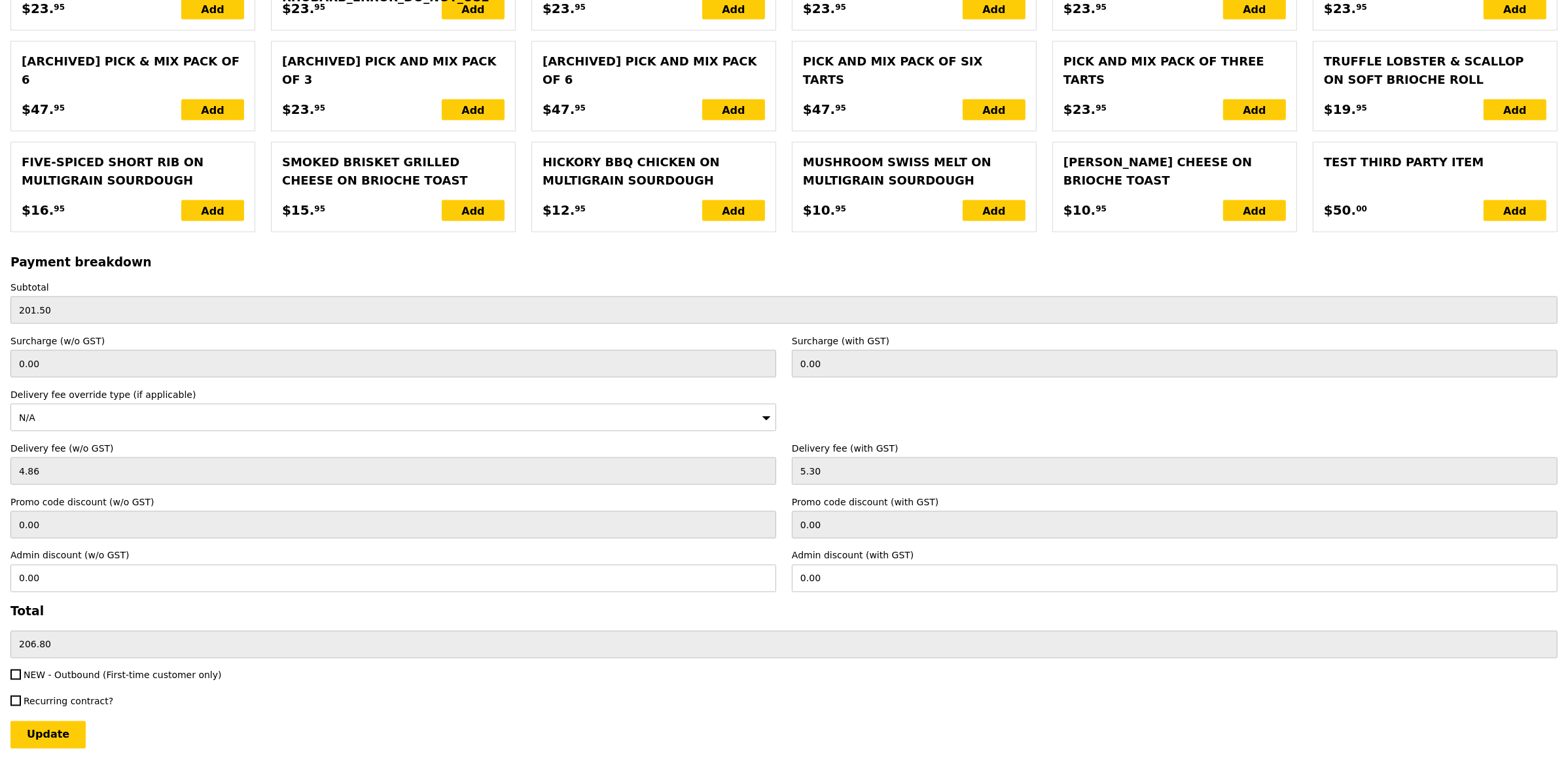
scroll to position [2679, 0]
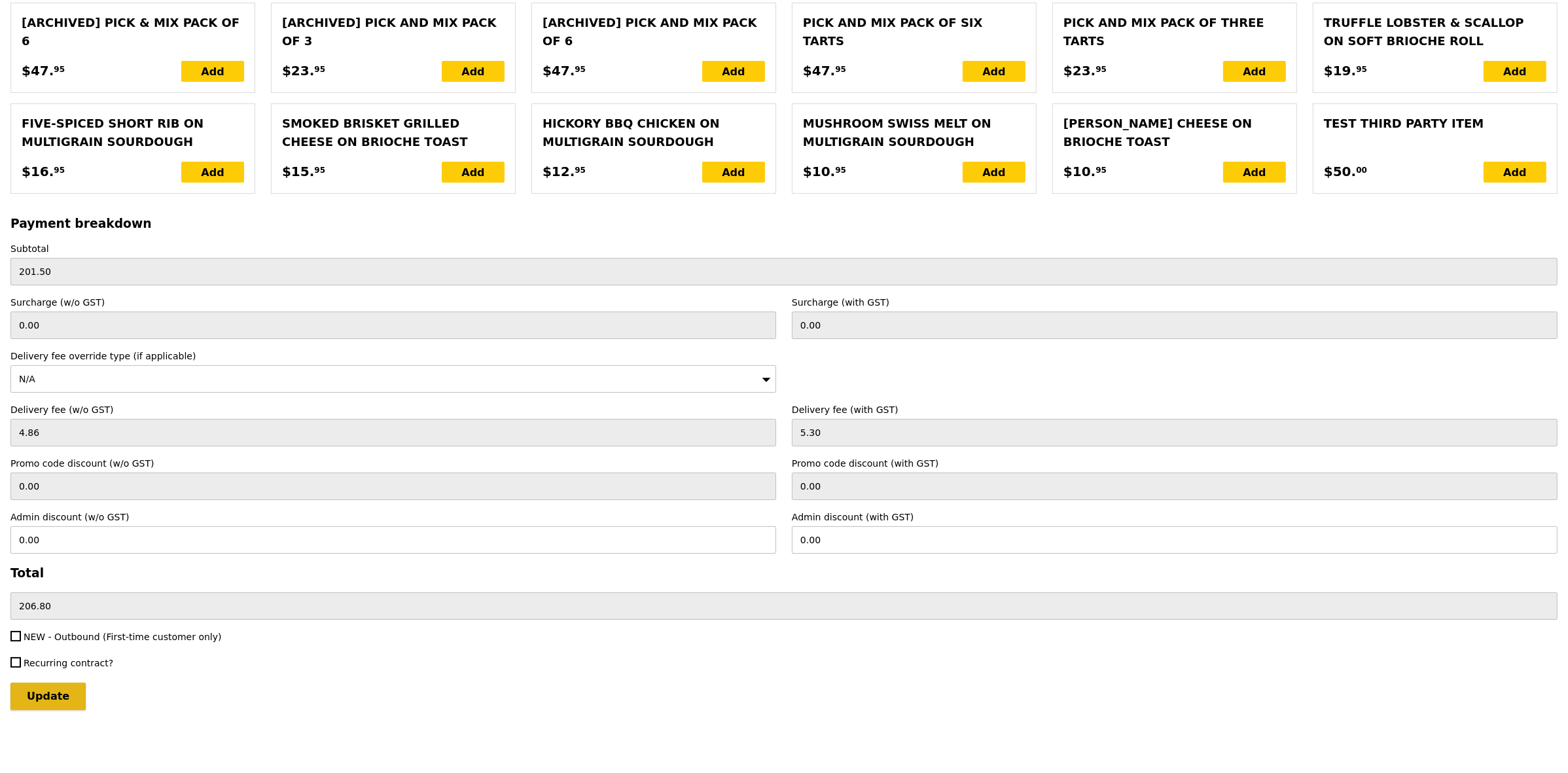
click at [54, 692] on input "Update" at bounding box center [48, 697] width 75 height 28
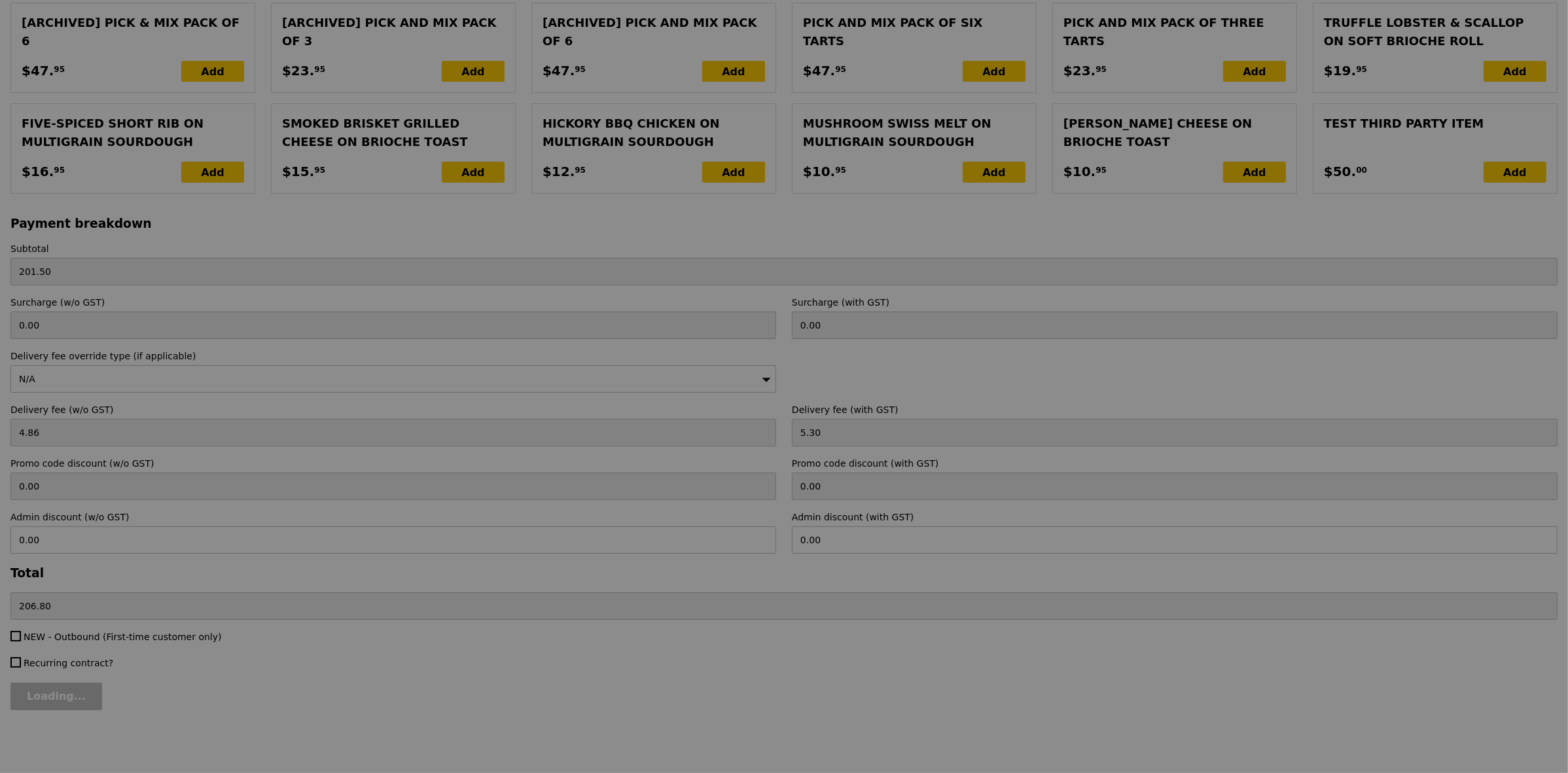
type input "Update"
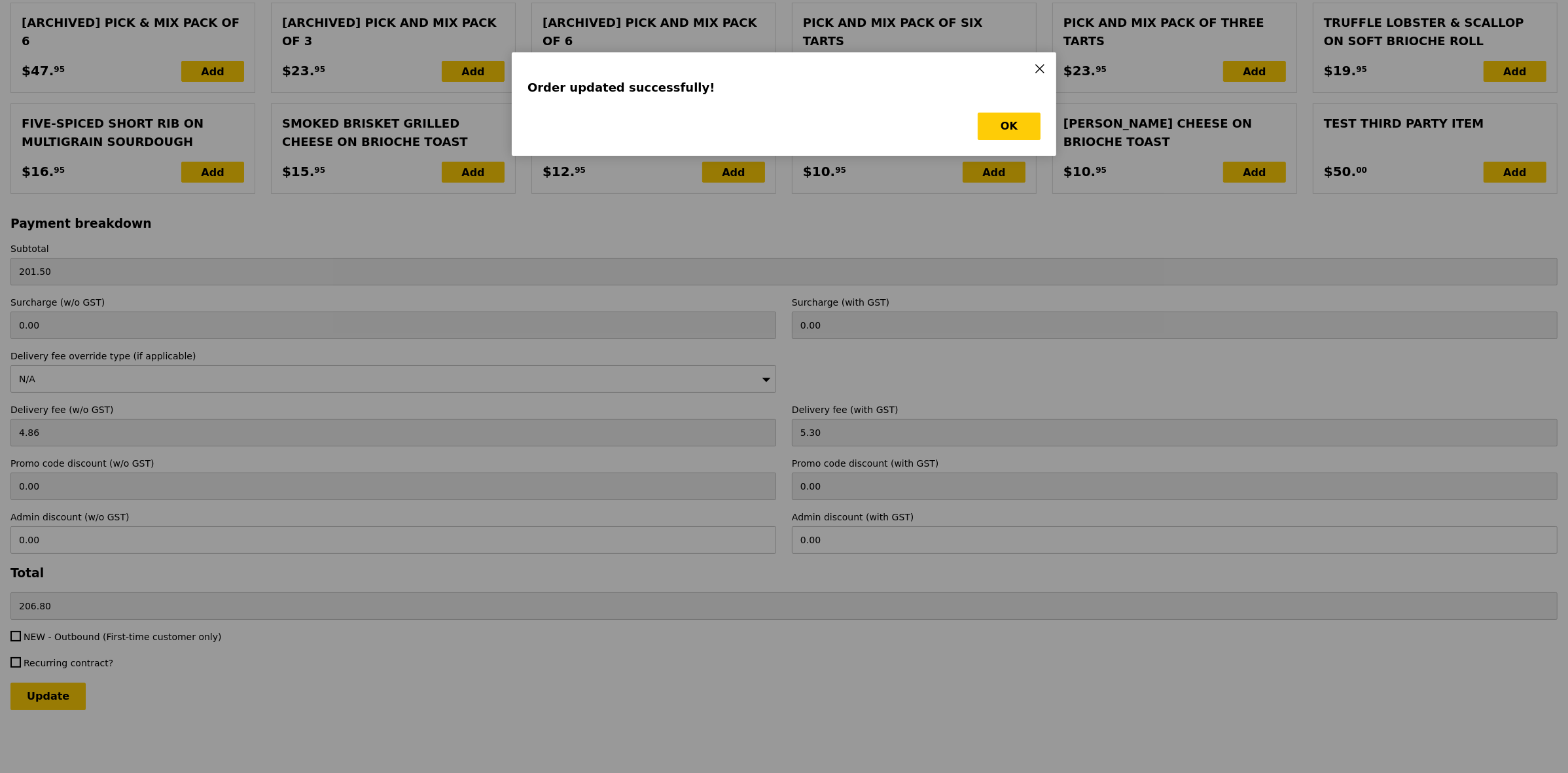
scroll to position [0, 0]
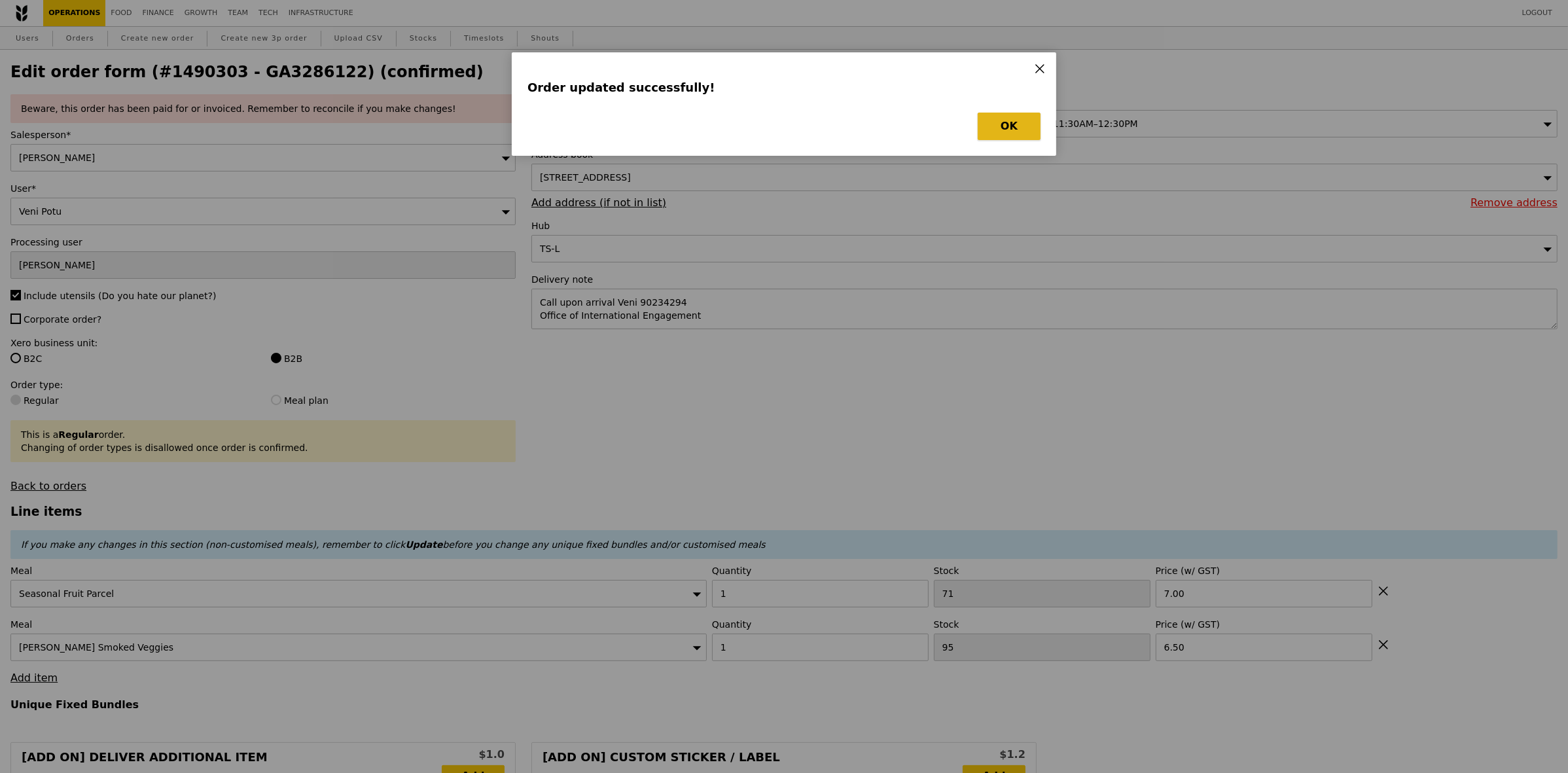
click at [1018, 125] on button "OK" at bounding box center [1009, 127] width 63 height 28
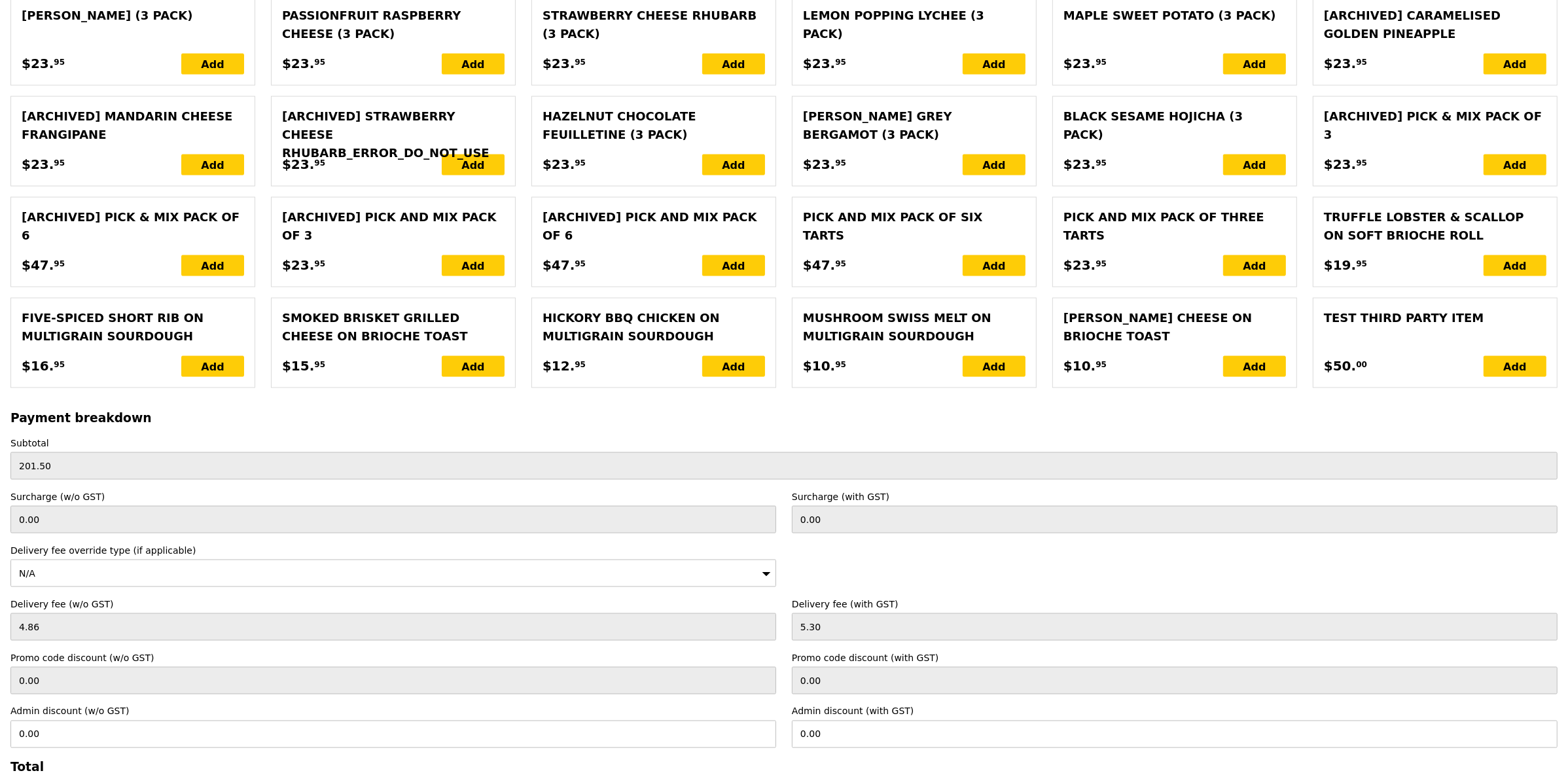
scroll to position [2679, 0]
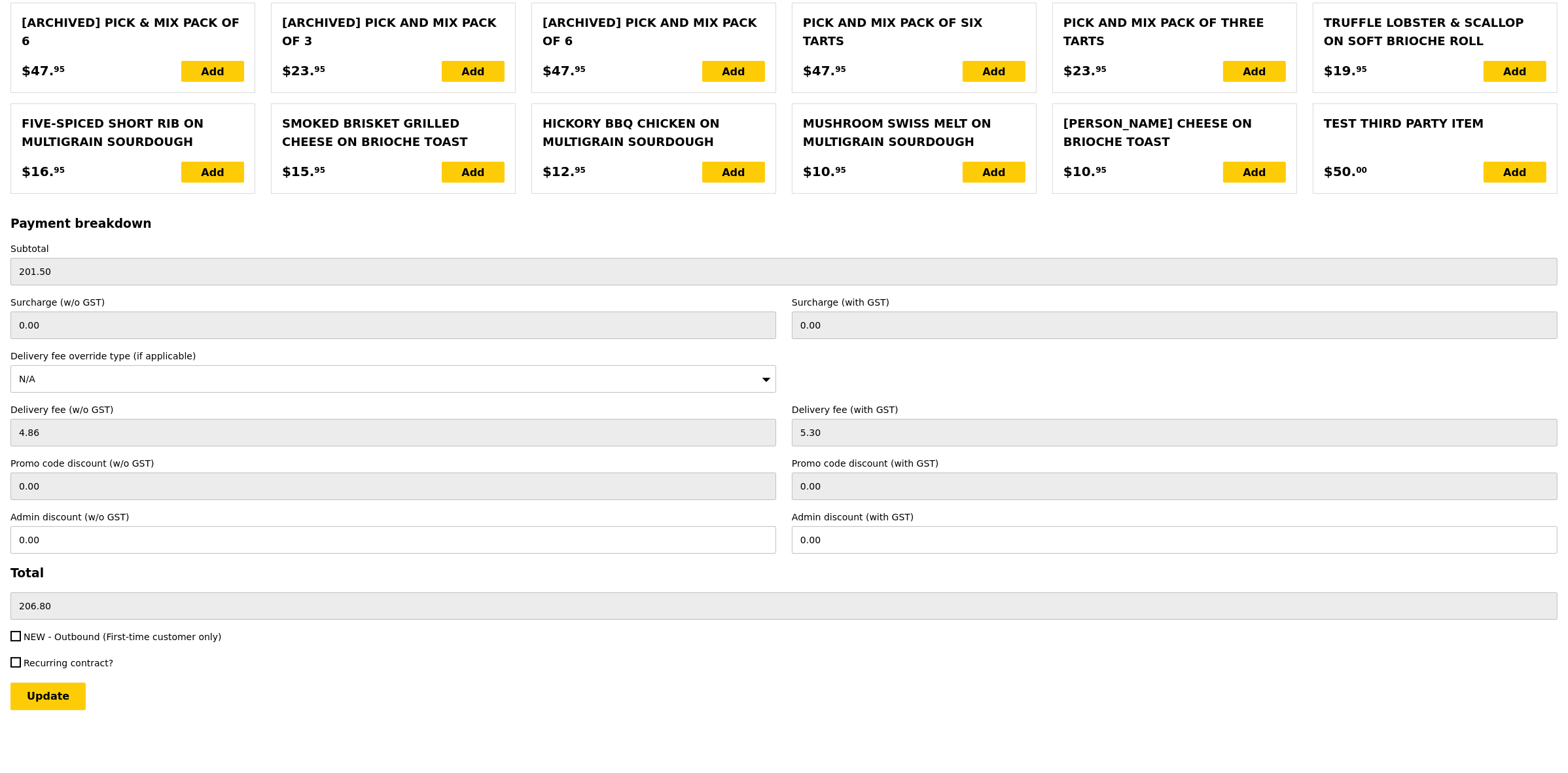
click at [883, 536] on input "0.00" at bounding box center [1174, 540] width 765 height 28
type input "10"
type input "9.17"
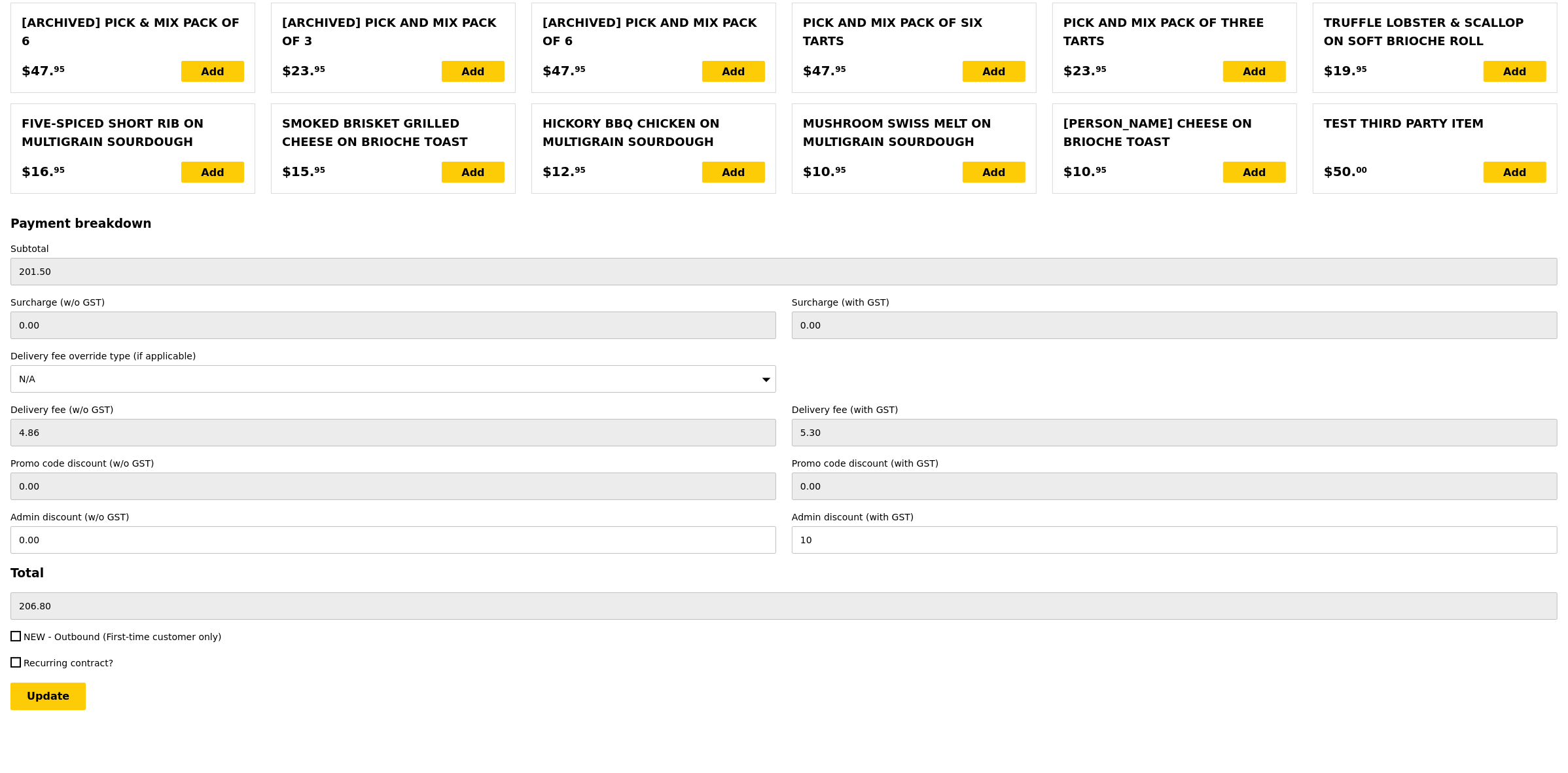
type input "196.80"
click at [66, 686] on input "Update" at bounding box center [48, 697] width 75 height 28
type input "Loading..."
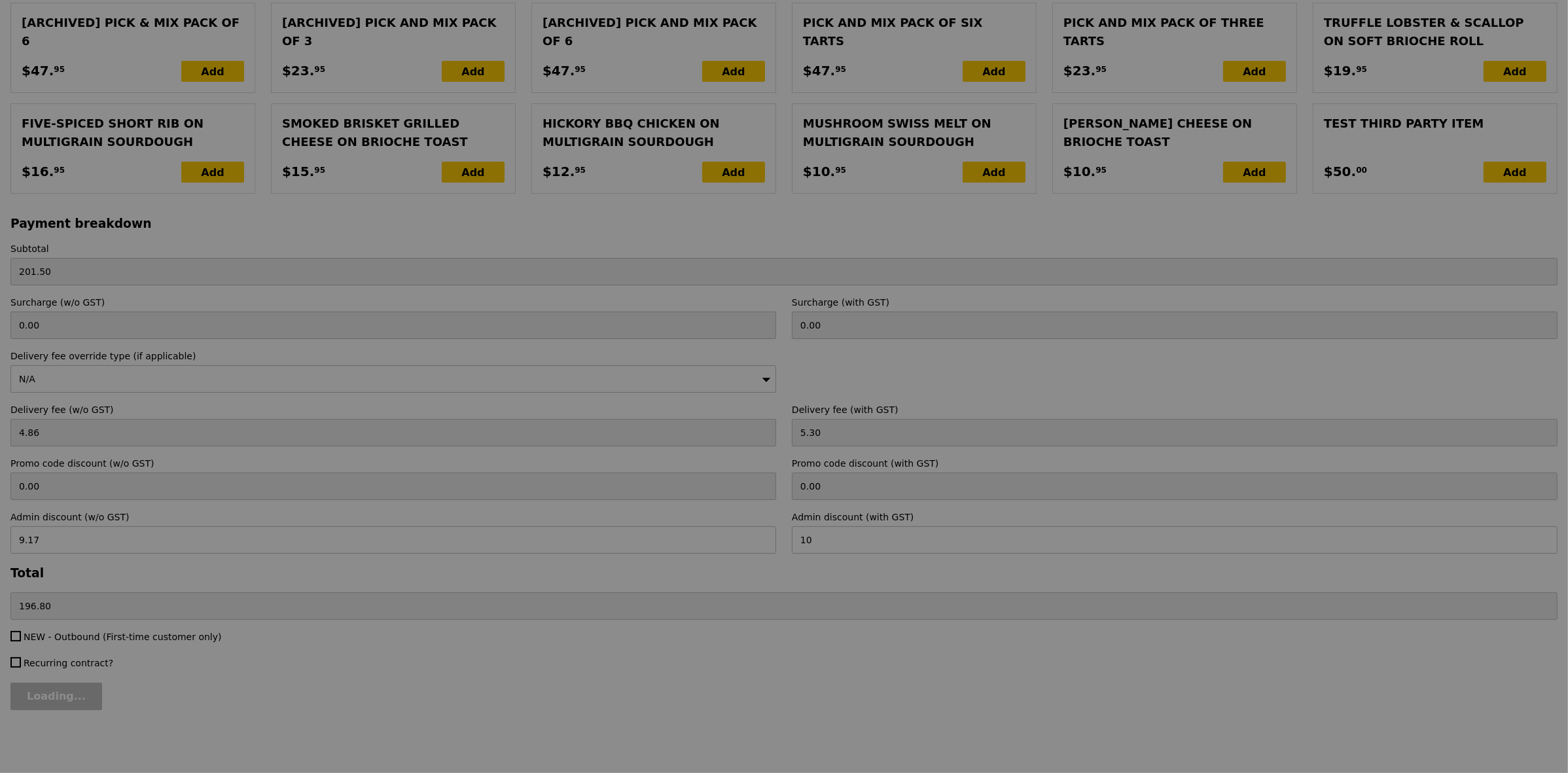
type input "0.00"
type input "13.76"
type input "15.00"
type input "10.00"
type input "5.00"
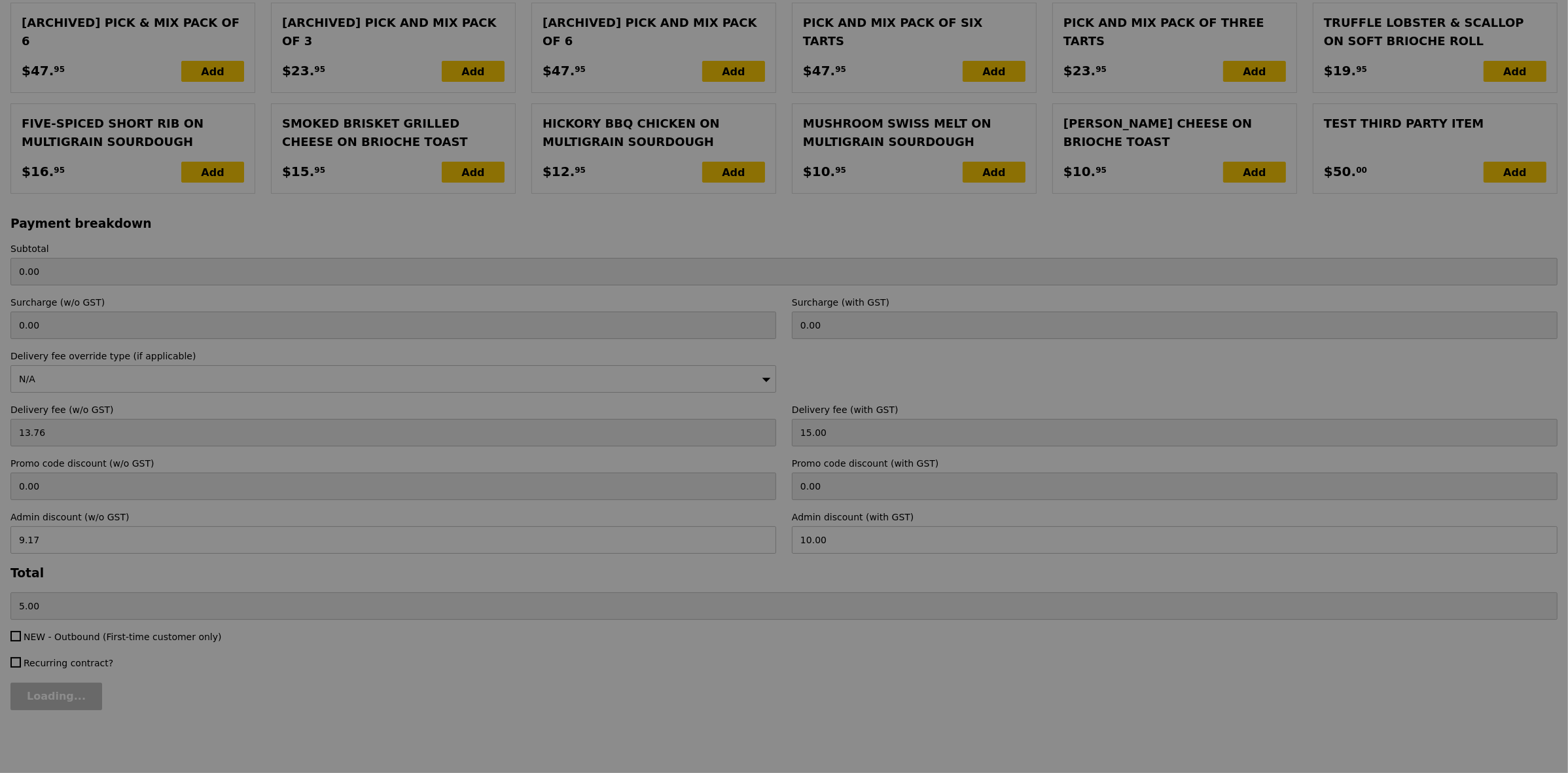
type input "201.50"
type input "4.86"
type input "5.30"
type input "0.00"
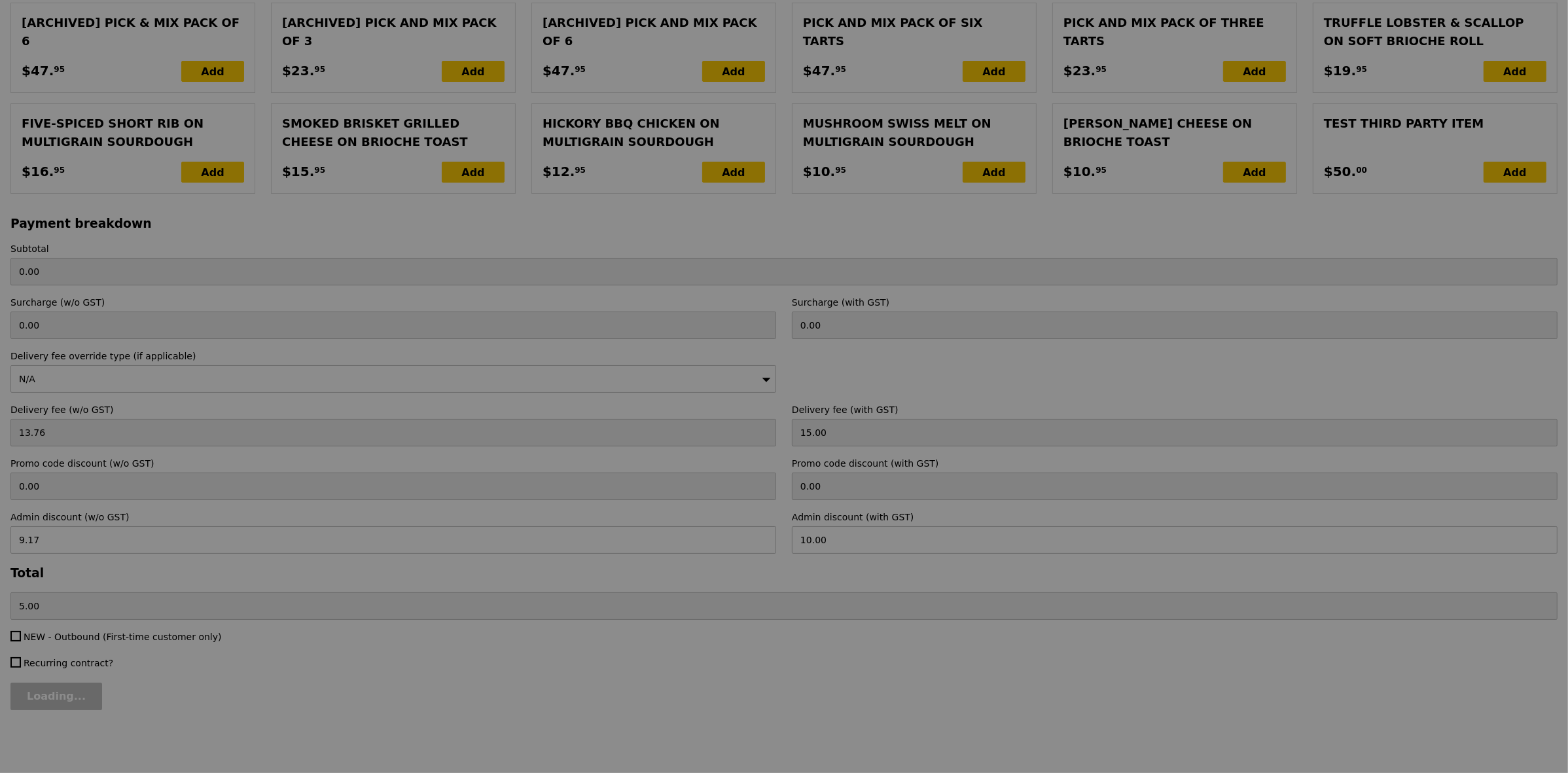
type input "206.80"
type input "Update"
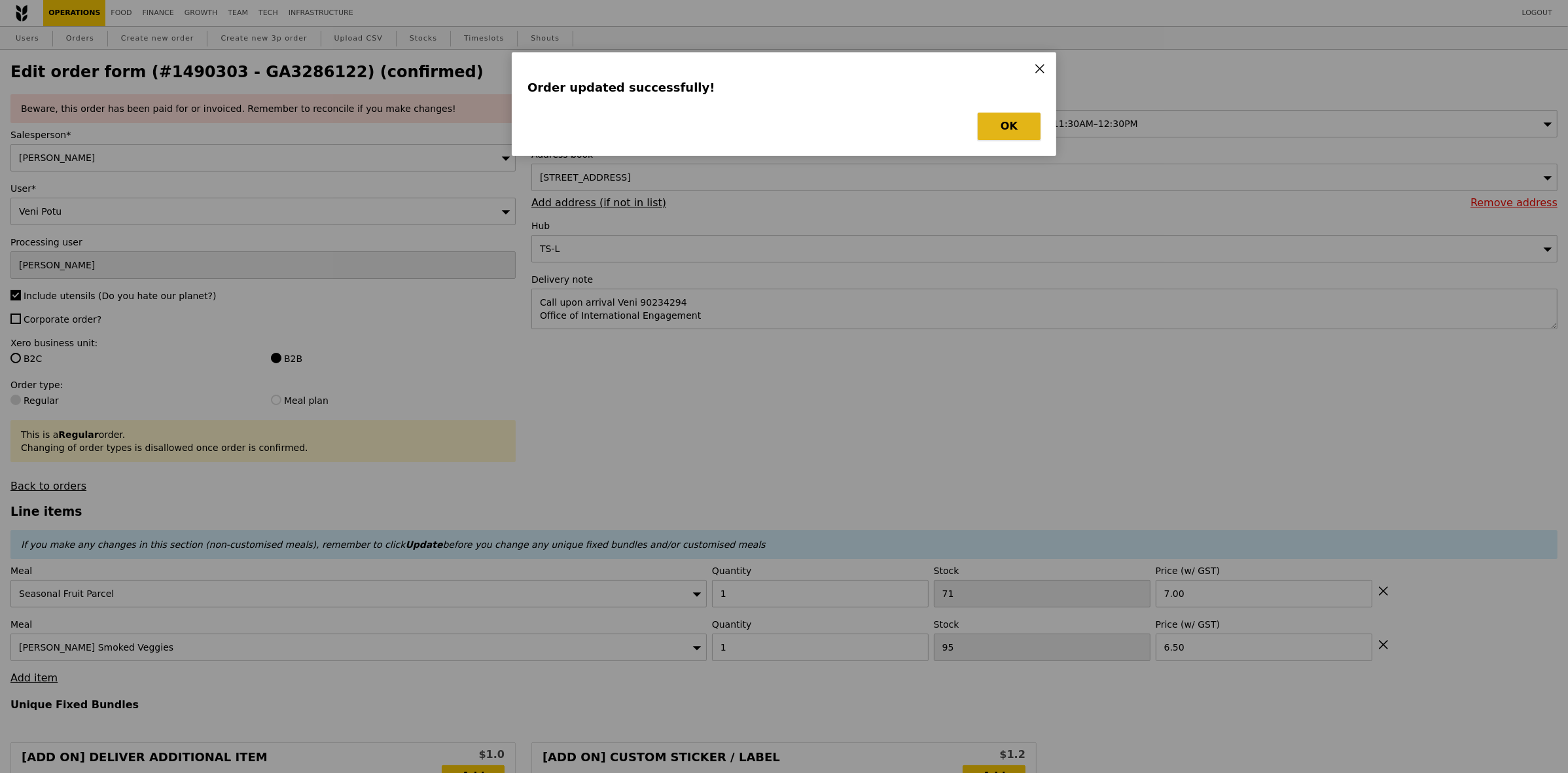
click at [1019, 132] on button "OK" at bounding box center [1009, 127] width 63 height 28
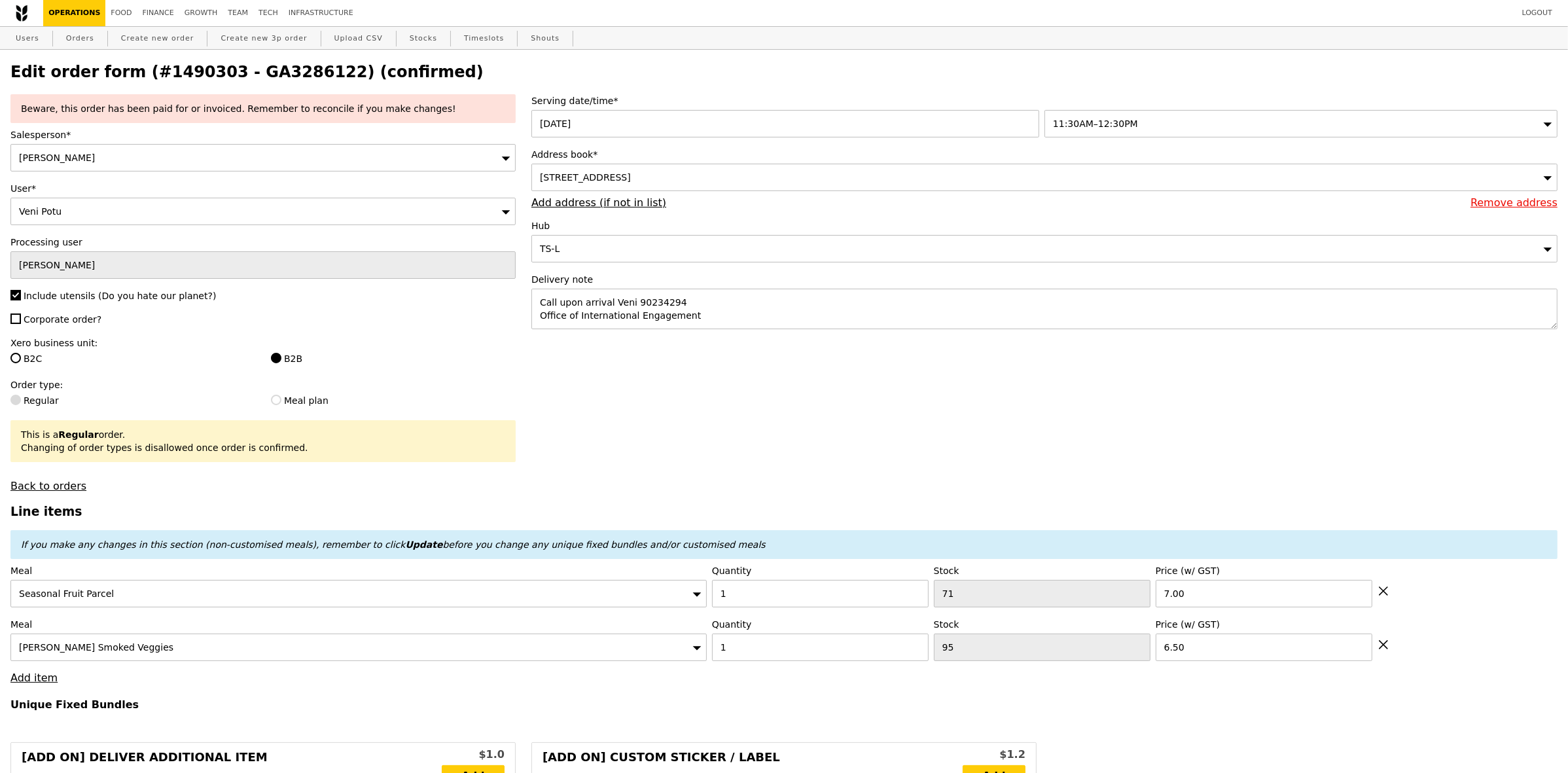
click at [267, 73] on h2 "Edit order form (#1490303 - GA3286122) (confirmed)" at bounding box center [784, 72] width 1547 height 18
copy h2 "GA3286122"
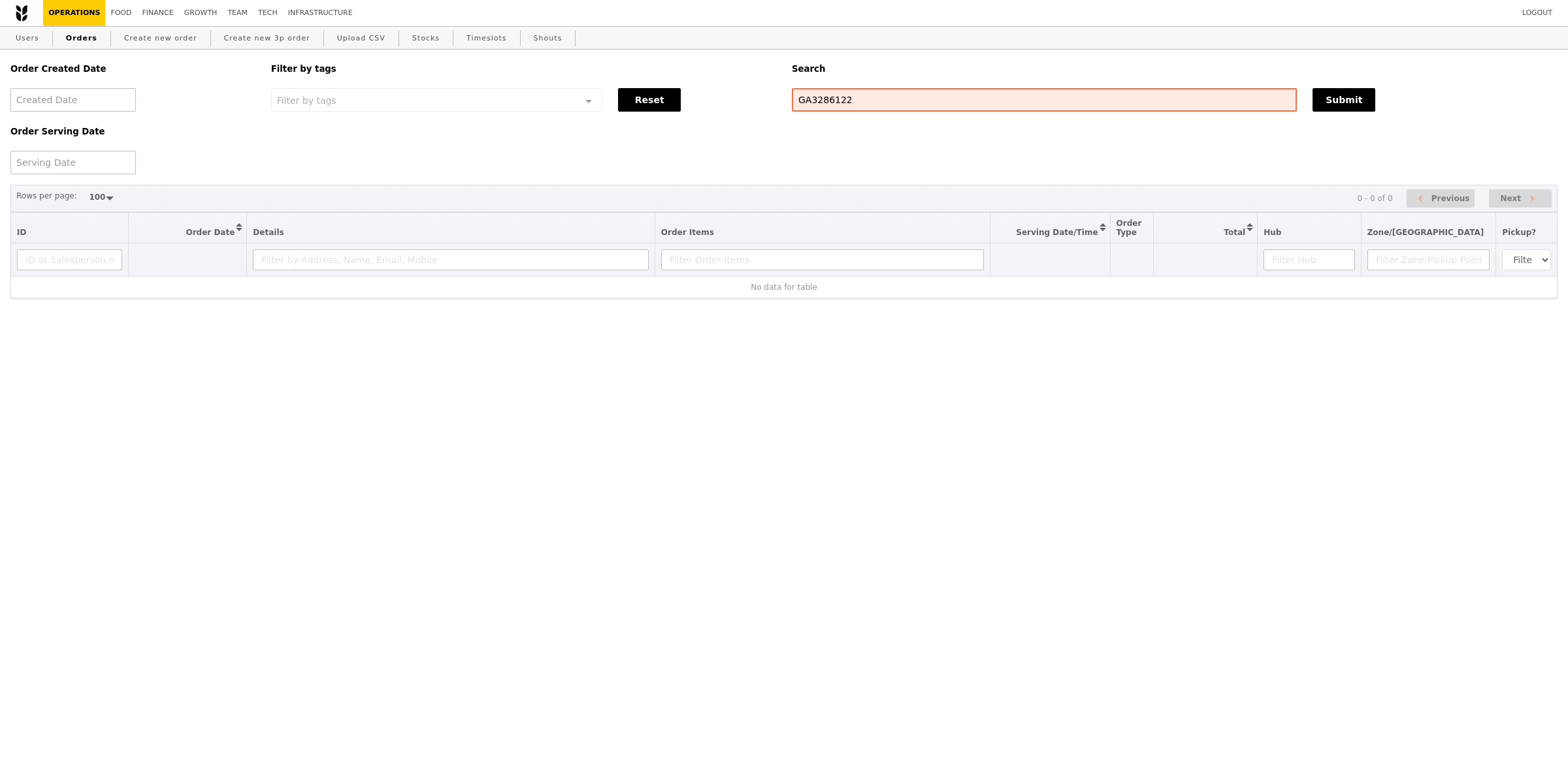
select select "100"
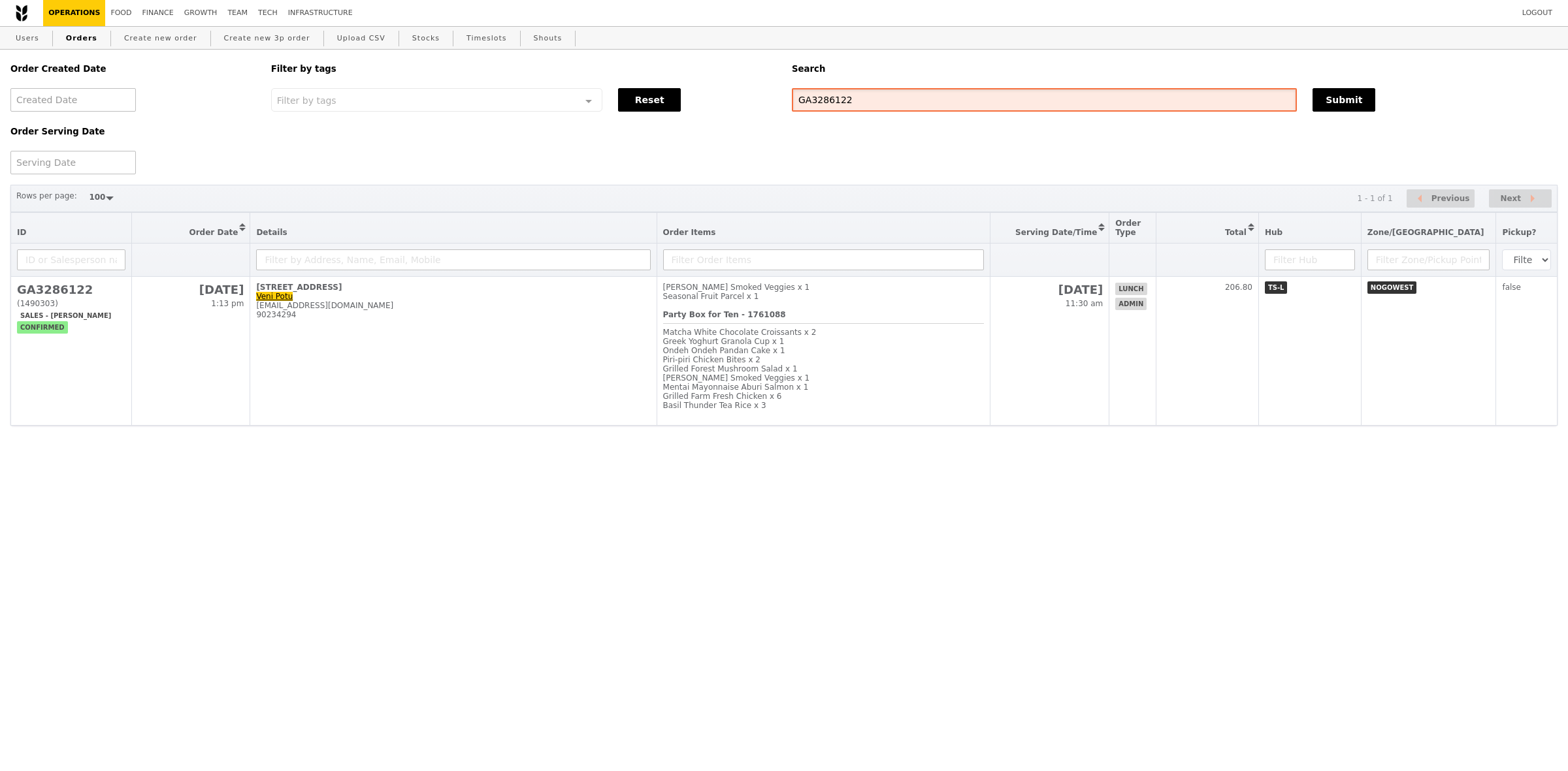
click at [1061, 99] on input "GA3286122" at bounding box center [1044, 100] width 505 height 23
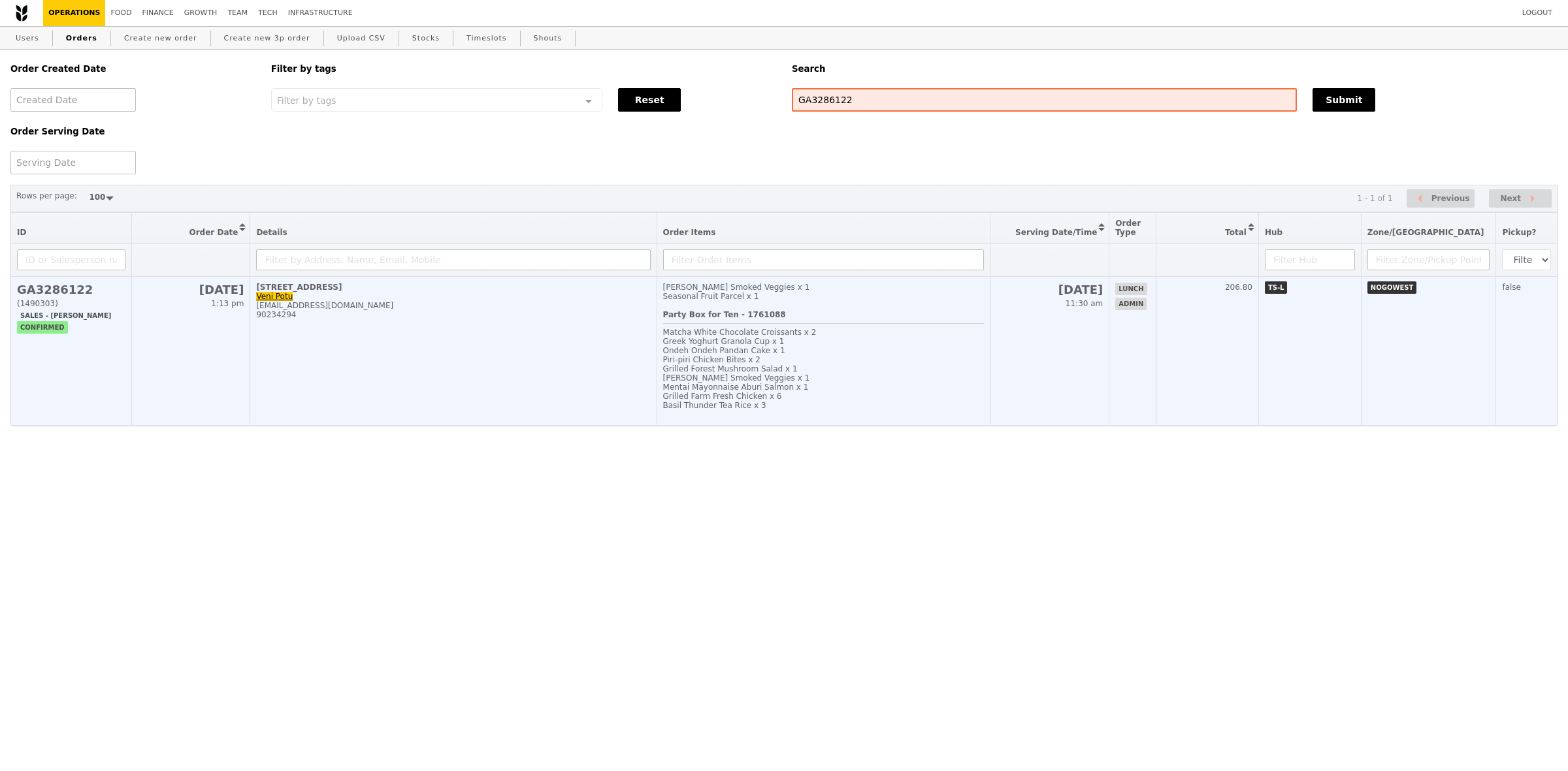
click at [972, 311] on td "[PERSON_NAME] Smoked Veggies x 1 Seasonal Fruit Parcel x 1 Party Box for Ten - …" at bounding box center [823, 352] width 334 height 149
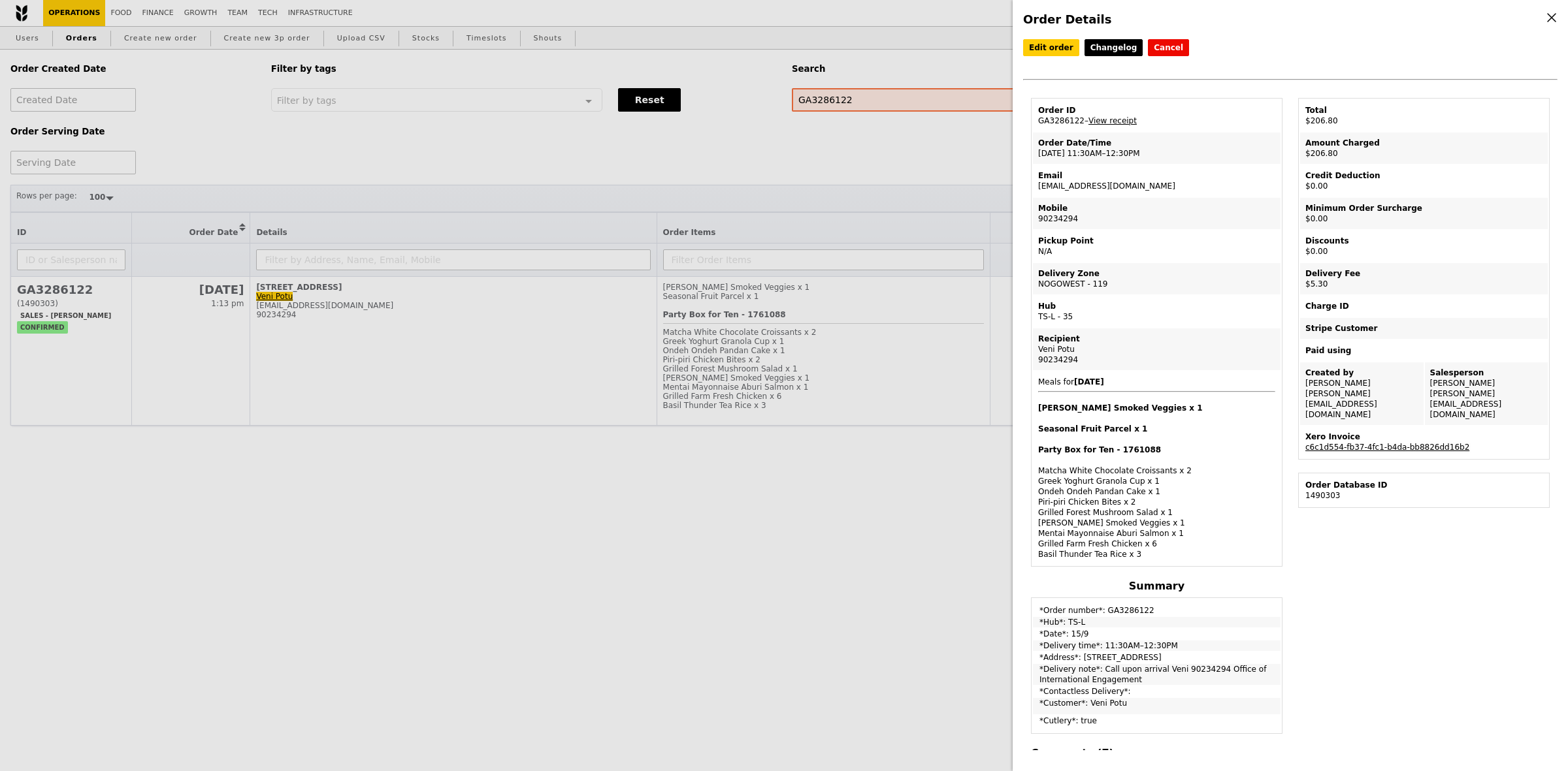
click at [1373, 443] on link "c6c1d554-fb37-4fc1-b4da-bb8826dd16b2" at bounding box center [1387, 447] width 164 height 10
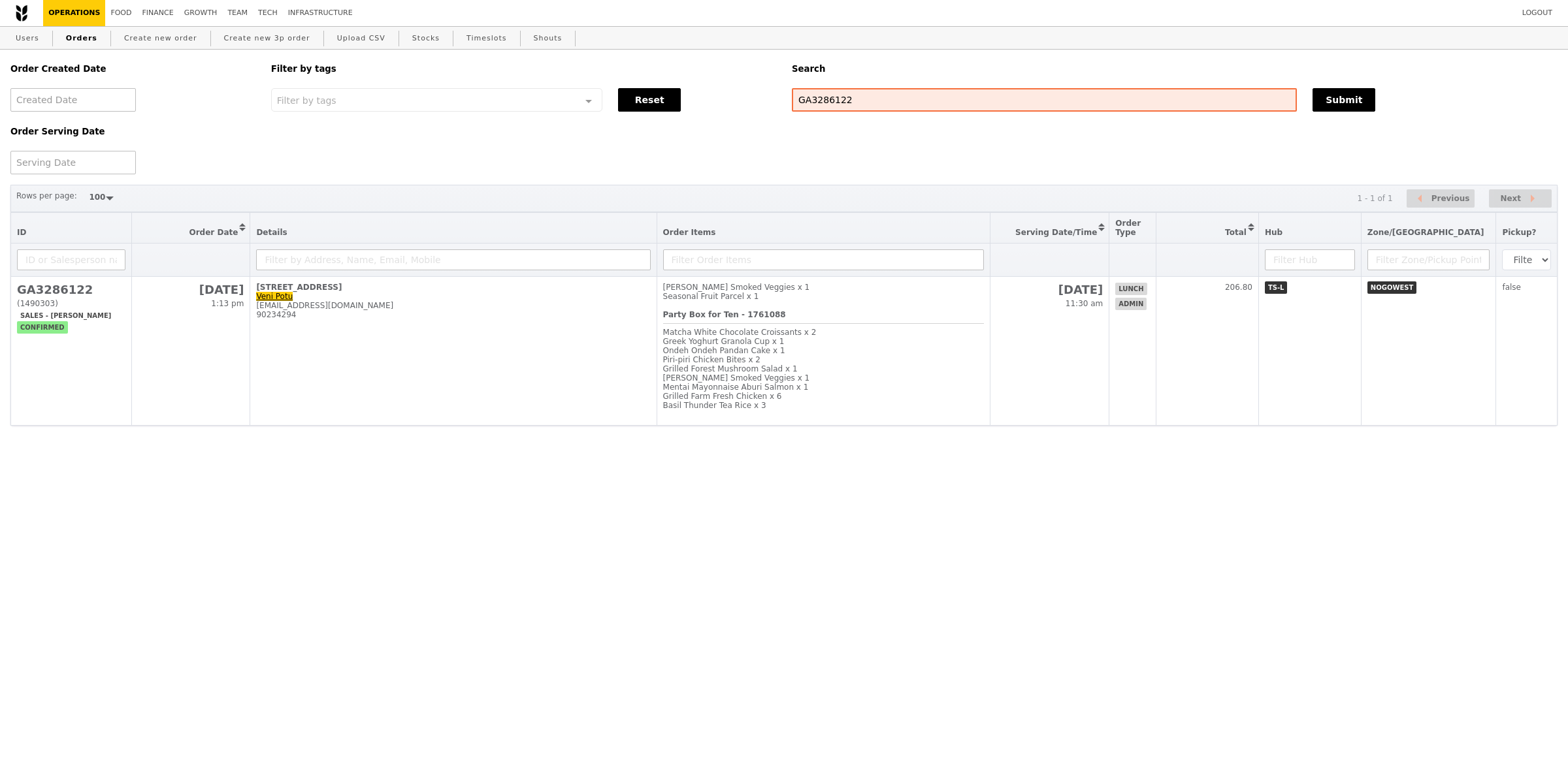
select select "100"
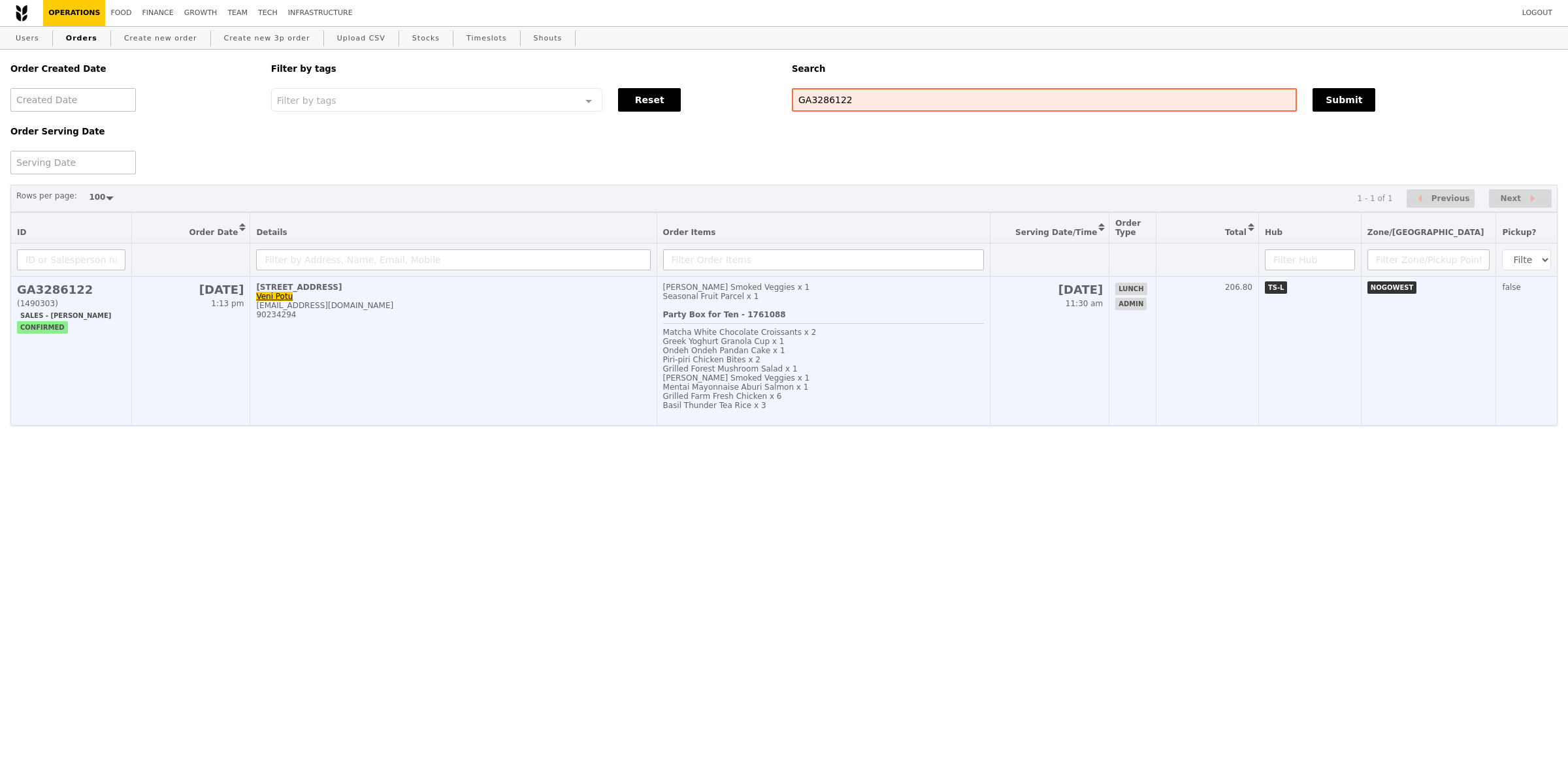
click at [755, 330] on div "Party Box for Ten - 1761088 Matcha White Chocolate Croissants x 2 Greek Yoghurt…" at bounding box center [824, 364] width 322 height 109
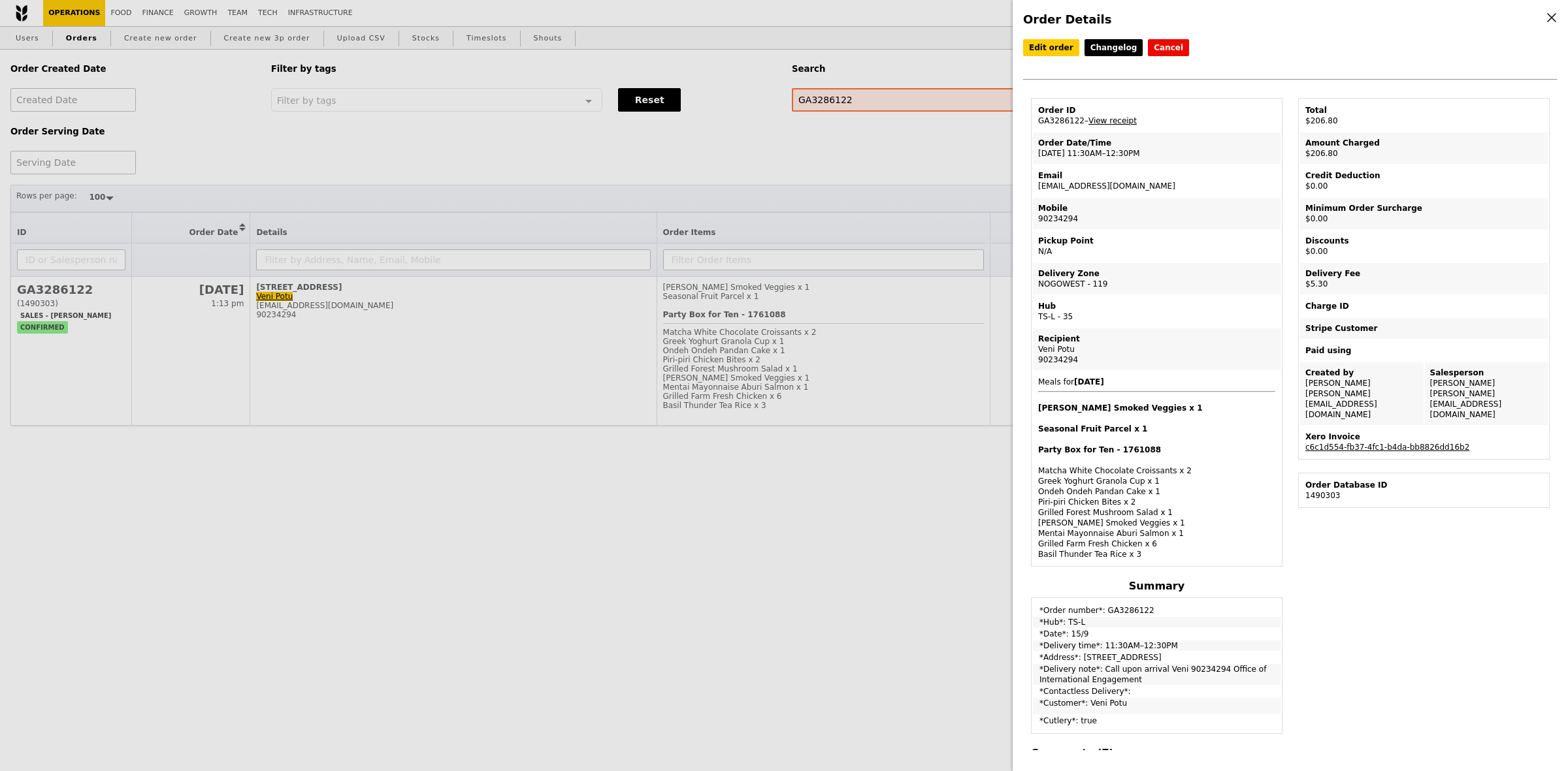
click at [1104, 125] on link "View receipt" at bounding box center [1113, 121] width 48 height 10
click at [898, 354] on div "Order Details Edit order Changelog Cancel Order ID GA3286122 – View receipt Ord…" at bounding box center [784, 385] width 1568 height 771
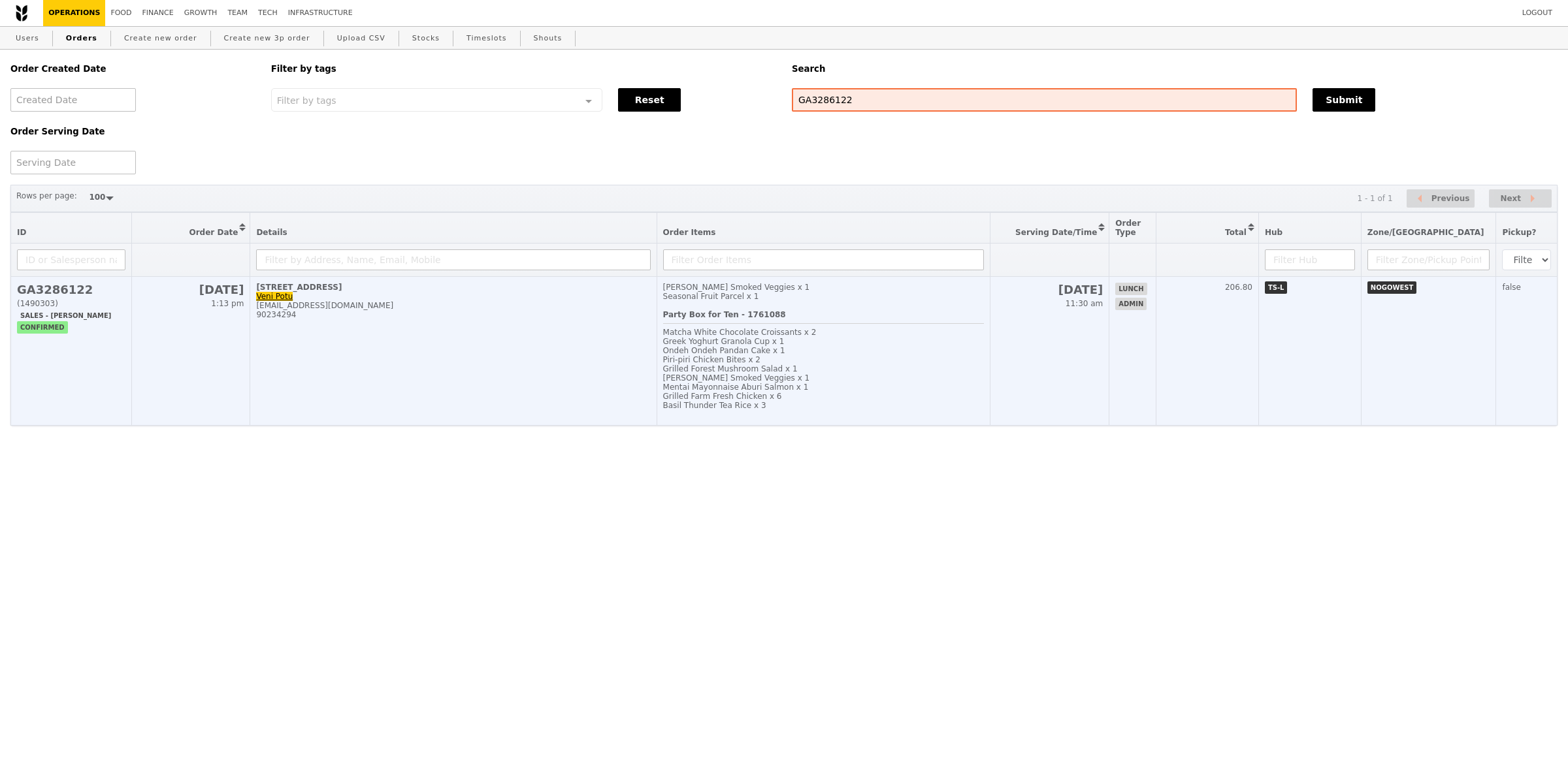
click at [869, 410] on div "Basil Thunder Tea Rice x 3" at bounding box center [824, 406] width 322 height 10
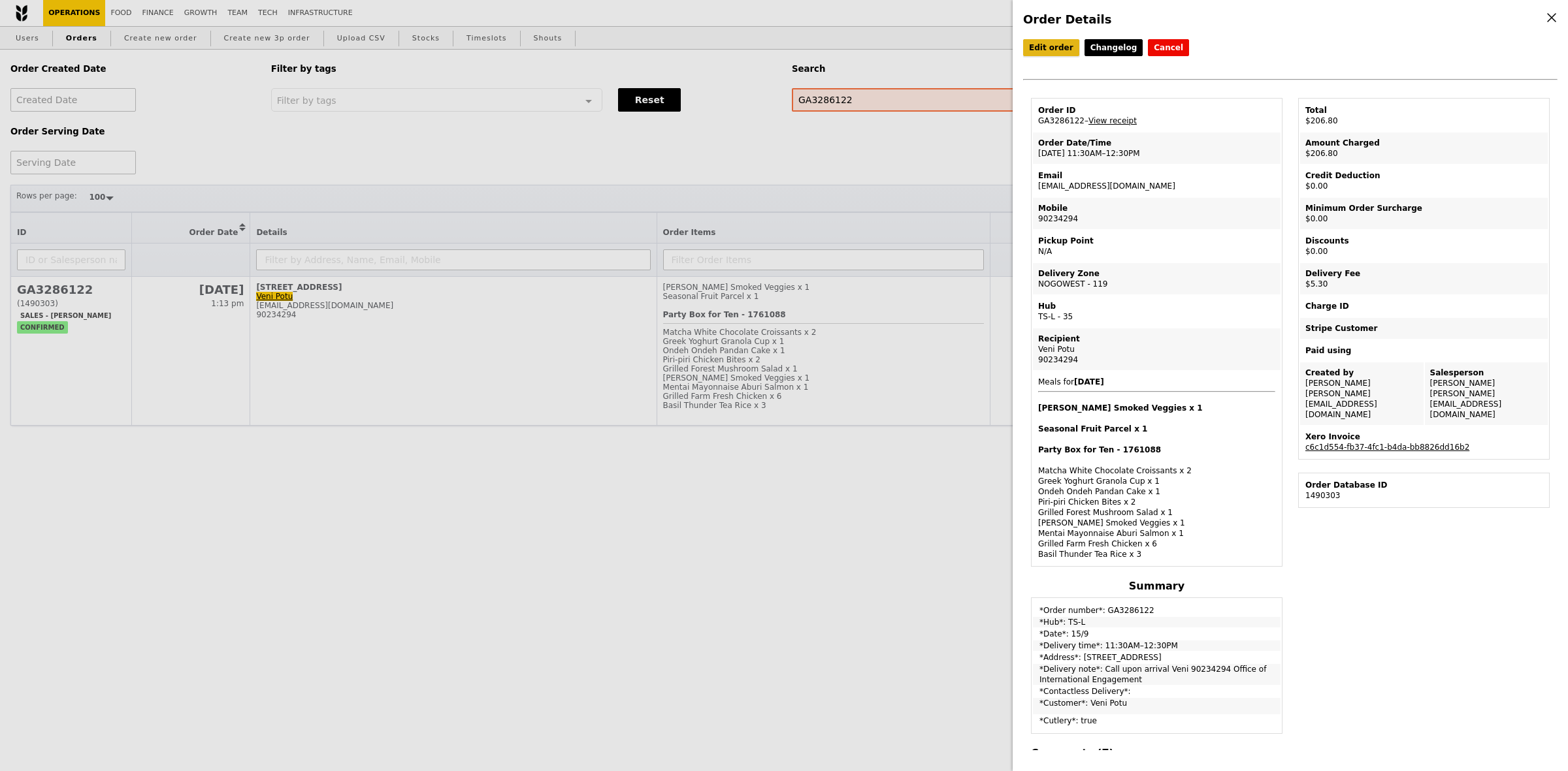
click at [1053, 49] on link "Edit order" at bounding box center [1050, 48] width 56 height 17
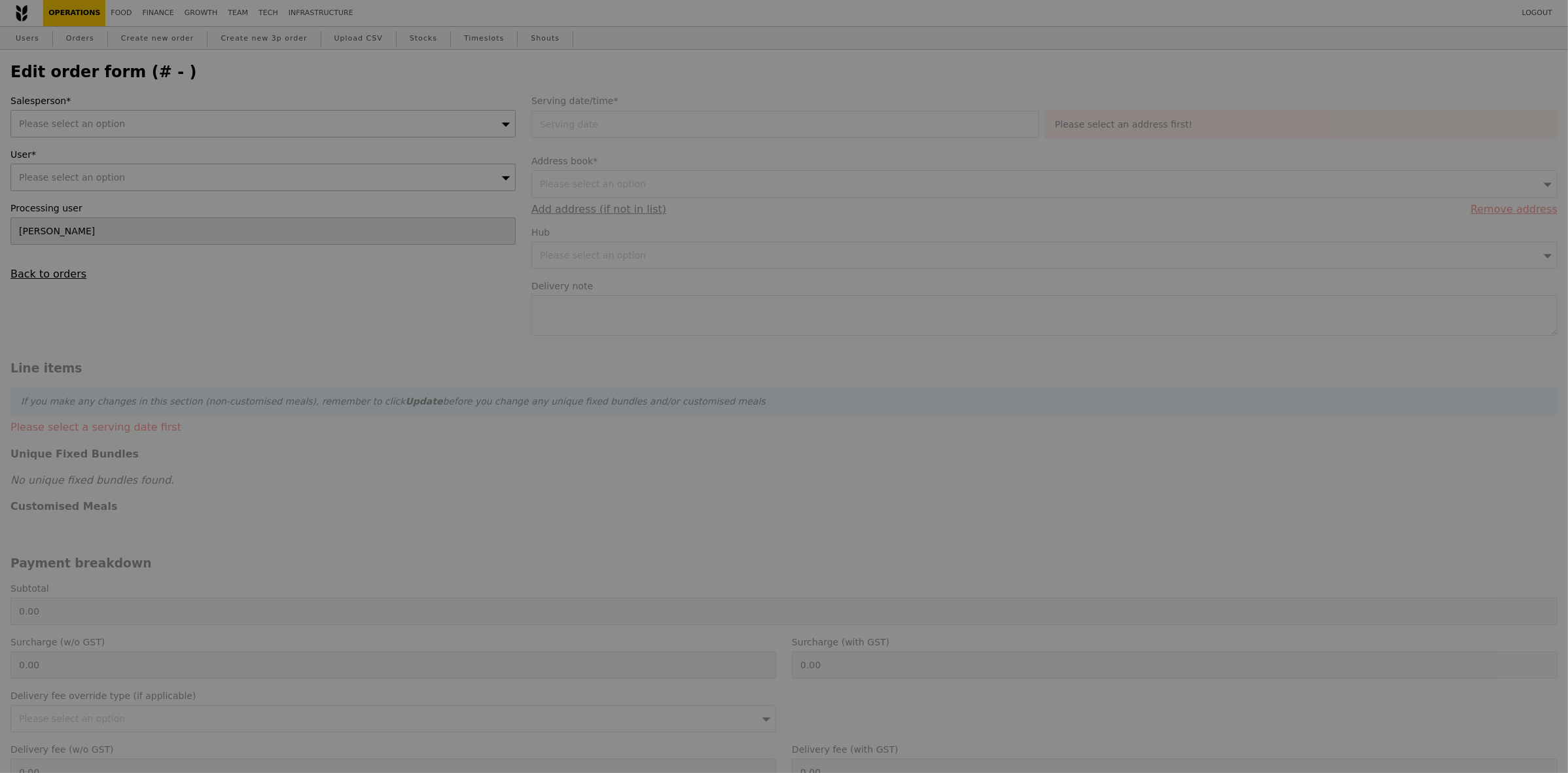
type input "[DATE]"
type textarea "Call upon arrival Veni 90234294 Office of International Engagement"
type input "201.50"
type input "4.86"
type input "5.30"
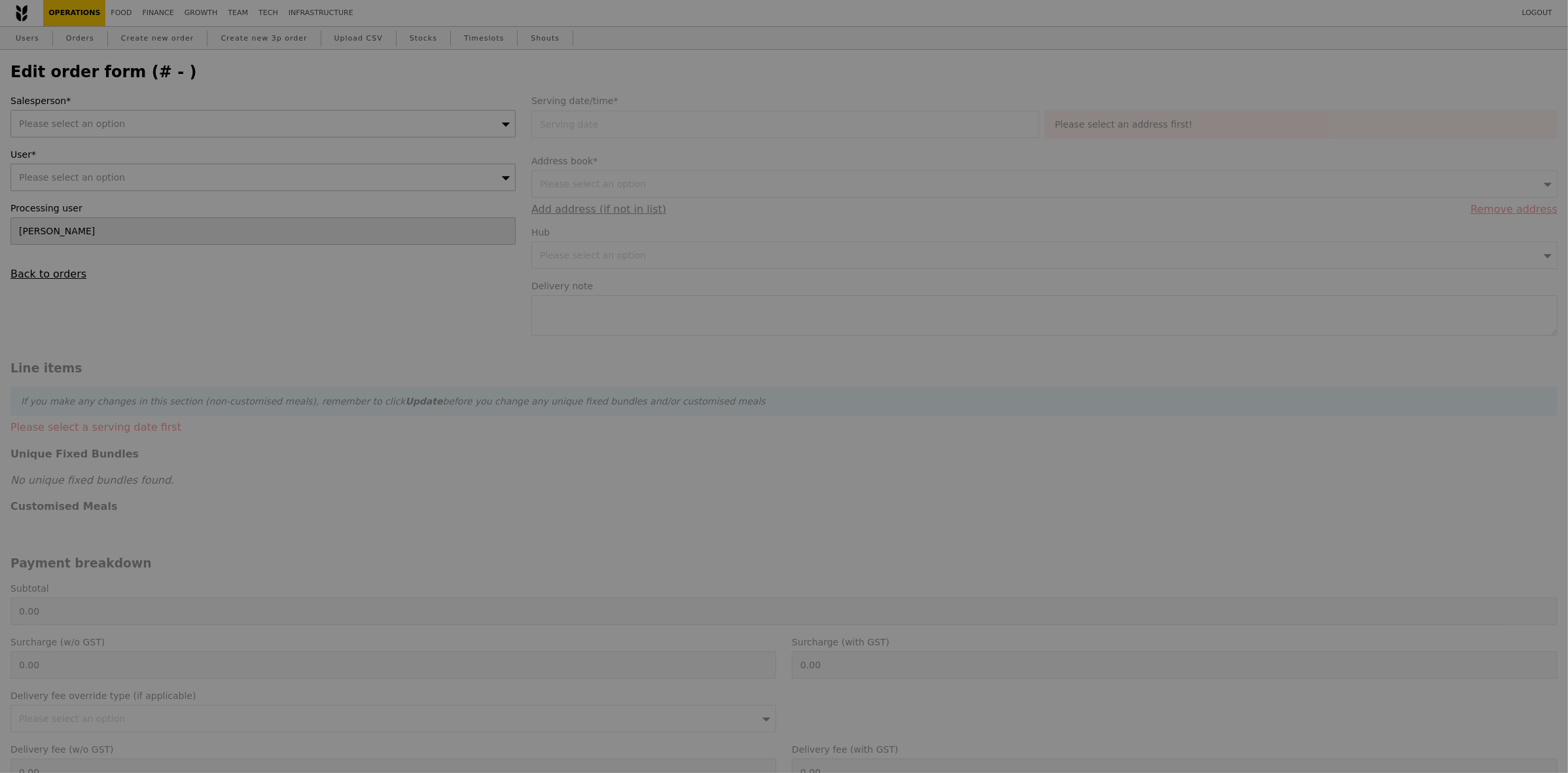
type input "206.80"
type input "Loading..."
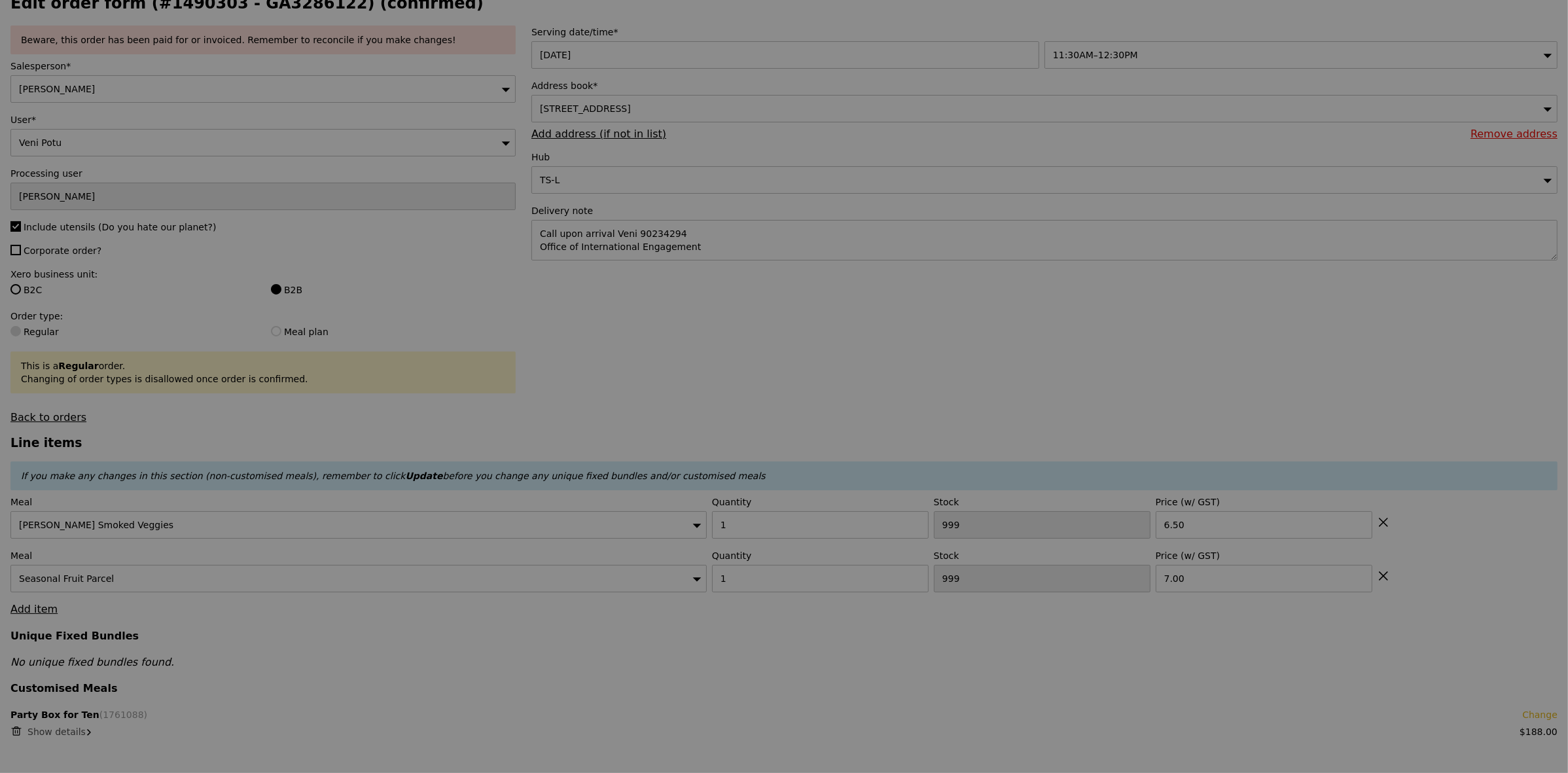
type input "95"
type input "71"
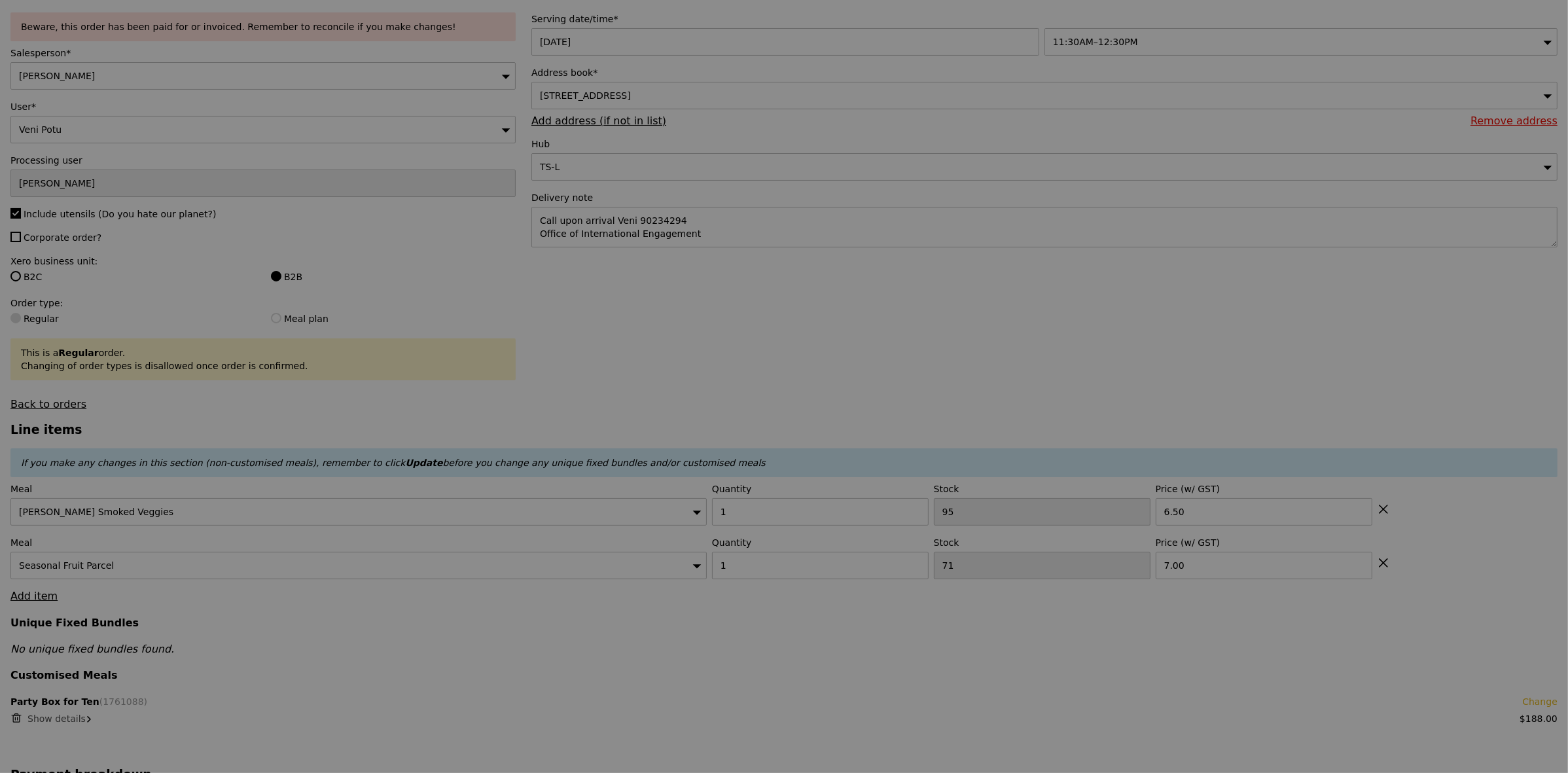
type input "Update"
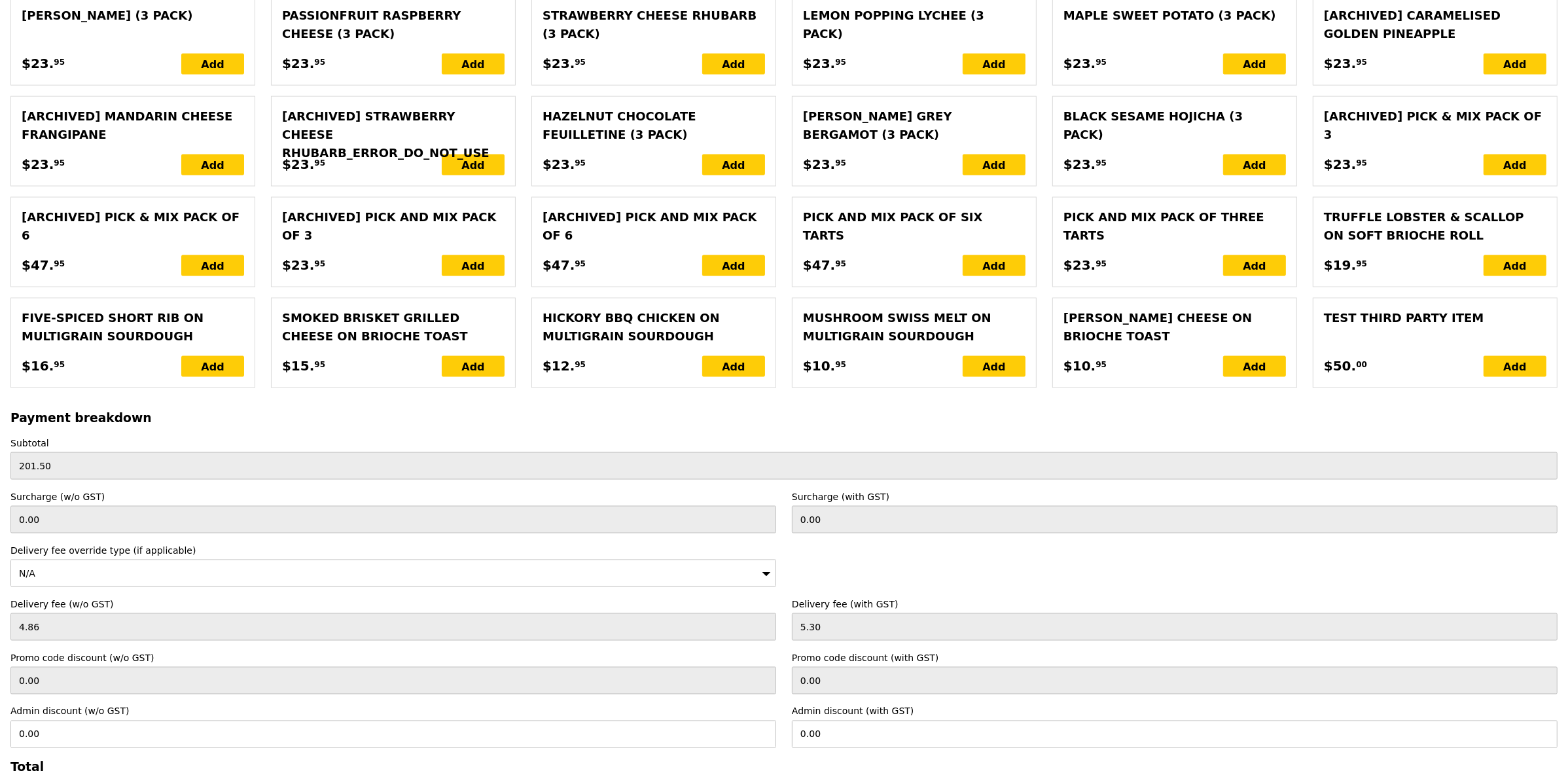
scroll to position [2679, 0]
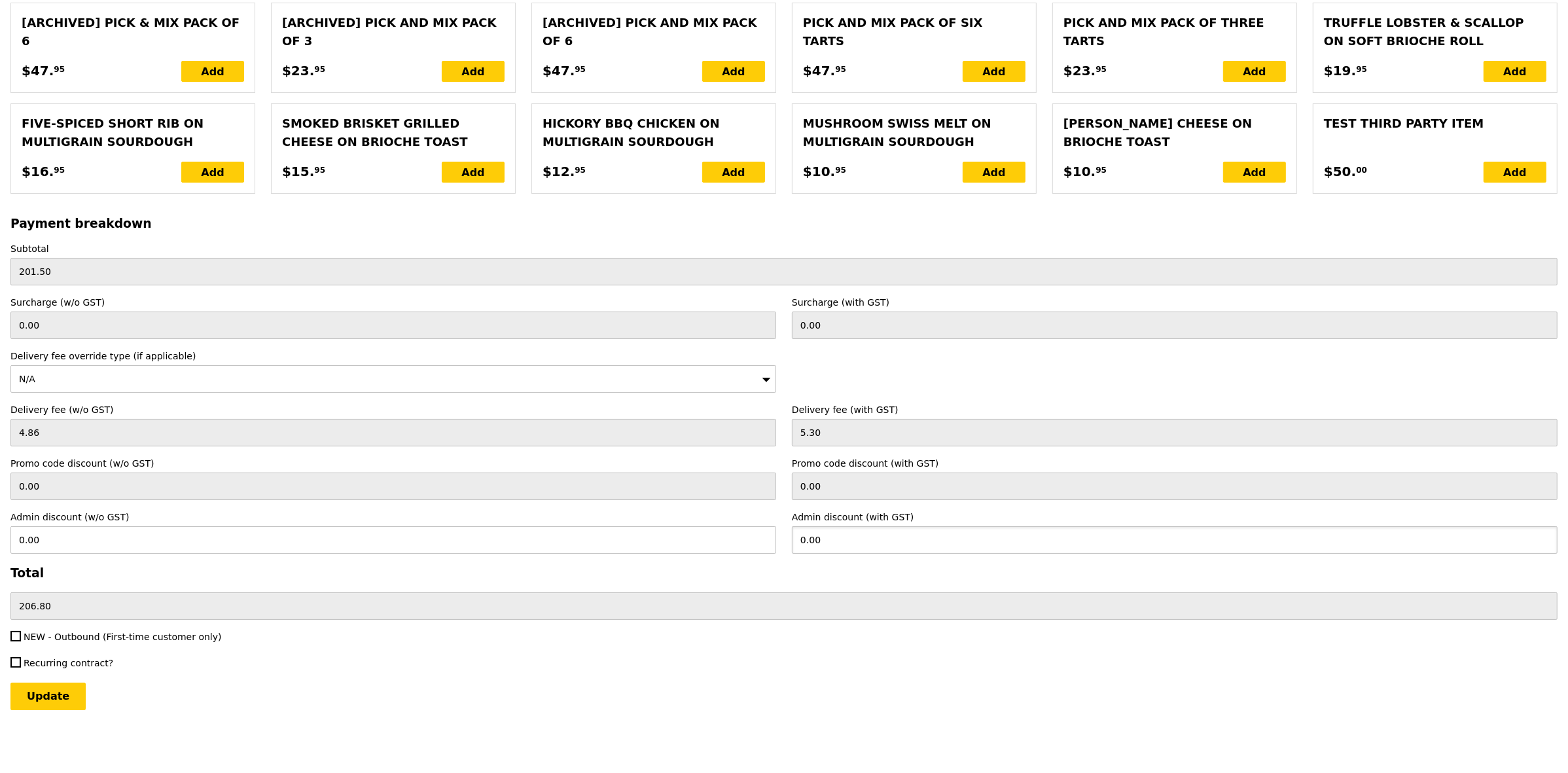
click at [823, 541] on input "0.00" at bounding box center [1174, 540] width 765 height 28
click at [541, 547] on input "0.00" at bounding box center [393, 540] width 765 height 28
type input "10"
type input "10.90"
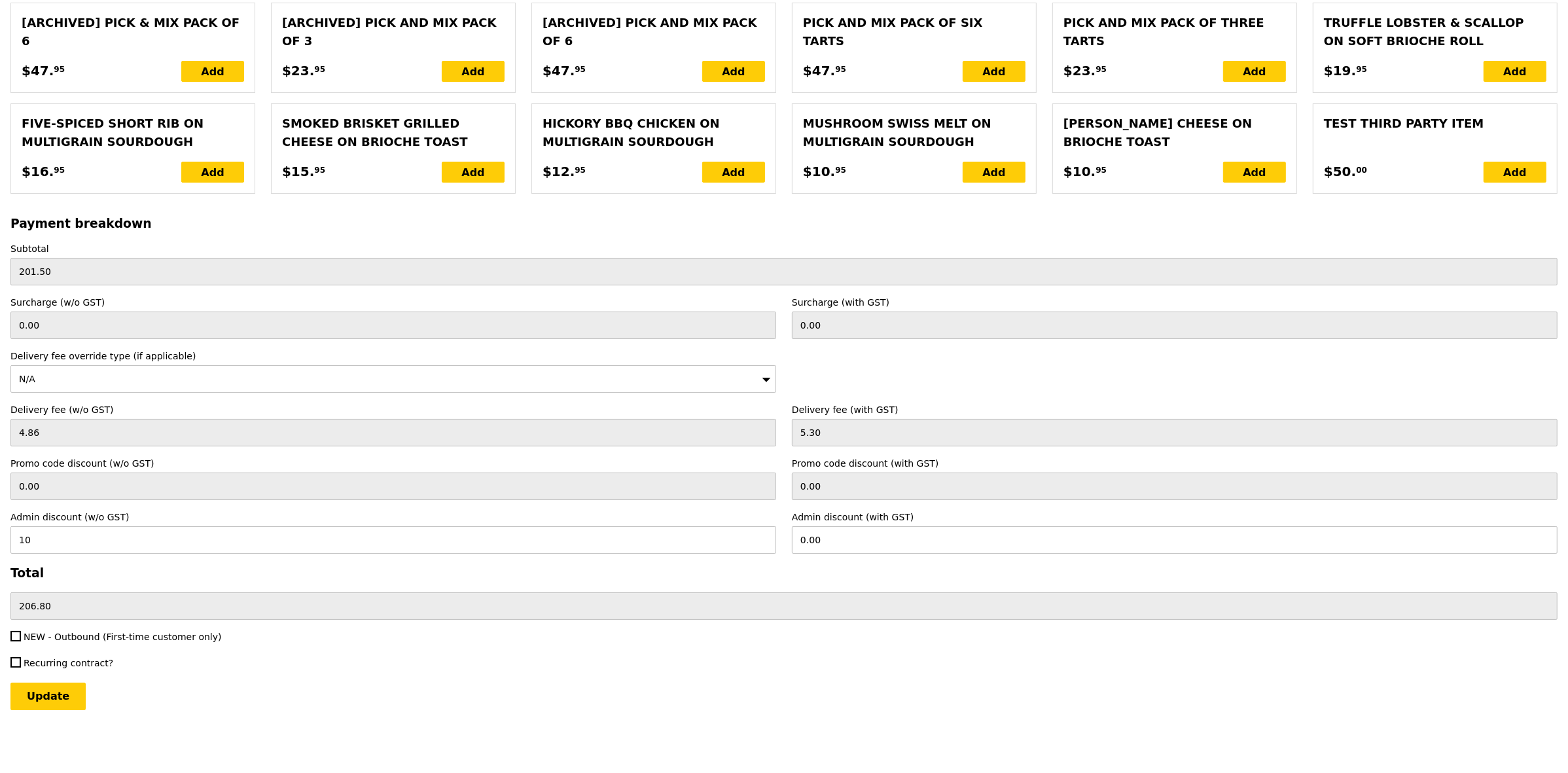
type input "195.90"
click at [466, 692] on div "Update" at bounding box center [784, 697] width 1547 height 28
type input "Loading..."
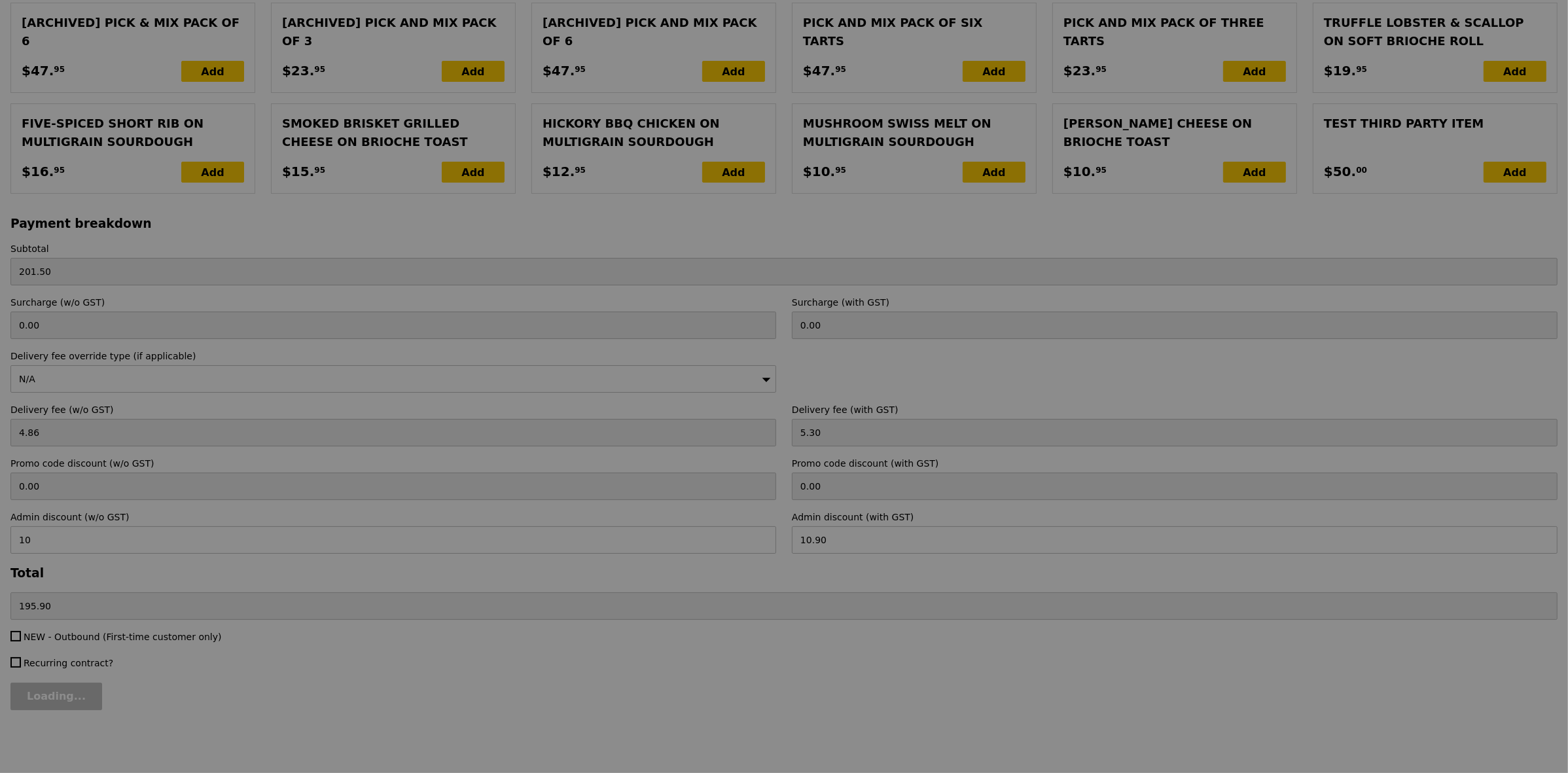
type input "0.00"
type input "13.76"
type input "15.00"
type input "10.00"
type input "4.10"
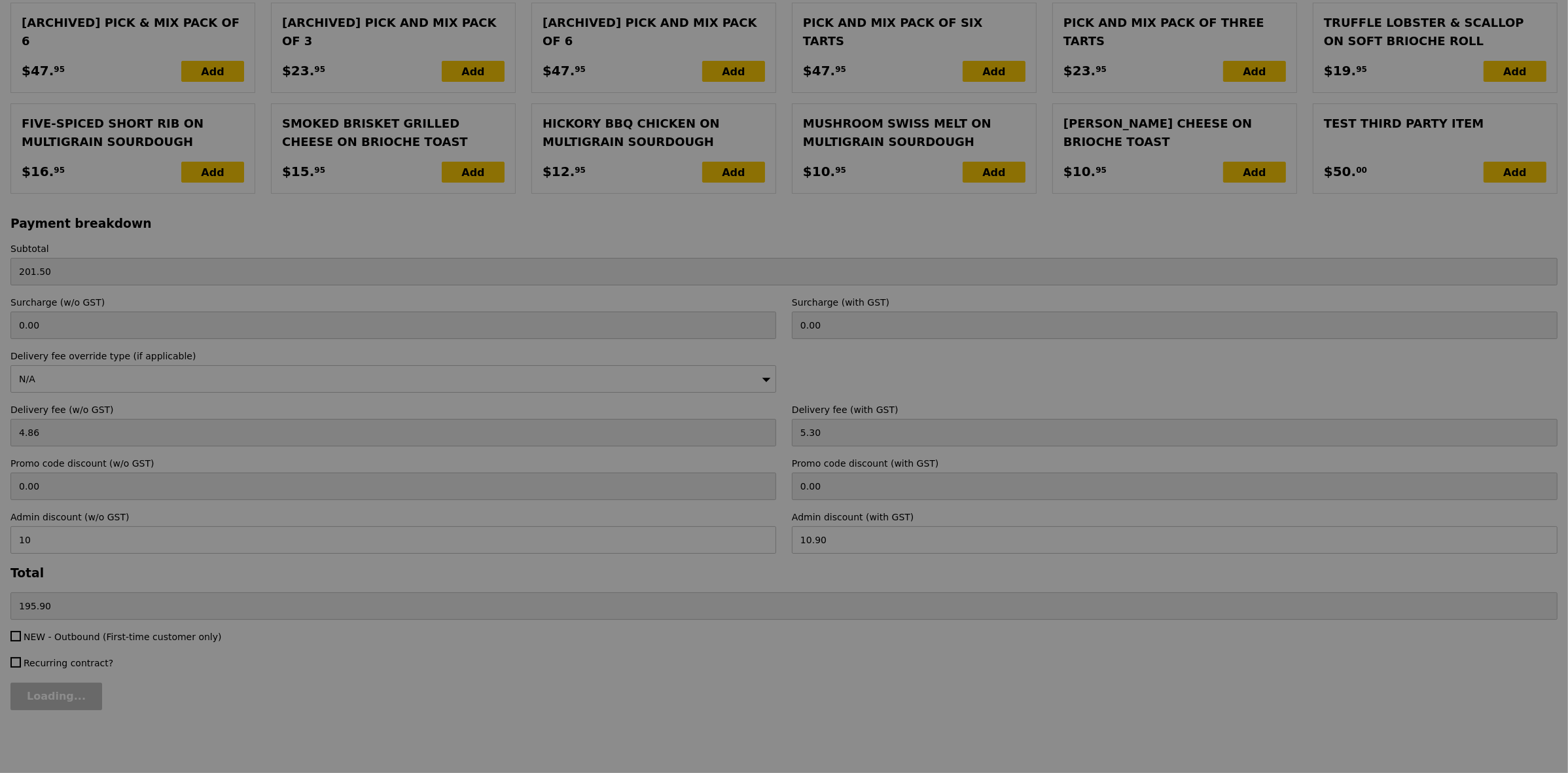
type input "Update"
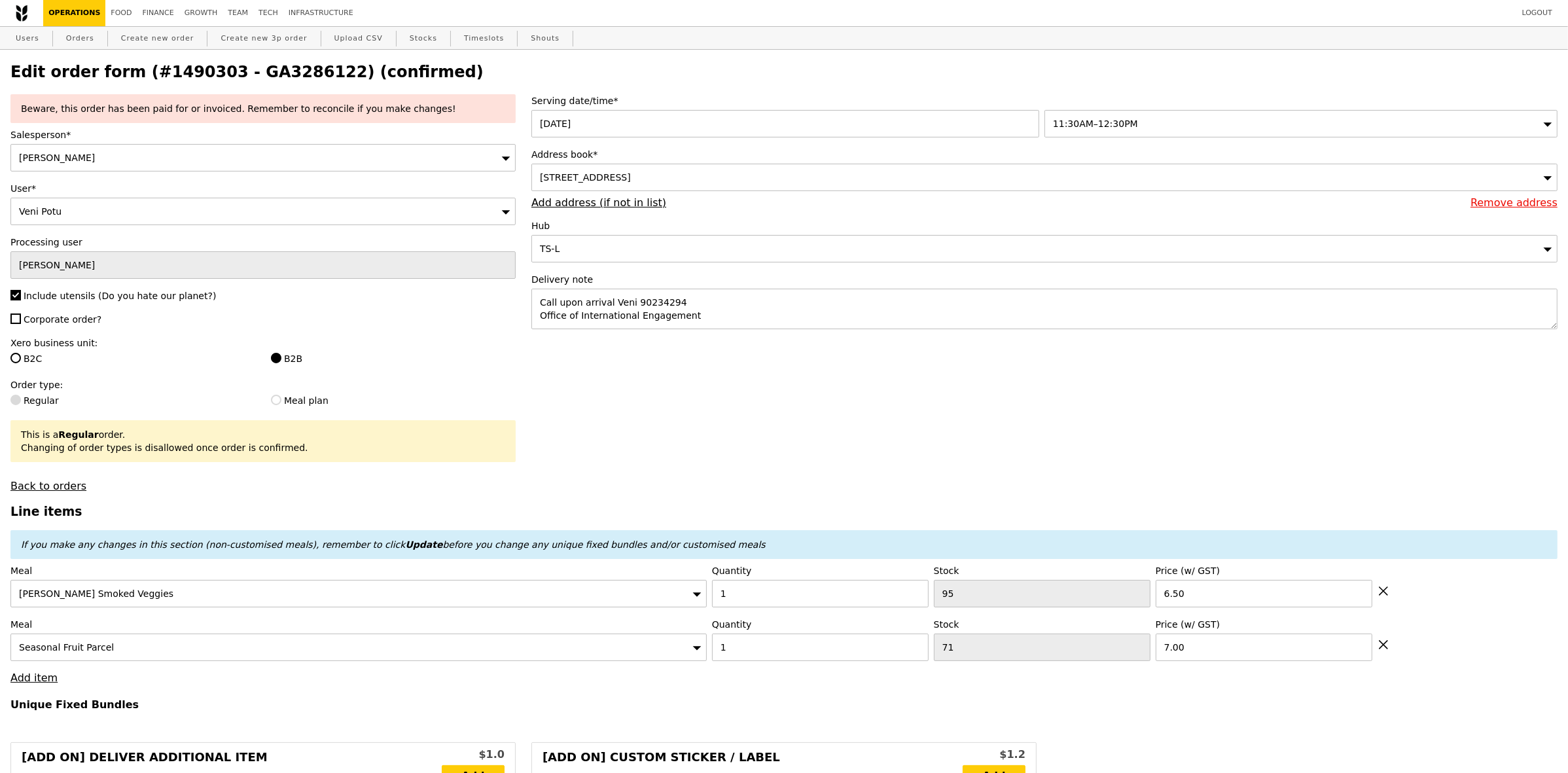
scroll to position [163, 0]
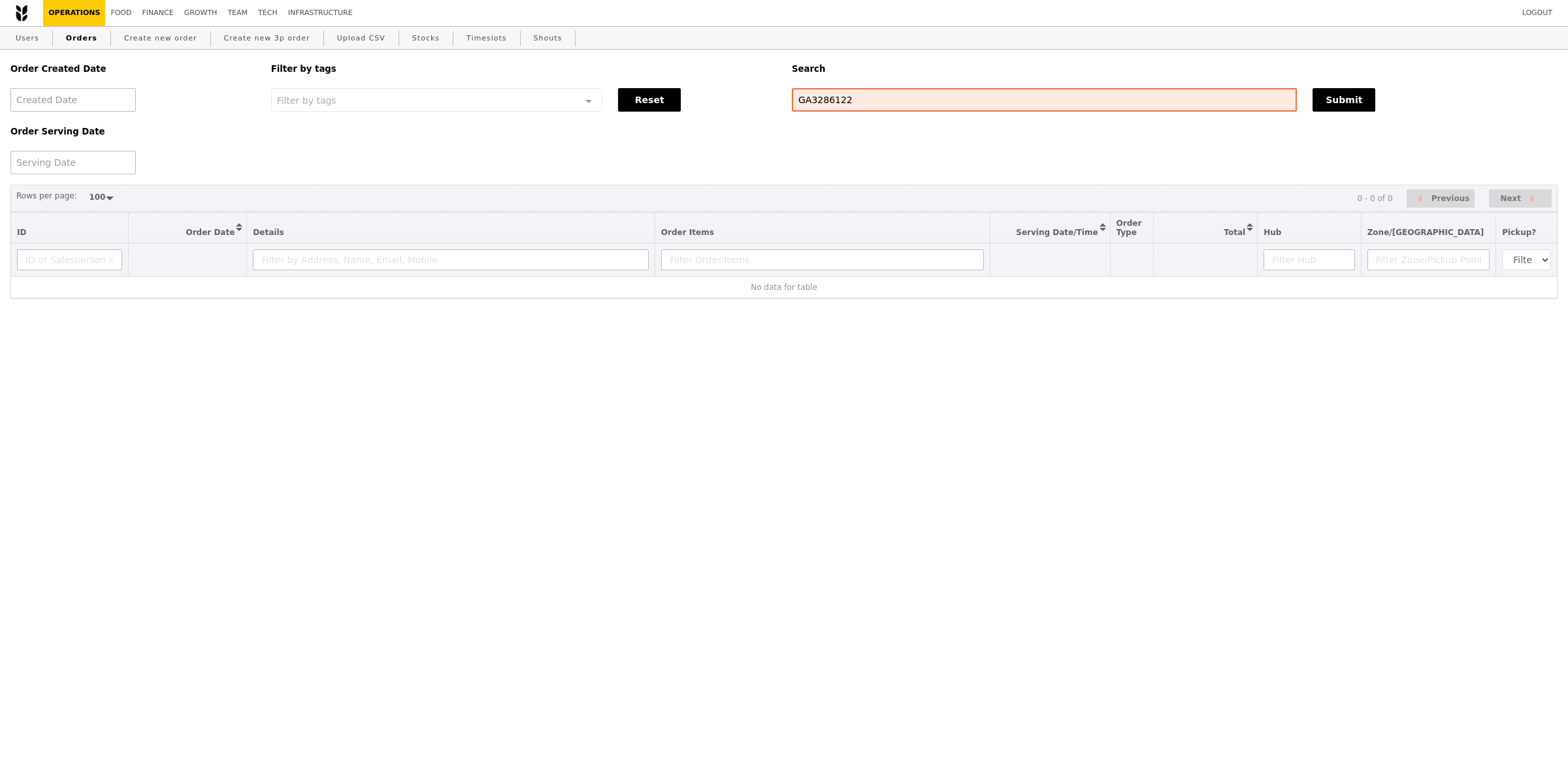
select select "100"
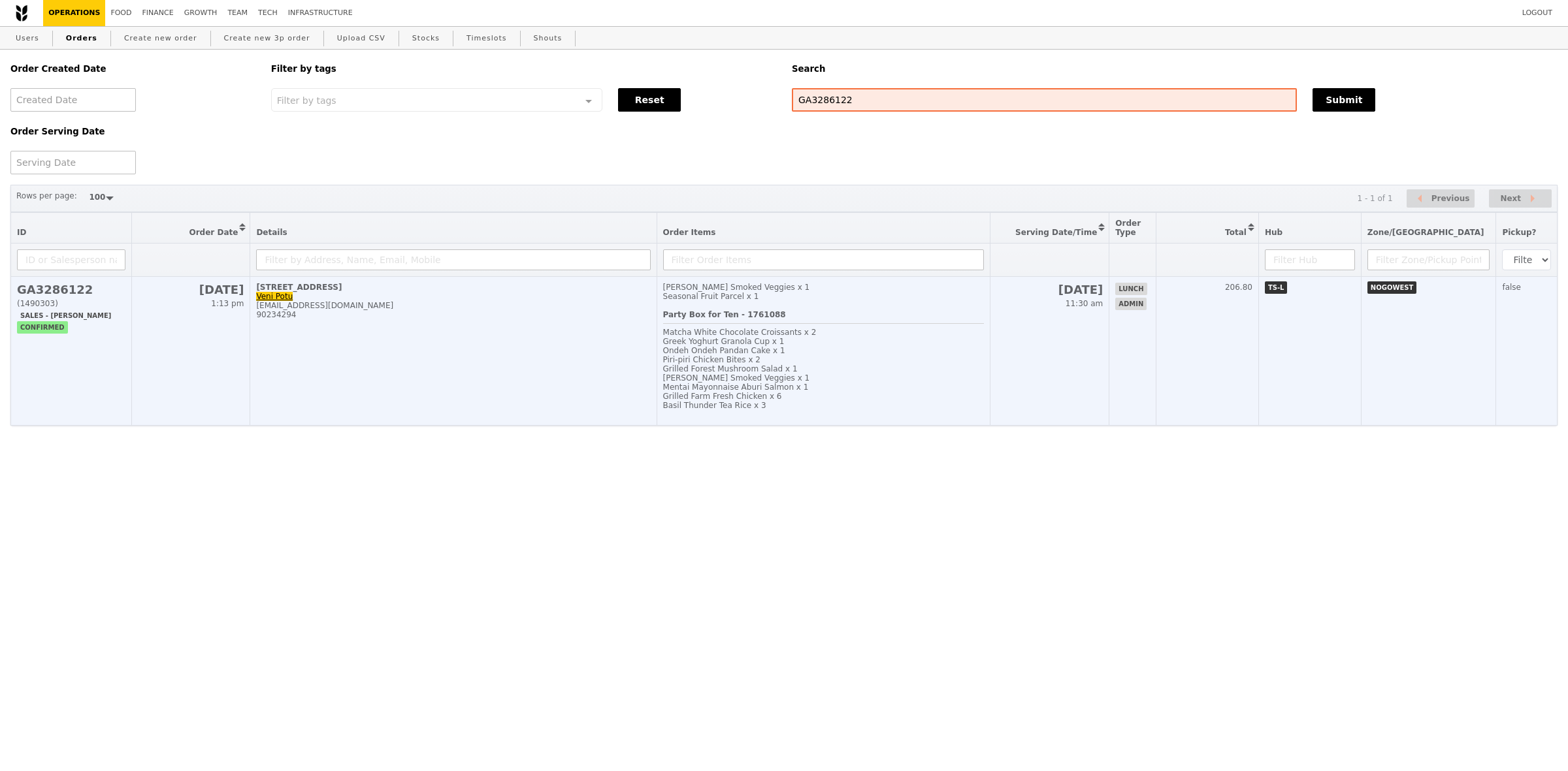
click at [851, 355] on div "Ondeh Ondeh Pandan Cake x 1" at bounding box center [824, 351] width 322 height 10
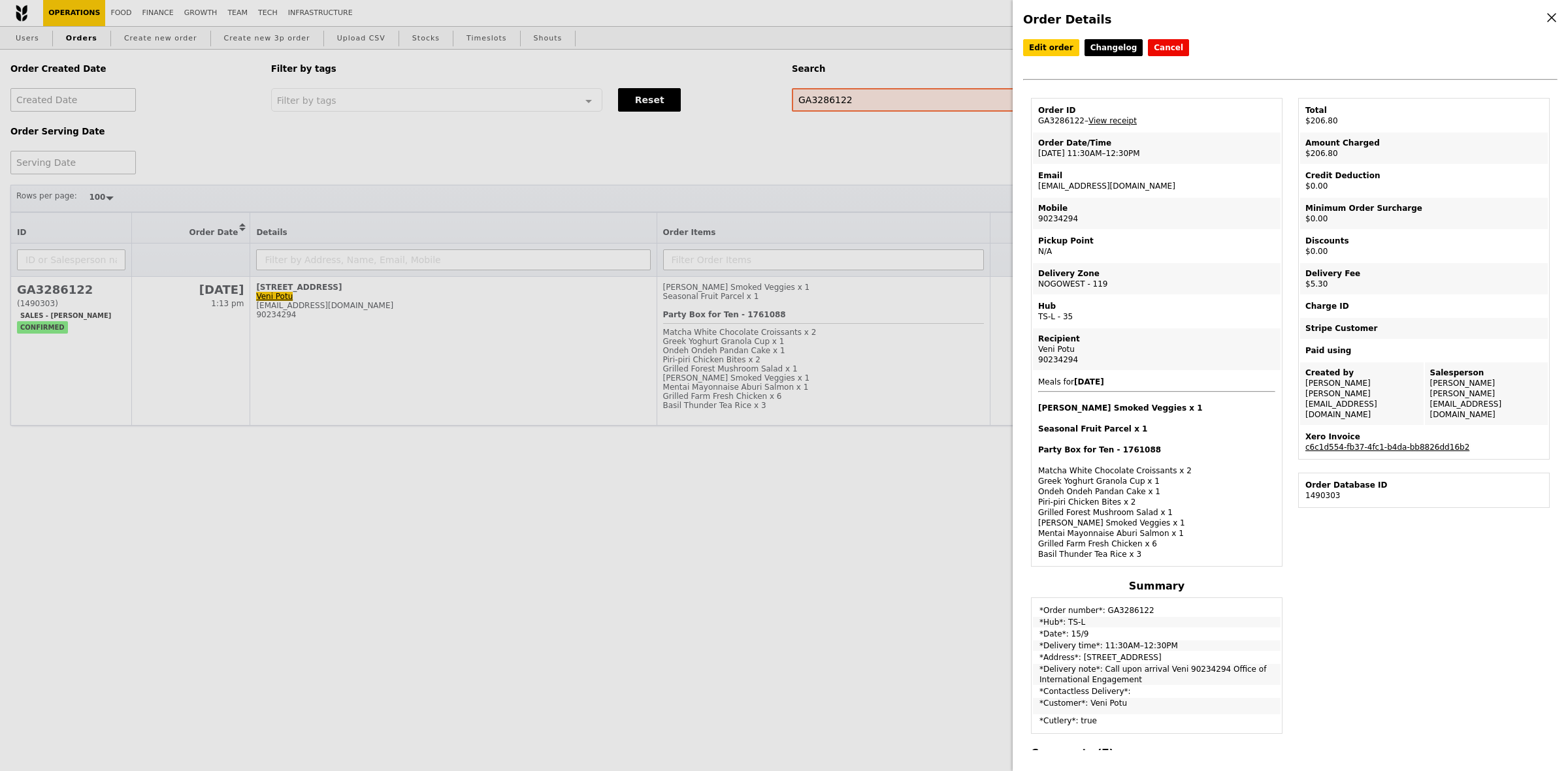
click at [1416, 443] on link "c6c1d554-fb37-4fc1-b4da-bb8826dd16b2" at bounding box center [1387, 447] width 164 height 10
click at [1121, 118] on link "View receipt" at bounding box center [1113, 121] width 48 height 10
click at [1042, 49] on link "Edit order" at bounding box center [1050, 48] width 56 height 17
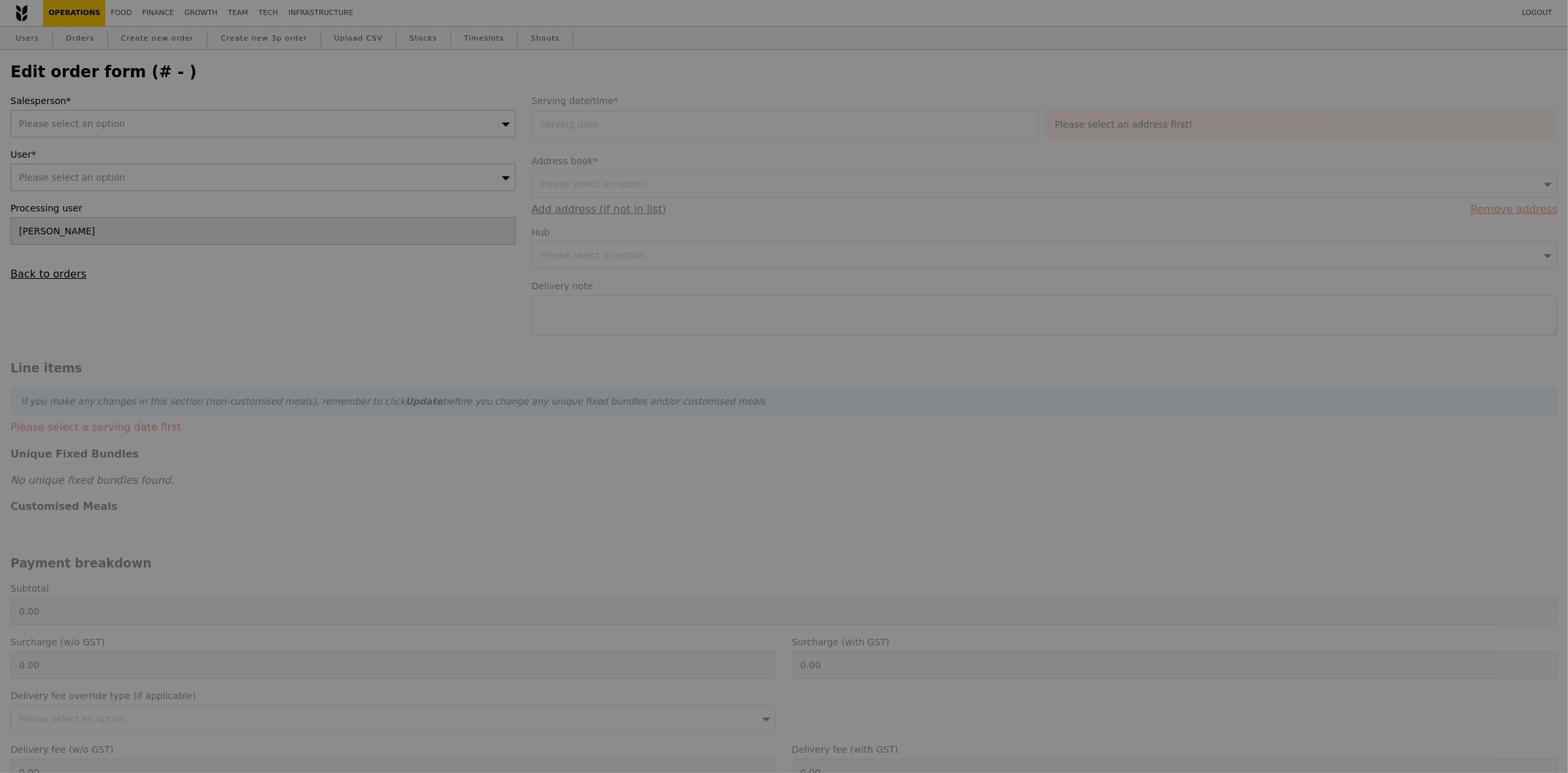
type input "15 Sep 2025"
type textarea "Call upon arrival Veni 90234294 Office of International Engagement"
type input "201.50"
type input "4.86"
type input "5.30"
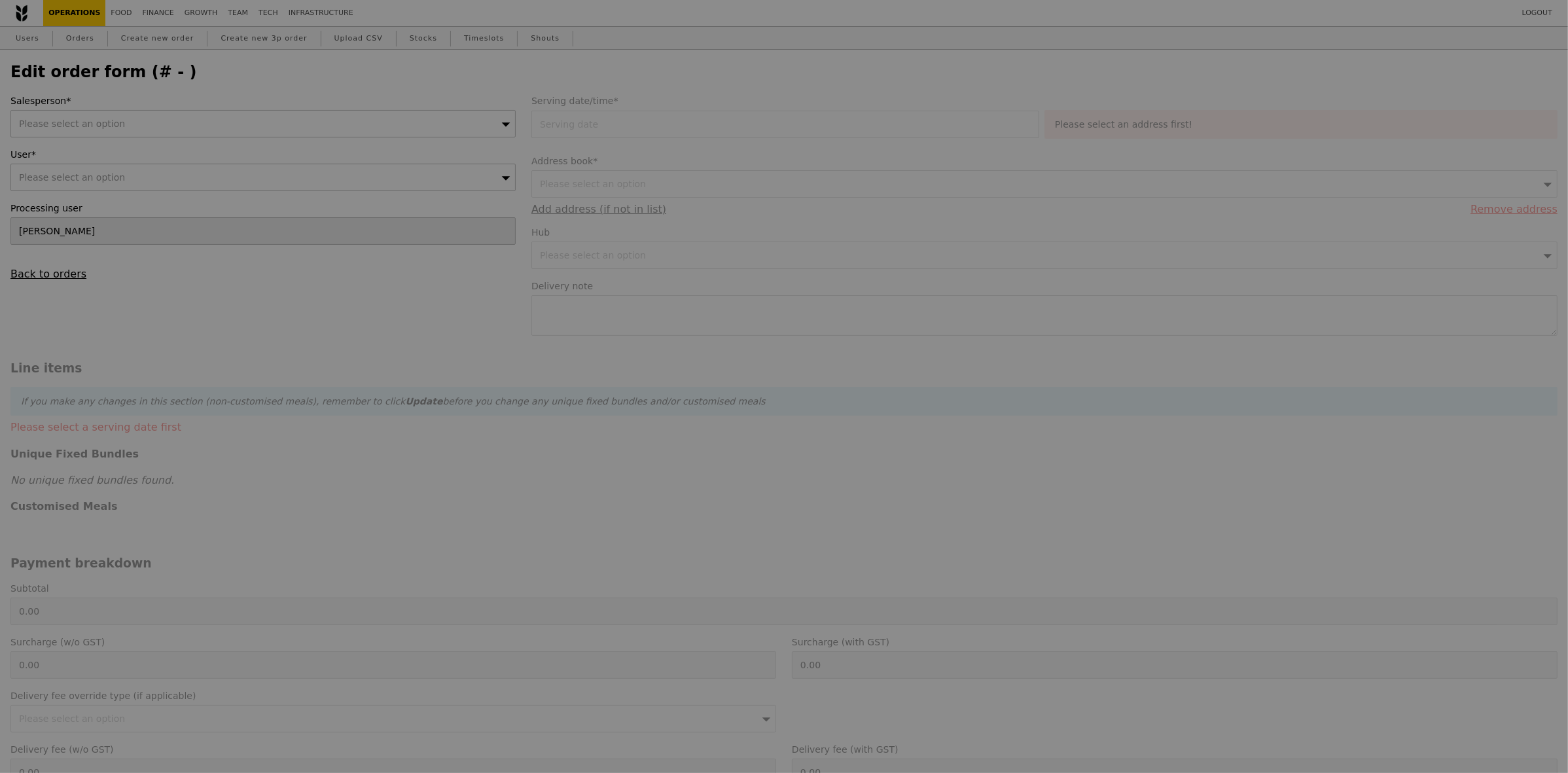
type input "206.80"
type input "Loading..."
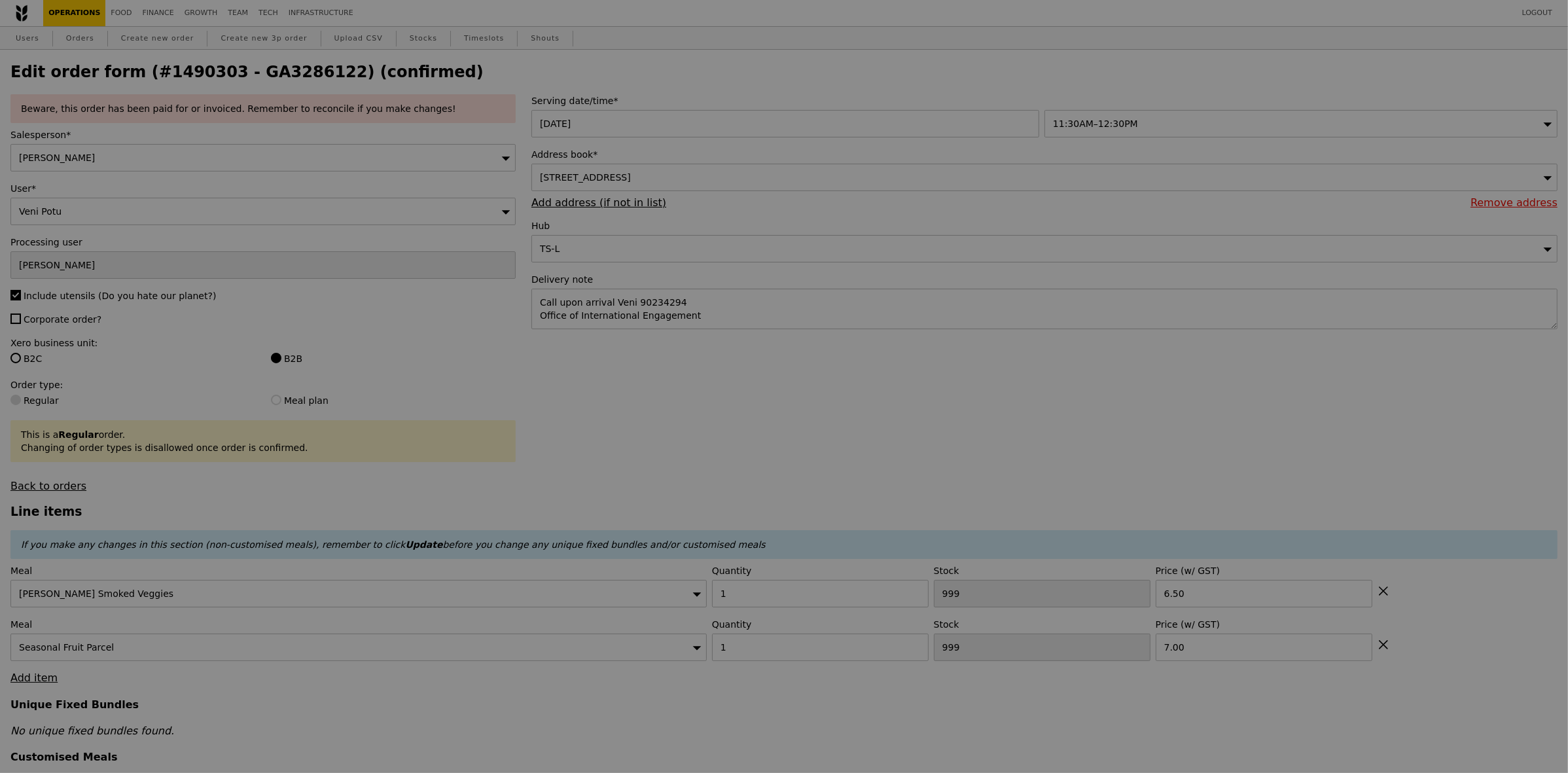
type input "95"
type input "71"
type input "Update"
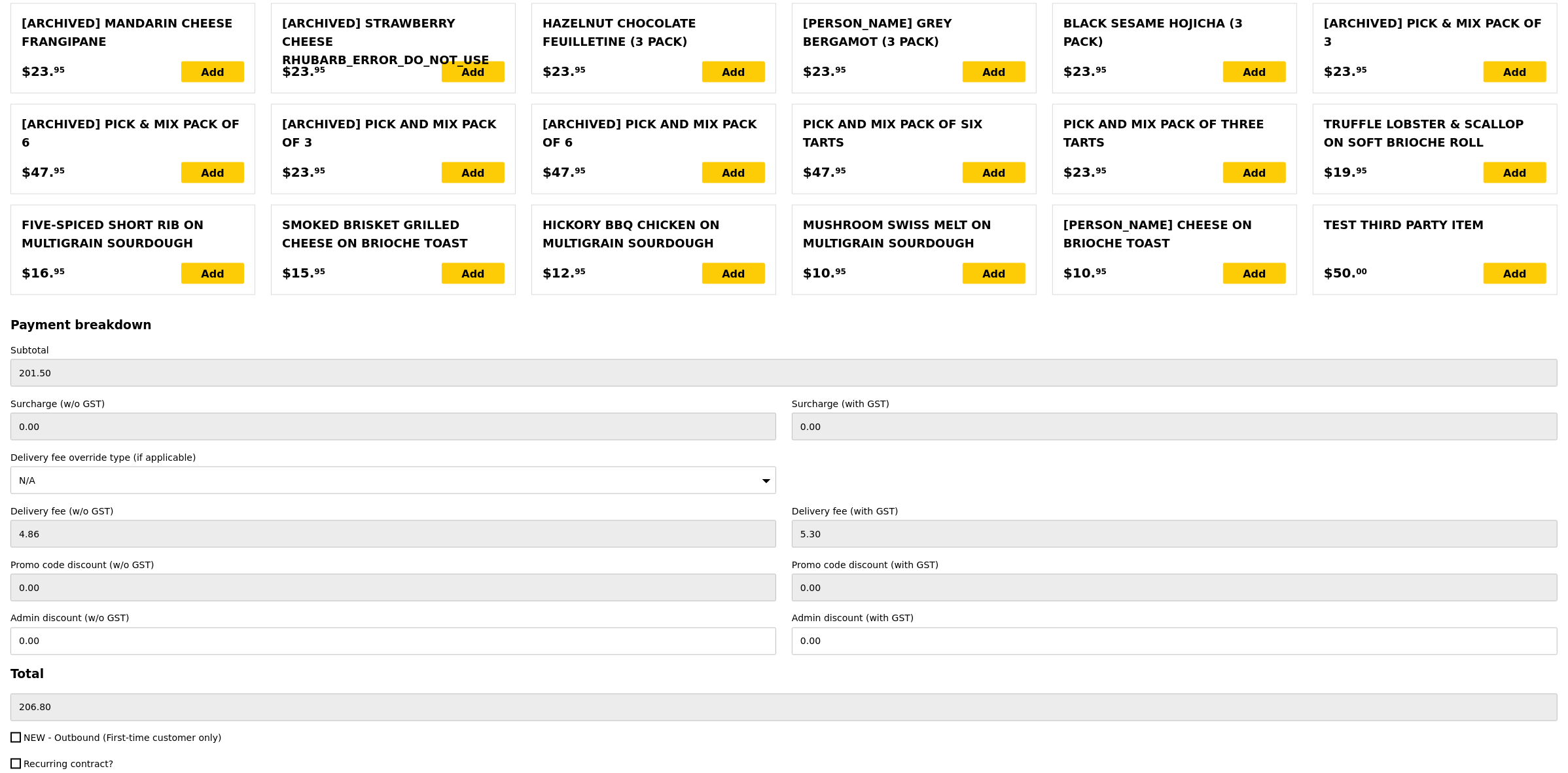
scroll to position [2679, 0]
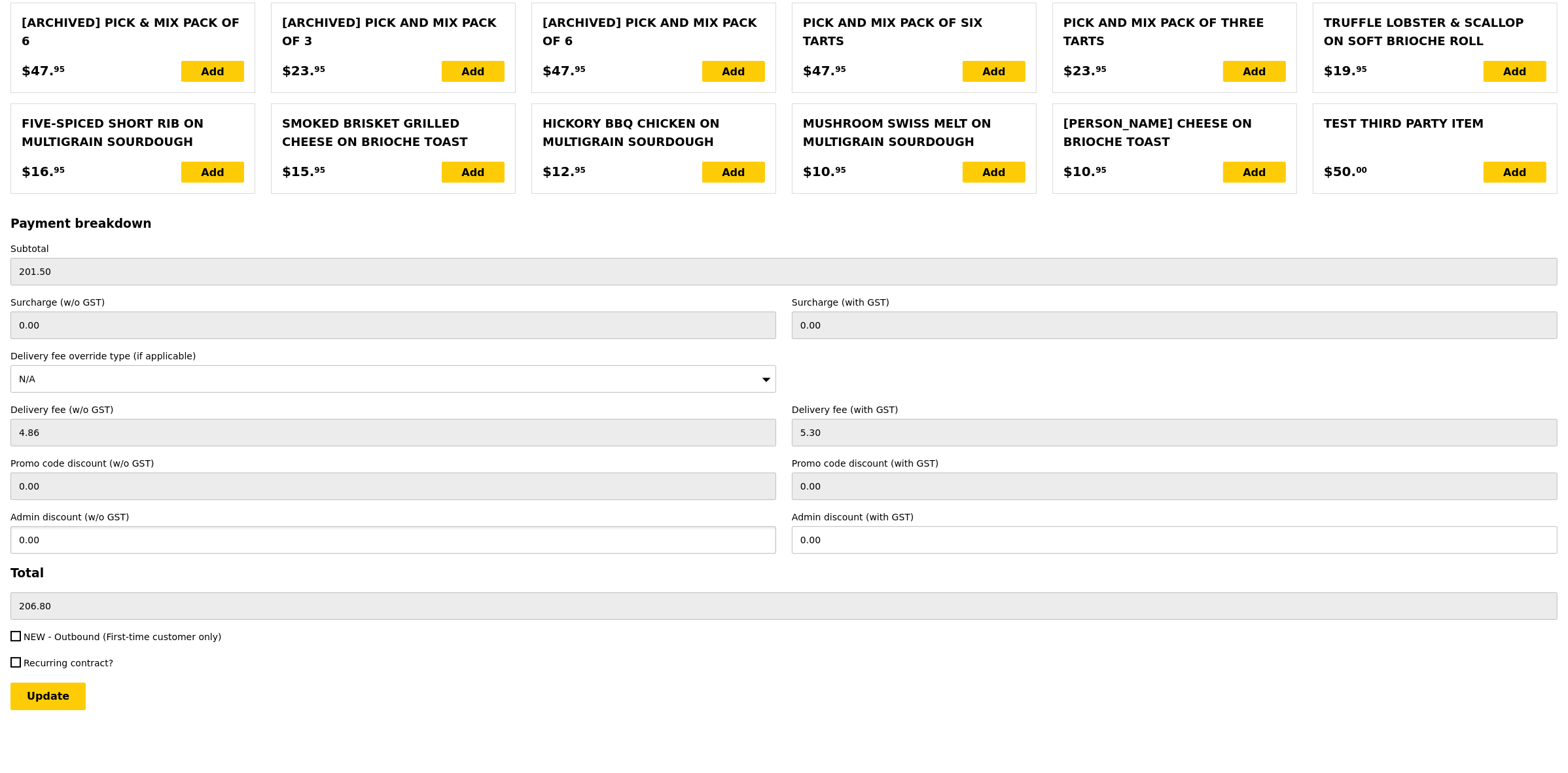
click at [132, 544] on input "0.00" at bounding box center [393, 540] width 765 height 28
type input "10"
type input "10.90"
type input "195.90"
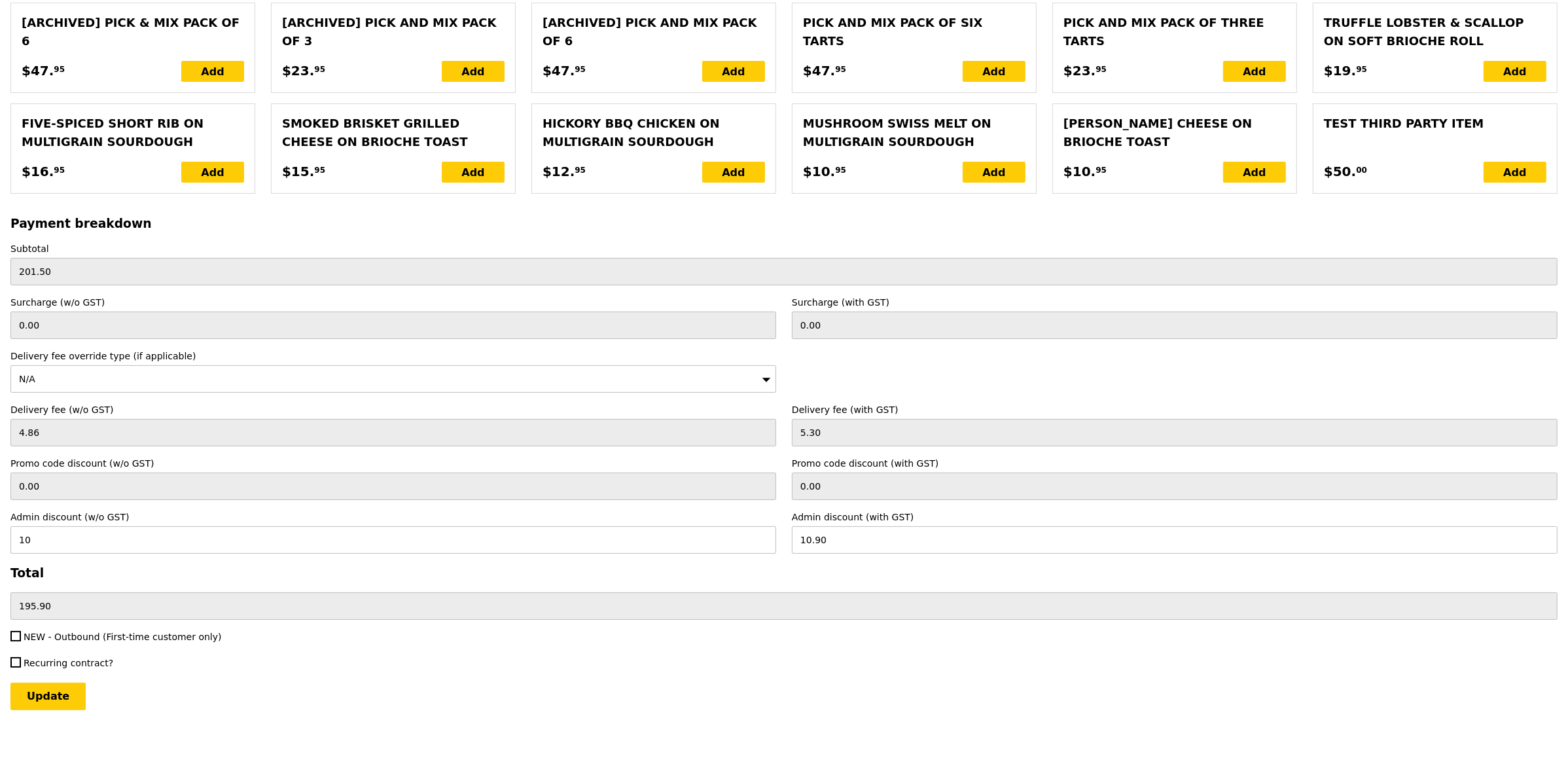
type input "Loading..."
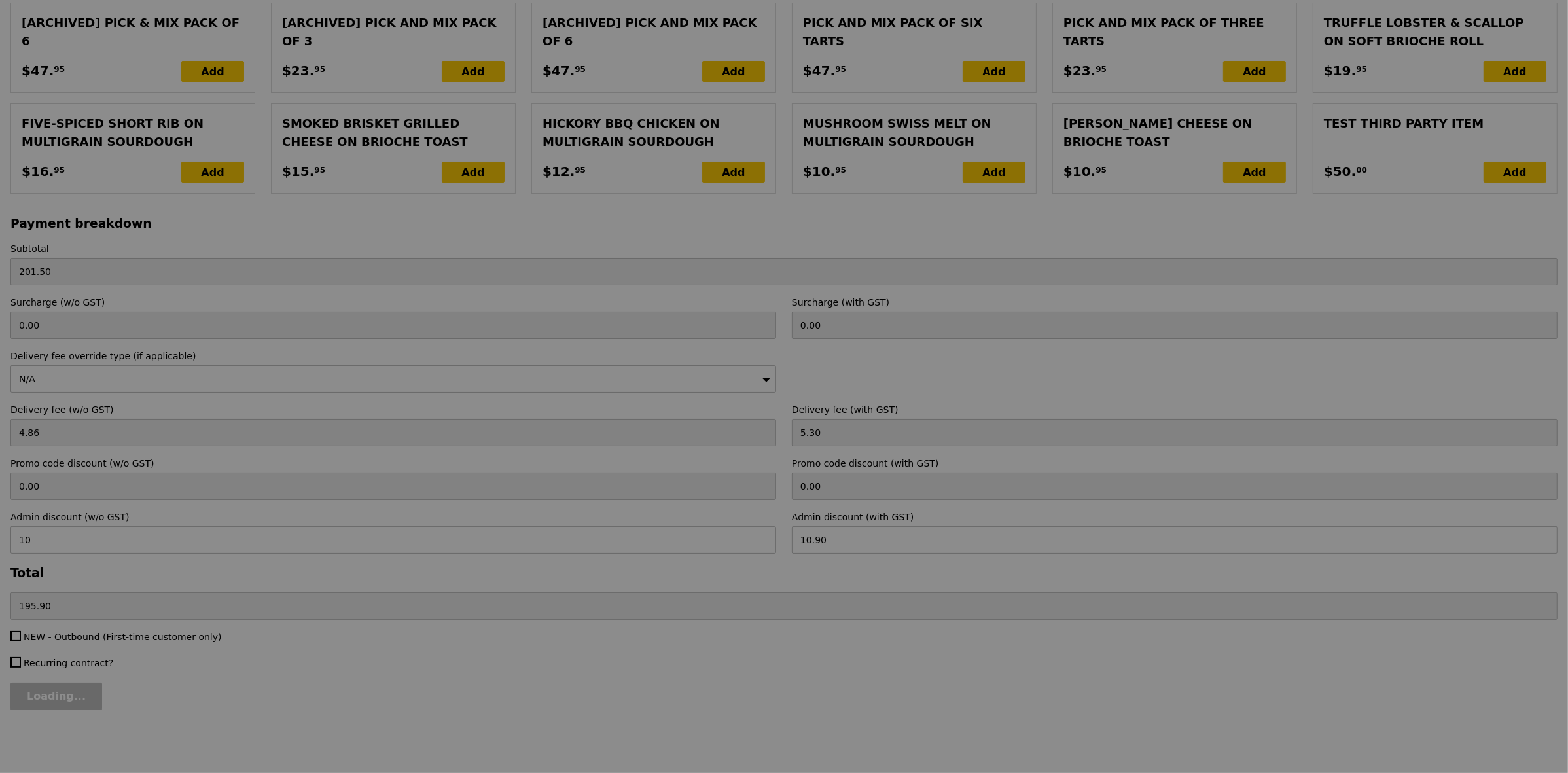
type input "0.00"
type input "13.76"
type input "15.00"
type input "10.00"
type input "4.10"
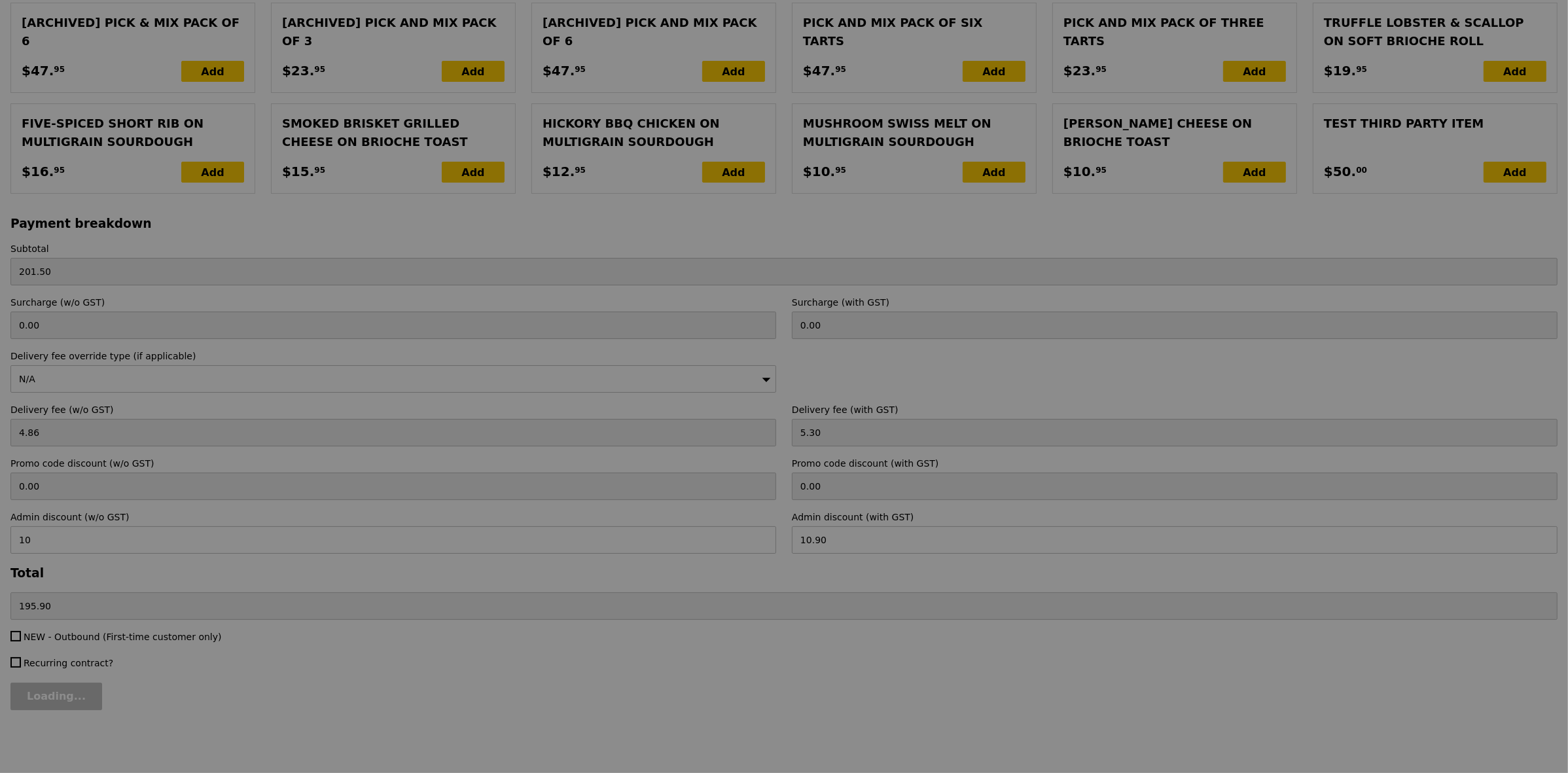
type input "Update"
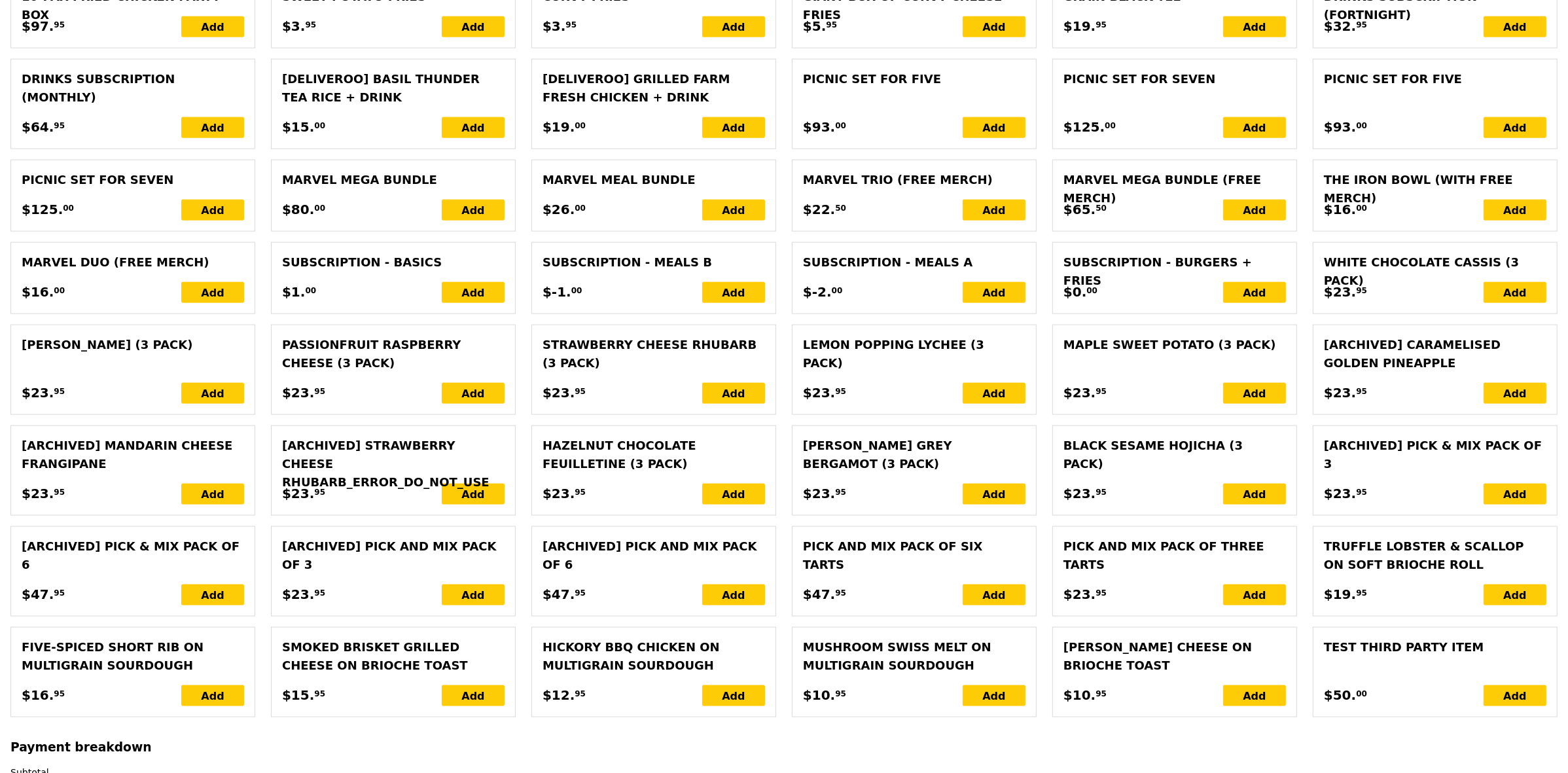
scroll to position [2024, 0]
